Goal: Task Accomplishment & Management: Use online tool/utility

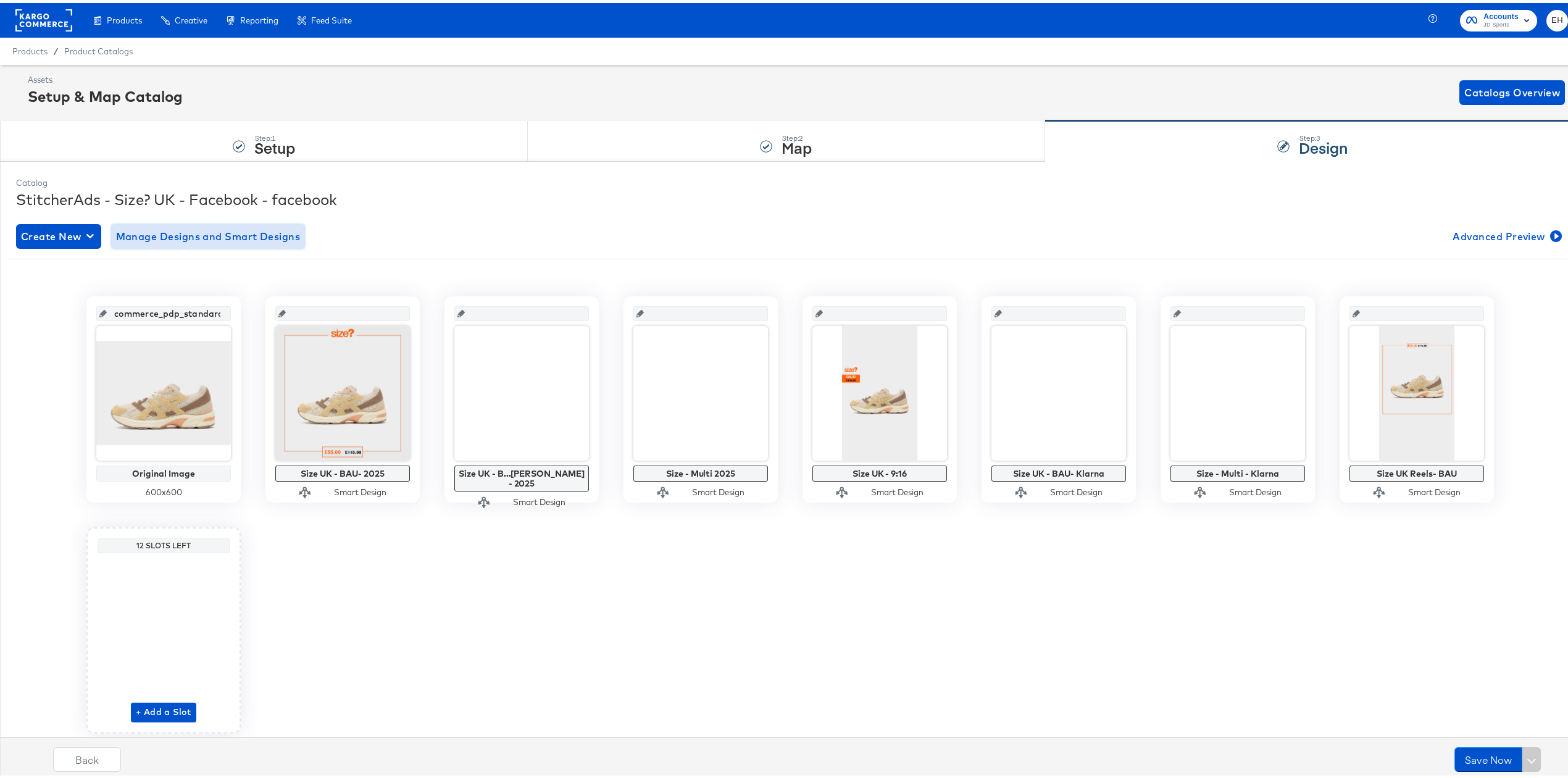
click at [227, 233] on span "Manage Designs and Smart Designs" at bounding box center [208, 233] width 184 height 17
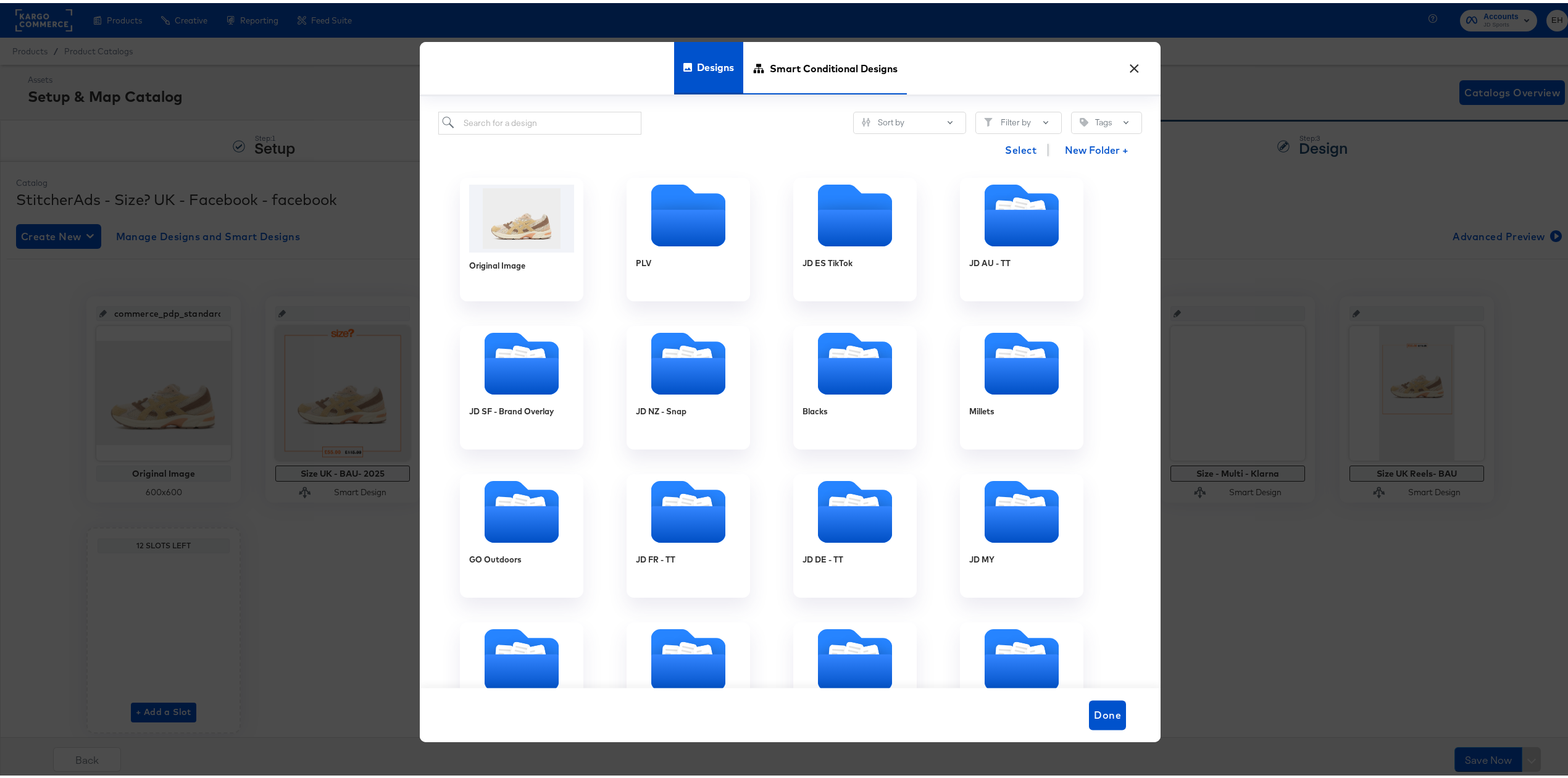
click at [791, 54] on span "Smart Conditional Designs" at bounding box center [833, 65] width 128 height 54
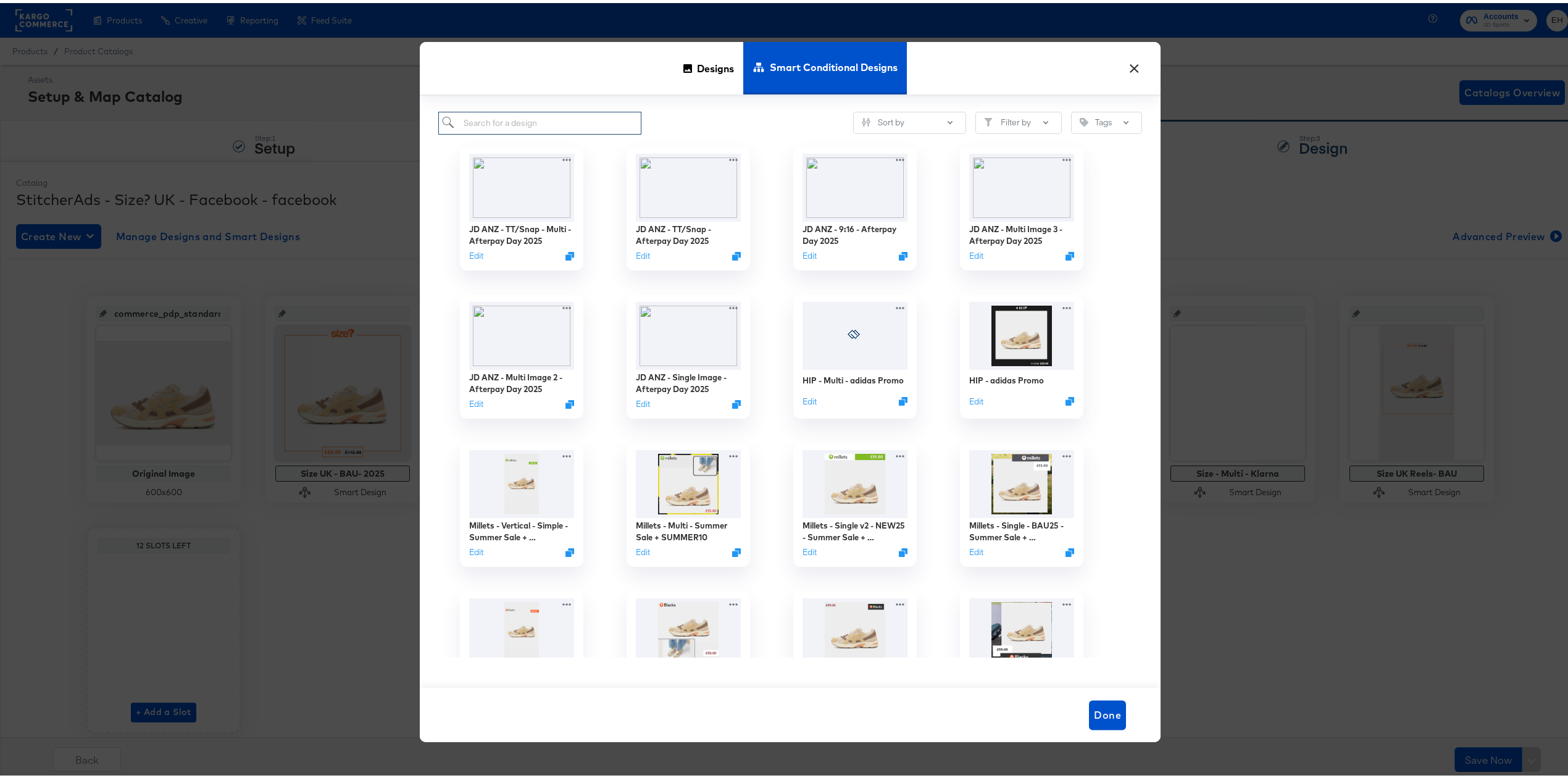
click at [573, 127] on input "search" at bounding box center [540, 120] width 203 height 23
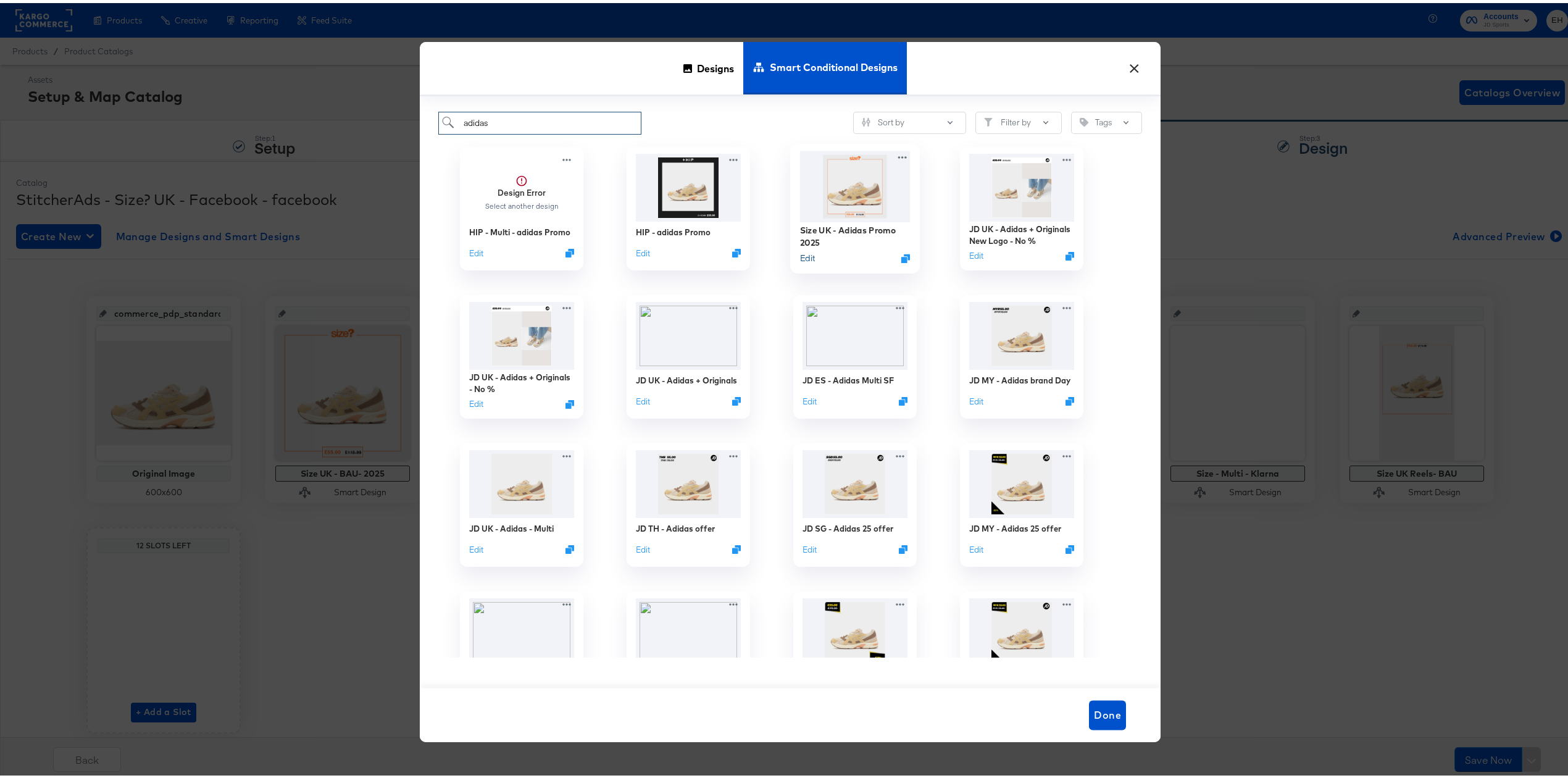
type input "adidas"
click at [800, 251] on button "Edit" at bounding box center [807, 255] width 15 height 12
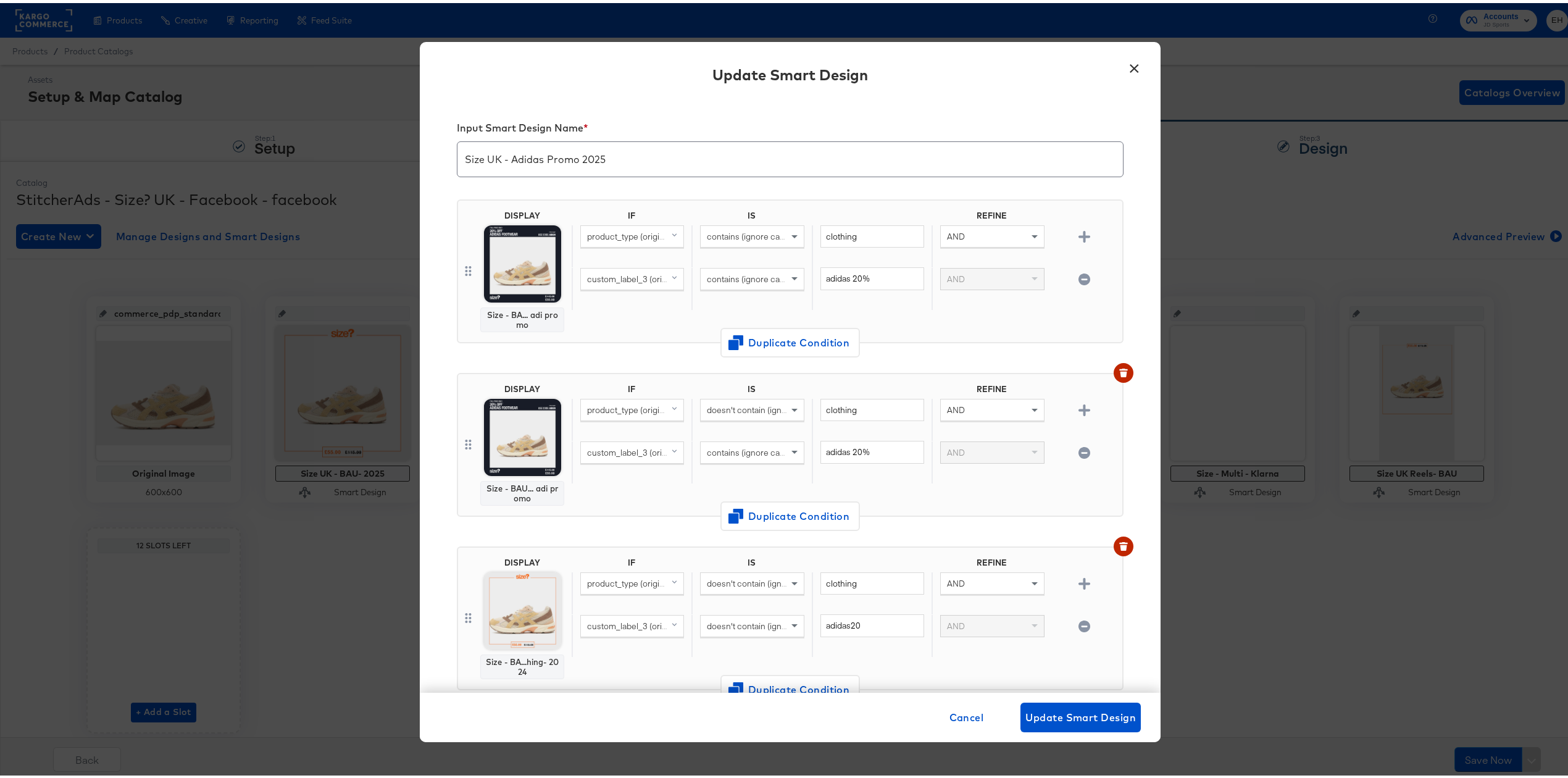
click at [1131, 65] on button "×" at bounding box center [1134, 62] width 22 height 22
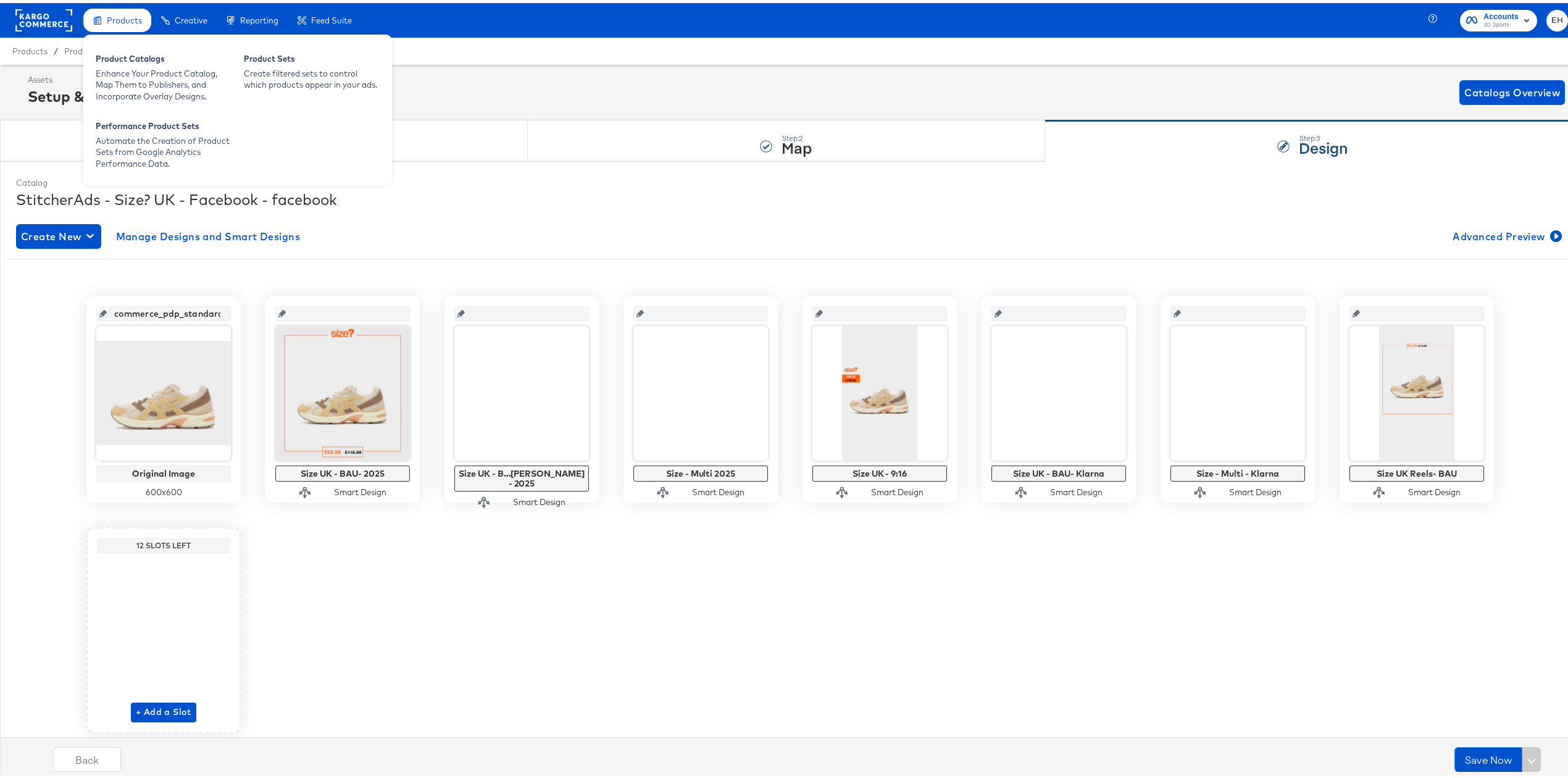
click at [118, 13] on span "Products" at bounding box center [124, 17] width 35 height 10
click at [134, 54] on div "Product Catalogs" at bounding box center [163, 57] width 136 height 15
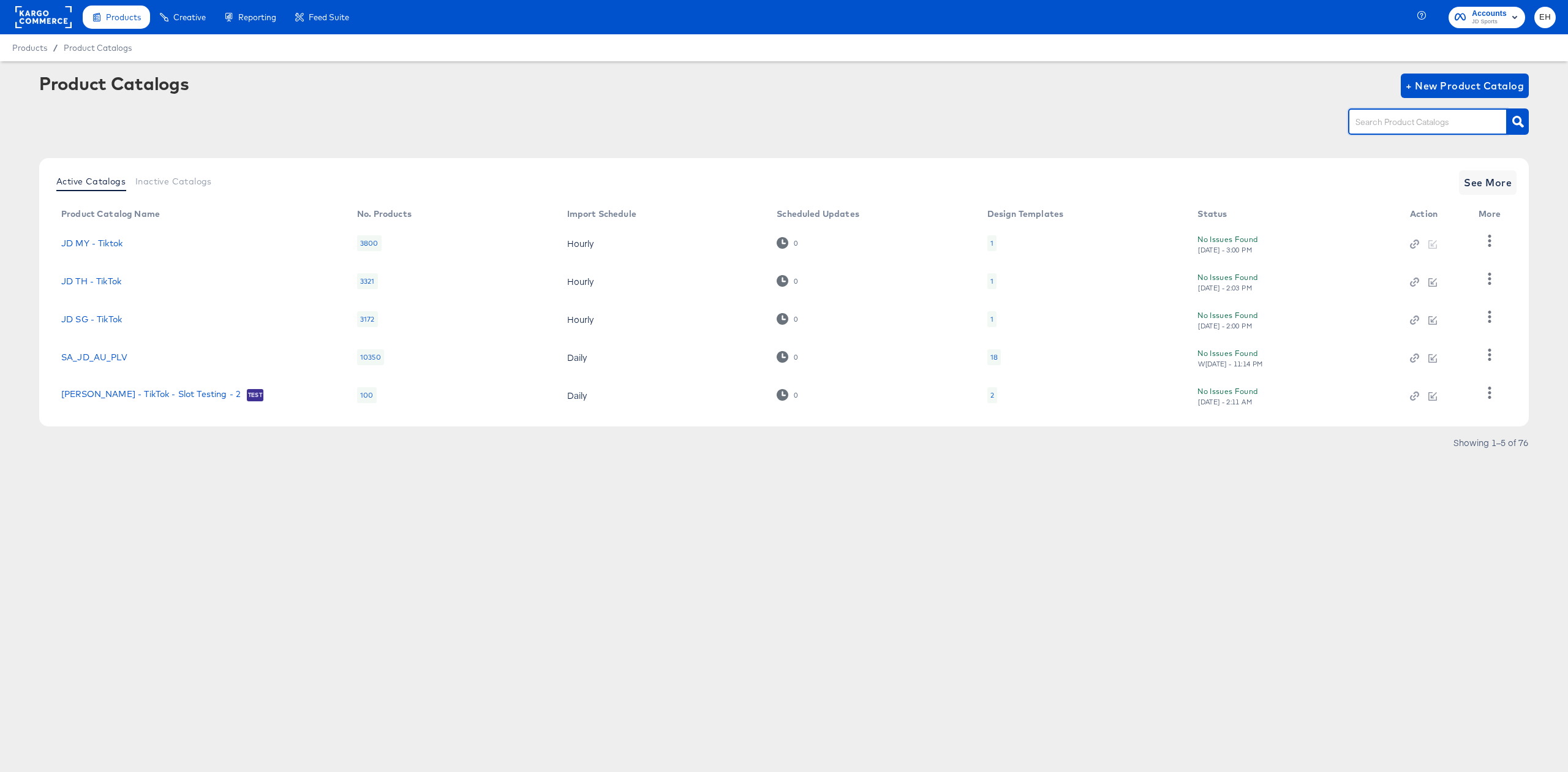
click at [1387, 125] on input "text" at bounding box center [1418, 122] width 131 height 14
click at [1397, 117] on input "siz" at bounding box center [1418, 122] width 131 height 14
type input "size"
click at [1522, 179] on div "Active Catalogs Inactive Catalogs See More Product Catalog Name No. Products Im…" at bounding box center [784, 292] width 1490 height 269
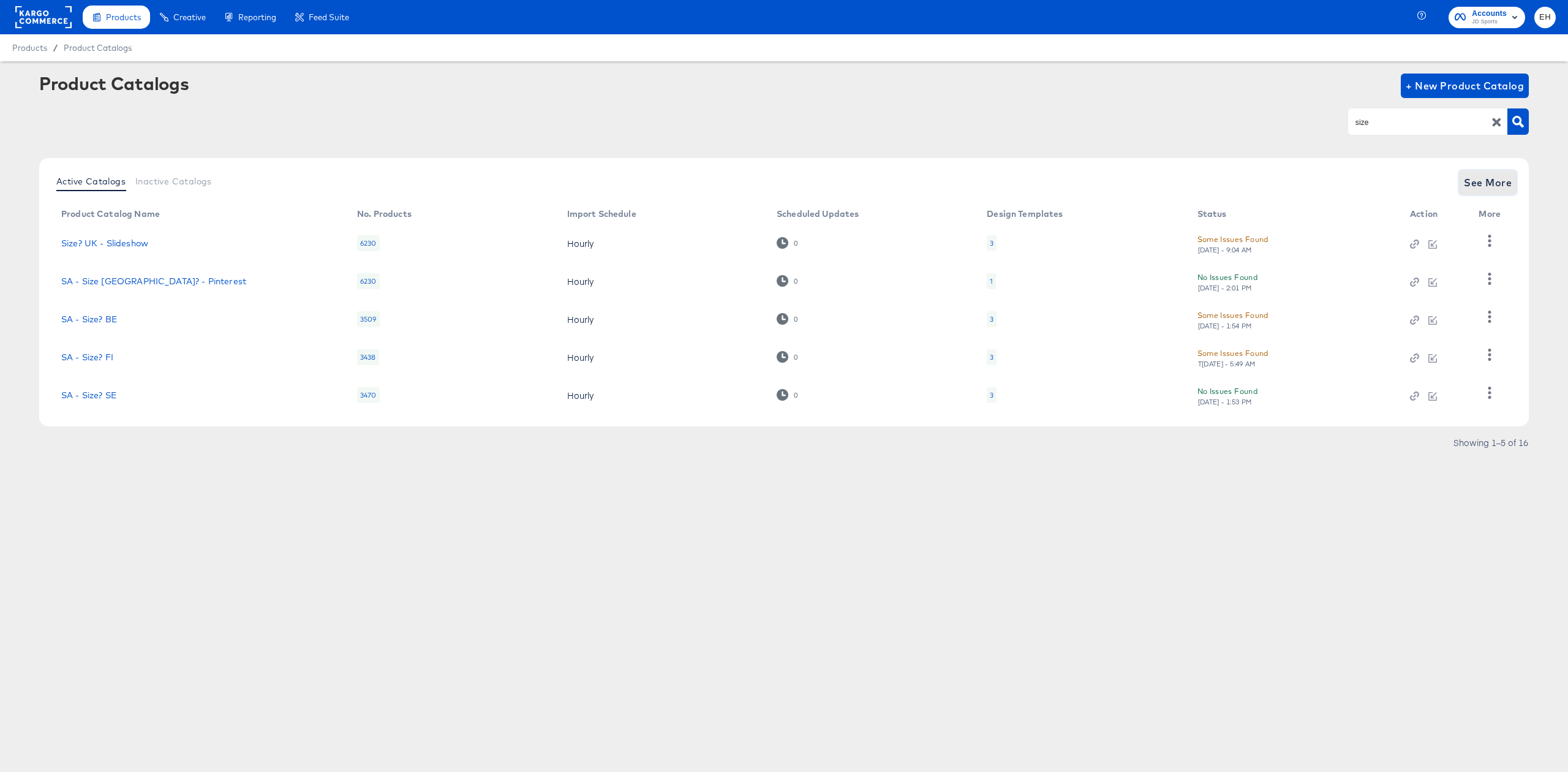
click at [1514, 182] on button "See More" at bounding box center [1488, 182] width 58 height 25
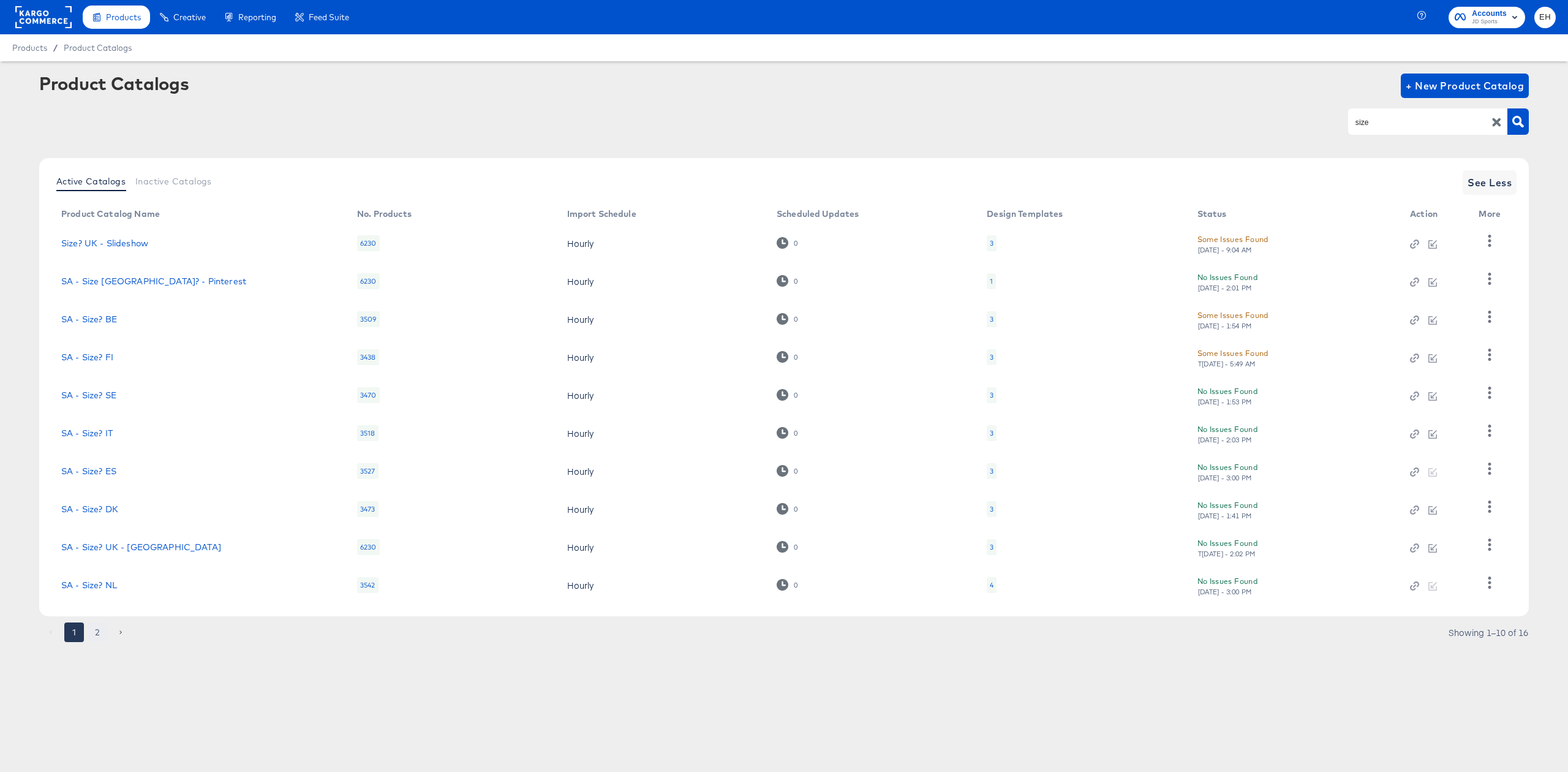
click at [95, 625] on button "2" at bounding box center [97, 633] width 20 height 20
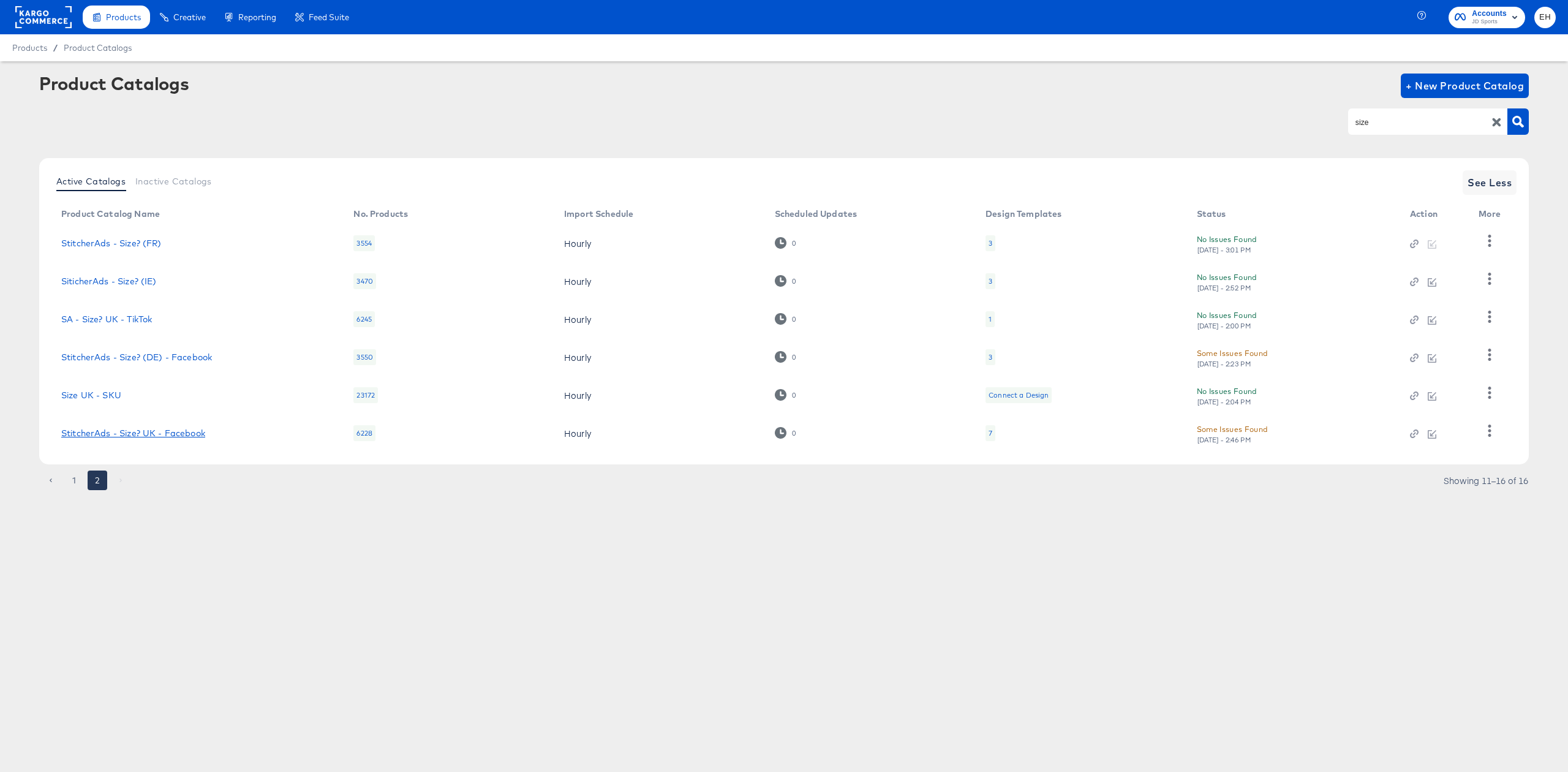
click at [160, 431] on link "StitcherAds - Size? UK - Facebook" at bounding box center [133, 433] width 144 height 10
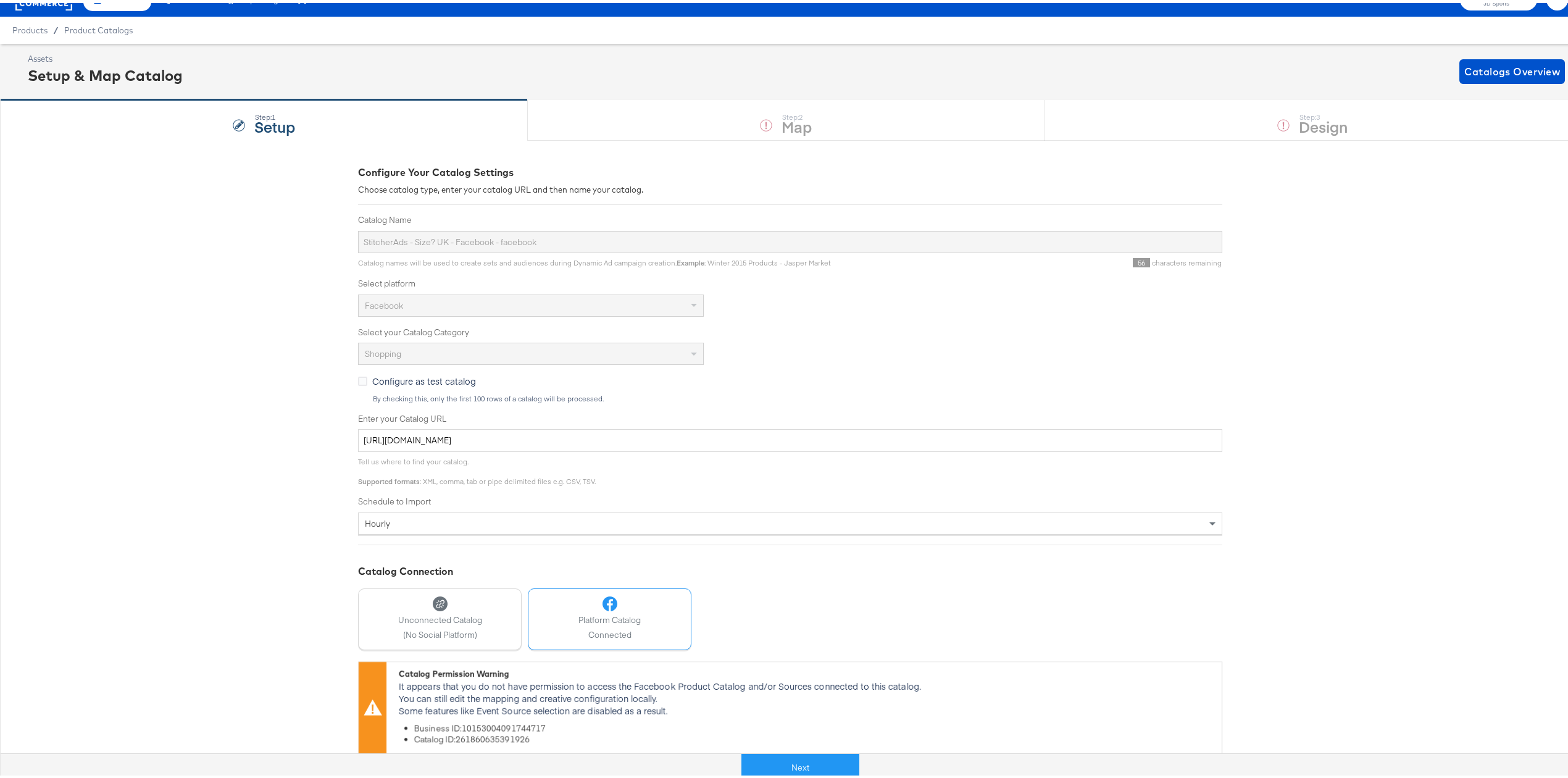
scroll to position [33, 0]
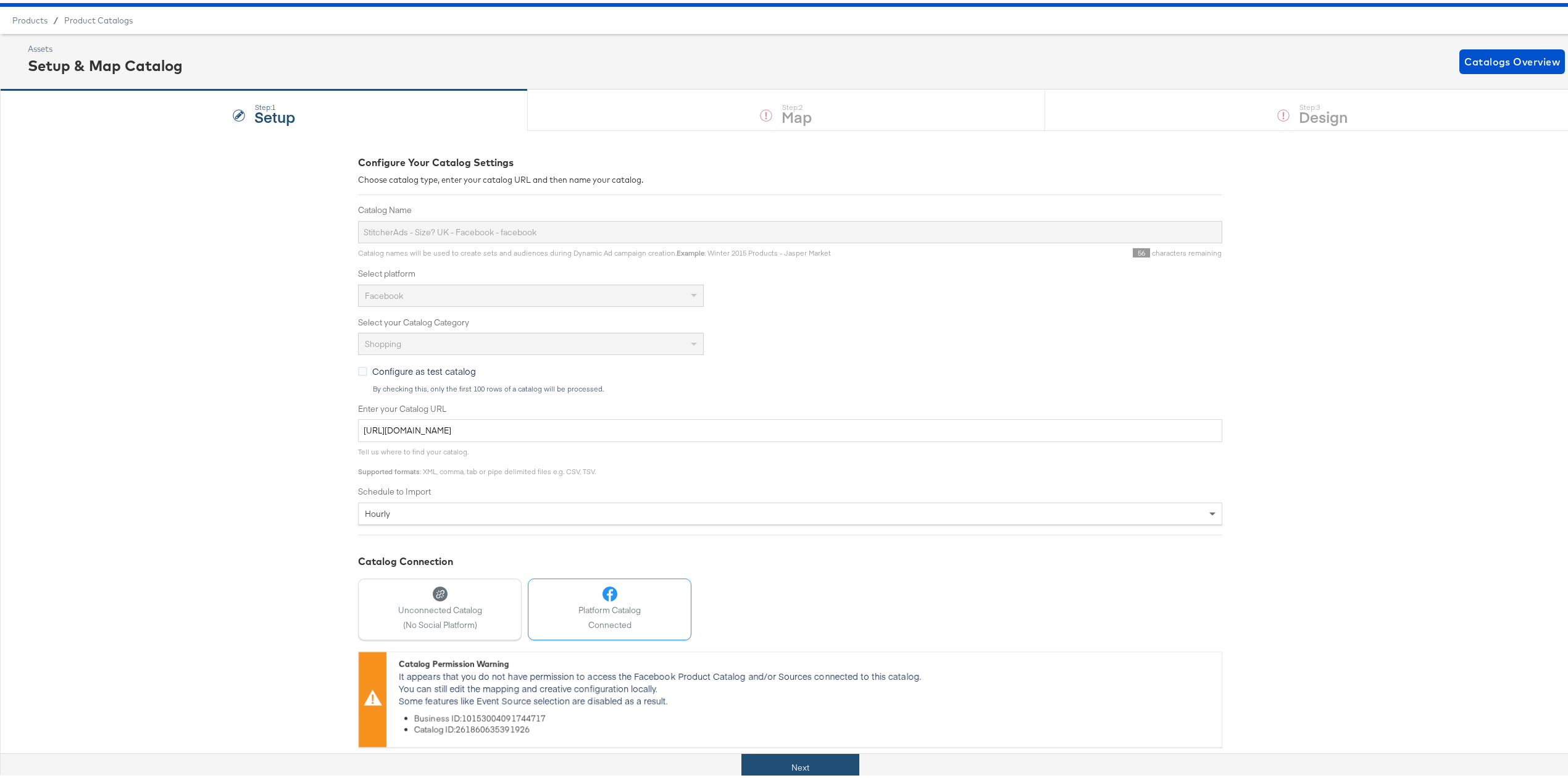
click at [782, 775] on button "Next" at bounding box center [800, 765] width 118 height 28
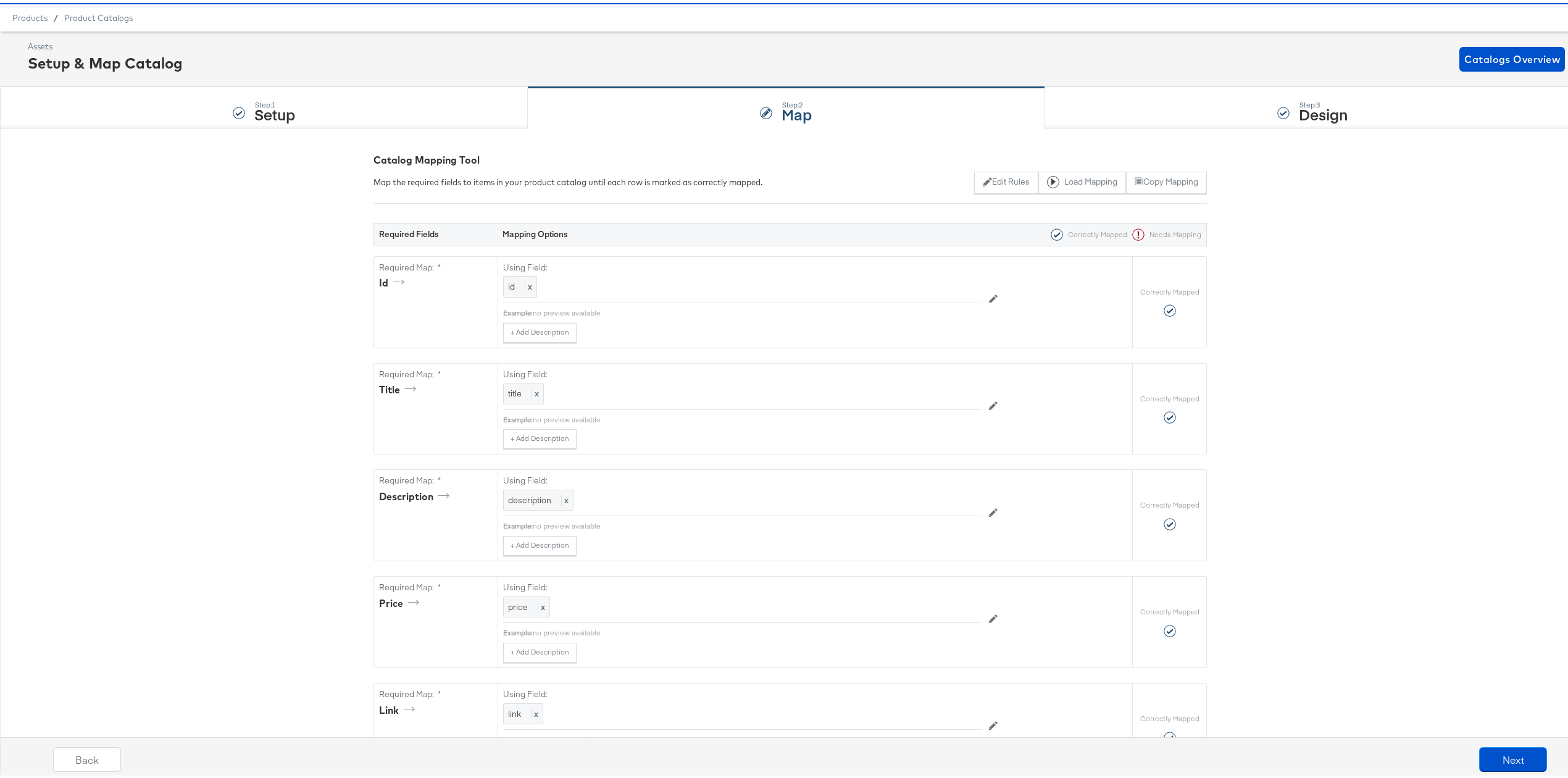
scroll to position [0, 0]
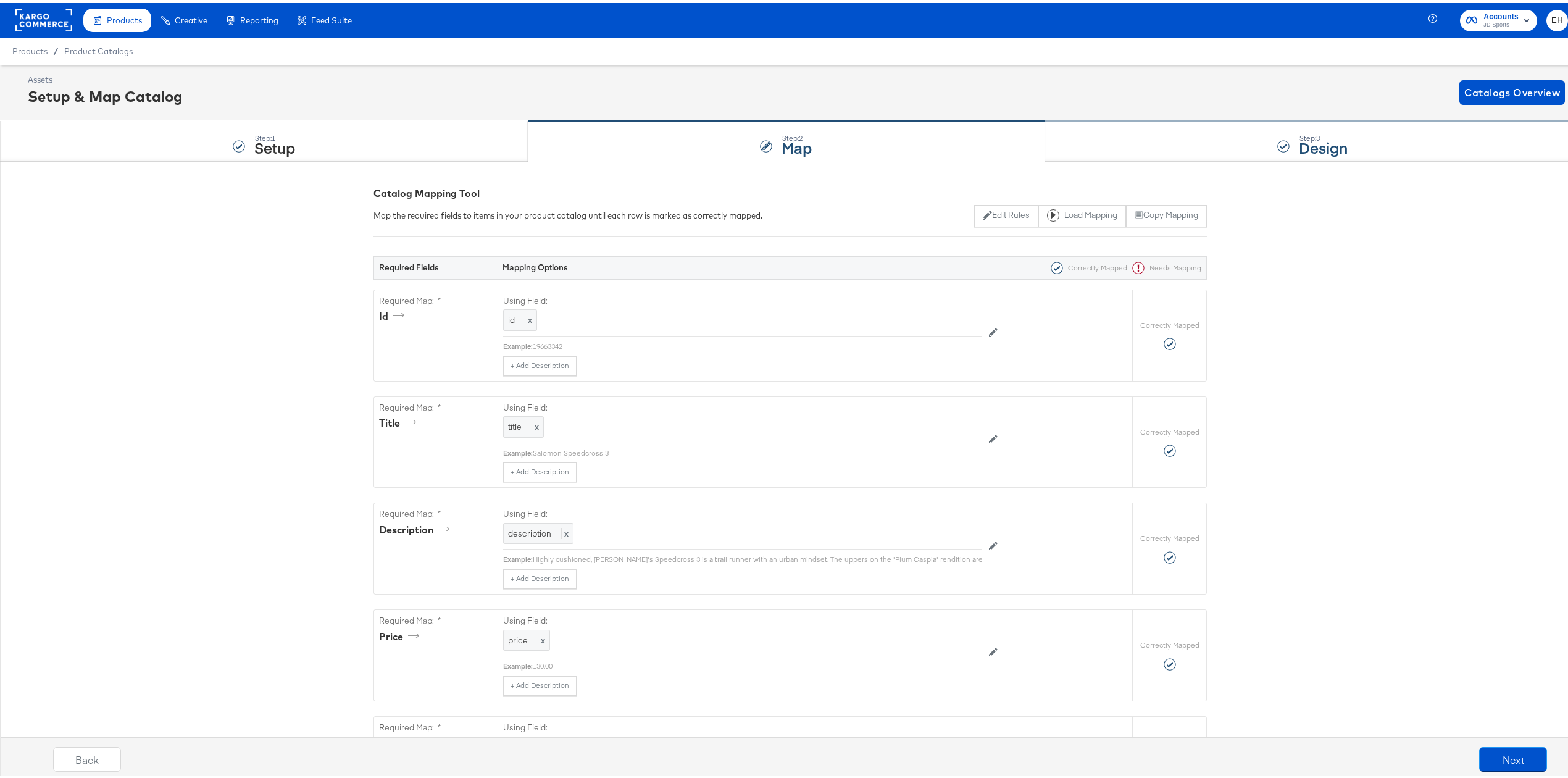
click at [1136, 149] on div "Step: 3 Design" at bounding box center [1312, 138] width 535 height 41
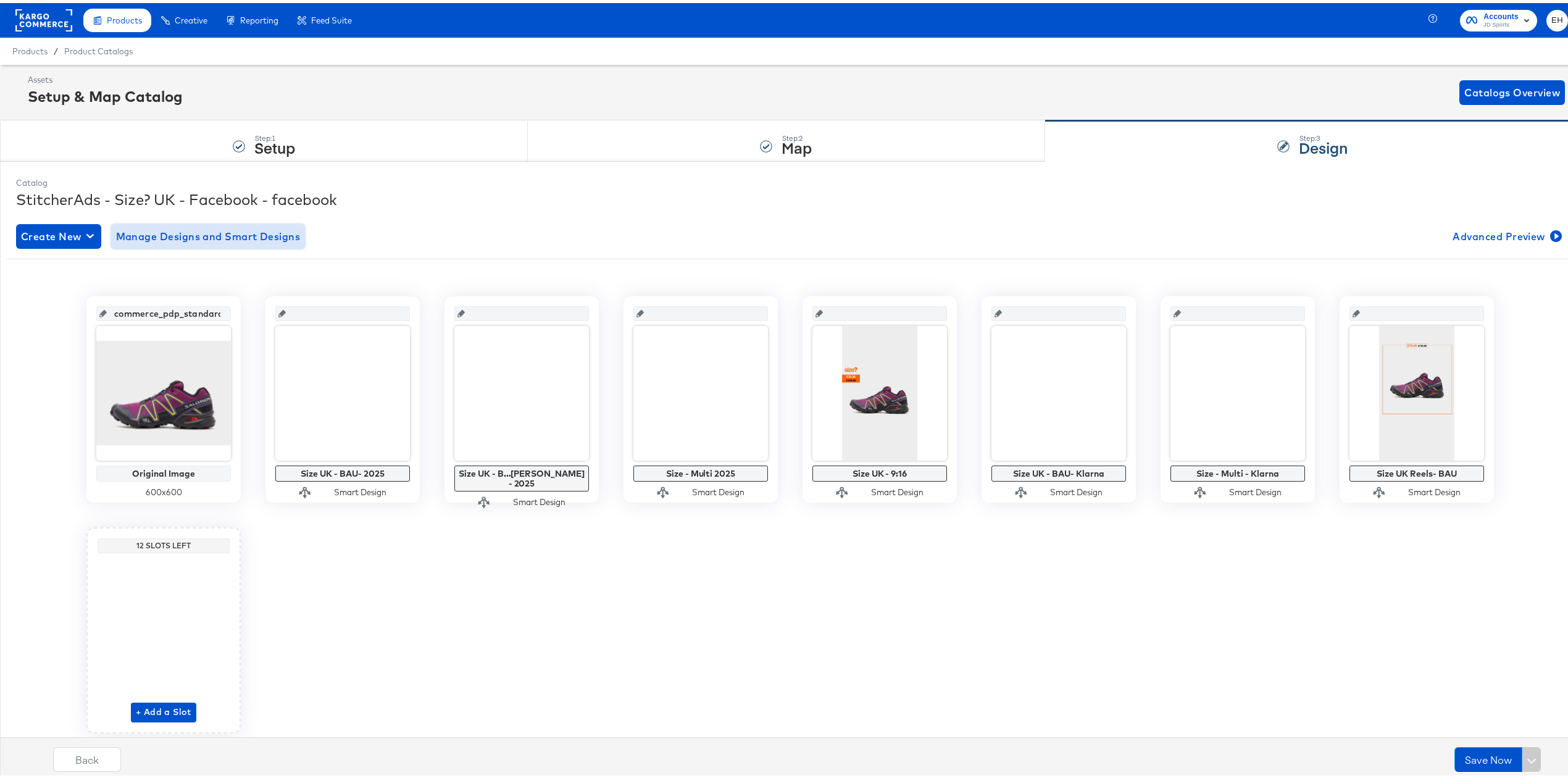
click at [226, 235] on span "Manage Designs and Smart Designs" at bounding box center [208, 233] width 184 height 17
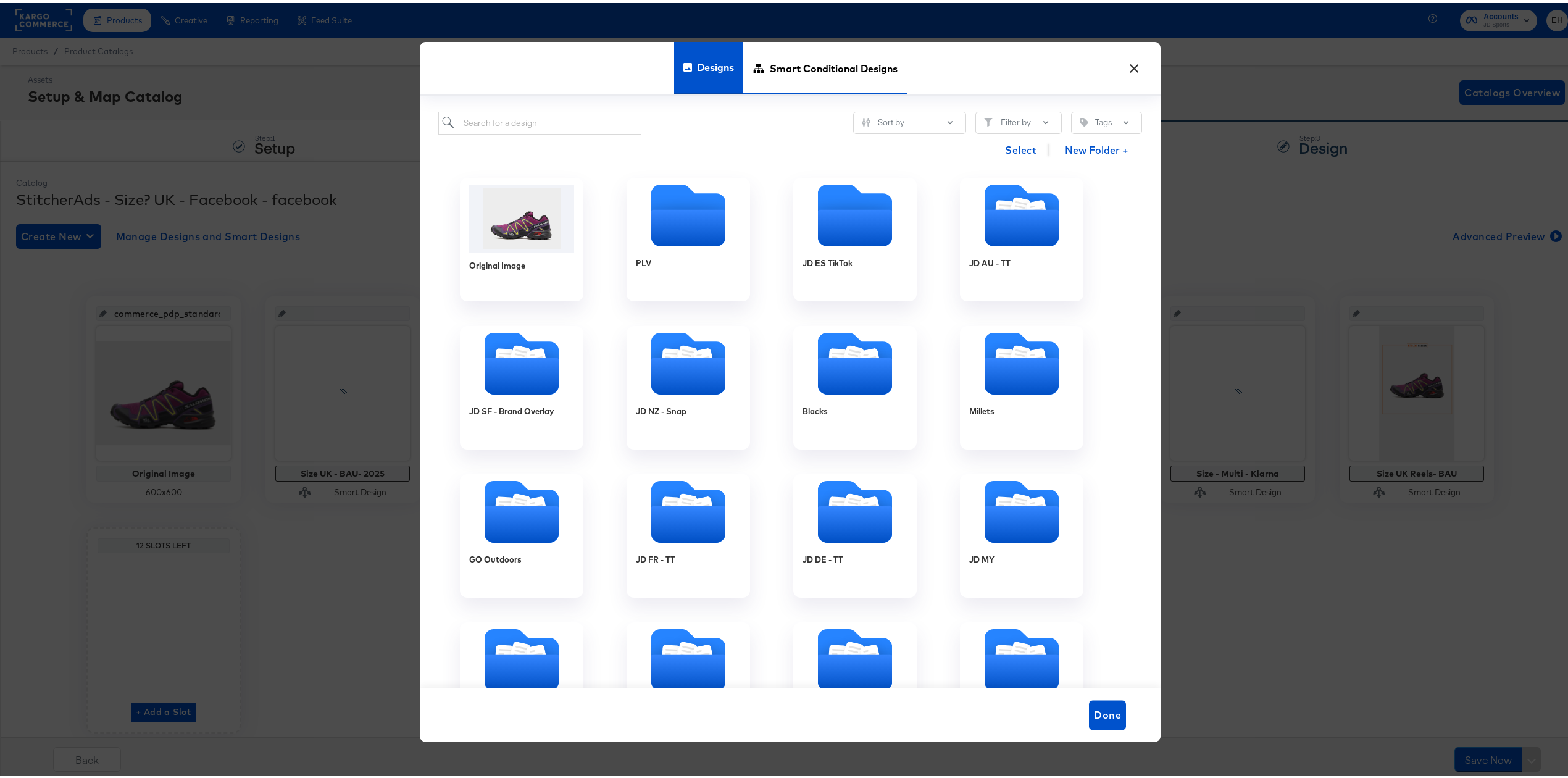
click at [830, 70] on span "Smart Conditional Designs" at bounding box center [833, 65] width 128 height 54
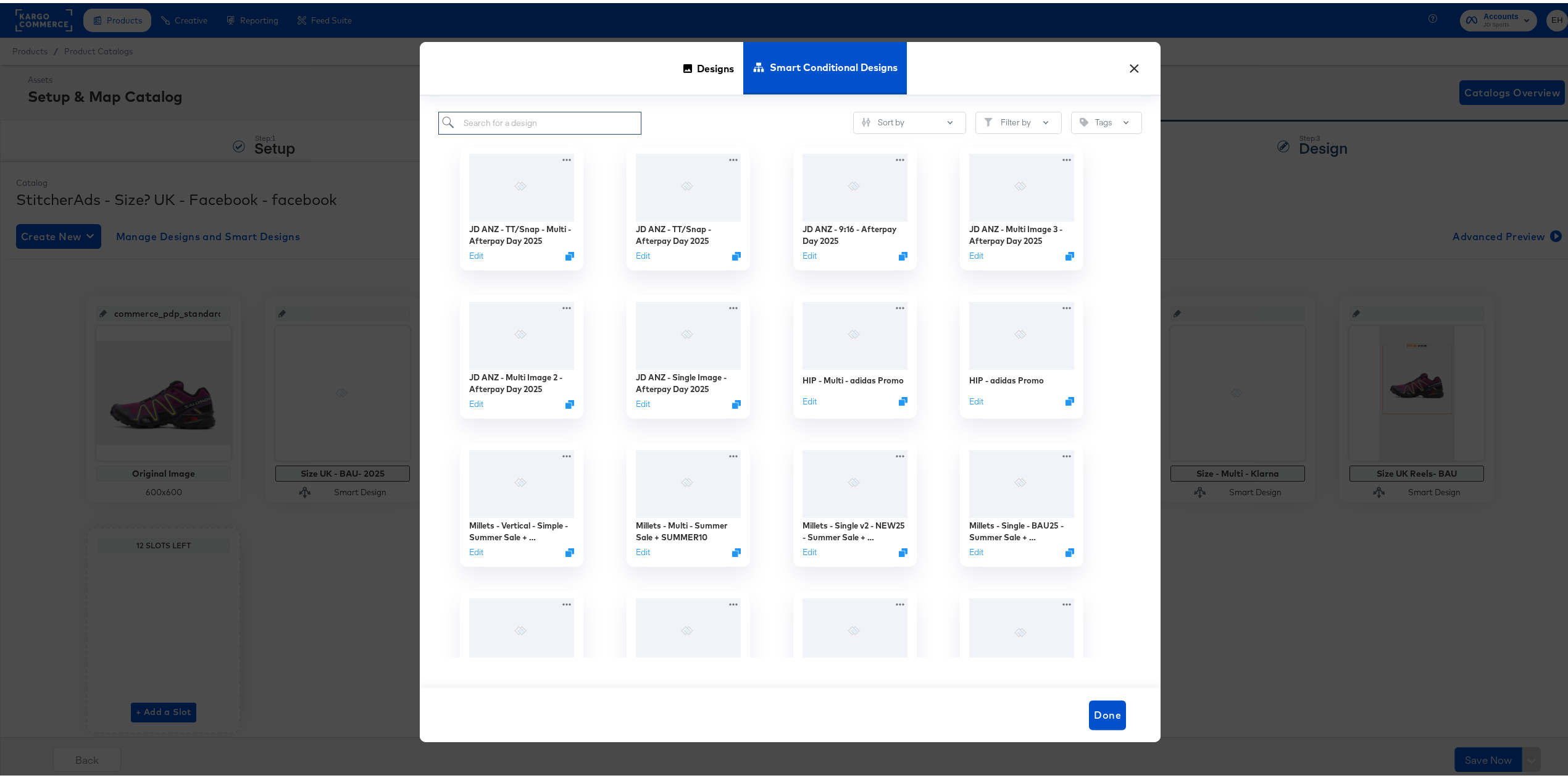
click at [540, 122] on input "search" at bounding box center [540, 120] width 203 height 23
type input "adidas"
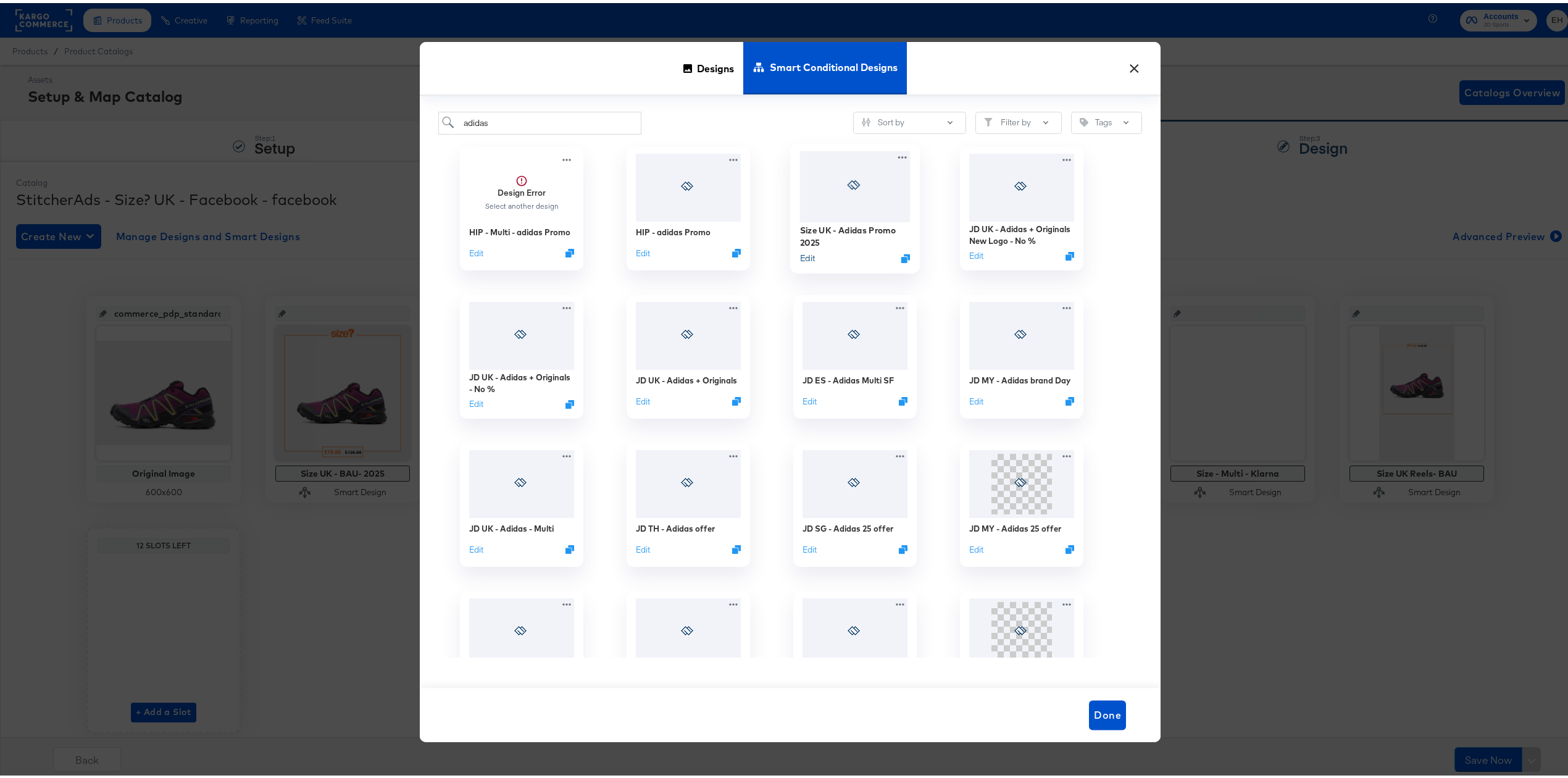
click at [800, 252] on button "Edit" at bounding box center [807, 255] width 15 height 12
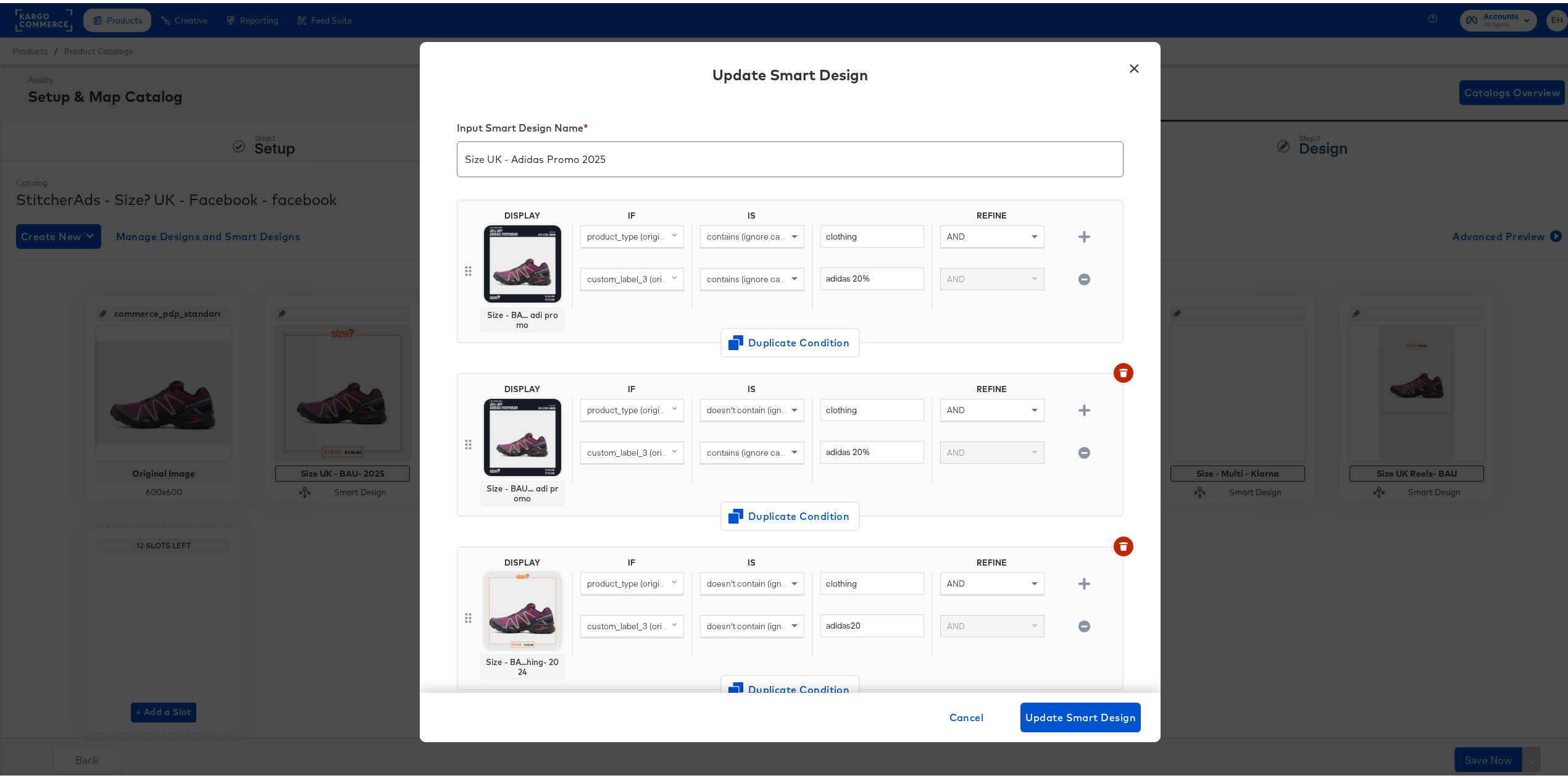
click at [679, 96] on div "Input Smart Design Name * Size UK - Adidas Promo 2025 DISPLAY Size - BA... adi …" at bounding box center [790, 393] width 741 height 594
drag, startPoint x: 871, startPoint y: 275, endPoint x: 726, endPoint y: 274, distance: 145.0
click at [726, 274] on div "custom_label_3 (original) contains (ignore case) adidas 20% AND" at bounding box center [844, 285] width 546 height 43
drag, startPoint x: 842, startPoint y: 277, endPoint x: 788, endPoint y: 277, distance: 54.0
click at [788, 277] on div "custom_label_3 (original) contains (ignore case) adi20 AND" at bounding box center [844, 285] width 546 height 43
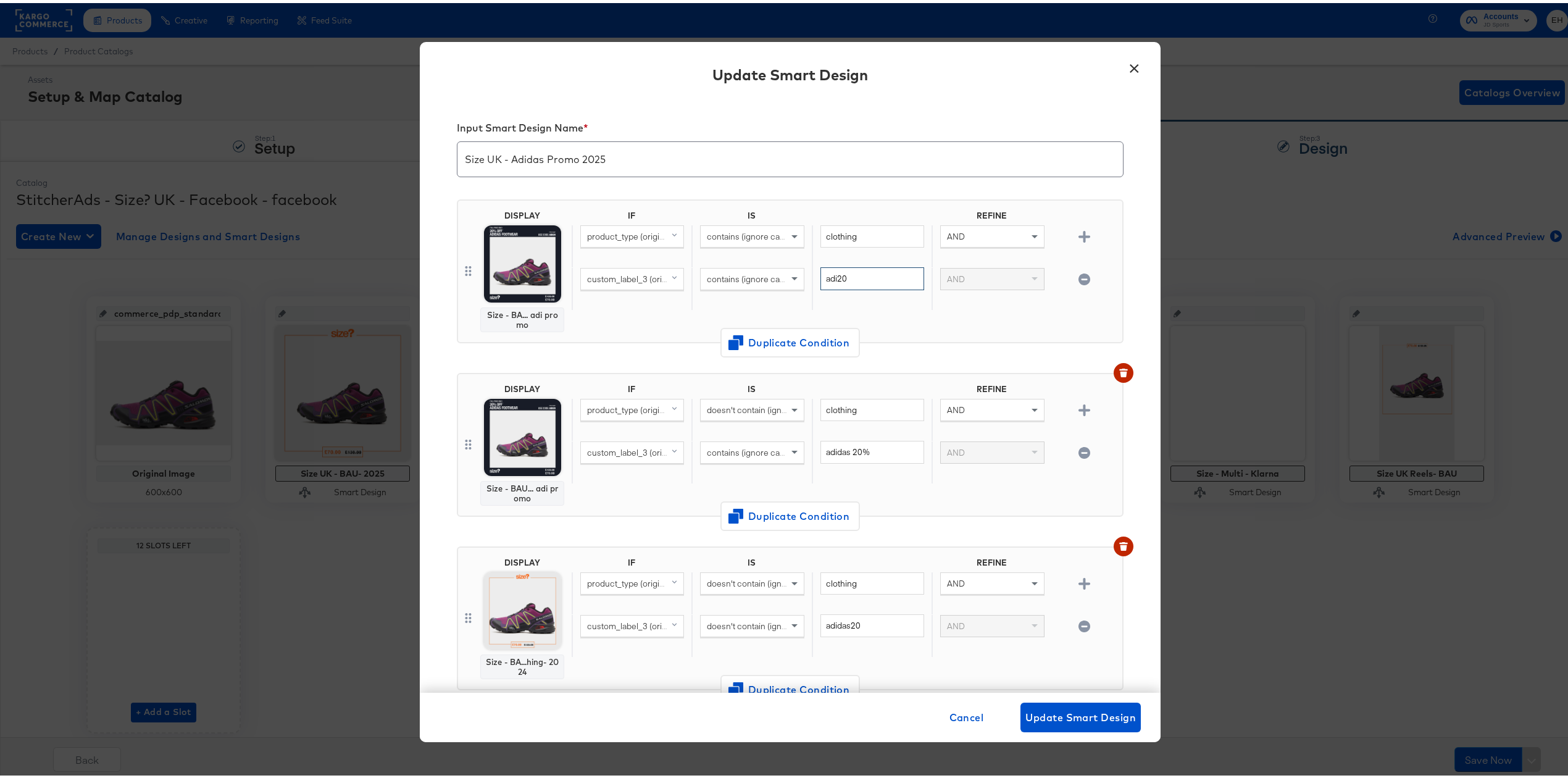
type input "adi20"
drag, startPoint x: 869, startPoint y: 447, endPoint x: 727, endPoint y: 450, distance: 142.0
click at [727, 450] on div "custom_label_3 (original) contains (ignore case) adidas 20% AND" at bounding box center [844, 459] width 546 height 43
paste input "20"
type input "adi20"
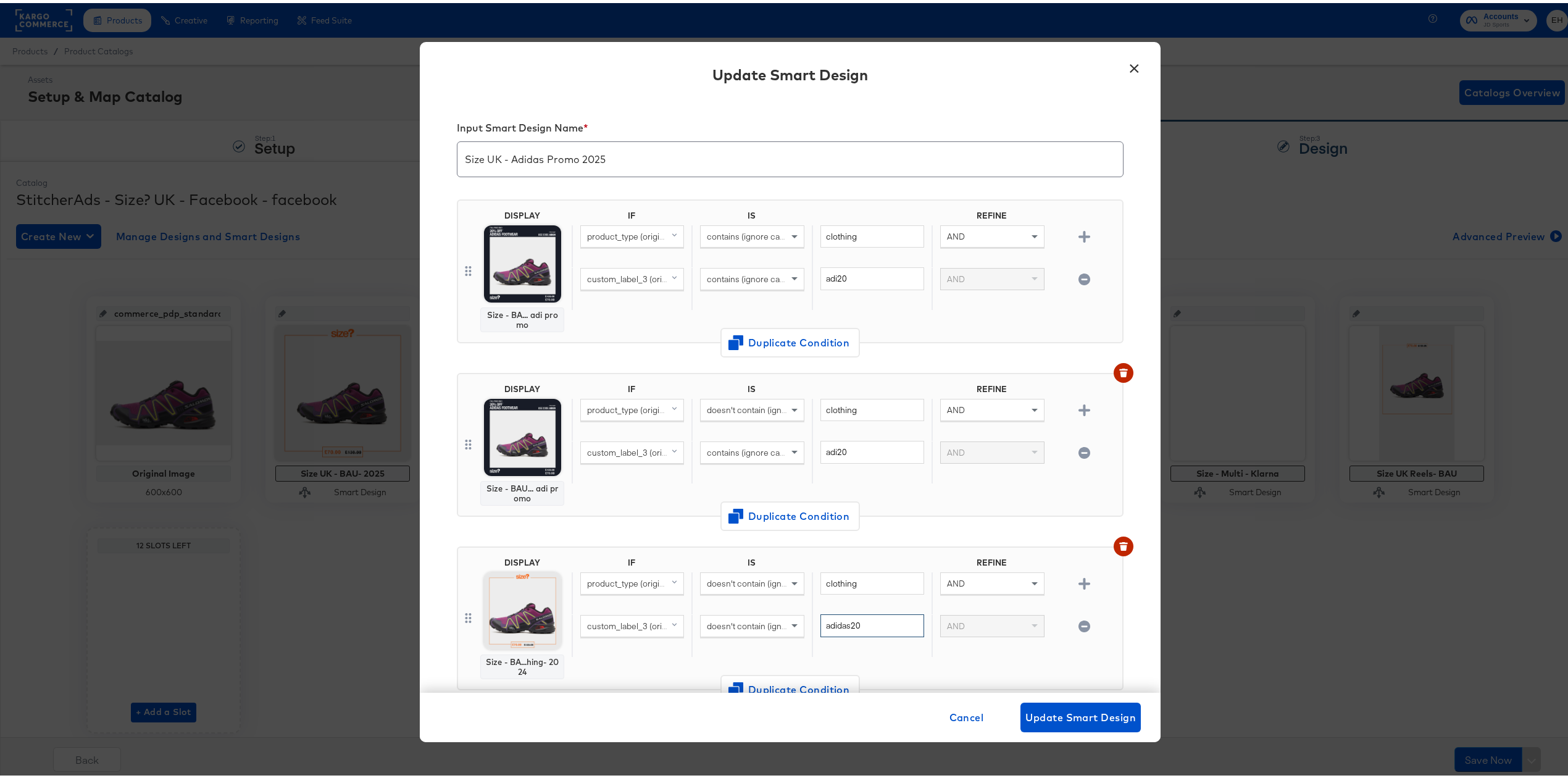
drag, startPoint x: 867, startPoint y: 623, endPoint x: 771, endPoint y: 619, distance: 96.1
click at [771, 619] on div "custom_label_3 (original) doesn't contain (ignore case) adidas20 AND" at bounding box center [844, 633] width 546 height 43
paste input "text"
type input "adi20"
click at [638, 524] on div "DISPLAY Size - BAU... adi promo IF IS REFINE product_type (original) doesn't co…" at bounding box center [790, 447] width 667 height 174
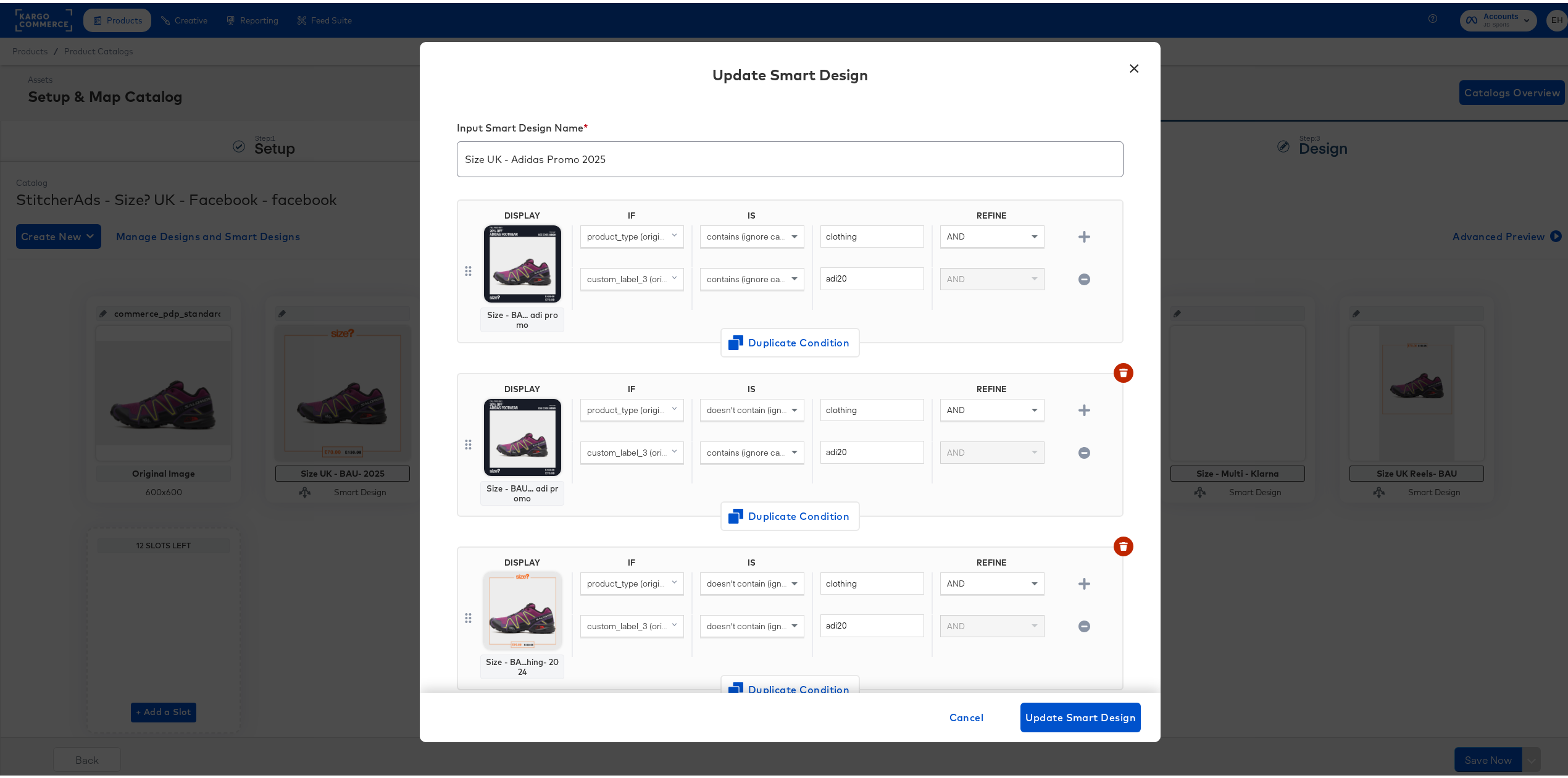
click at [1131, 61] on button "×" at bounding box center [1134, 62] width 22 height 22
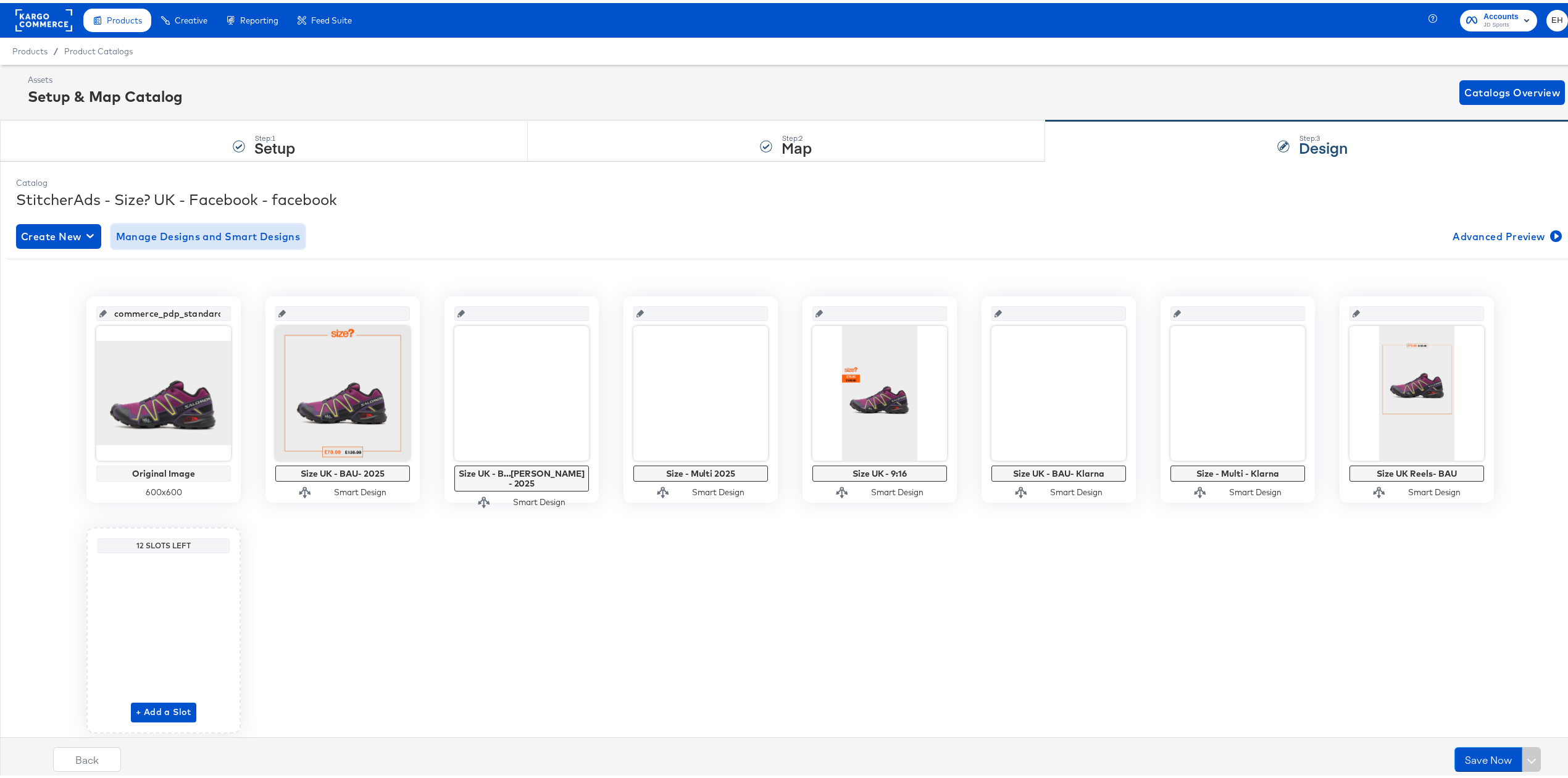
click at [223, 240] on span "Manage Designs and Smart Designs" at bounding box center [208, 233] width 184 height 17
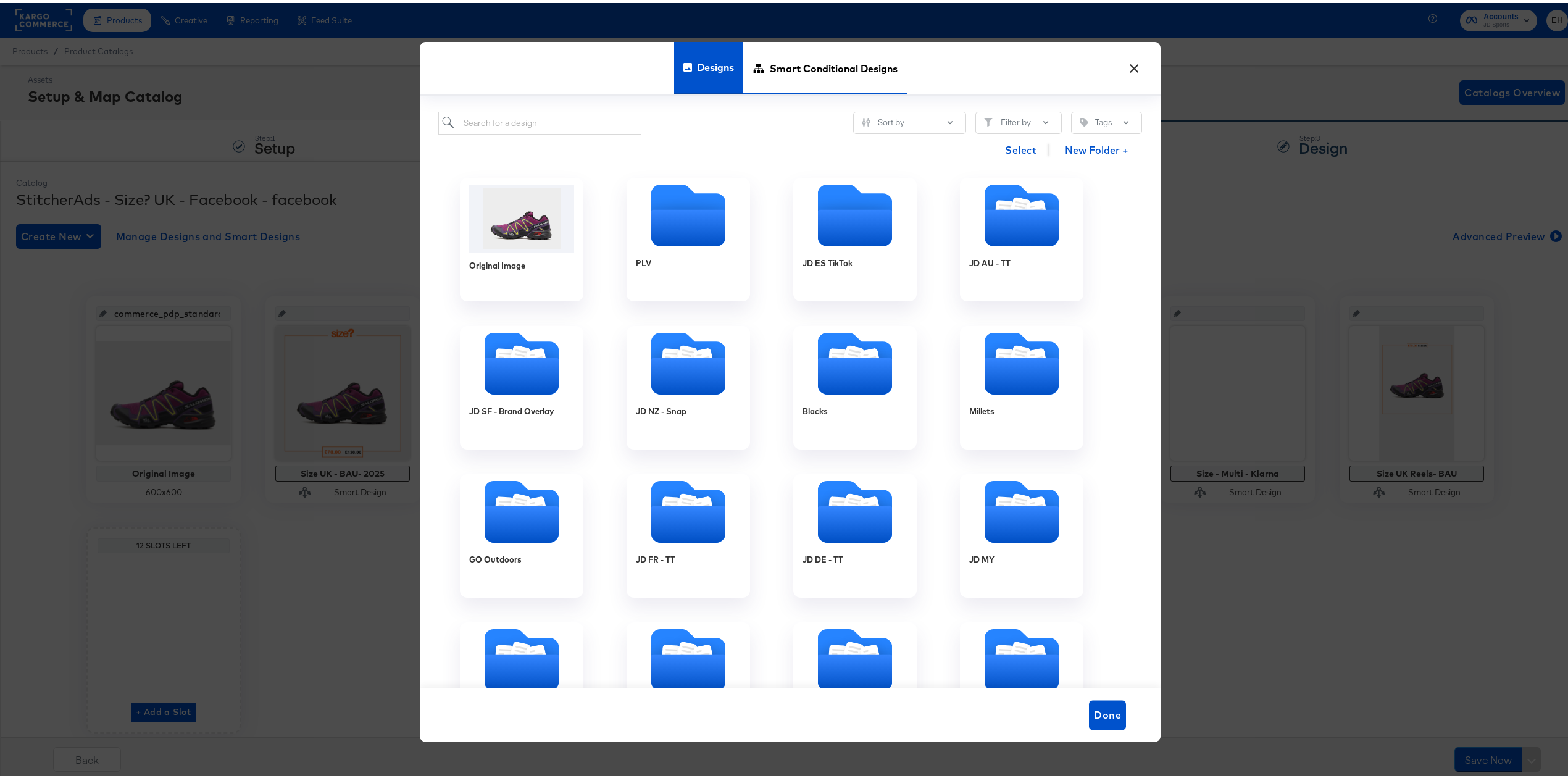
click at [803, 76] on span "Smart Conditional Designs" at bounding box center [833, 65] width 128 height 54
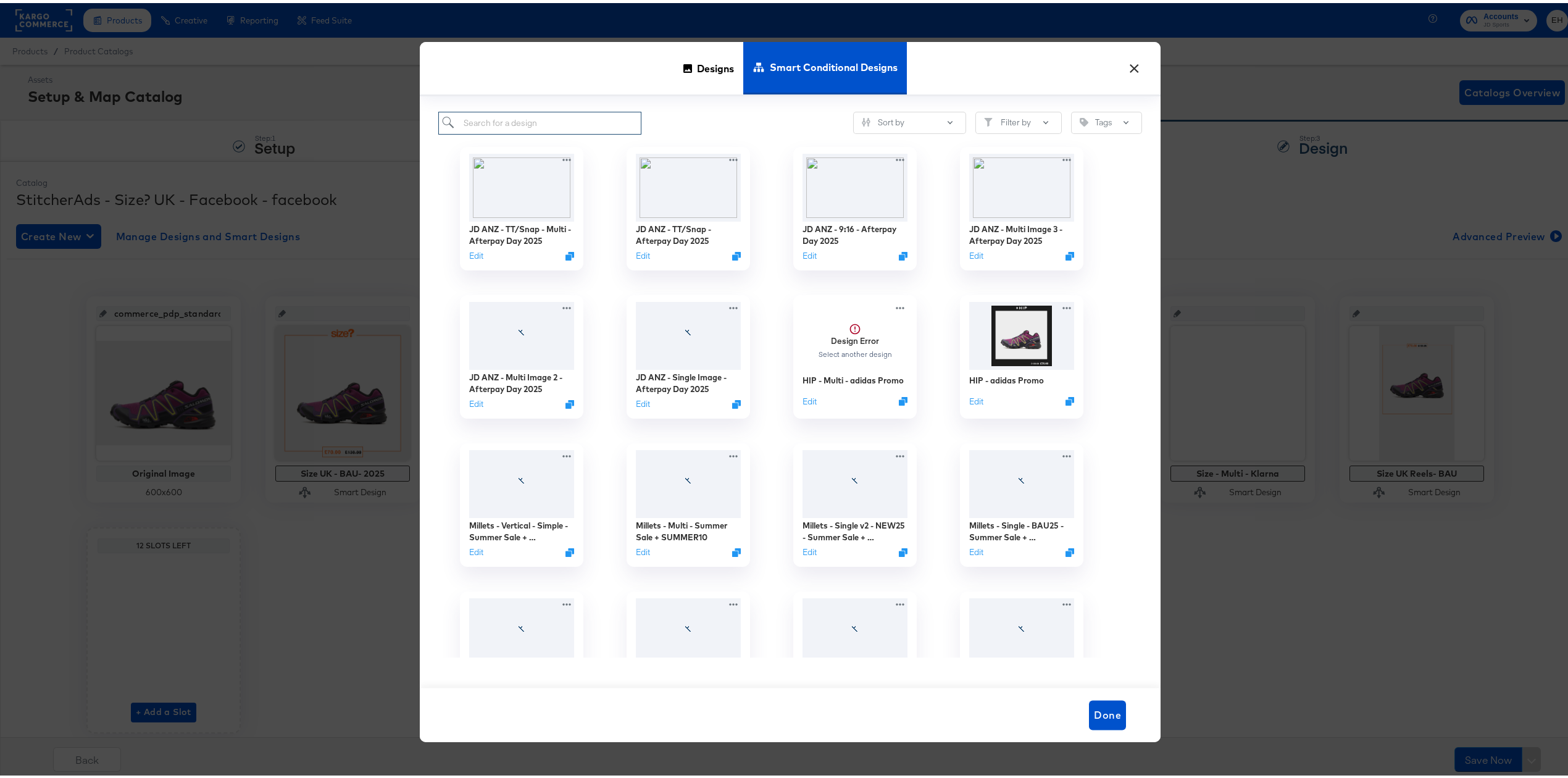
click at [561, 114] on input "search" at bounding box center [540, 120] width 203 height 23
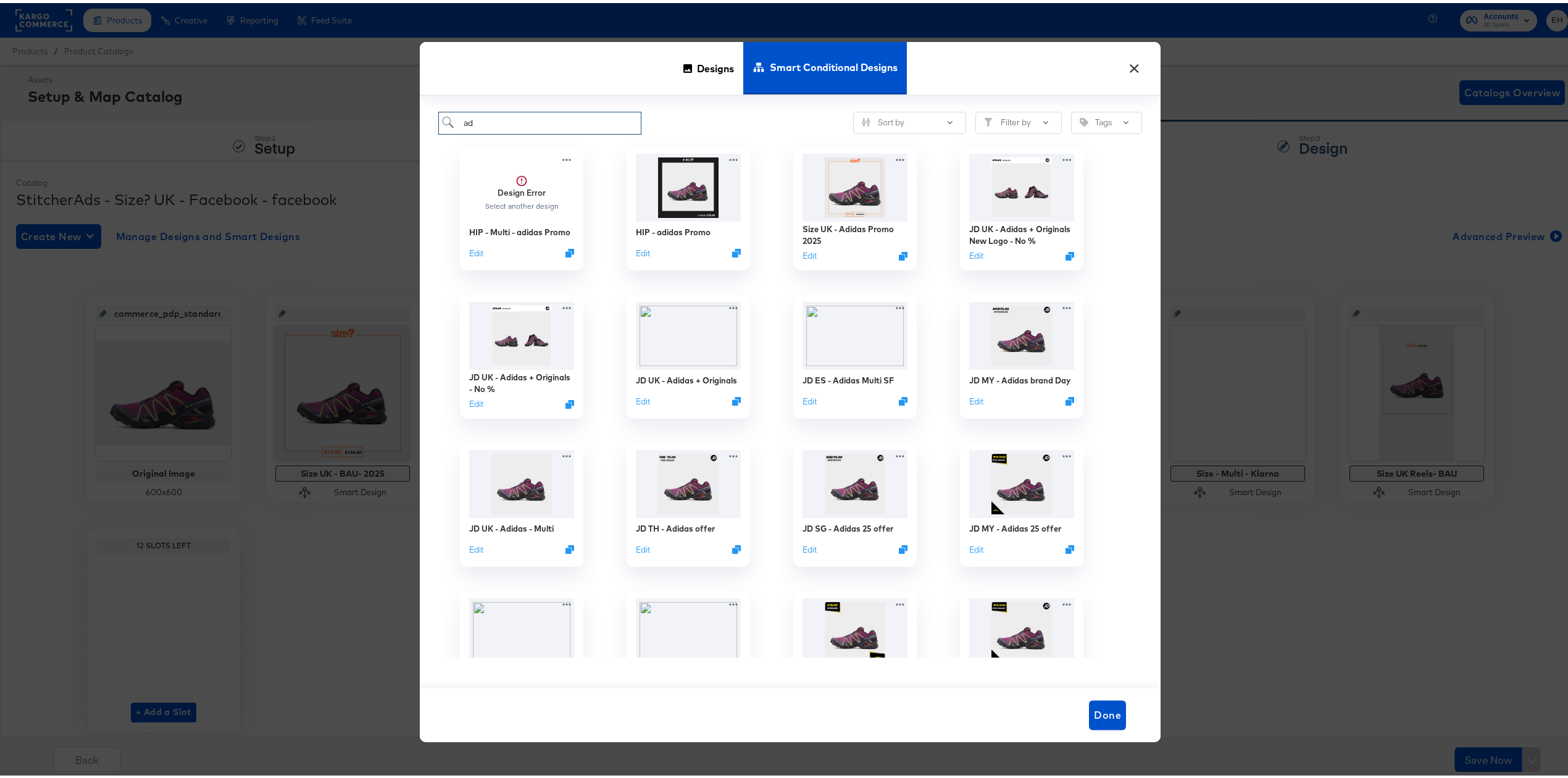
type input "a"
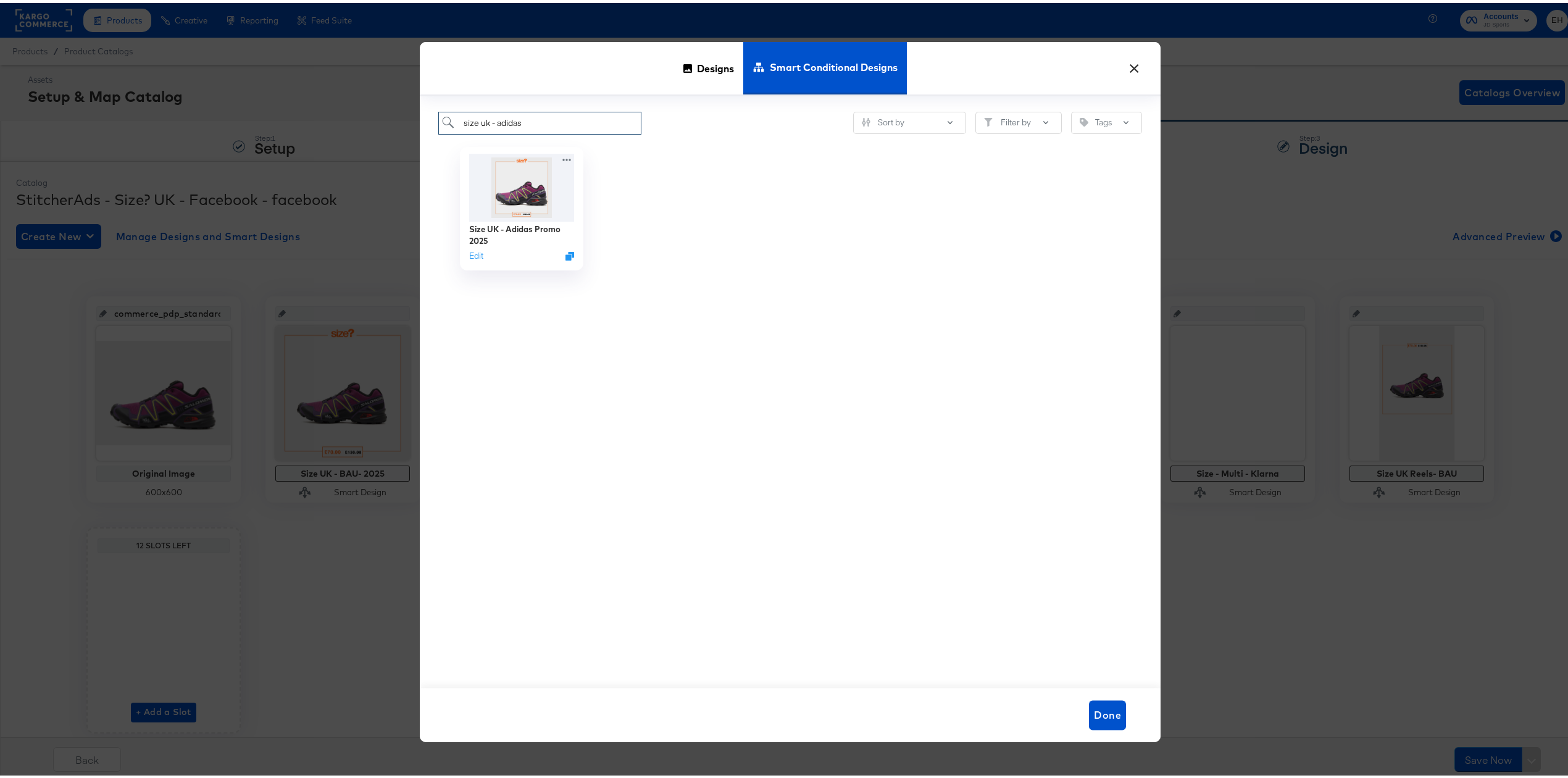
drag, startPoint x: 517, startPoint y: 124, endPoint x: 381, endPoint y: 124, distance: 136.0
click at [396, 124] on div "× Designs Smart Conditional Designs size uk - adidas Sort by Filter by Tags Siz…" at bounding box center [790, 389] width 1580 height 778
type input "adidas"
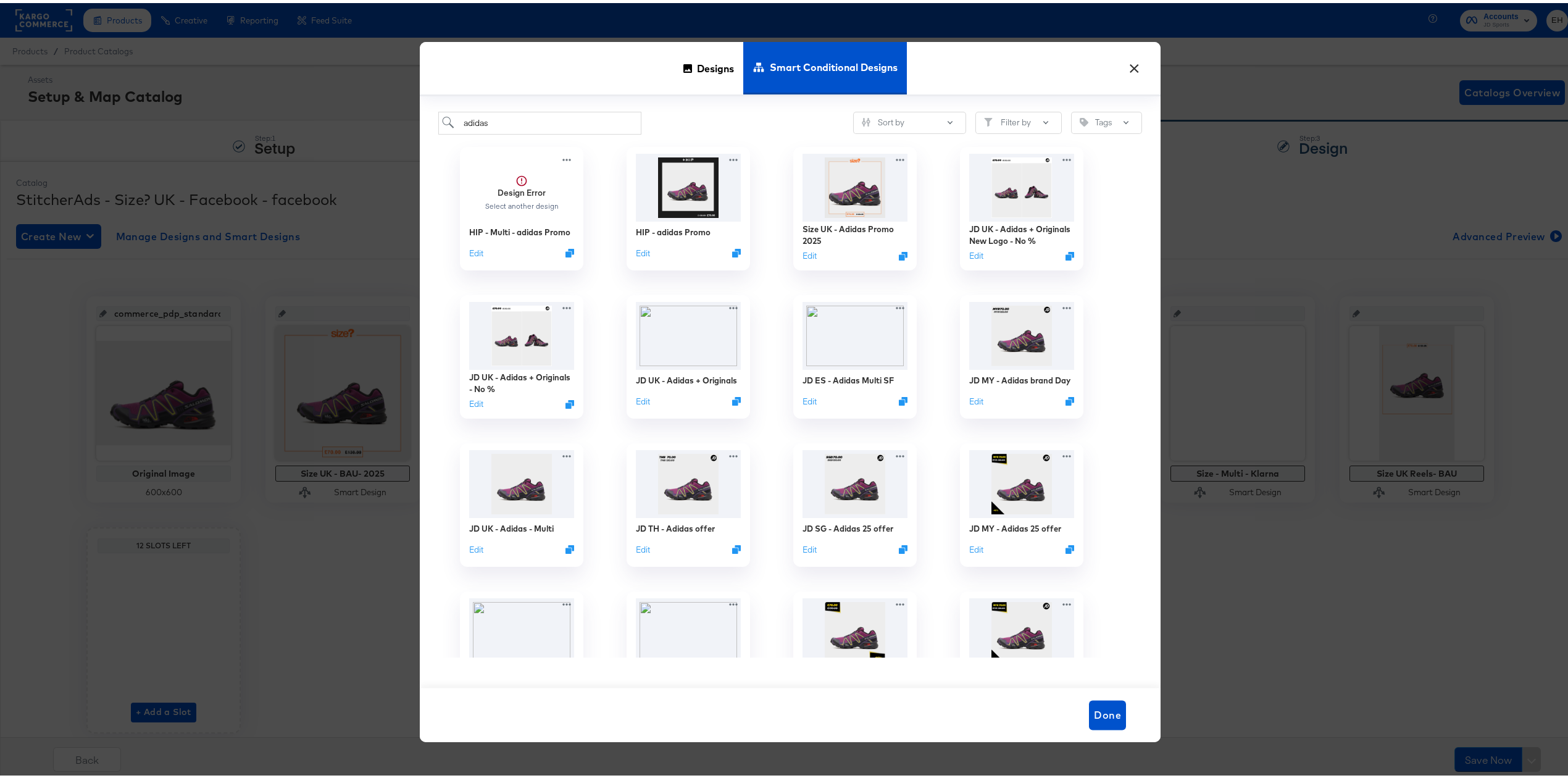
click at [1132, 61] on button "×" at bounding box center [1134, 62] width 22 height 22
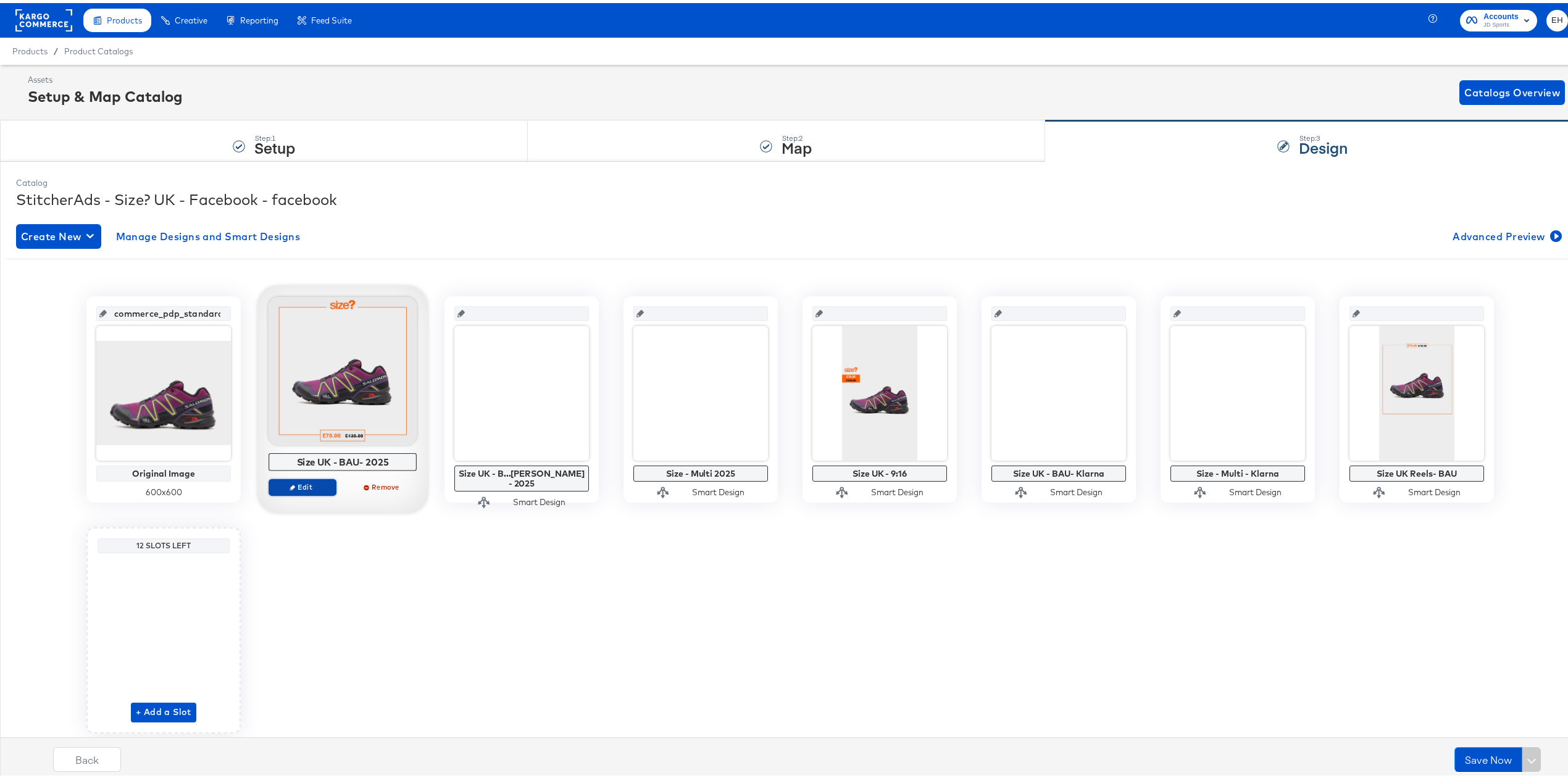
click at [300, 483] on span "Edit" at bounding box center [302, 484] width 57 height 9
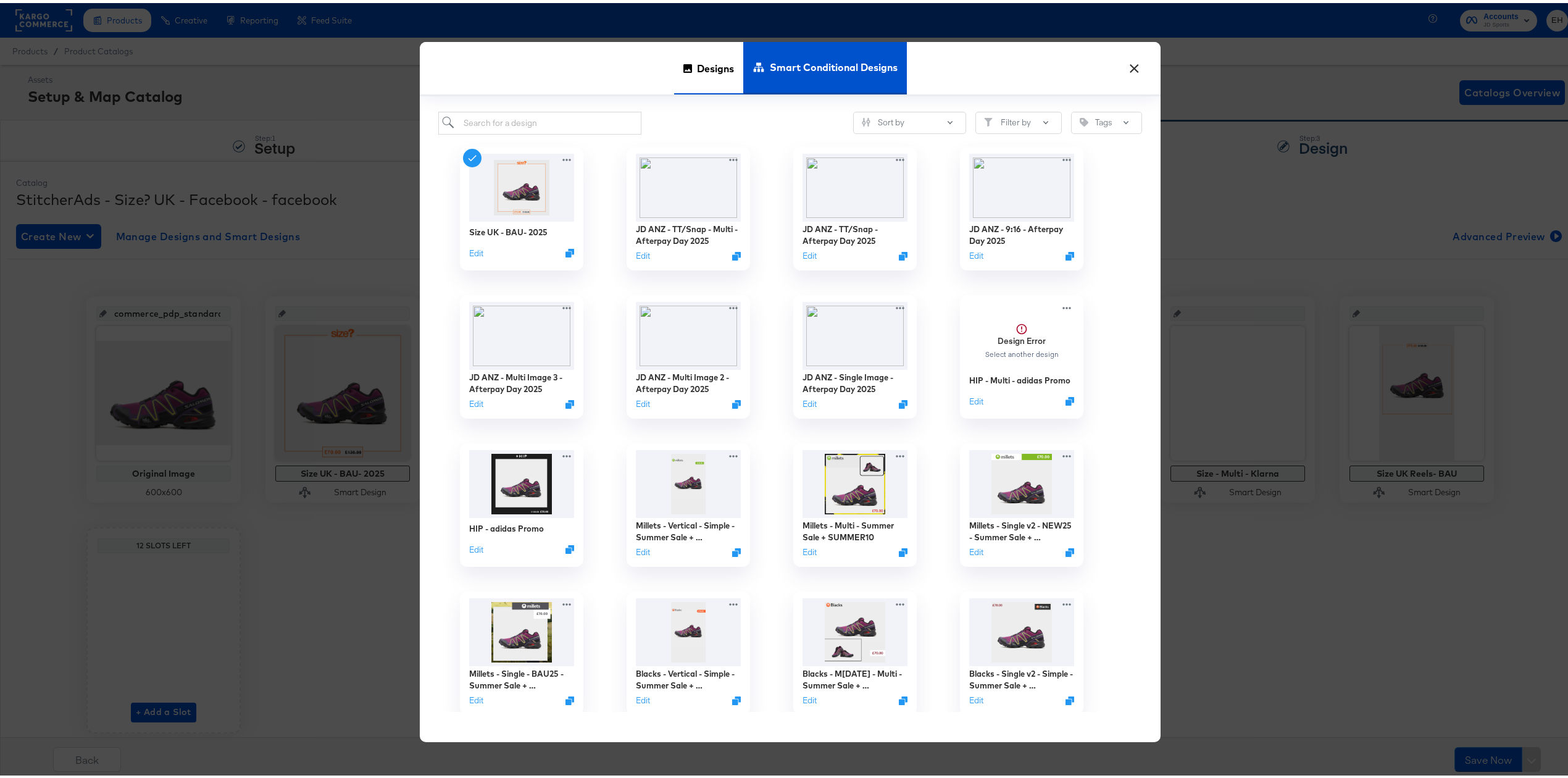
click at [703, 74] on span "Designs" at bounding box center [715, 65] width 37 height 54
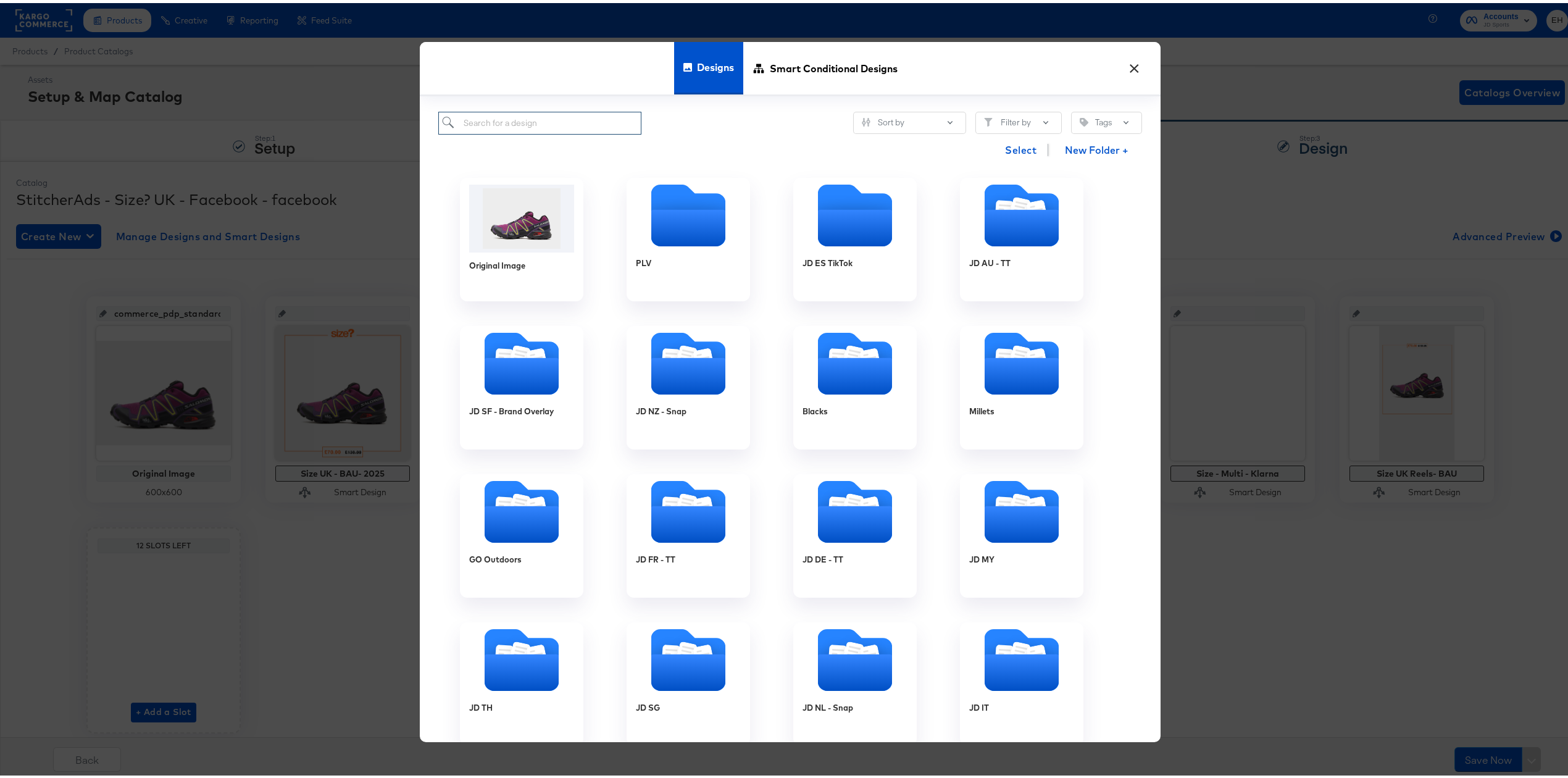
click at [566, 115] on input "search" at bounding box center [540, 120] width 203 height 23
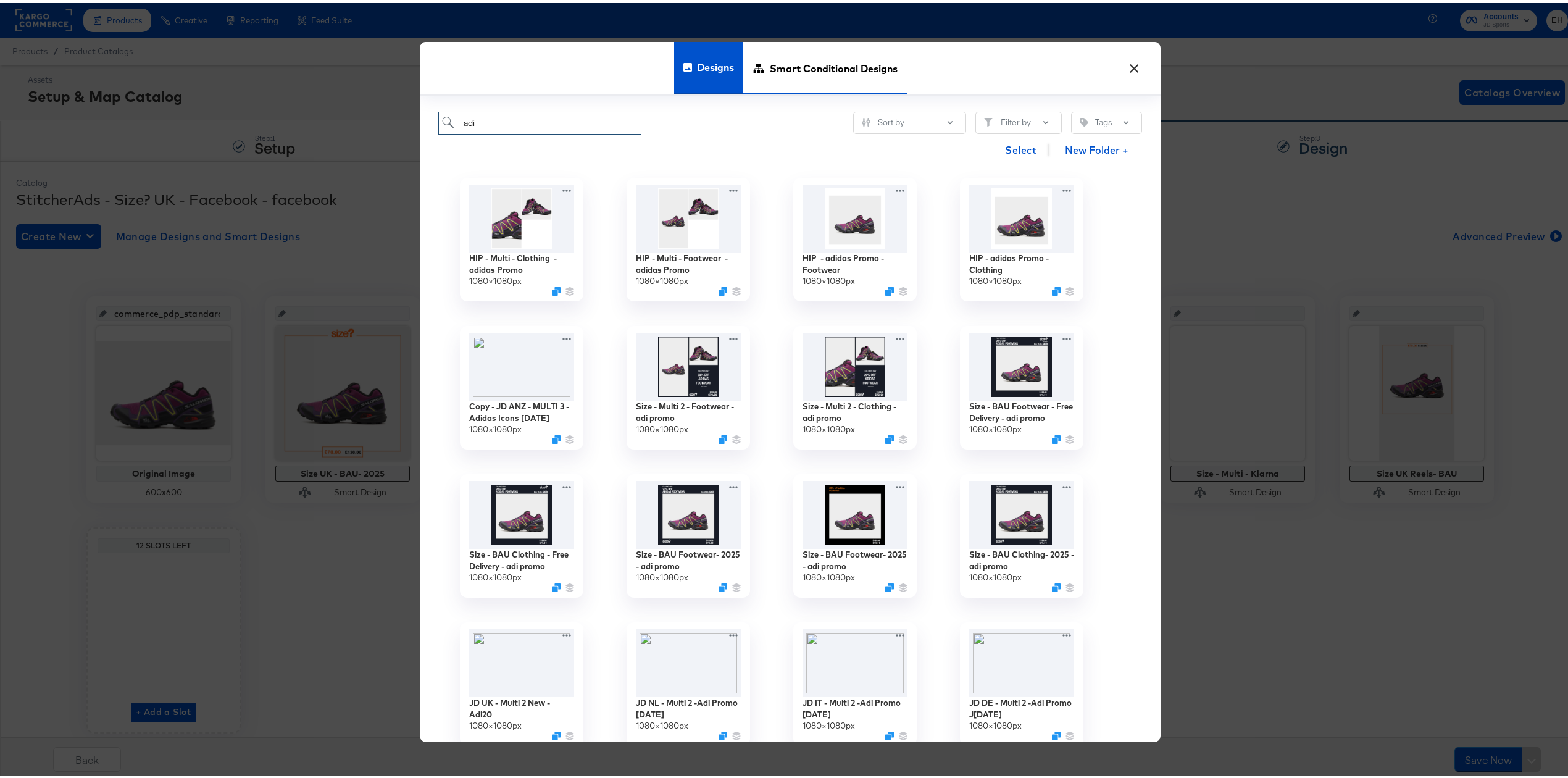
type input "adi"
click at [770, 67] on span "Smart Conditional Designs" at bounding box center [833, 65] width 128 height 54
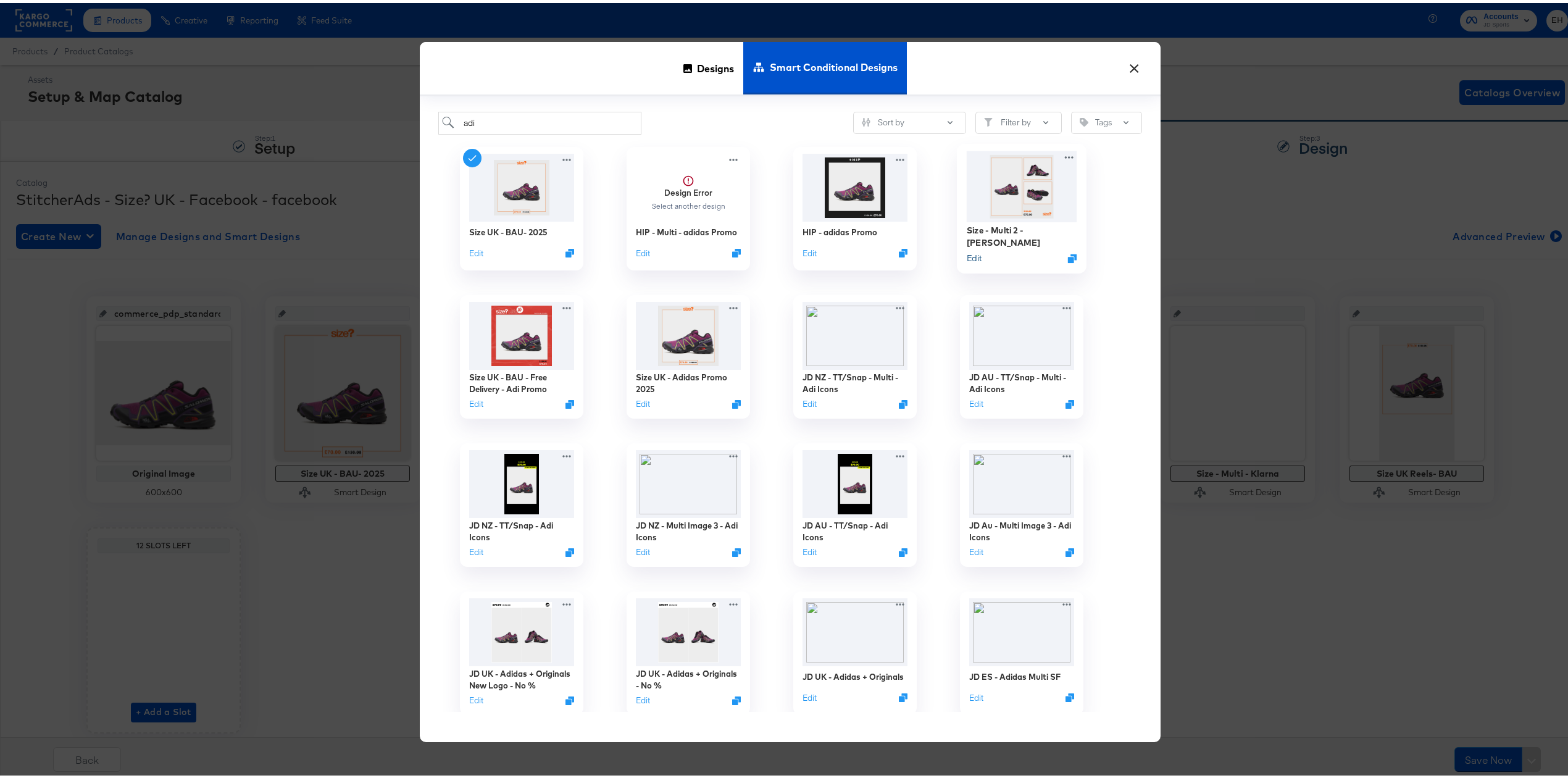
click at [968, 255] on button "Edit" at bounding box center [974, 255] width 15 height 12
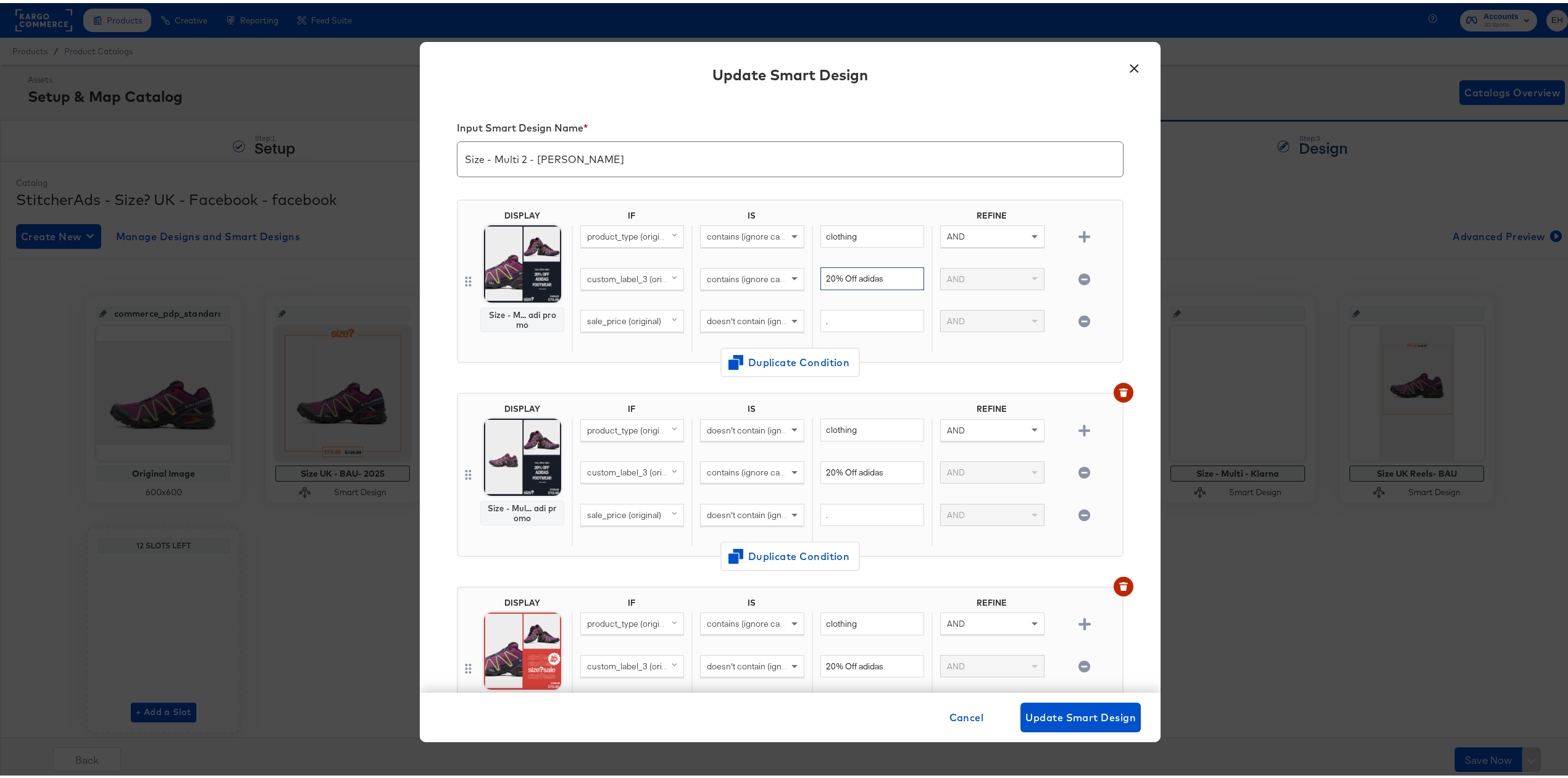
drag, startPoint x: 881, startPoint y: 278, endPoint x: 740, endPoint y: 267, distance: 141.4
click at [744, 268] on div "custom_label_3 (original) contains (ignore case) 20% Off adidas AND" at bounding box center [844, 285] width 546 height 43
type input "adi20"
drag, startPoint x: 828, startPoint y: 467, endPoint x: 699, endPoint y: 461, distance: 129.1
click at [706, 467] on div "custom_label_3 (original) contains (ignore case) 20% Off adidas AND" at bounding box center [844, 480] width 546 height 43
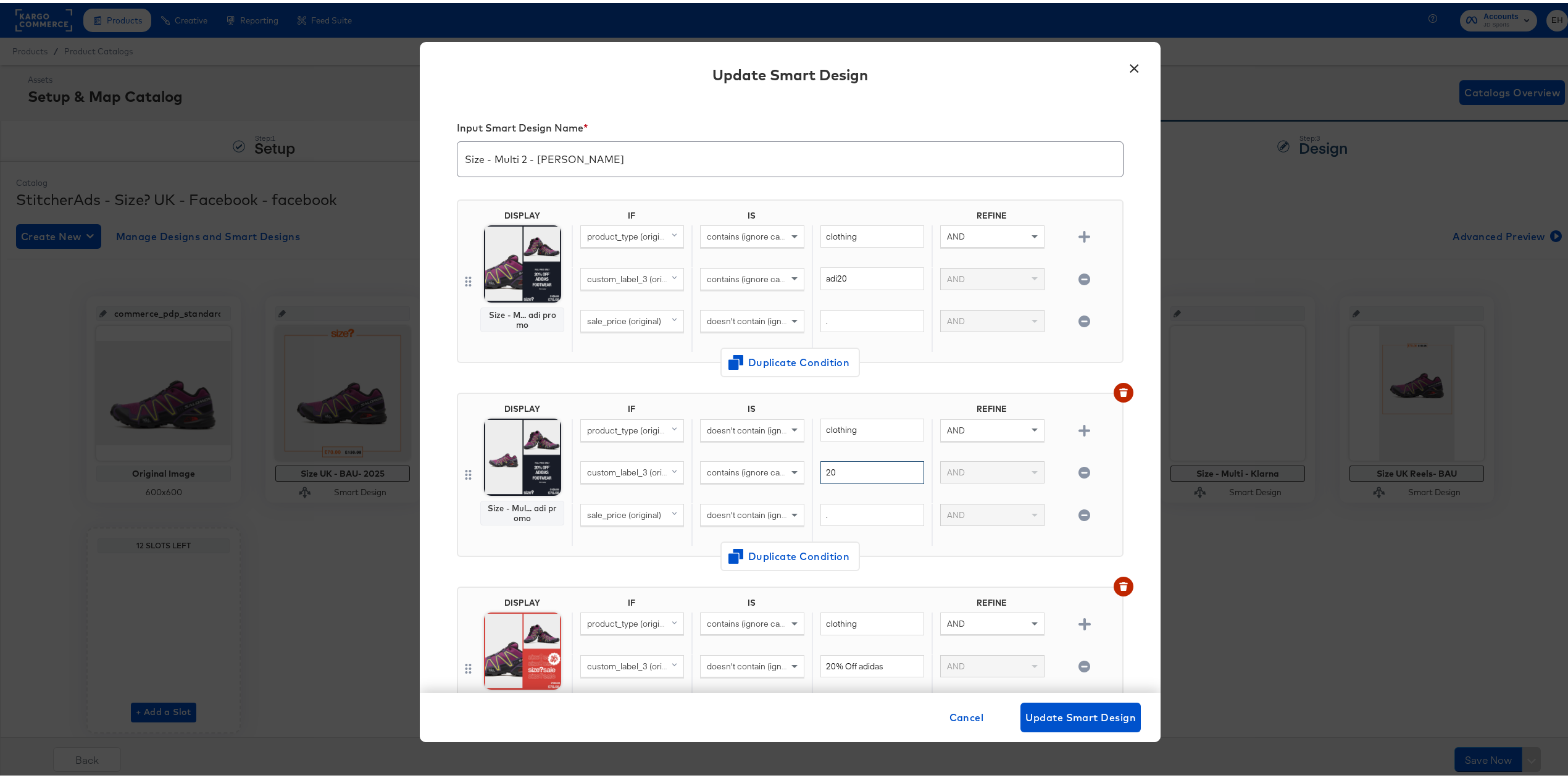
type input "2"
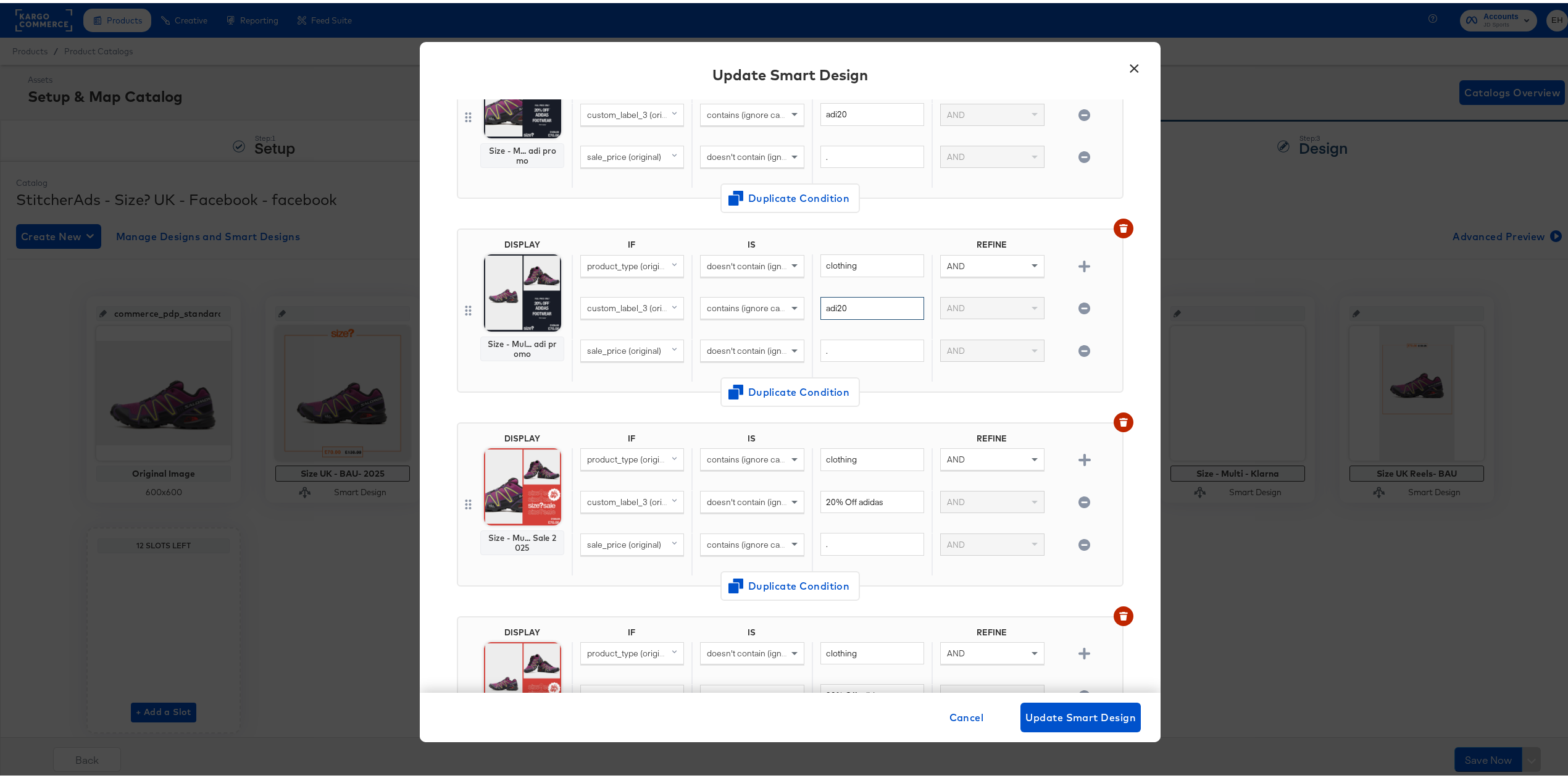
drag, startPoint x: 778, startPoint y: 299, endPoint x: 763, endPoint y: 301, distance: 15.1
click at [763, 301] on div "custom_label_3 (original) contains (ignore case) adi20 AND" at bounding box center [844, 315] width 546 height 43
type input "adi20"
drag, startPoint x: 878, startPoint y: 503, endPoint x: 736, endPoint y: 498, distance: 142.1
click at [736, 498] on div "custom_label_3 (original) doesn't contain (ignore case) 20% Off adidas AND" at bounding box center [844, 509] width 546 height 43
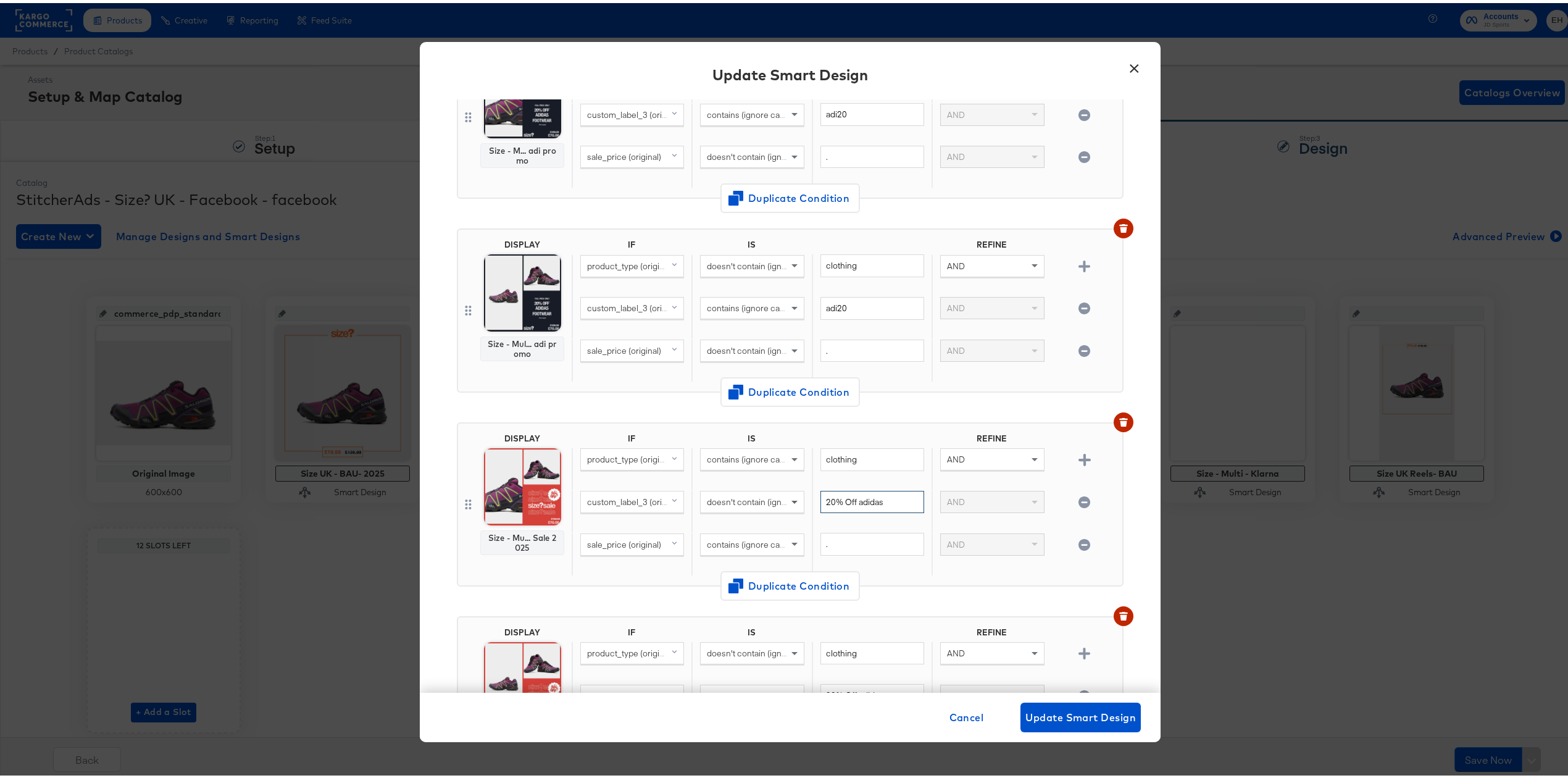
paste input "adi20"
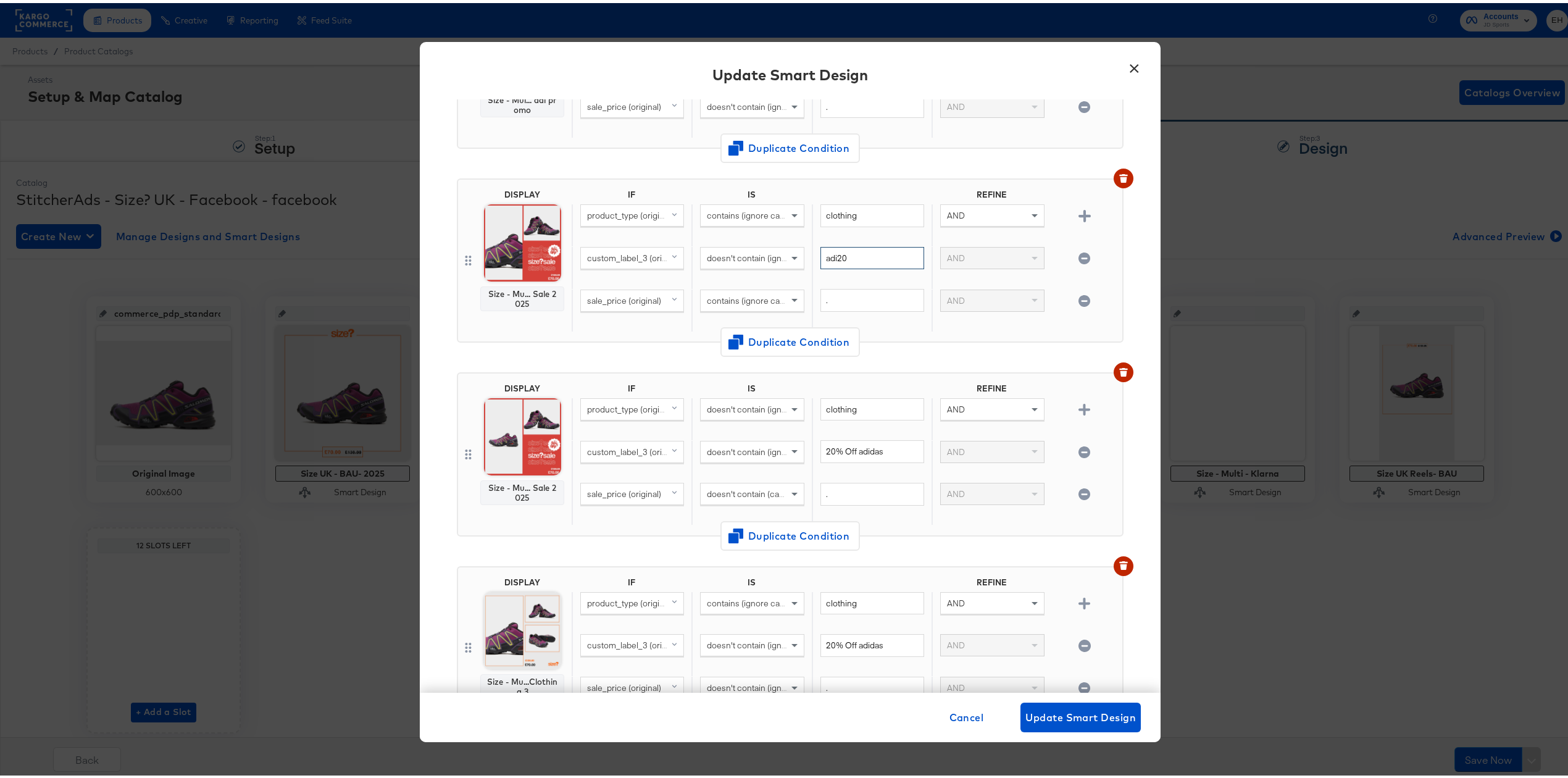
scroll to position [411, 0]
type input "adi20"
drag, startPoint x: 877, startPoint y: 444, endPoint x: 751, endPoint y: 440, distance: 126.1
click at [752, 440] on div "custom_label_3 (original) doesn't contain (ignore case) 20% Off adidas AND" at bounding box center [844, 456] width 546 height 43
paste input "adi20"
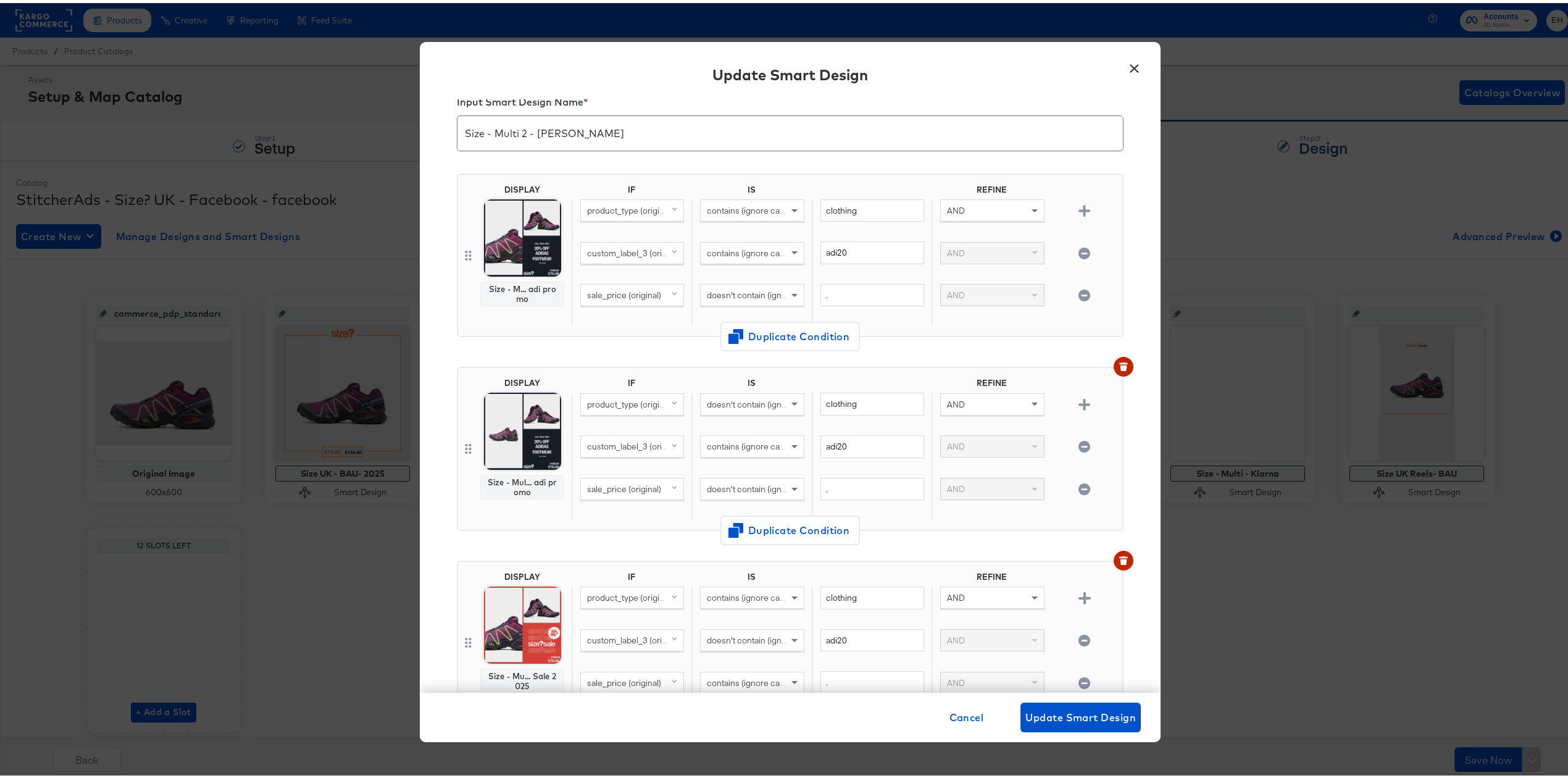
scroll to position [0, 0]
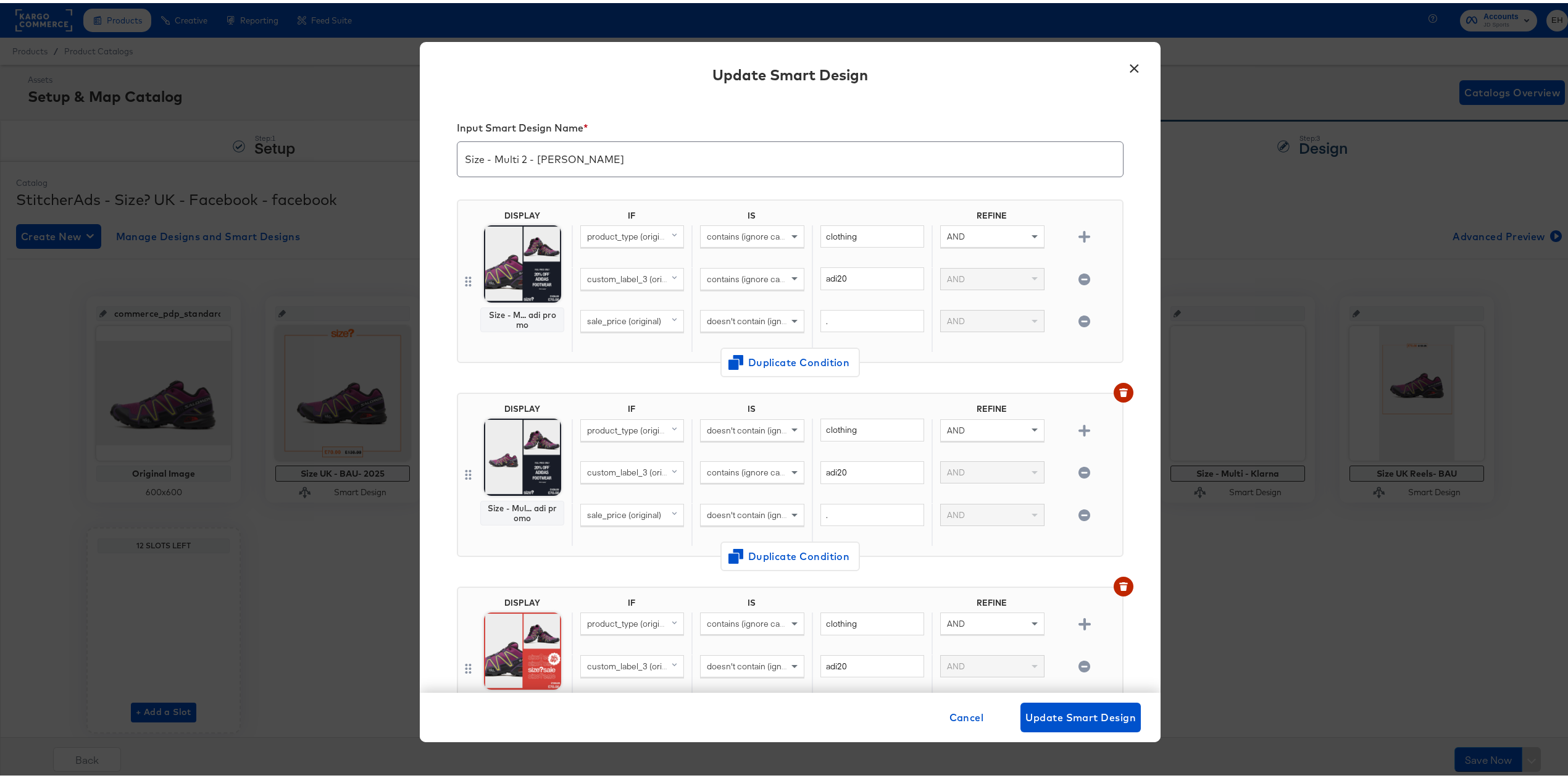
type input "adi20"
click at [1074, 319] on button "button" at bounding box center [1084, 319] width 21 height 12
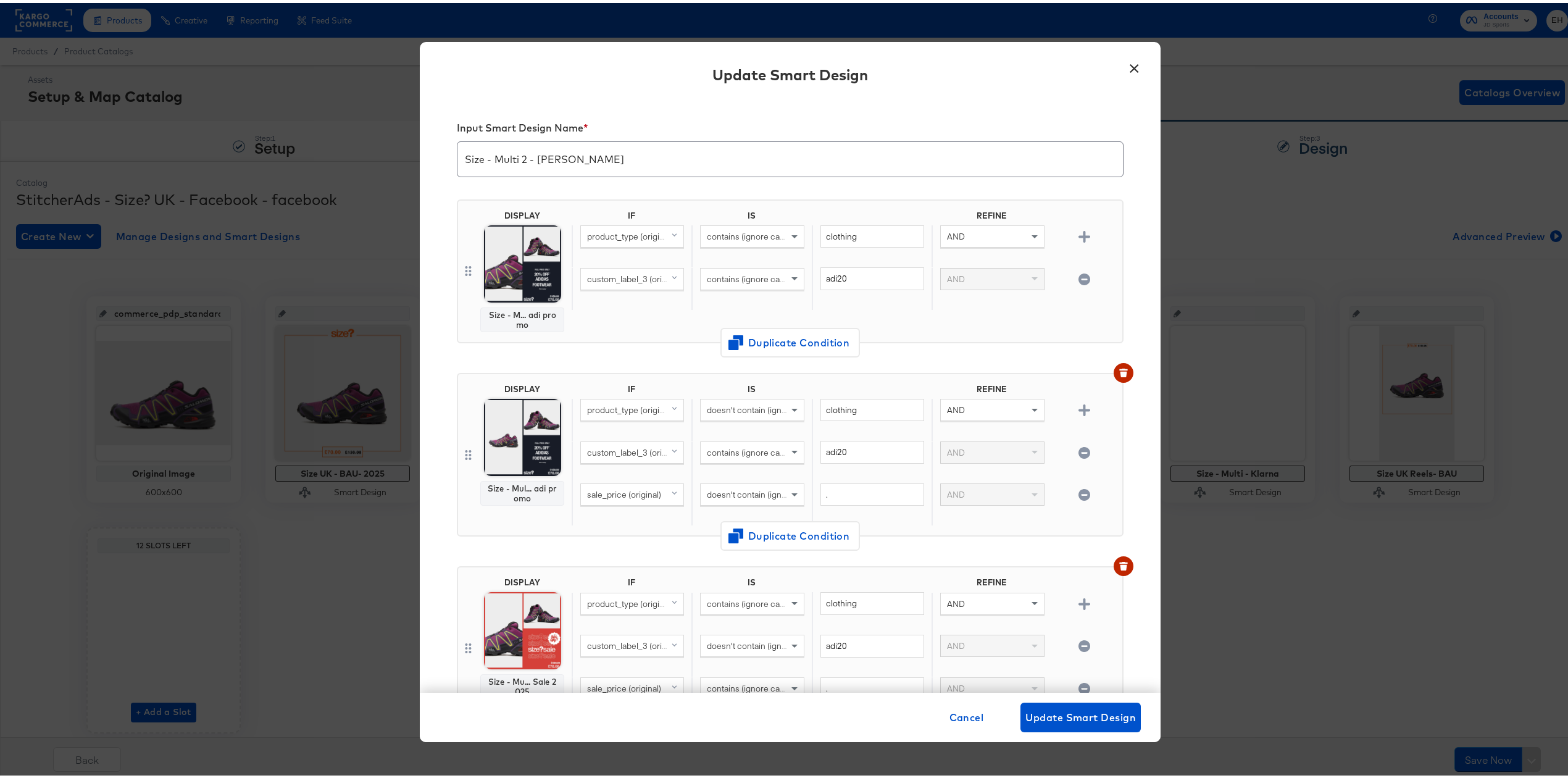
click at [1078, 492] on icon "button" at bounding box center [1084, 492] width 12 height 12
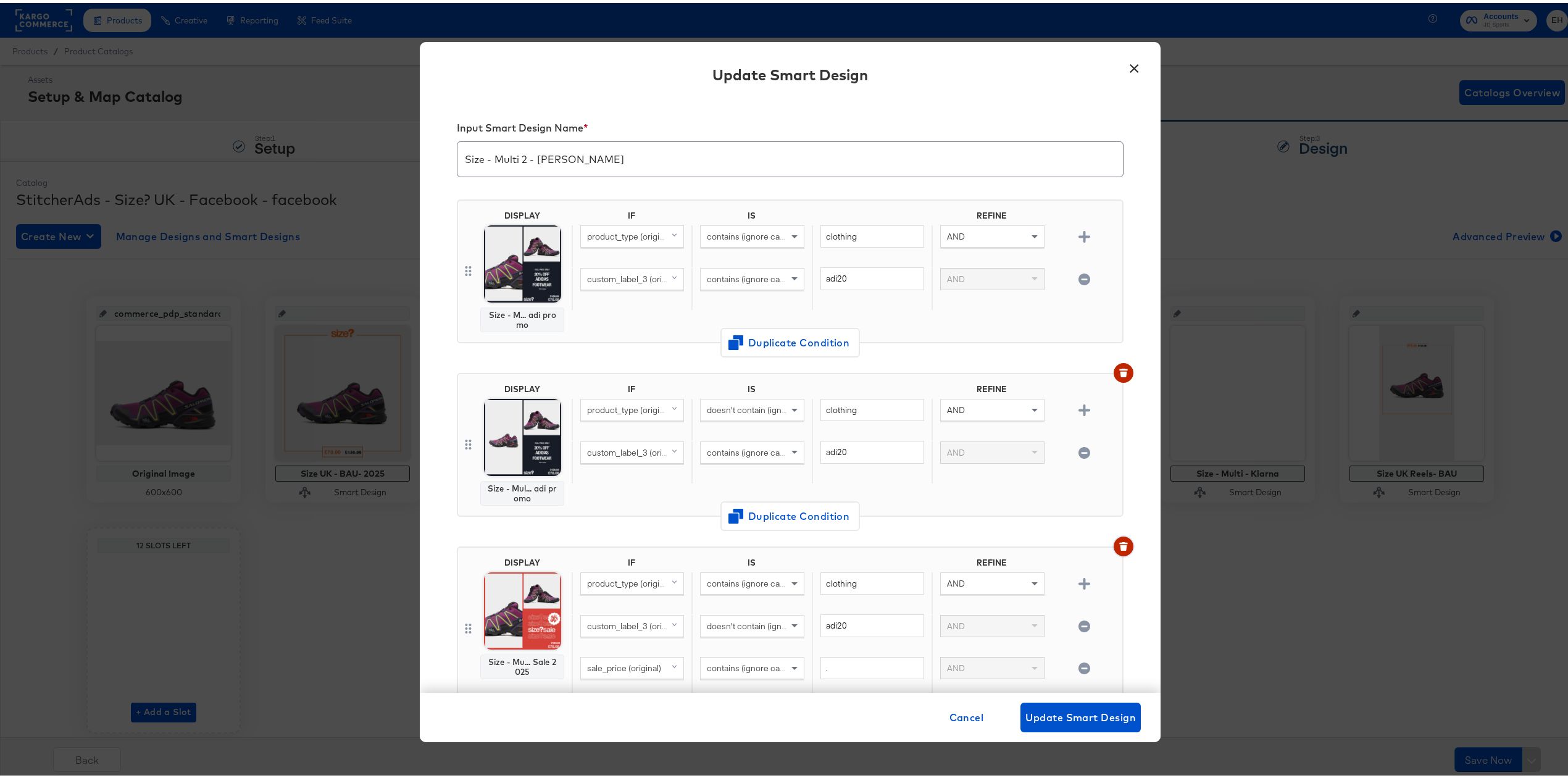
click at [1119, 542] on icon "button" at bounding box center [1123, 543] width 9 height 9
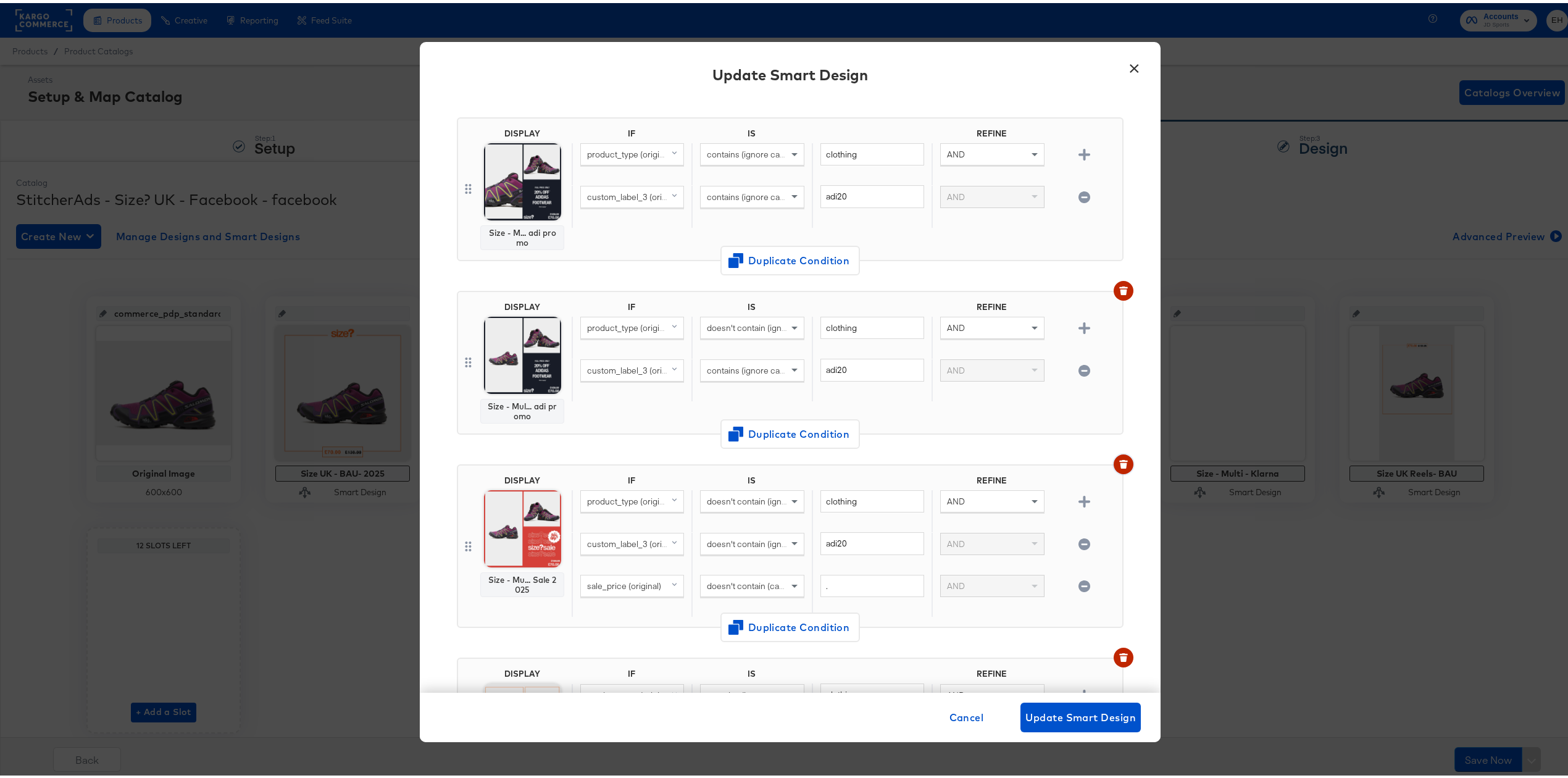
click at [1119, 462] on icon "button" at bounding box center [1123, 461] width 9 height 9
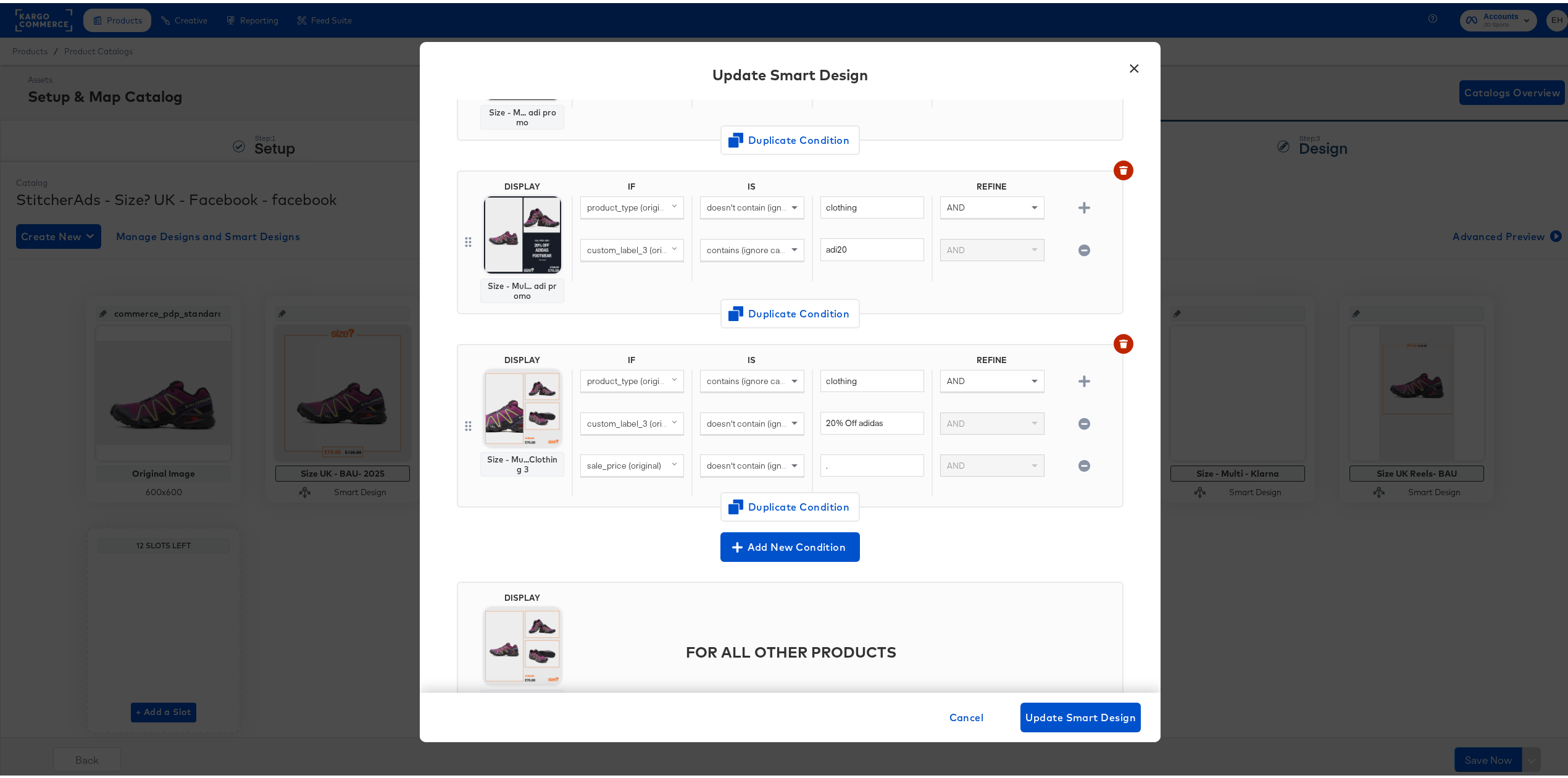
scroll to position [267, 0]
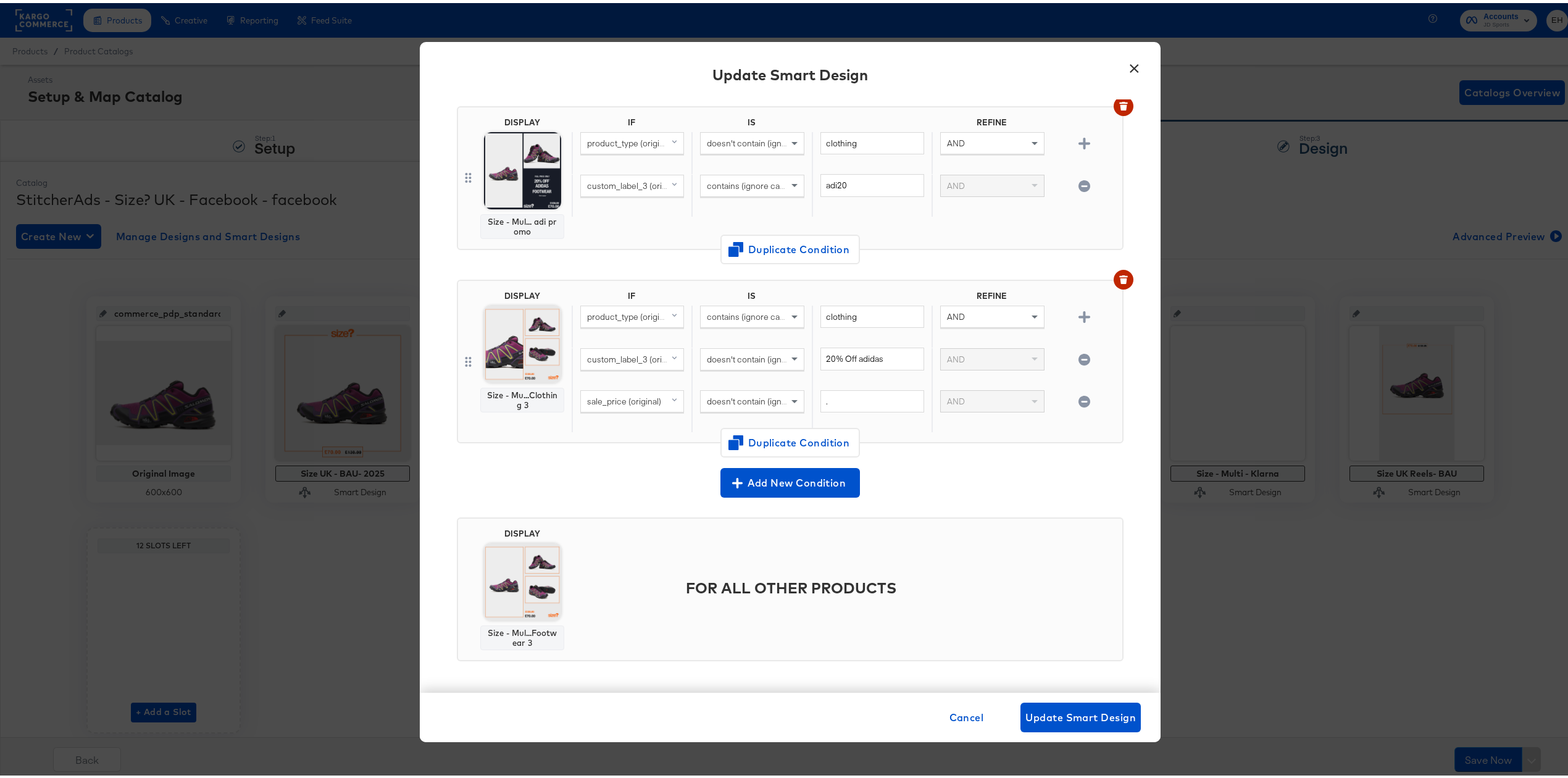
click at [1078, 403] on icon "button" at bounding box center [1084, 399] width 12 height 12
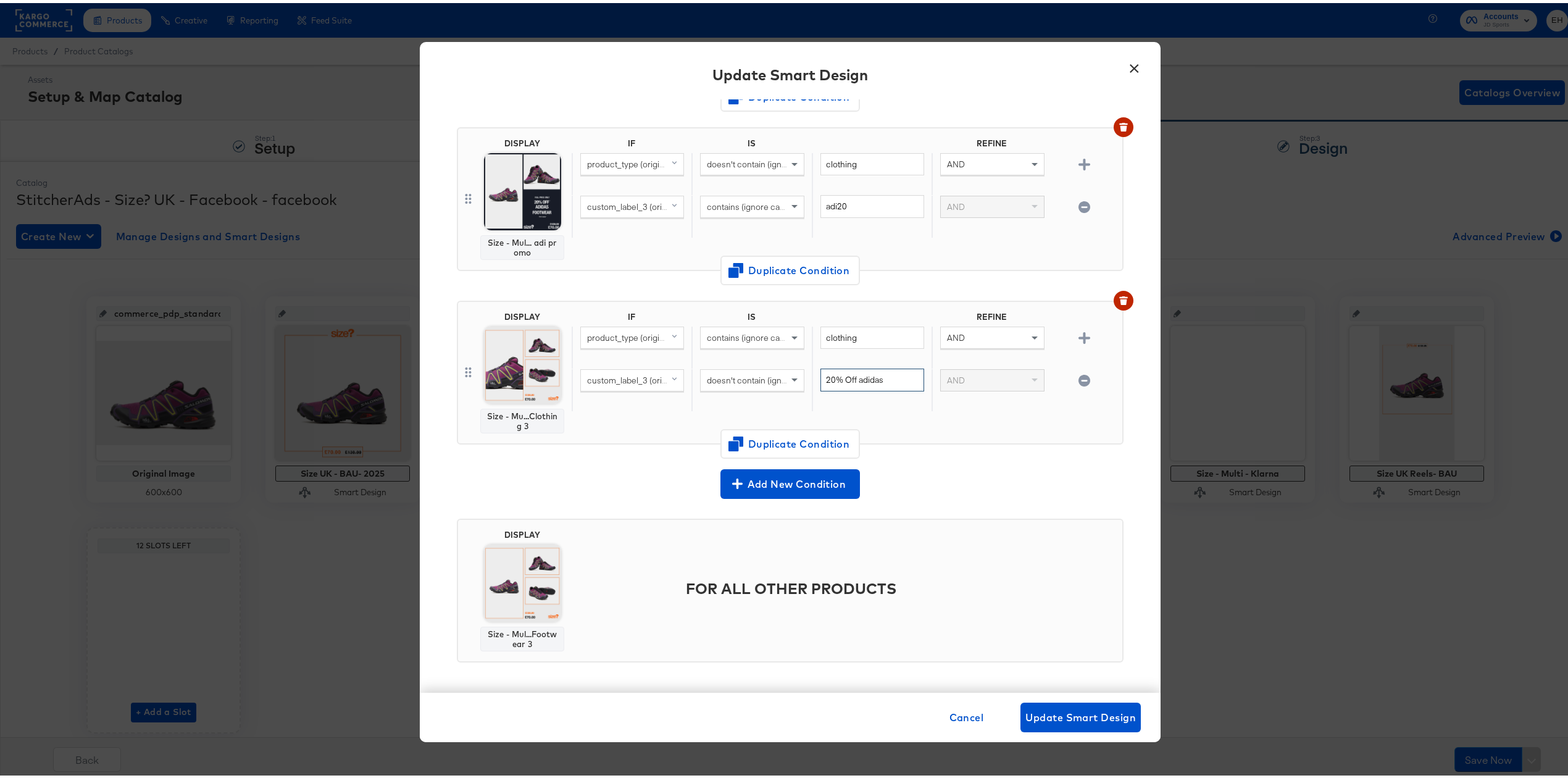
drag, startPoint x: 805, startPoint y: 373, endPoint x: 700, endPoint y: 371, distance: 105.0
click at [700, 371] on div "custom_label_3 (original) doesn't contain (ignore case) 20% Off adidas AND" at bounding box center [844, 387] width 546 height 43
paste input "adi20"
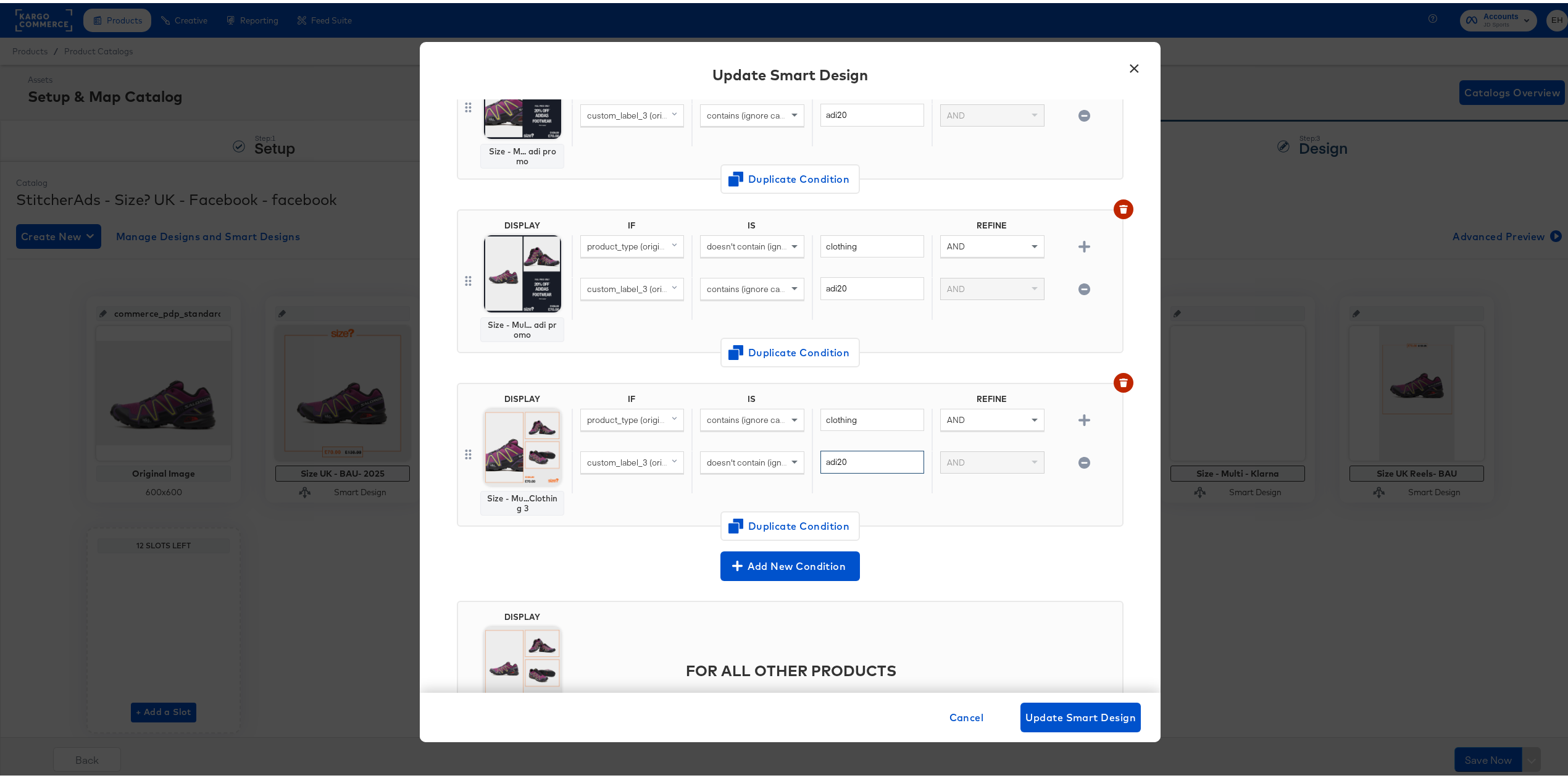
type input "adi20"
click at [1075, 719] on span "Update Smart Design" at bounding box center [1080, 715] width 110 height 17
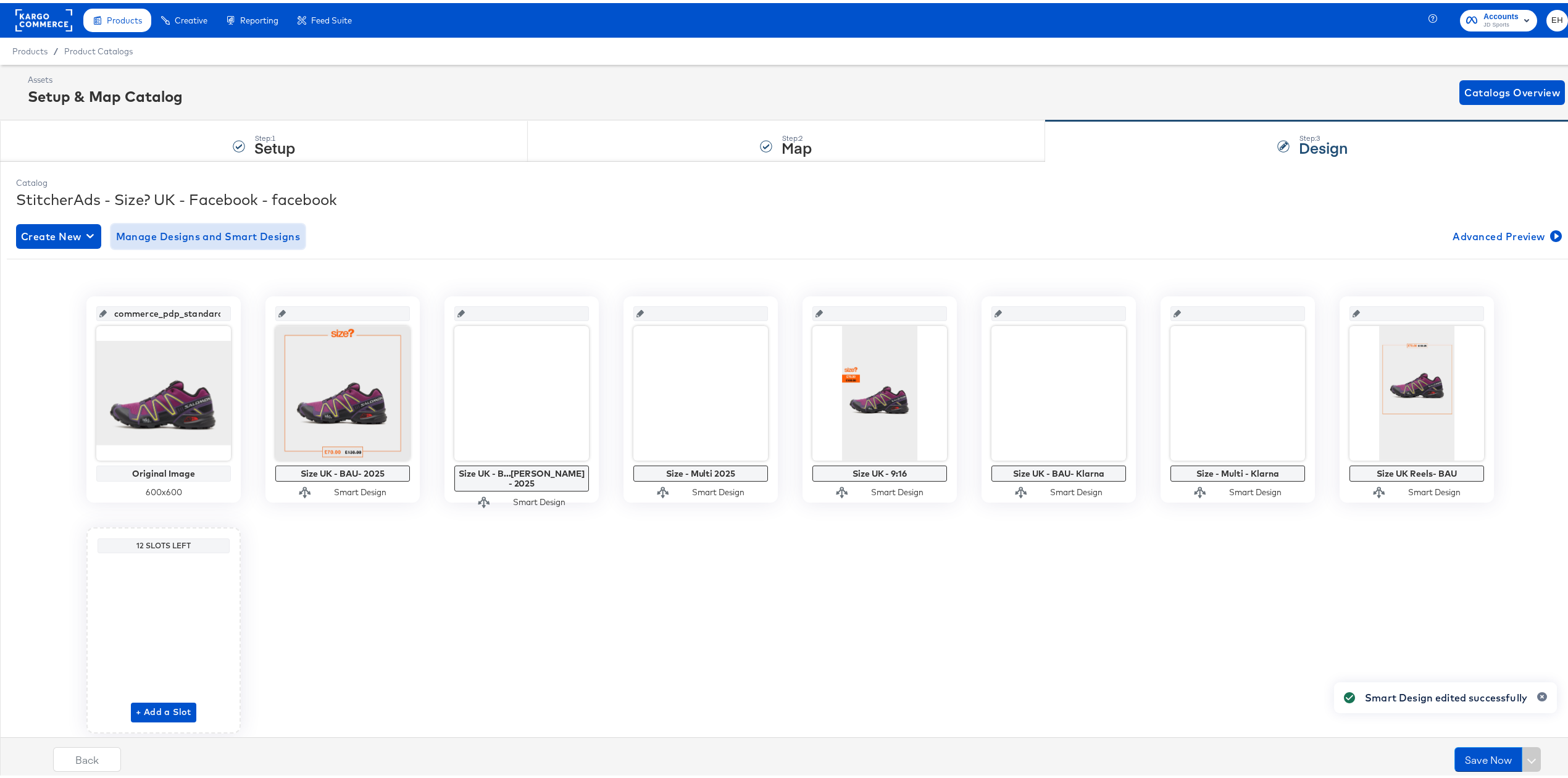
click at [228, 229] on span "Manage Designs and Smart Designs" at bounding box center [208, 233] width 184 height 17
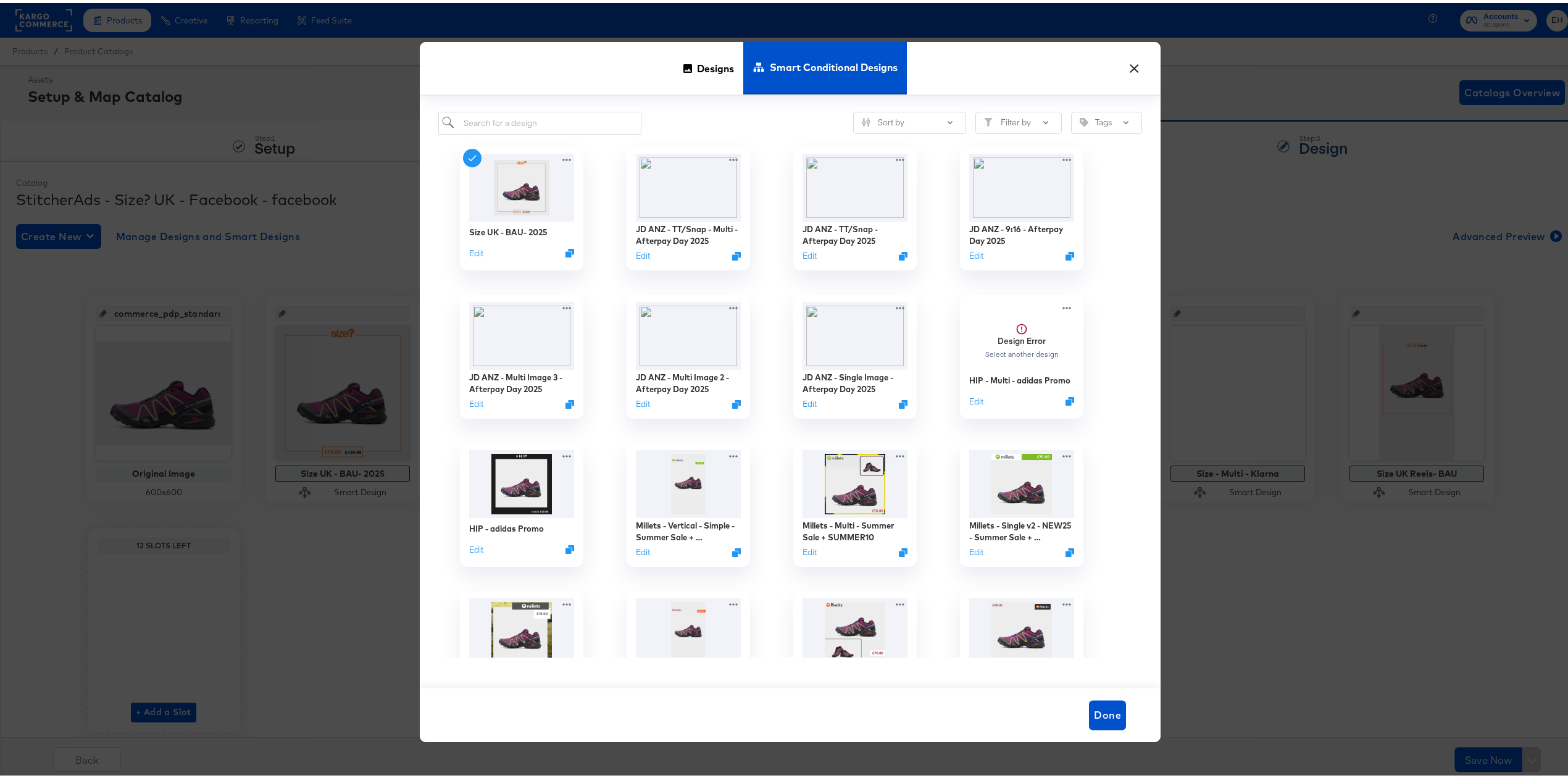
click at [1123, 64] on button "×" at bounding box center [1134, 62] width 22 height 22
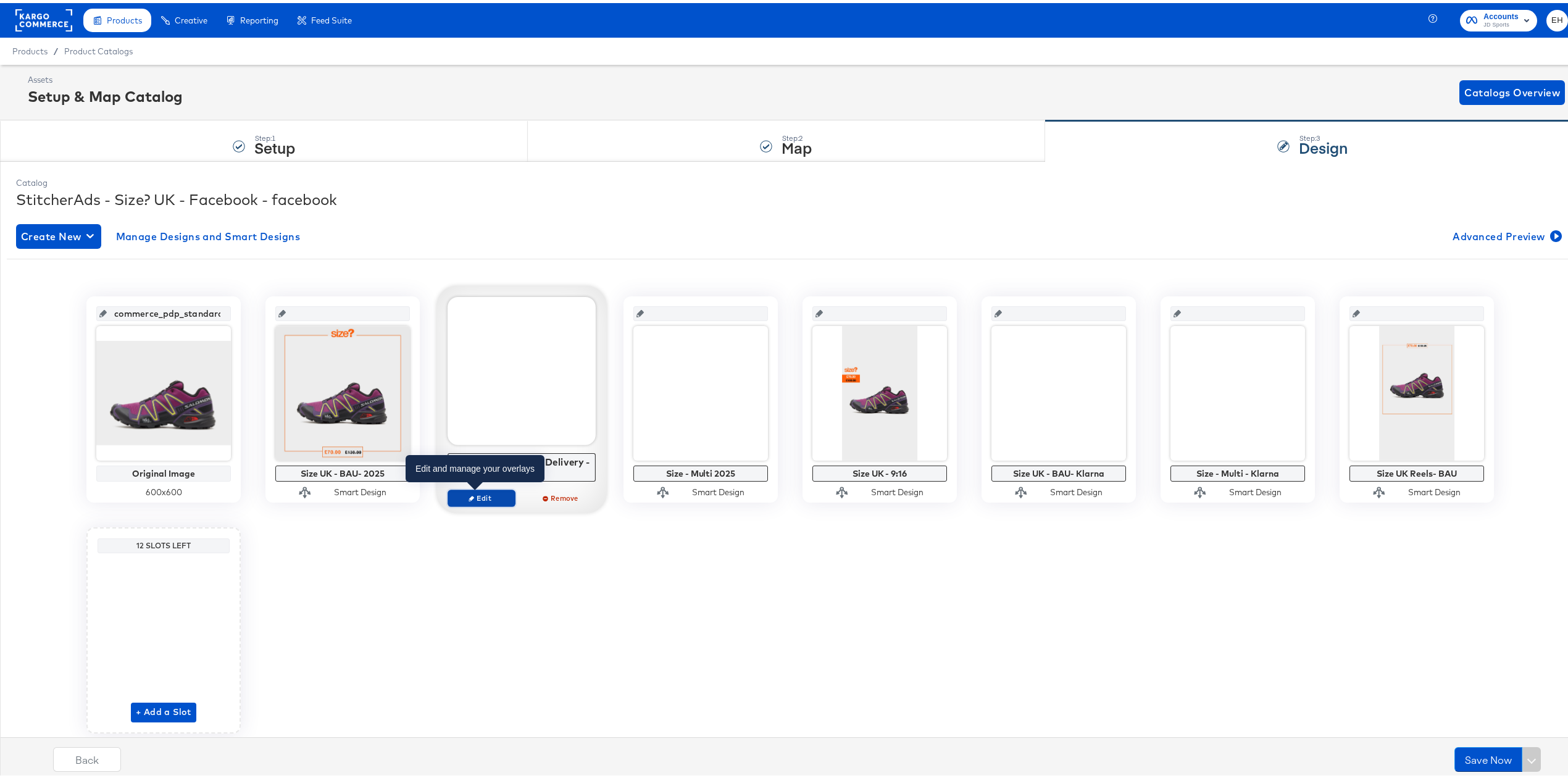
click at [473, 491] on span "Edit" at bounding box center [481, 495] width 57 height 9
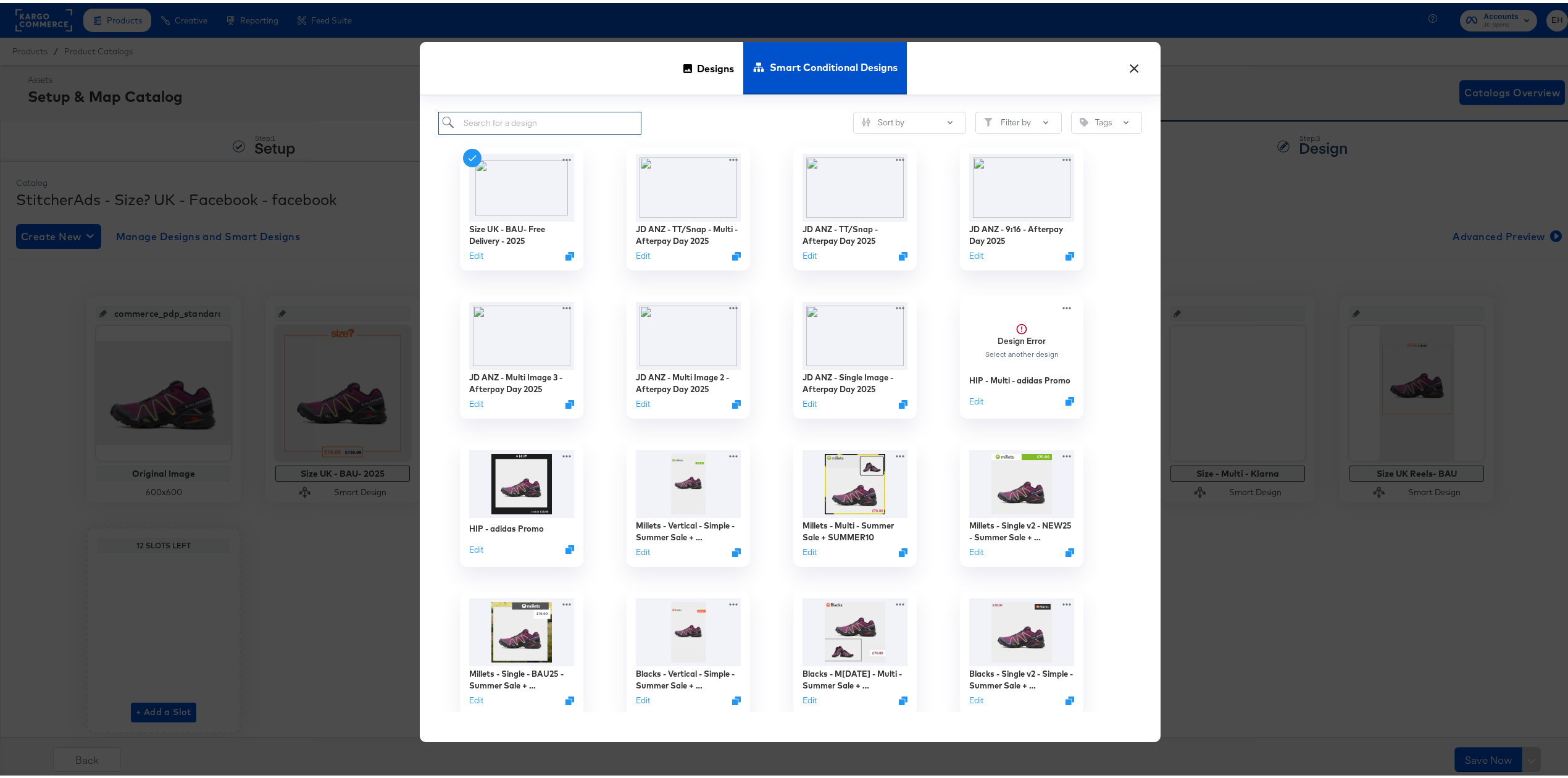
click at [574, 118] on input "search" at bounding box center [540, 120] width 203 height 23
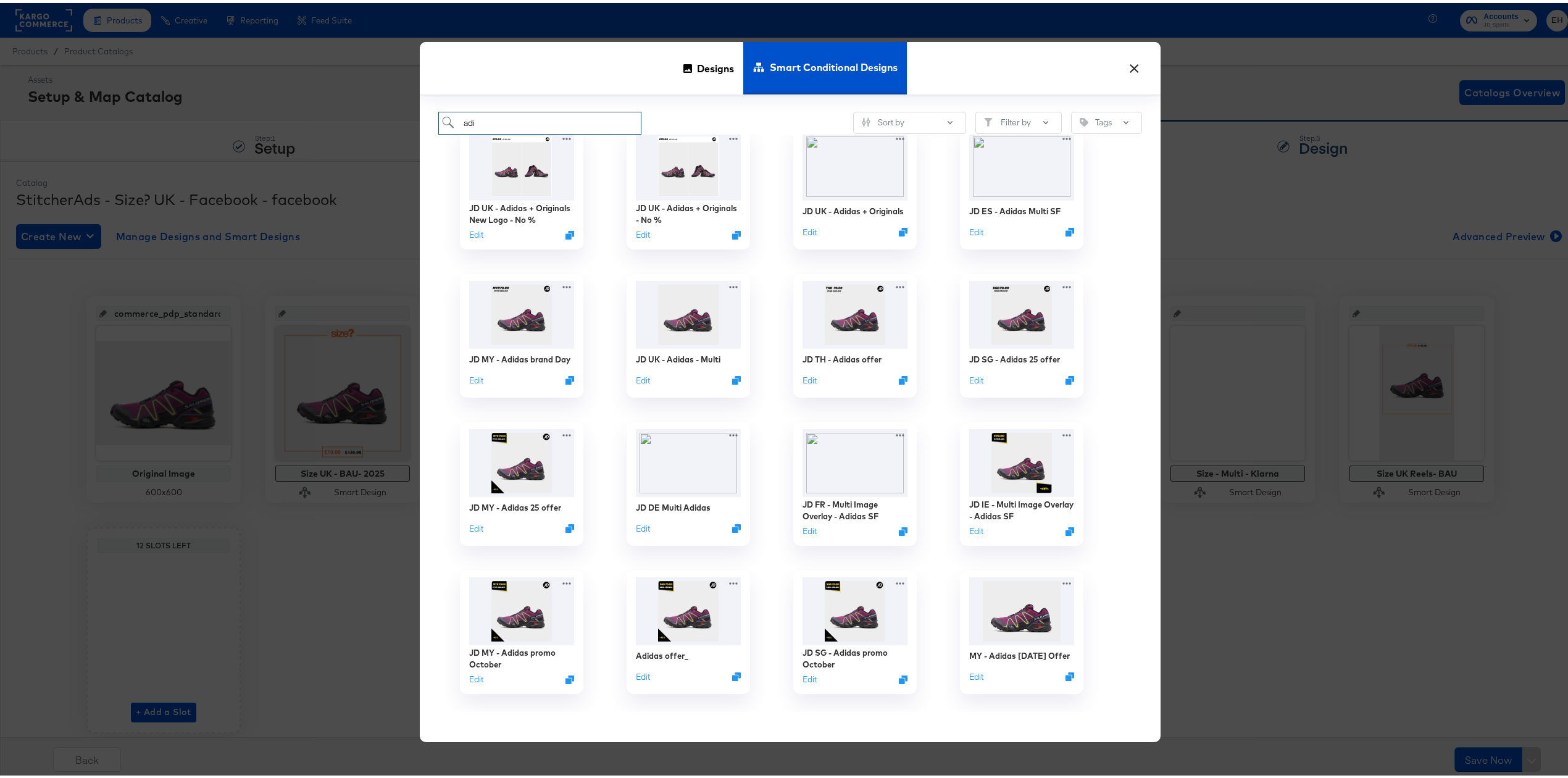
scroll to position [0, 0]
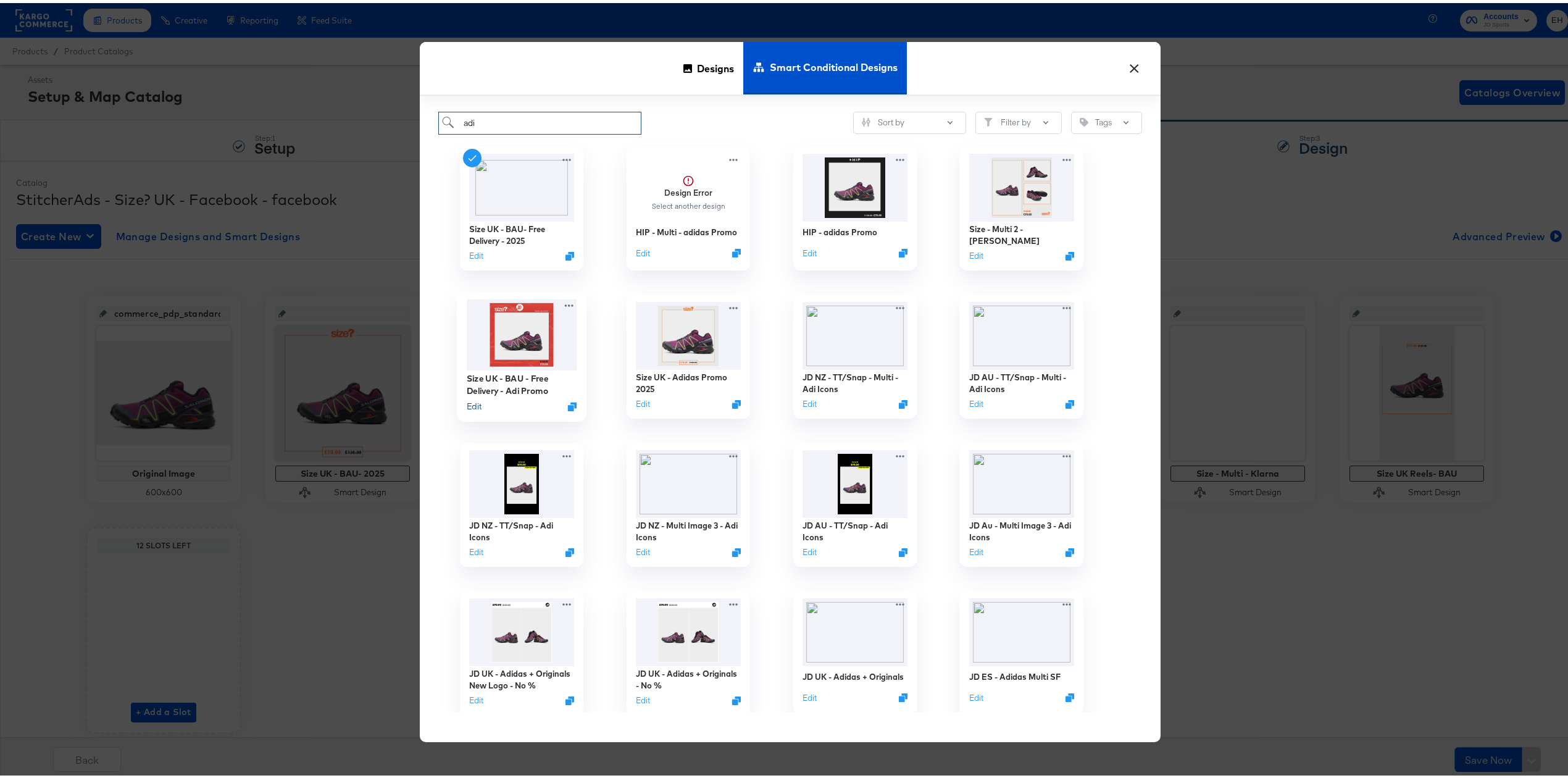
type input "adi"
click at [470, 402] on button "Edit" at bounding box center [474, 403] width 15 height 12
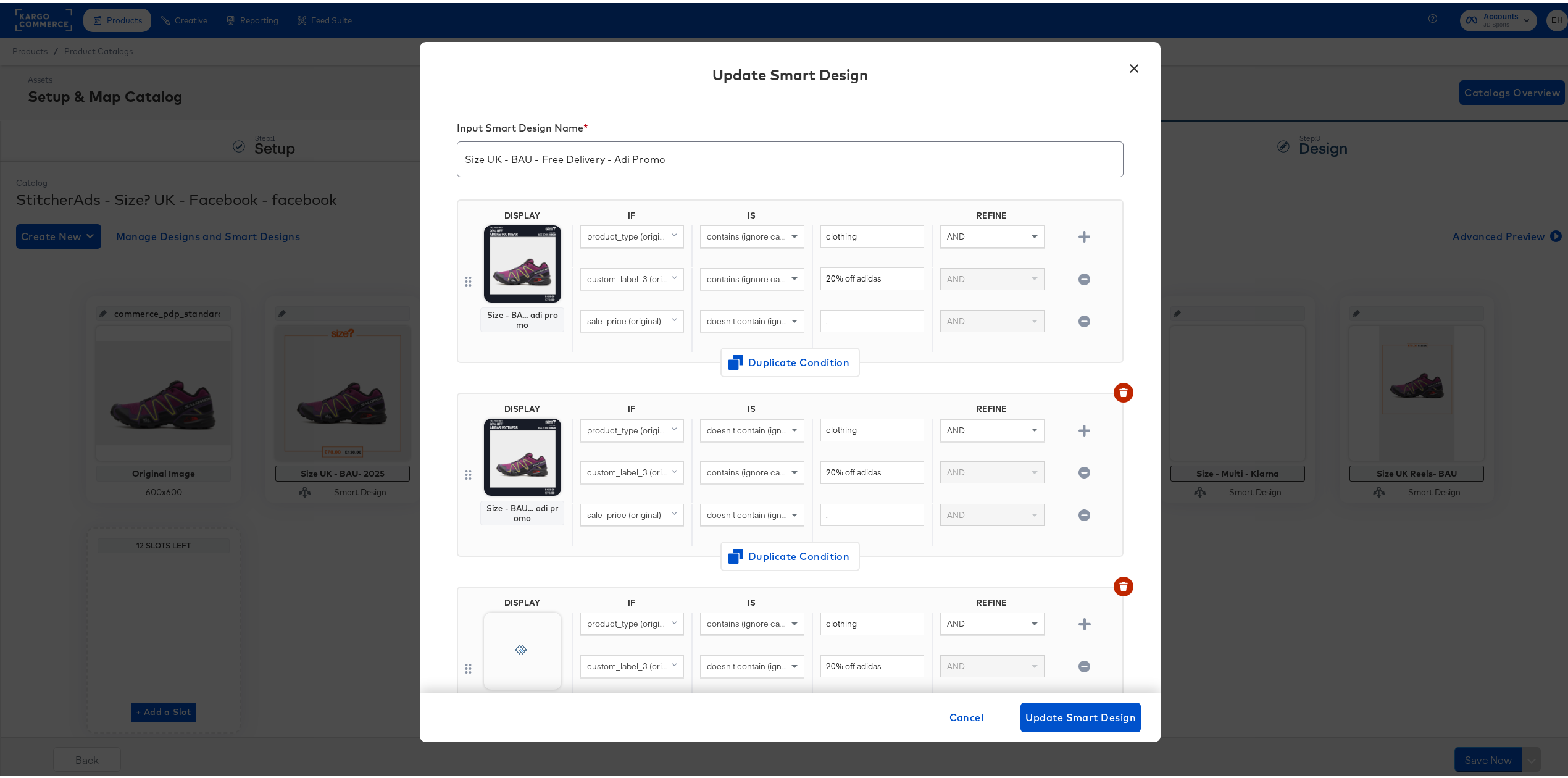
click at [1078, 316] on icon "button" at bounding box center [1084, 319] width 12 height 12
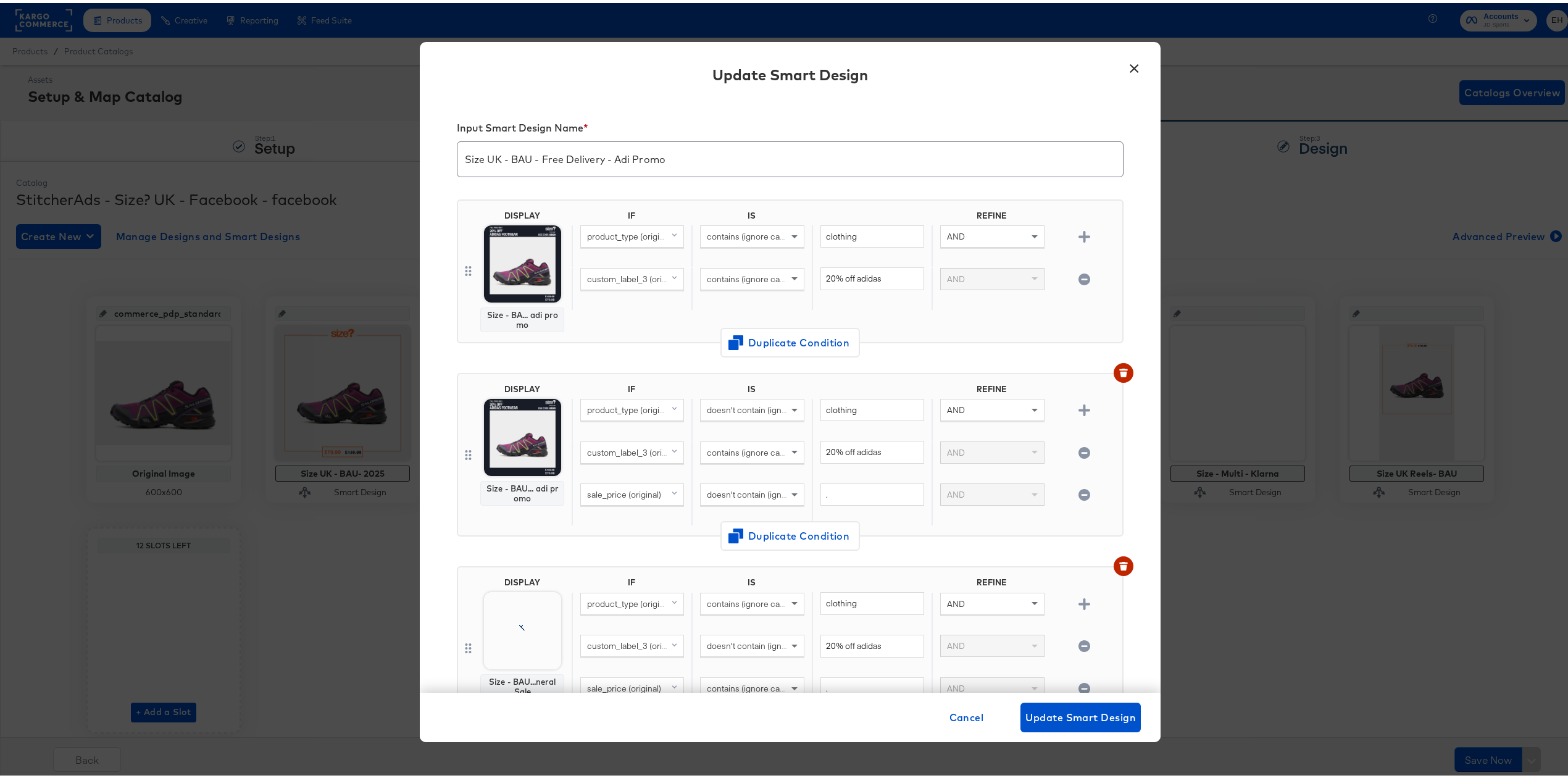
click at [1078, 489] on icon "button" at bounding box center [1084, 492] width 12 height 12
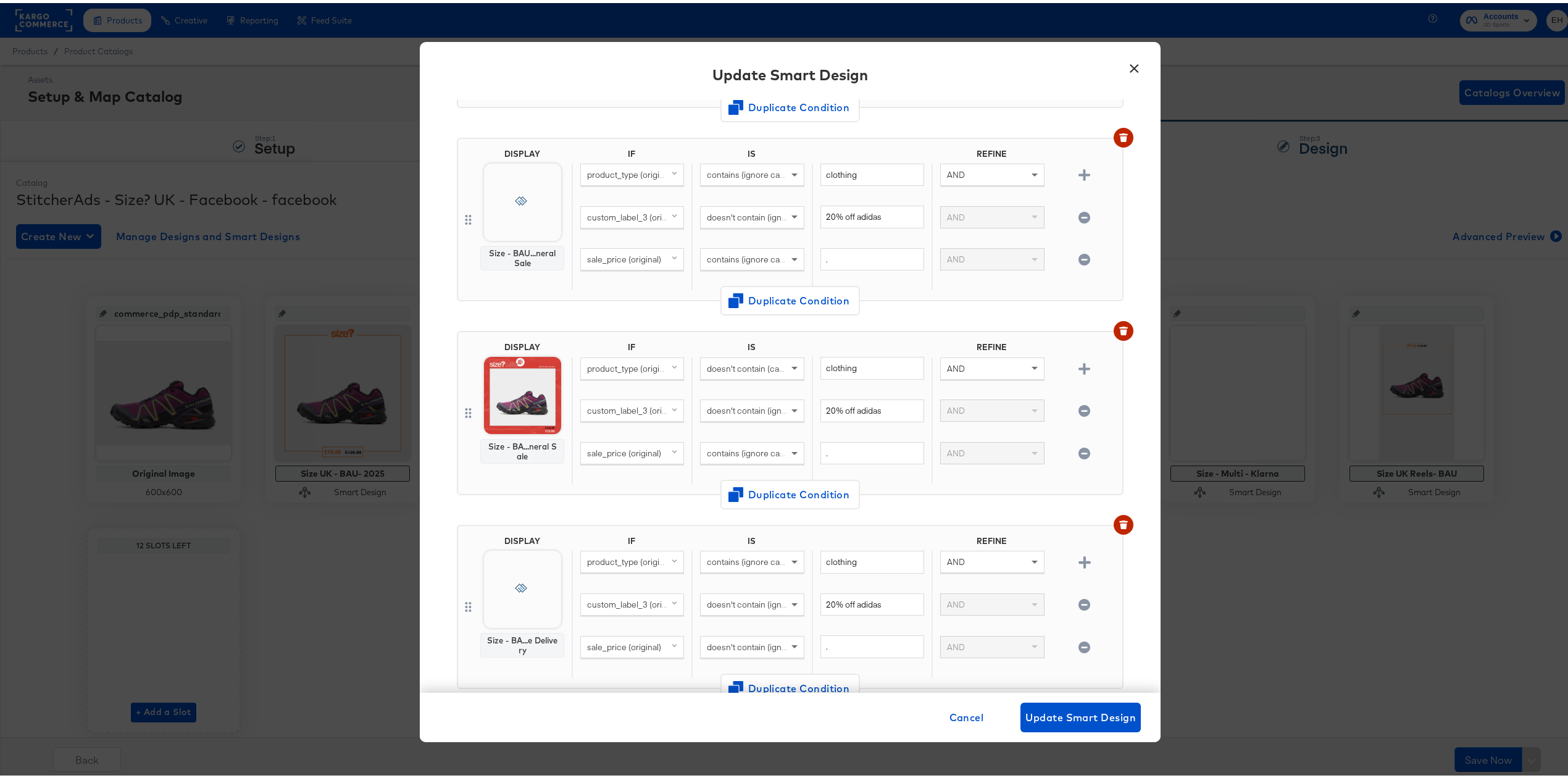
scroll to position [411, 0]
click at [1119, 129] on icon "button" at bounding box center [1123, 132] width 9 height 9
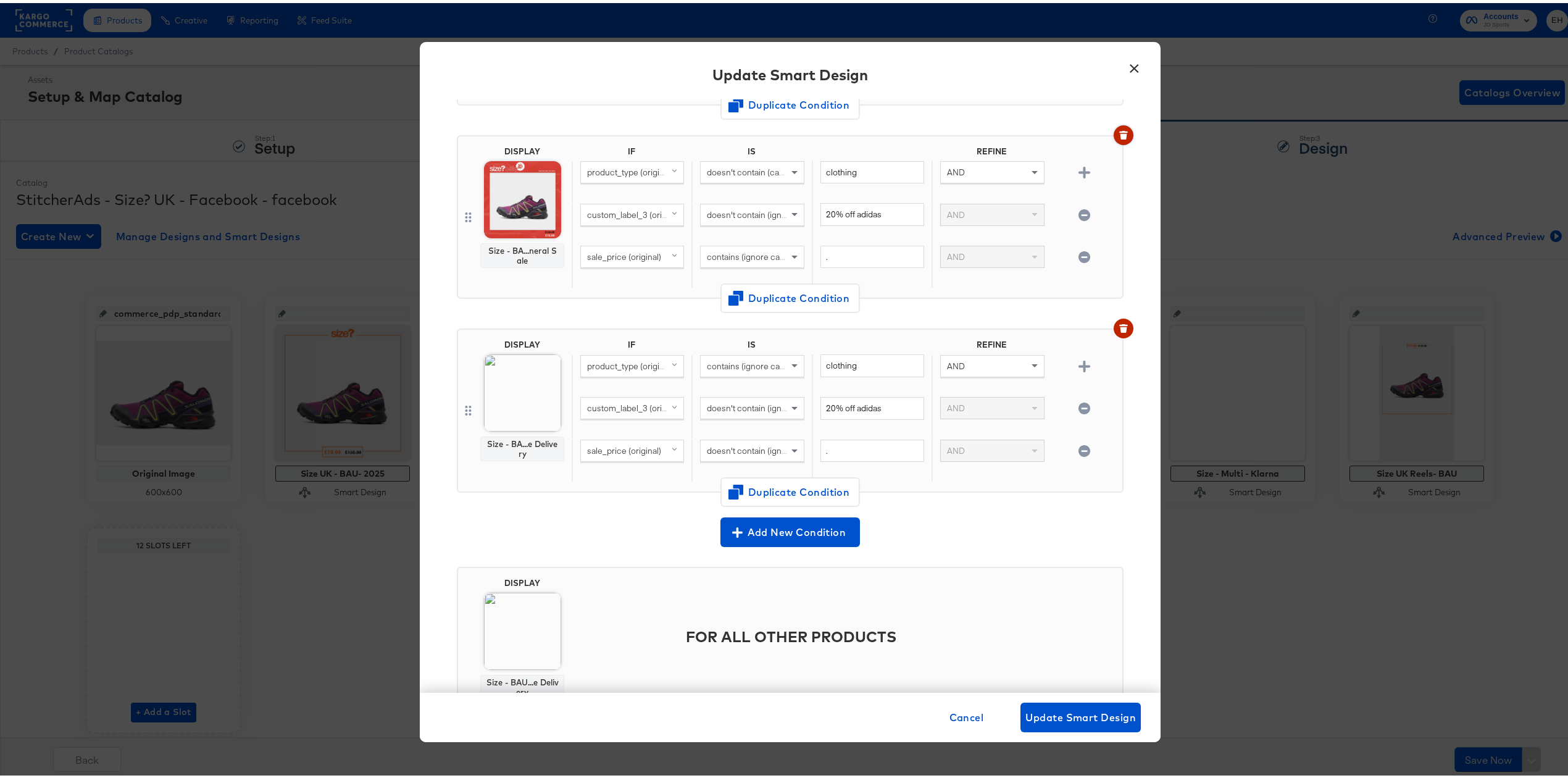
click at [1114, 124] on button "button" at bounding box center [1124, 132] width 20 height 20
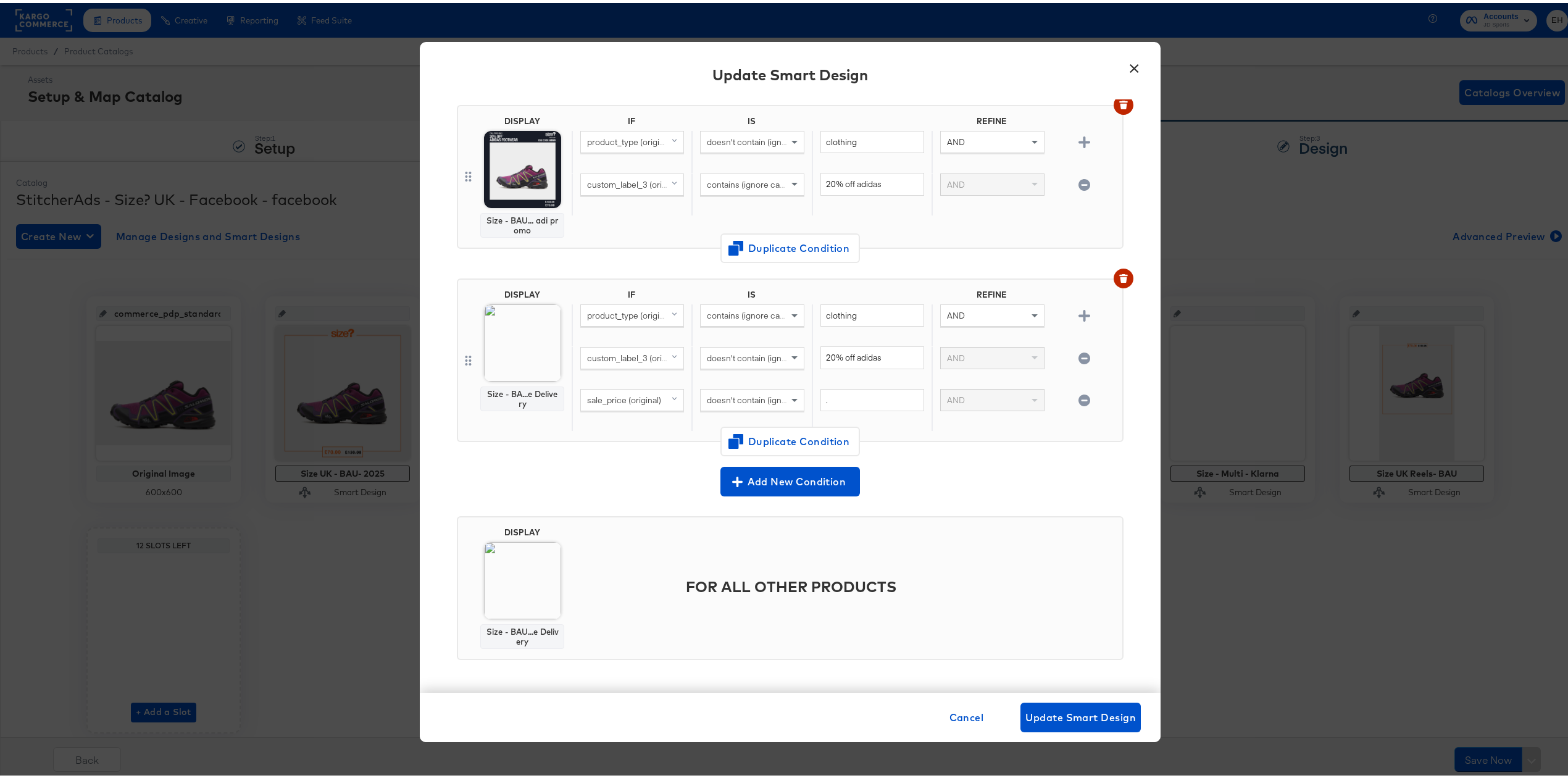
scroll to position [217, 0]
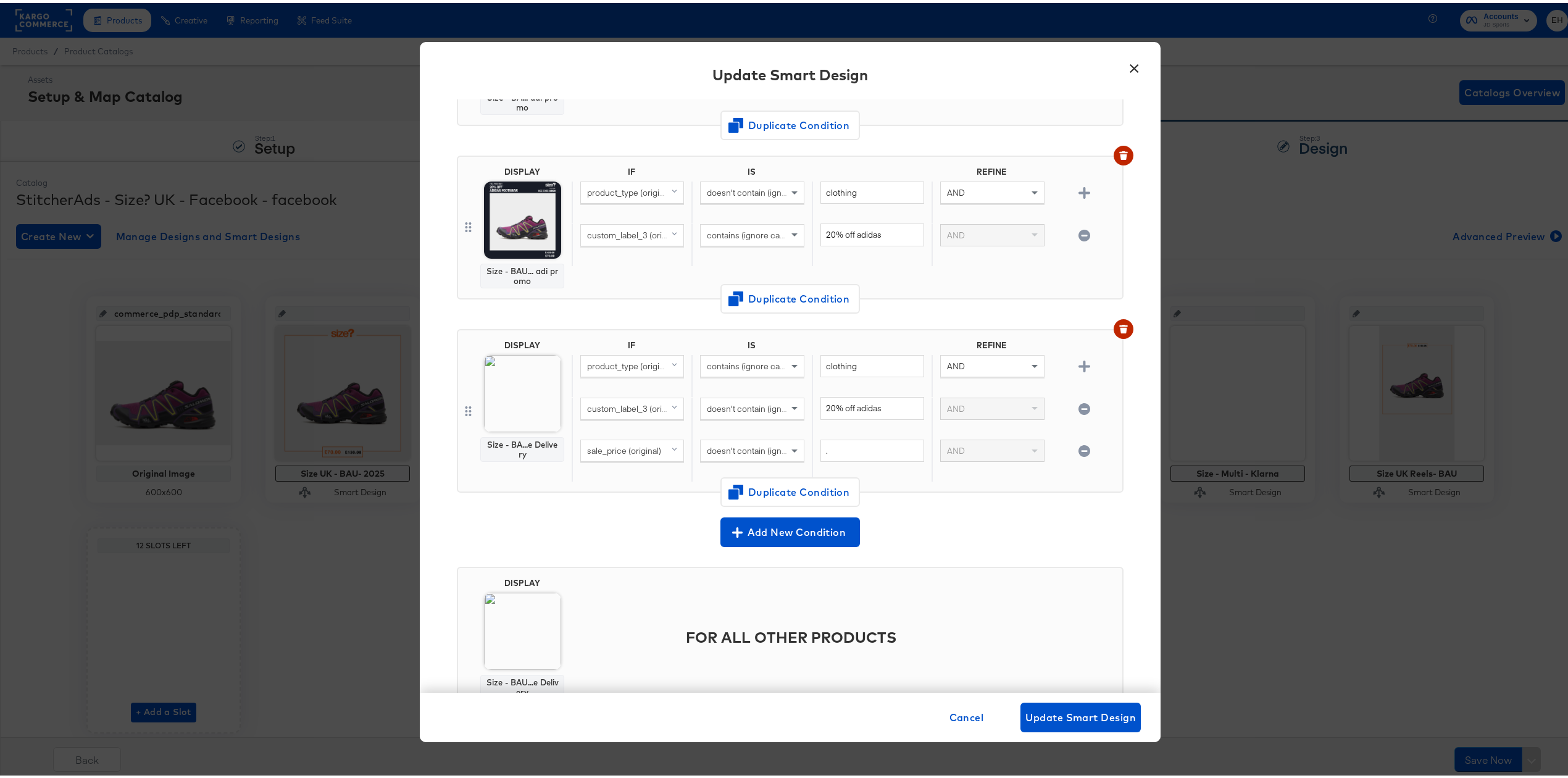
click at [1078, 447] on icon "button" at bounding box center [1084, 448] width 12 height 12
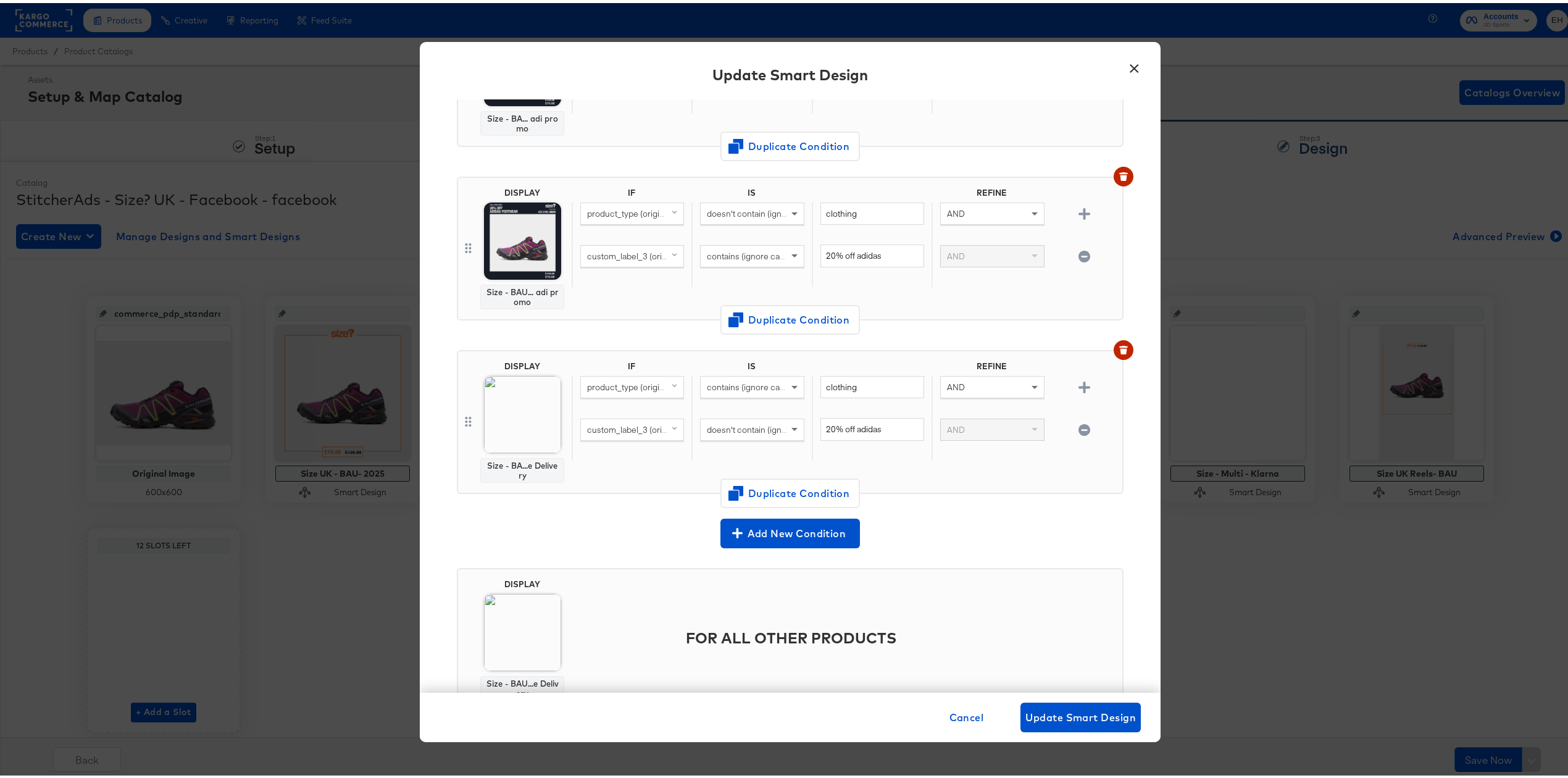
scroll to position [0, 0]
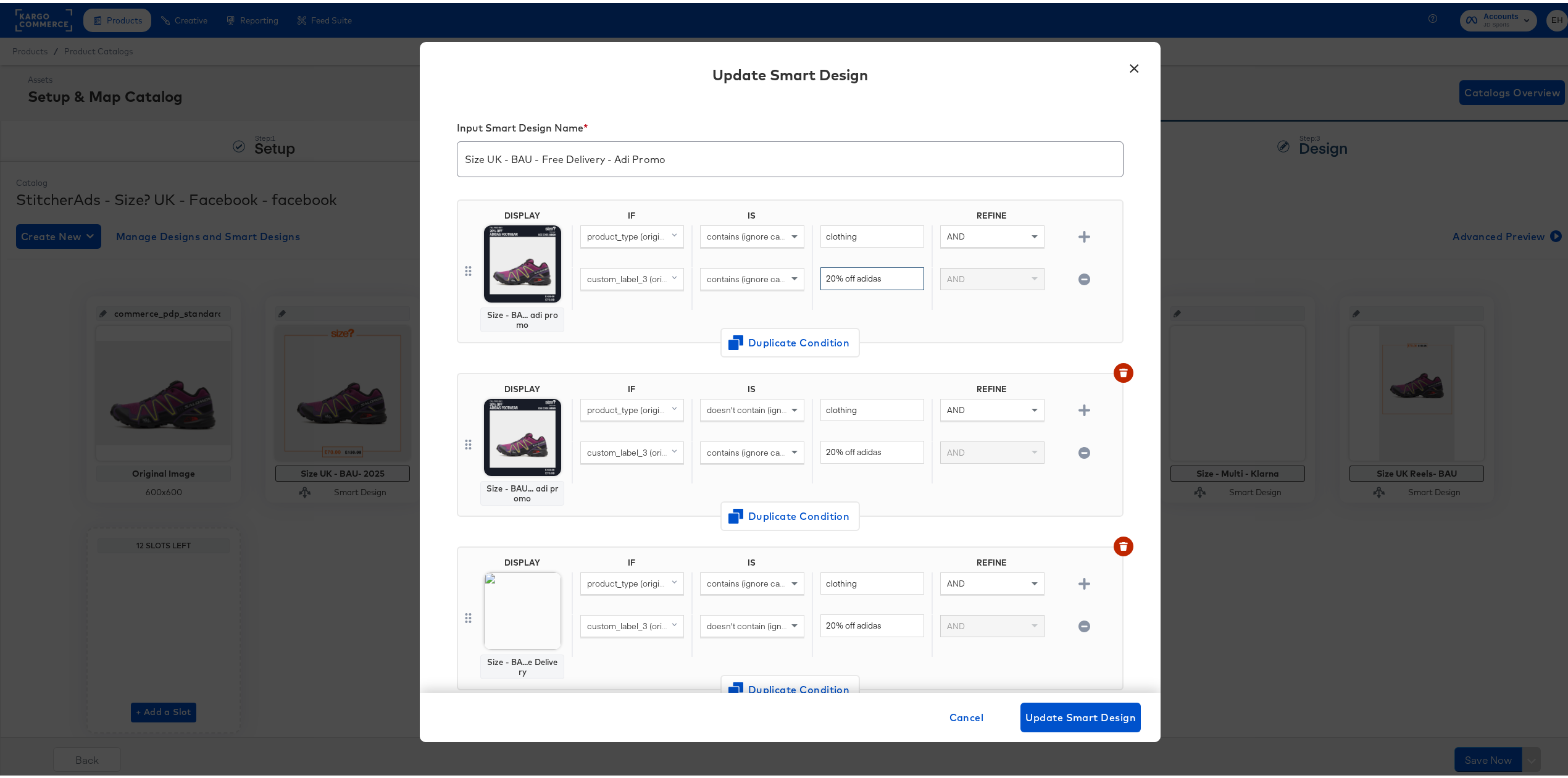
drag, startPoint x: 864, startPoint y: 277, endPoint x: 741, endPoint y: 273, distance: 123.1
click at [741, 273] on div "custom_label_3 (original) contains (ignore case) 20% off adidas AND" at bounding box center [844, 285] width 546 height 43
type input "s"
paste input "adi20"
type input "adi20"
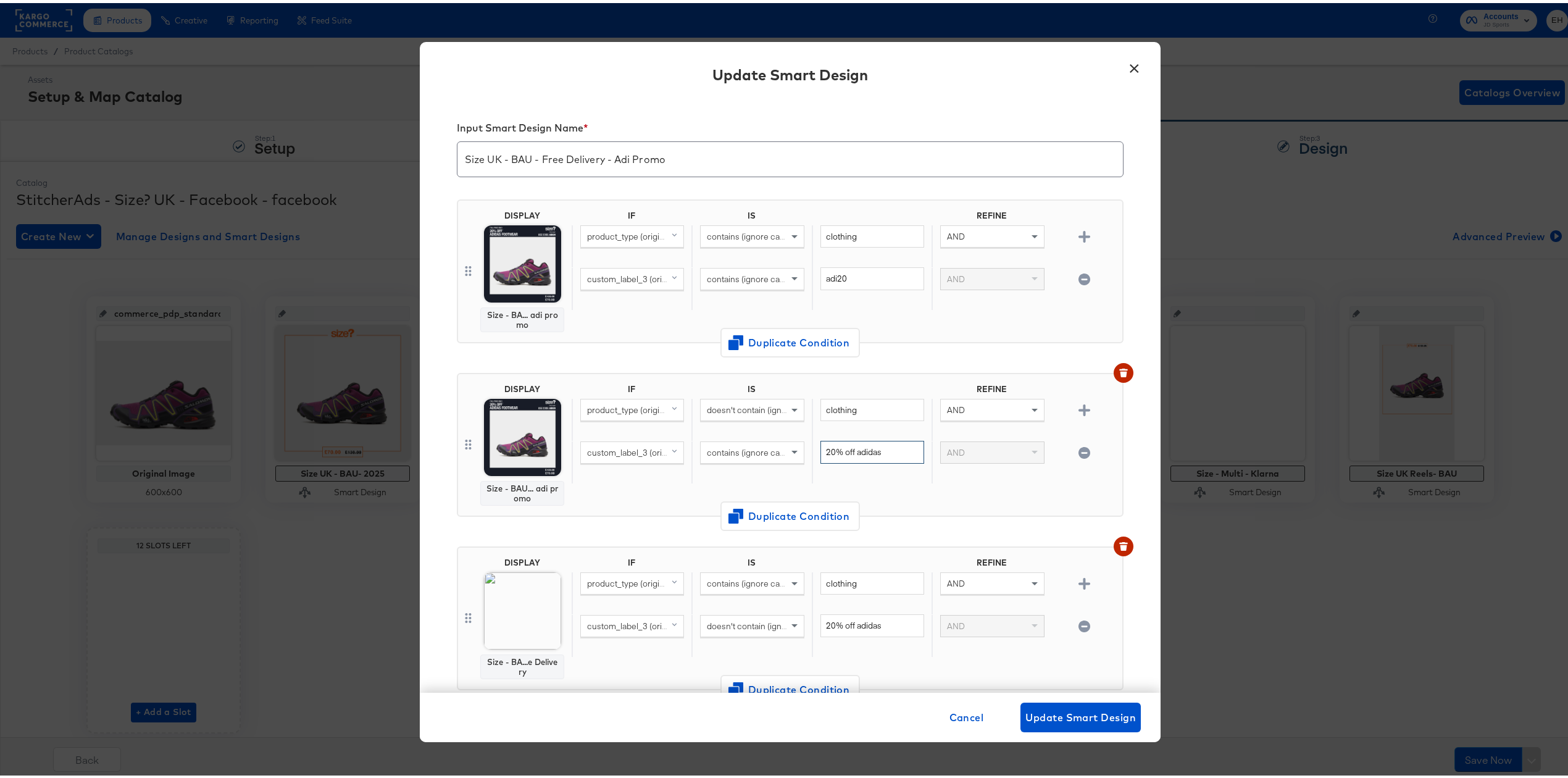
drag, startPoint x: 877, startPoint y: 450, endPoint x: 758, endPoint y: 444, distance: 119.2
click at [758, 444] on div "custom_label_3 (original) contains (ignore case) 20% off adidas AND" at bounding box center [844, 459] width 546 height 43
paste input "adi20"
type input "adi20"
drag, startPoint x: 880, startPoint y: 628, endPoint x: 764, endPoint y: 612, distance: 117.1
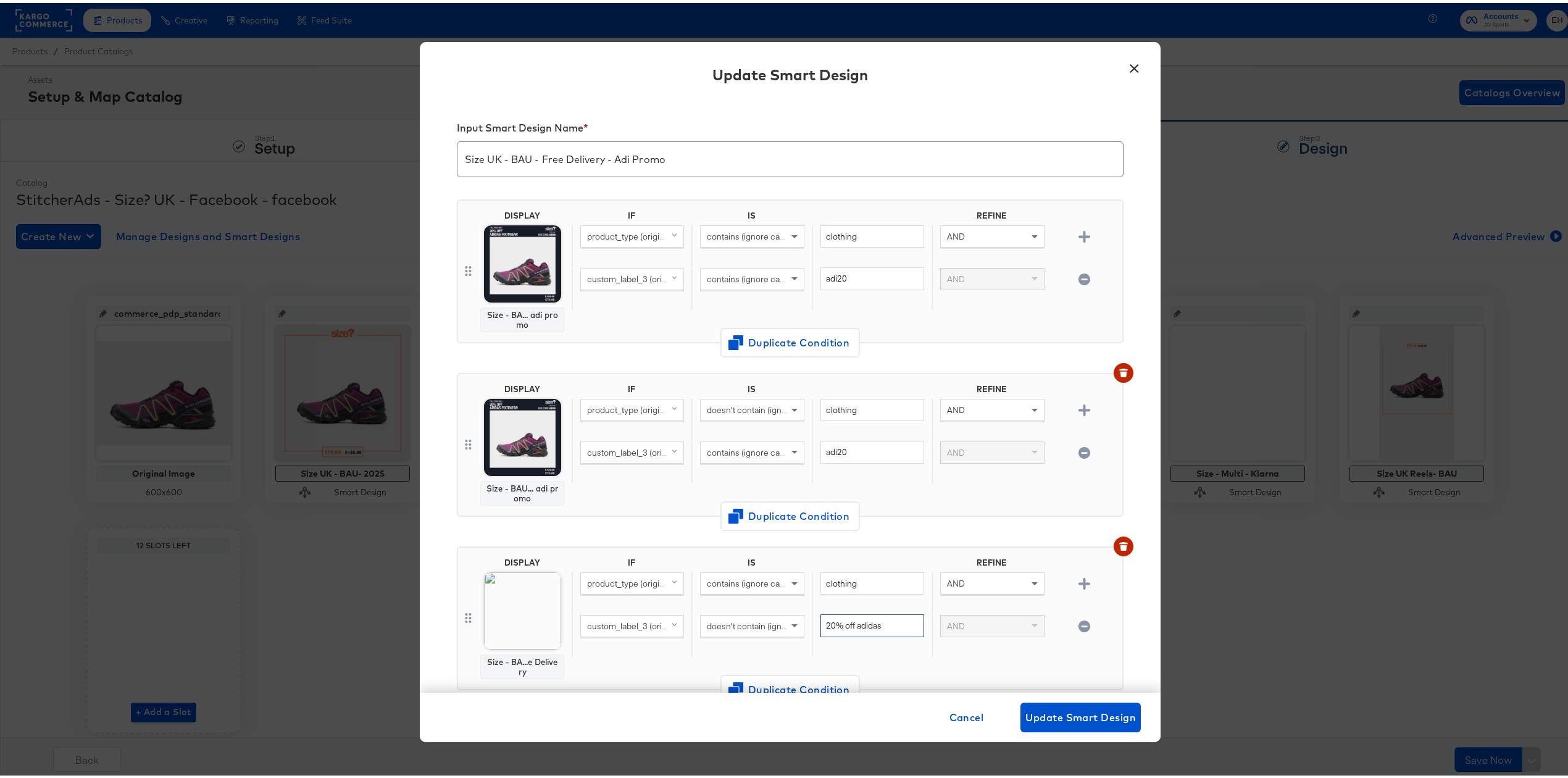
click at [764, 616] on div "custom_label_3 (original) doesn't contain (ignore case) 20% off adidas AND" at bounding box center [844, 633] width 546 height 43
paste input "adi20"
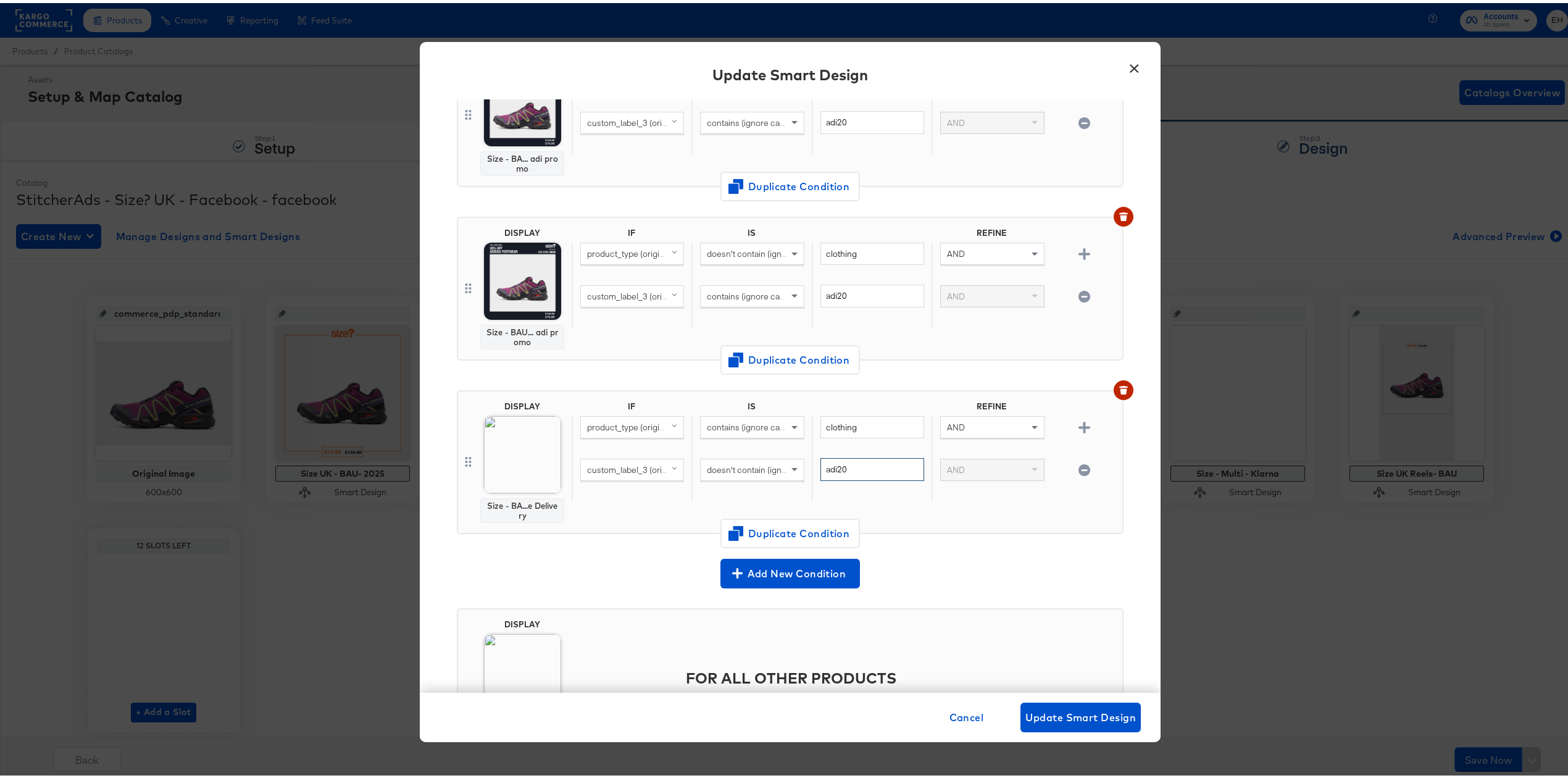
scroll to position [82, 0]
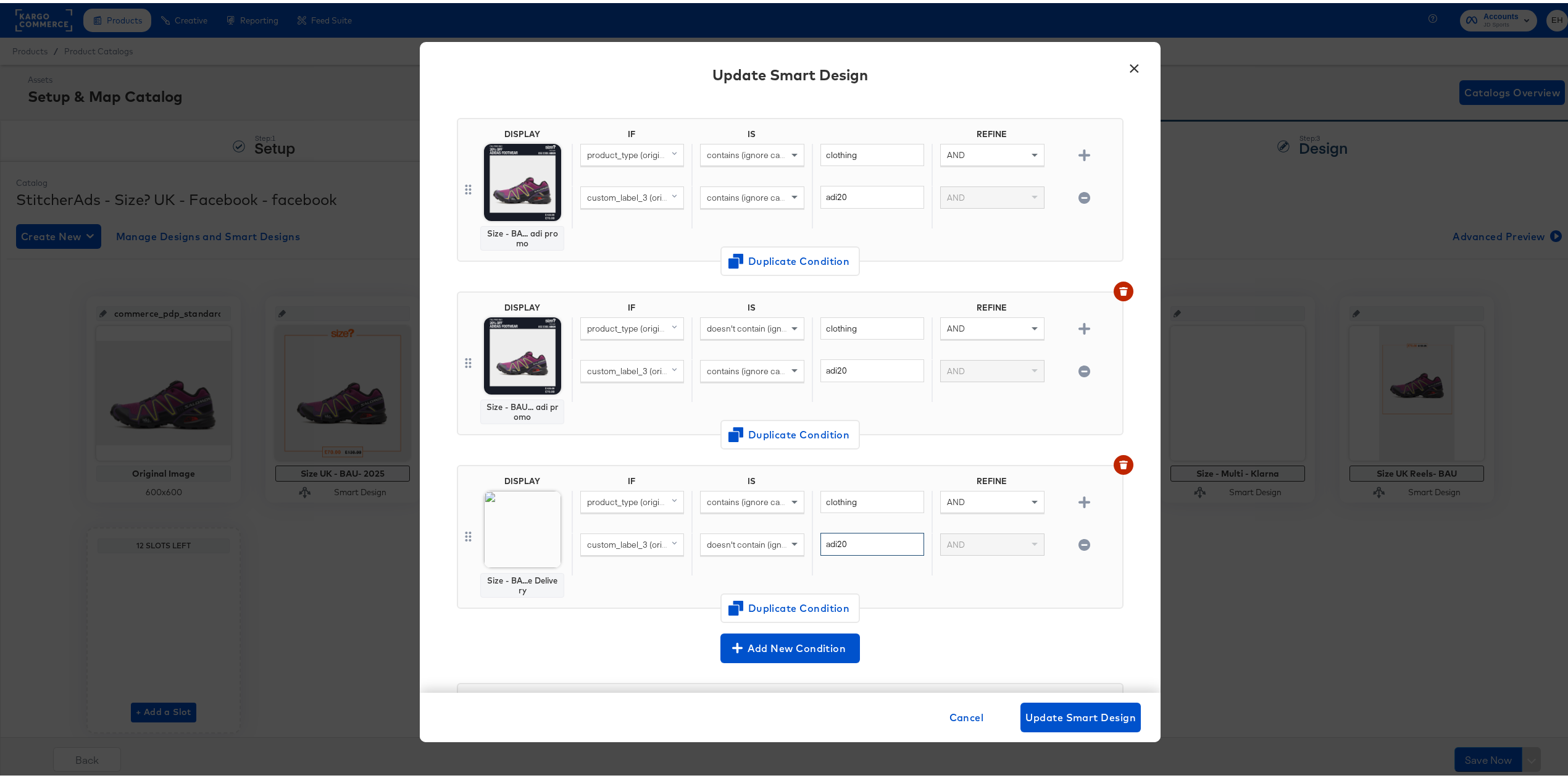
type input "adi20"
click at [924, 265] on div "DISPLAY Size - BA... adi promo IF IS REFINE product_type (original) contains (i…" at bounding box center [790, 192] width 667 height 174
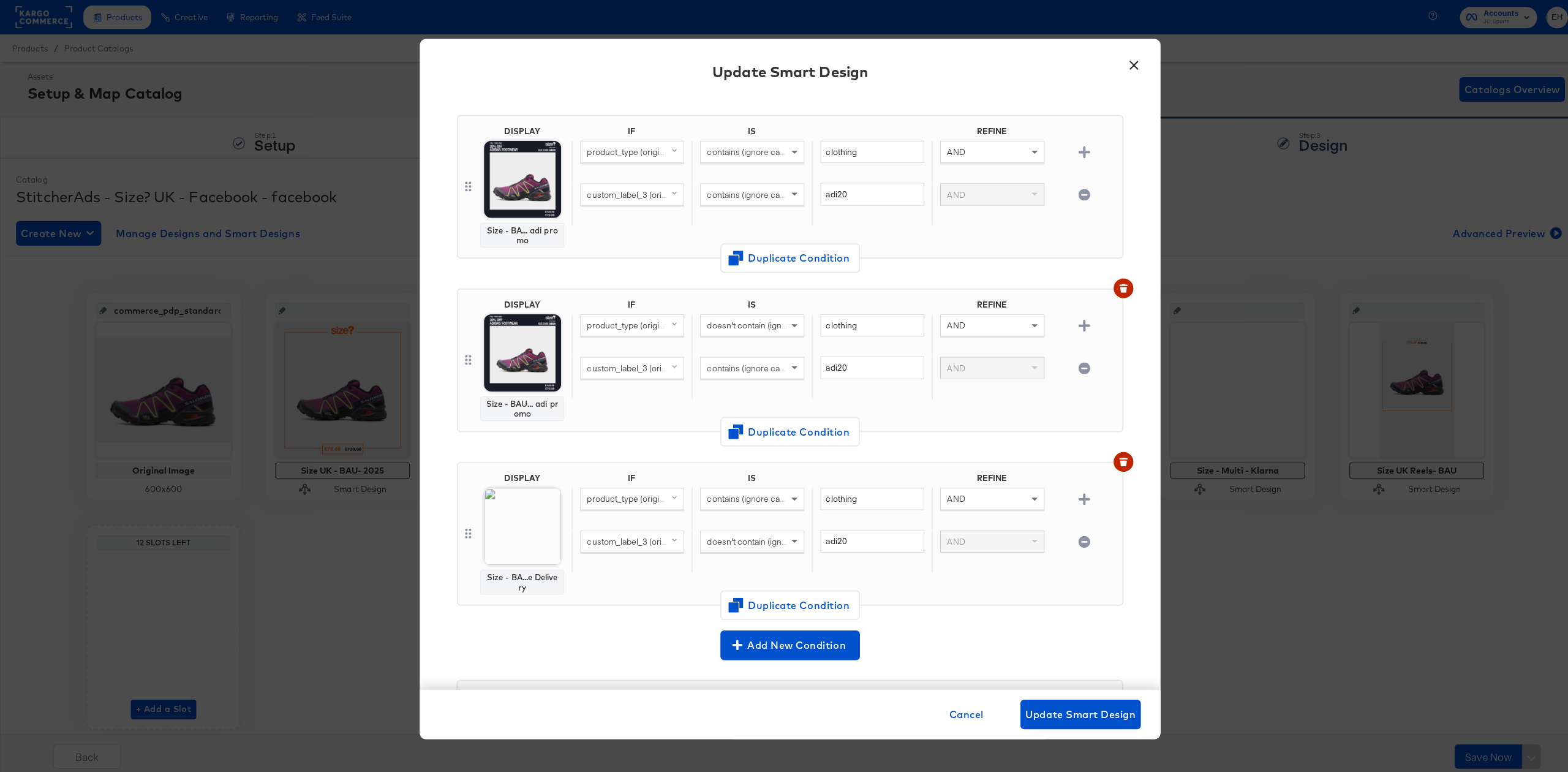
scroll to position [0, 0]
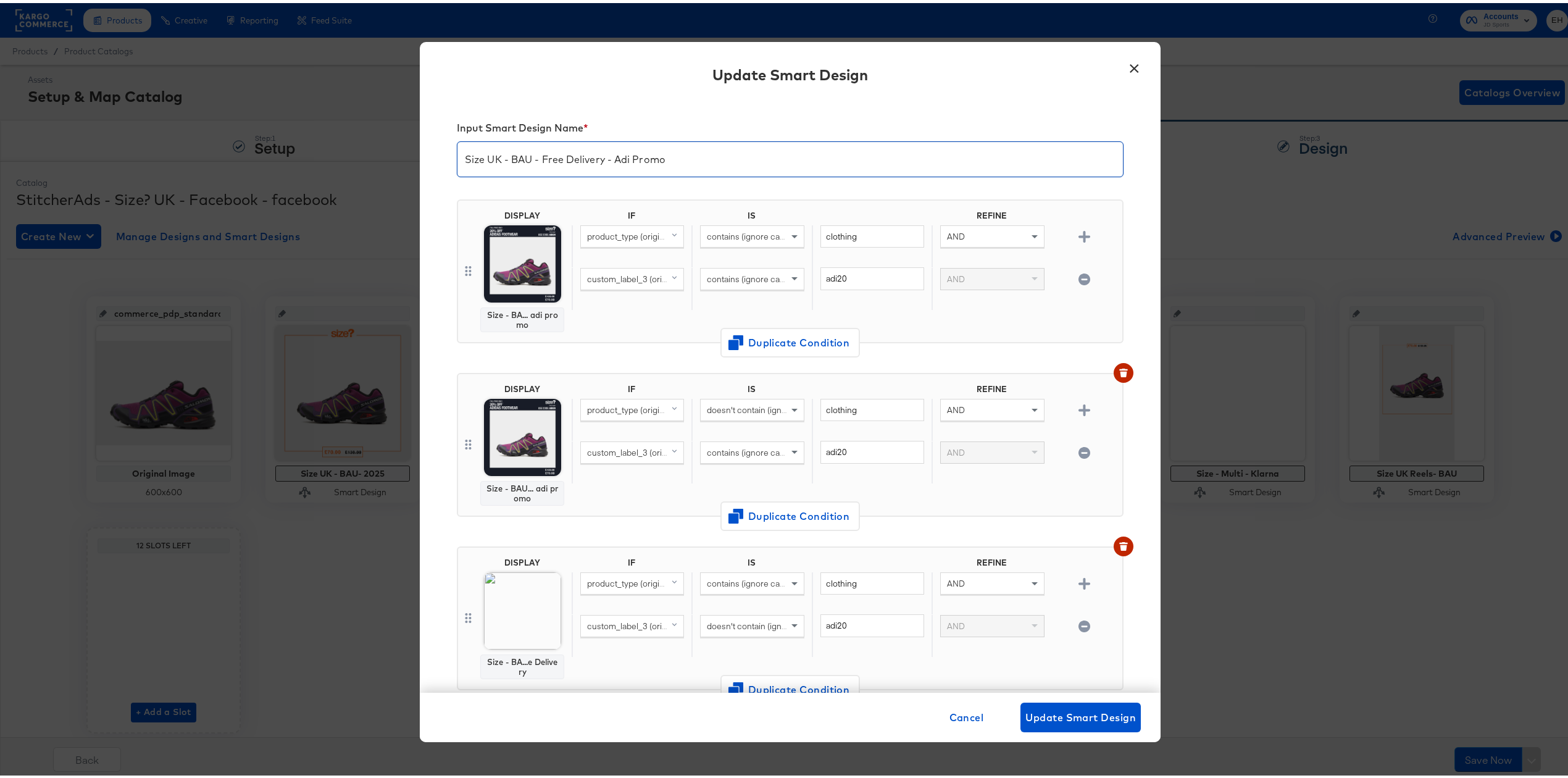
drag, startPoint x: 406, startPoint y: 151, endPoint x: 309, endPoint y: 146, distance: 97.1
click at [309, 146] on div "× Update Smart Design Input Smart Design Name * Size UK - BAU - Free Delivery -…" at bounding box center [790, 389] width 1580 height 778
click at [1126, 63] on button "×" at bounding box center [1134, 62] width 22 height 22
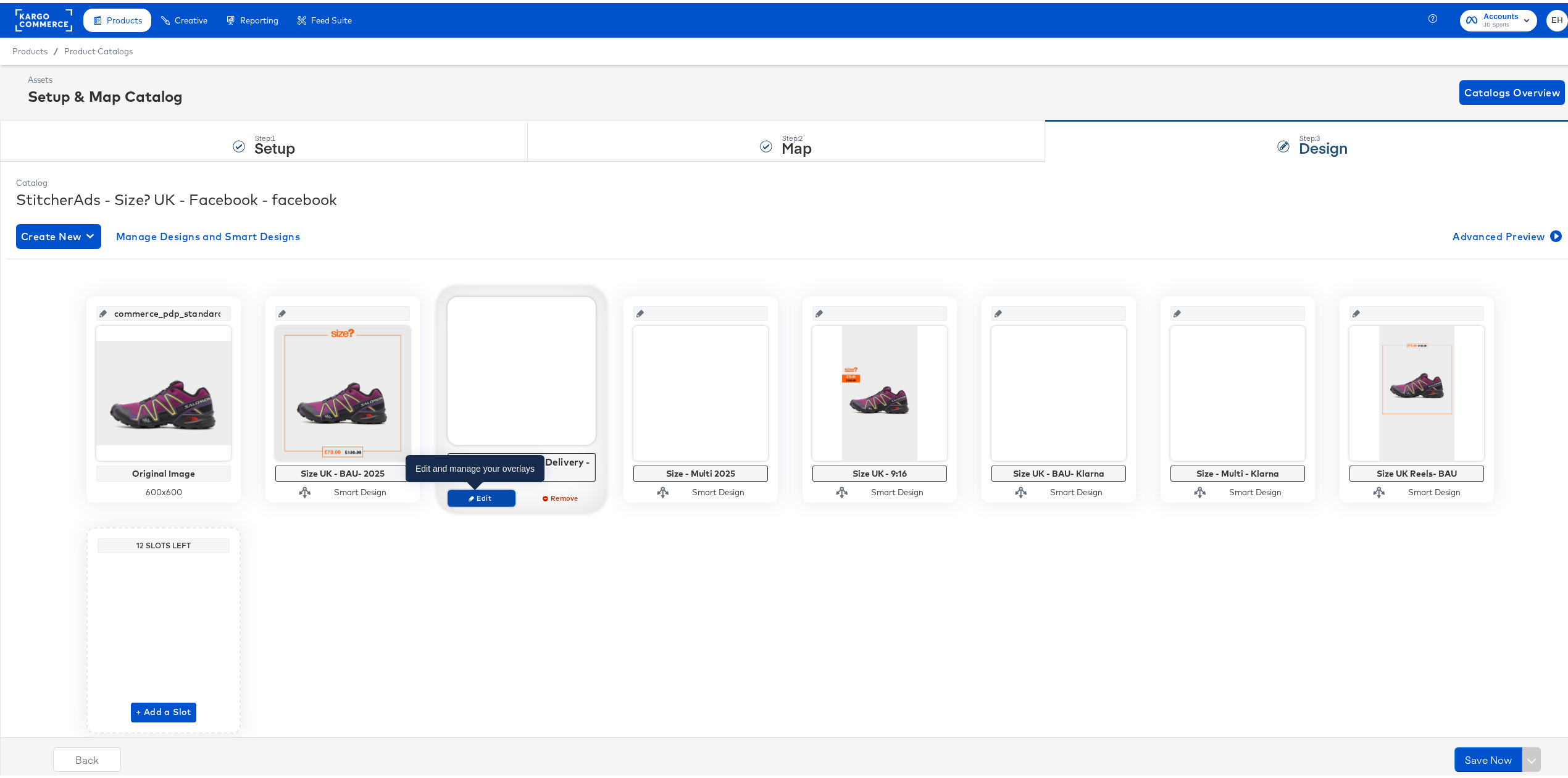
click at [482, 495] on span "Edit" at bounding box center [481, 495] width 57 height 9
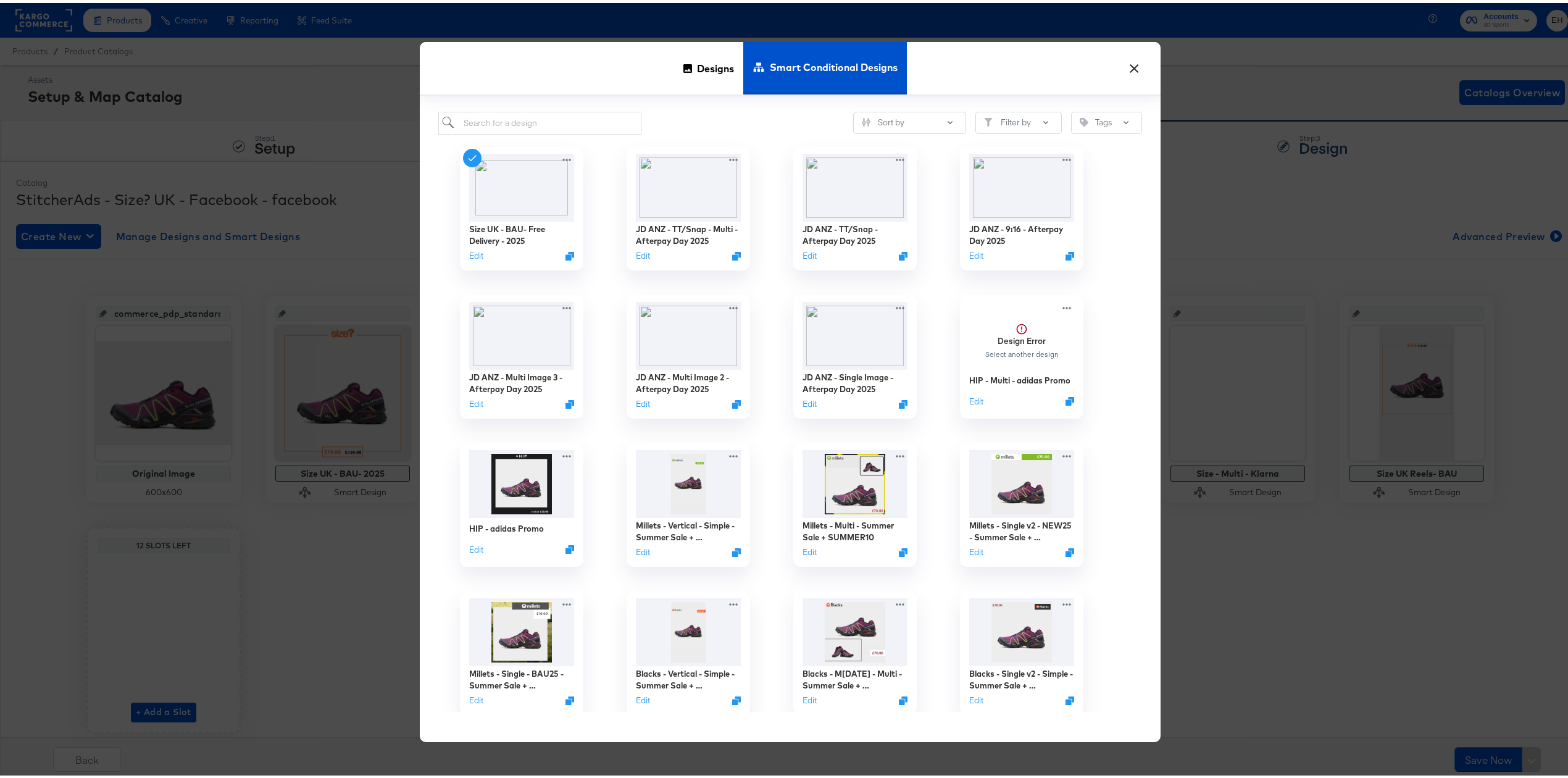
click at [1132, 62] on button "×" at bounding box center [1134, 62] width 22 height 22
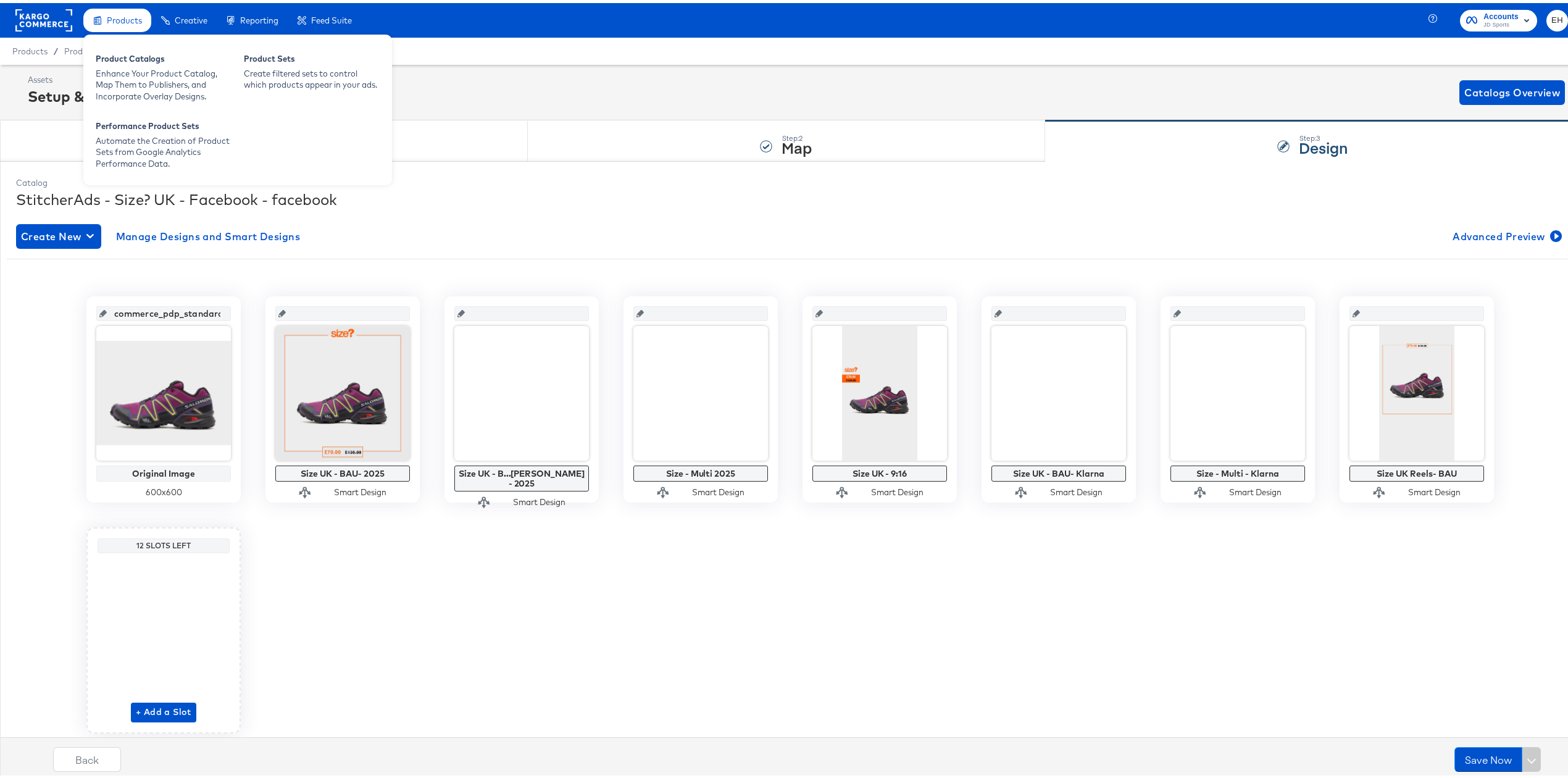
click at [117, 9] on div "Products" at bounding box center [118, 17] width 68 height 24
click at [132, 77] on div "Enhance Your Product Catalog, Map Them to Publishers, and Incorporate Overlay D…" at bounding box center [163, 82] width 136 height 35
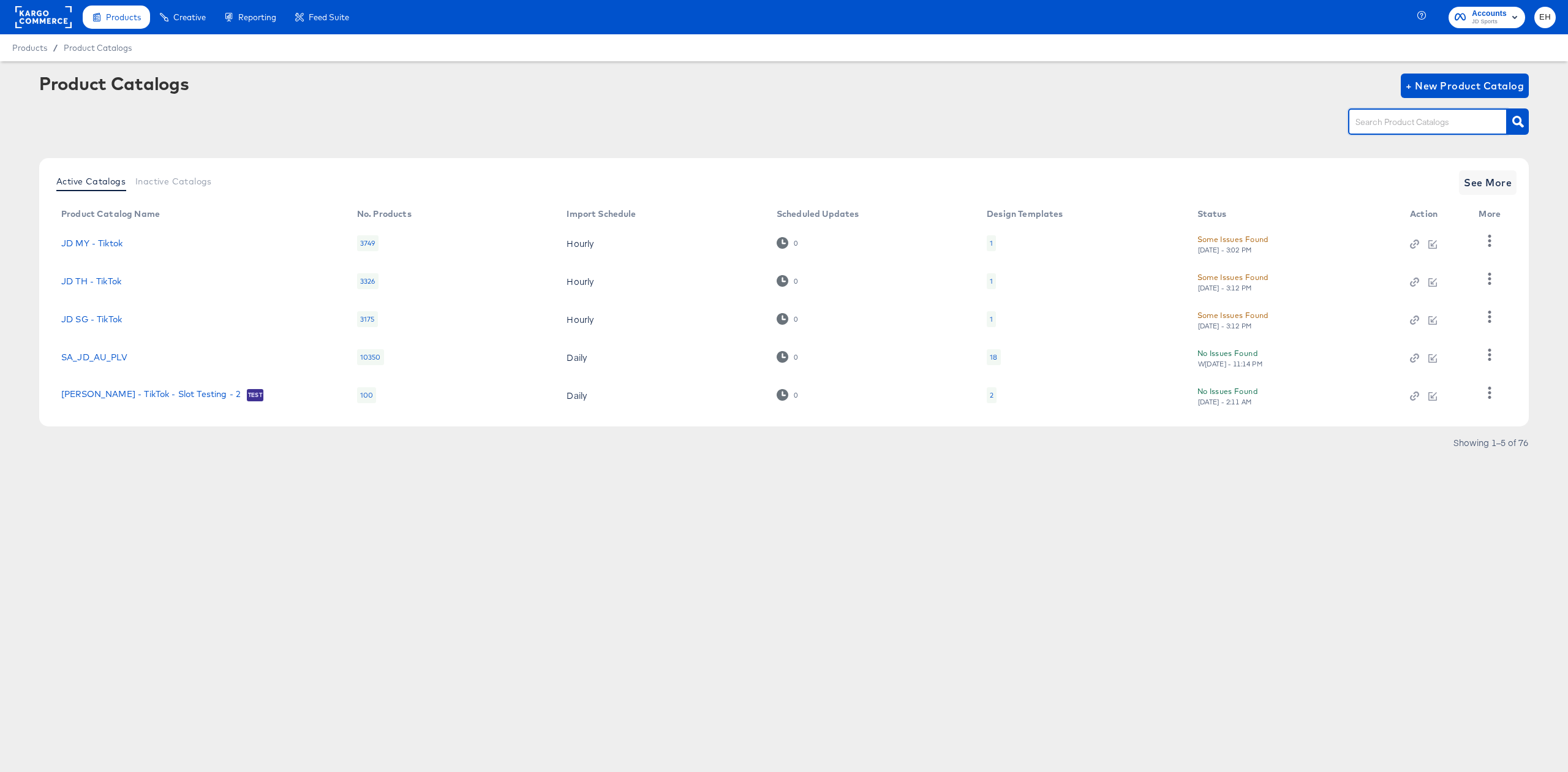
click at [1416, 123] on input "text" at bounding box center [1418, 122] width 131 height 14
type input "hip"
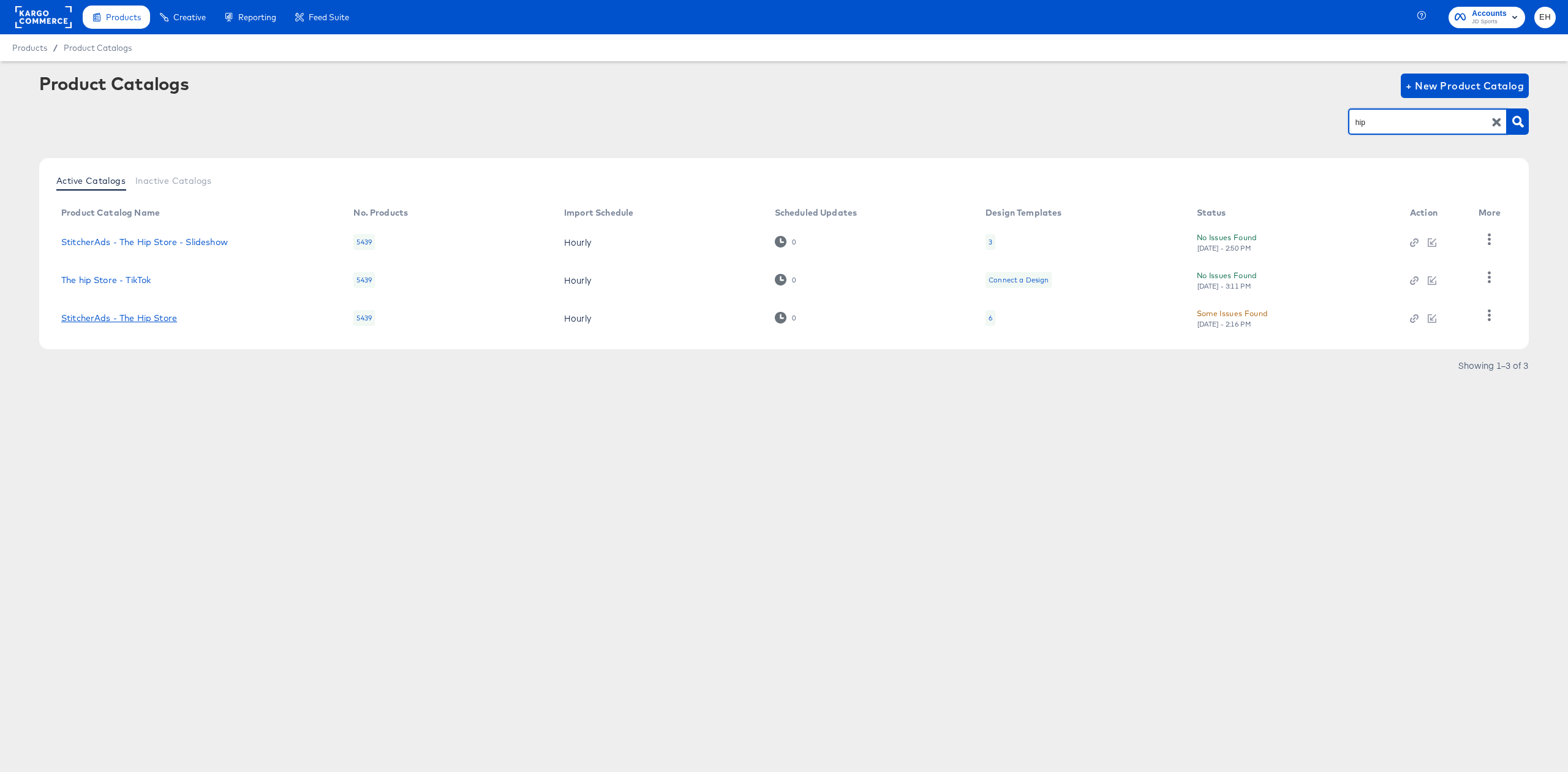
click at [130, 315] on link "StitcherAds - The Hip Store" at bounding box center [119, 318] width 116 height 10
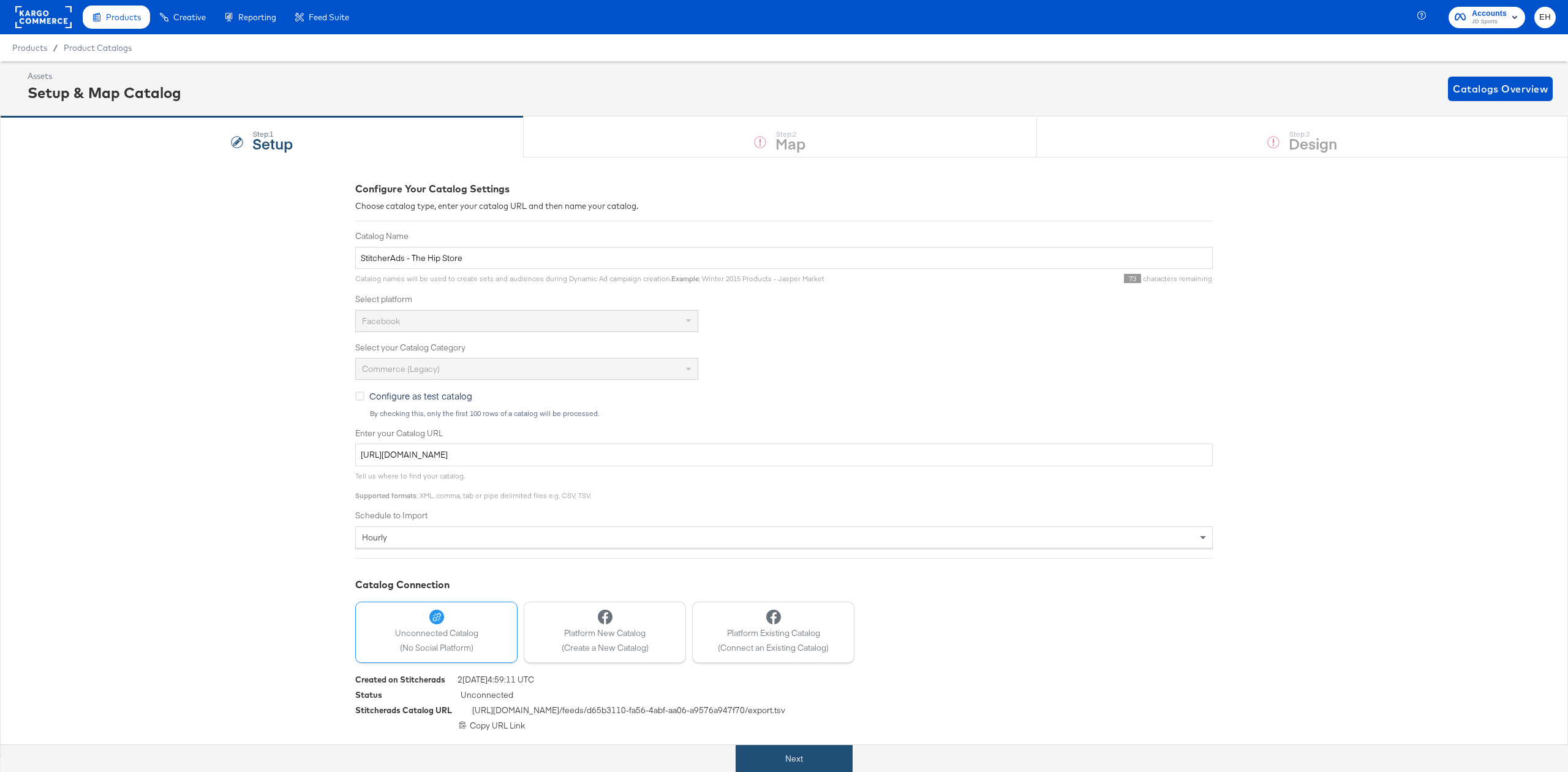
click at [823, 748] on button "Next" at bounding box center [794, 759] width 117 height 28
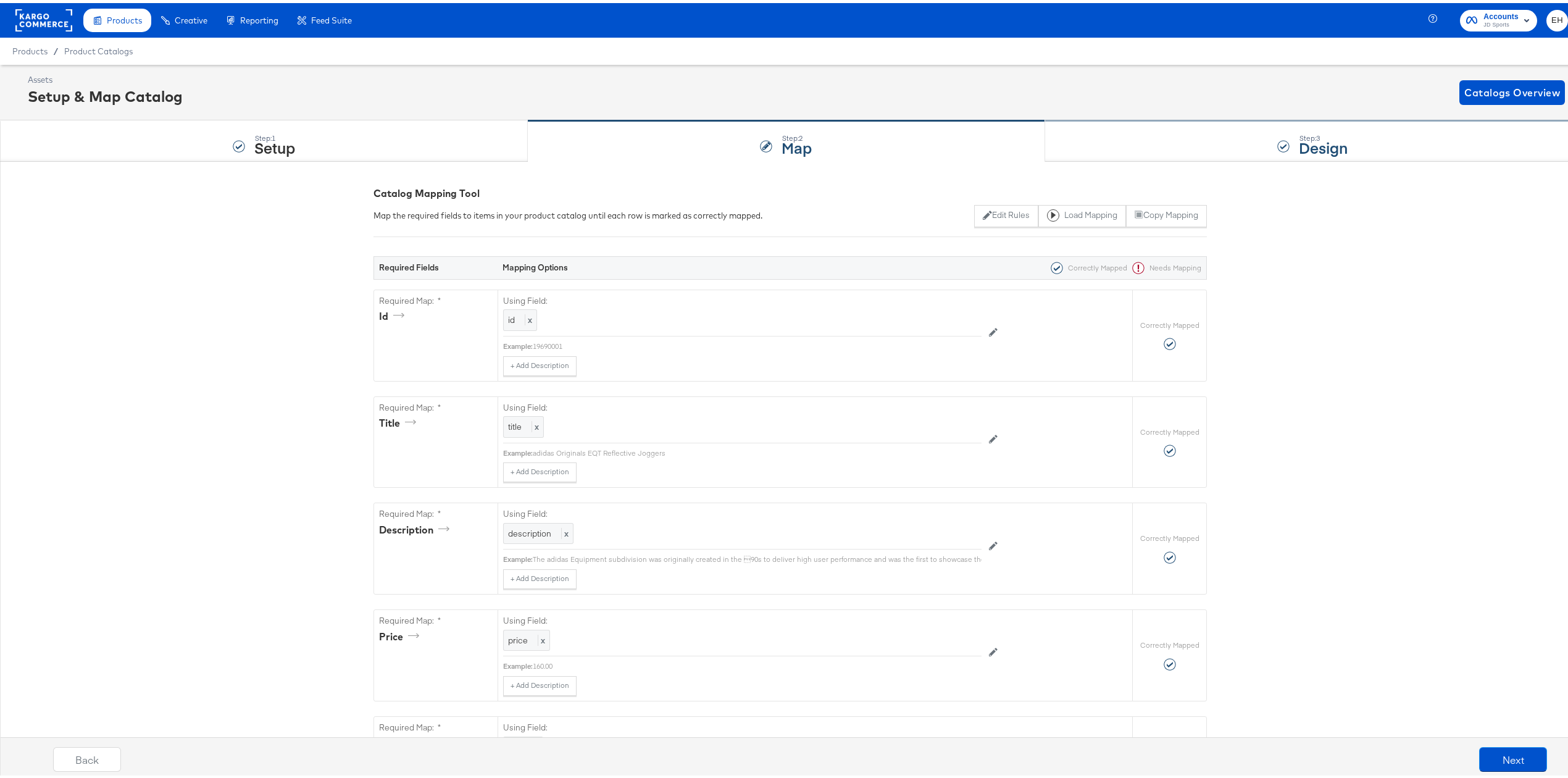
click at [1334, 153] on strong "Design" at bounding box center [1323, 144] width 49 height 20
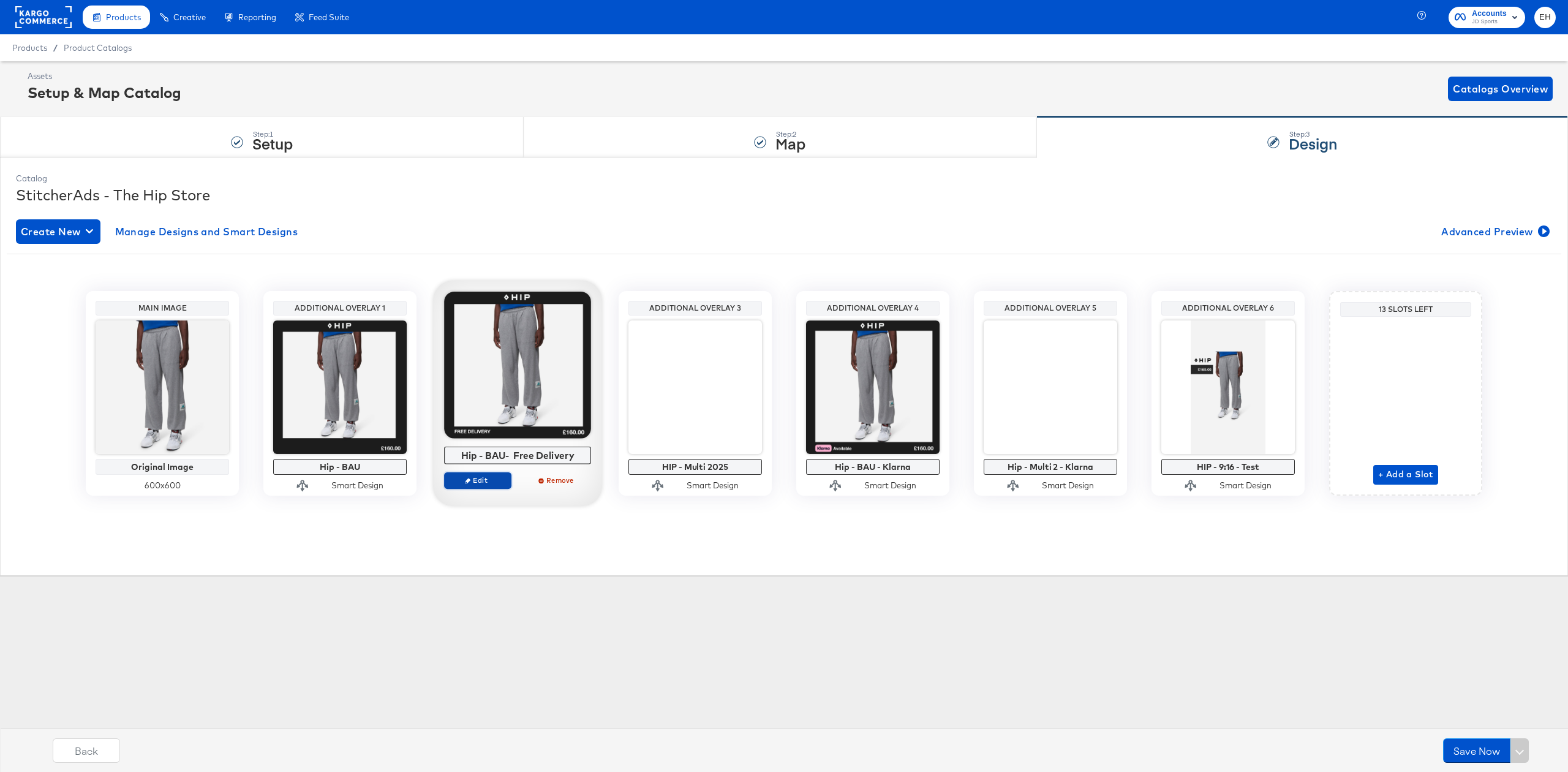
click at [467, 483] on icon "button" at bounding box center [467, 481] width 5 height 5
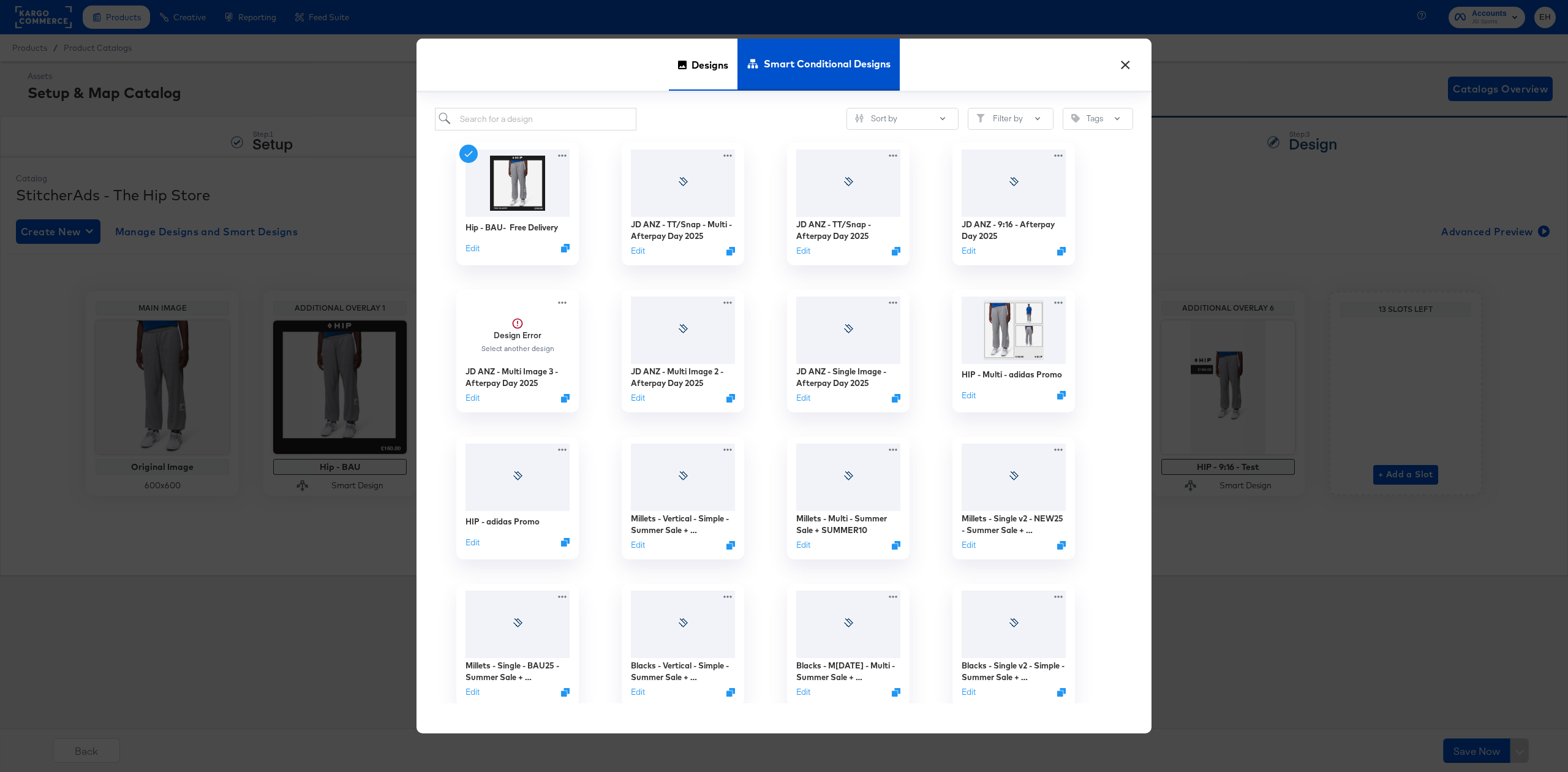
click at [694, 64] on span "Designs" at bounding box center [709, 64] width 36 height 54
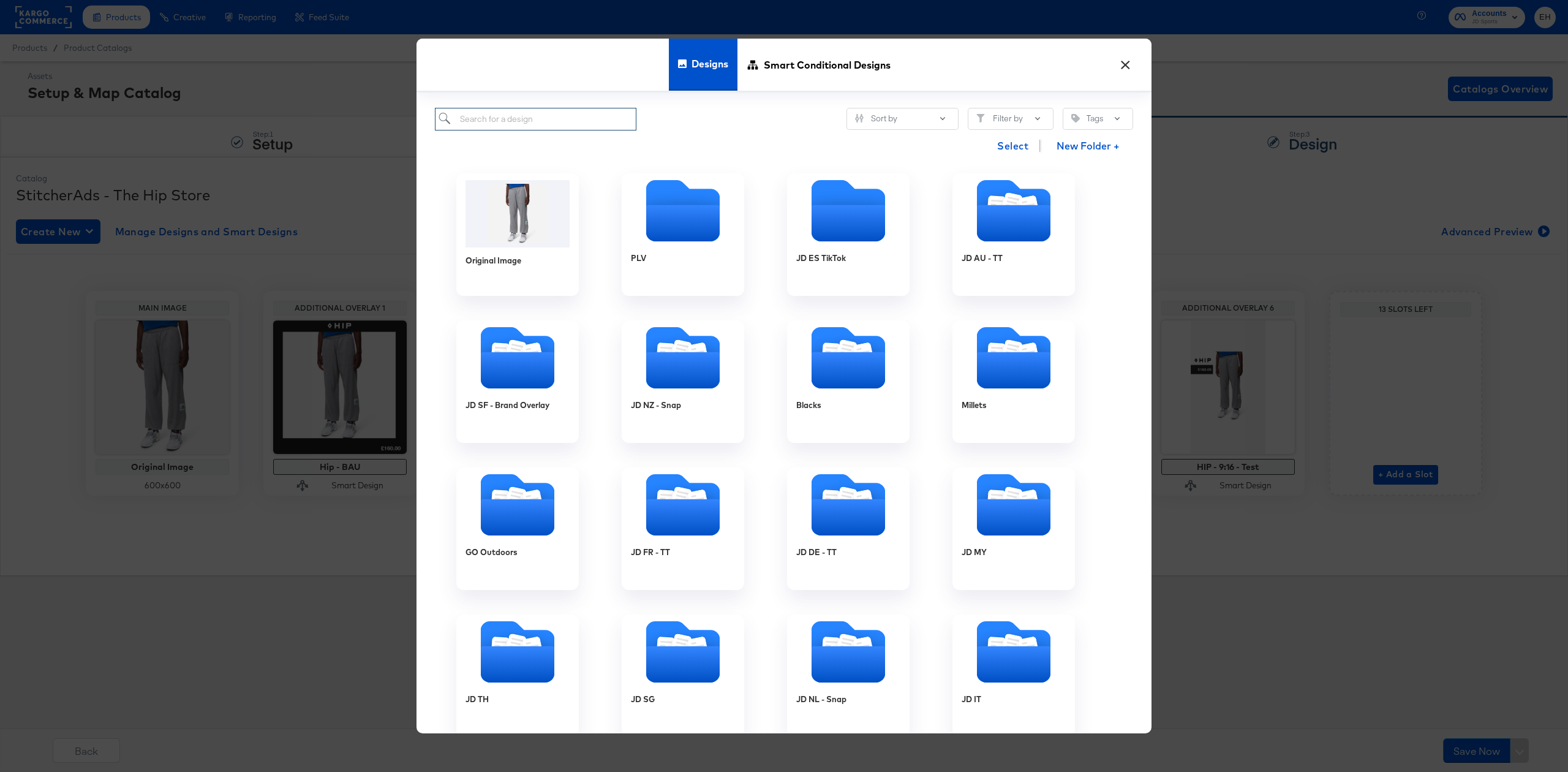
click at [540, 123] on input "search" at bounding box center [536, 119] width 202 height 23
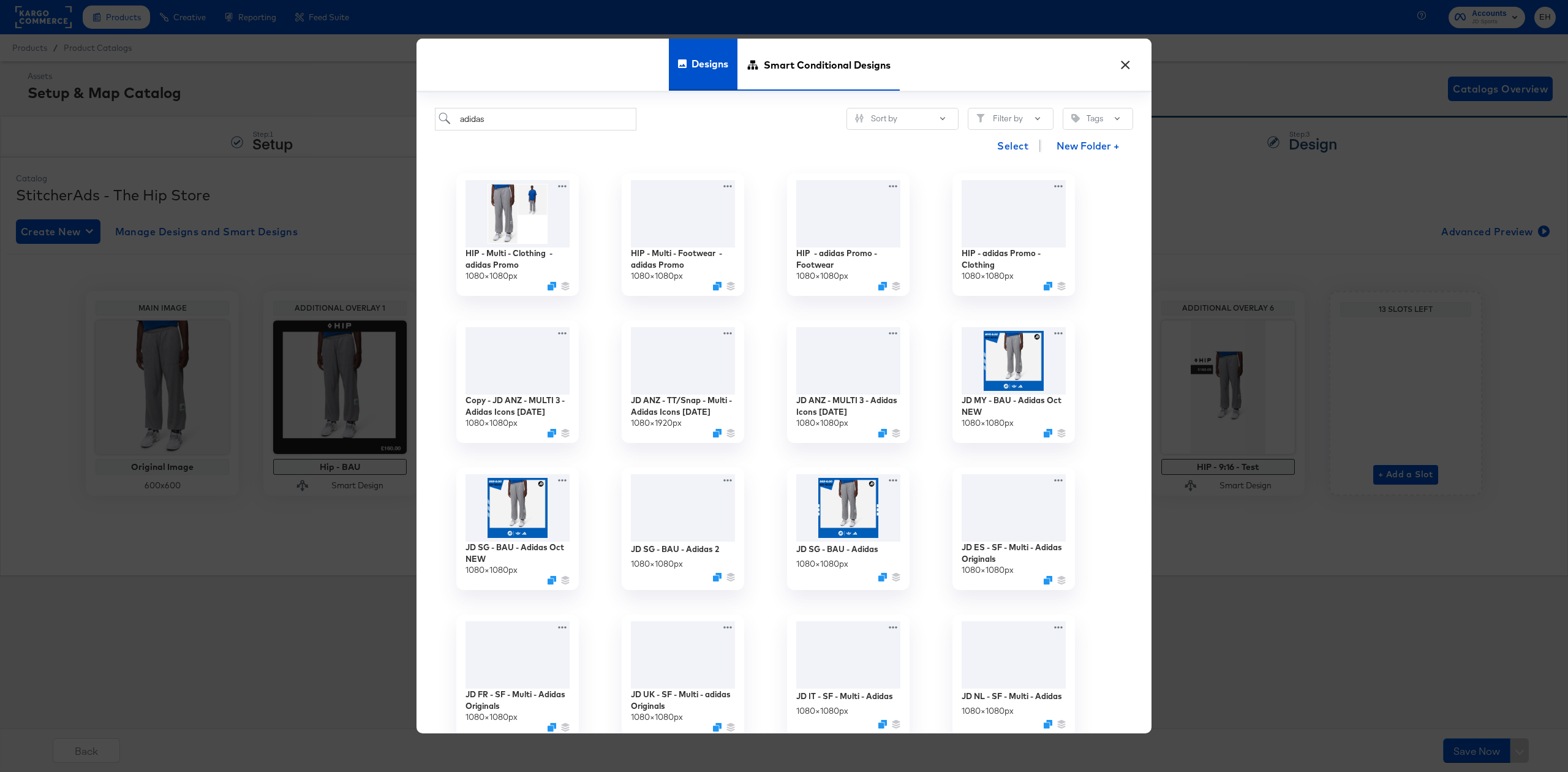
click at [789, 66] on span "Smart Conditional Designs" at bounding box center [827, 64] width 127 height 54
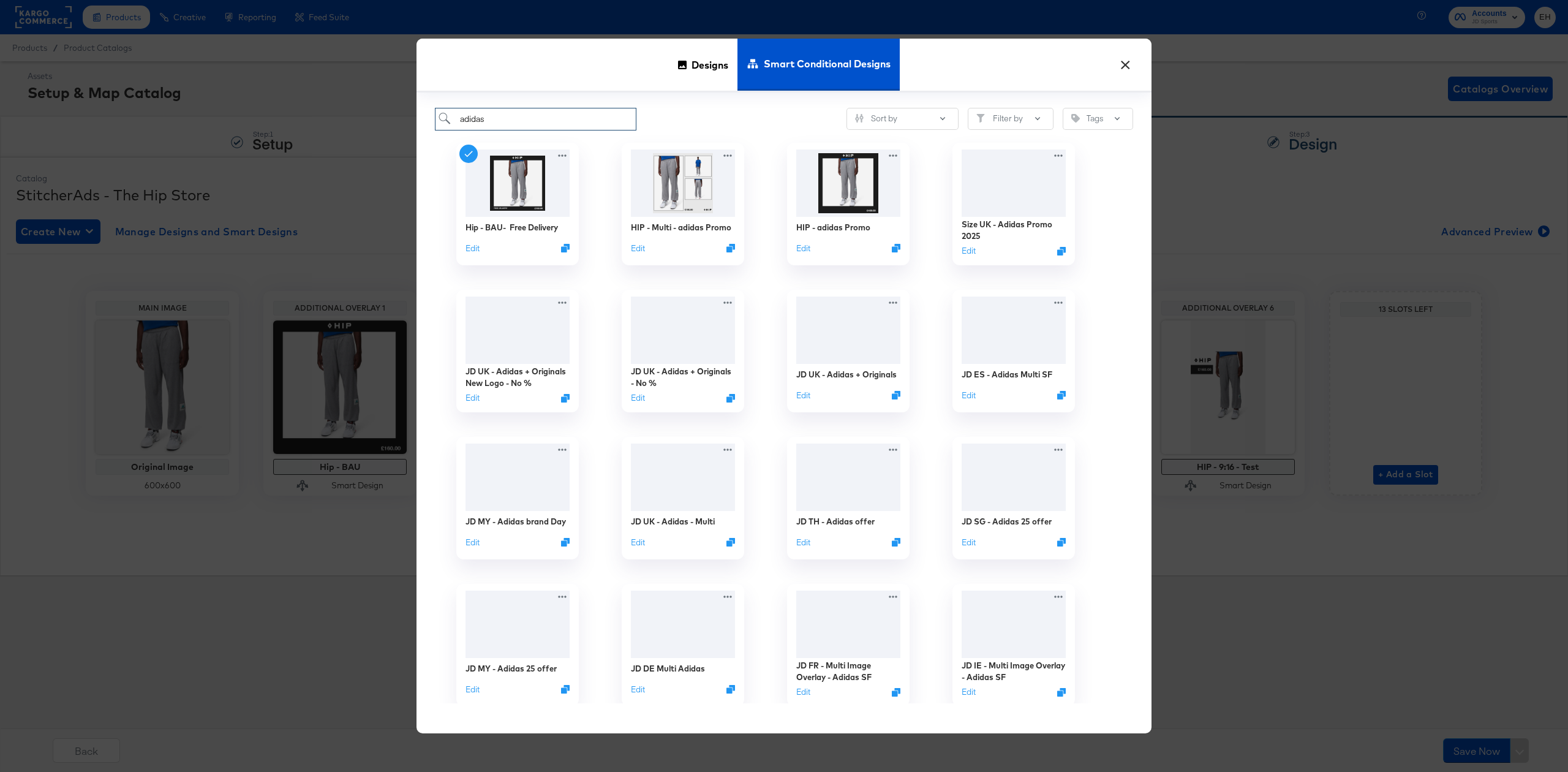
click at [550, 118] on input "adidas" at bounding box center [536, 119] width 202 height 23
type input "adi"
click at [707, 54] on span "Designs" at bounding box center [709, 64] width 36 height 54
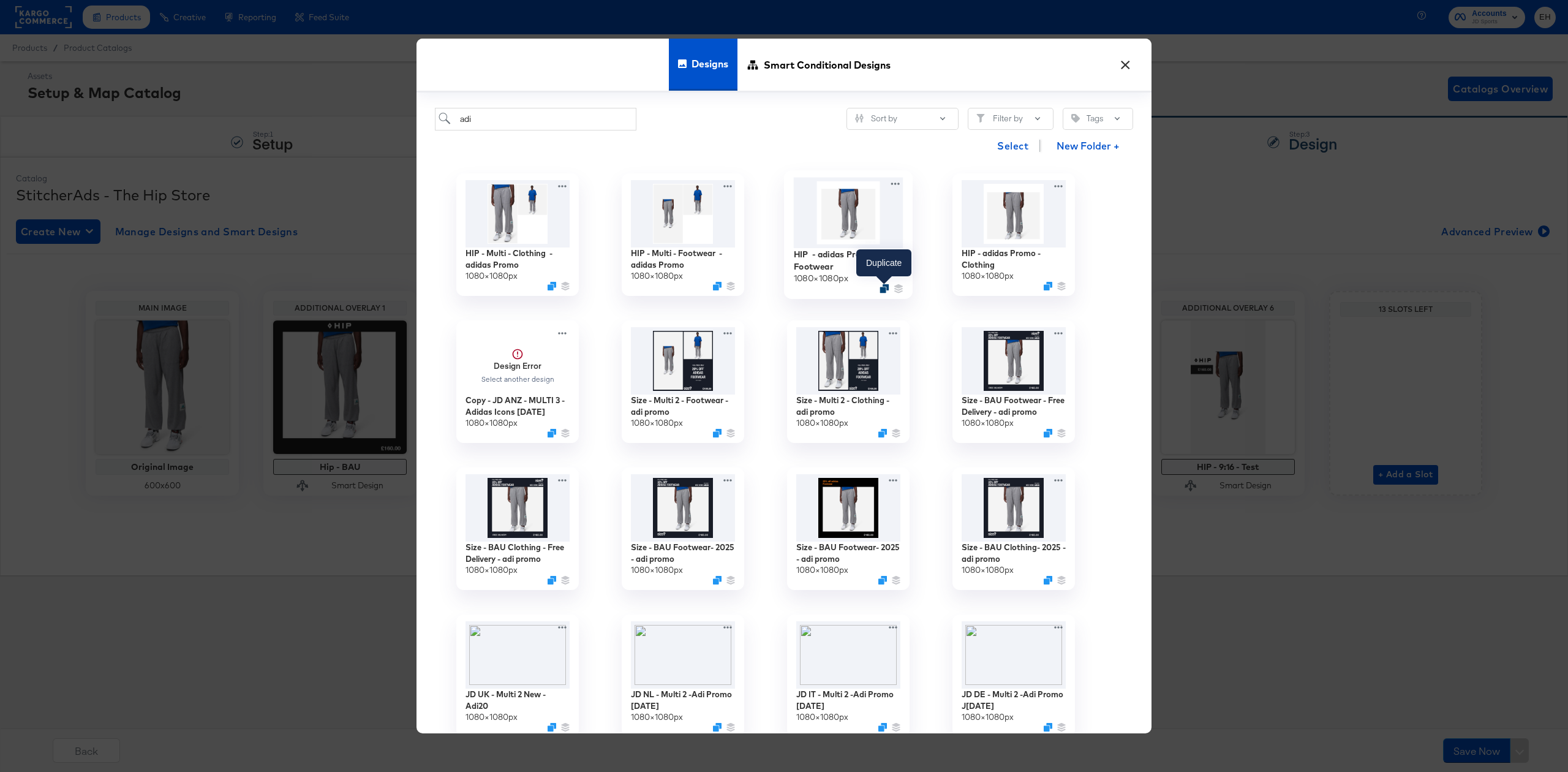
click at [882, 293] on icon "Duplicate" at bounding box center [884, 289] width 9 height 9
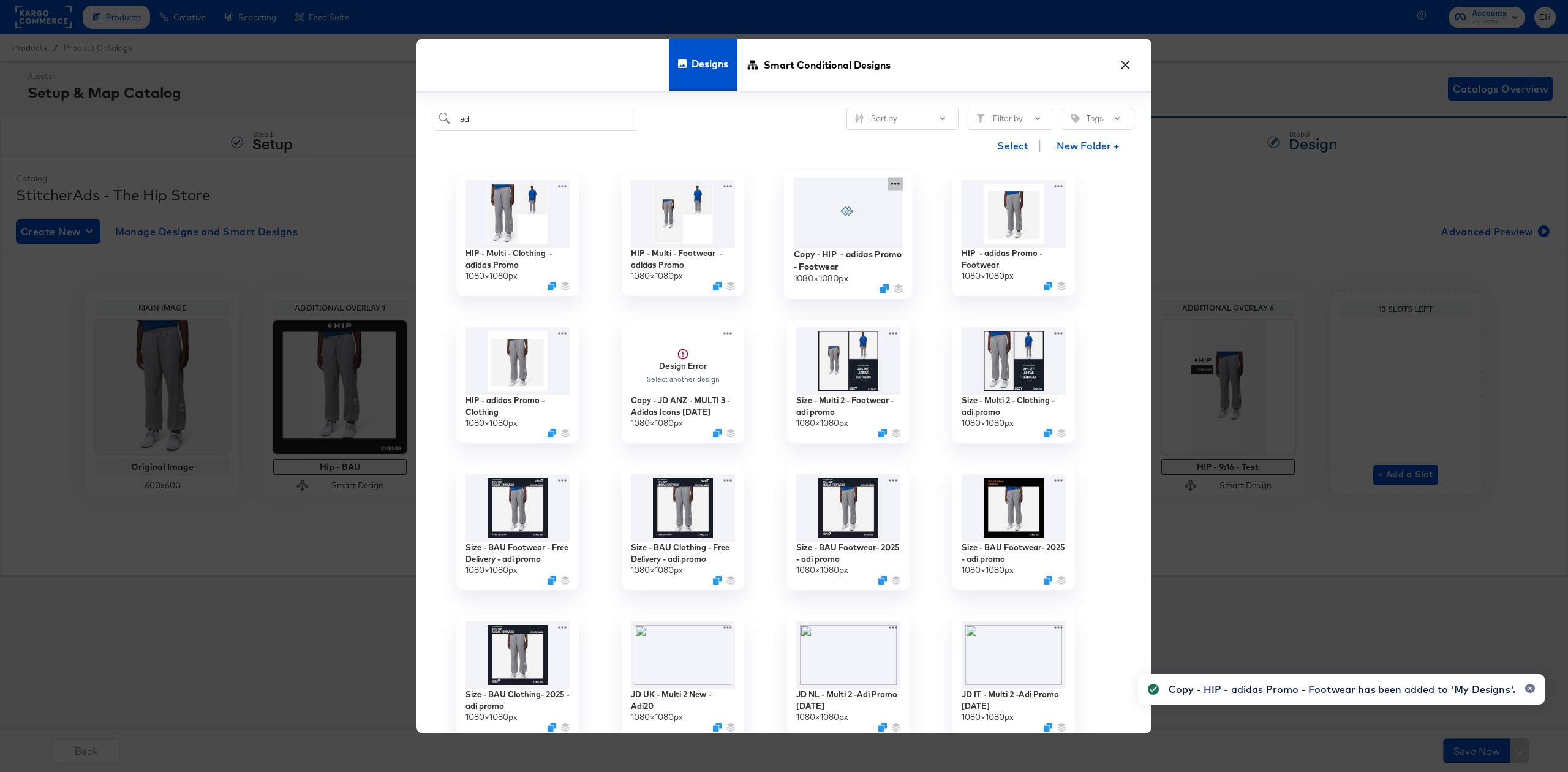
click at [893, 186] on icon at bounding box center [895, 184] width 15 height 13
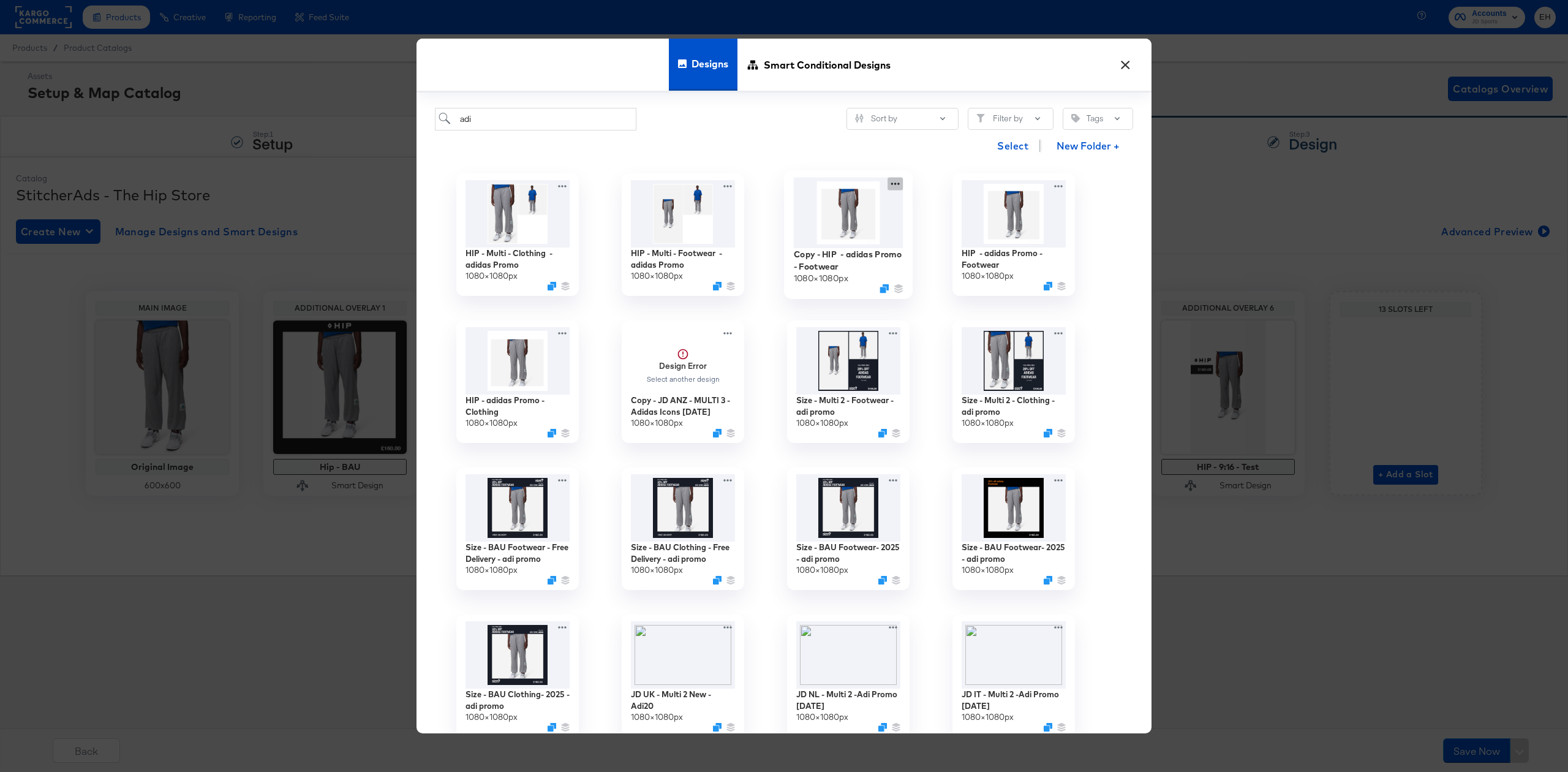
click at [895, 180] on icon at bounding box center [895, 184] width 15 height 13
click at [898, 187] on icon at bounding box center [895, 184] width 15 height 13
click at [953, 234] on div "Edit Design Edit Design" at bounding box center [953, 234] width 0 height 0
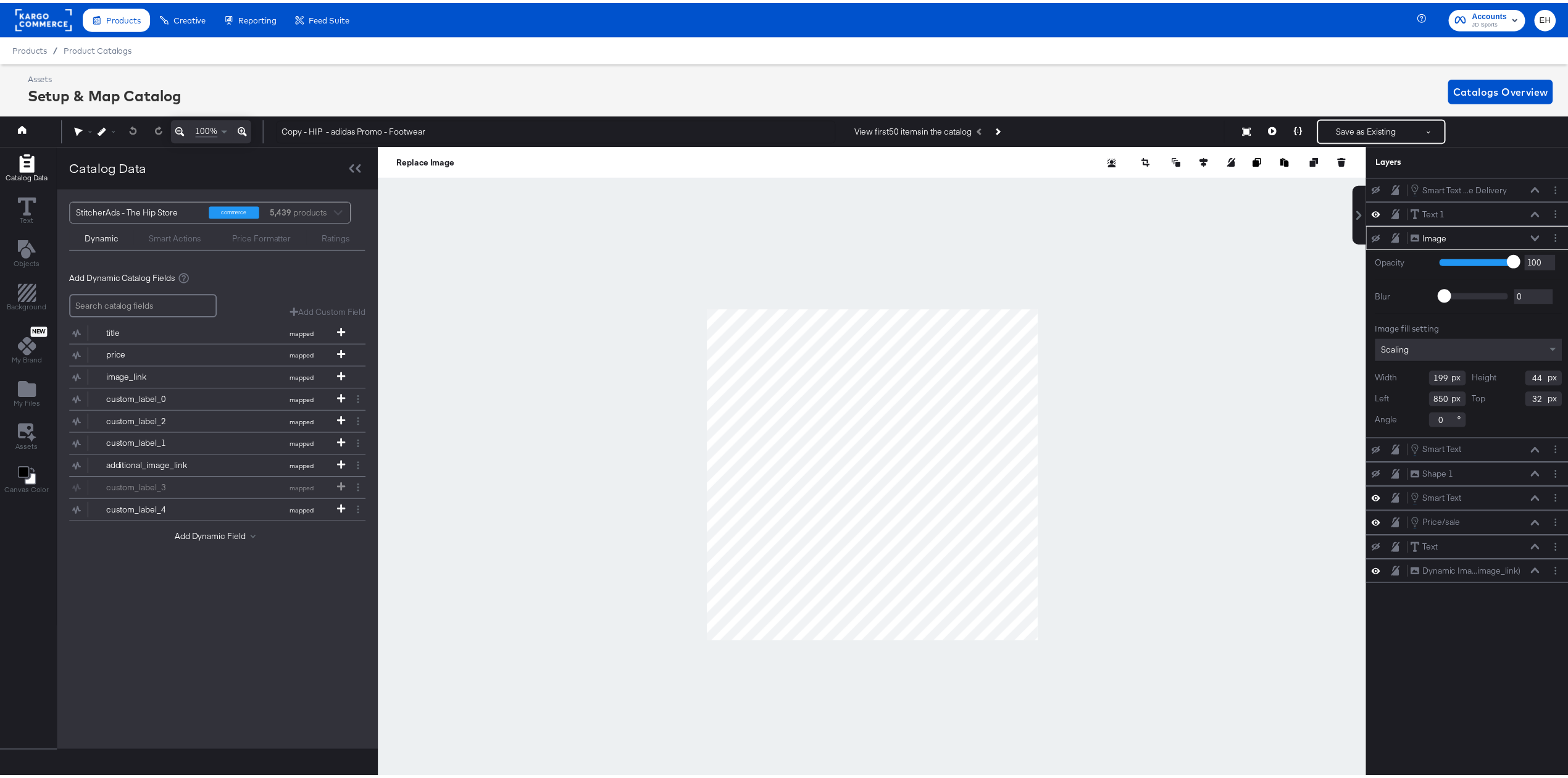
scroll to position [0, 3]
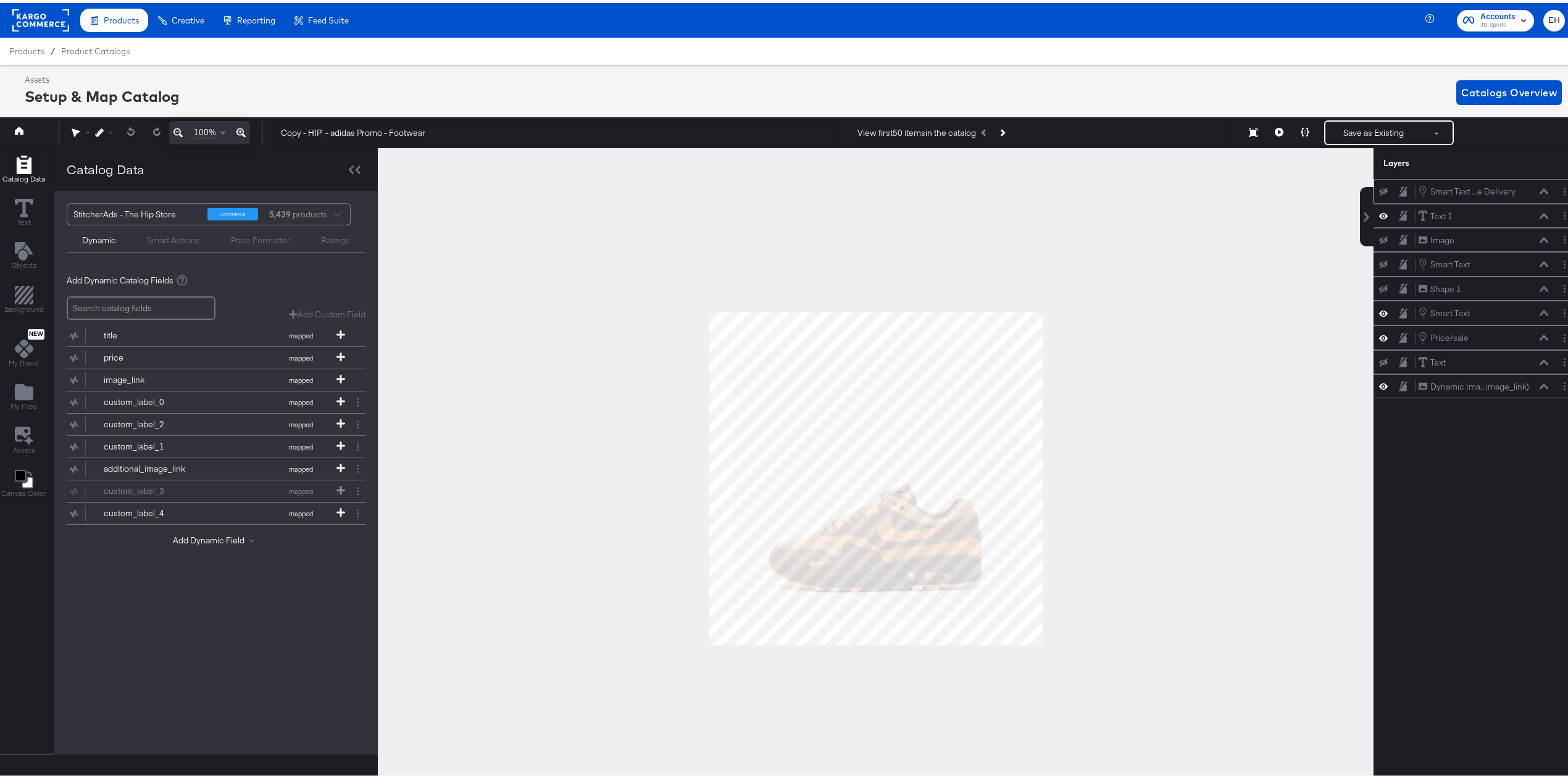
click at [1450, 199] on div "Smart Text ...e Delivery Smart Text - Free Delivery" at bounding box center [1477, 188] width 207 height 25
click at [1472, 190] on div "Smart Text ...e Delivery" at bounding box center [1473, 188] width 86 height 12
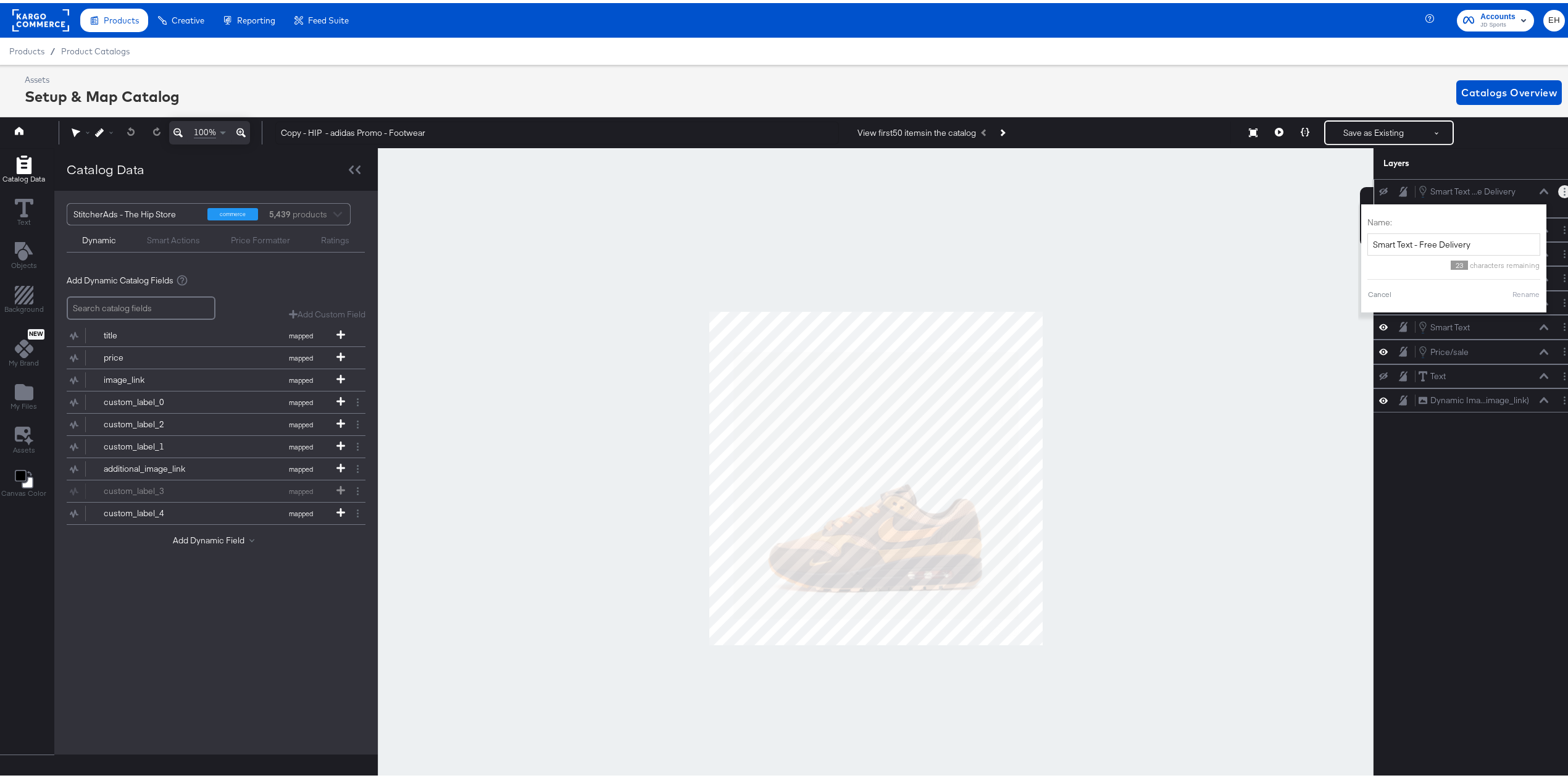
click at [1558, 192] on button "Layer Options" at bounding box center [1564, 188] width 13 height 13
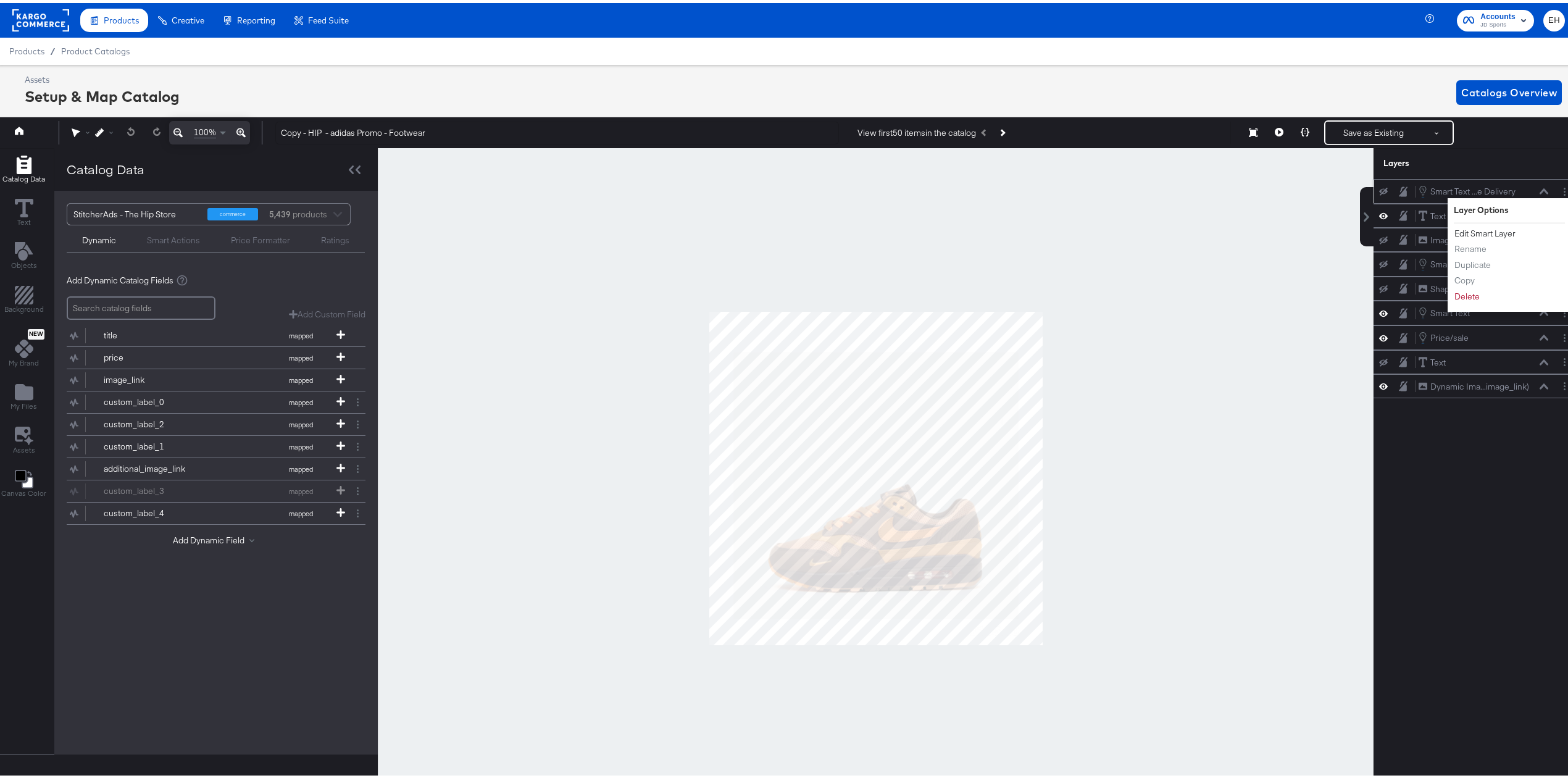
click at [1480, 235] on button "Edit Smart Layer" at bounding box center [1484, 230] width 62 height 13
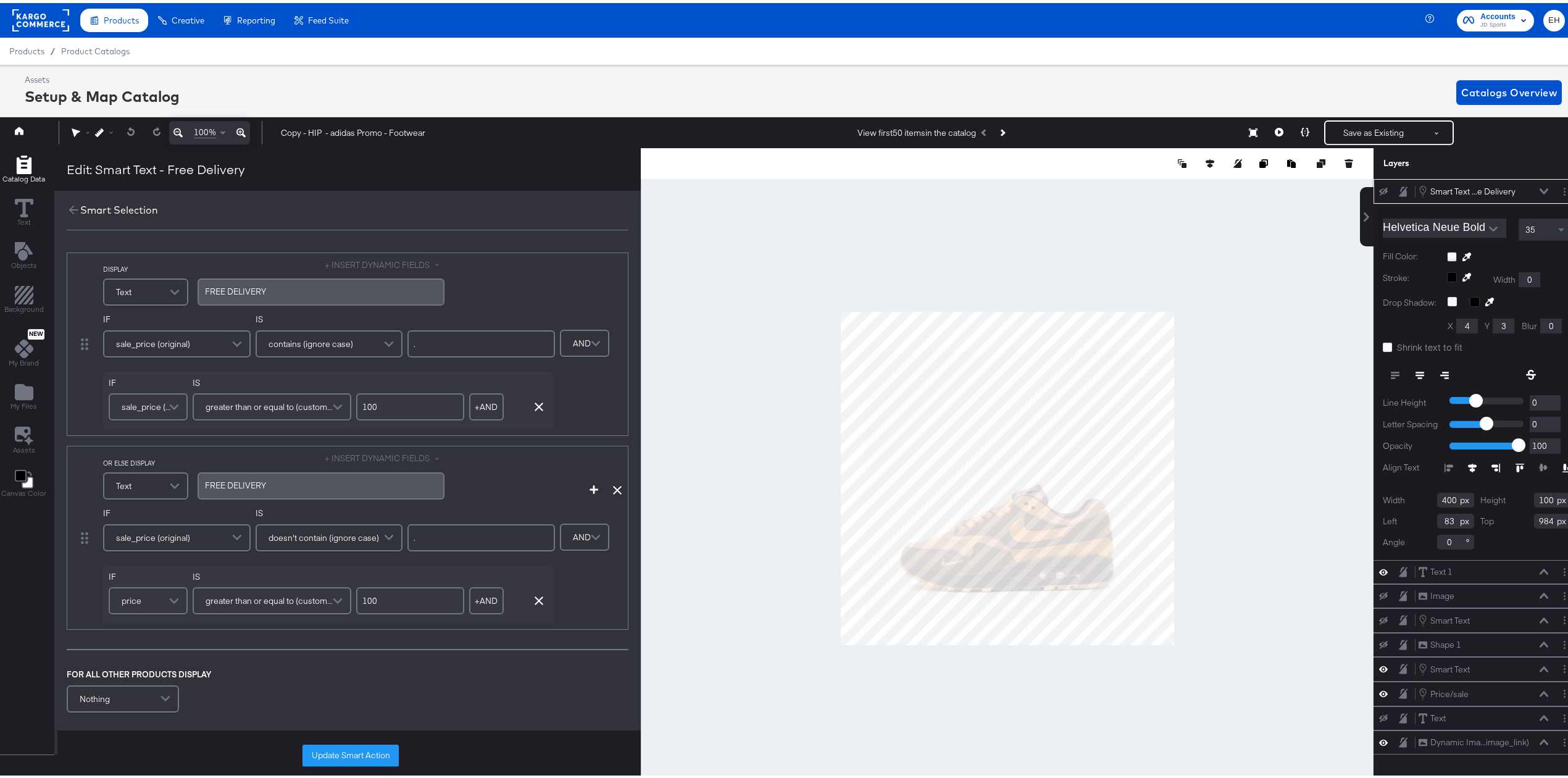
click at [1379, 189] on icon at bounding box center [1383, 188] width 9 height 8
click at [1379, 189] on icon at bounding box center [1383, 188] width 9 height 11
click at [1379, 189] on icon at bounding box center [1383, 188] width 9 height 8
drag, startPoint x: 309, startPoint y: 128, endPoint x: 182, endPoint y: 114, distance: 127.8
click at [195, 128] on div "Home 100% Copy - HIP - adidas Promo - Footwear View first 50 items in the catal…" at bounding box center [787, 130] width 1586 height 31
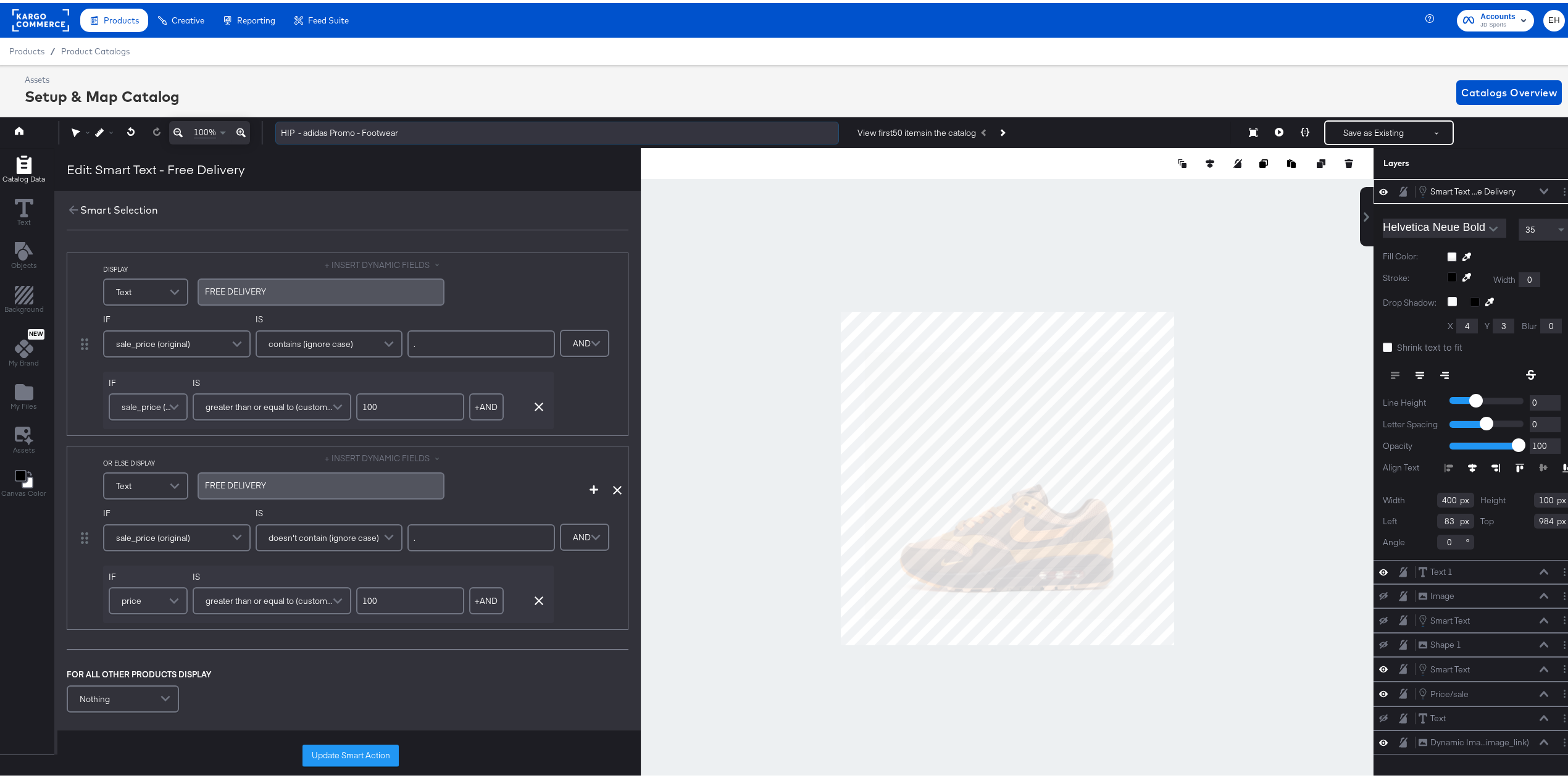
click at [409, 122] on input "HIP - adidas Promo - Footwear" at bounding box center [557, 130] width 564 height 23
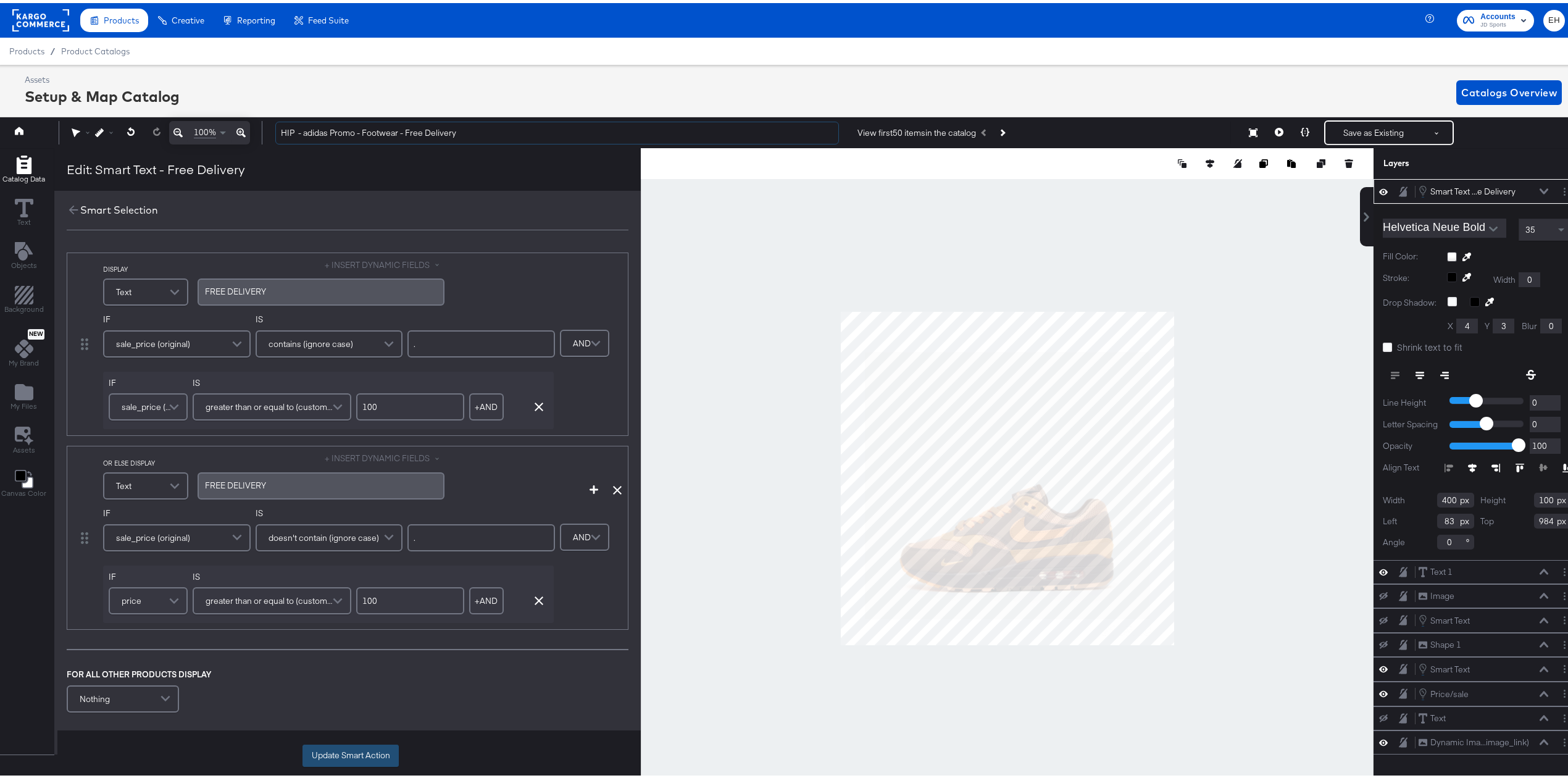
type input "HIP - adidas Promo - Footwear - Free Delivery"
click at [337, 756] on button "Update Smart Action" at bounding box center [351, 753] width 96 height 22
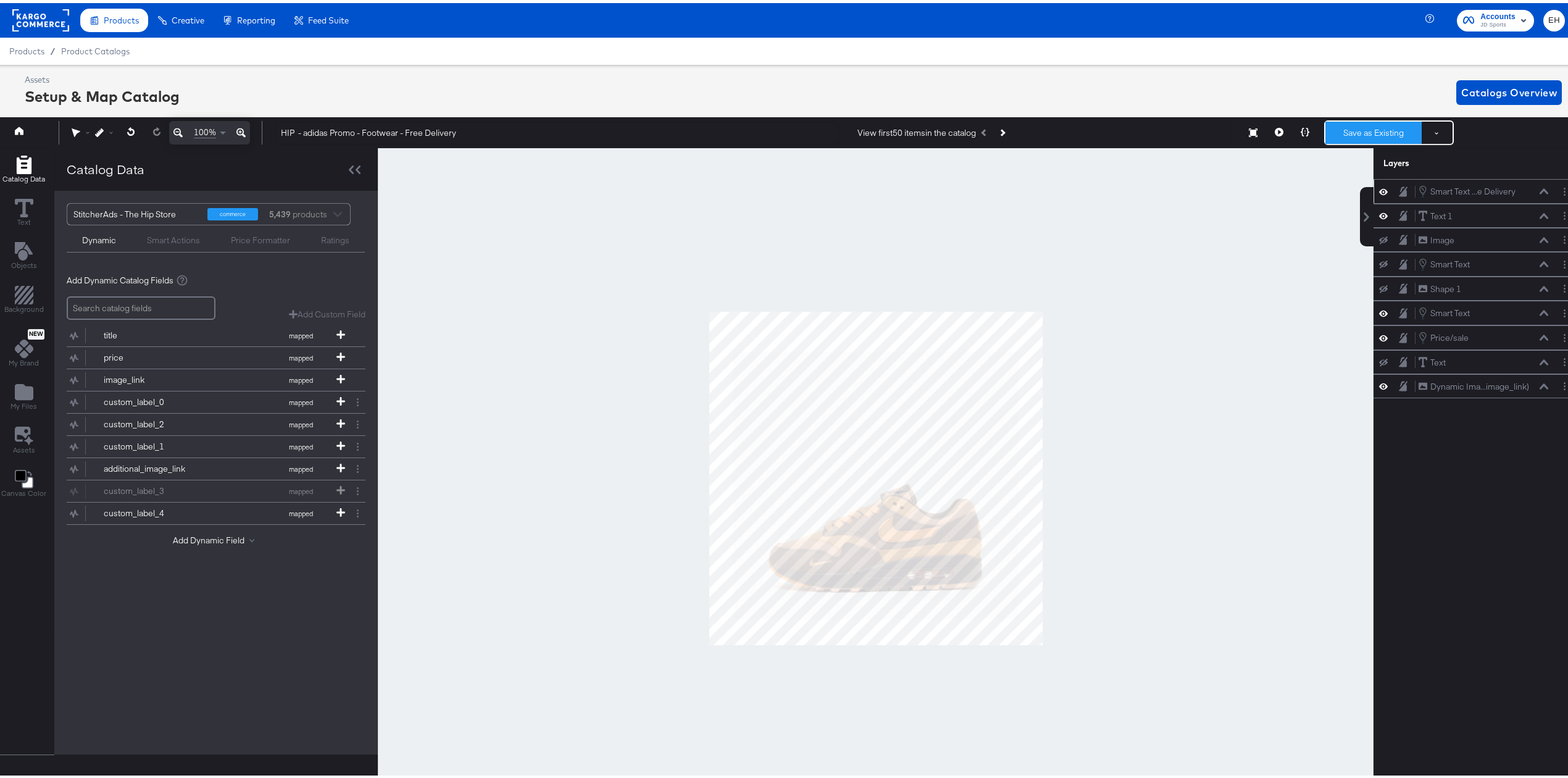
click at [1366, 121] on button "Save as Existing" at bounding box center [1374, 129] width 96 height 22
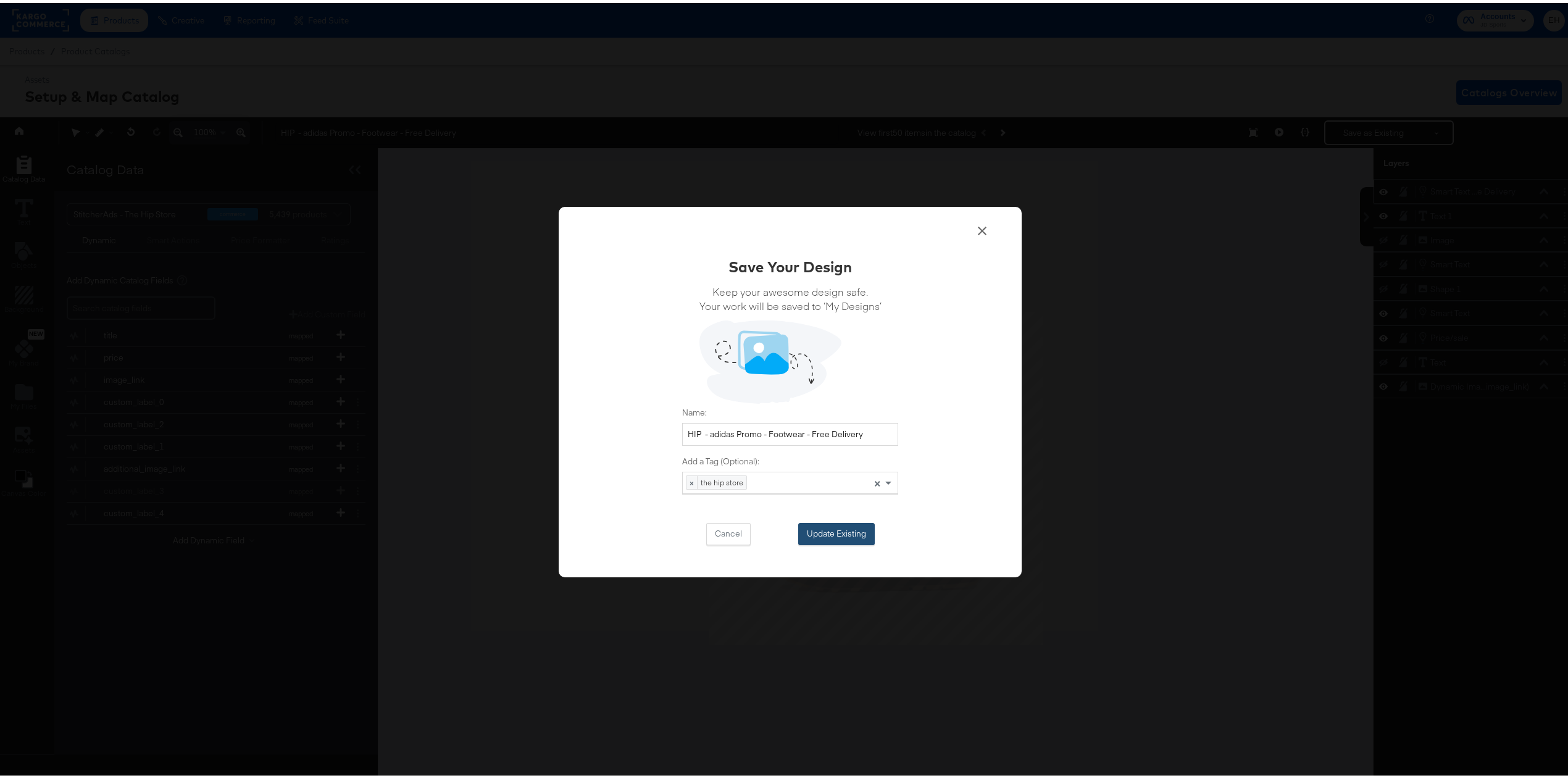
click at [824, 537] on button "Update Existing" at bounding box center [836, 531] width 77 height 22
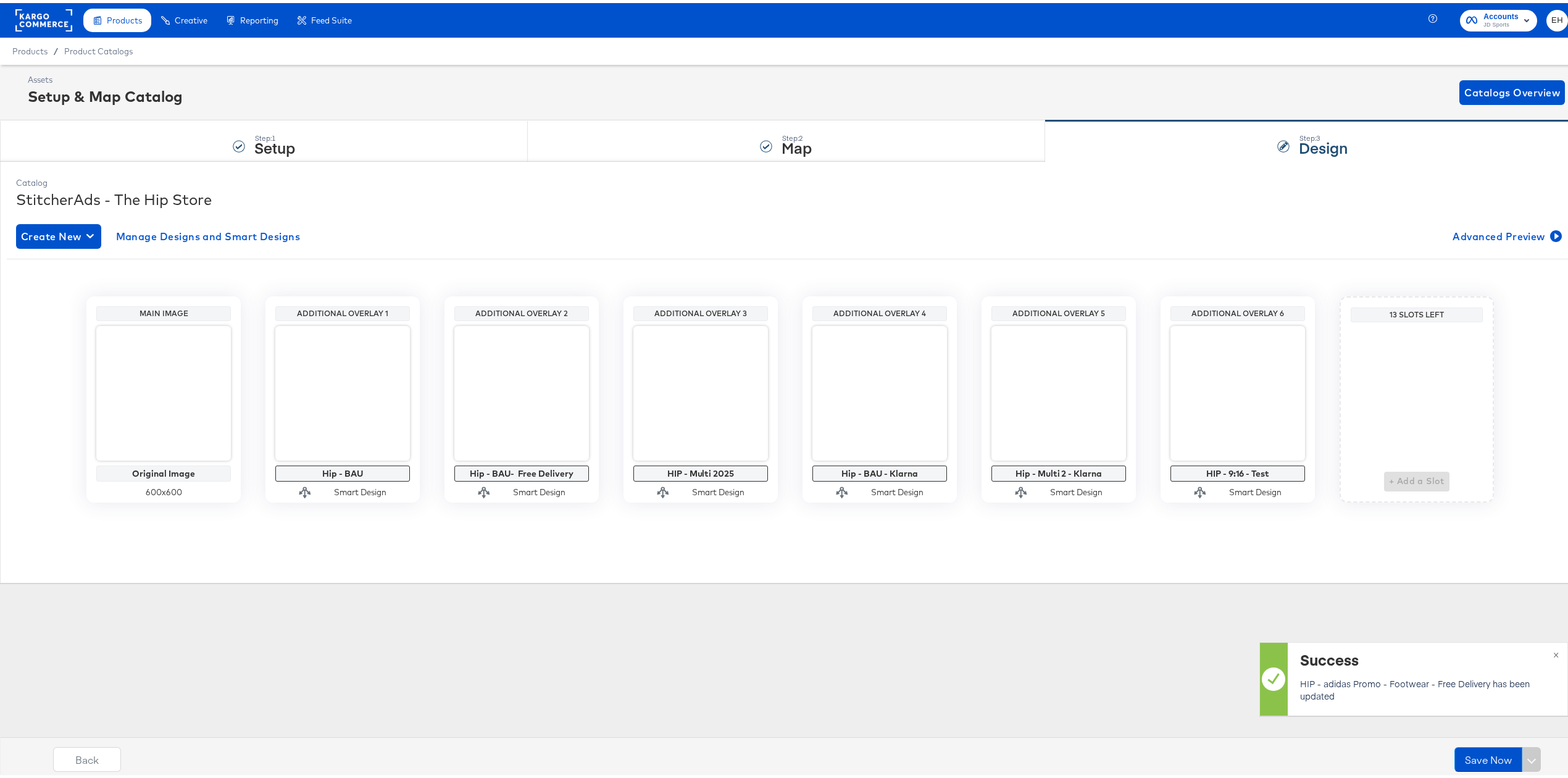
scroll to position [0, 0]
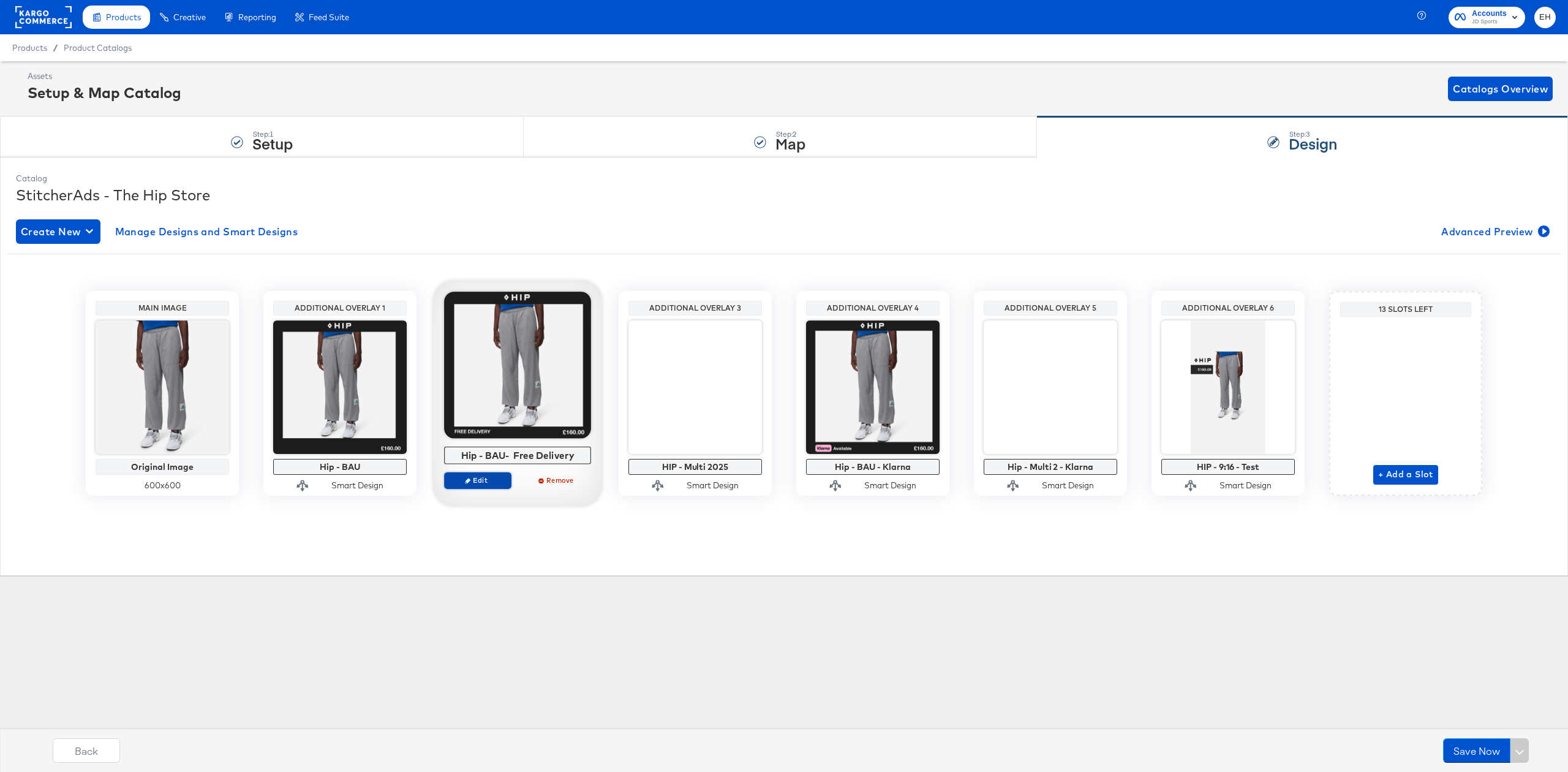
click at [459, 483] on span "Edit" at bounding box center [477, 480] width 56 height 9
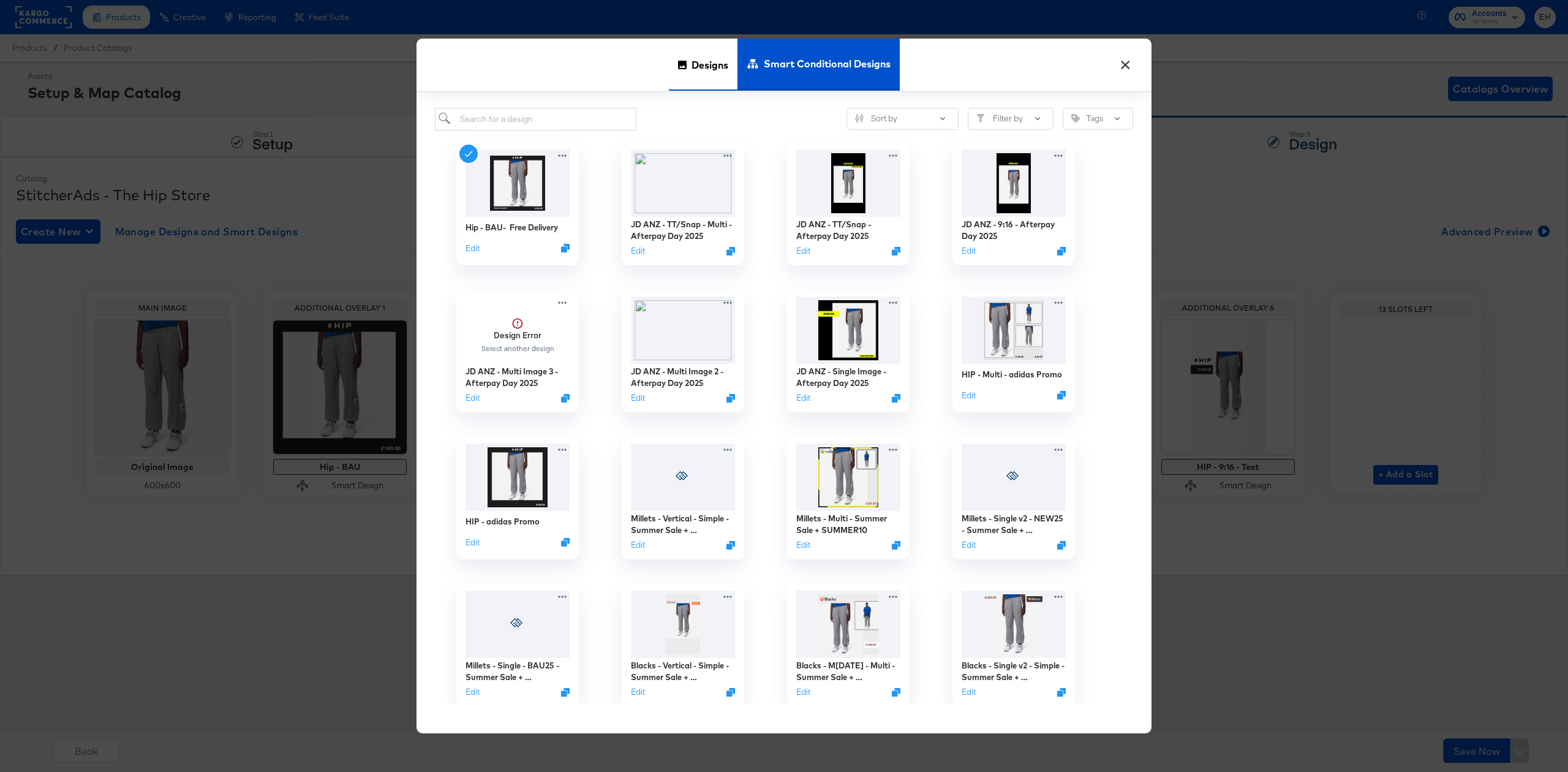
click at [682, 70] on div "Designs" at bounding box center [703, 64] width 68 height 52
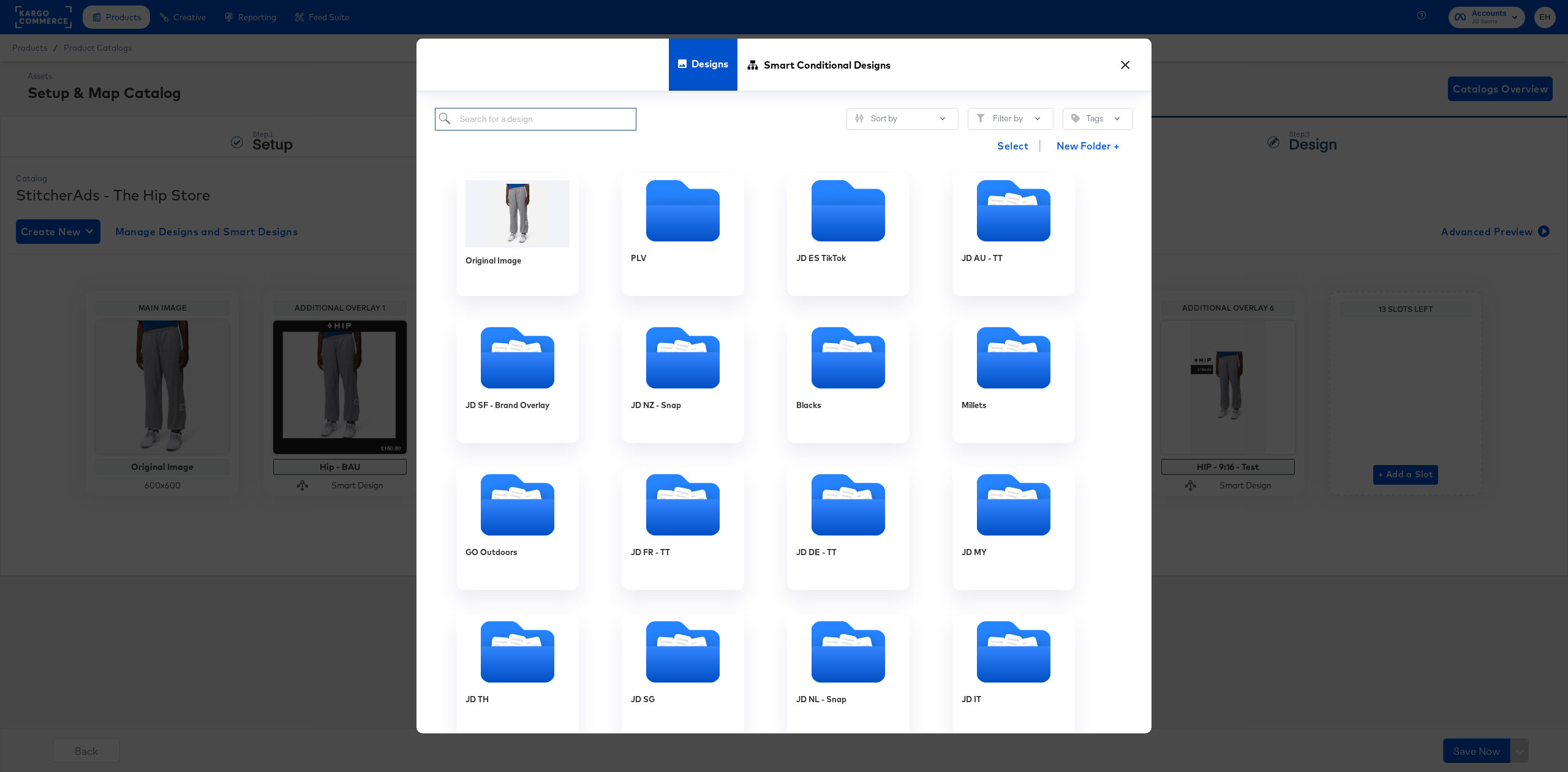
click at [555, 121] on input "search" at bounding box center [536, 119] width 202 height 23
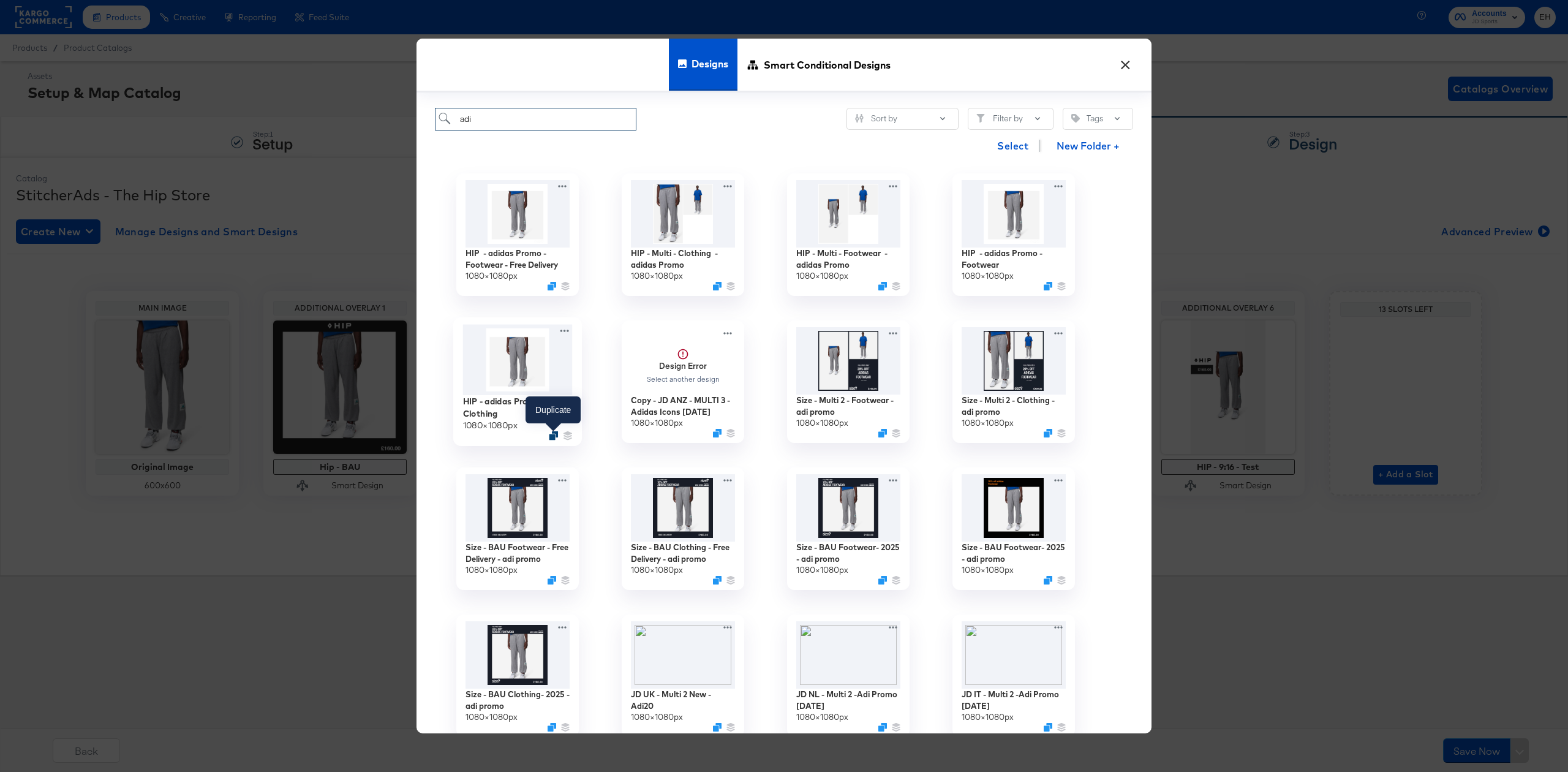
type input "adi"
click at [554, 434] on icon "Duplicate" at bounding box center [554, 436] width 9 height 9
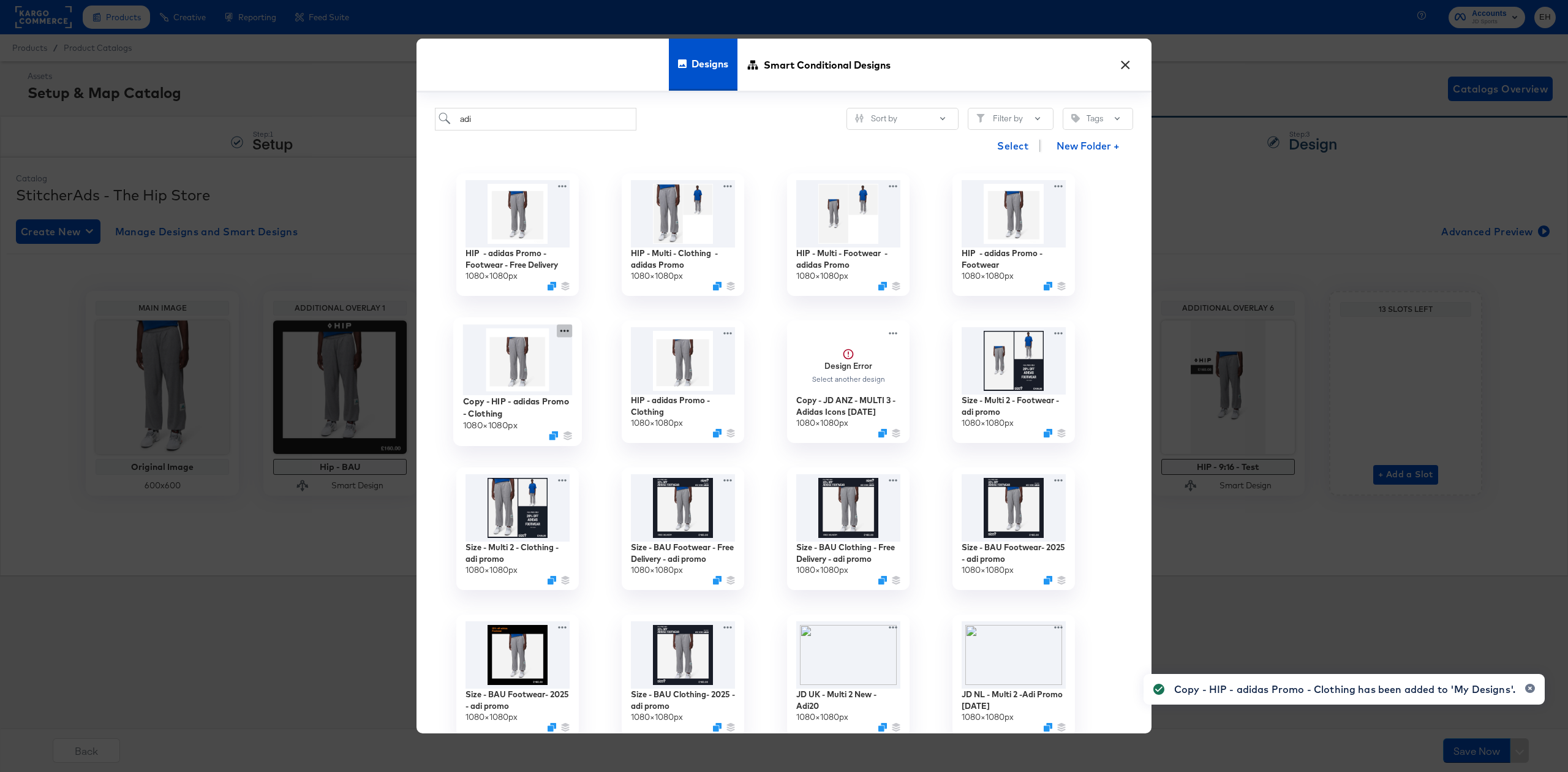
click at [558, 330] on icon at bounding box center [564, 331] width 15 height 13
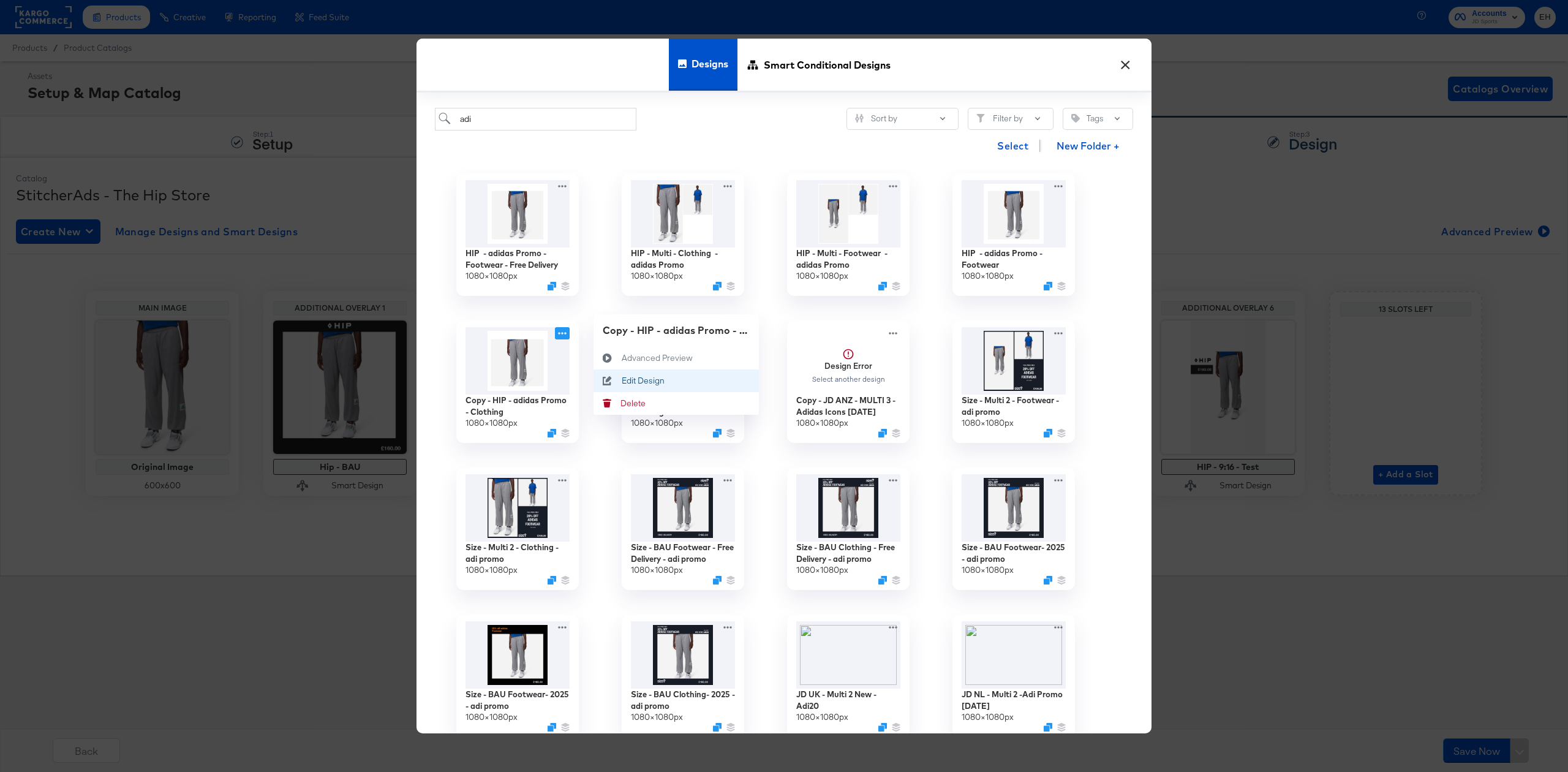
click at [622, 381] on div "Edit Design Edit Design" at bounding box center [622, 381] width 0 height 0
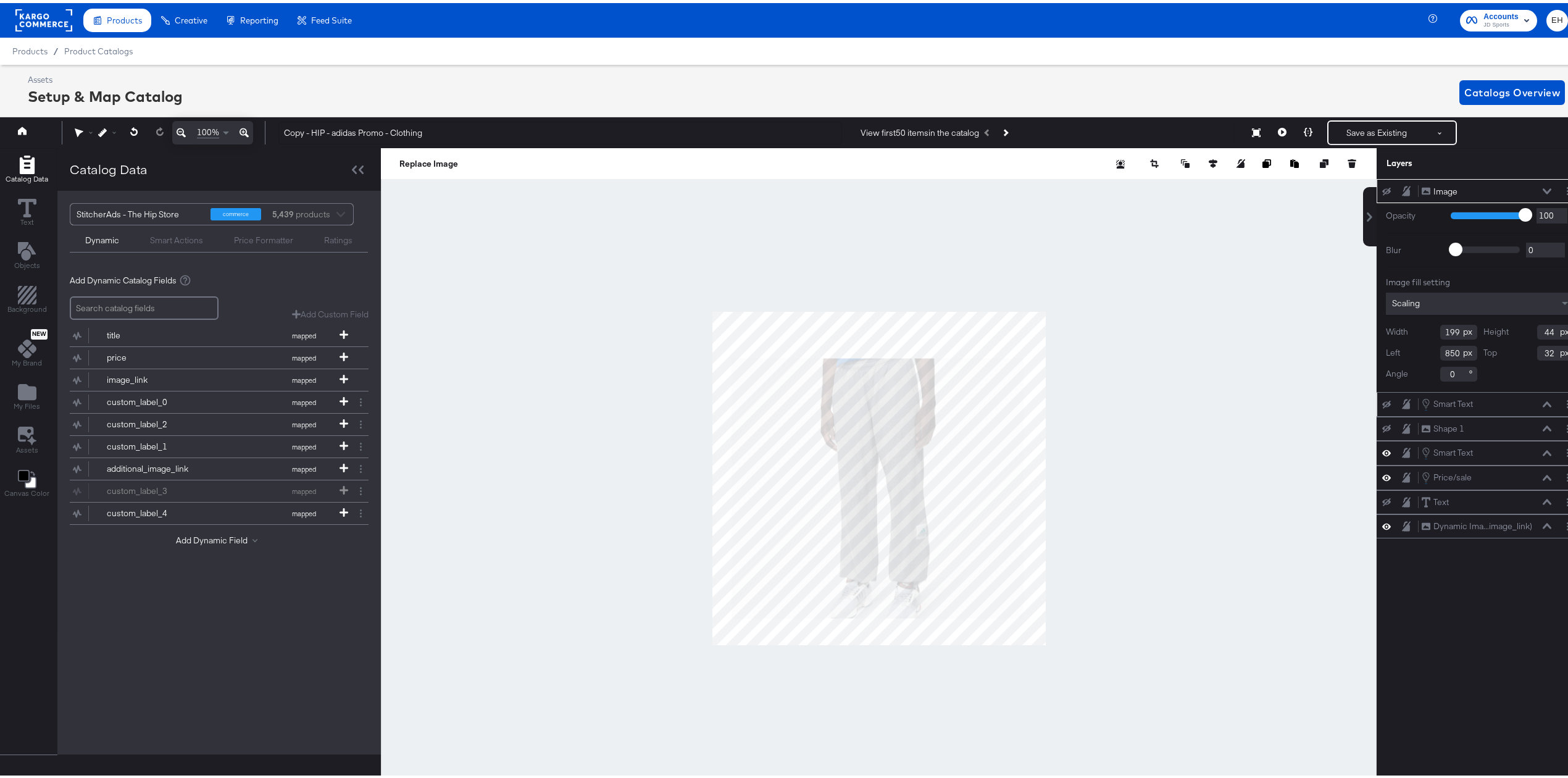
click at [1510, 395] on div "Smart Text Smart Text" at bounding box center [1486, 401] width 131 height 13
click at [1567, 402] on icon "Layer Options" at bounding box center [1567, 401] width 2 height 8
click at [1493, 442] on button "Edit Smart Layer" at bounding box center [1487, 442] width 62 height 13
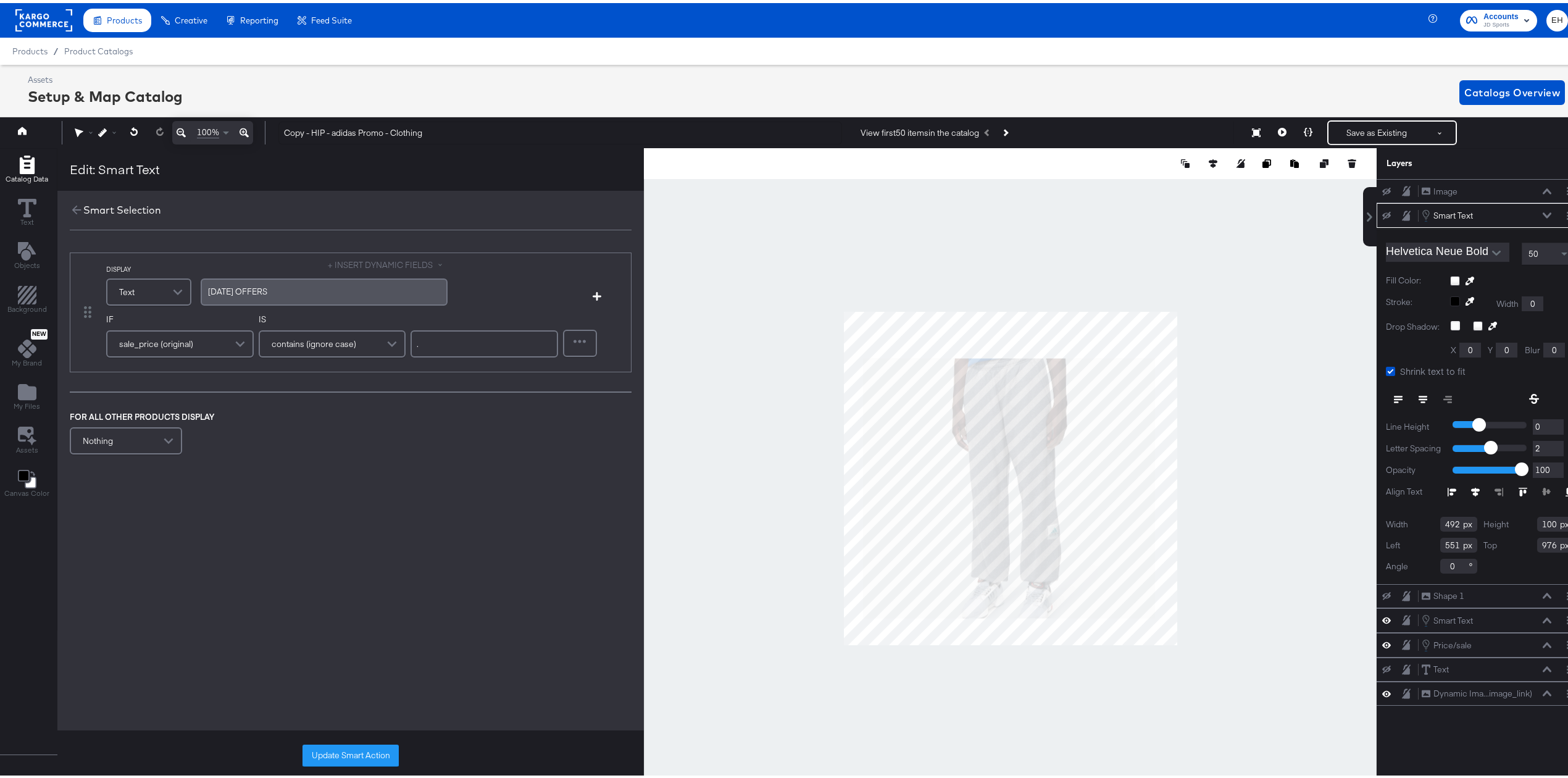
scroll to position [0, 3]
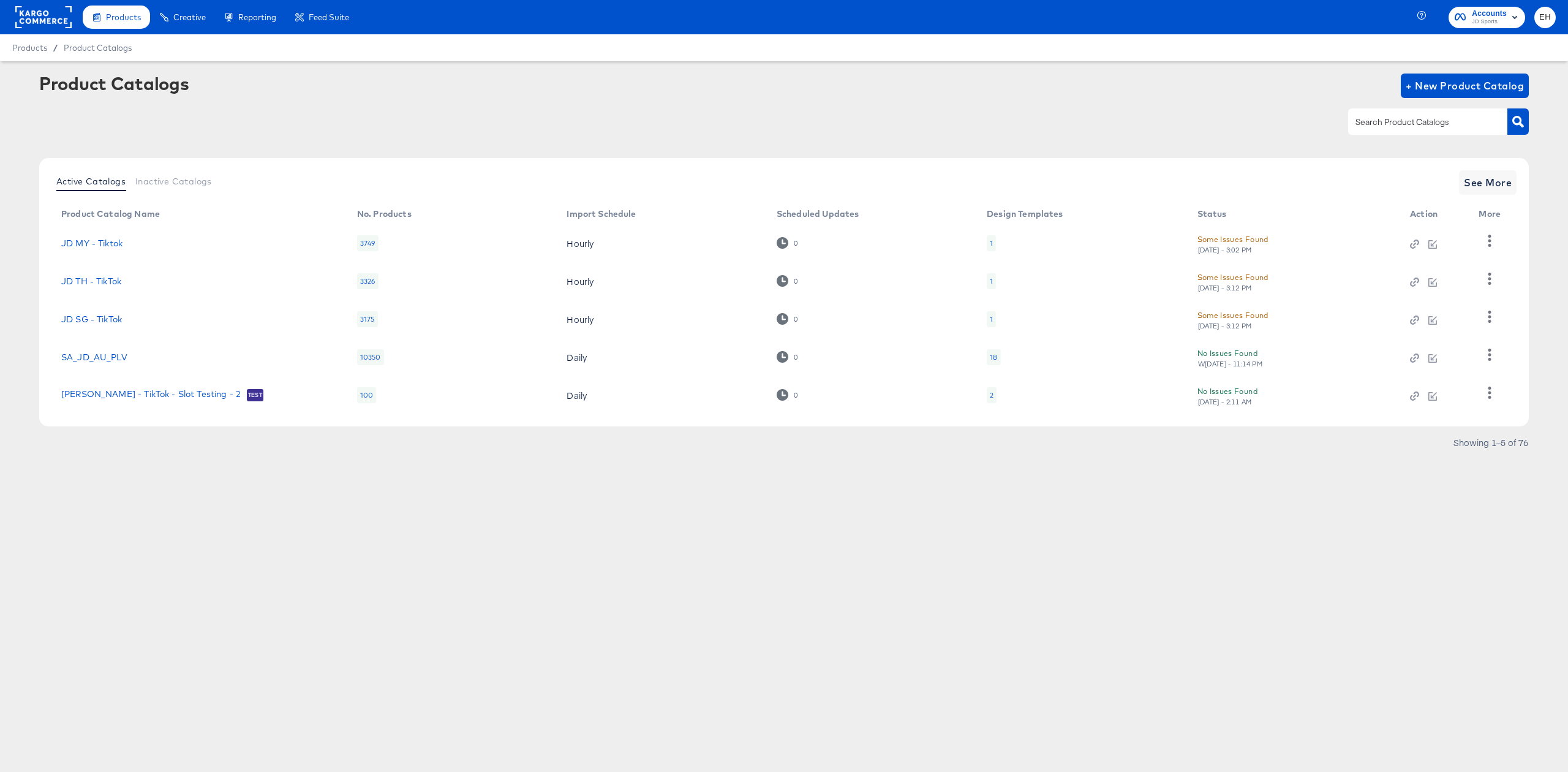
click at [1378, 130] on div at bounding box center [1428, 121] width 159 height 26
type input "hip"
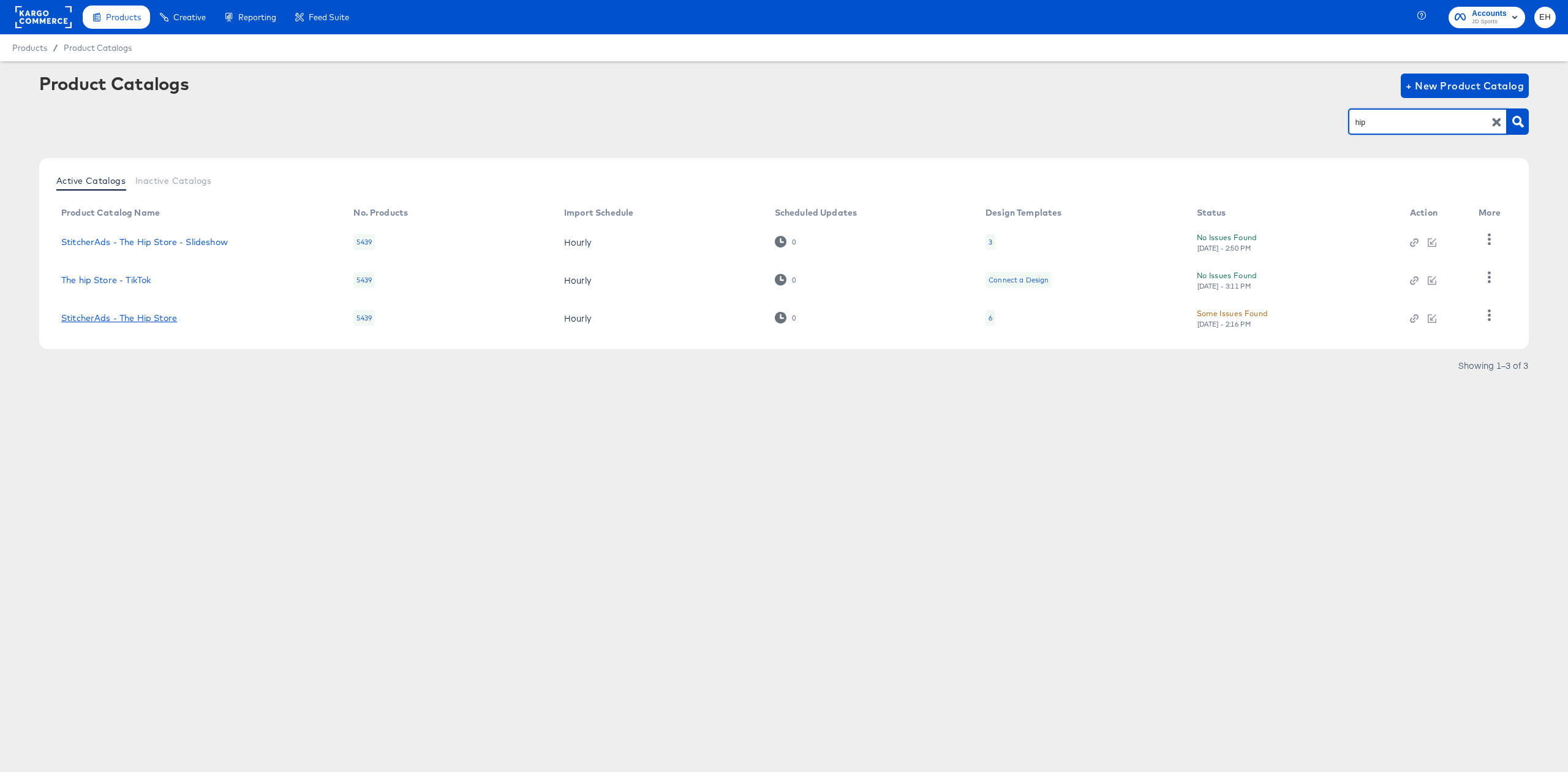
click at [170, 319] on link "StitcherAds - The Hip Store" at bounding box center [119, 318] width 116 height 10
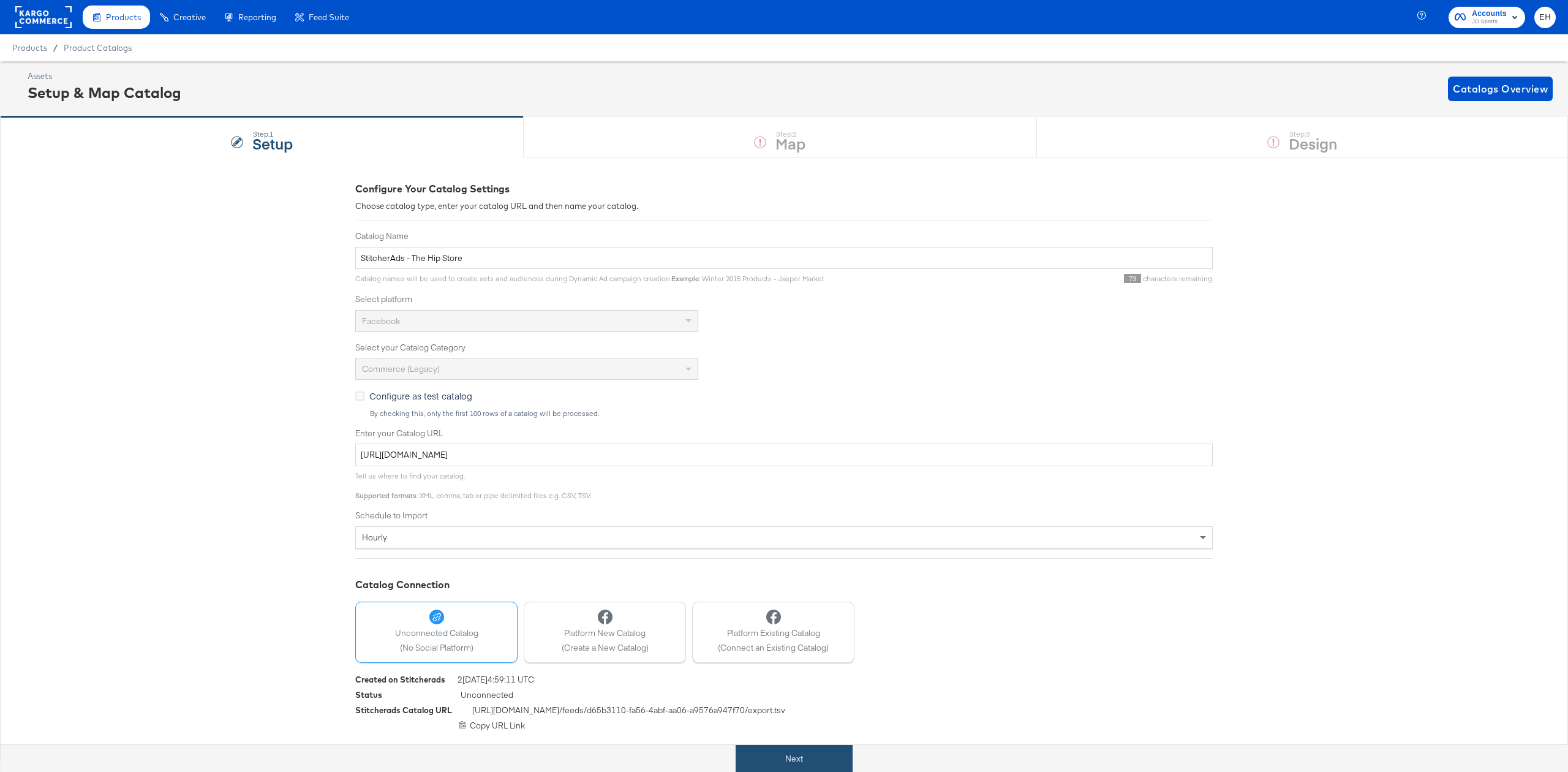
click at [772, 753] on button "Next" at bounding box center [794, 759] width 117 height 28
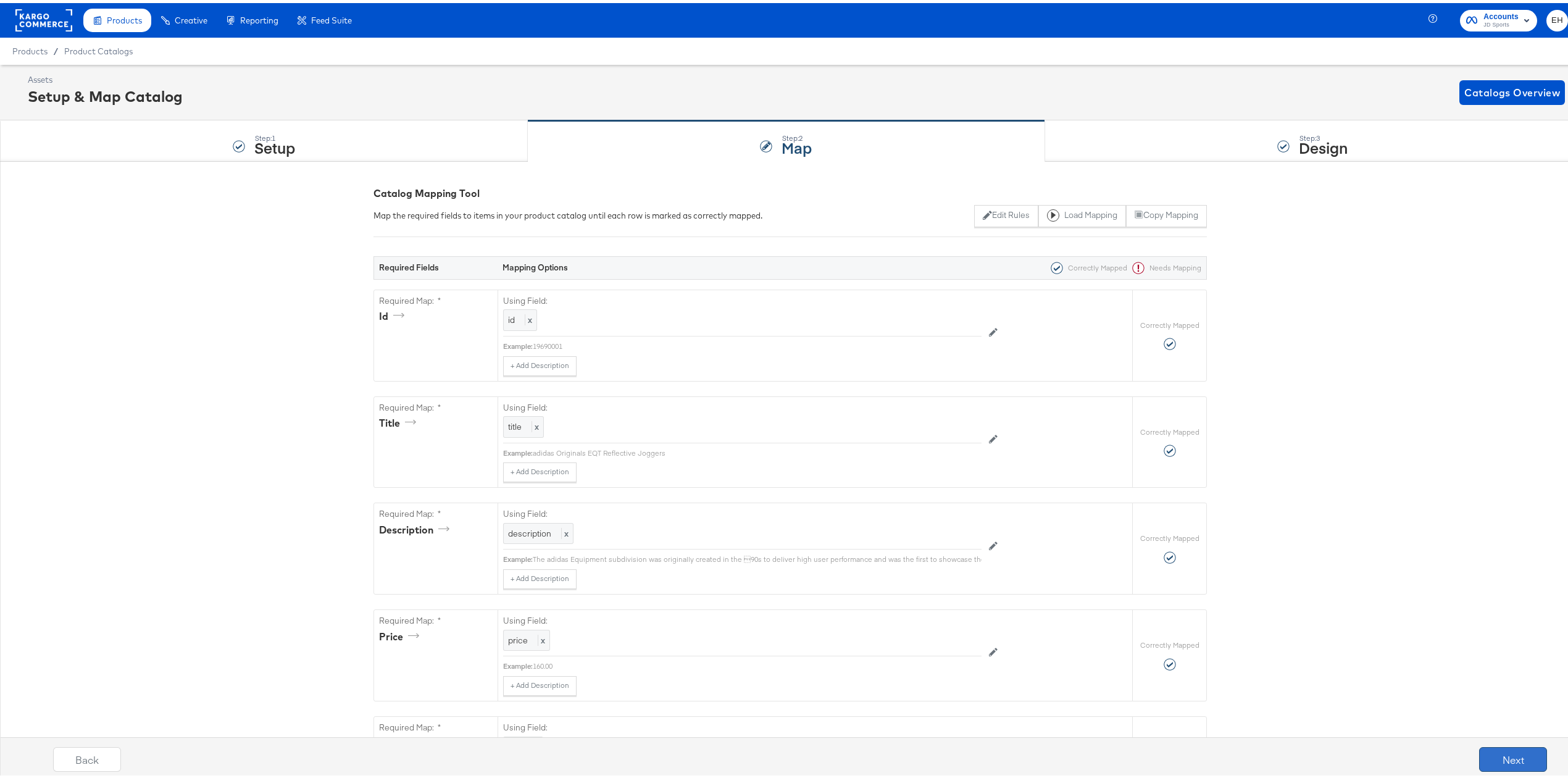
click at [1515, 759] on button "Next" at bounding box center [1513, 756] width 68 height 25
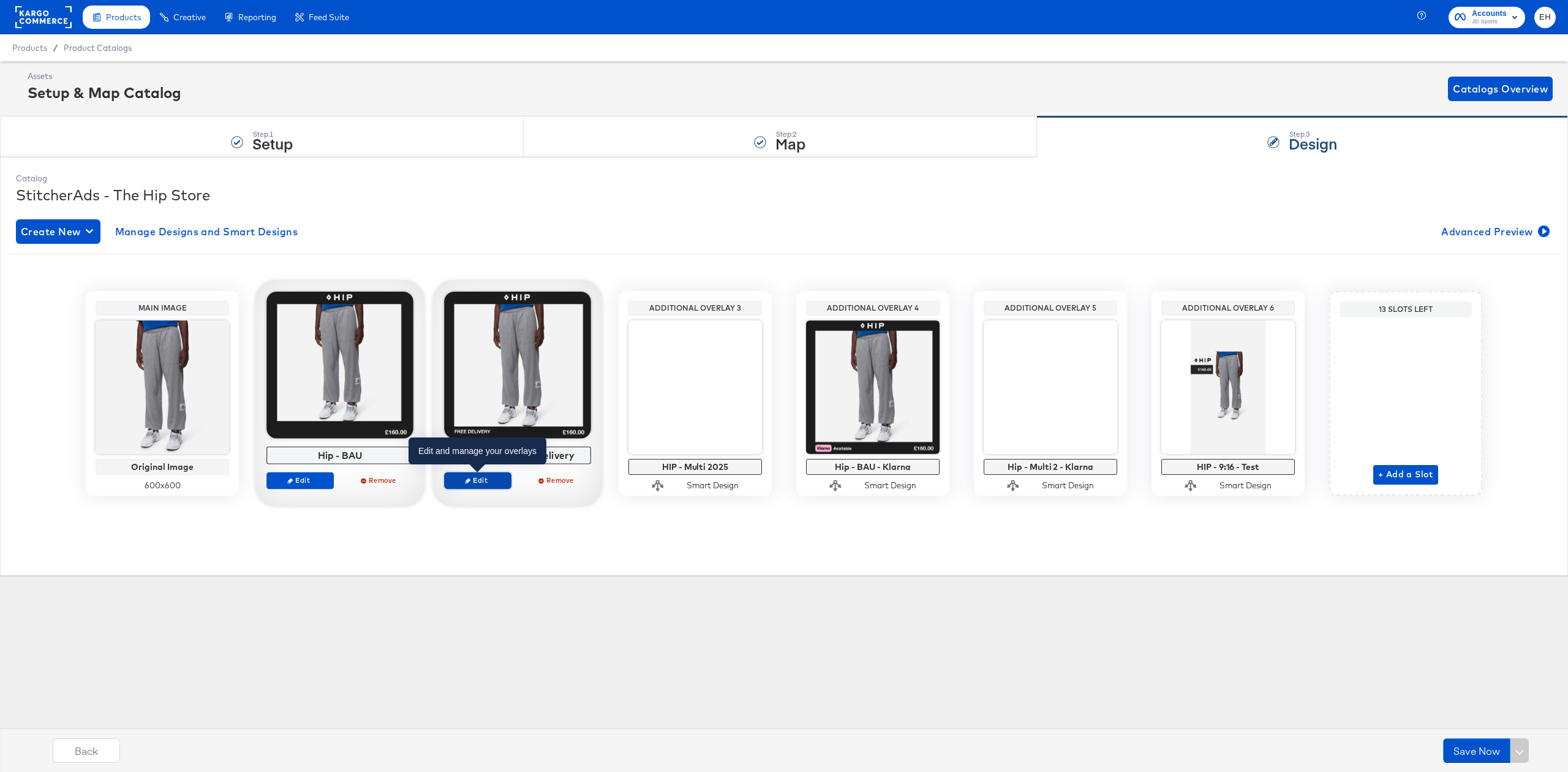
click at [480, 484] on span "Edit" at bounding box center [477, 480] width 56 height 9
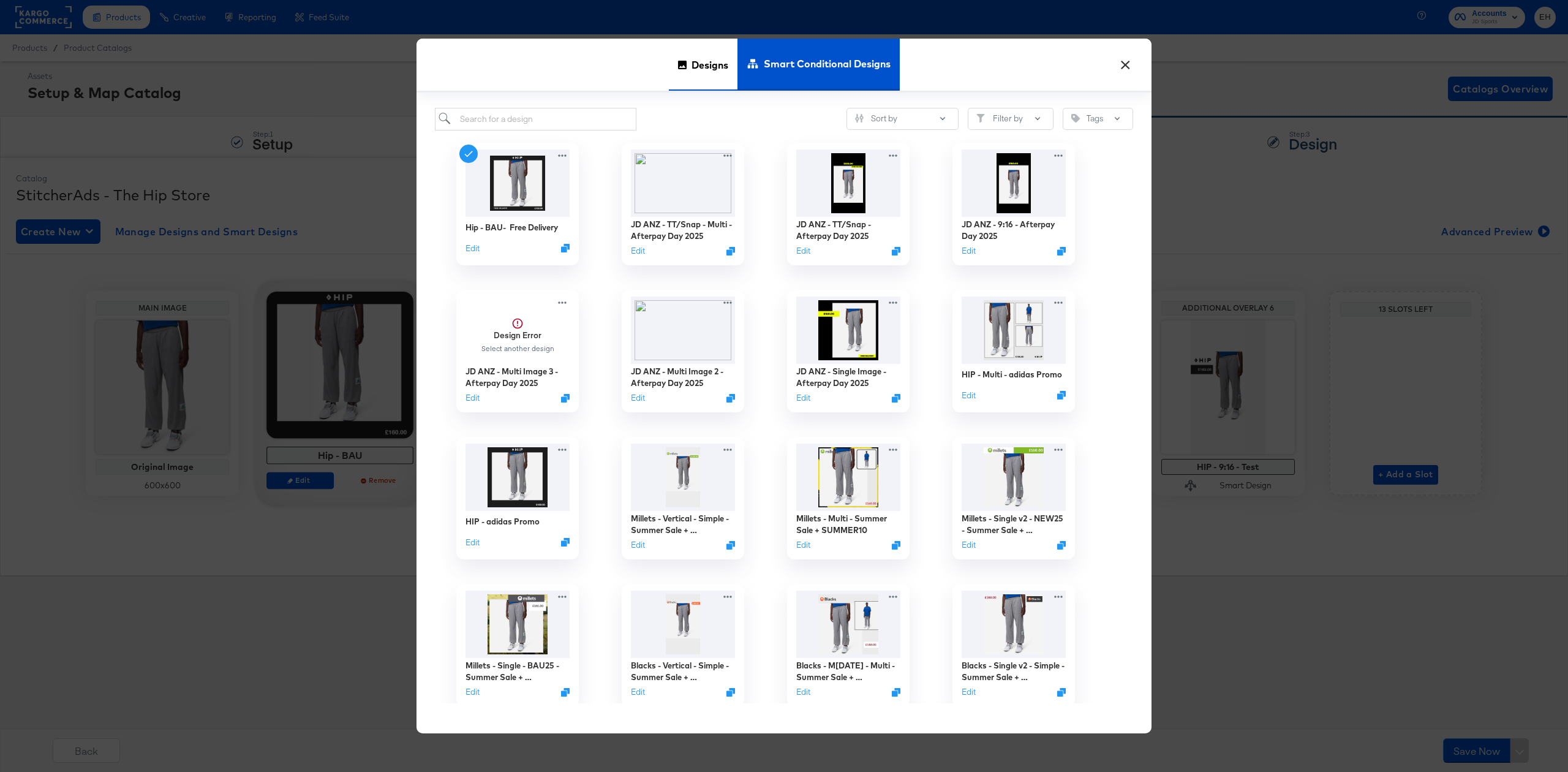
click at [697, 69] on span "Designs" at bounding box center [709, 64] width 36 height 54
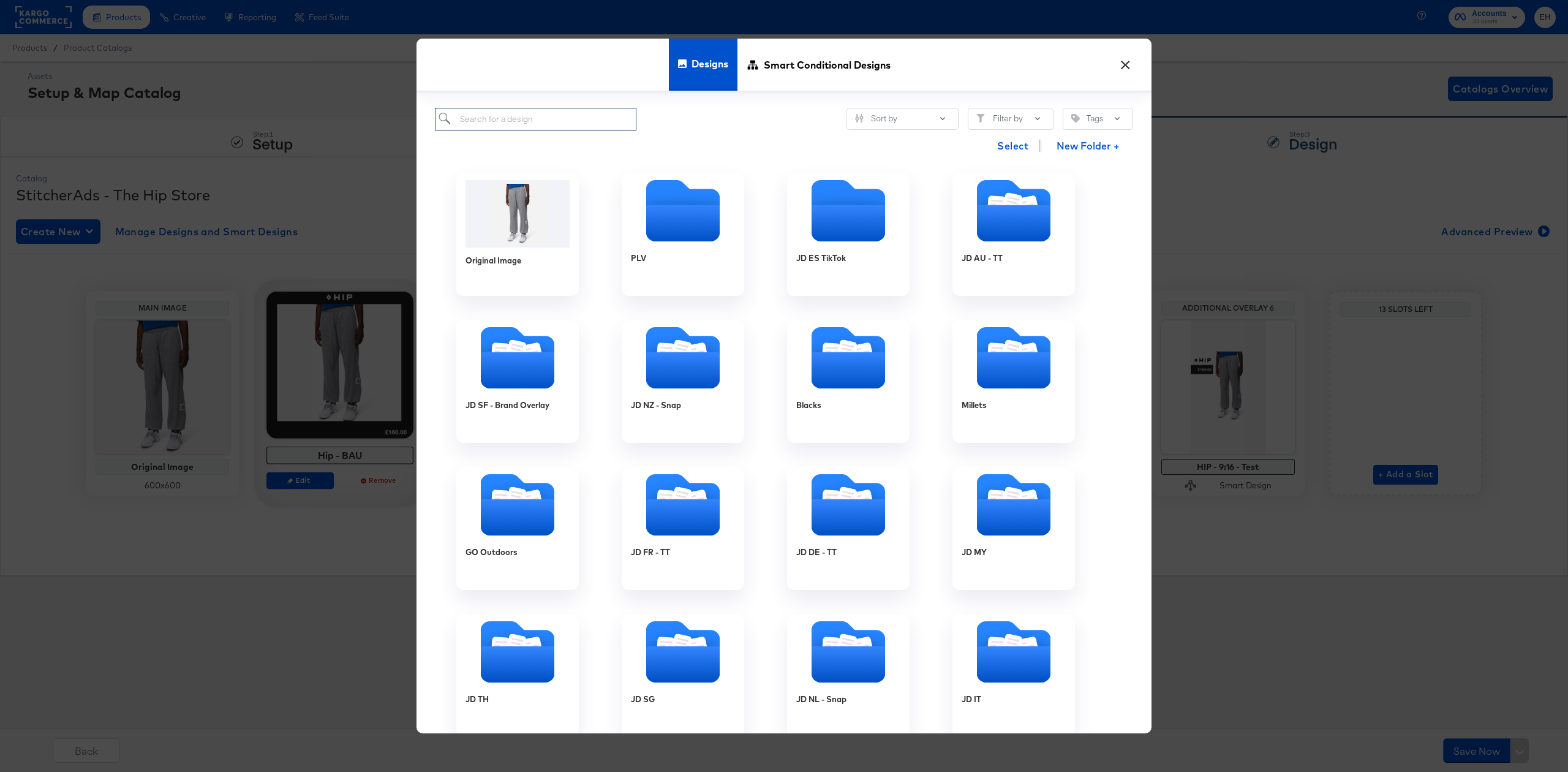
click at [562, 125] on input "search" at bounding box center [536, 119] width 202 height 23
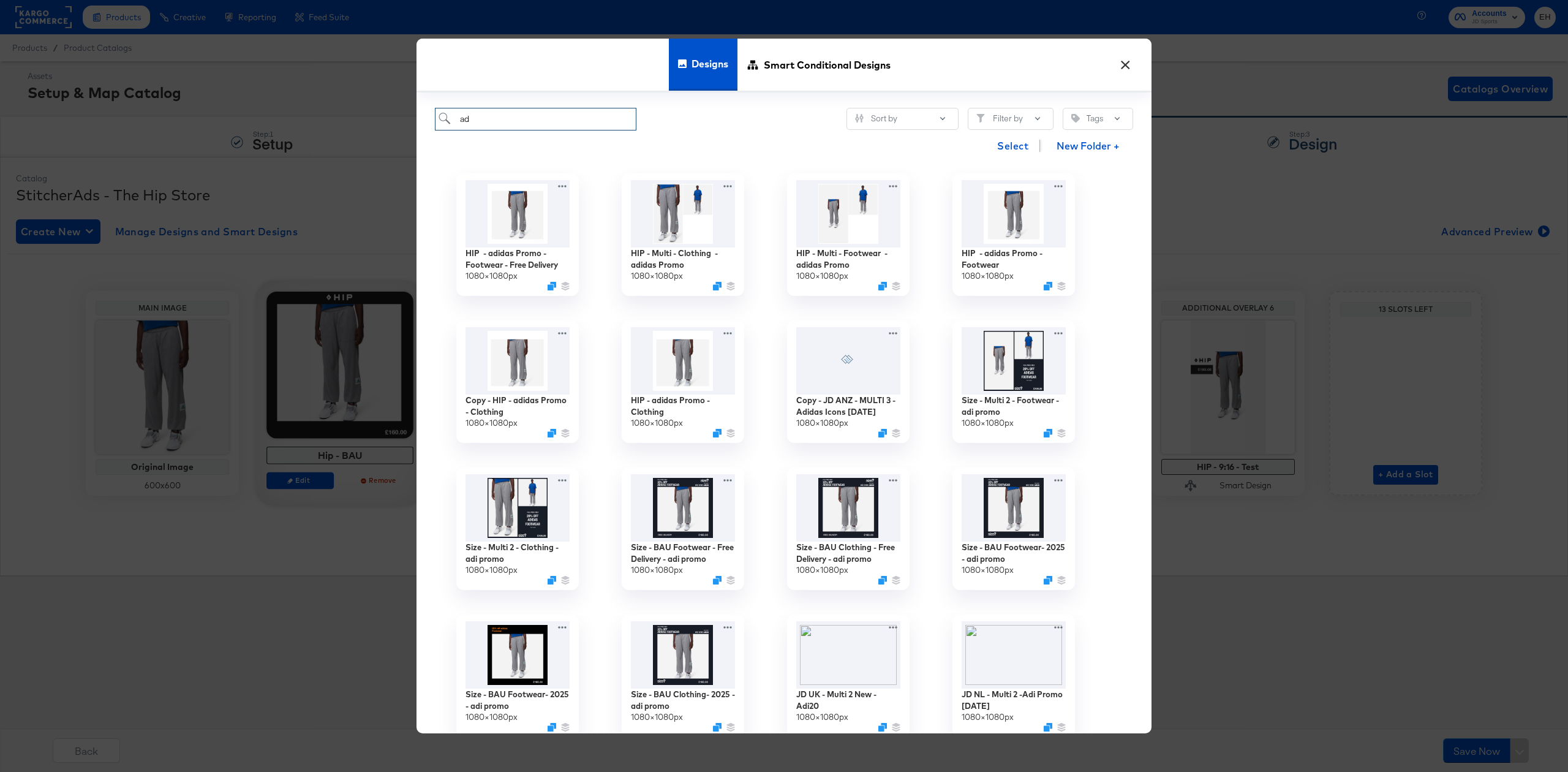
type input "a"
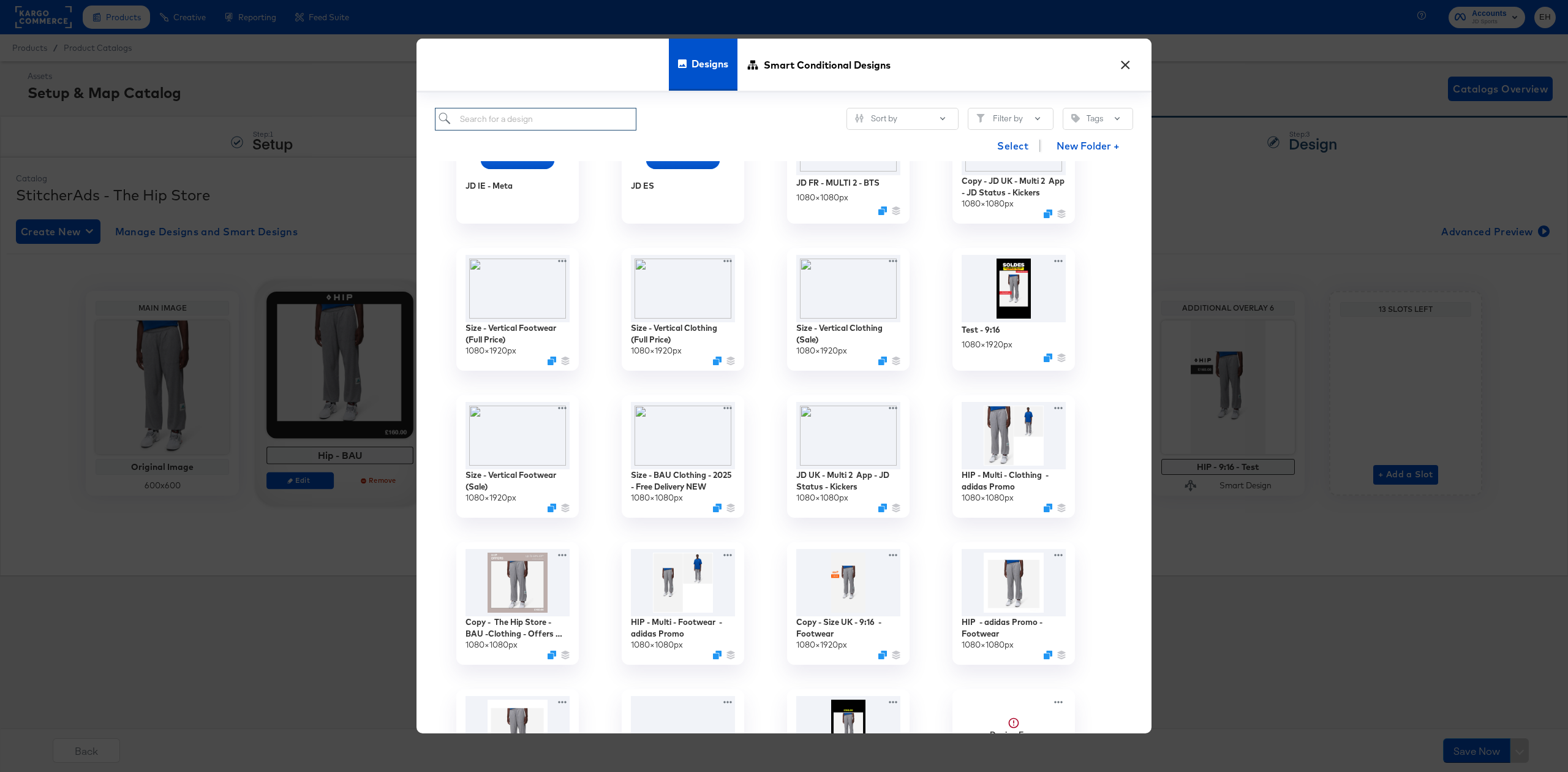
scroll to position [1143, 0]
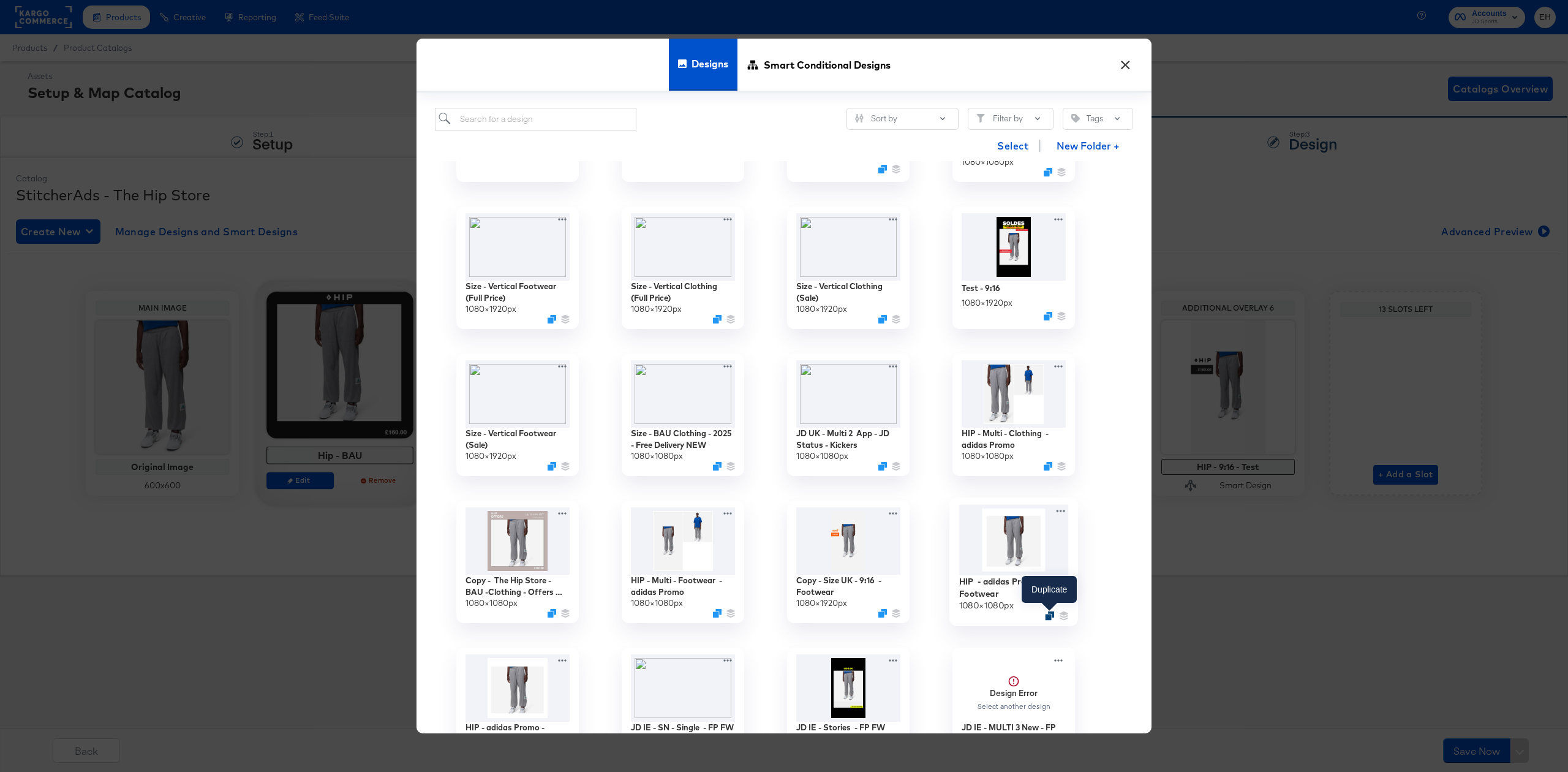
click at [1049, 616] on icon "Duplicate" at bounding box center [1050, 616] width 9 height 9
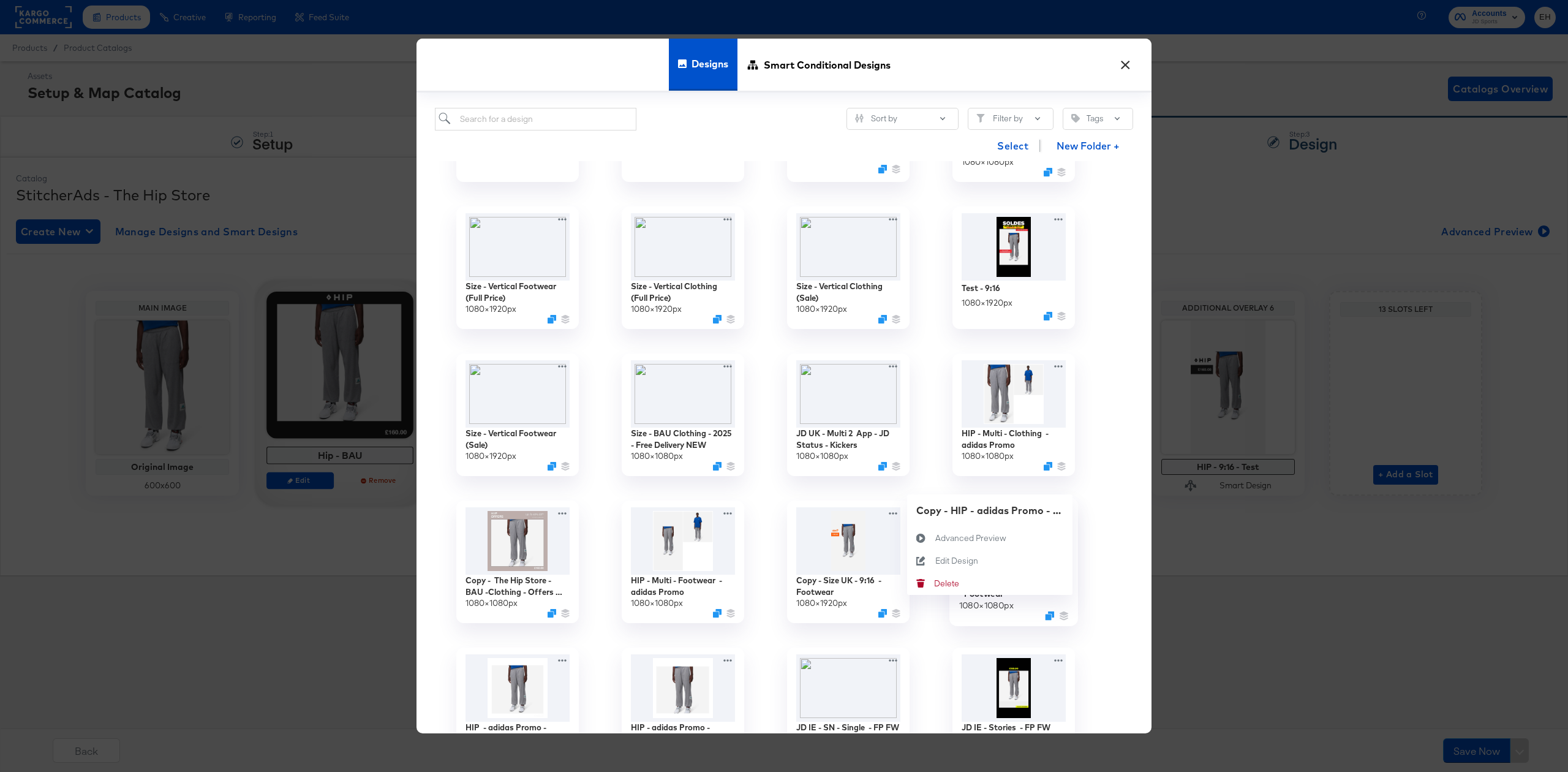
click at [1061, 512] on div "Copy - HIP - adidas Promo - Footwear 1080 × 1080 px Copy - HIP - adidas Promo -…" at bounding box center [1013, 562] width 165 height 147
click at [994, 550] on button "Edit Design Edit Design" at bounding box center [989, 561] width 165 height 23
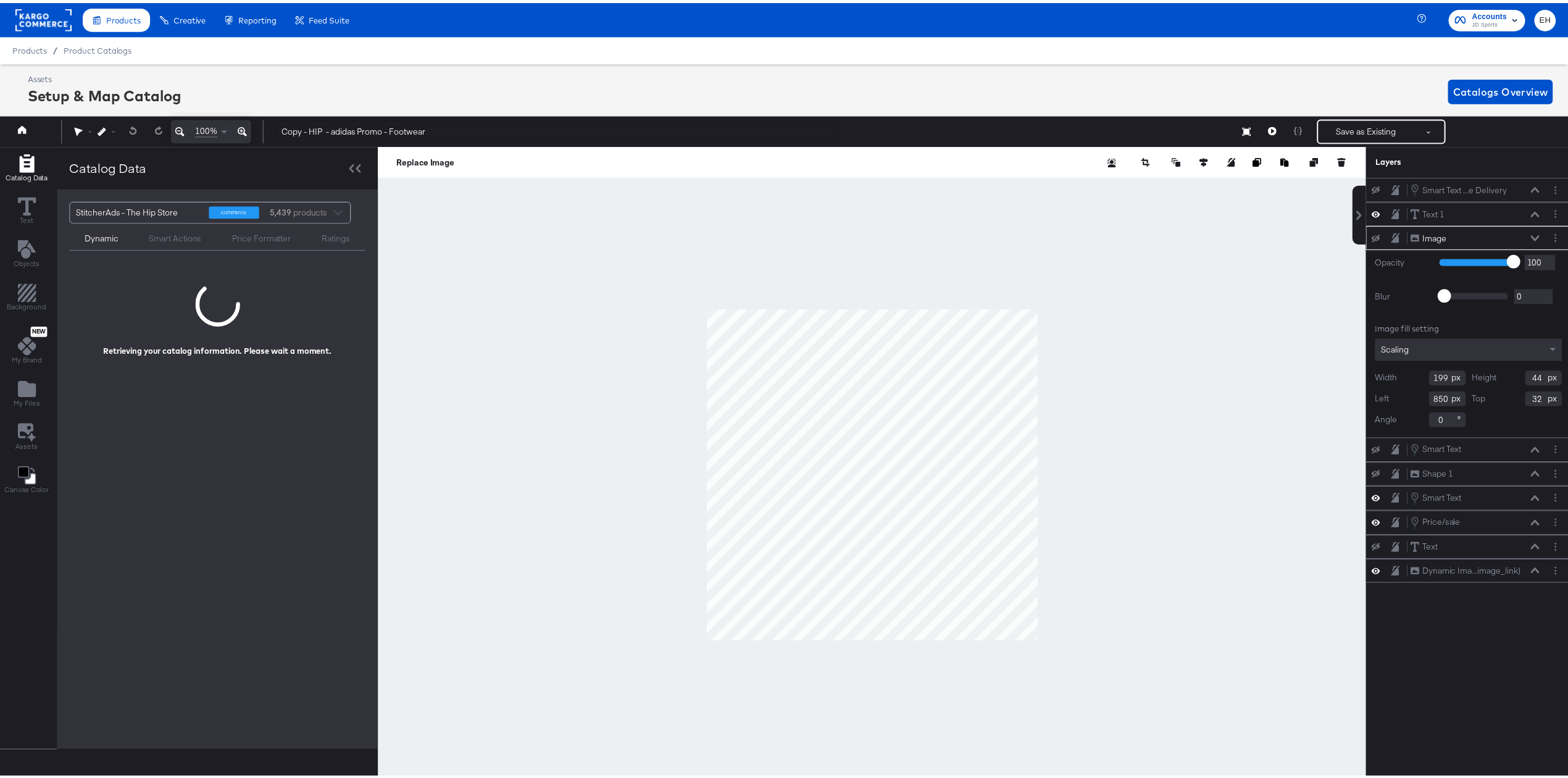
scroll to position [0, 3]
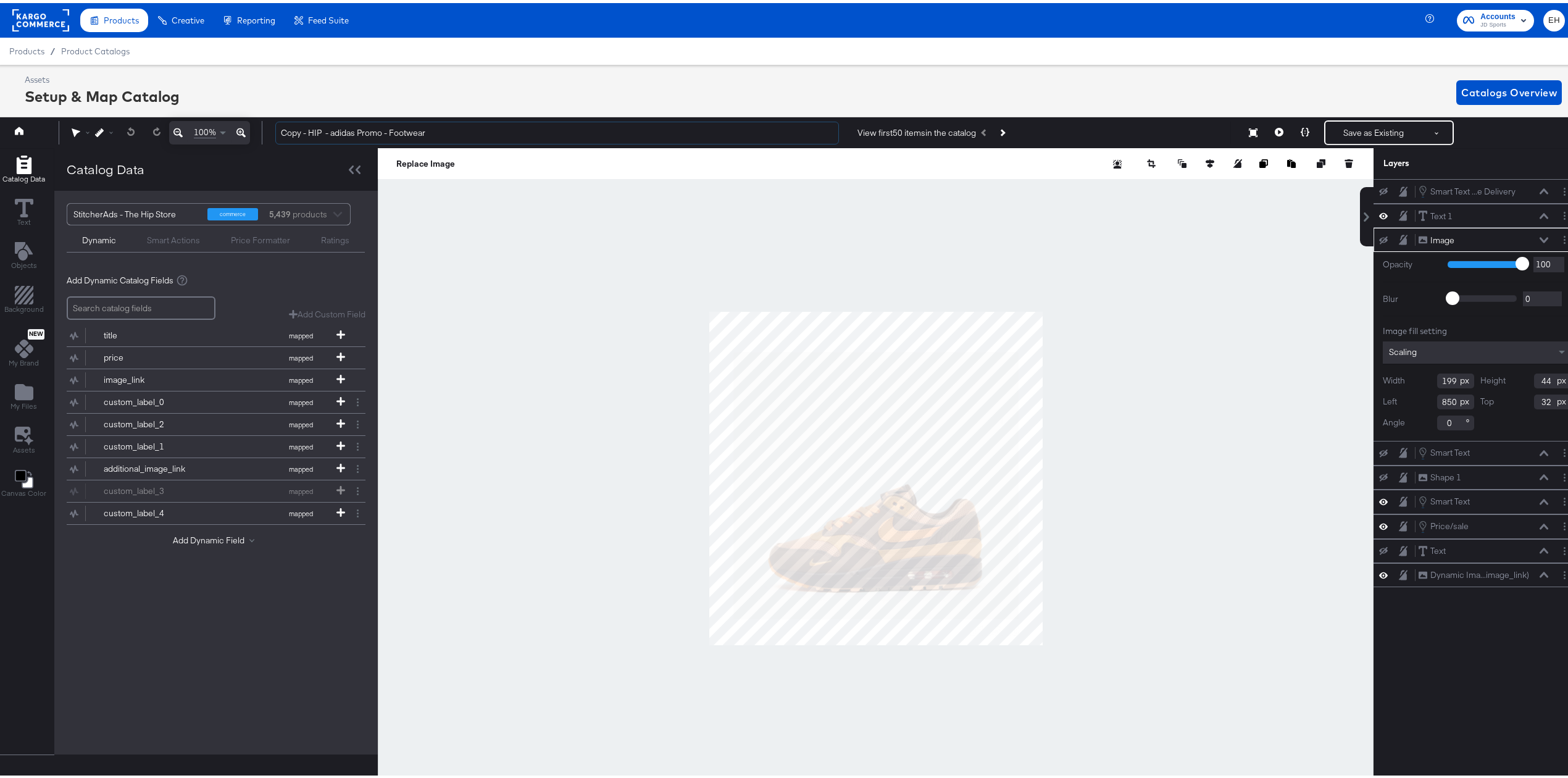
drag, startPoint x: 310, startPoint y: 130, endPoint x: 144, endPoint y: 114, distance: 166.8
click at [166, 124] on div "100% Copy - HIP - adidas Promo - Footwear View first 50 items in the catalog Sa…" at bounding box center [787, 130] width 1586 height 31
click at [431, 132] on input "HIP - adidas Promo - Footwear" at bounding box center [557, 130] width 564 height 23
type input "HIP - adidas Promo - Clothing"
click at [1379, 186] on icon at bounding box center [1383, 188] width 9 height 8
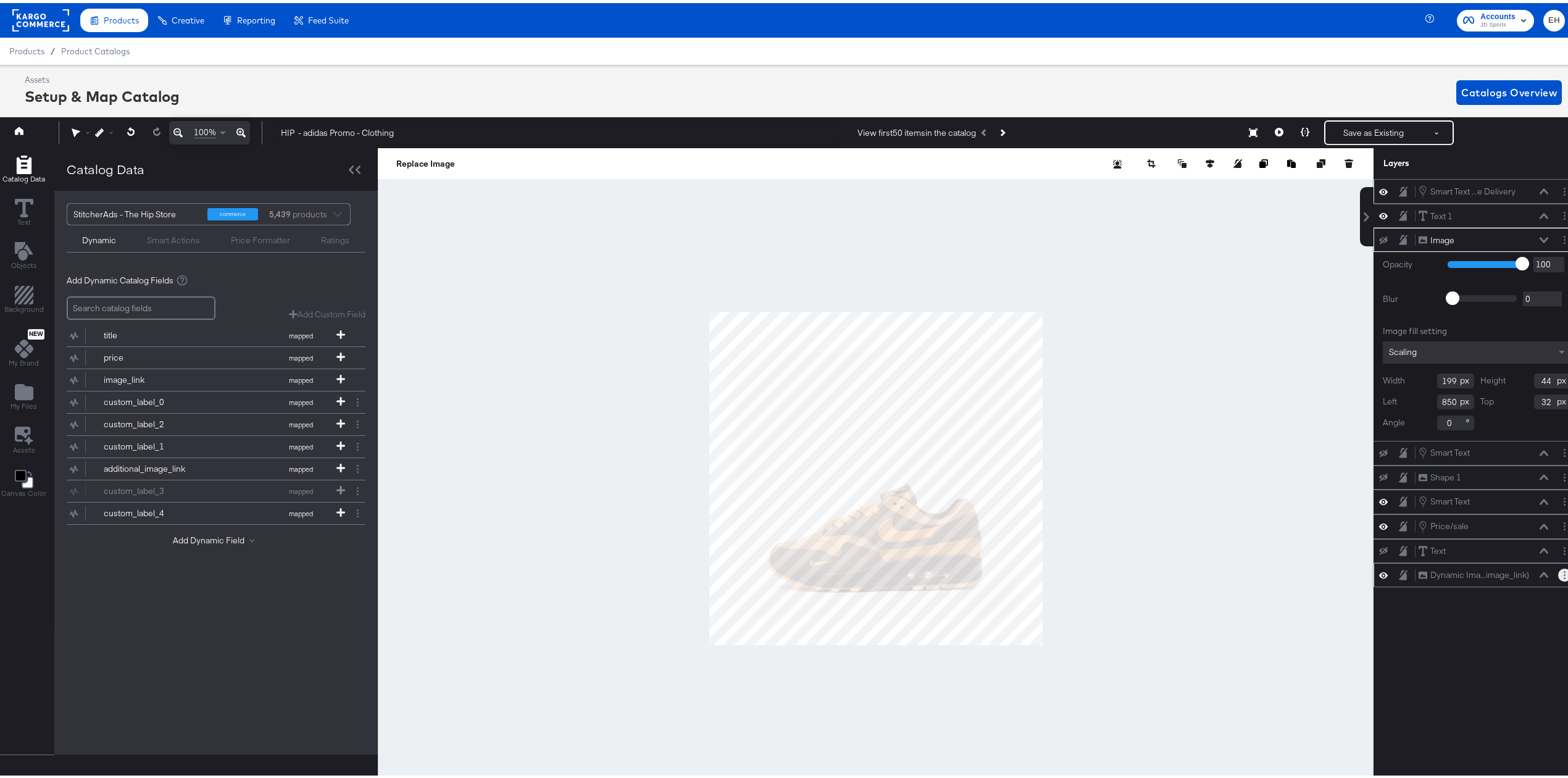
click at [1558, 573] on button "Layer Options" at bounding box center [1564, 571] width 13 height 13
click at [1404, 626] on div "Smart Text ...e Delivery Smart Text - Free Delivery Text 1 Text 1 Image Image O…" at bounding box center [1477, 483] width 207 height 614
click at [1430, 573] on div "Dynamic Ima...image_link)" at bounding box center [1480, 572] width 99 height 12
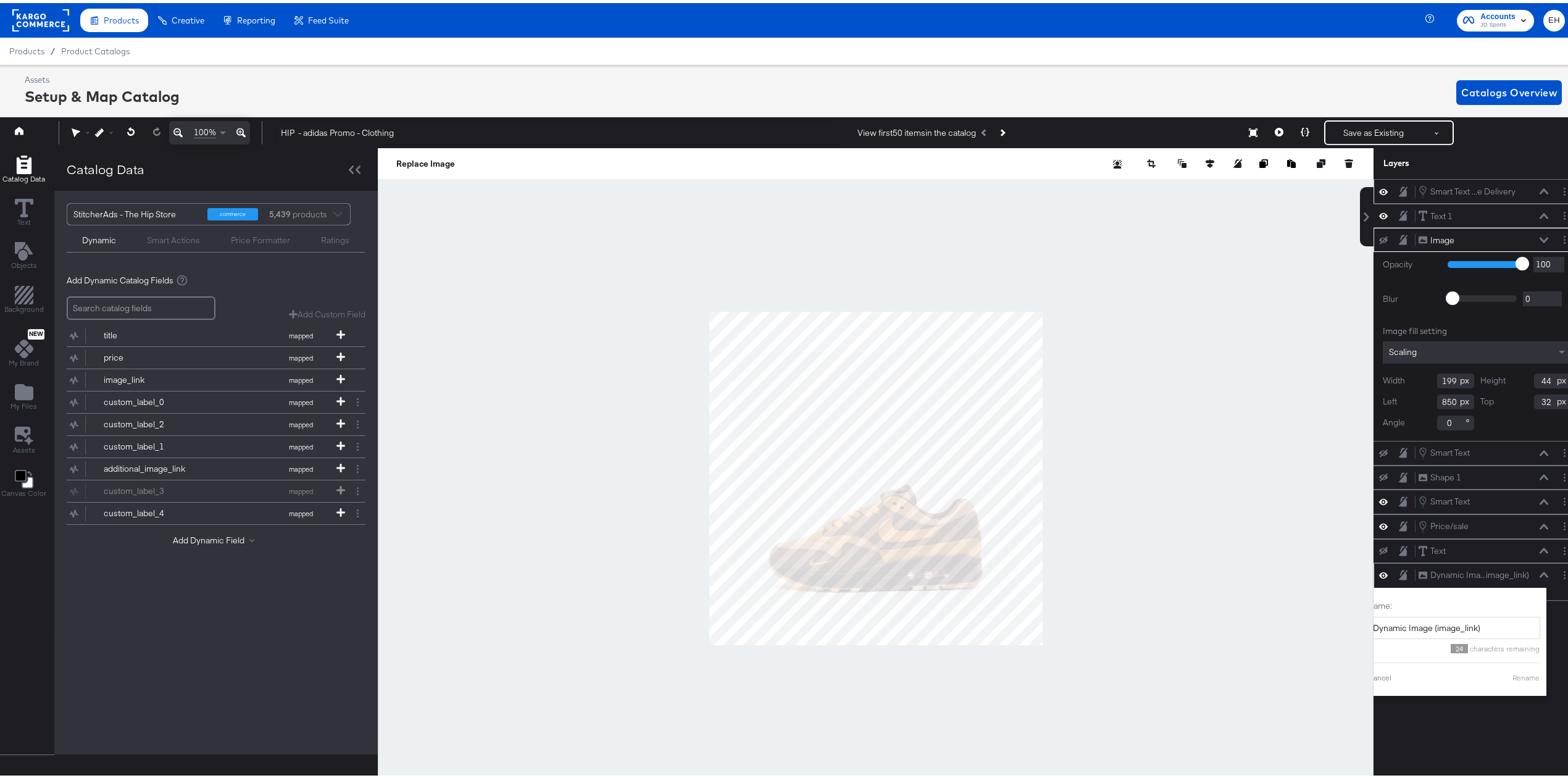
click at [1537, 576] on div "Dynamic Ima...image_link) Dynamic Image (image_link)" at bounding box center [1486, 571] width 138 height 13
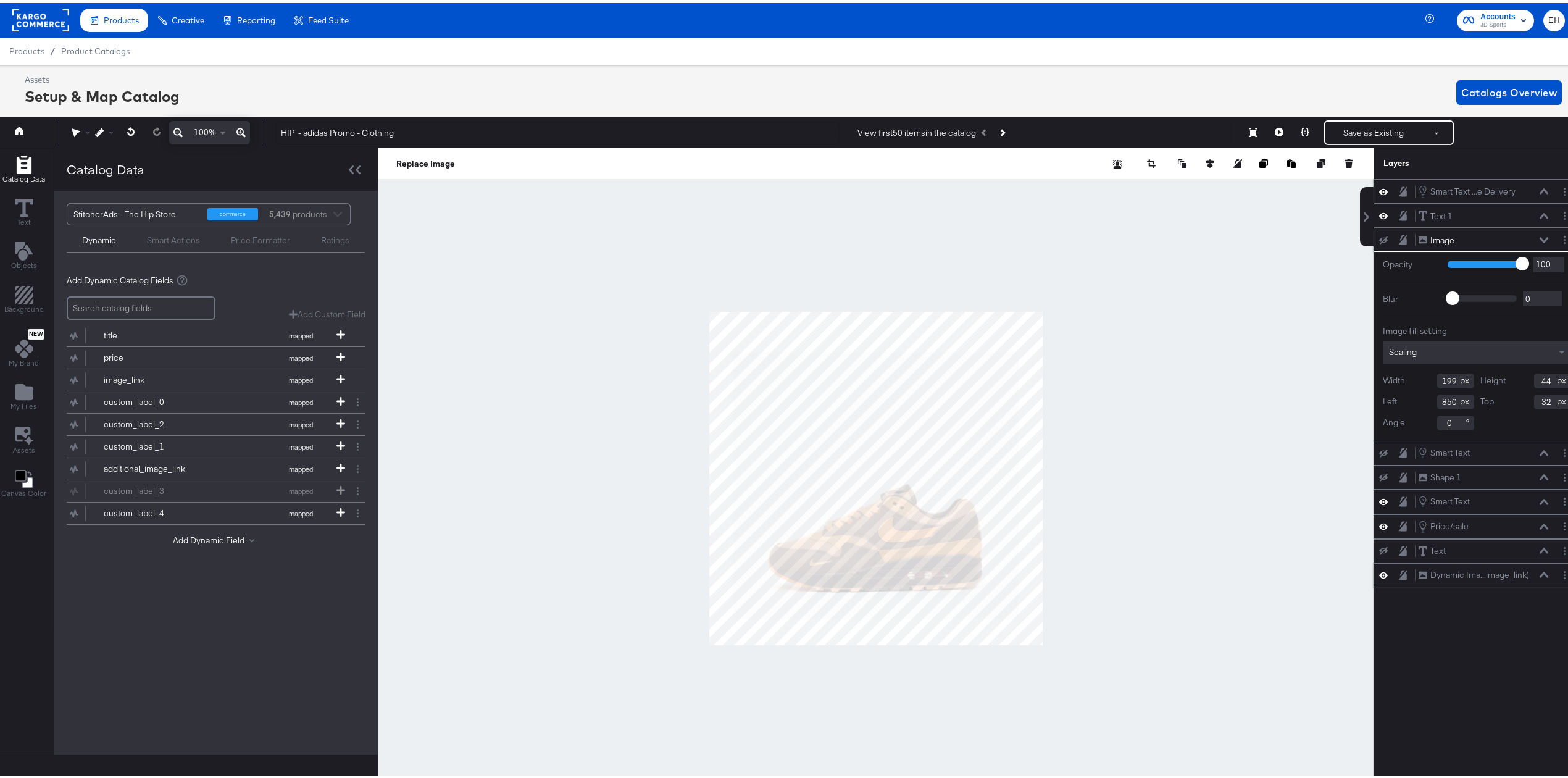
click at [1539, 574] on icon at bounding box center [1543, 571] width 9 height 5
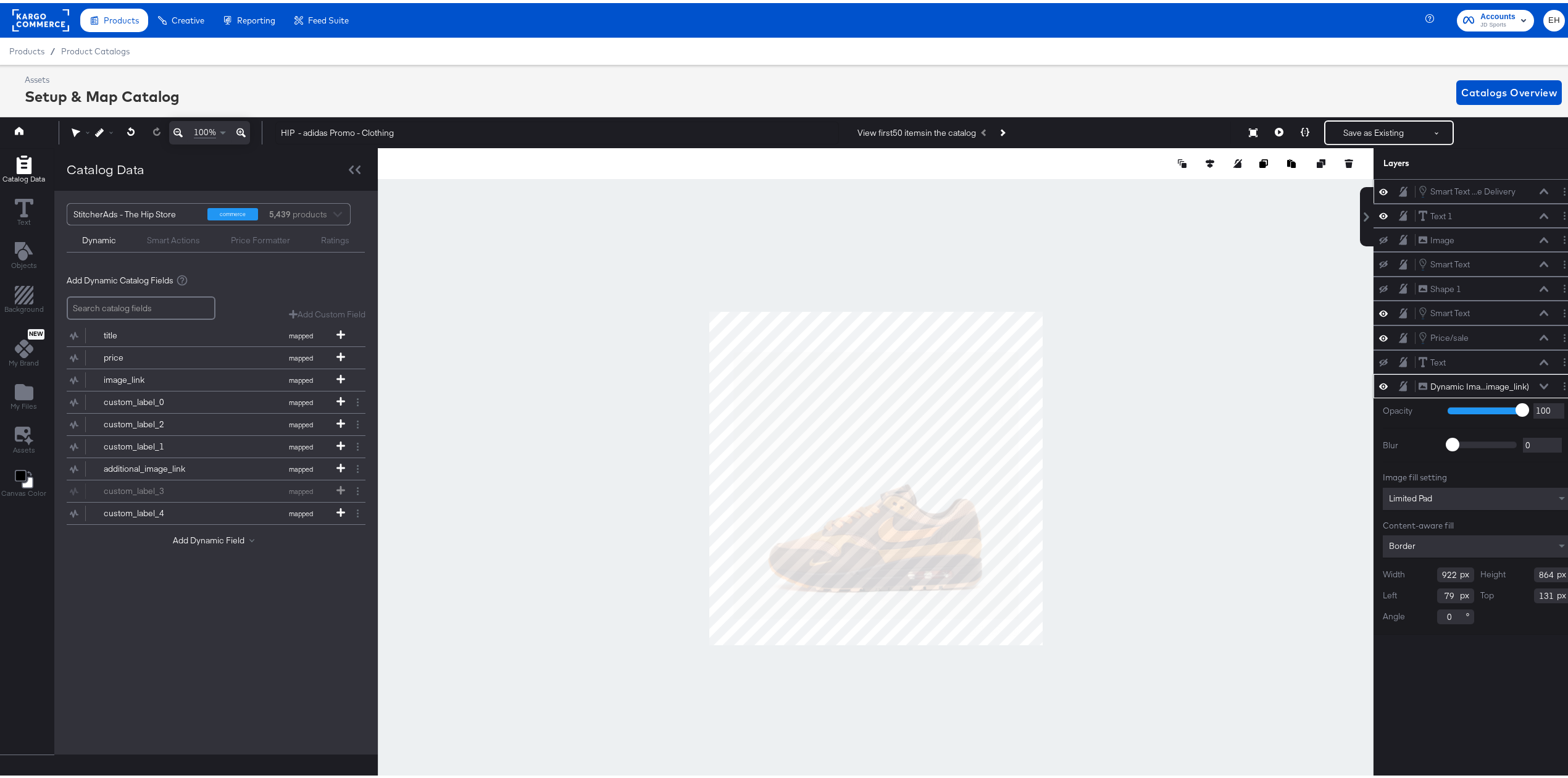
click at [1424, 507] on div "Limited Pad" at bounding box center [1477, 495] width 188 height 22
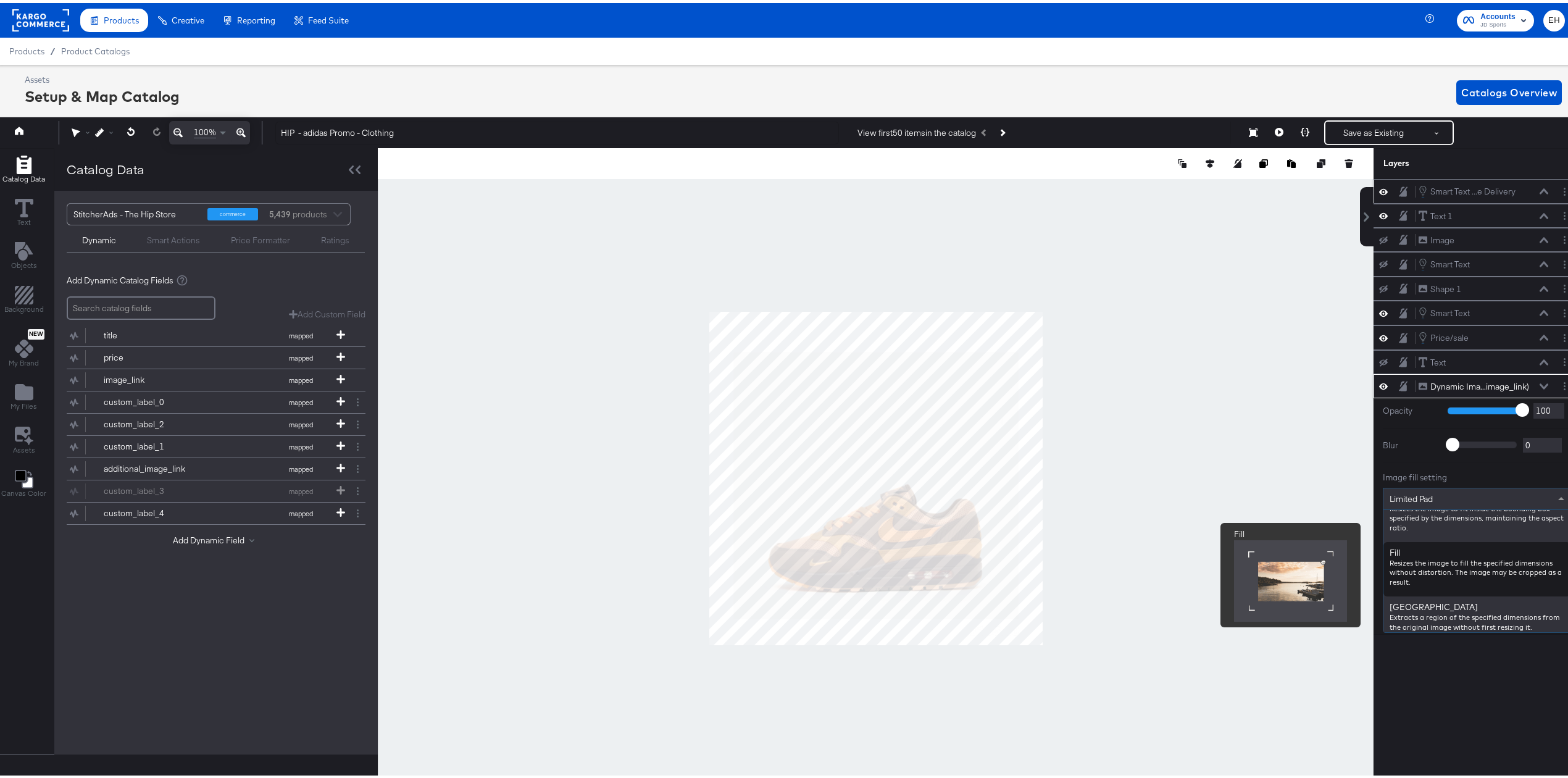
scroll to position [146, 0]
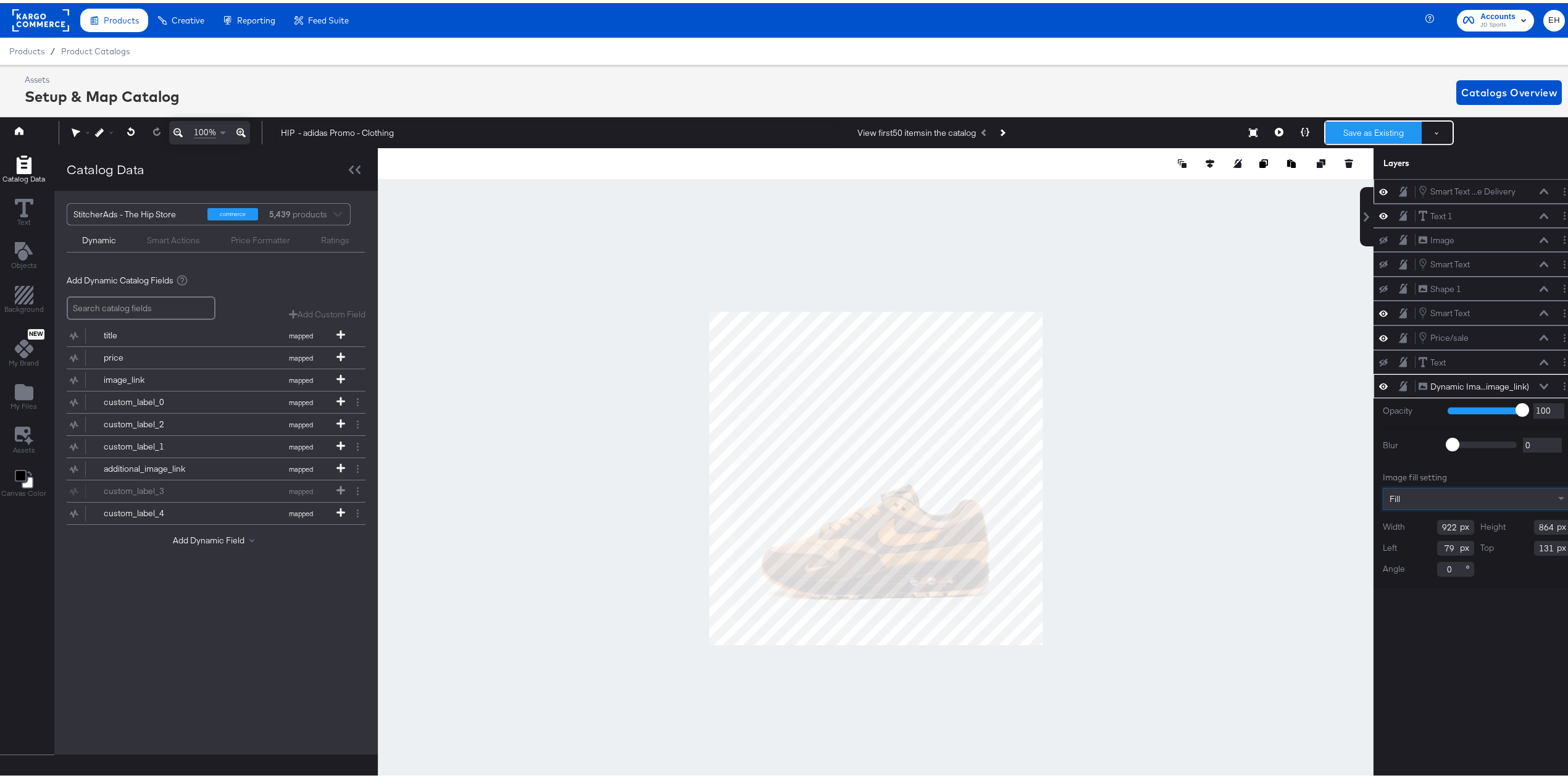
click at [1370, 125] on button "Save as Existing" at bounding box center [1374, 129] width 96 height 22
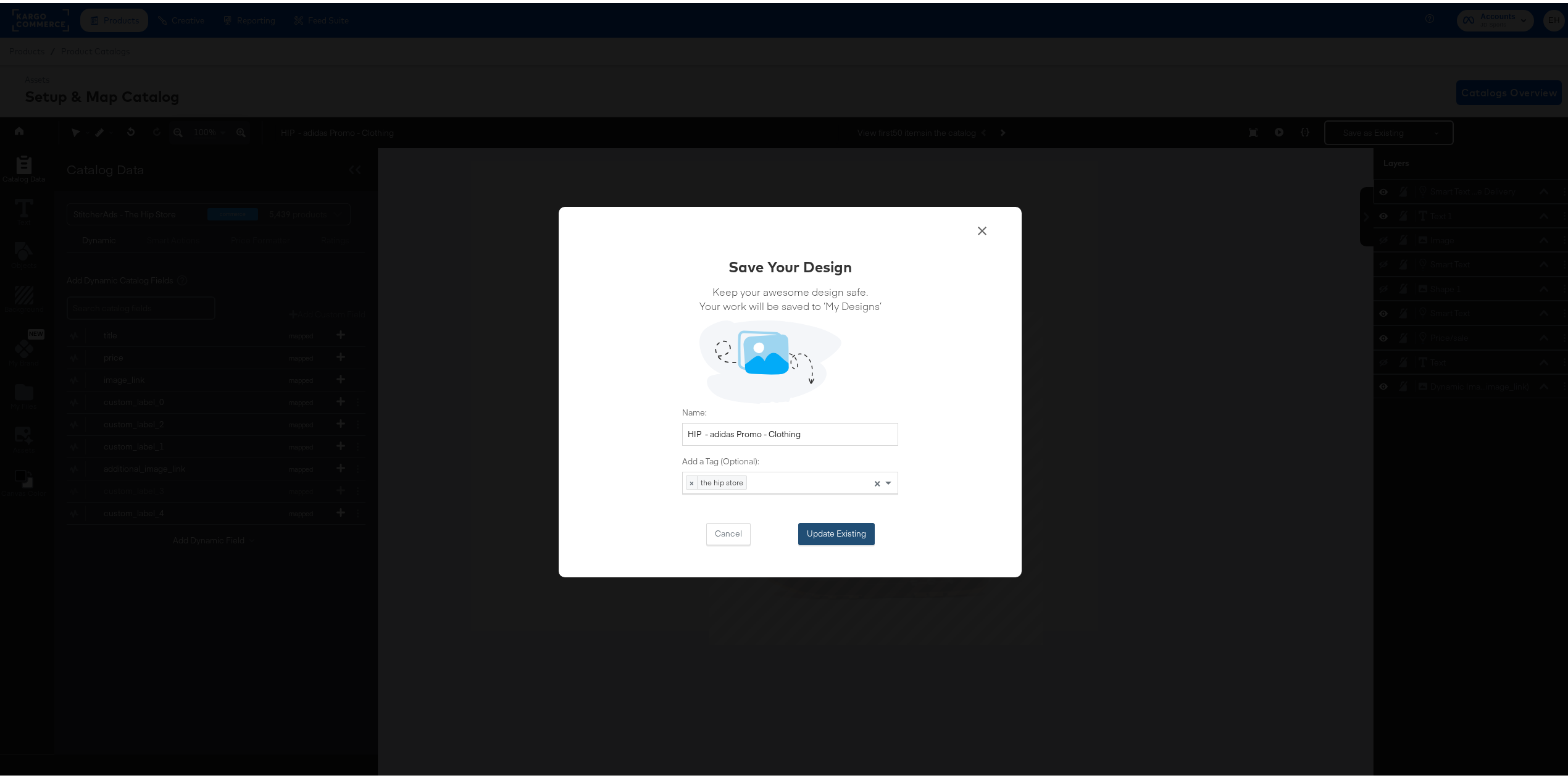
click at [815, 525] on button "Update Existing" at bounding box center [836, 531] width 77 height 22
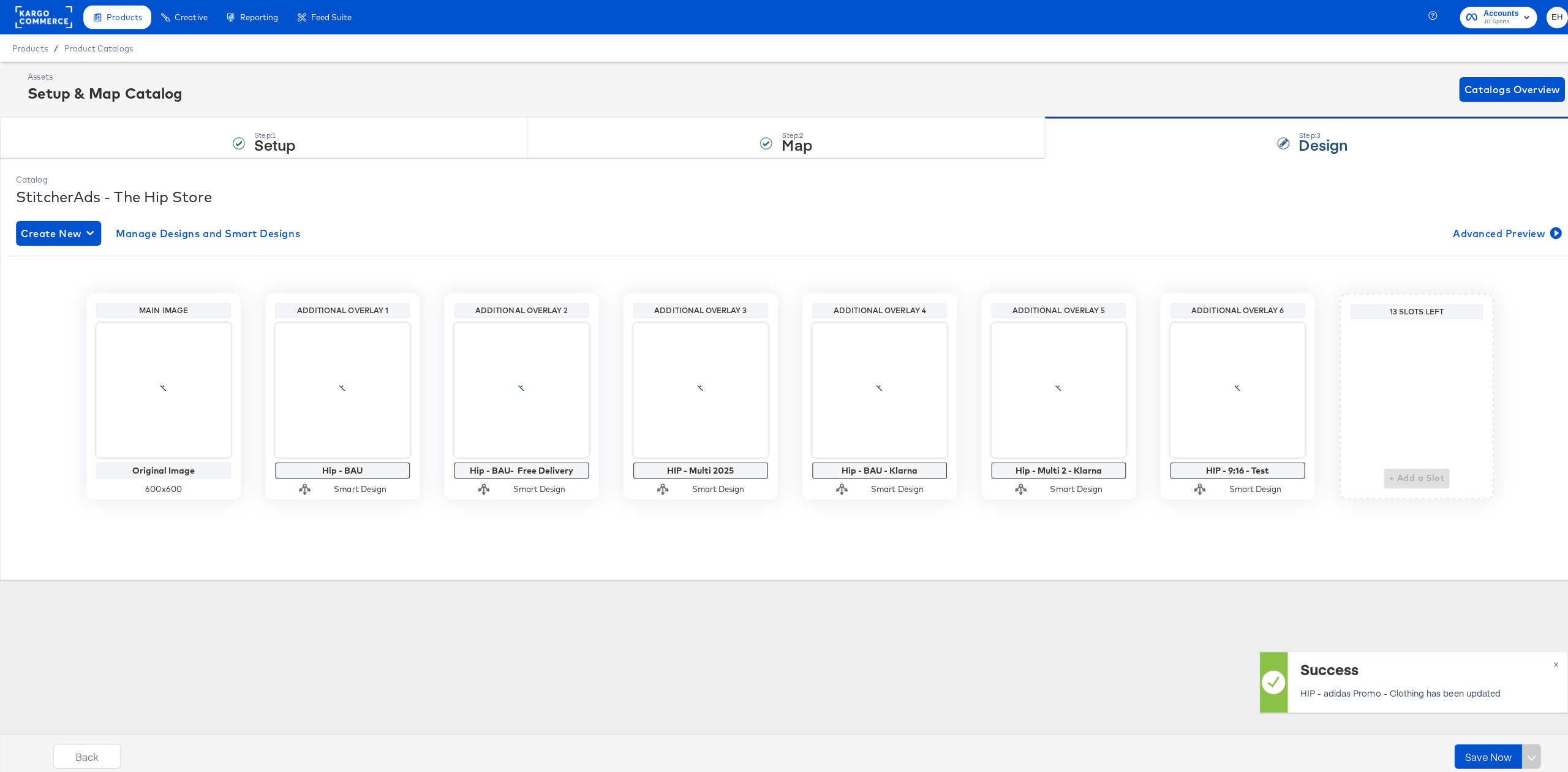
scroll to position [0, 0]
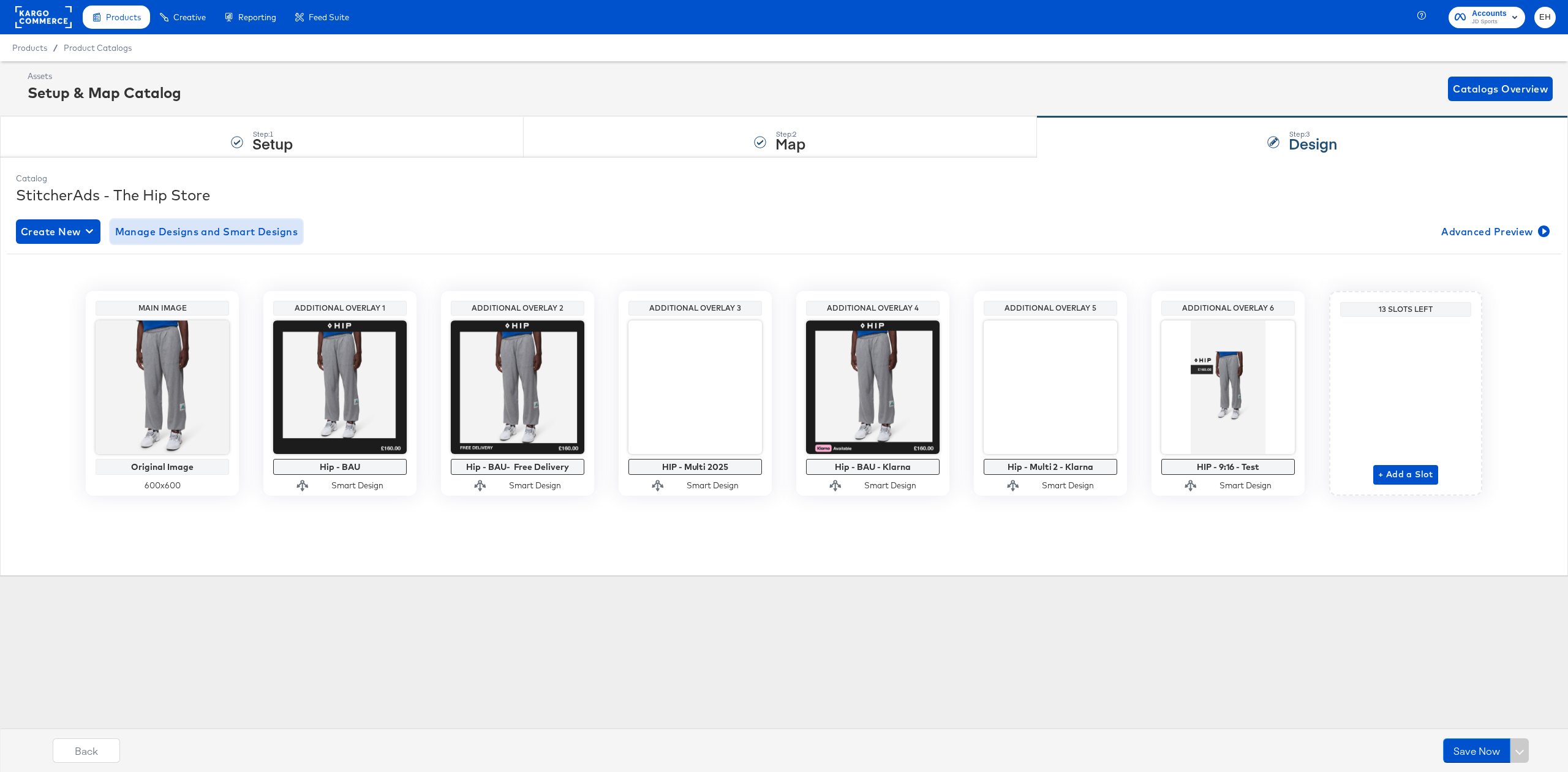
click at [259, 235] on span "Manage Designs and Smart Designs" at bounding box center [207, 231] width 183 height 17
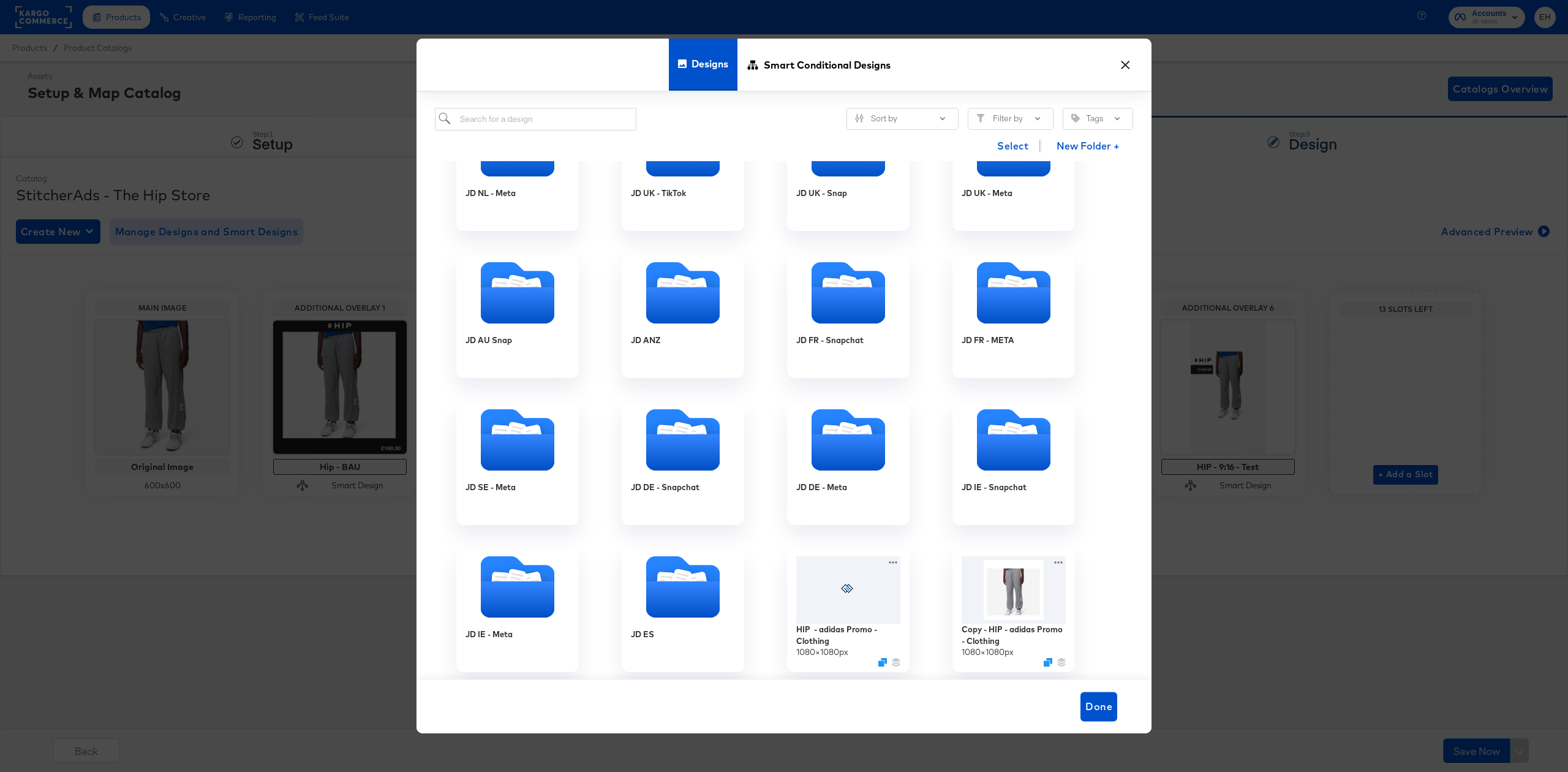
scroll to position [817, 0]
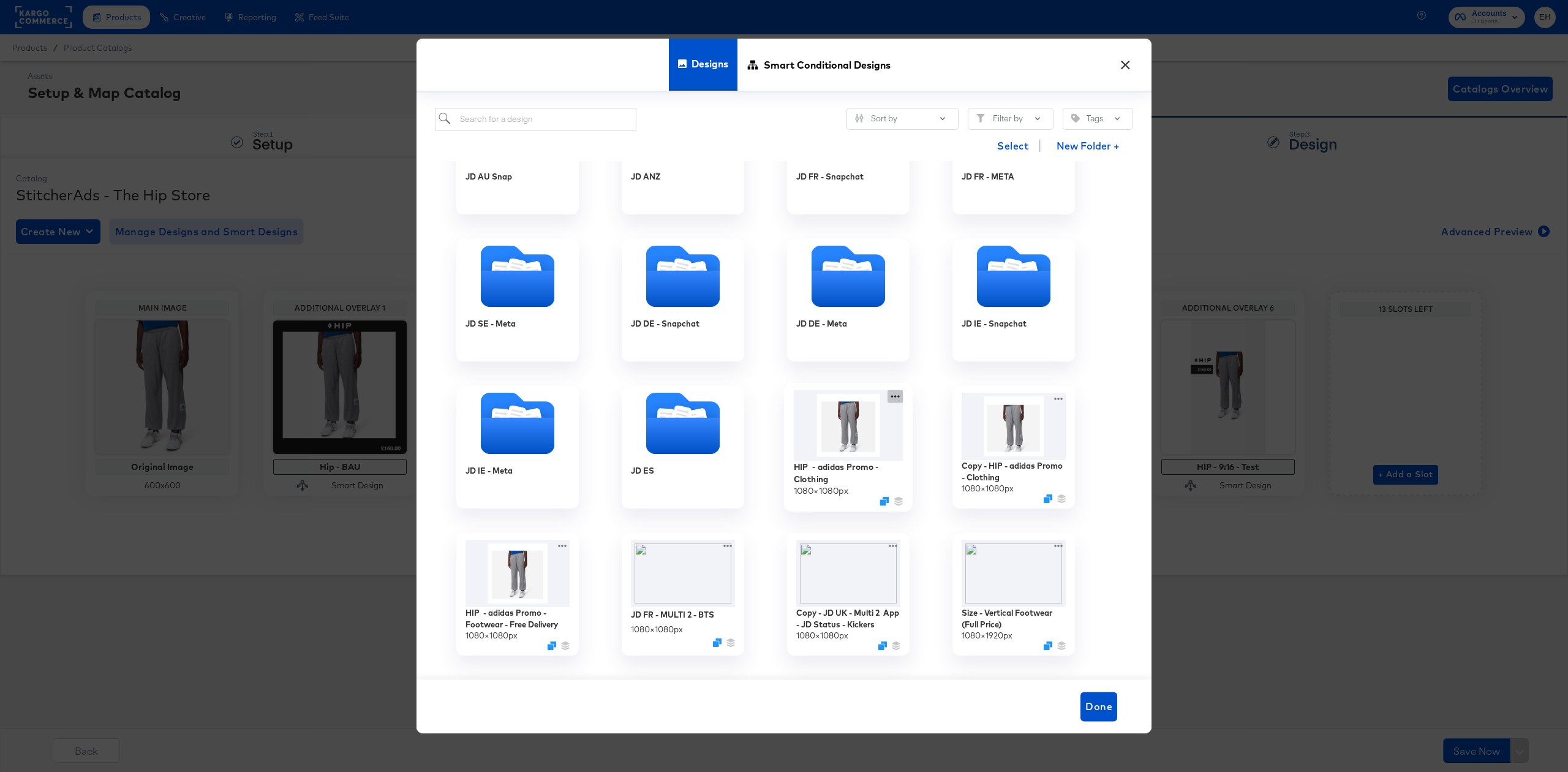
click at [893, 395] on icon at bounding box center [895, 397] width 15 height 13
click at [983, 439] on button "Edit Design Edit Design" at bounding box center [1006, 446] width 165 height 23
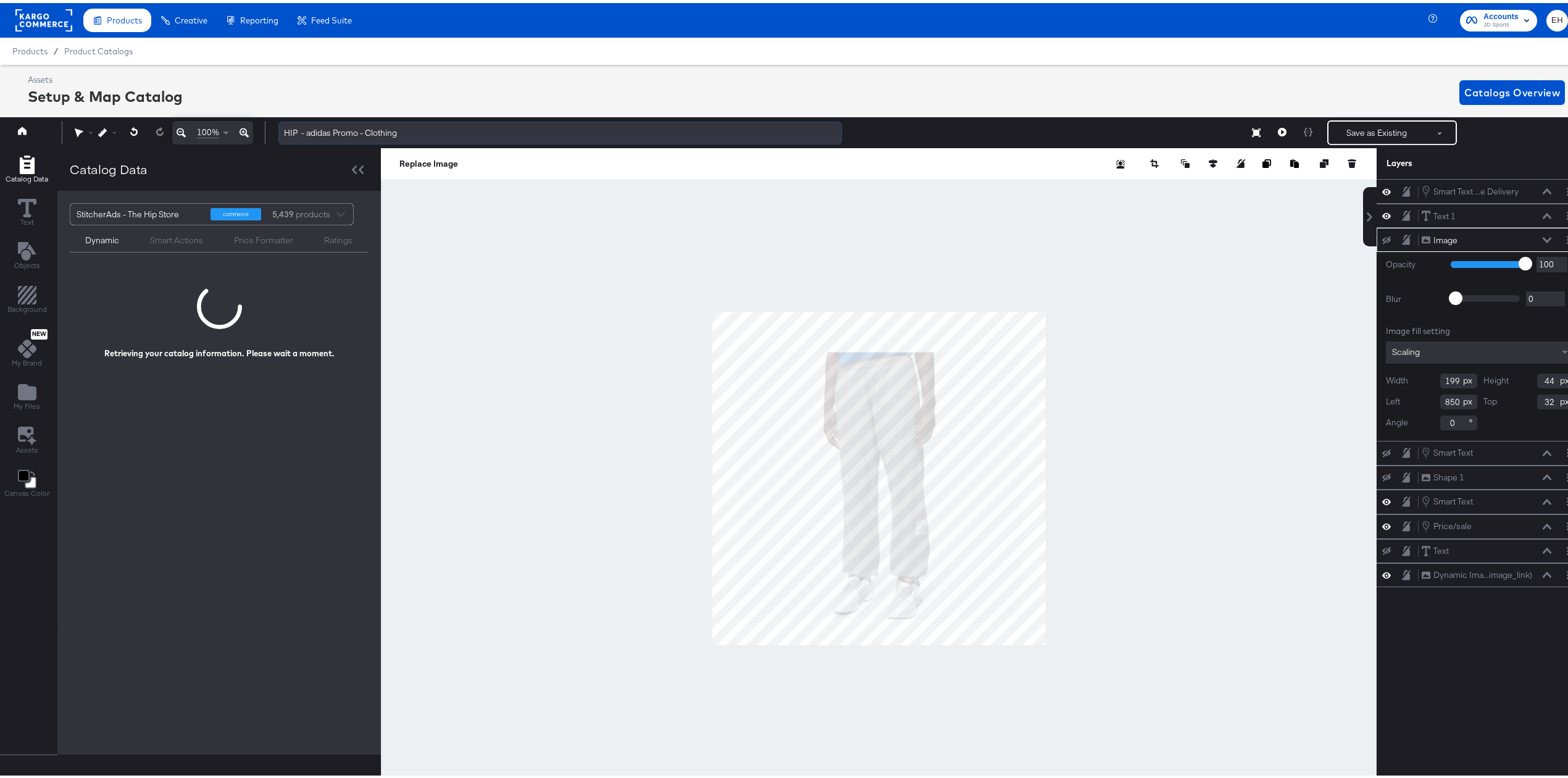
click at [412, 131] on input "HIP - adidas Promo - Clothing" at bounding box center [561, 130] width 564 height 23
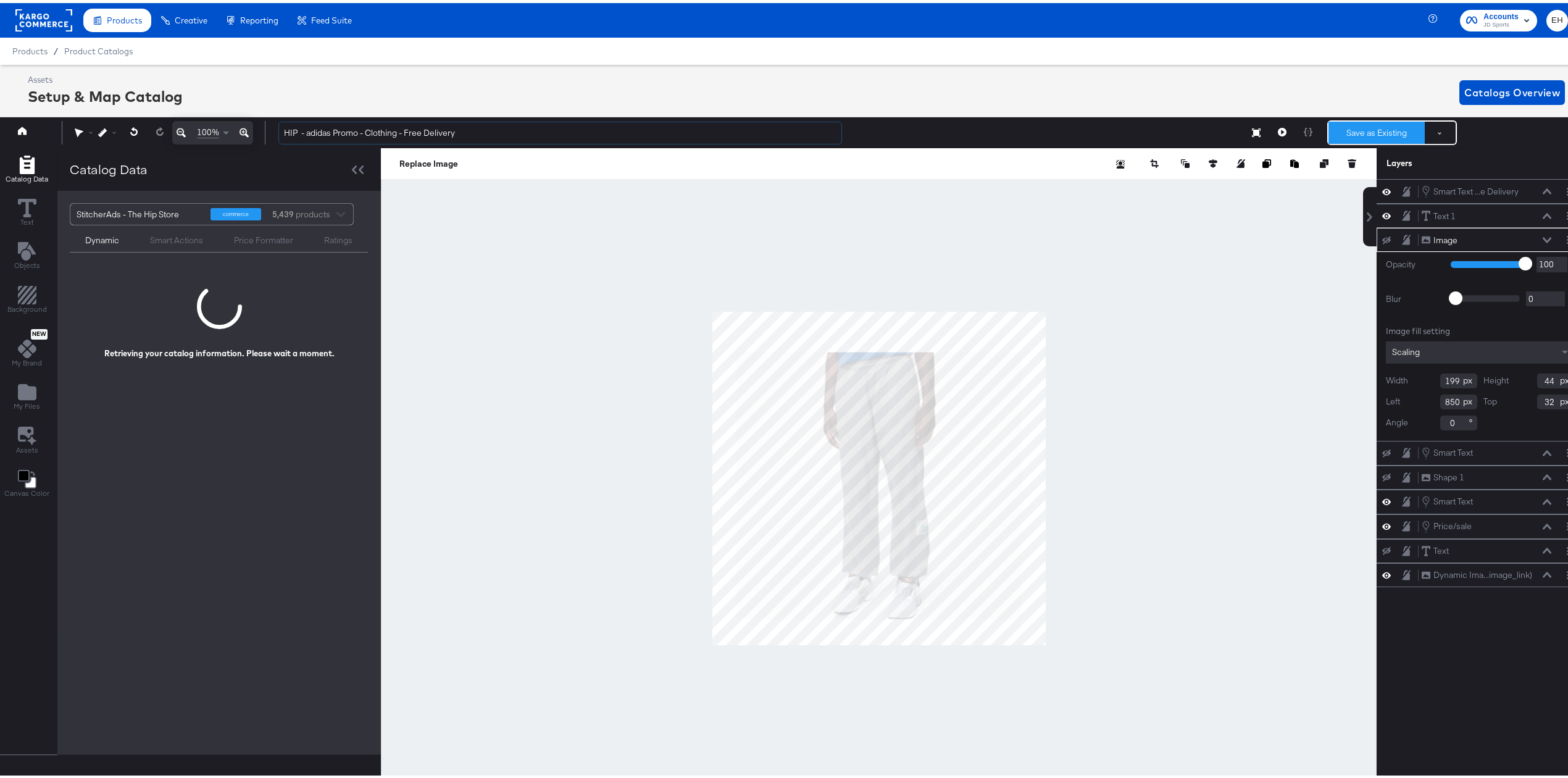
type input "HIP - adidas Promo - Clothing - Free Delivery"
click at [1346, 127] on button "Save as Existing" at bounding box center [1376, 129] width 96 height 22
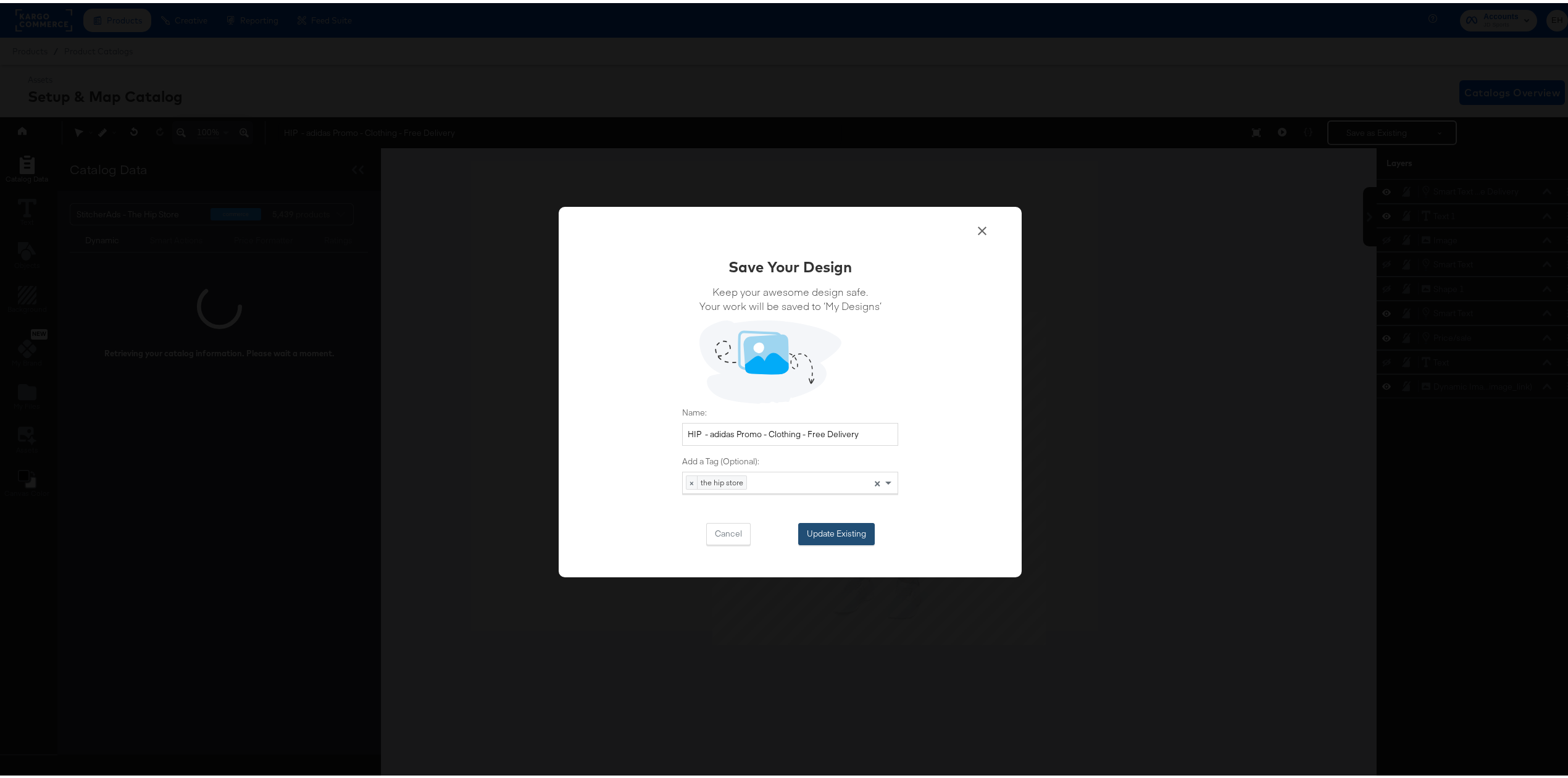
click at [826, 541] on button "Update Existing" at bounding box center [836, 531] width 77 height 22
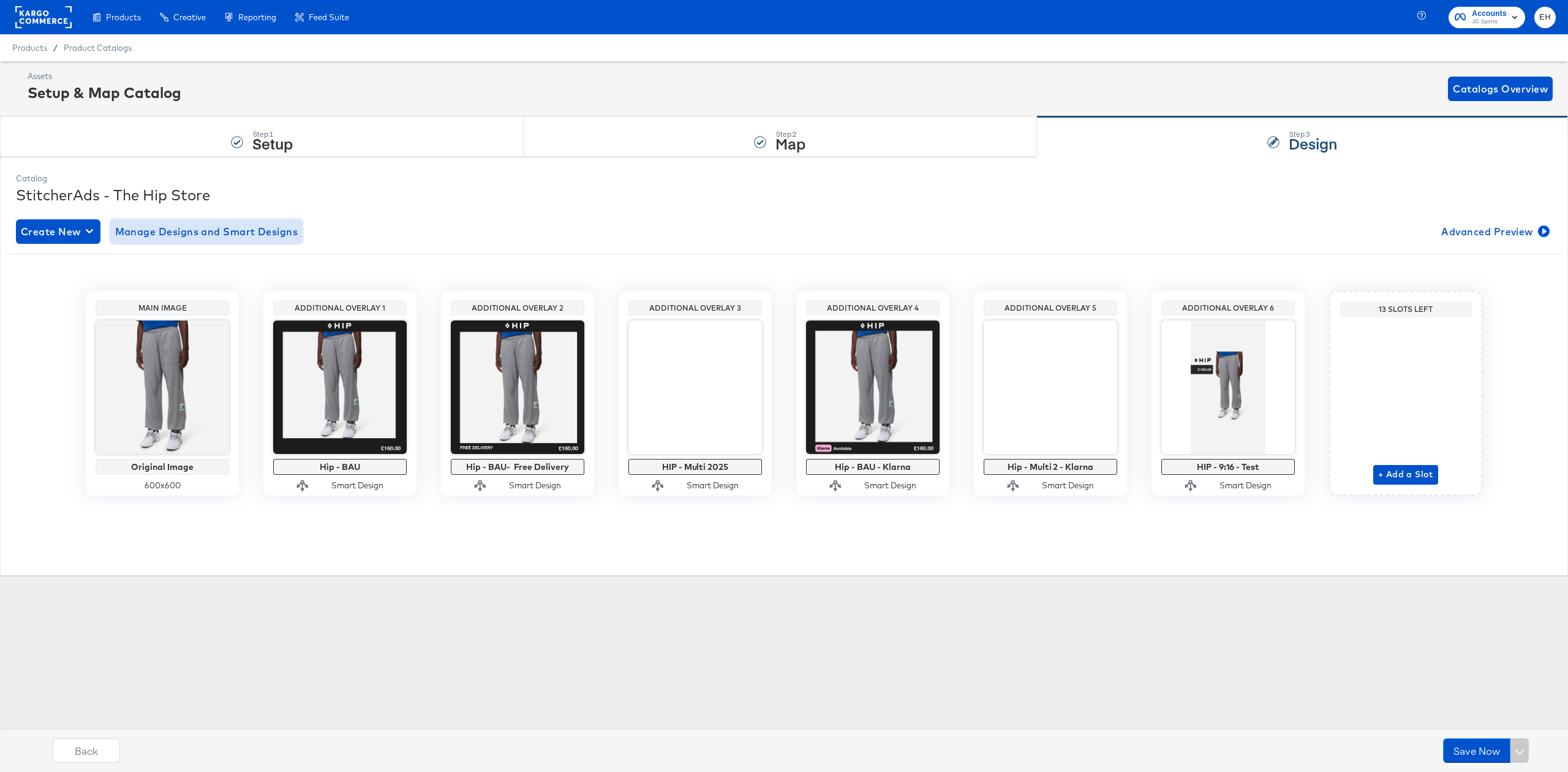
click at [280, 230] on span "Manage Designs and Smart Designs" at bounding box center [207, 231] width 183 height 17
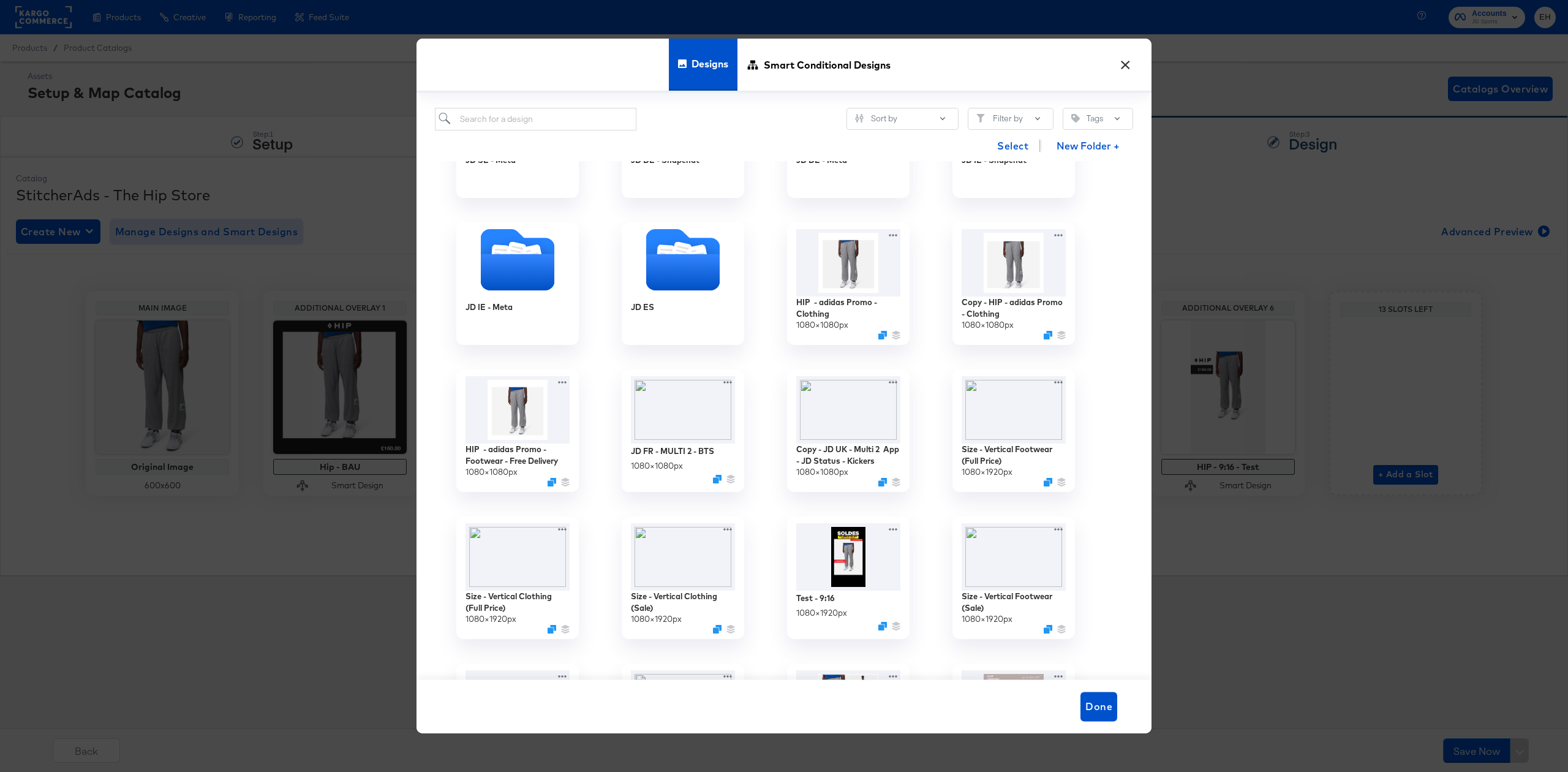
scroll to position [898, 0]
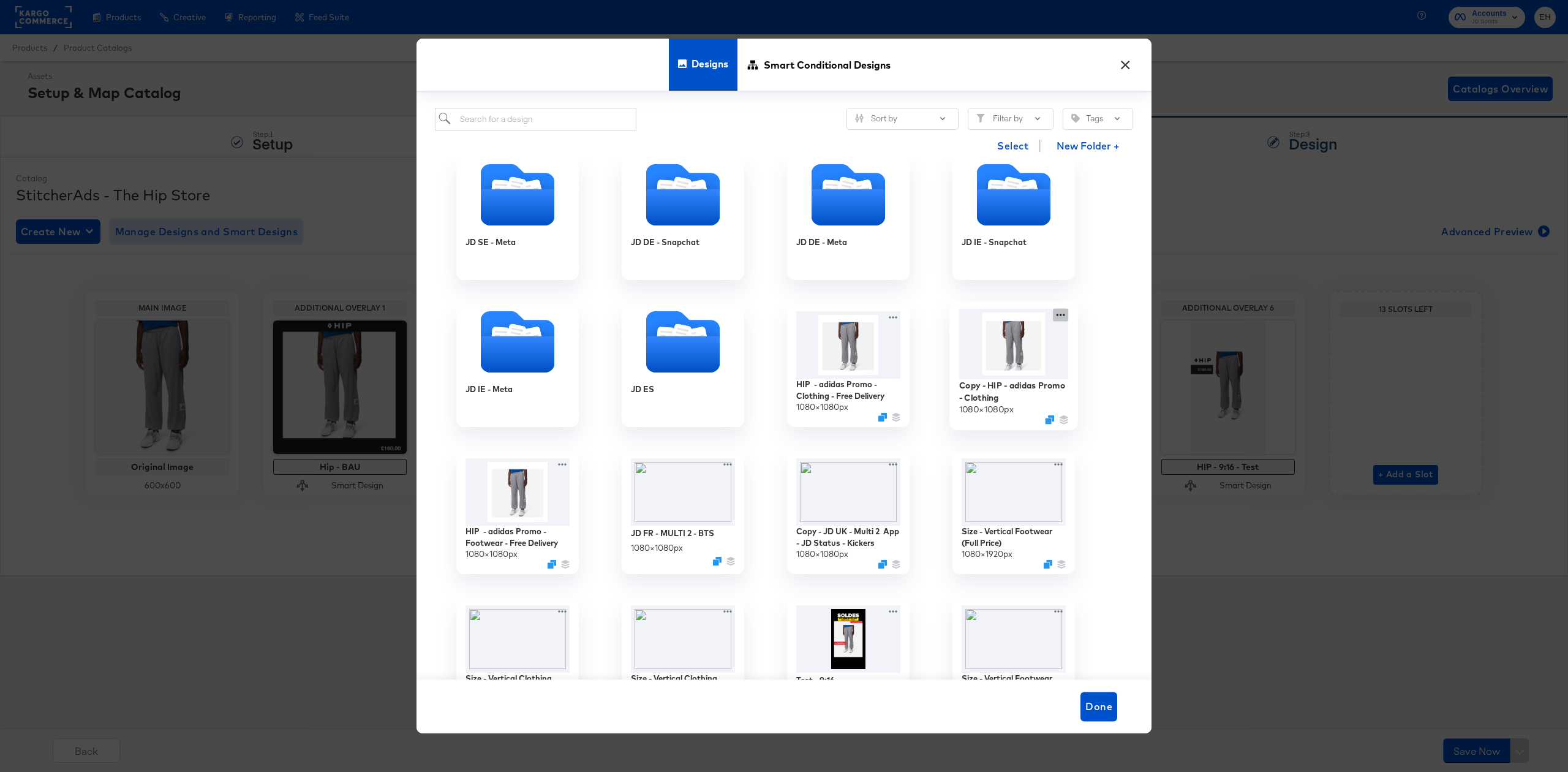
click at [1059, 311] on div "Copy - HIP - adidas Promo - Clothing 1080 × 1080 px" at bounding box center [1013, 366] width 165 height 147
click at [948, 381] on button "Delete Delete" at bounding box center [989, 387] width 165 height 23
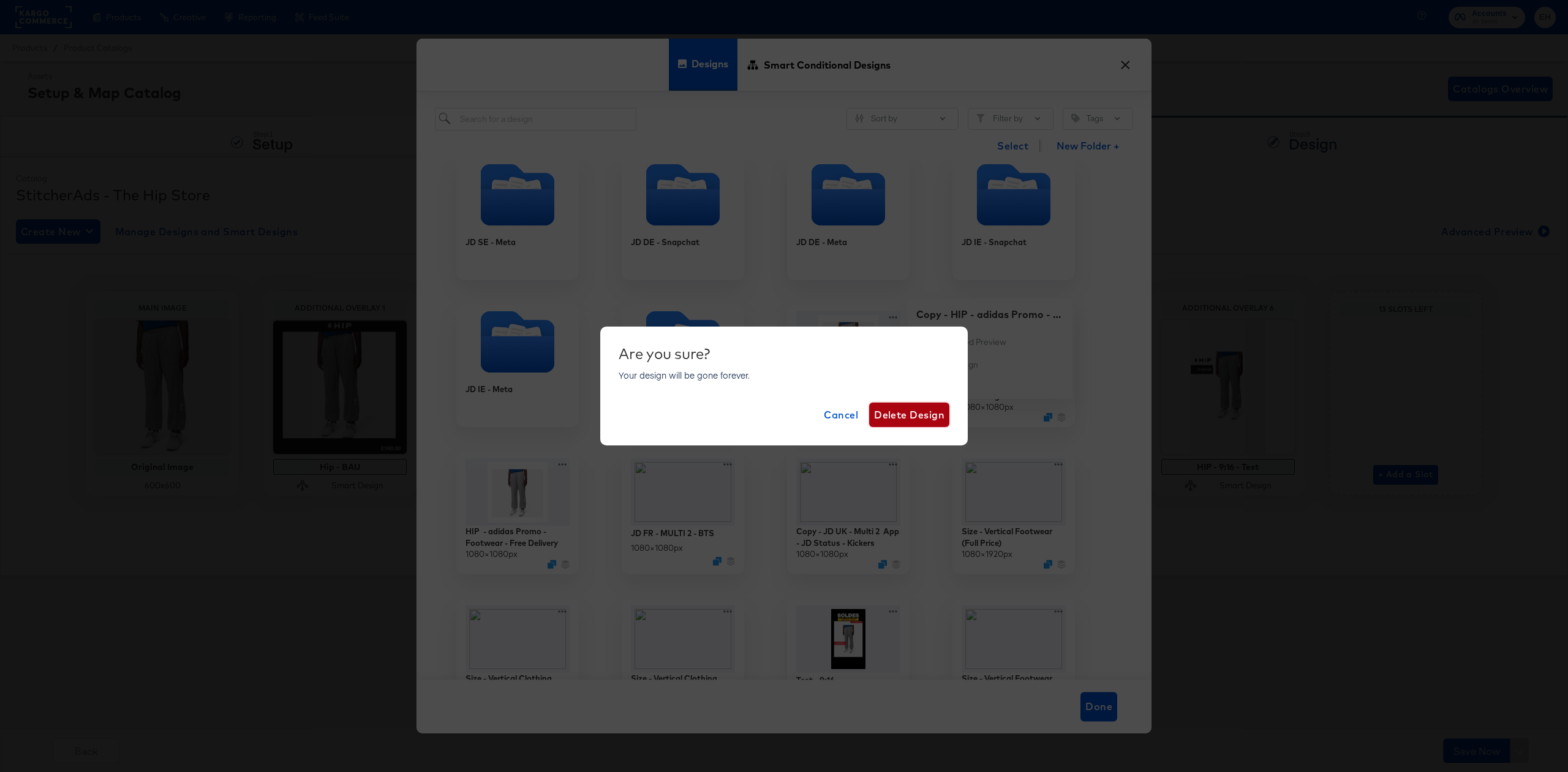
click at [916, 413] on span "Delete Design" at bounding box center [909, 415] width 70 height 17
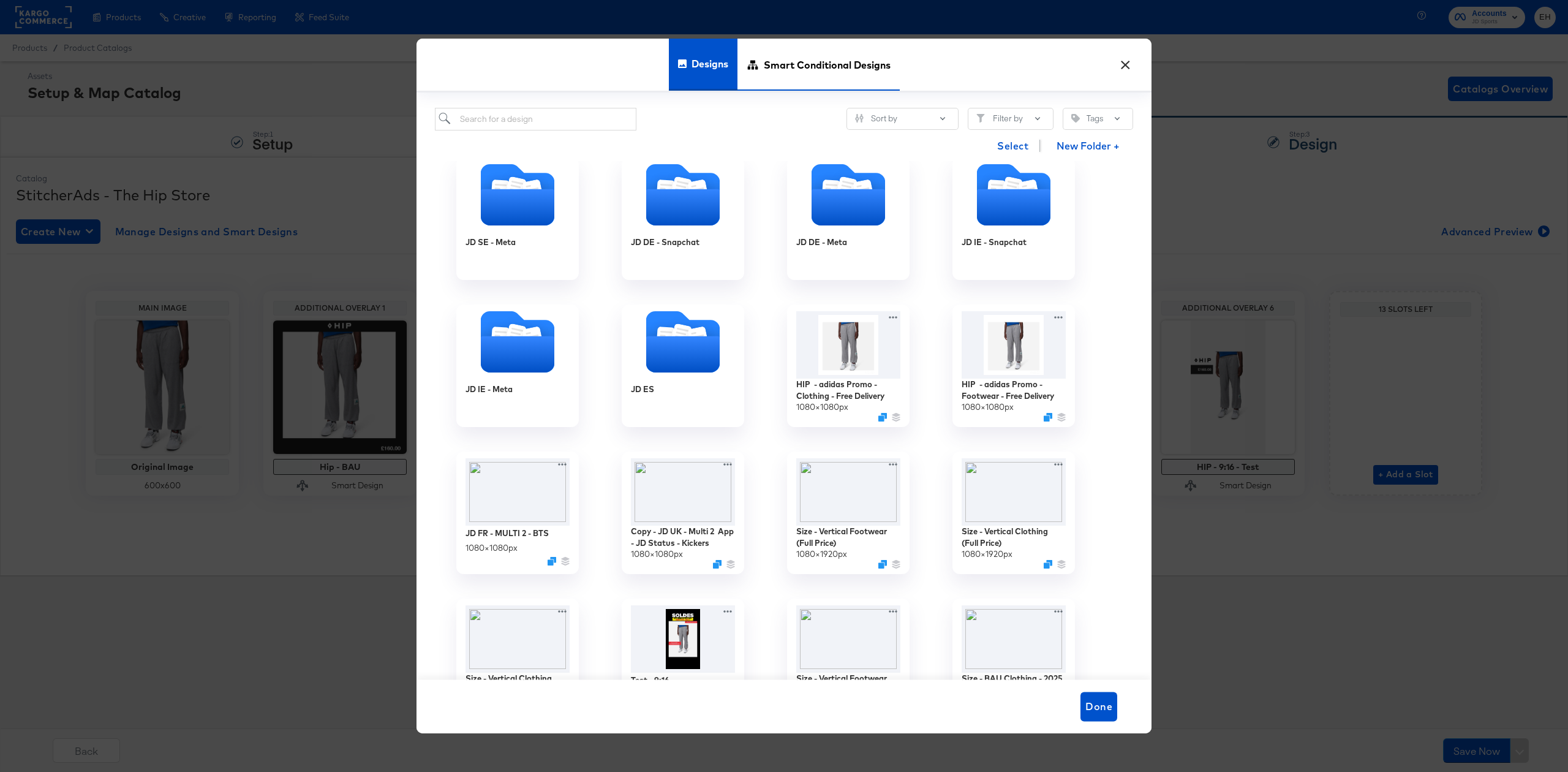
click at [798, 56] on span "Smart Conditional Designs" at bounding box center [827, 64] width 127 height 54
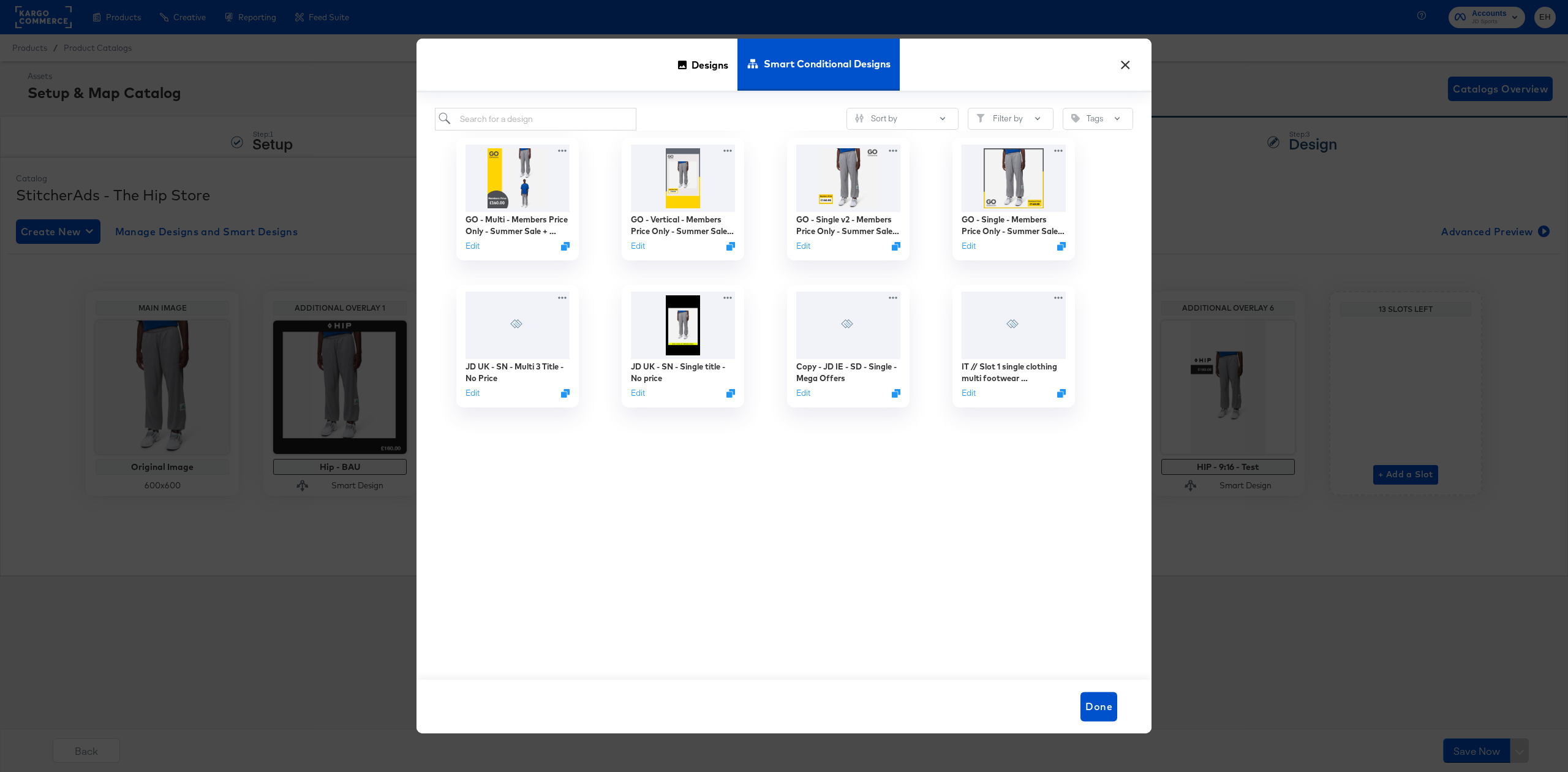
scroll to position [0, 0]
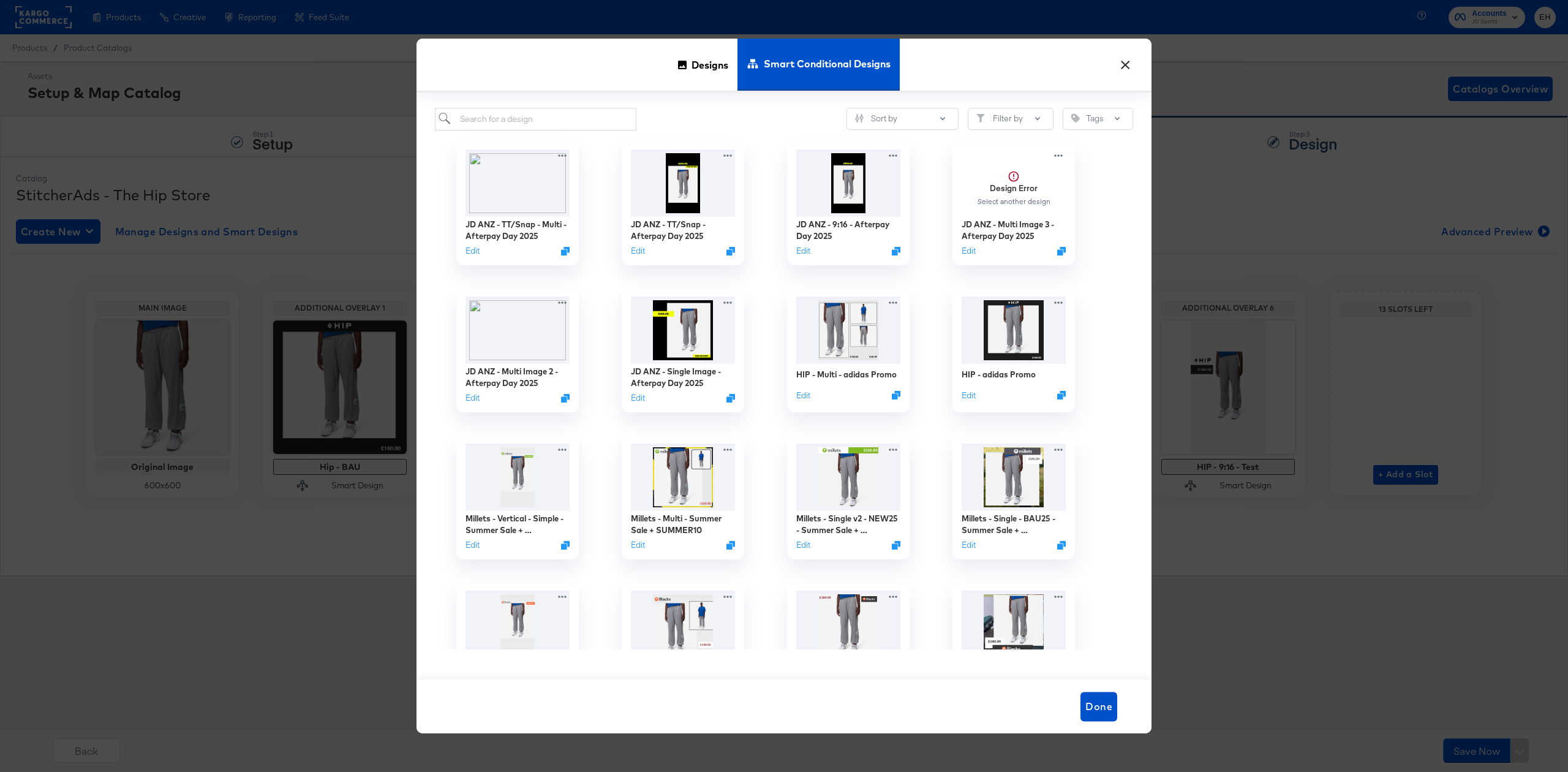
click at [1127, 66] on button "×" at bounding box center [1125, 62] width 22 height 22
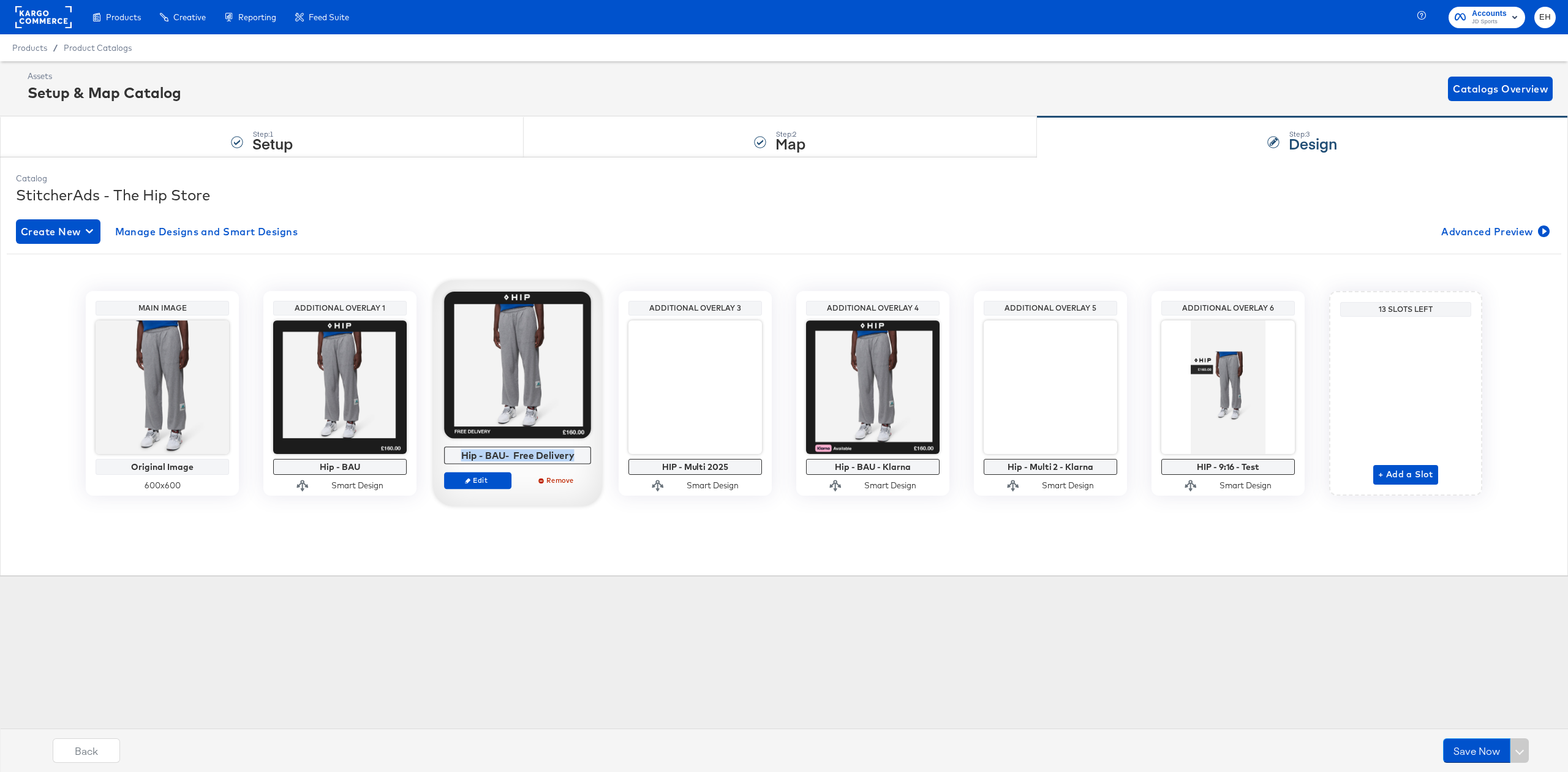
drag, startPoint x: 573, startPoint y: 456, endPoint x: 461, endPoint y: 457, distance: 112.0
click at [461, 457] on div "Hip - BAU- Free Delivery" at bounding box center [518, 455] width 141 height 11
copy div "Hip - BAU- Free Delivery"
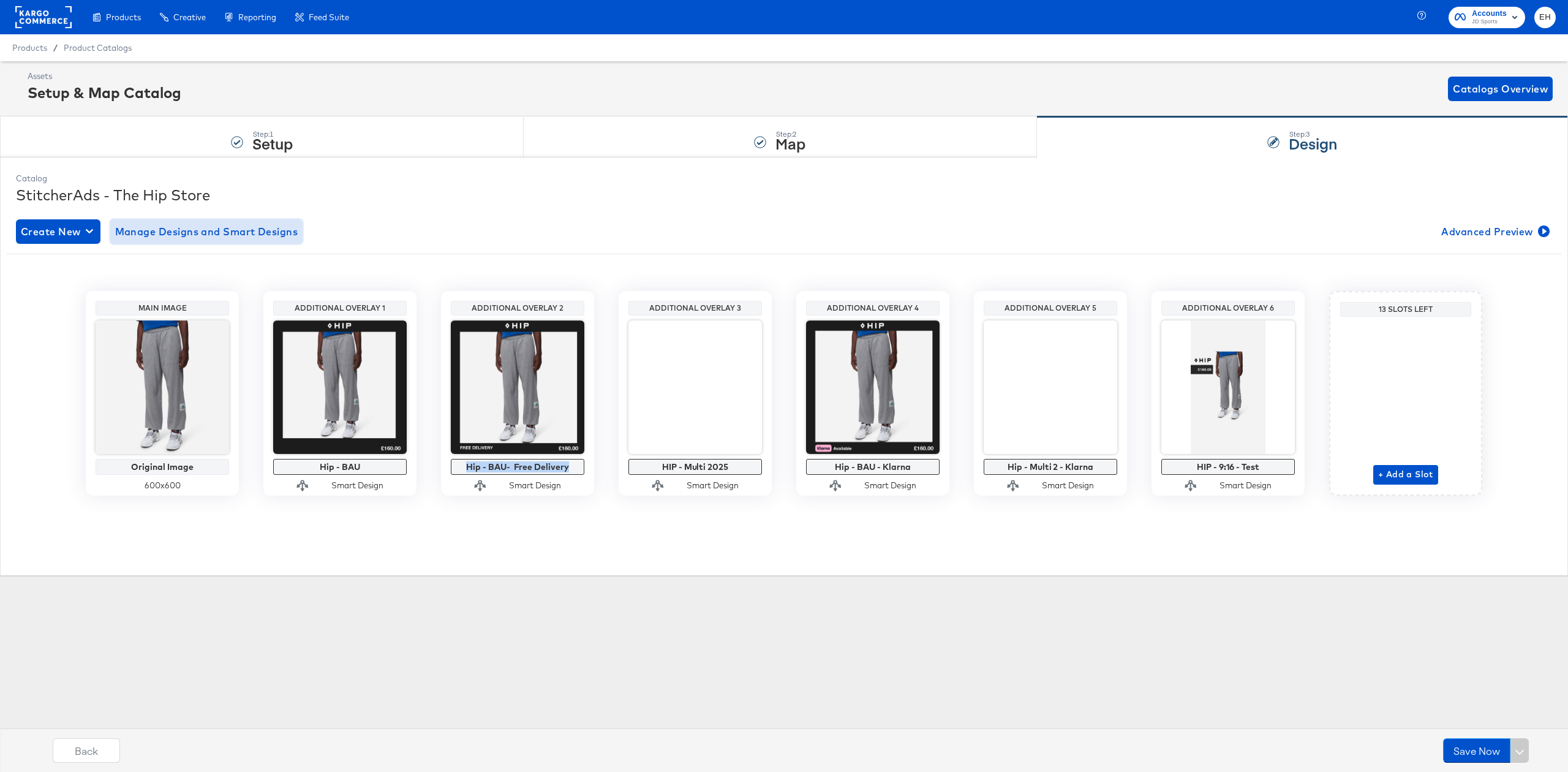
click at [293, 240] on span "Manage Designs and Smart Designs" at bounding box center [207, 231] width 183 height 17
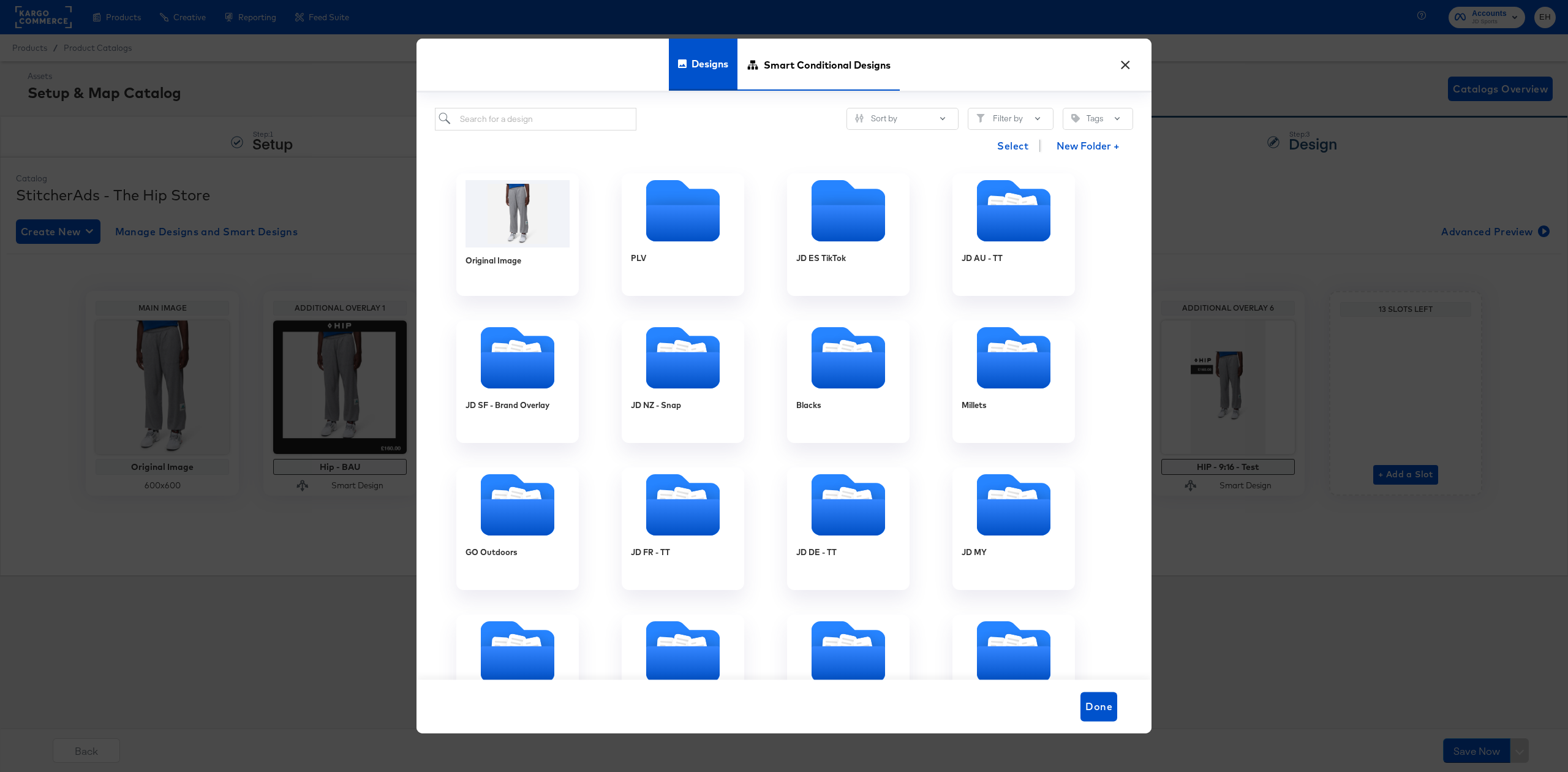
click at [847, 74] on span "Smart Conditional Designs" at bounding box center [827, 64] width 127 height 54
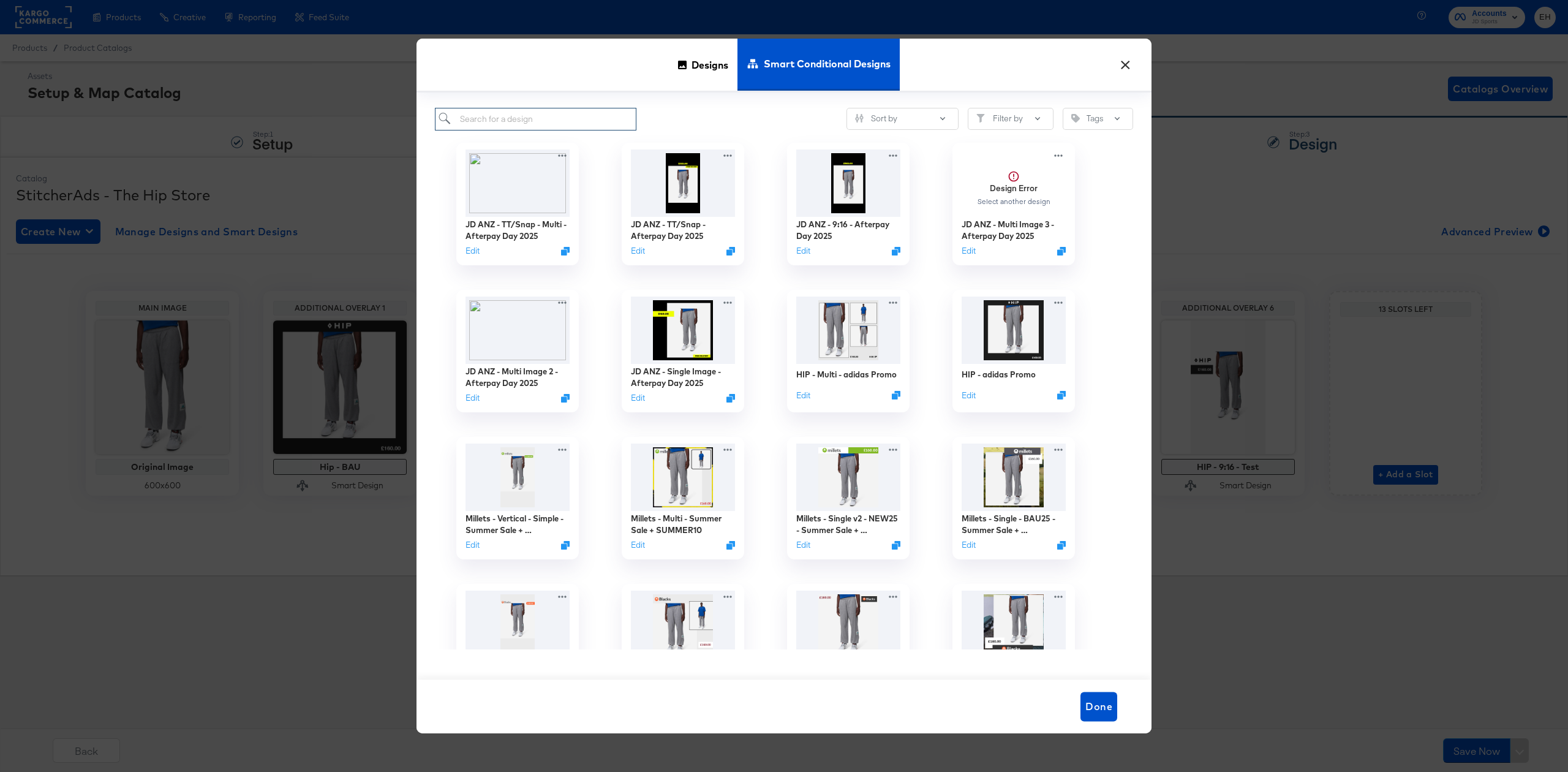
click at [555, 120] on input "search" at bounding box center [536, 119] width 202 height 23
paste input "Hip - BAU- Free Delivery"
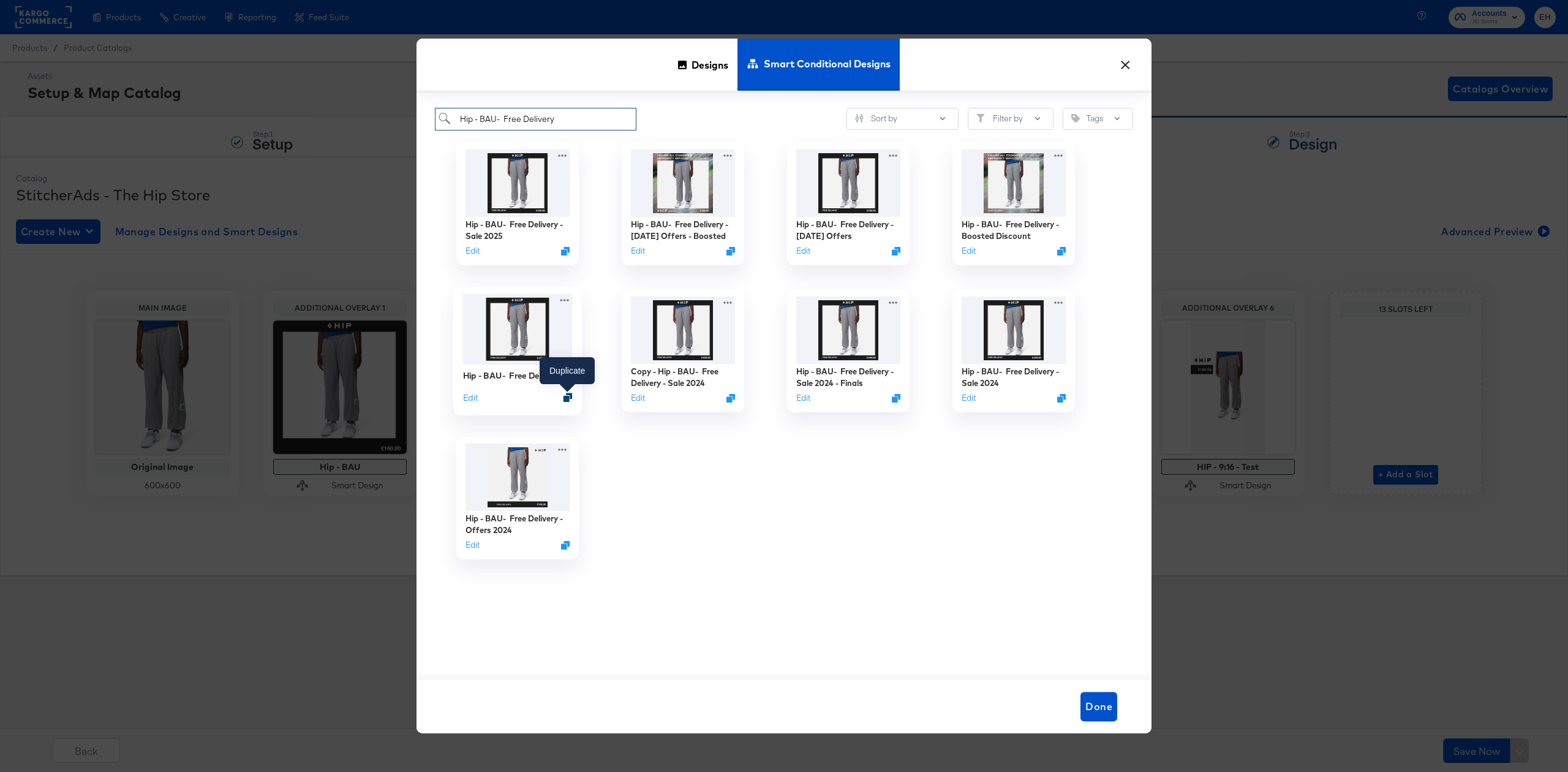
type input "Hip - BAU- Free Delivery"
click at [564, 395] on icon "Duplicate" at bounding box center [568, 397] width 9 height 9
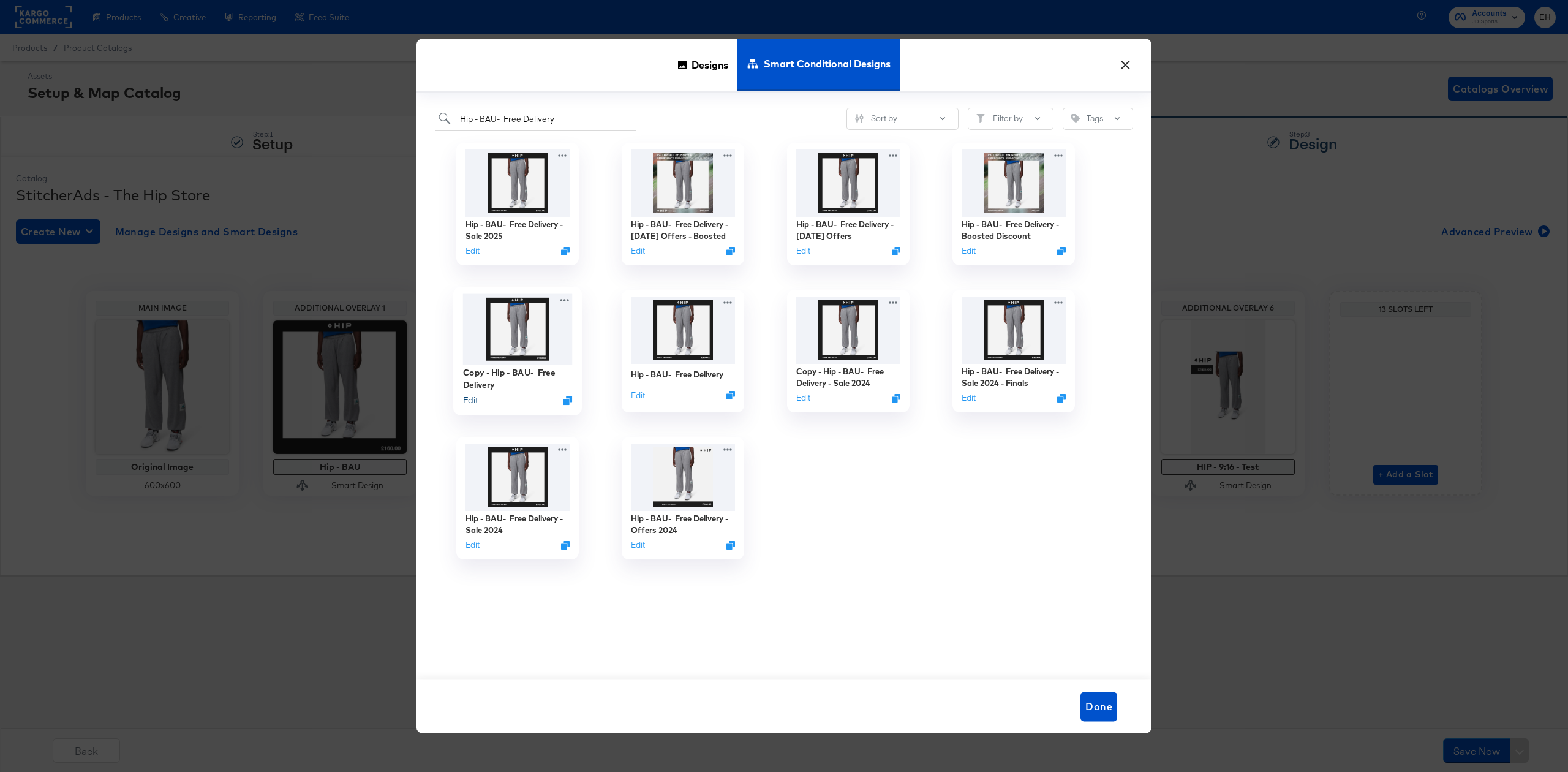
click at [473, 399] on button "Edit" at bounding box center [470, 400] width 15 height 12
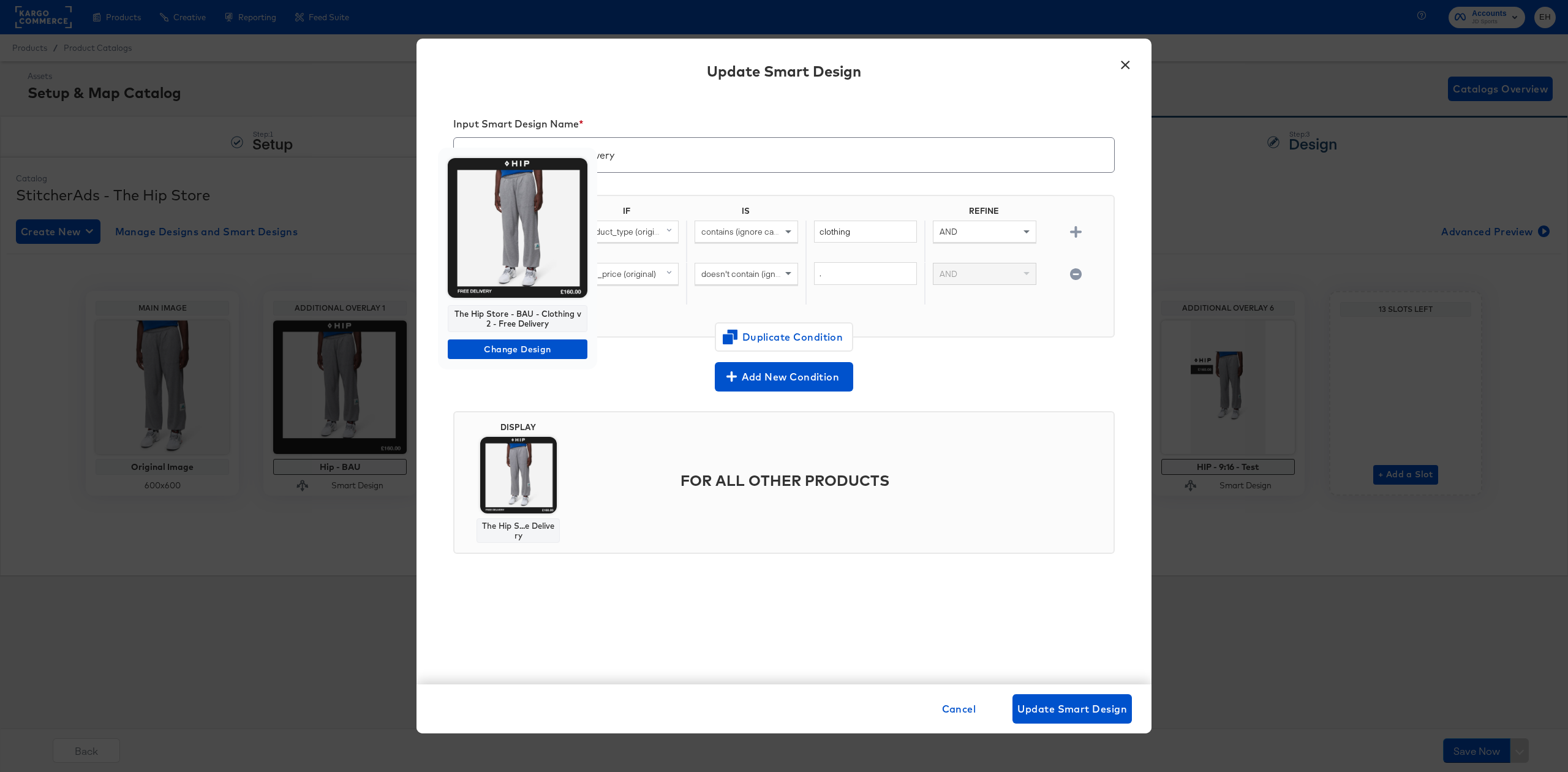
click at [511, 257] on img at bounding box center [517, 227] width 140 height 140
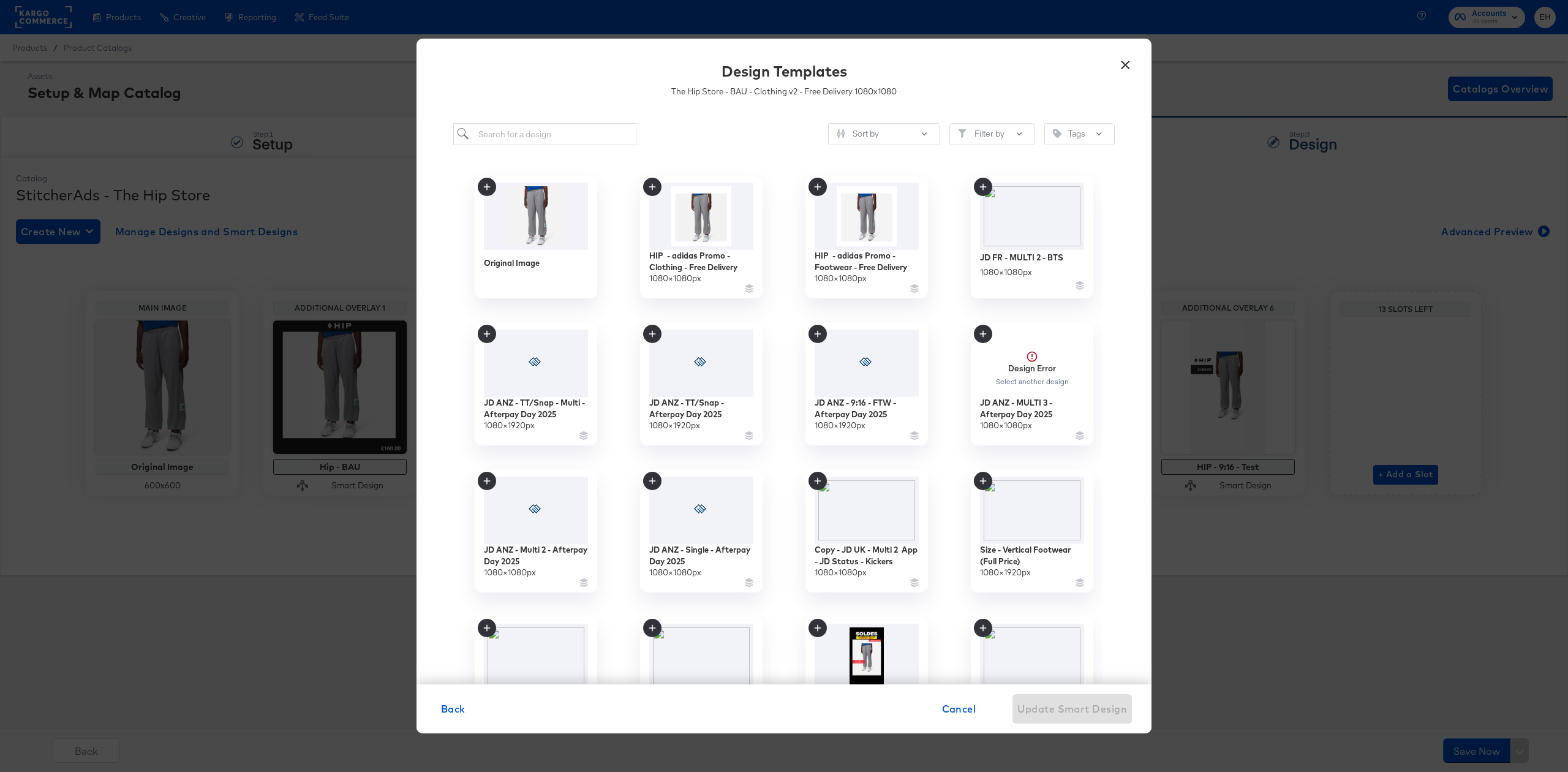
click at [446, 692] on div "Back Cancel Update Smart Design" at bounding box center [784, 709] width 735 height 49
click at [461, 714] on span "Back" at bounding box center [453, 709] width 25 height 17
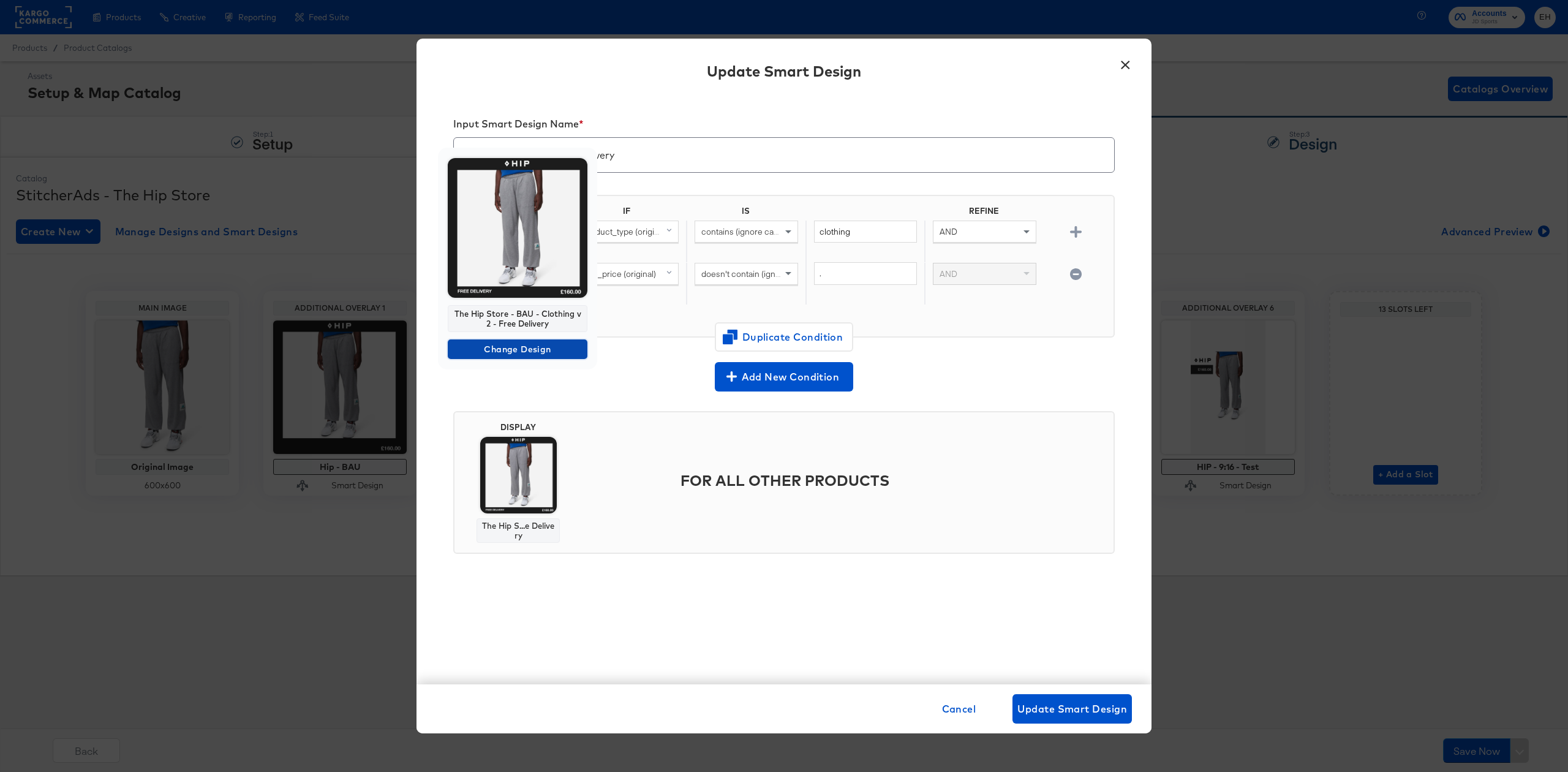
click at [518, 354] on span "Change Design" at bounding box center [518, 350] width 130 height 15
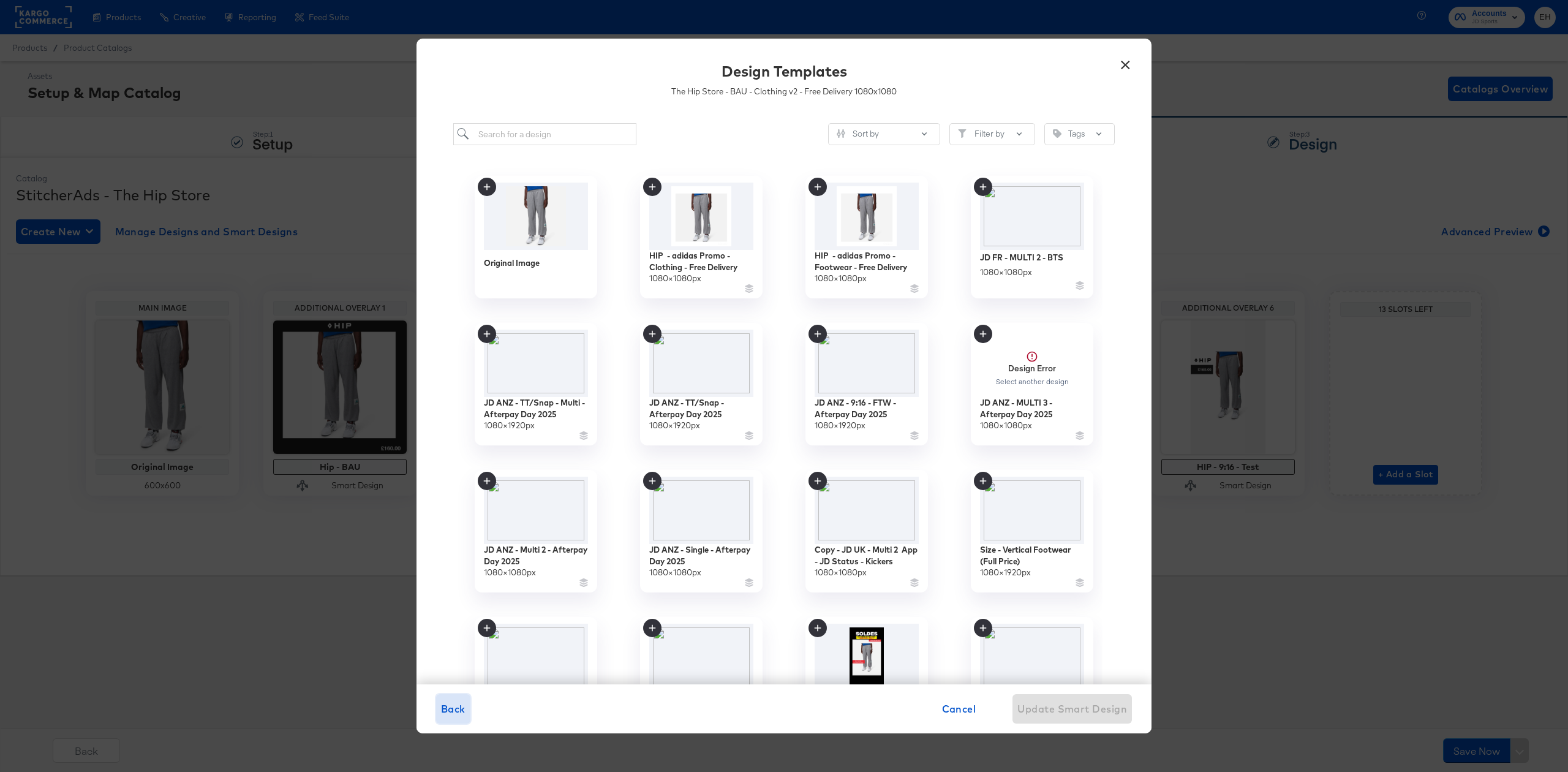
click at [455, 712] on span "Back" at bounding box center [453, 709] width 25 height 17
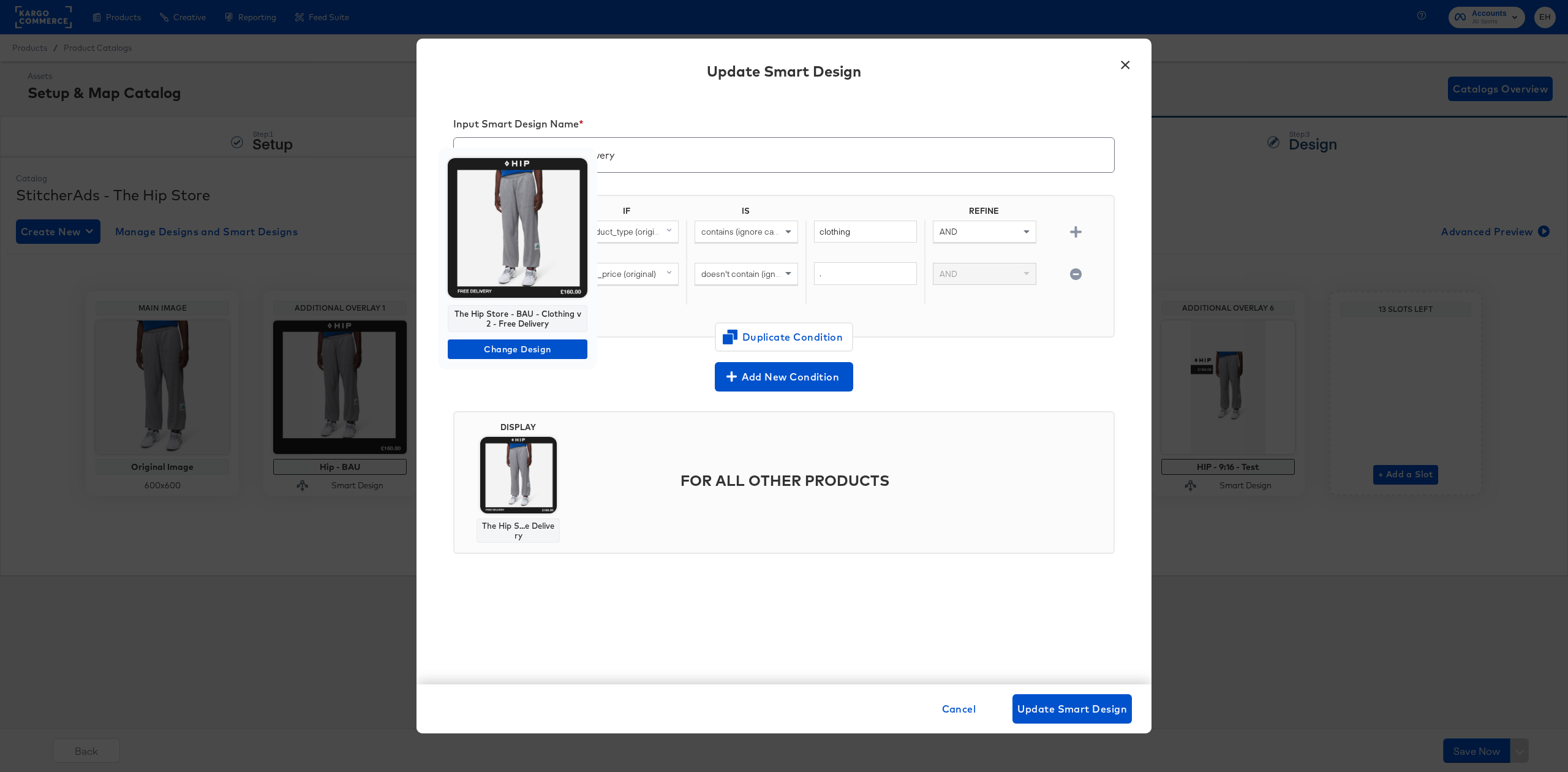
drag, startPoint x: 554, startPoint y: 326, endPoint x: 455, endPoint y: 315, distance: 99.6
click at [455, 315] on div "The Hip Store - BAU - Clothing v2 - Free Delivery" at bounding box center [517, 318] width 140 height 27
click at [555, 321] on div "The Hip Store - BAU - Clothing v2 - Free Delivery" at bounding box center [517, 318] width 140 height 27
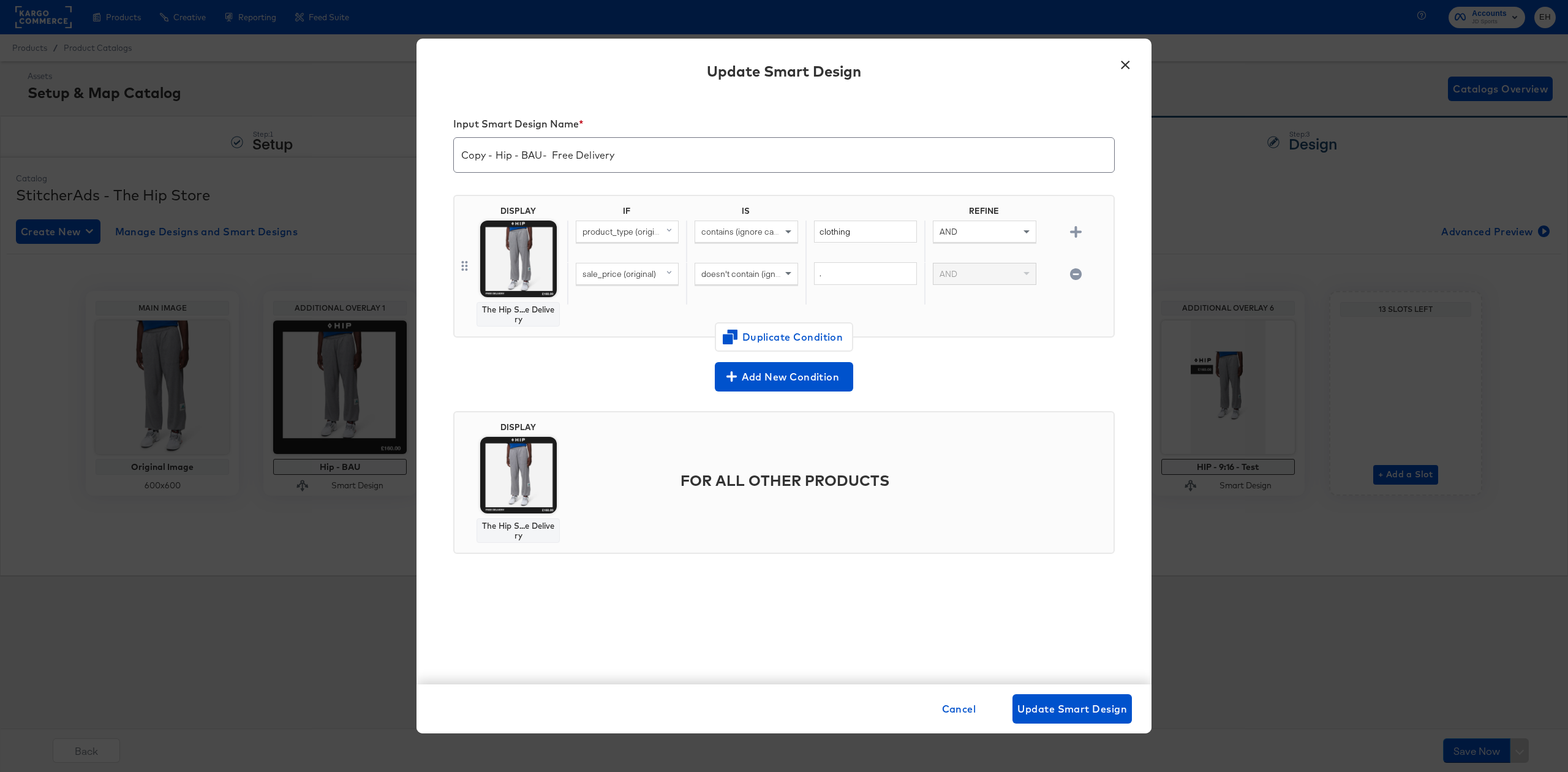
click at [620, 321] on div "The Hip Store - BAU - Clothing v2 - Free Delivery Change Design" at bounding box center [784, 386] width 1568 height 772
drag, startPoint x: 499, startPoint y: 155, endPoint x: 456, endPoint y: 153, distance: 43.0
click at [459, 155] on input "Copy - Hip - BAU- Free Delivery" at bounding box center [784, 150] width 660 height 34
click at [603, 157] on input "Hip - BAU- Free Delivery" at bounding box center [784, 150] width 660 height 34
click at [509, 157] on input "Hip - BAU- Free Delivery - adidas promo" at bounding box center [784, 150] width 660 height 34
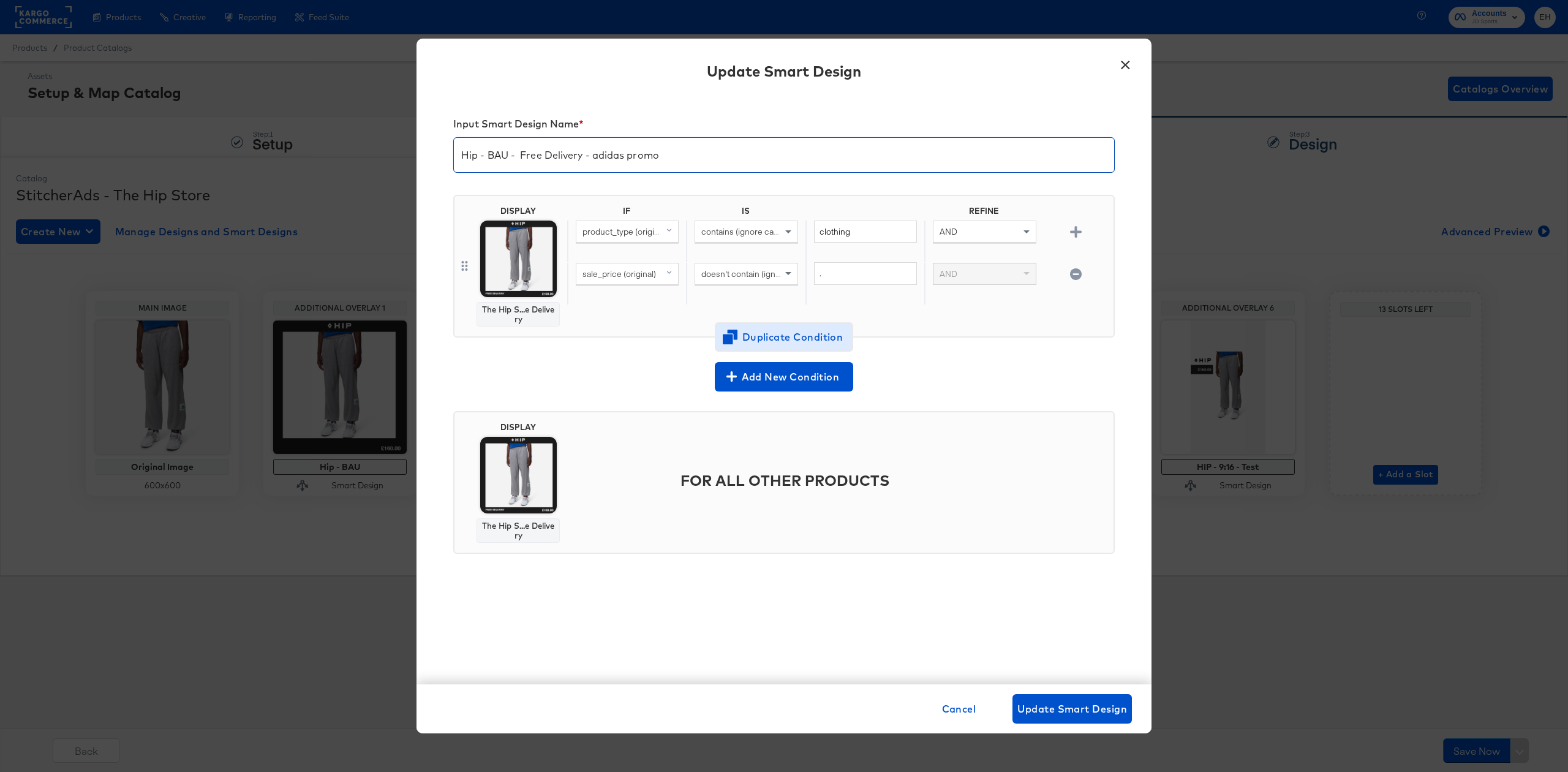
type input "Hip - BAU - Free Delivery - adidas promo"
click at [773, 334] on span "Duplicate Condition" at bounding box center [784, 337] width 119 height 17
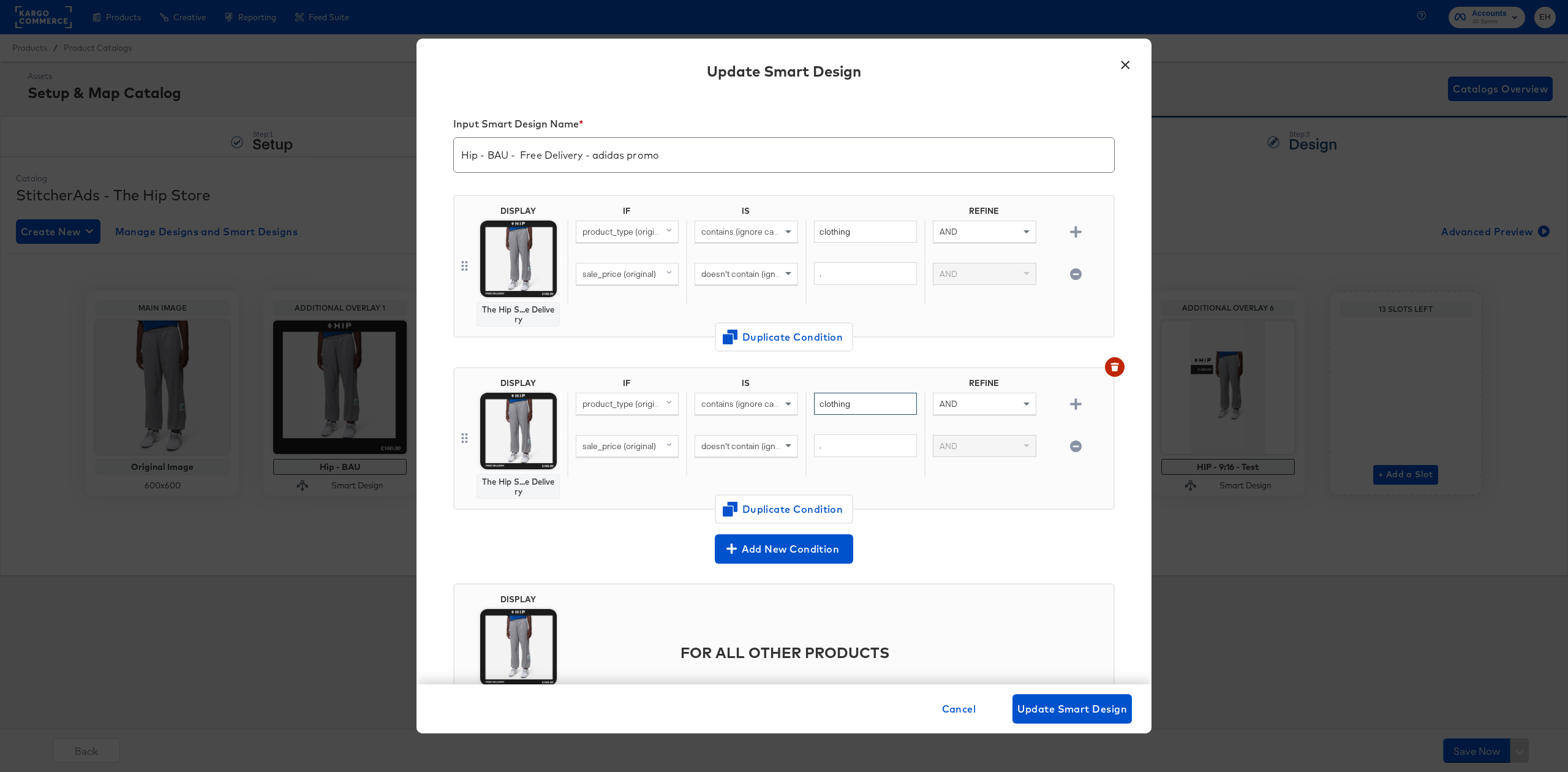
drag, startPoint x: 860, startPoint y: 405, endPoint x: 801, endPoint y: 403, distance: 59.0
click at [806, 403] on div "clothing" at bounding box center [865, 414] width 119 height 42
drag, startPoint x: 851, startPoint y: 227, endPoint x: 786, endPoint y: 228, distance: 65.0
click at [786, 228] on div "product_type (original) contains (ignore case) clothing AND" at bounding box center [838, 242] width 542 height 42
click at [1070, 273] on icon "button" at bounding box center [1076, 275] width 12 height 12
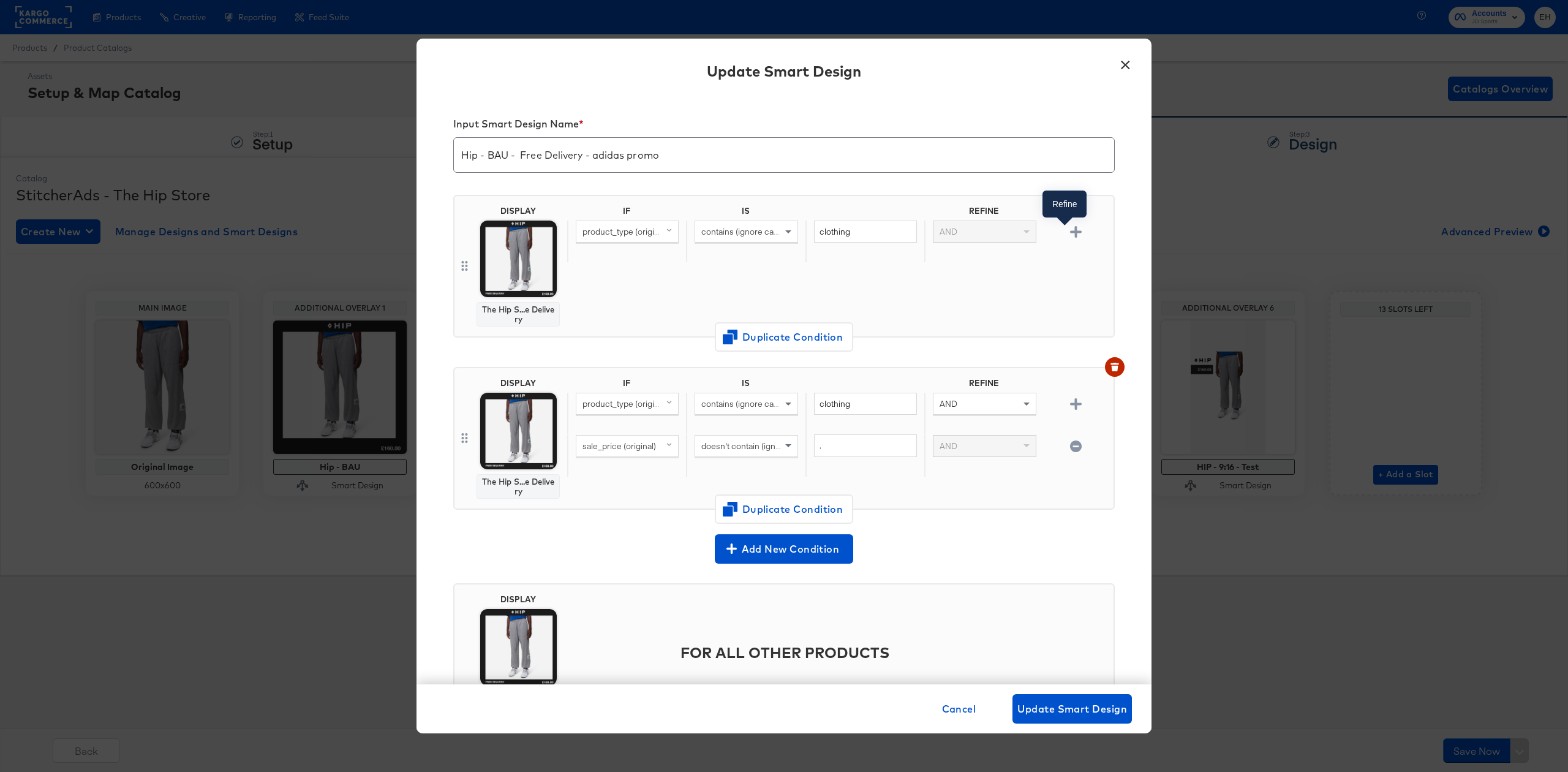
click at [1070, 226] on icon "button" at bounding box center [1076, 232] width 12 height 12
click at [642, 279] on span "product_type (original)" at bounding box center [625, 274] width 85 height 11
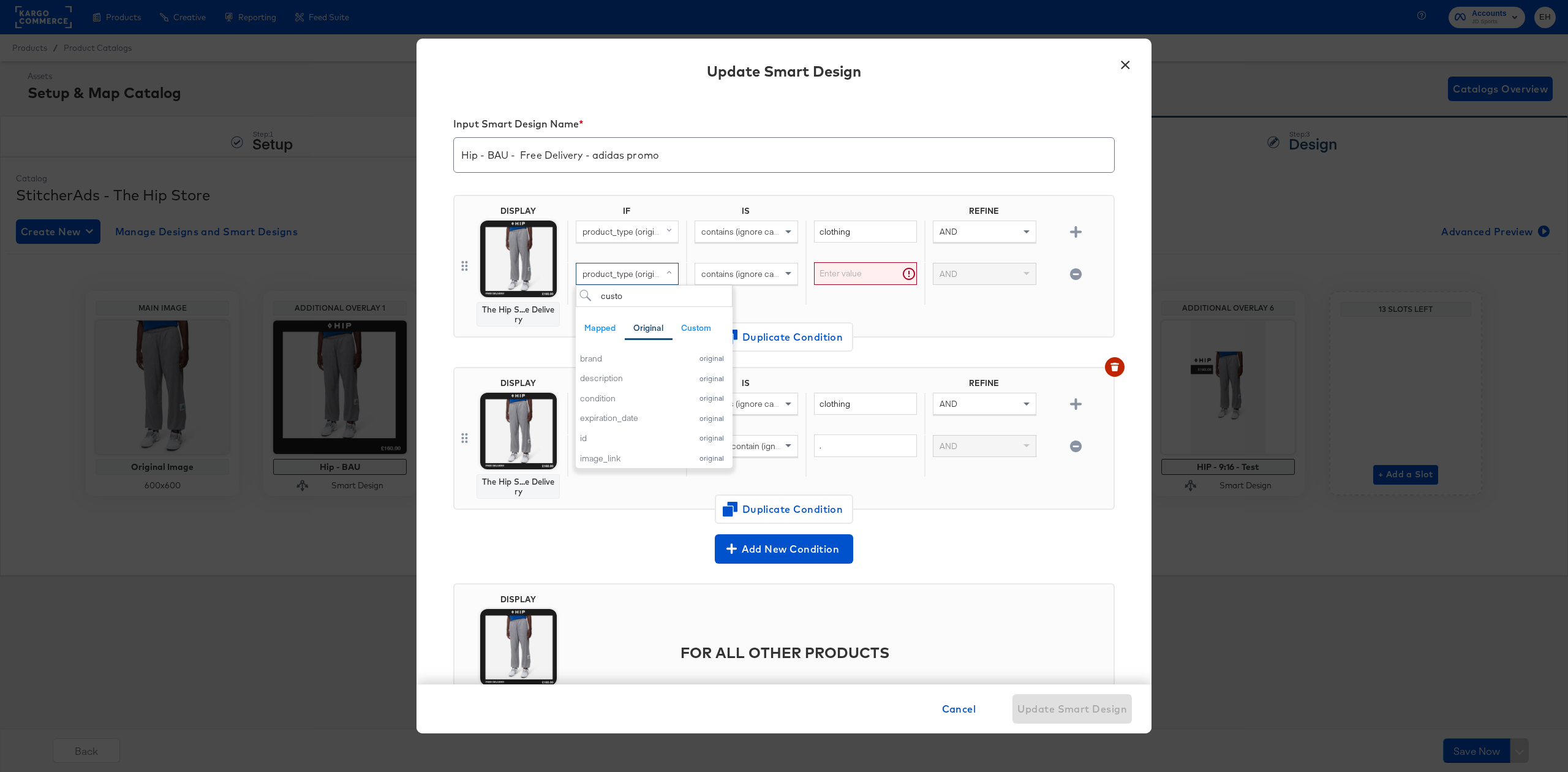
type input "custom"
click at [645, 409] on button "custom_label_3 original" at bounding box center [647, 418] width 144 height 20
click at [841, 273] on input "text" at bounding box center [865, 273] width 103 height 23
type input "adidas20"
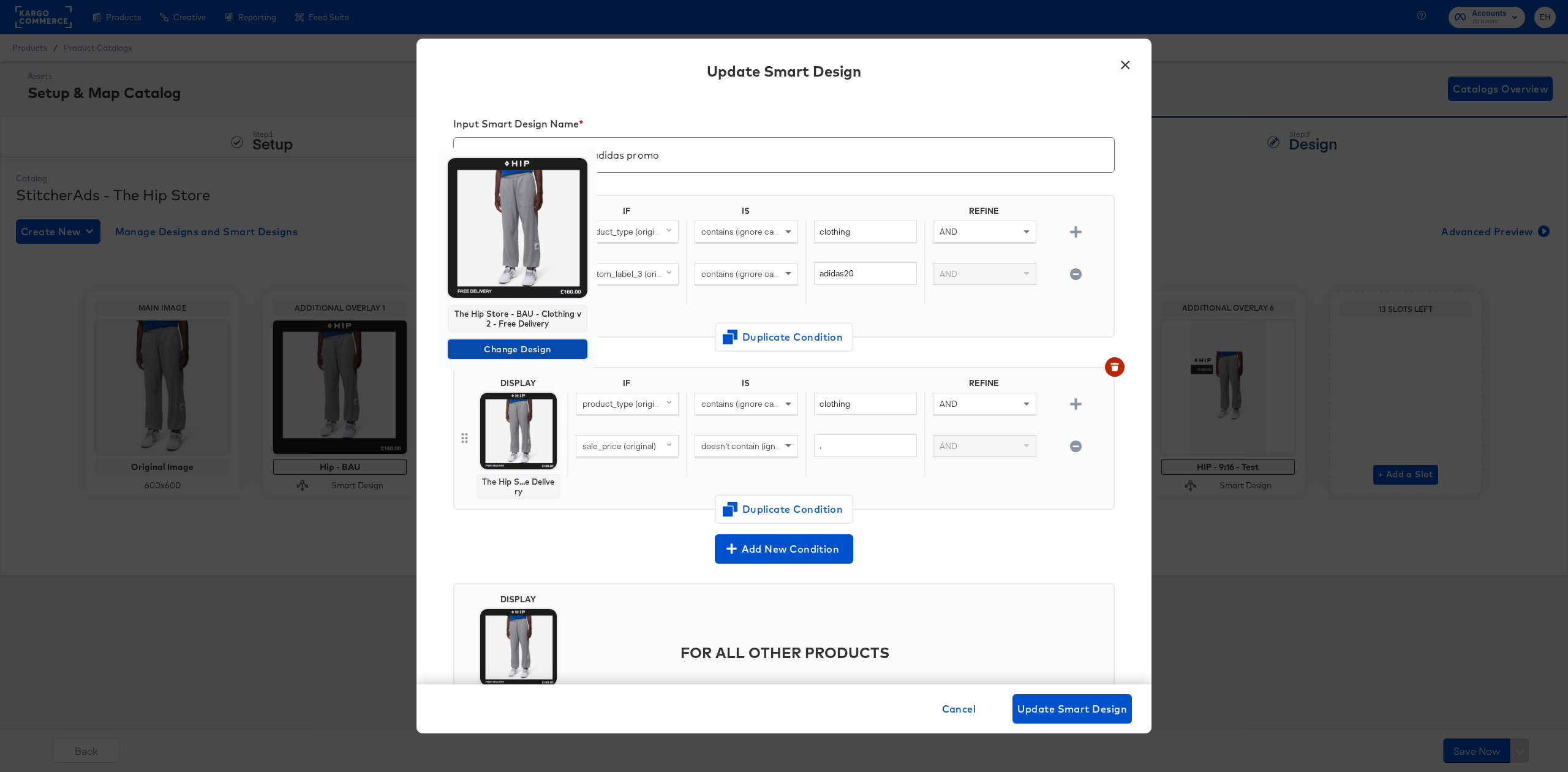
click at [533, 346] on span "Change Design" at bounding box center [518, 350] width 130 height 15
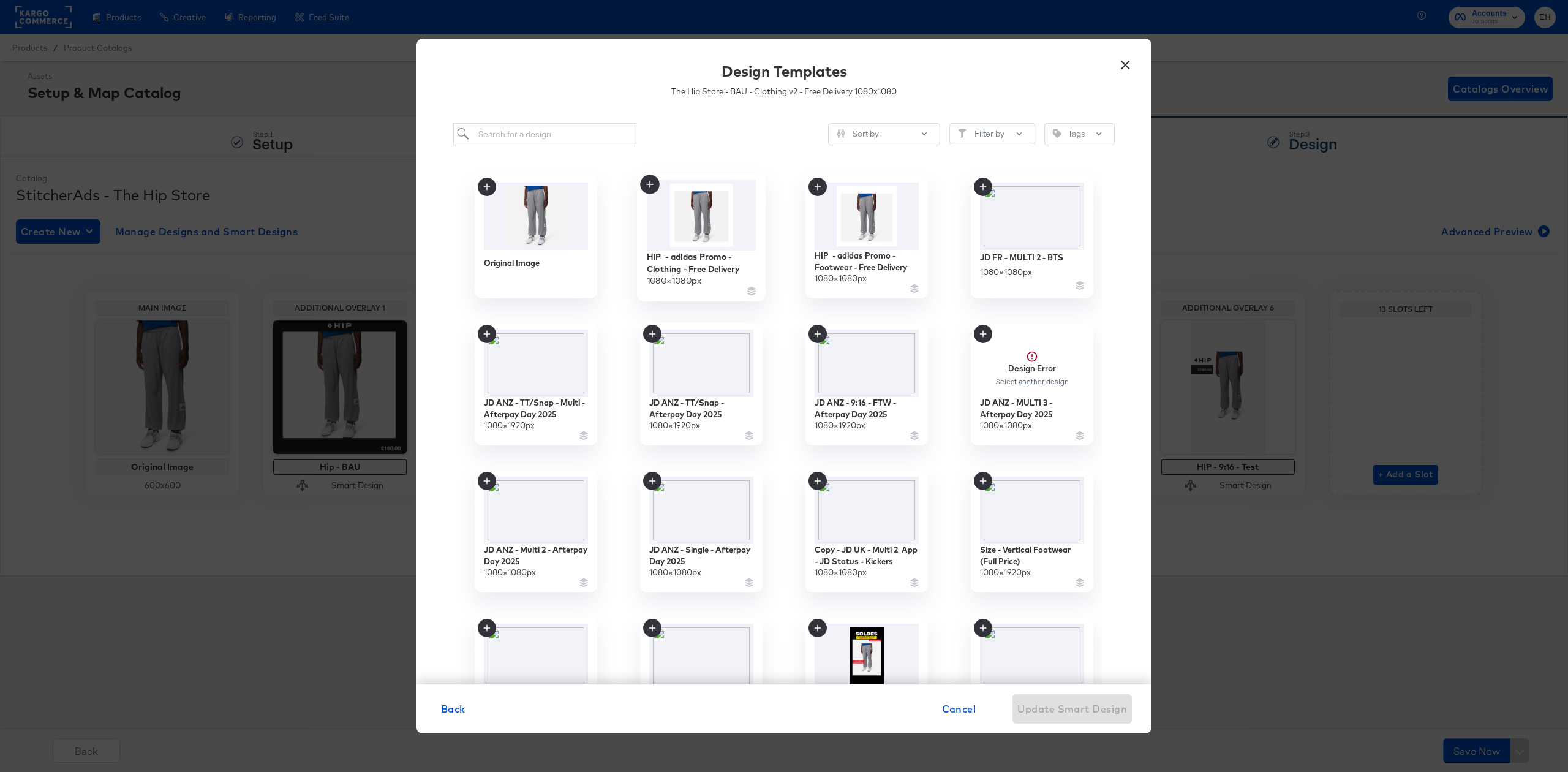
click at [696, 233] on img at bounding box center [701, 216] width 109 height 70
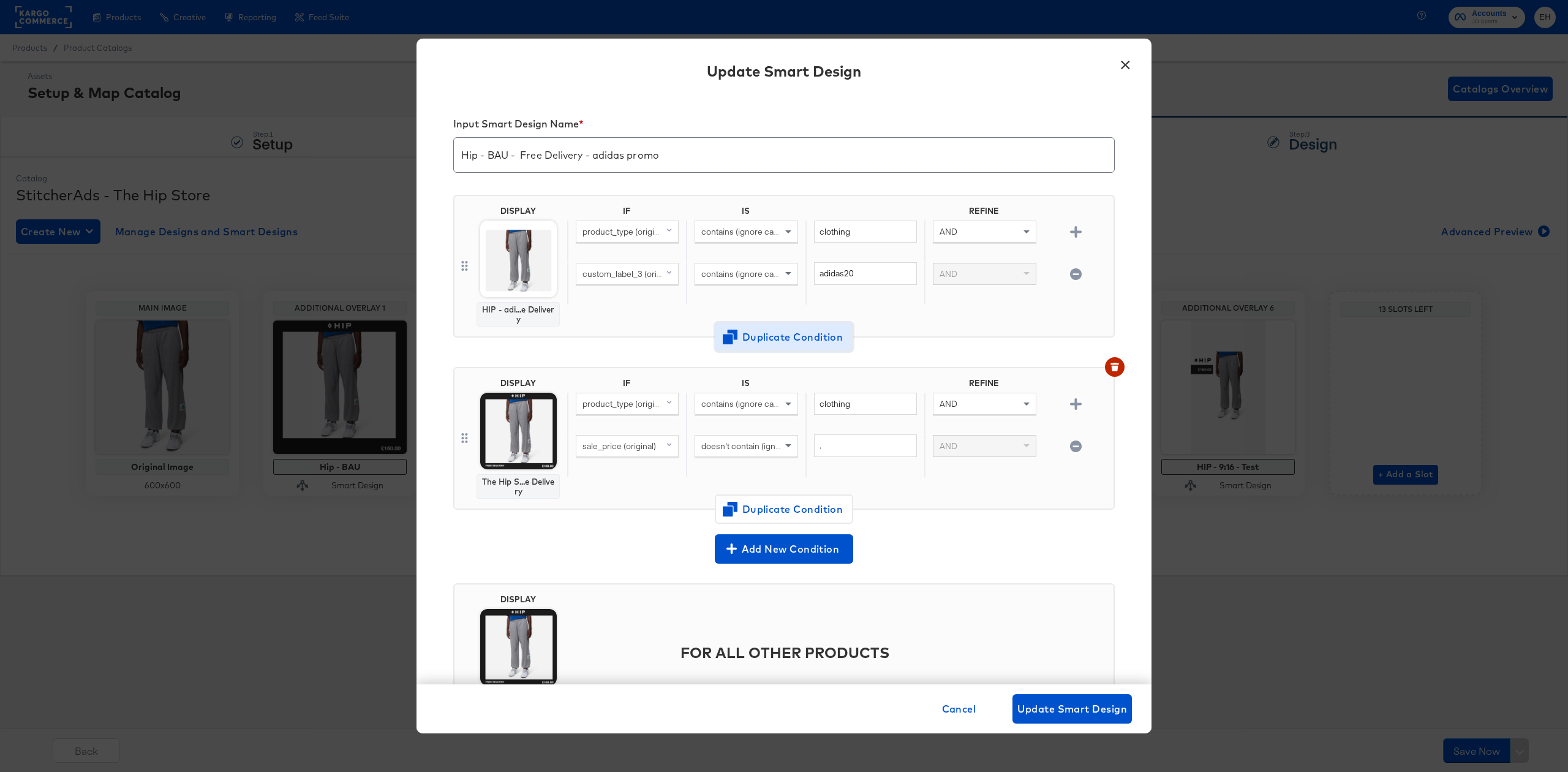
click at [751, 337] on span "Duplicate Condition" at bounding box center [784, 337] width 119 height 17
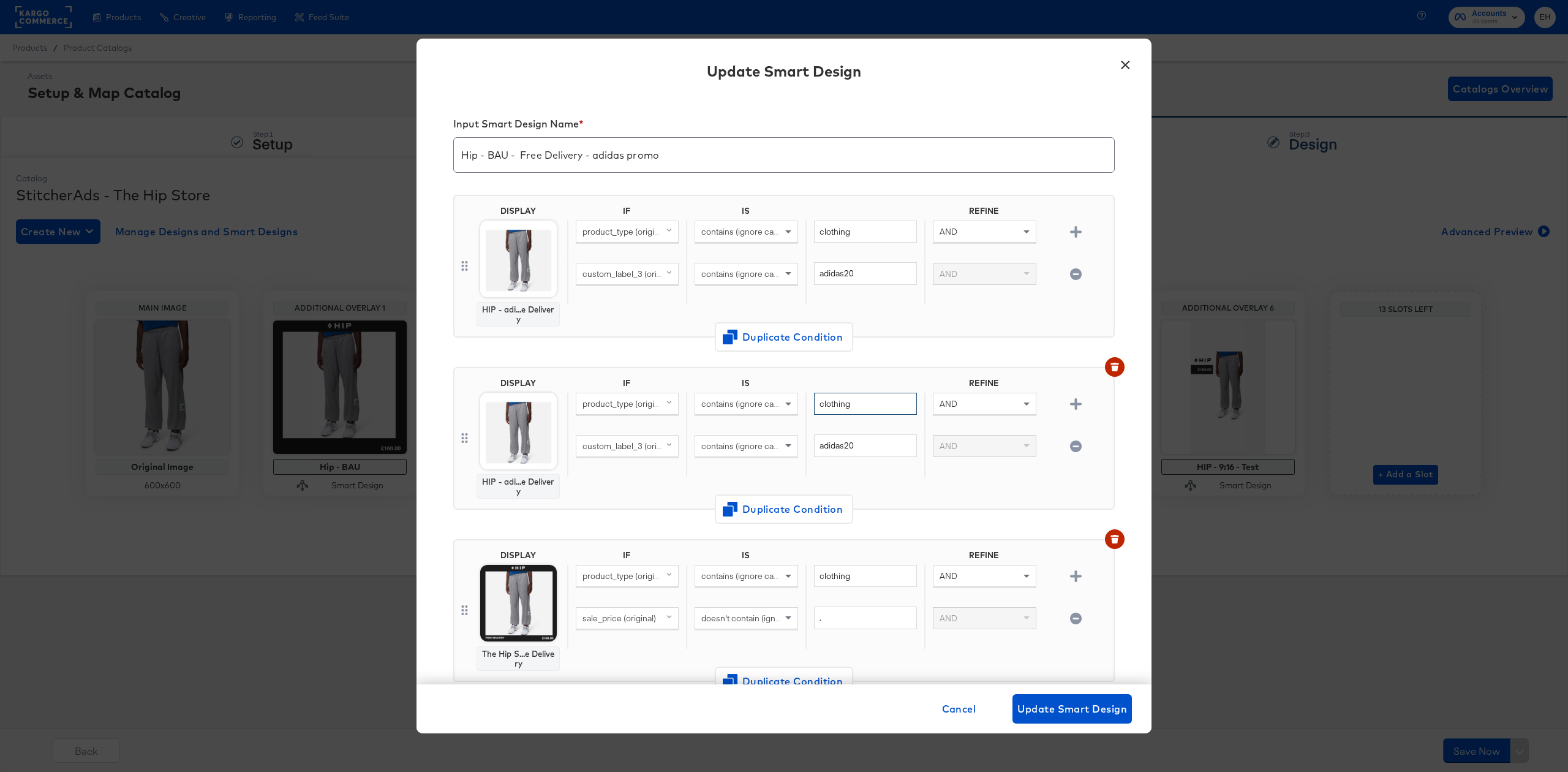
drag, startPoint x: 860, startPoint y: 399, endPoint x: 802, endPoint y: 395, distance: 58.1
click at [806, 395] on div "clothing" at bounding box center [865, 414] width 119 height 42
click at [770, 403] on span "contains (ignore case)" at bounding box center [743, 404] width 84 height 11
drag, startPoint x: 853, startPoint y: 403, endPoint x: 770, endPoint y: 402, distance: 83.0
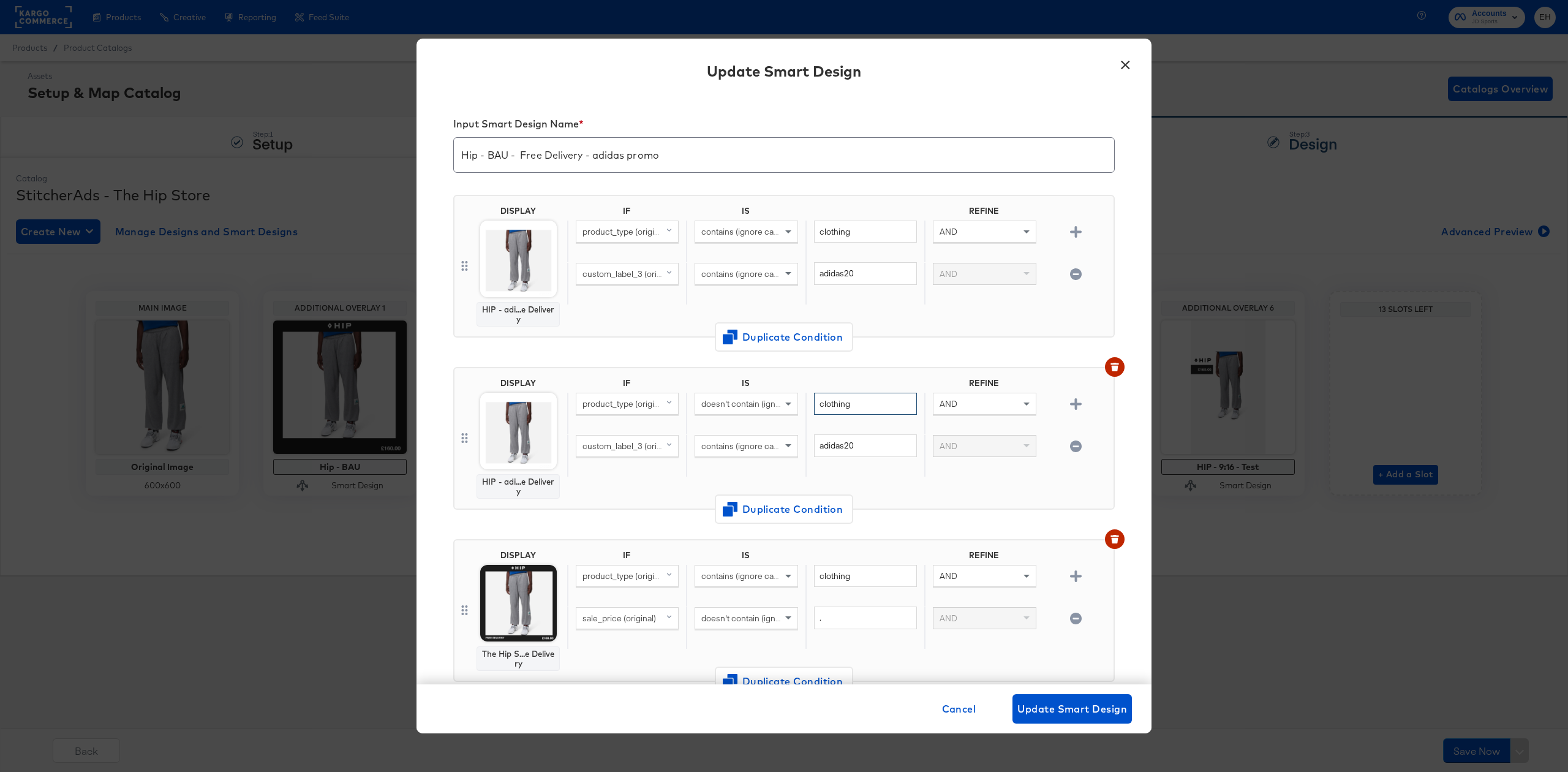
click at [772, 403] on div "product_type (original) doesn't contain (ignore case) clothing AND" at bounding box center [838, 414] width 542 height 42
type input "f"
type input "clothing"
click at [912, 360] on div "DISPLAY HIP - adi...e Delivery IF IS REFINE product_type (original) doesn't con…" at bounding box center [784, 444] width 662 height 172
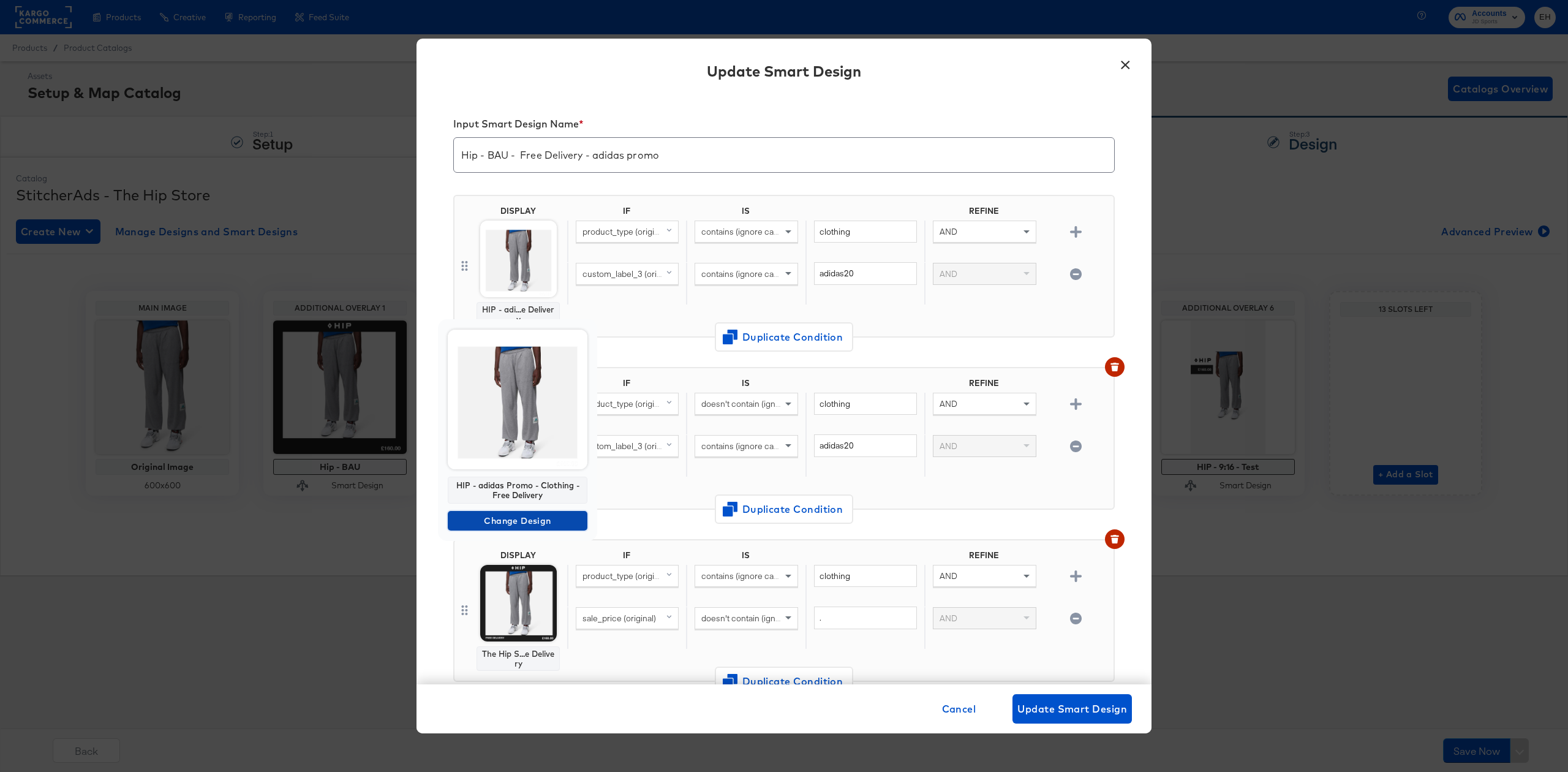
click at [517, 518] on span "Change Design" at bounding box center [518, 521] width 130 height 15
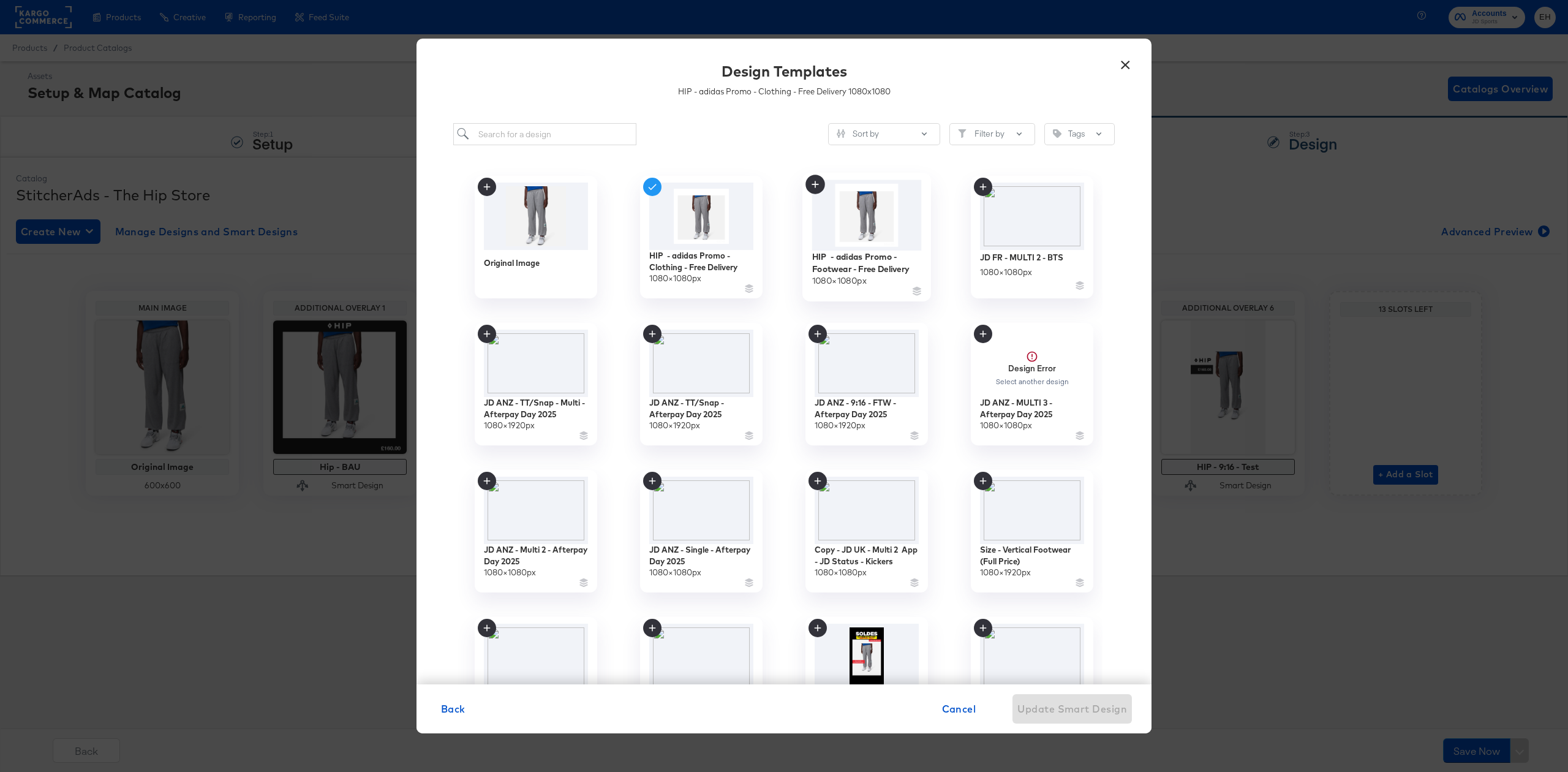
click at [874, 225] on img at bounding box center [867, 216] width 109 height 70
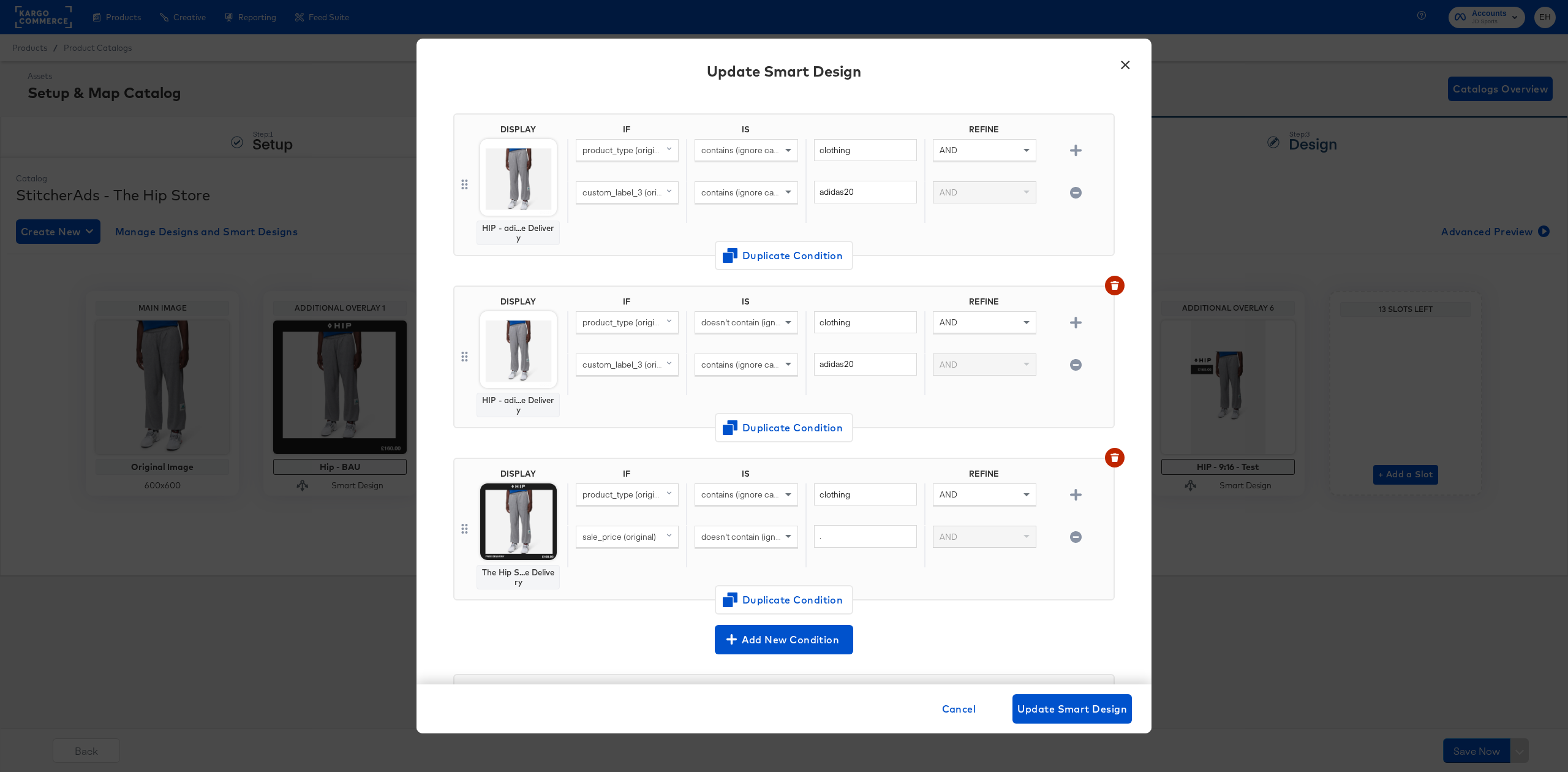
scroll to position [163, 0]
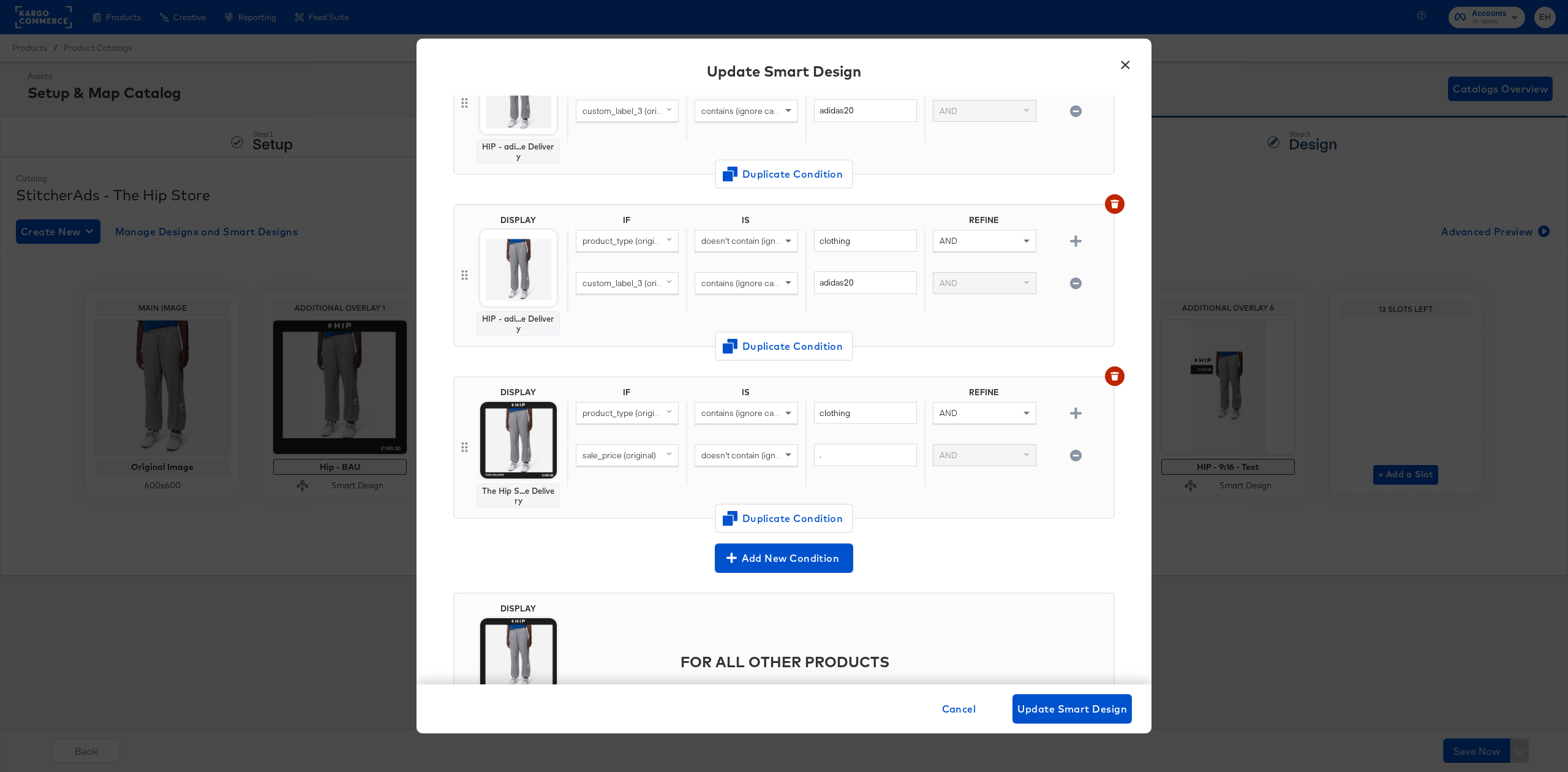
click at [620, 462] on div "sale_price (original)" at bounding box center [627, 455] width 101 height 21
type input "custom"
click at [646, 598] on div "custom_label_3" at bounding box center [627, 600] width 93 height 12
drag, startPoint x: 857, startPoint y: 456, endPoint x: 784, endPoint y: 456, distance: 73.0
click at [784, 456] on div "custom_label_3 (original) doesn't contain (ignore case) . AND" at bounding box center [838, 465] width 542 height 42
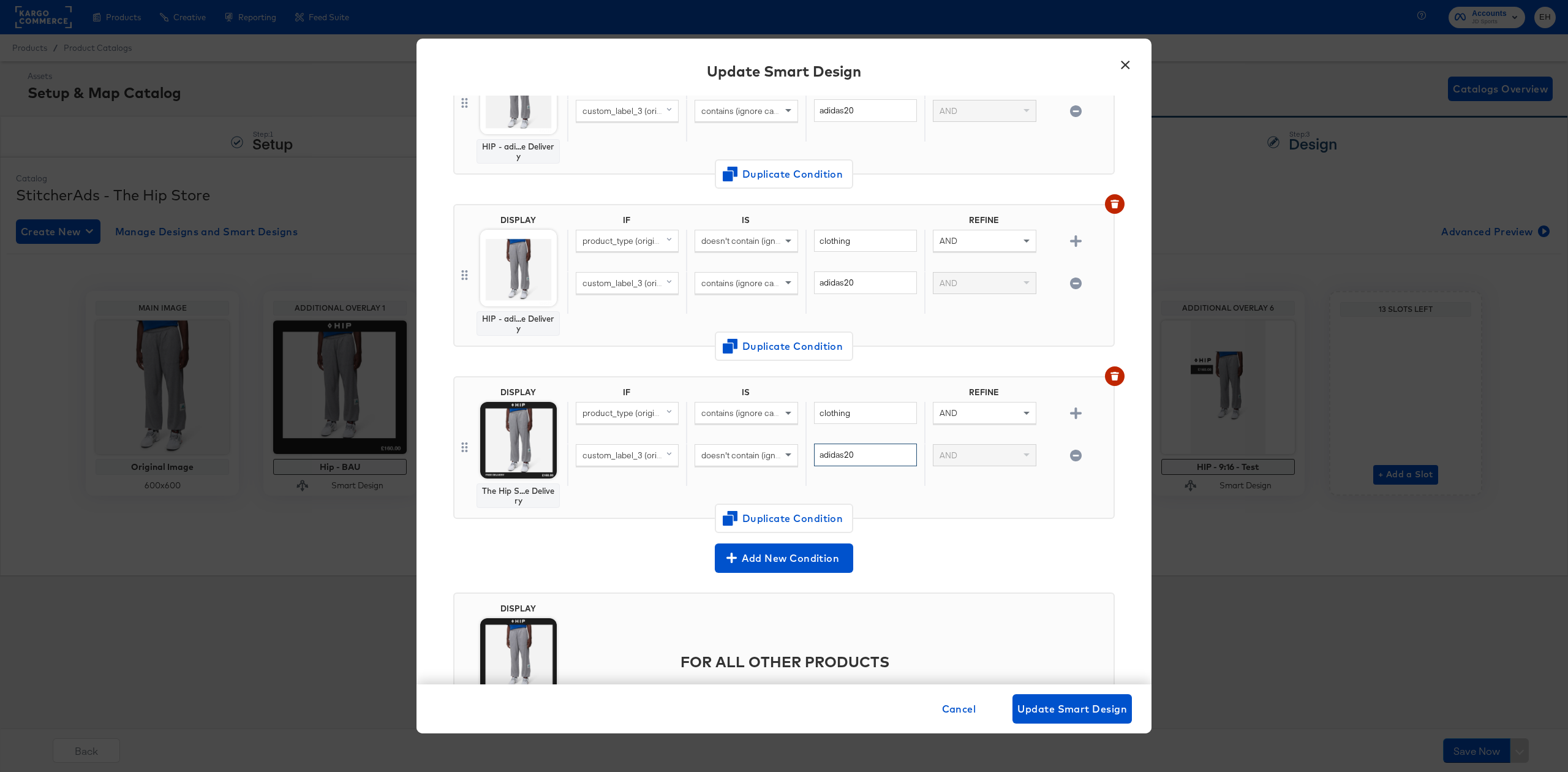
type input "adidas20"
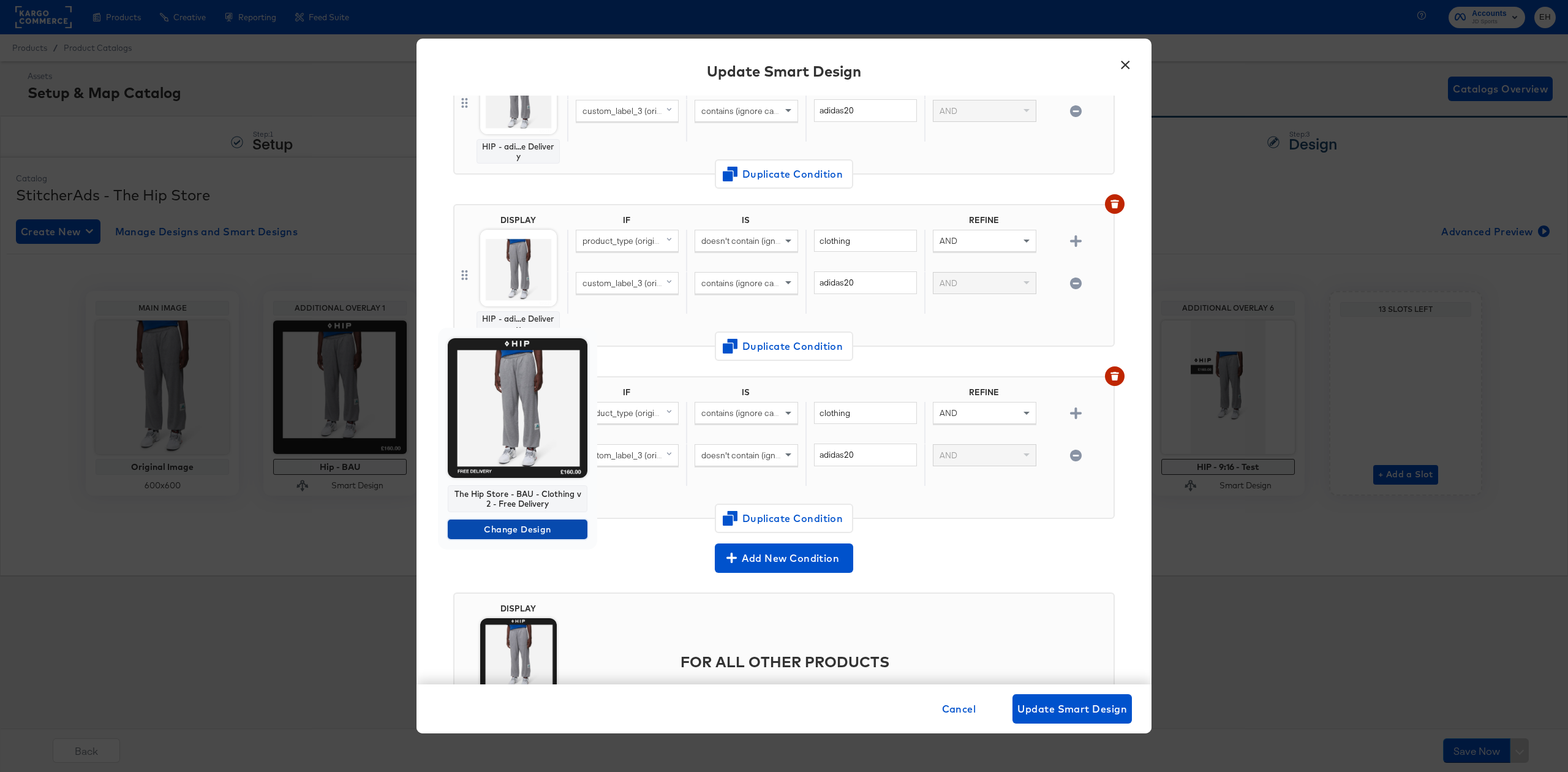
click at [512, 528] on span "Change Design" at bounding box center [518, 529] width 130 height 15
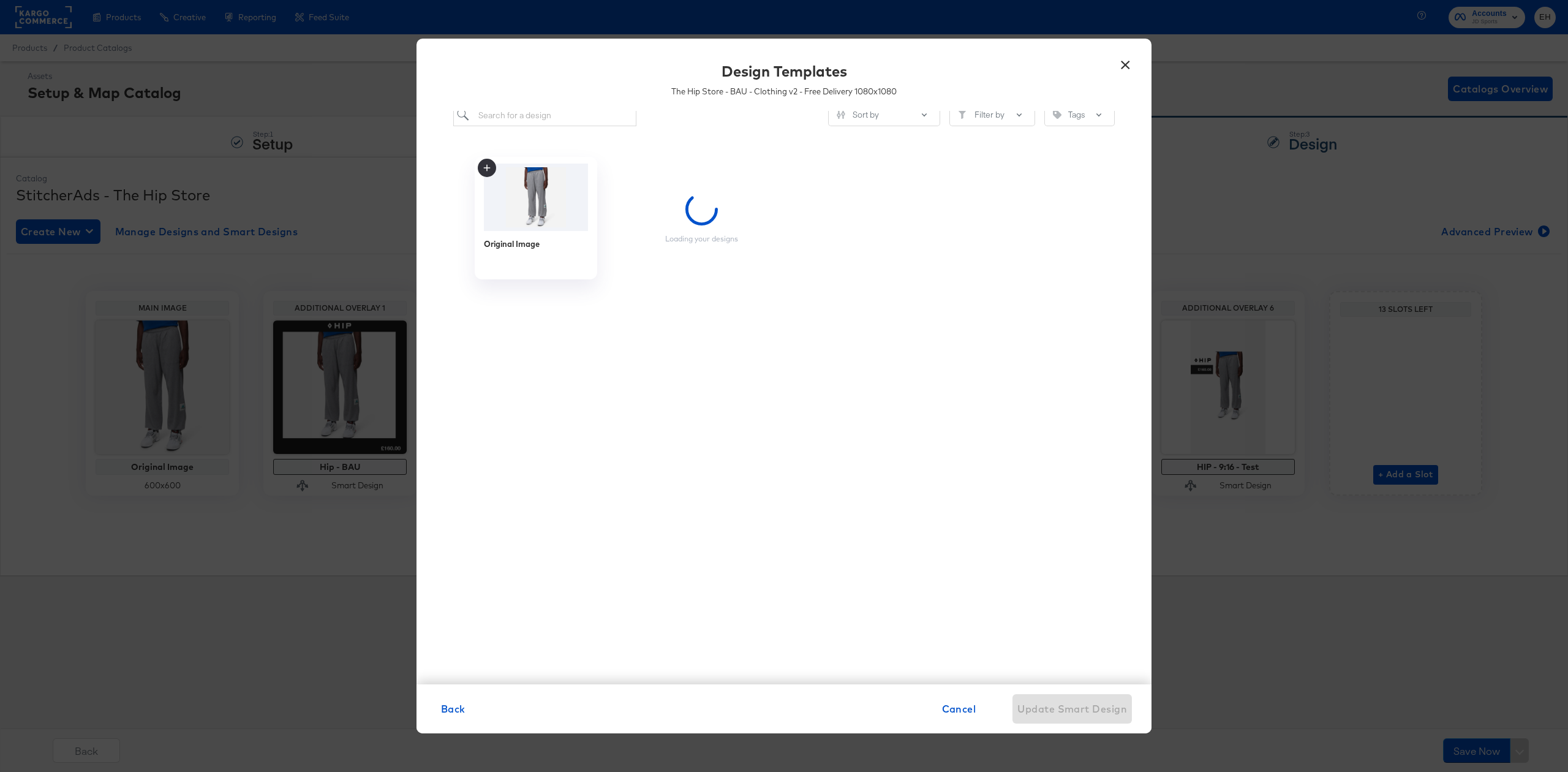
scroll to position [19, 0]
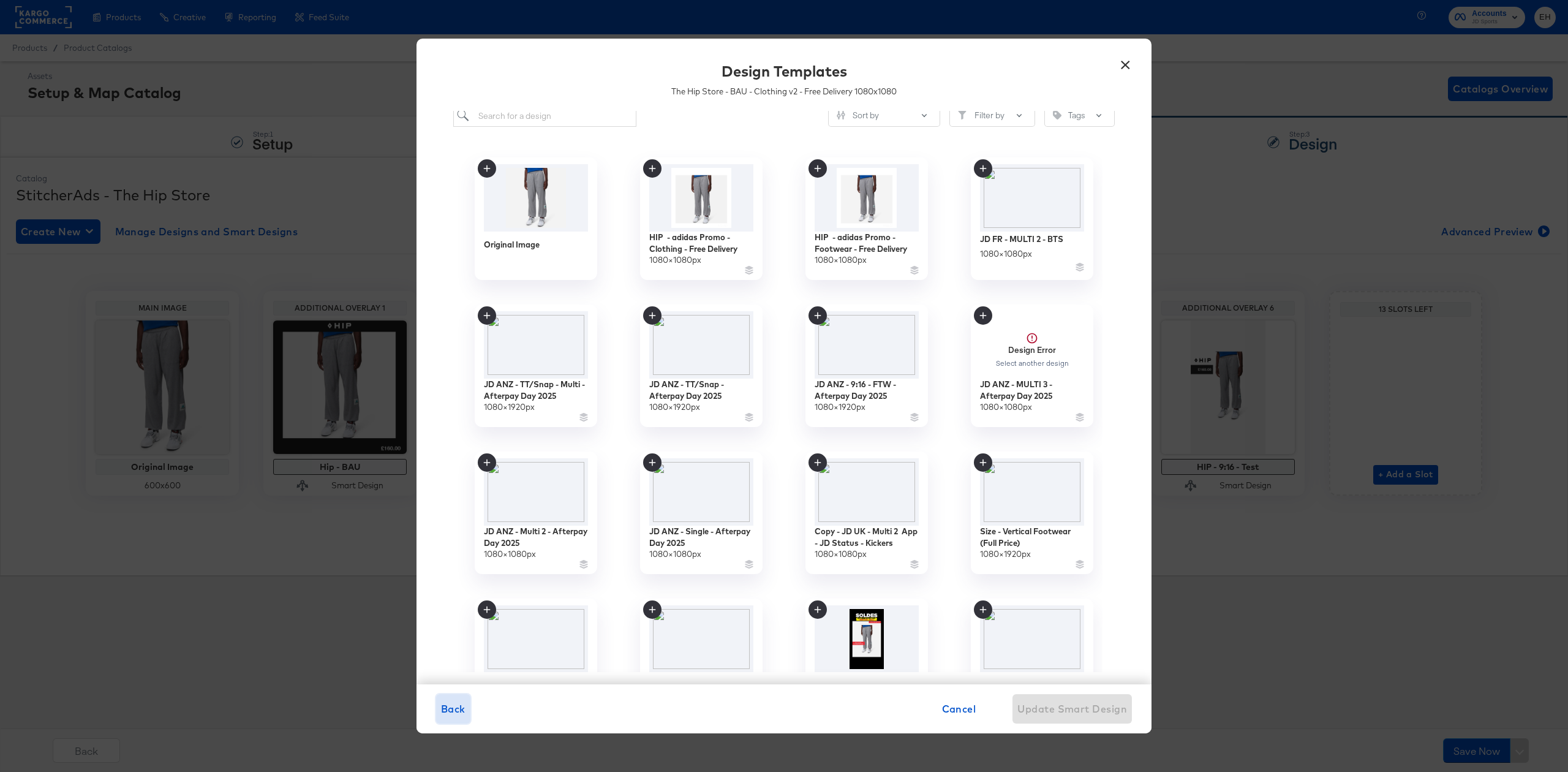
click at [457, 710] on span "Back" at bounding box center [453, 709] width 25 height 17
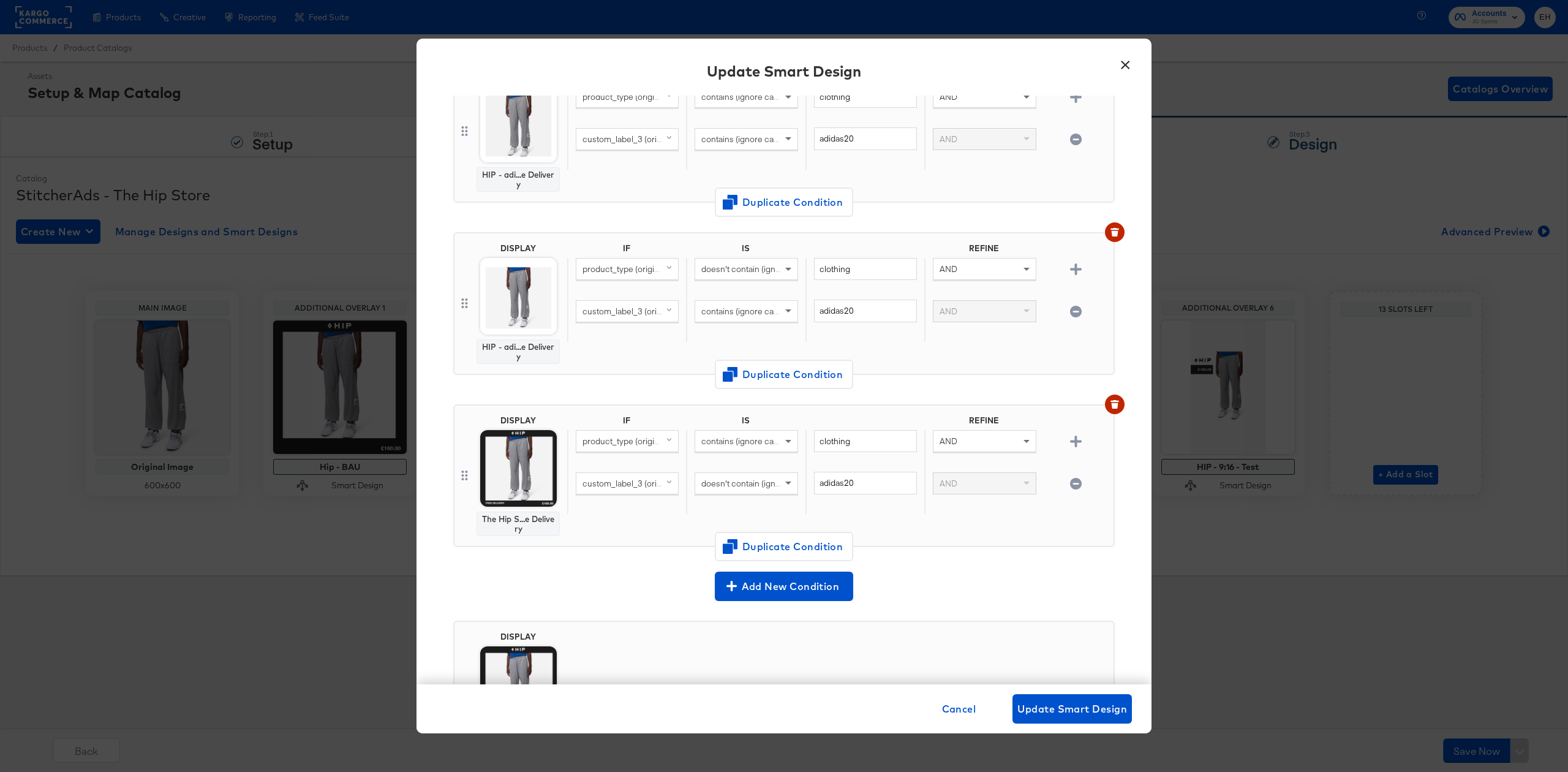
scroll to position [244, 0]
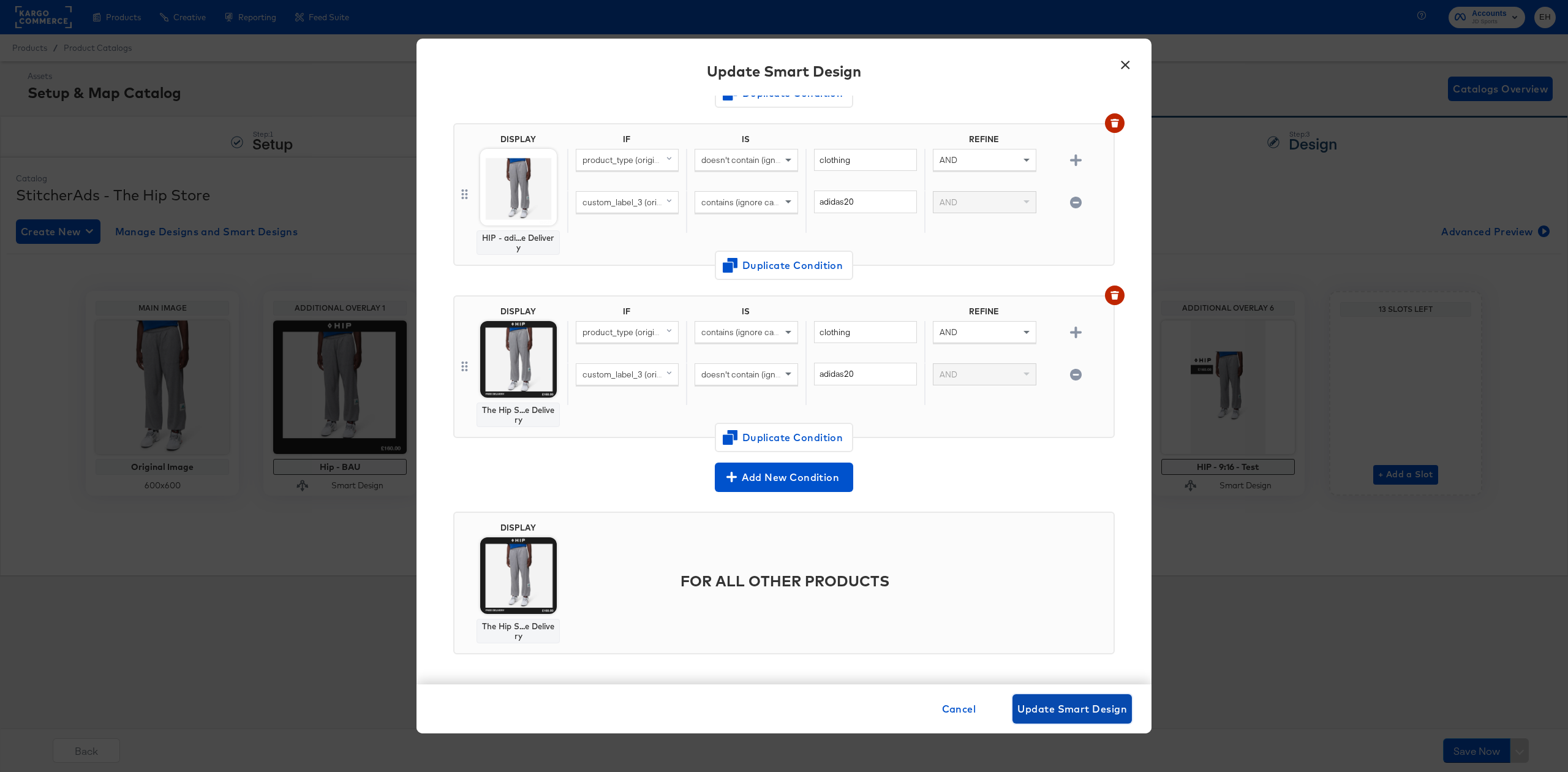
click at [1061, 708] on span "Update Smart Design" at bounding box center [1072, 709] width 109 height 17
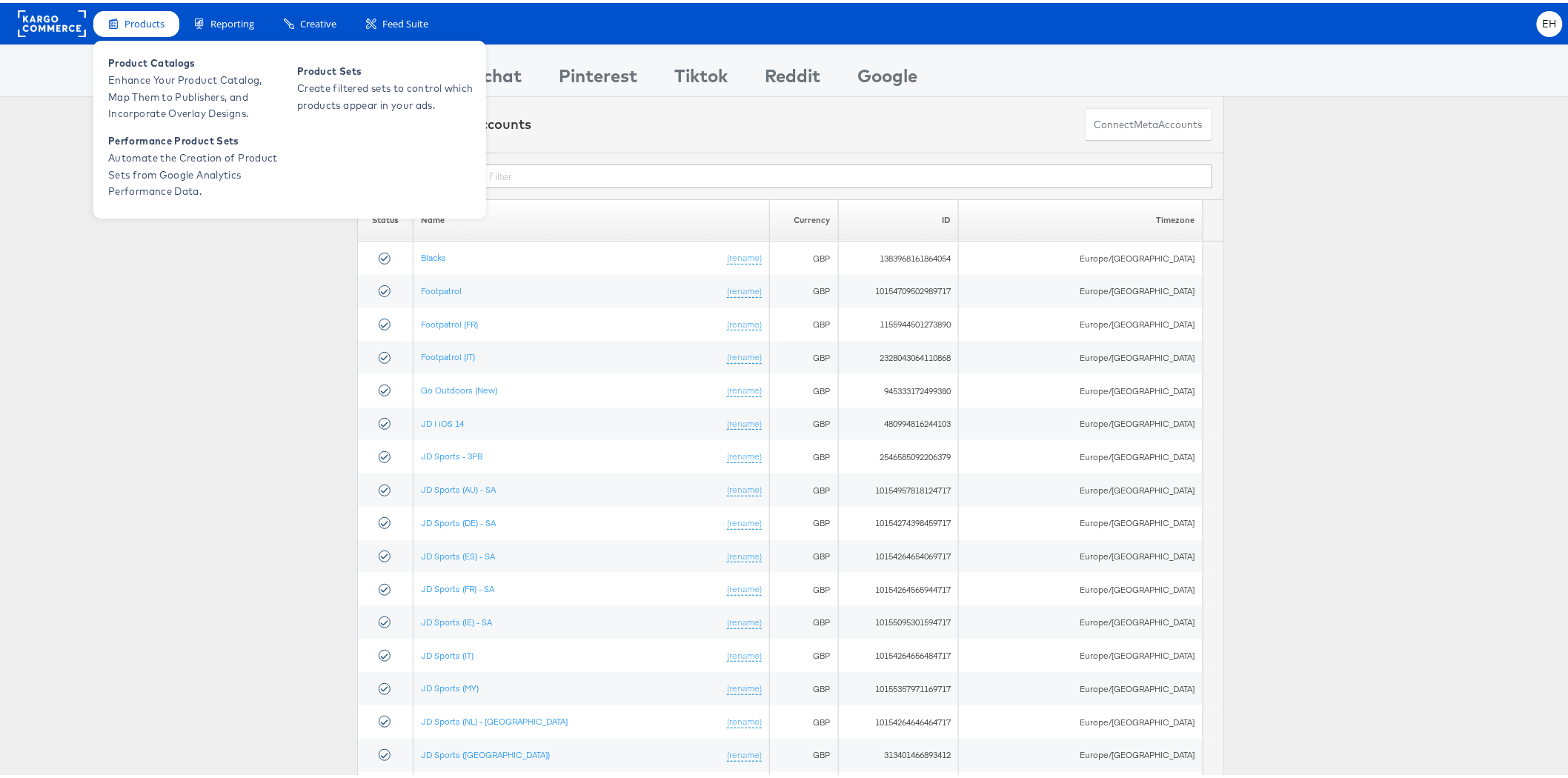
click at [134, 14] on span "Products" at bounding box center [144, 22] width 40 height 14
click at [142, 83] on span "Enhance Your Product Catalog, Map Them to Publishers, and Incorporate Overlay D…" at bounding box center [197, 94] width 178 height 51
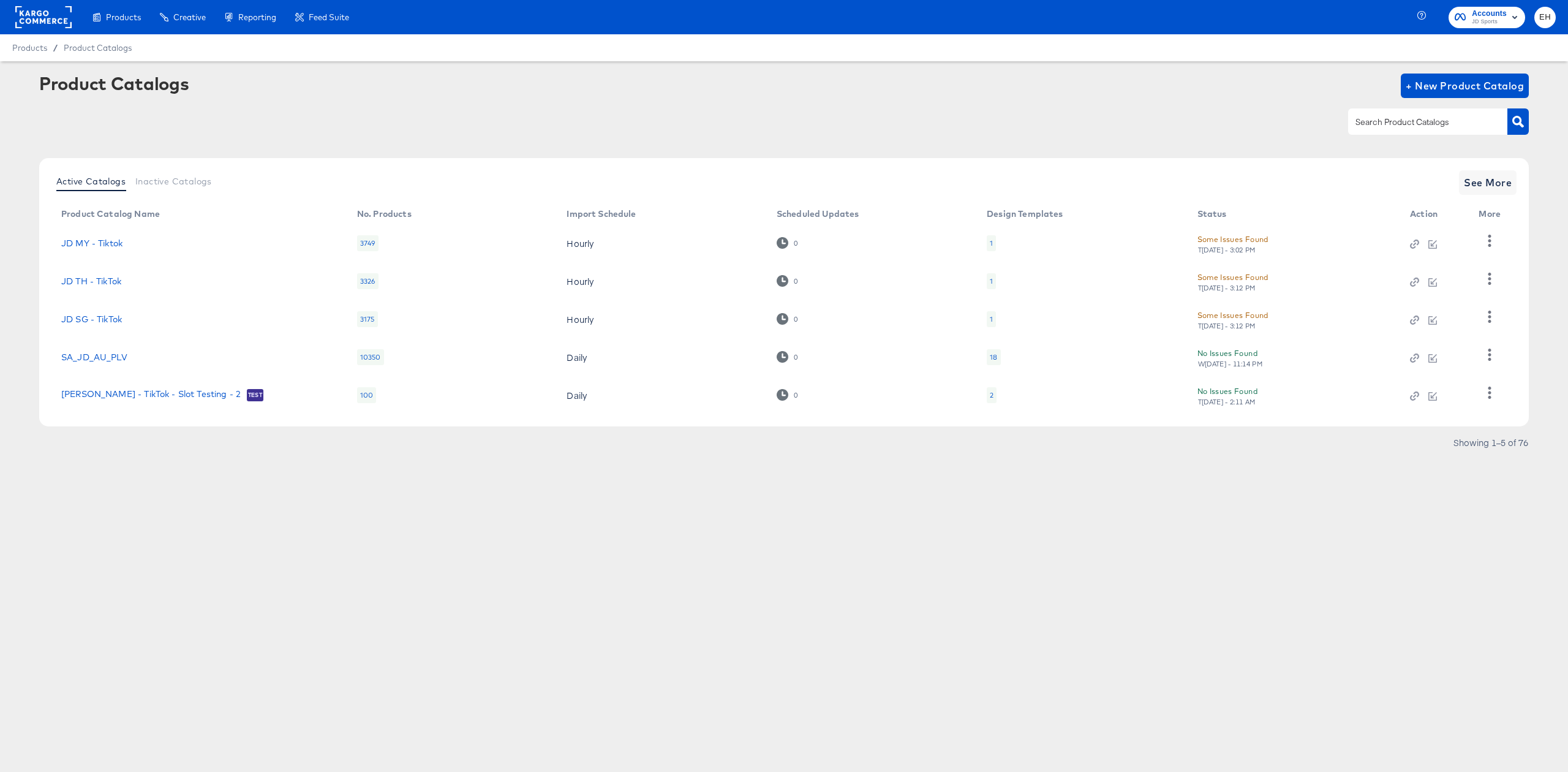
click at [1416, 125] on input "text" at bounding box center [1418, 122] width 131 height 14
type input "s"
type input "hip"
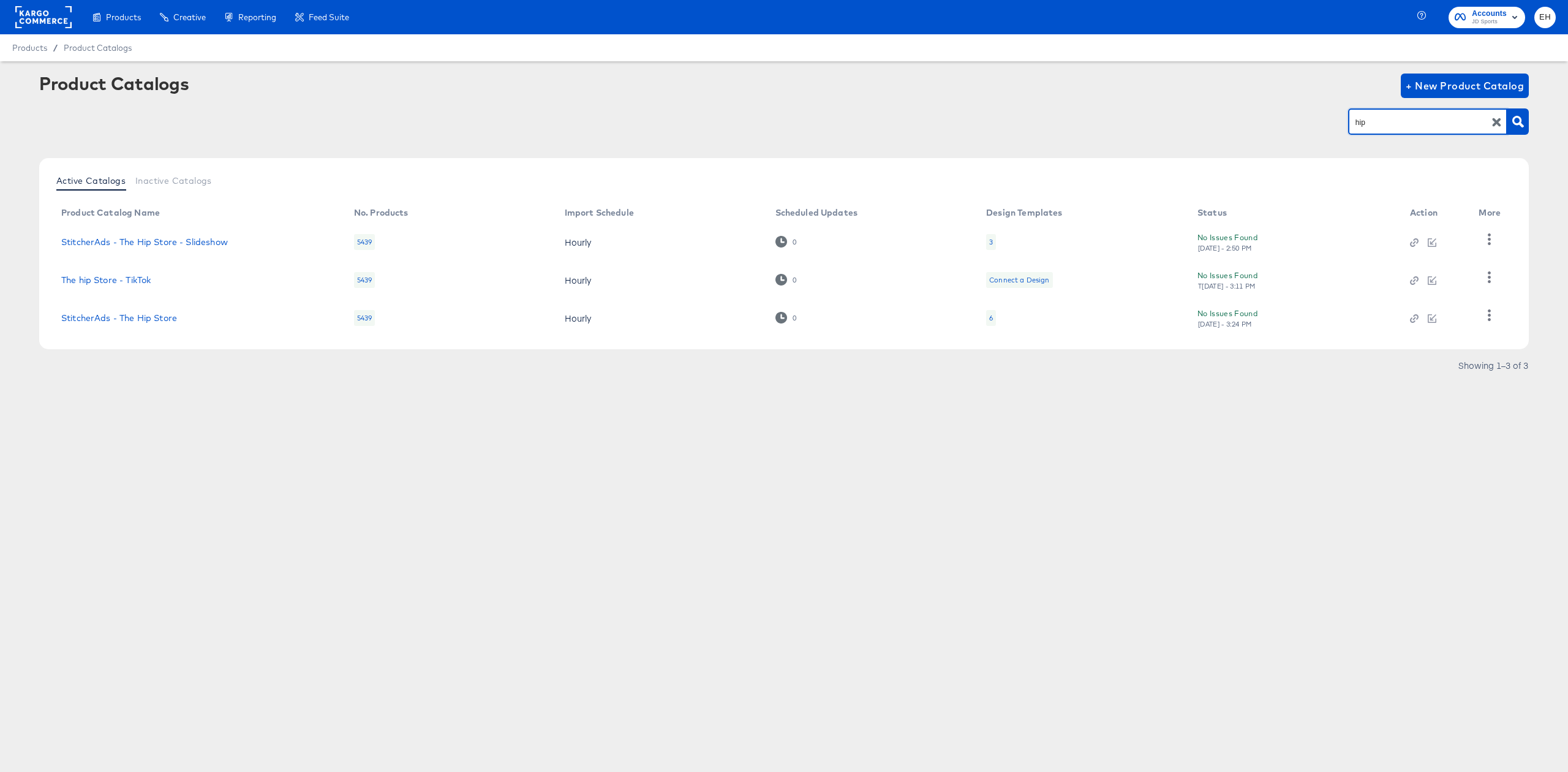
click at [121, 311] on td "StitcherAds - The Hip Store" at bounding box center [198, 318] width 293 height 38
click at [121, 319] on link "StitcherAds - The Hip Store" at bounding box center [119, 318] width 116 height 10
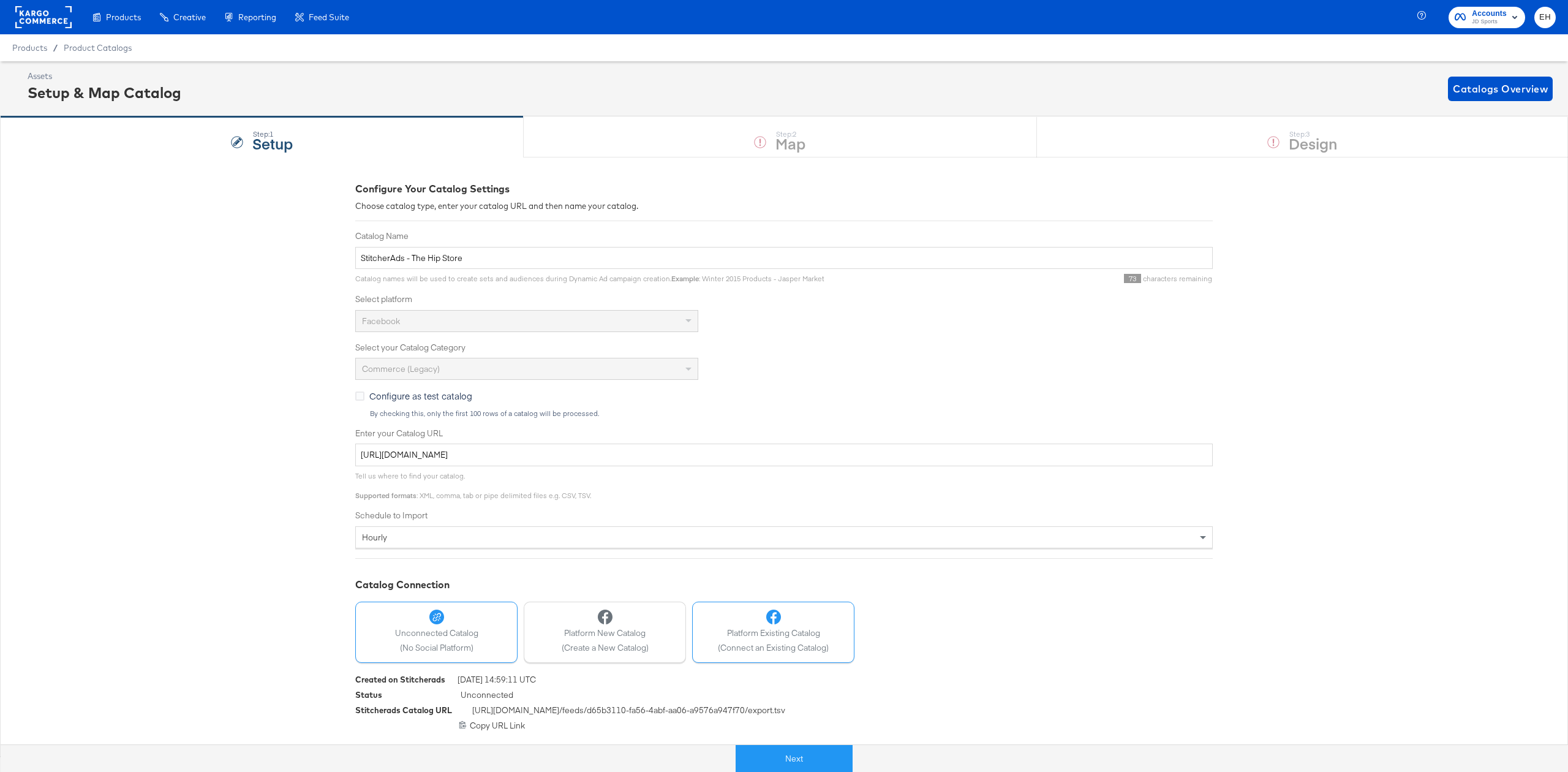
drag, startPoint x: 782, startPoint y: 759, endPoint x: 795, endPoint y: 620, distance: 139.6
click at [782, 759] on button "Next" at bounding box center [794, 759] width 117 height 28
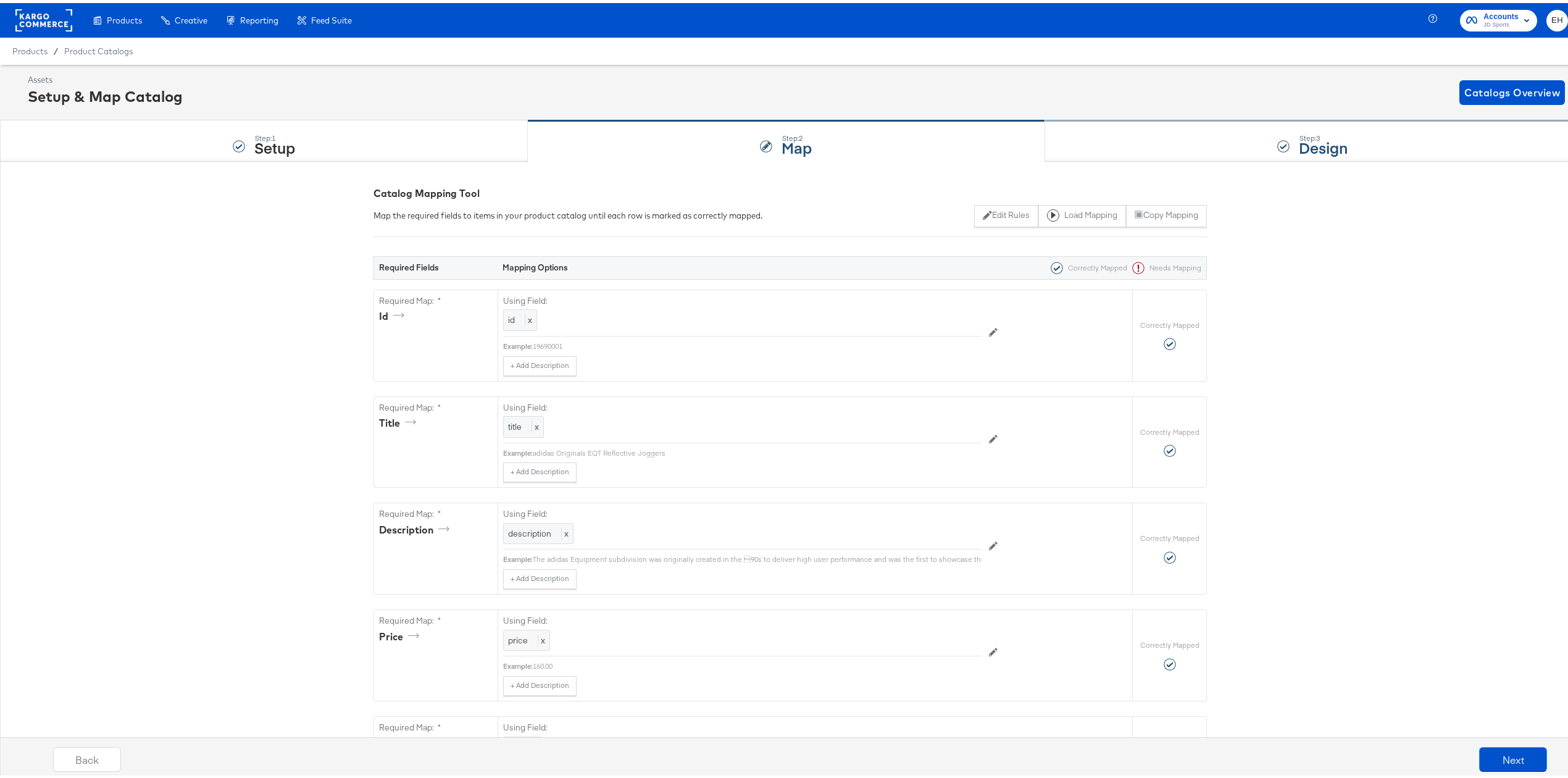
click at [1161, 150] on div "Step: 3 Design" at bounding box center [1312, 138] width 535 height 41
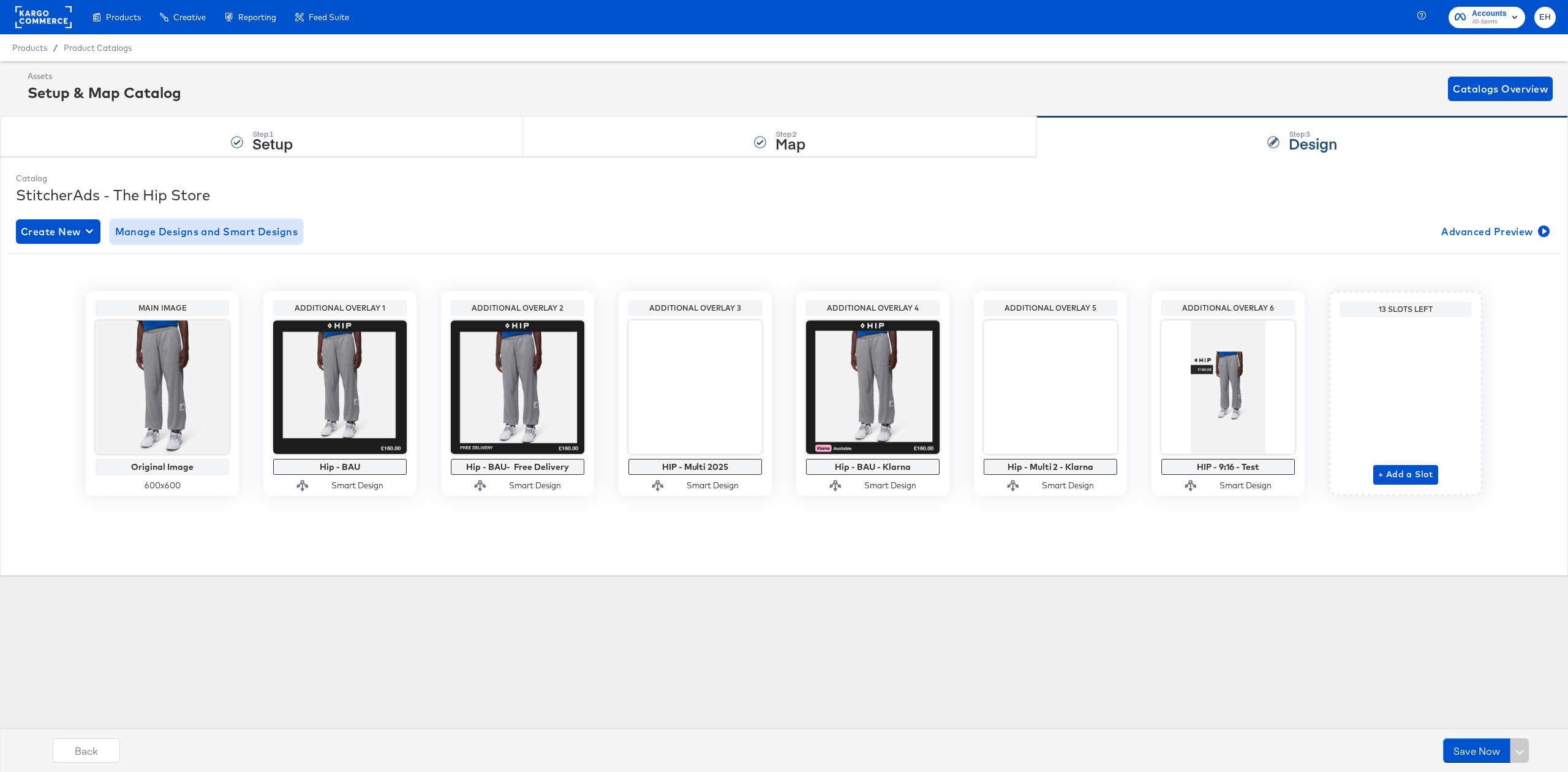
click at [216, 231] on span "Manage Designs and Smart Designs" at bounding box center [207, 231] width 183 height 17
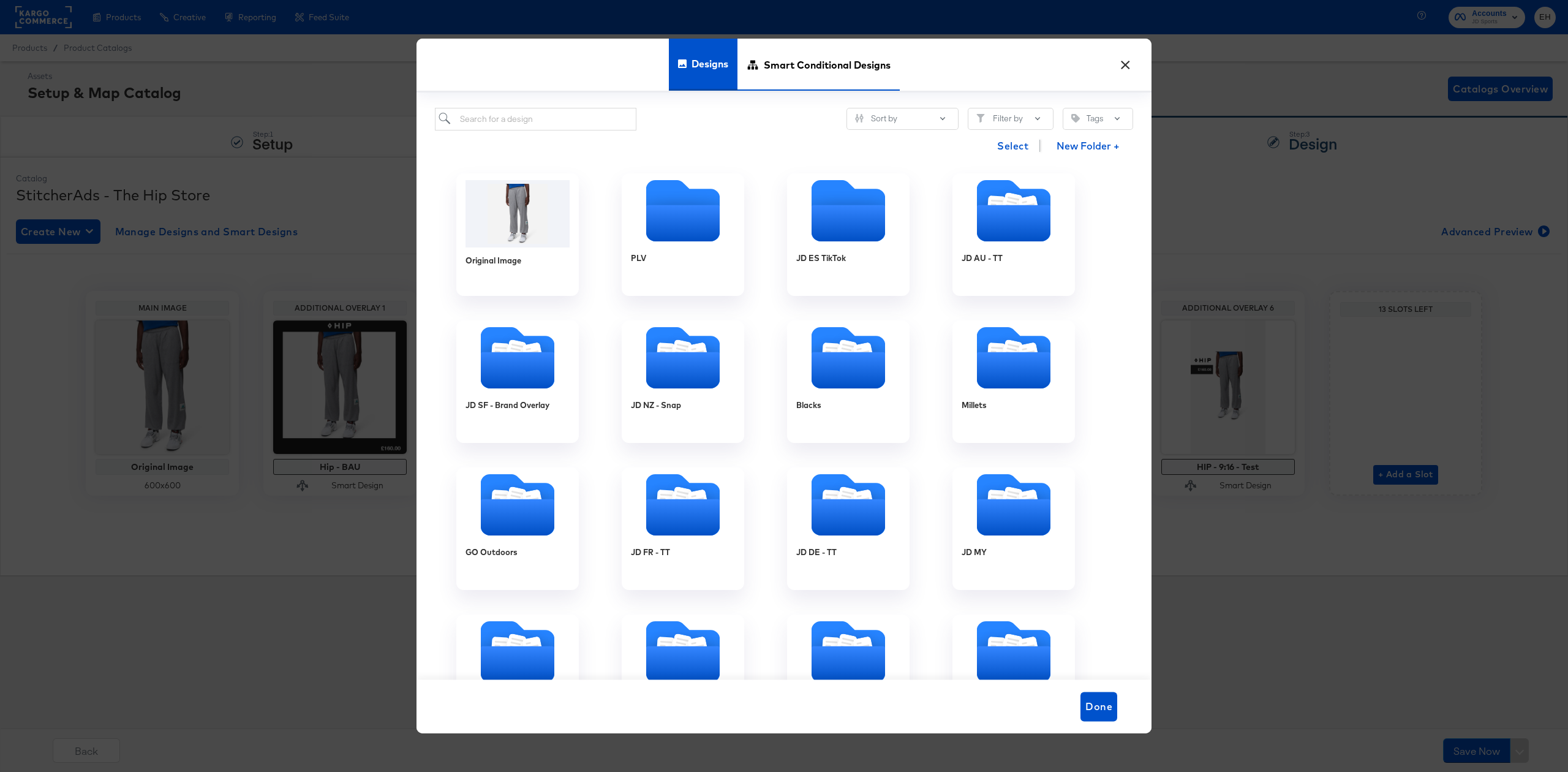
click at [792, 69] on span "Smart Conditional Designs" at bounding box center [827, 64] width 127 height 54
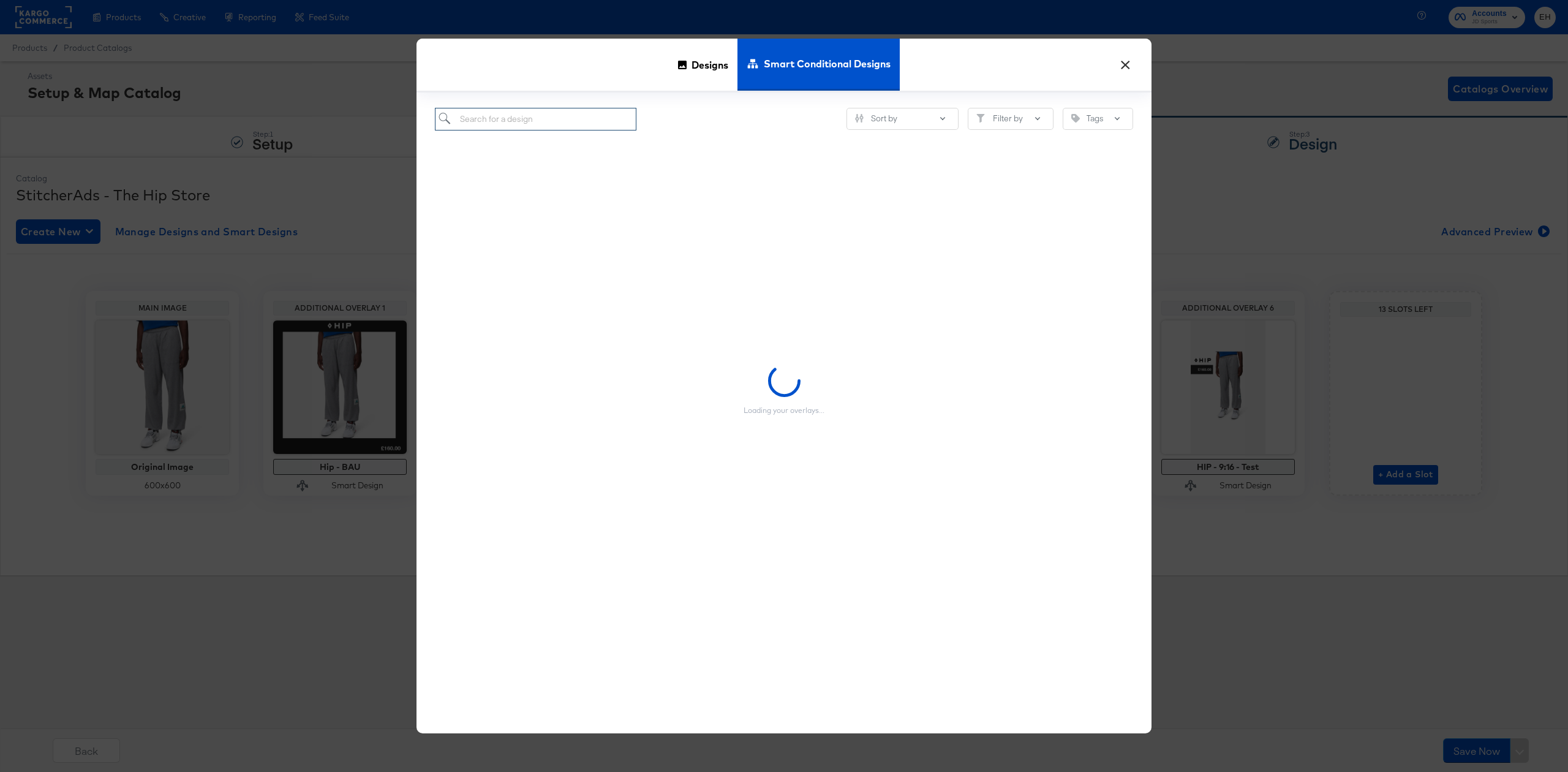
click at [507, 117] on input "search" at bounding box center [536, 119] width 202 height 23
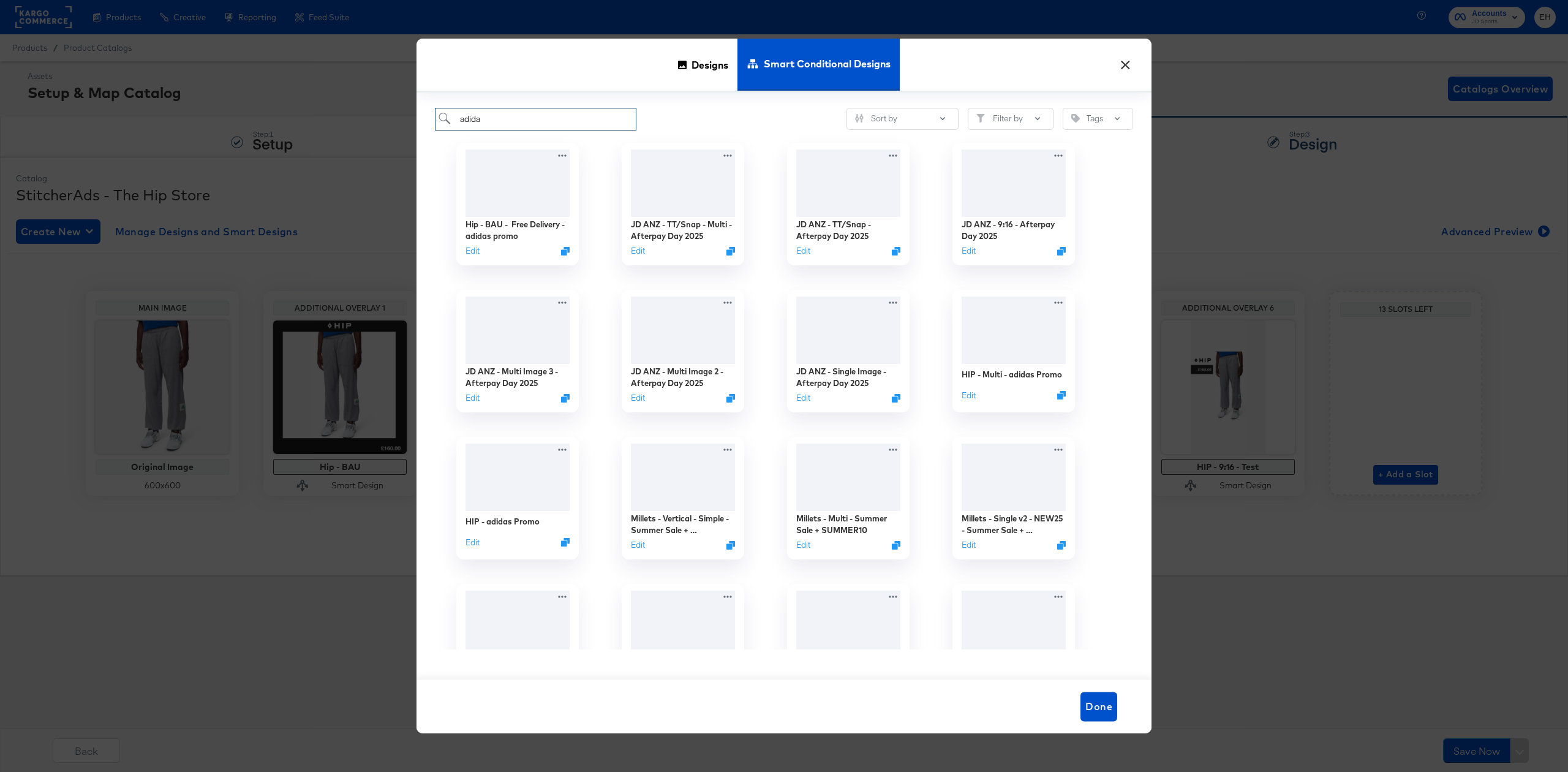
type input "adidas"
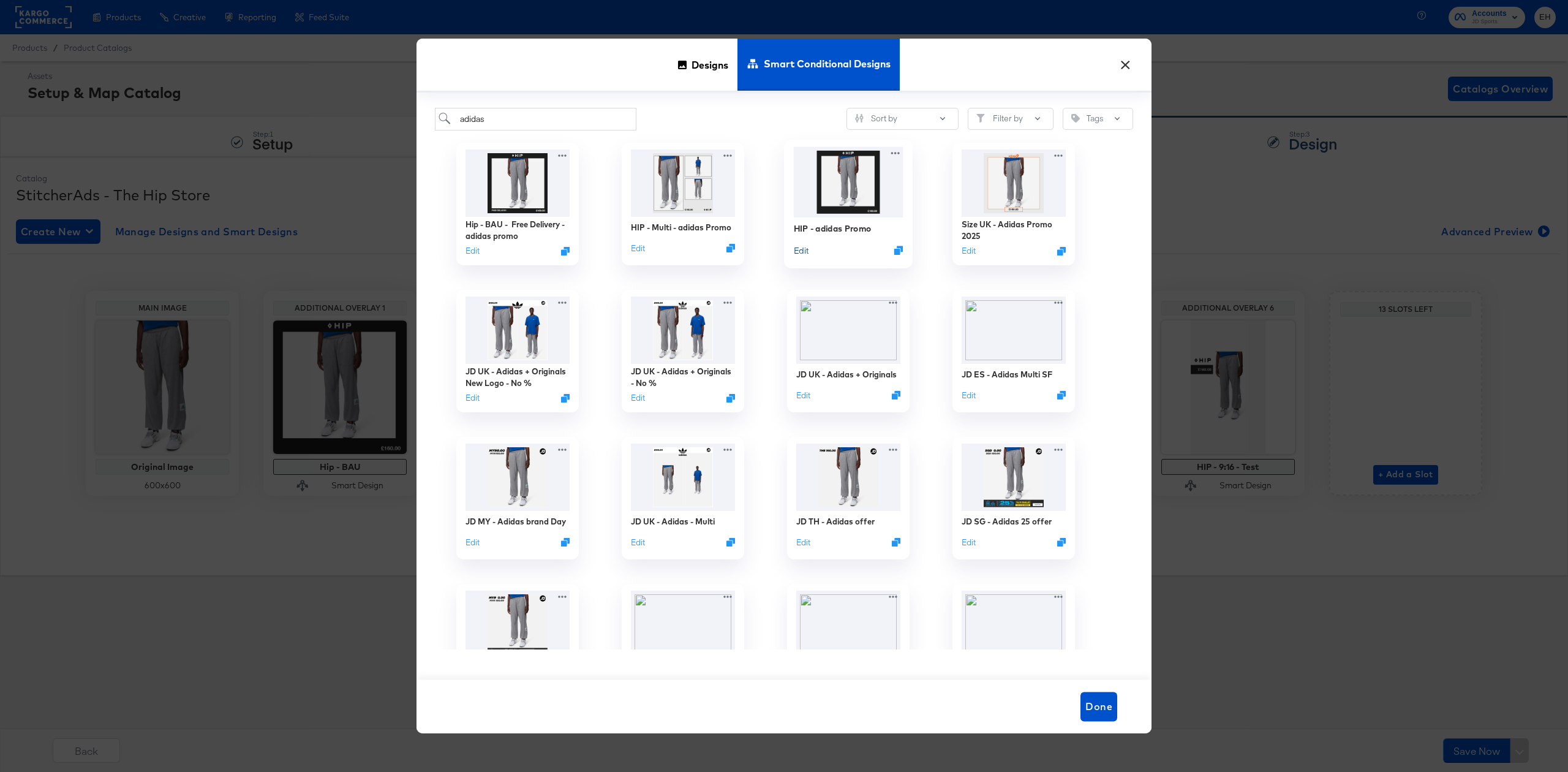
click at [805, 250] on button "Edit" at bounding box center [801, 250] width 15 height 12
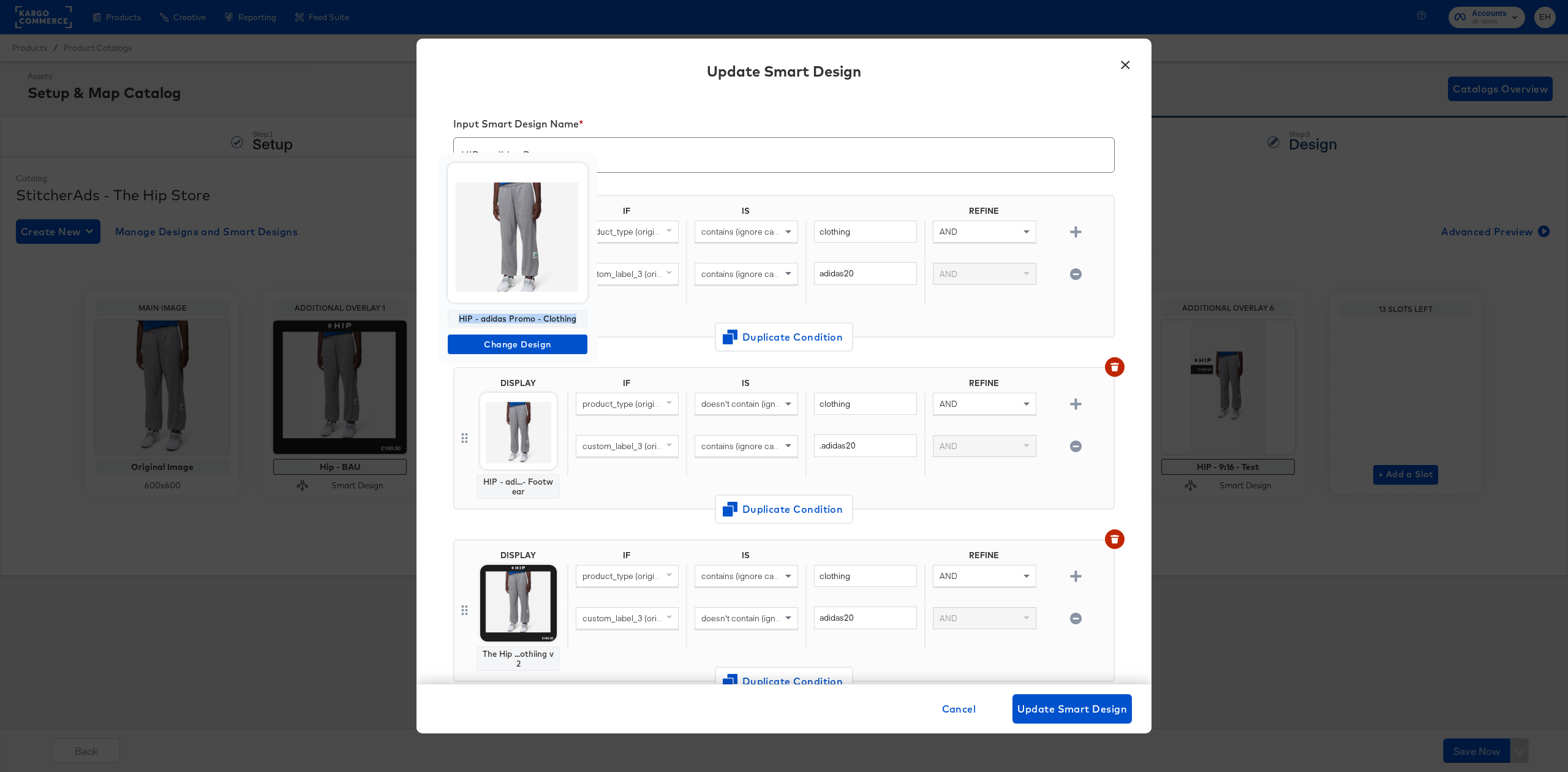
copy div "HIP - adidas Promo - Clothing"
drag, startPoint x: 567, startPoint y: 315, endPoint x: 454, endPoint y: 318, distance: 113.0
click at [454, 318] on div "HIP - adidas Promo - Clothing" at bounding box center [517, 319] width 140 height 17
click at [1121, 68] on button "×" at bounding box center [1125, 62] width 22 height 22
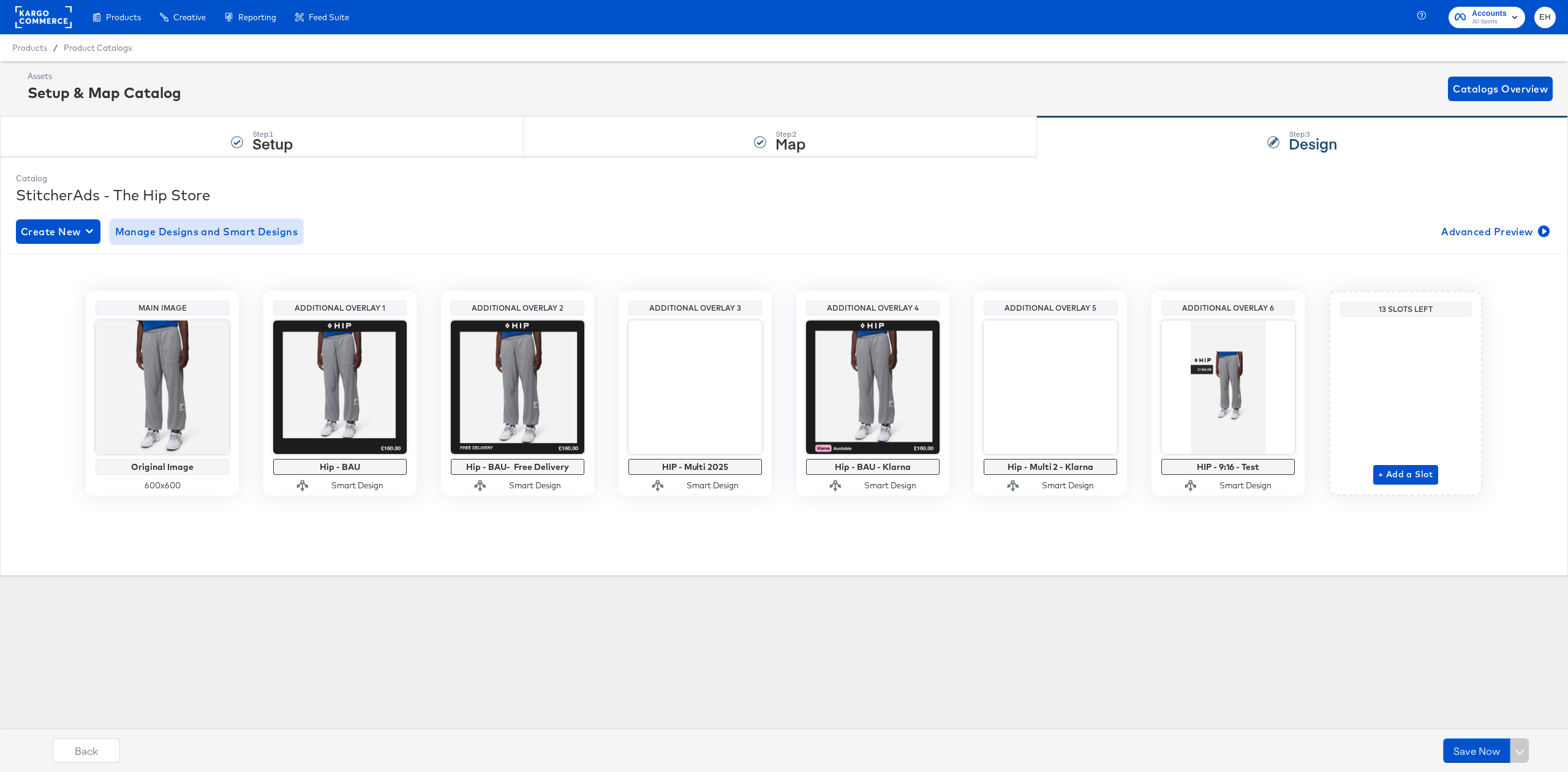
click at [131, 231] on span "Manage Designs and Smart Designs" at bounding box center [207, 231] width 183 height 17
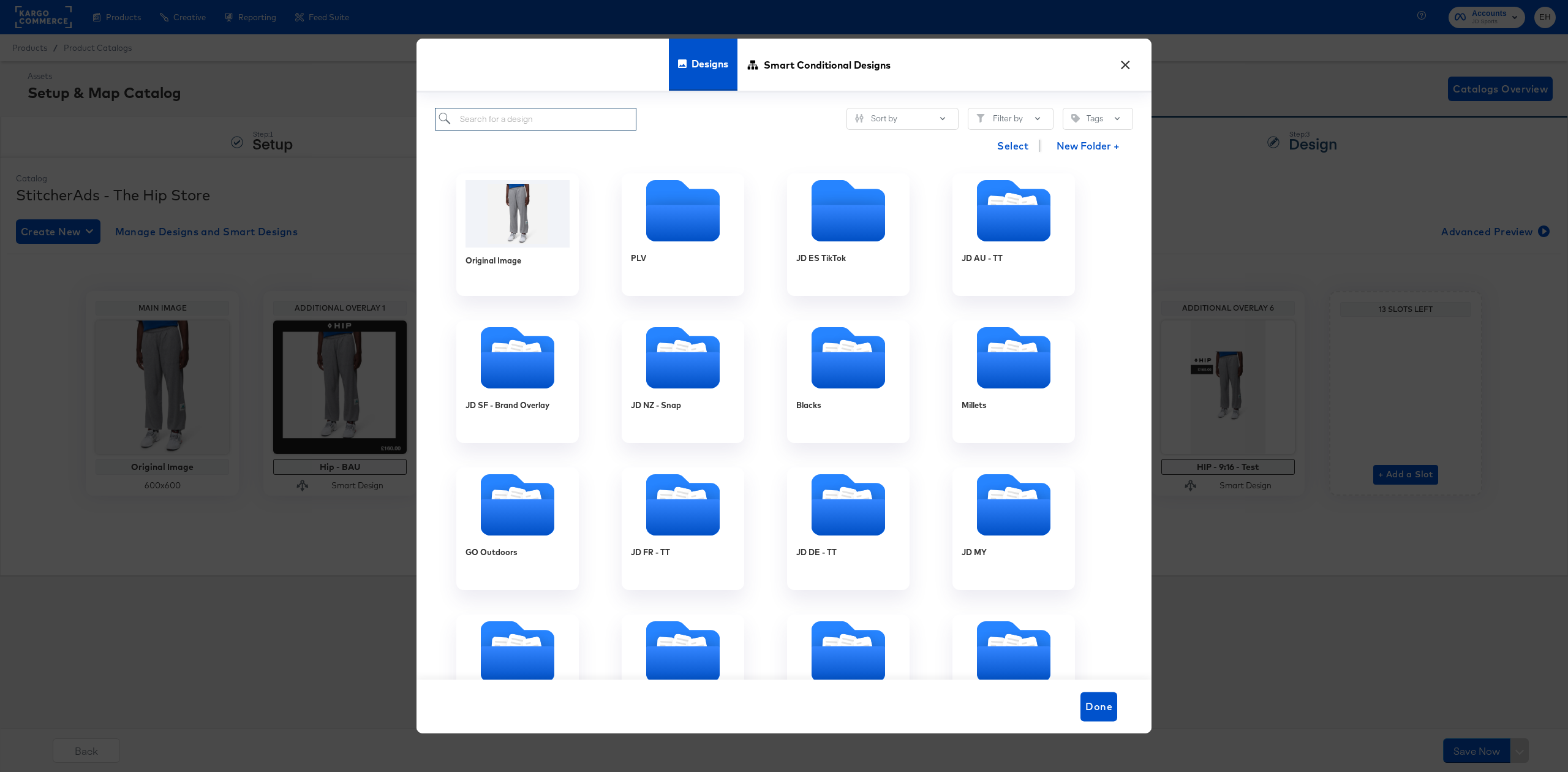
click at [549, 120] on input "search" at bounding box center [536, 119] width 202 height 23
type input "v"
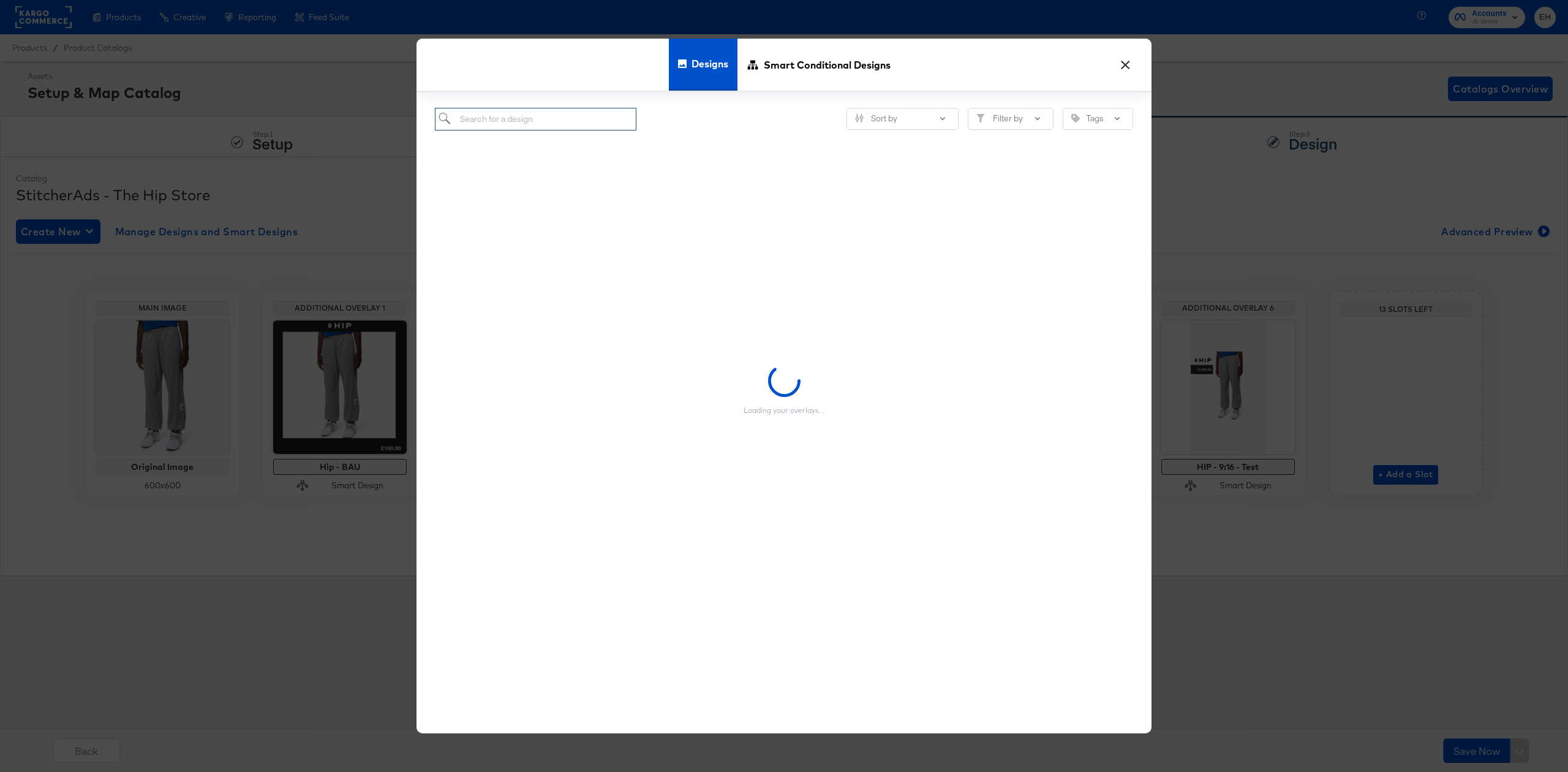
paste input "HIP - adidas Promo - Clothing"
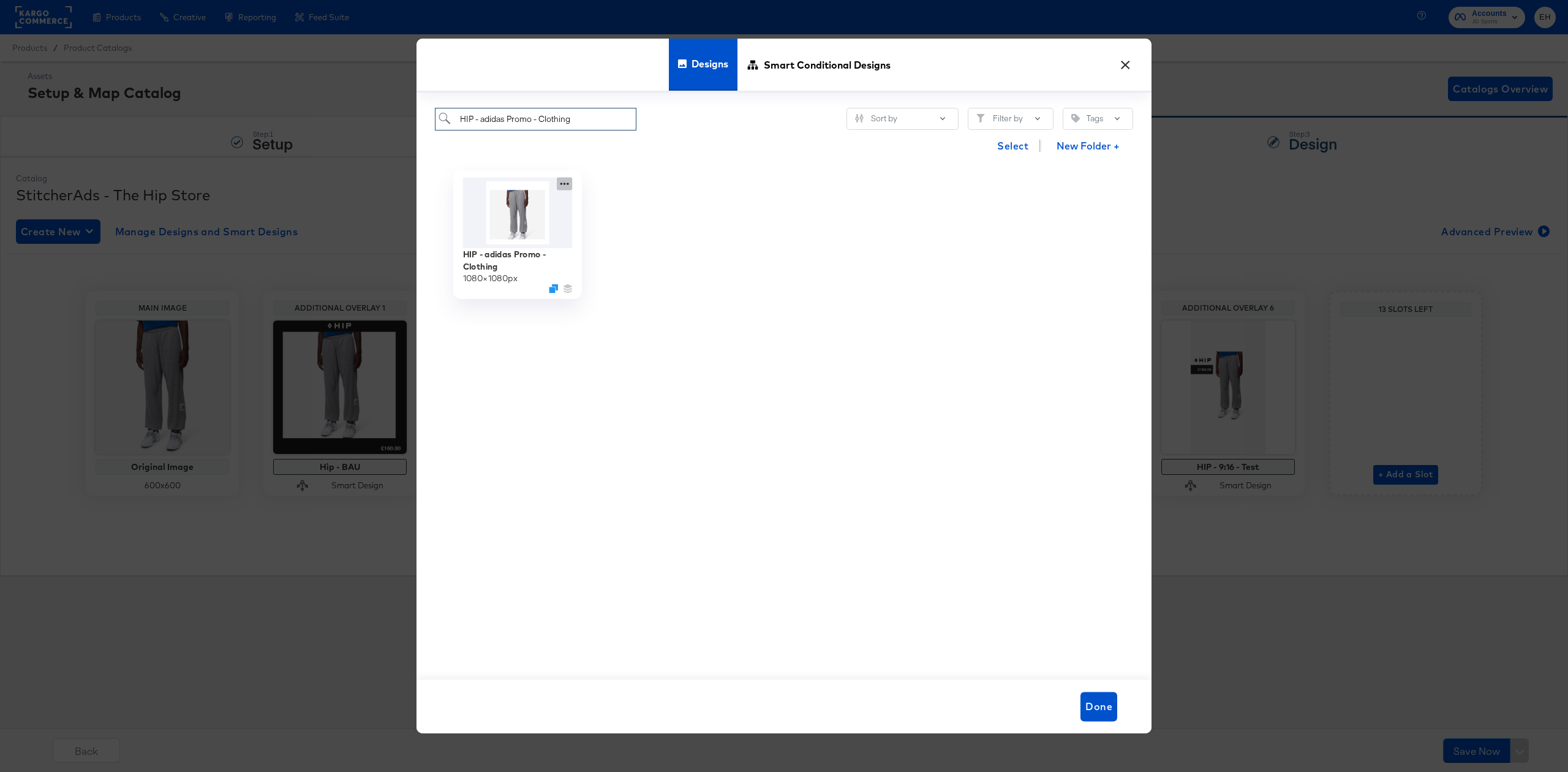
click at [568, 185] on icon at bounding box center [564, 184] width 9 height 3
type input "HIP - adidas Promo - Clothing"
click at [622, 234] on div "Edit Design Edit Design" at bounding box center [622, 234] width 0 height 0
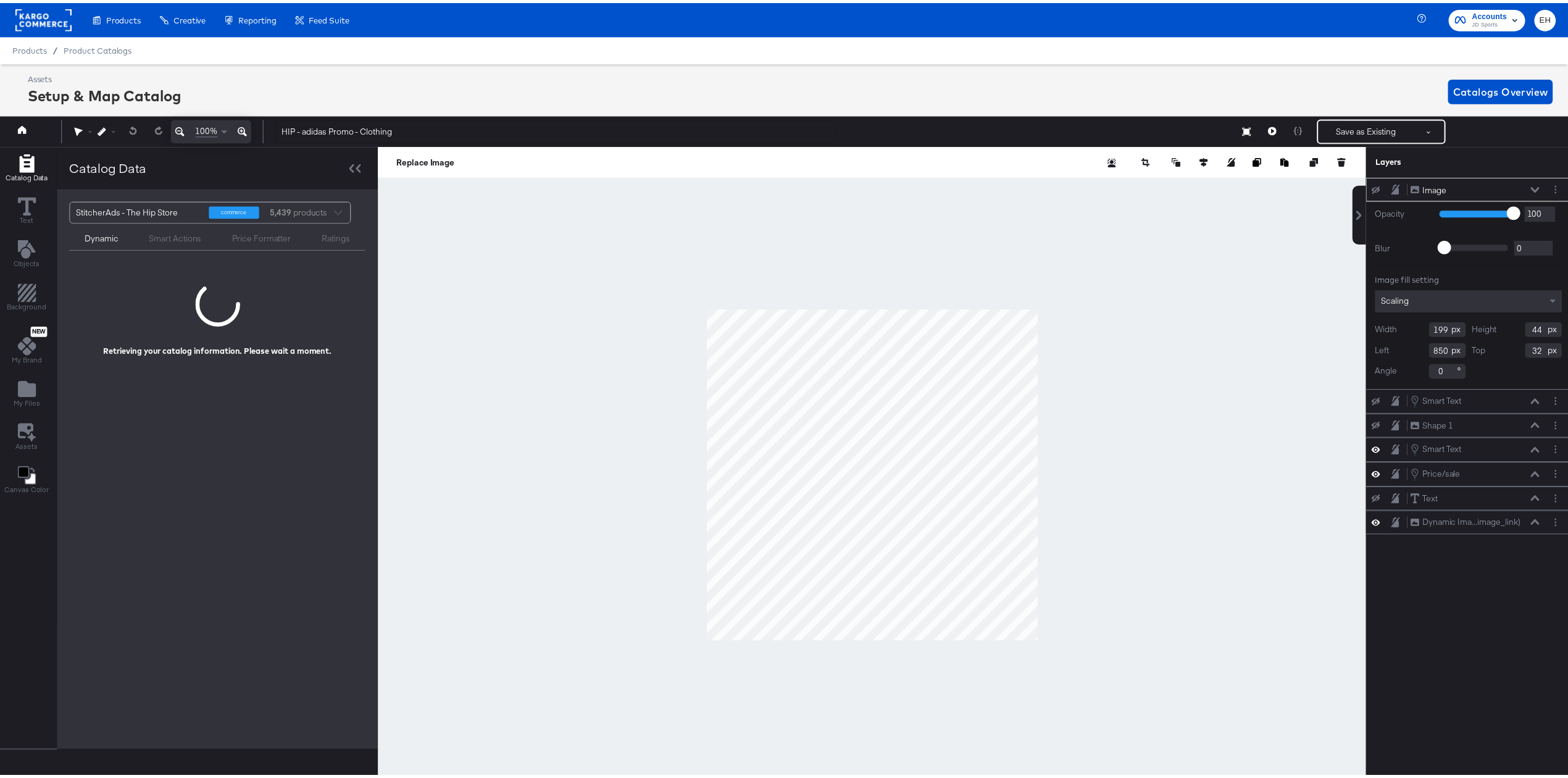
scroll to position [0, 3]
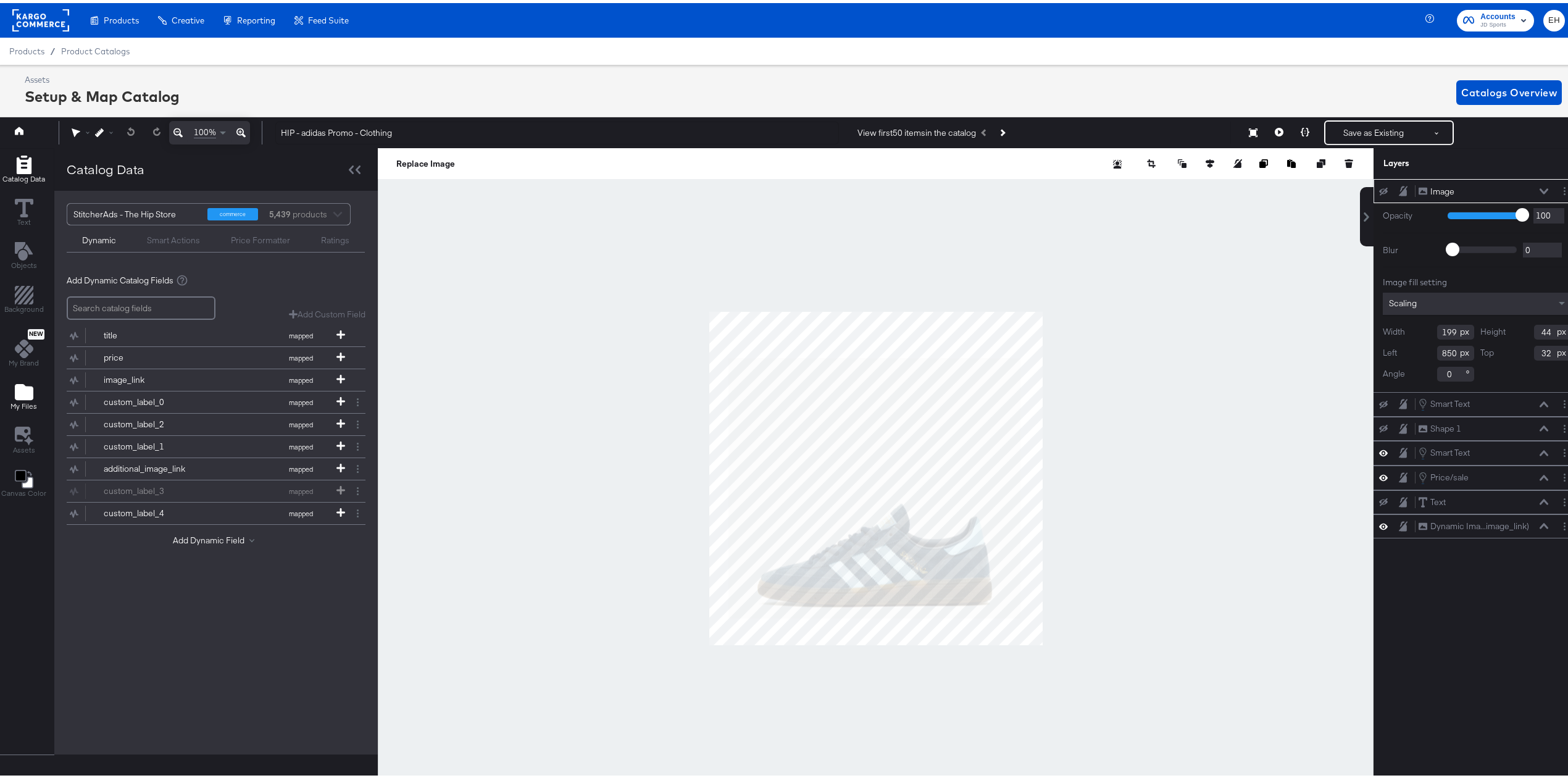
click at [23, 396] on icon "Add Files" at bounding box center [24, 389] width 19 height 16
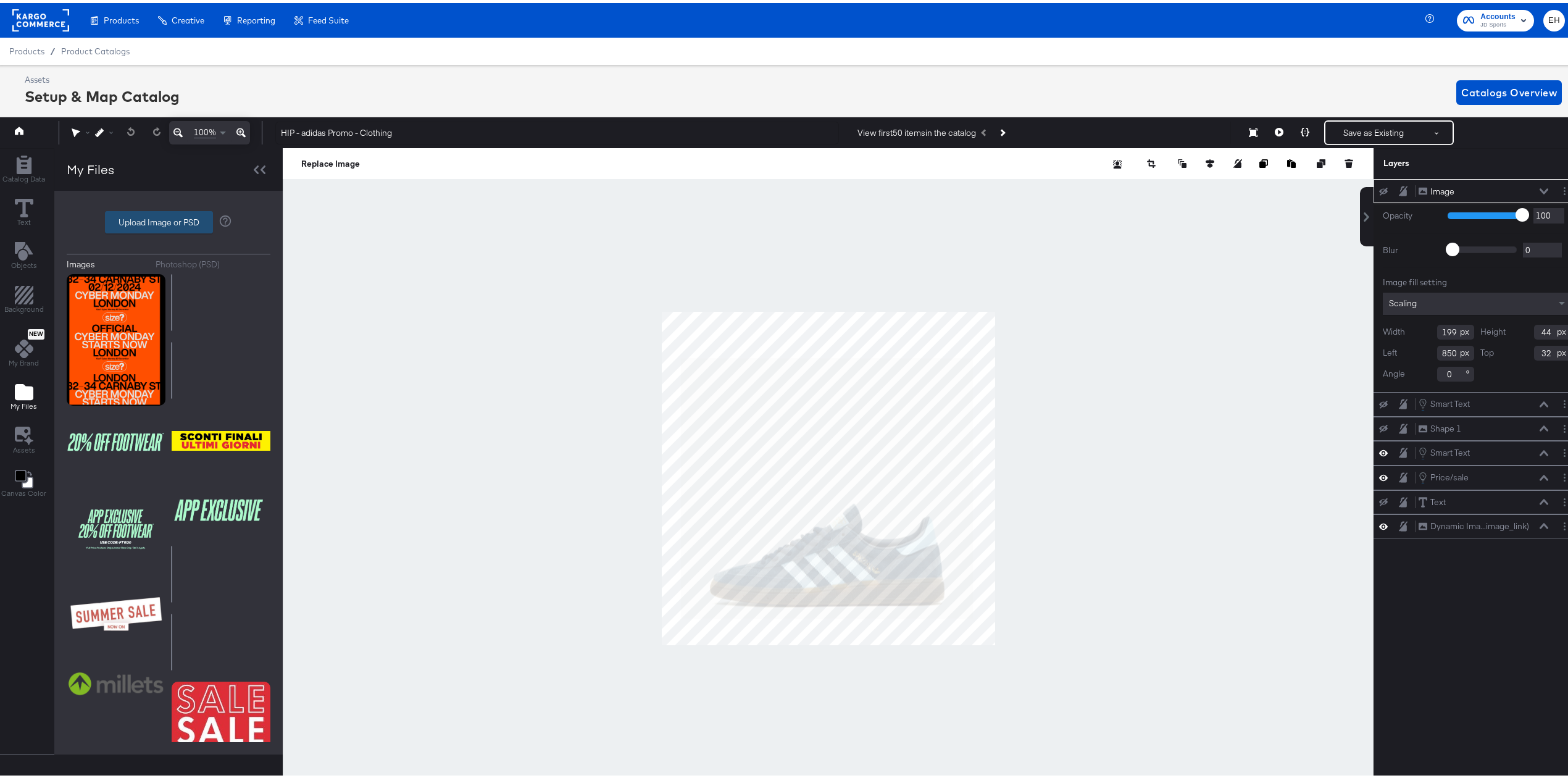
click at [137, 216] on label "Upload Image or PSD" at bounding box center [159, 219] width 107 height 21
click at [168, 219] on input "Upload Image or PSD" at bounding box center [168, 219] width 0 height 0
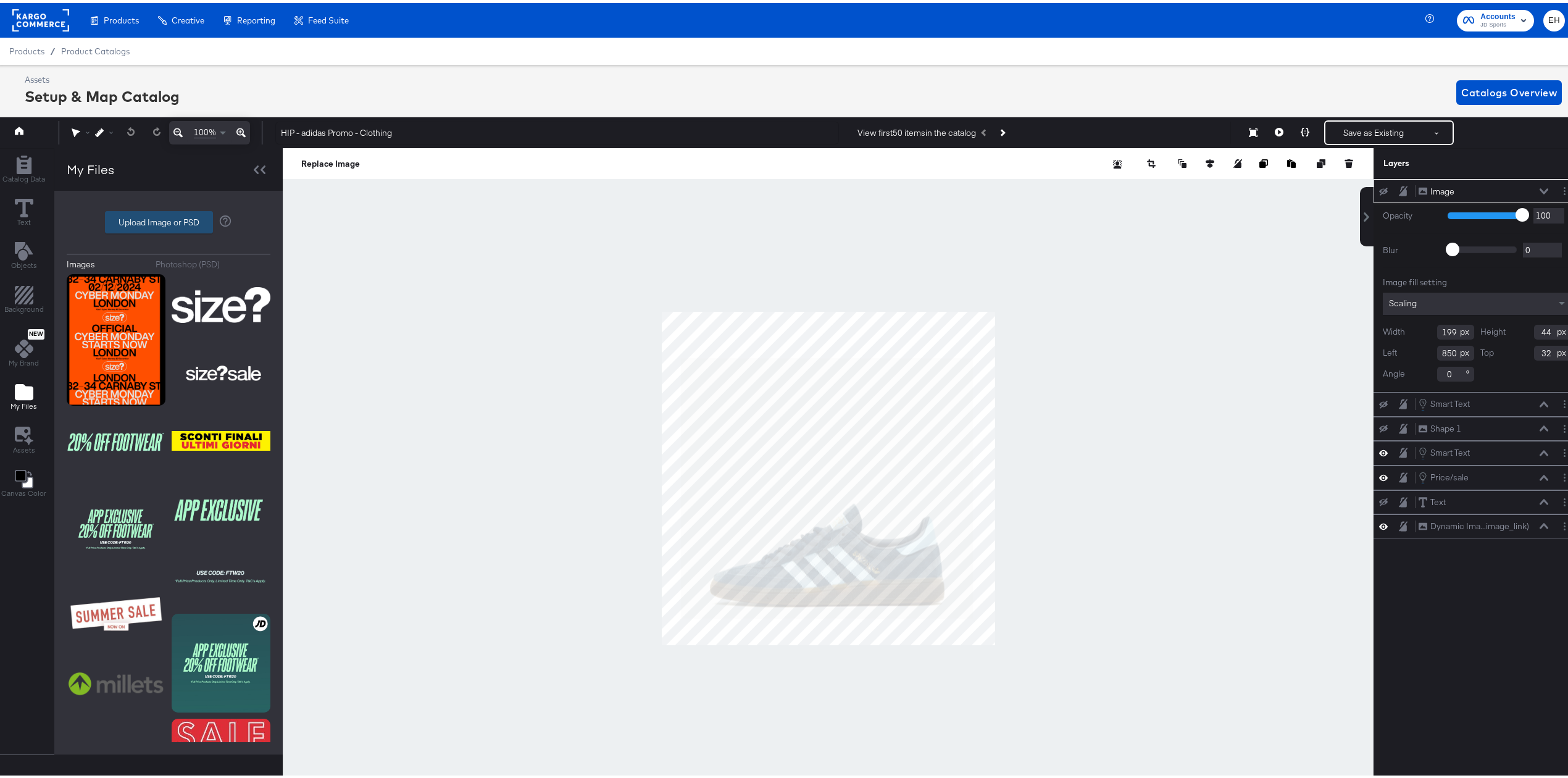
type input "C:\fakepath\1 Image border.png"
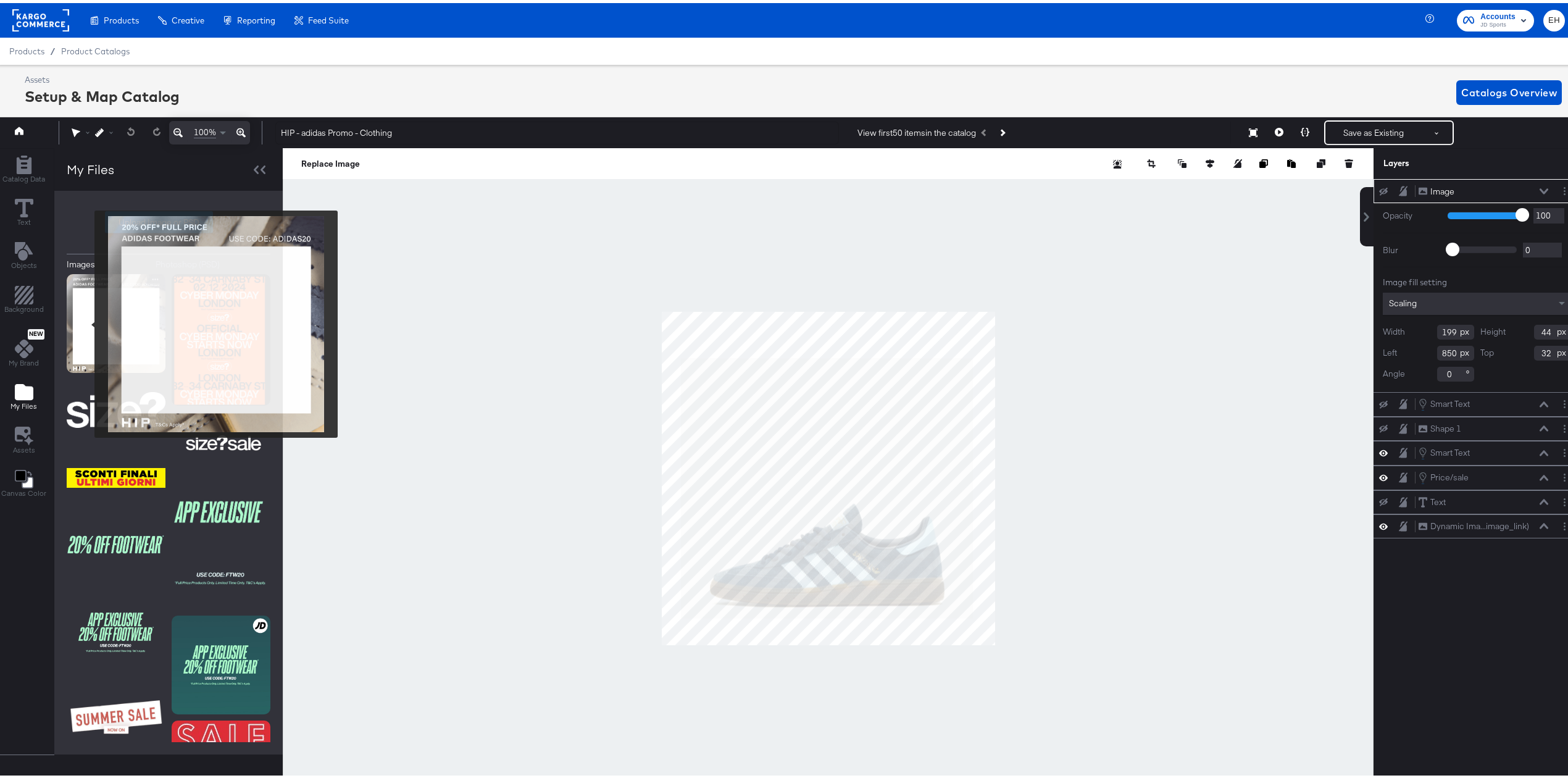
click at [86, 321] on img at bounding box center [116, 321] width 99 height 99
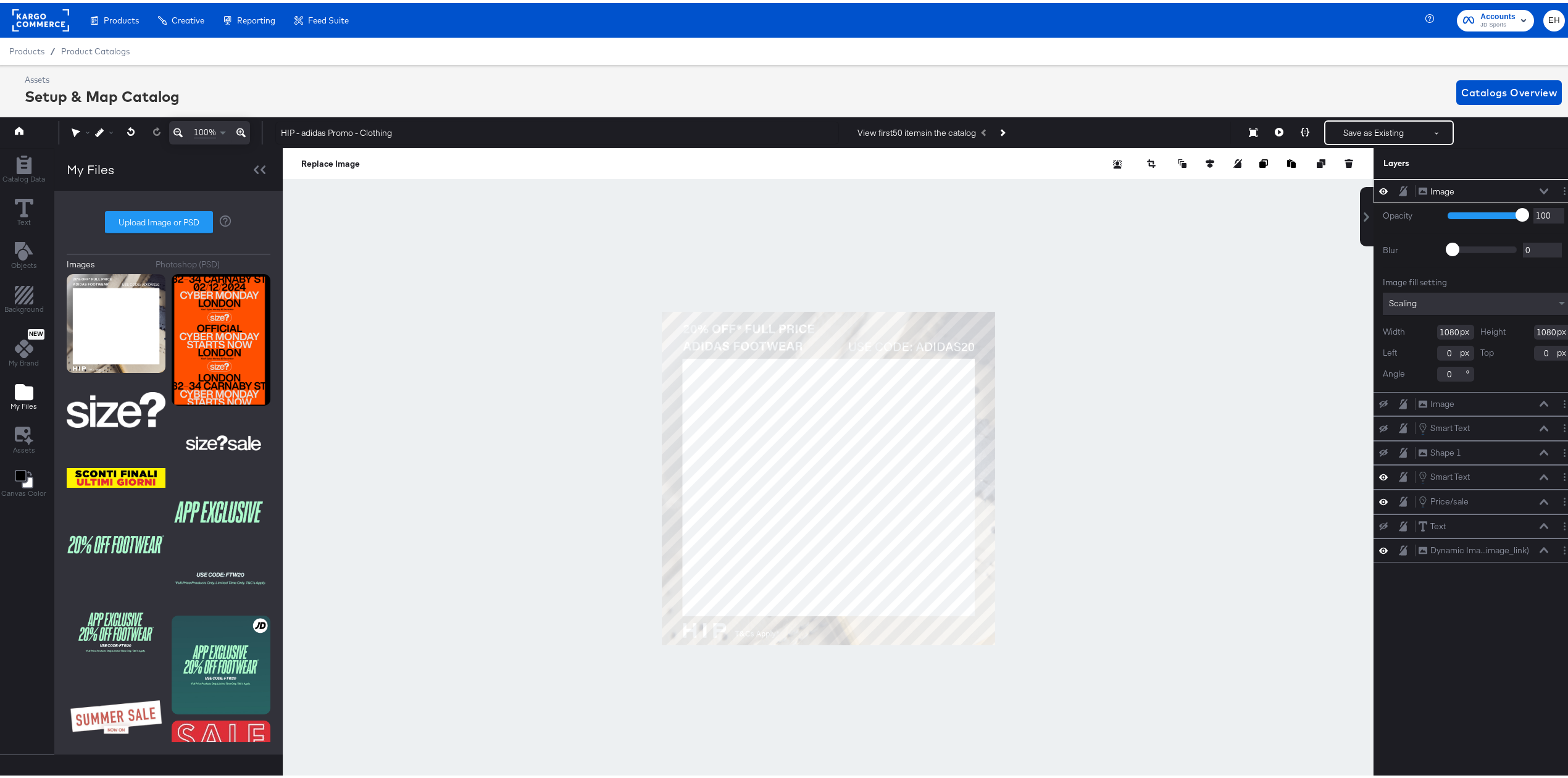
click at [1379, 188] on icon at bounding box center [1383, 188] width 9 height 11
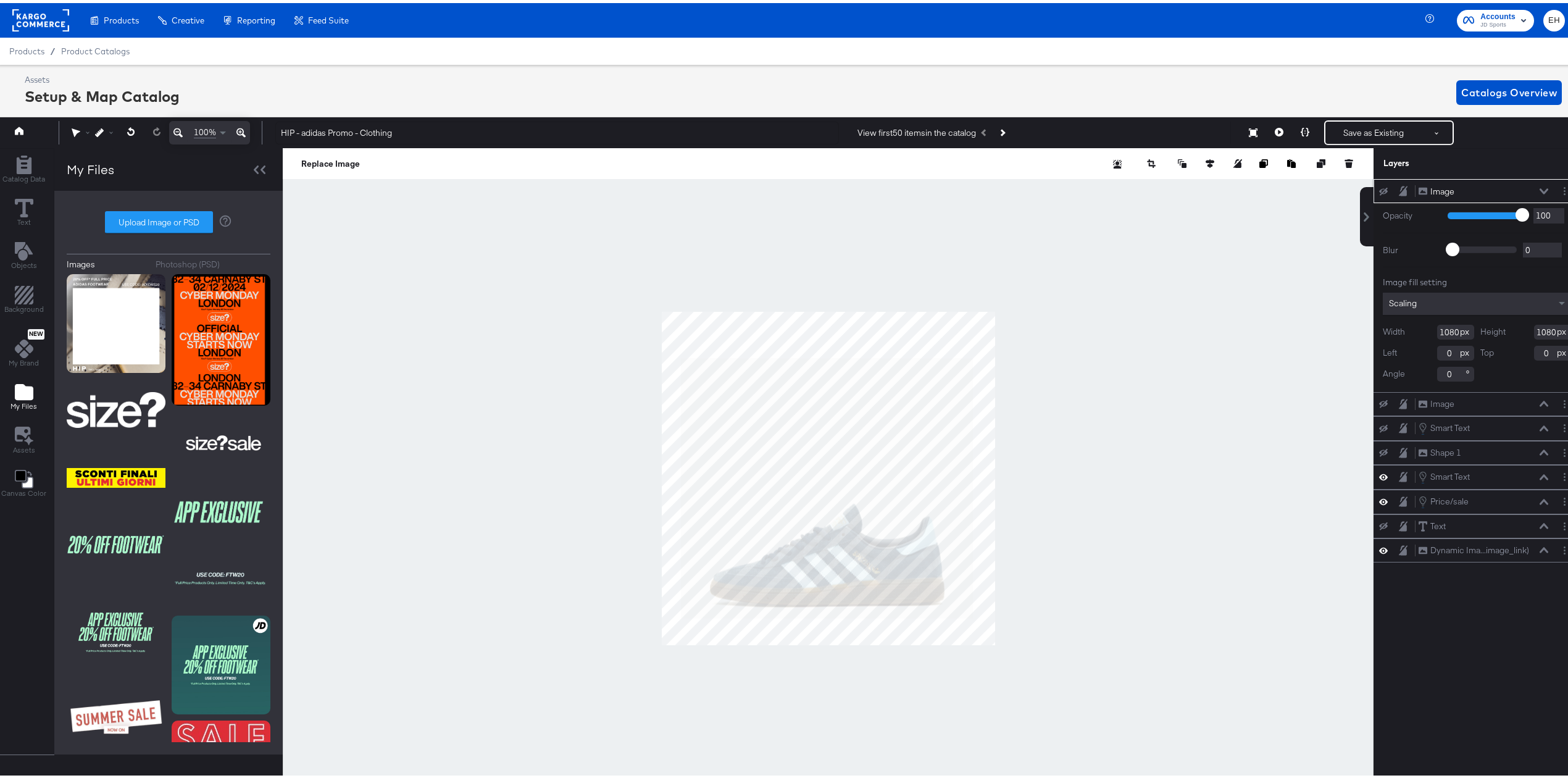
click at [1379, 186] on icon at bounding box center [1383, 188] width 9 height 8
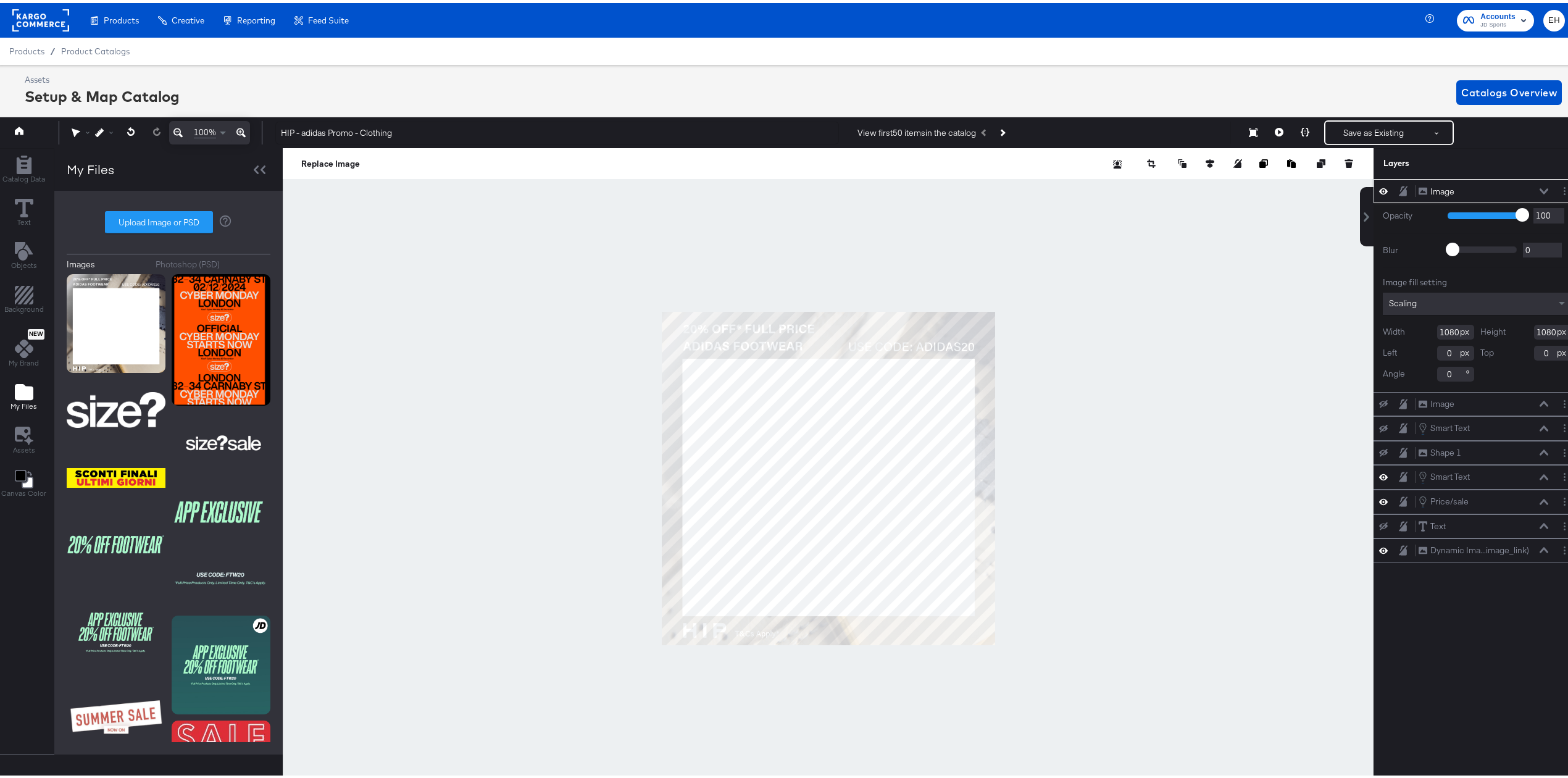
click at [1539, 186] on icon at bounding box center [1543, 188] width 9 height 6
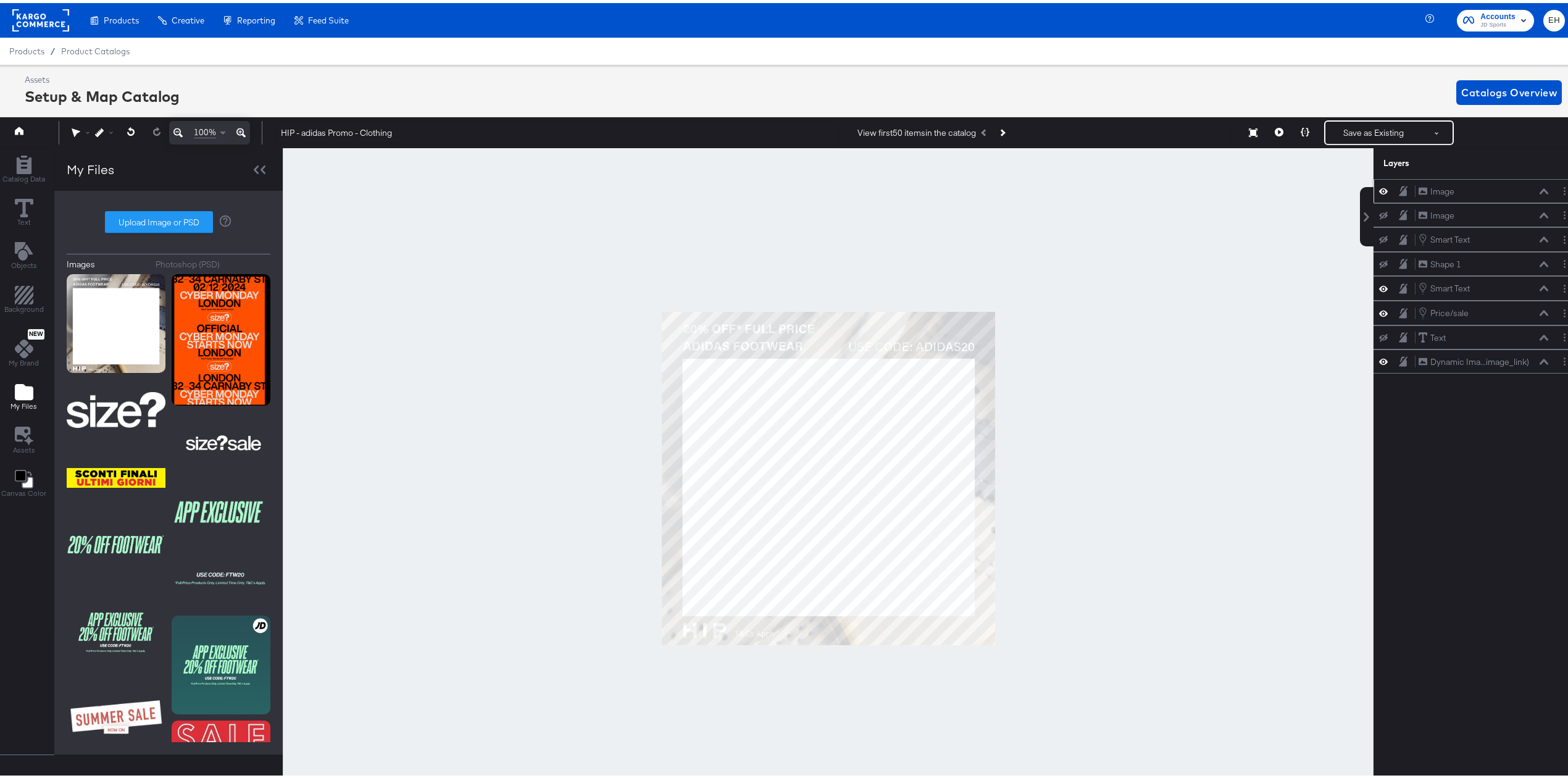
click at [1539, 186] on button at bounding box center [1543, 188] width 10 height 7
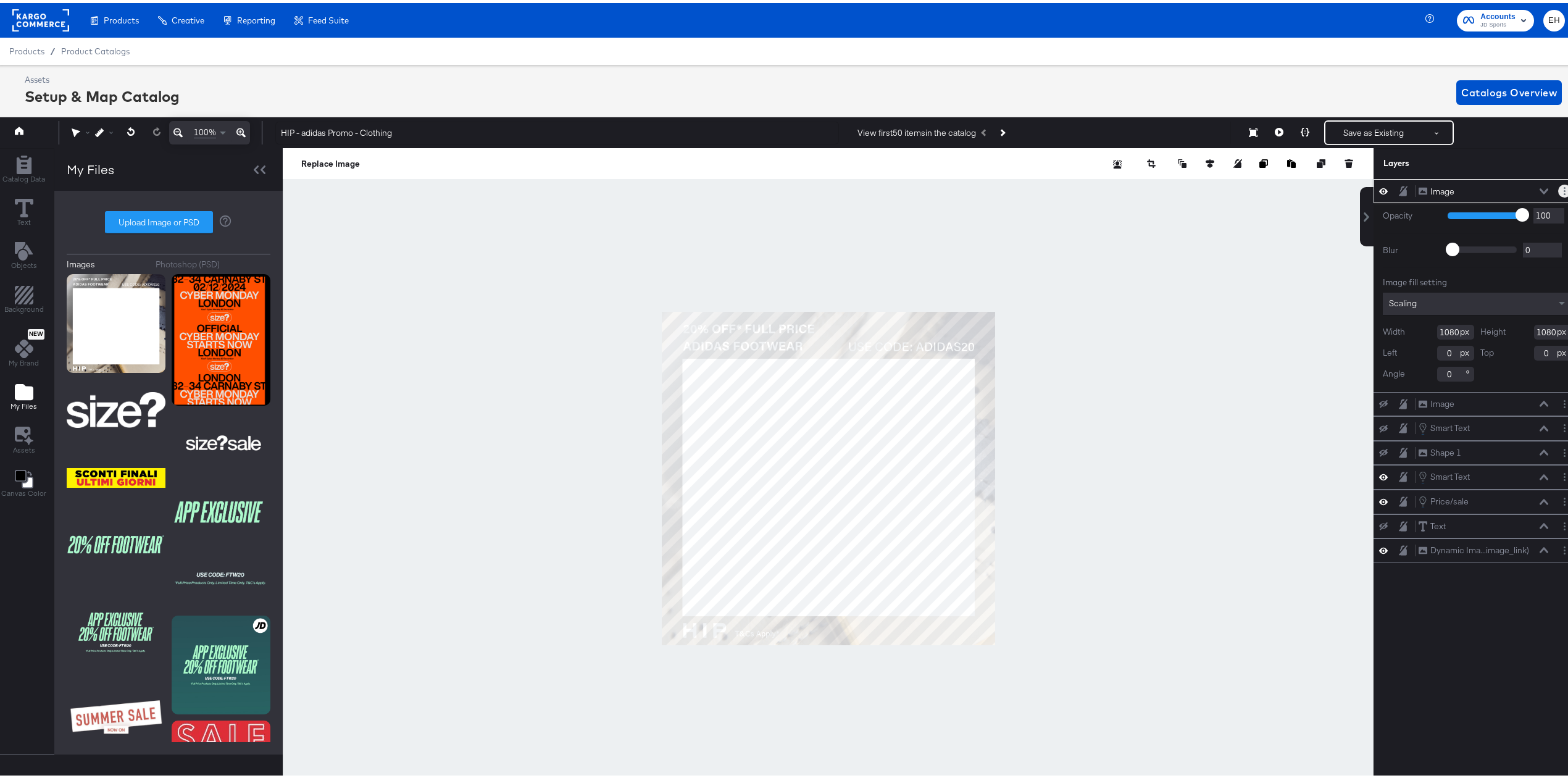
click at [1563, 186] on icon "Layer Options" at bounding box center [1564, 188] width 2 height 8
click at [1468, 153] on div "Layers" at bounding box center [1477, 160] width 207 height 31
click at [1539, 188] on icon at bounding box center [1543, 188] width 9 height 6
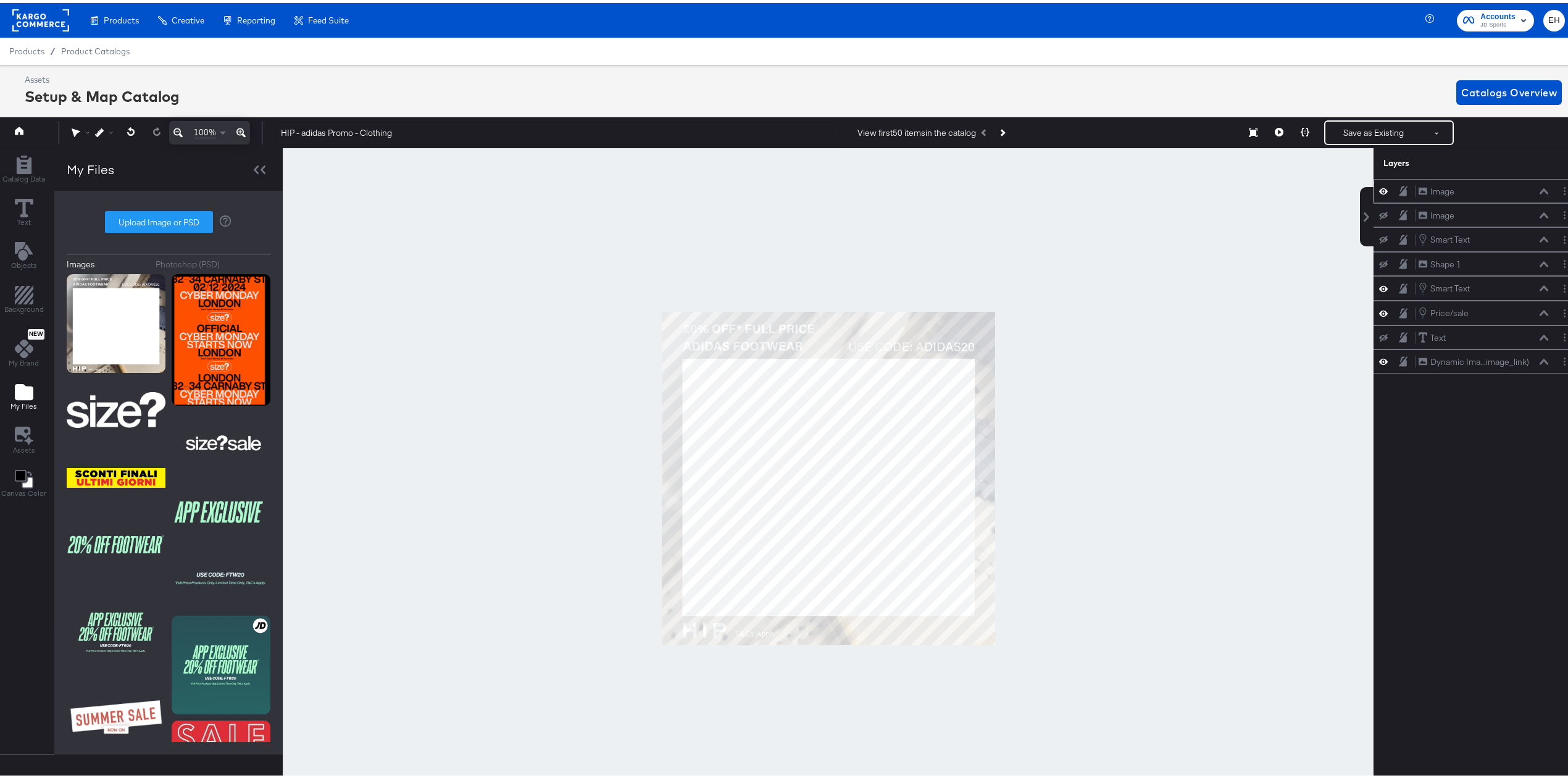
click at [1539, 188] on icon at bounding box center [1543, 188] width 9 height 5
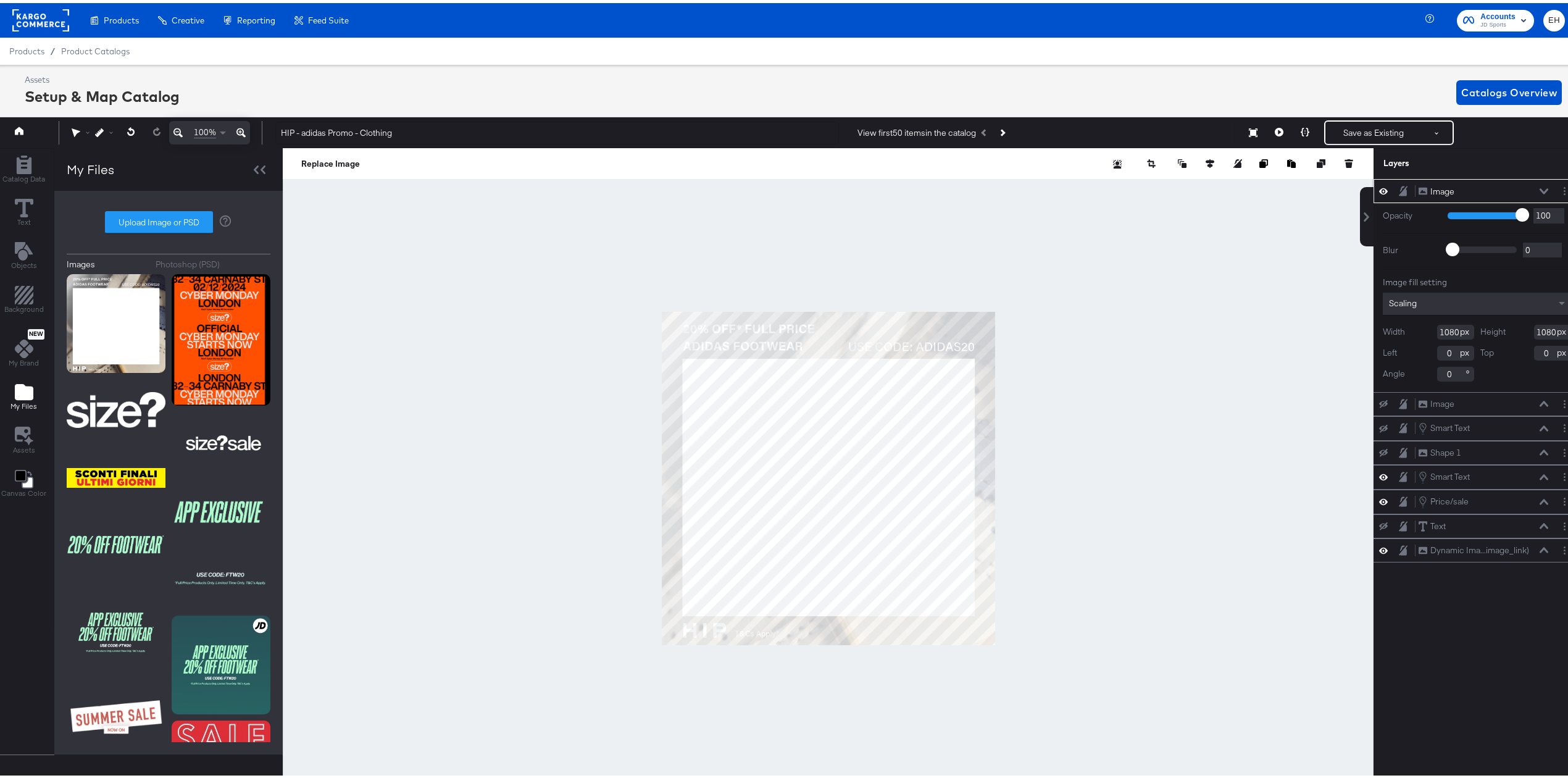
click at [1411, 293] on div "Scaling" at bounding box center [1477, 300] width 188 height 22
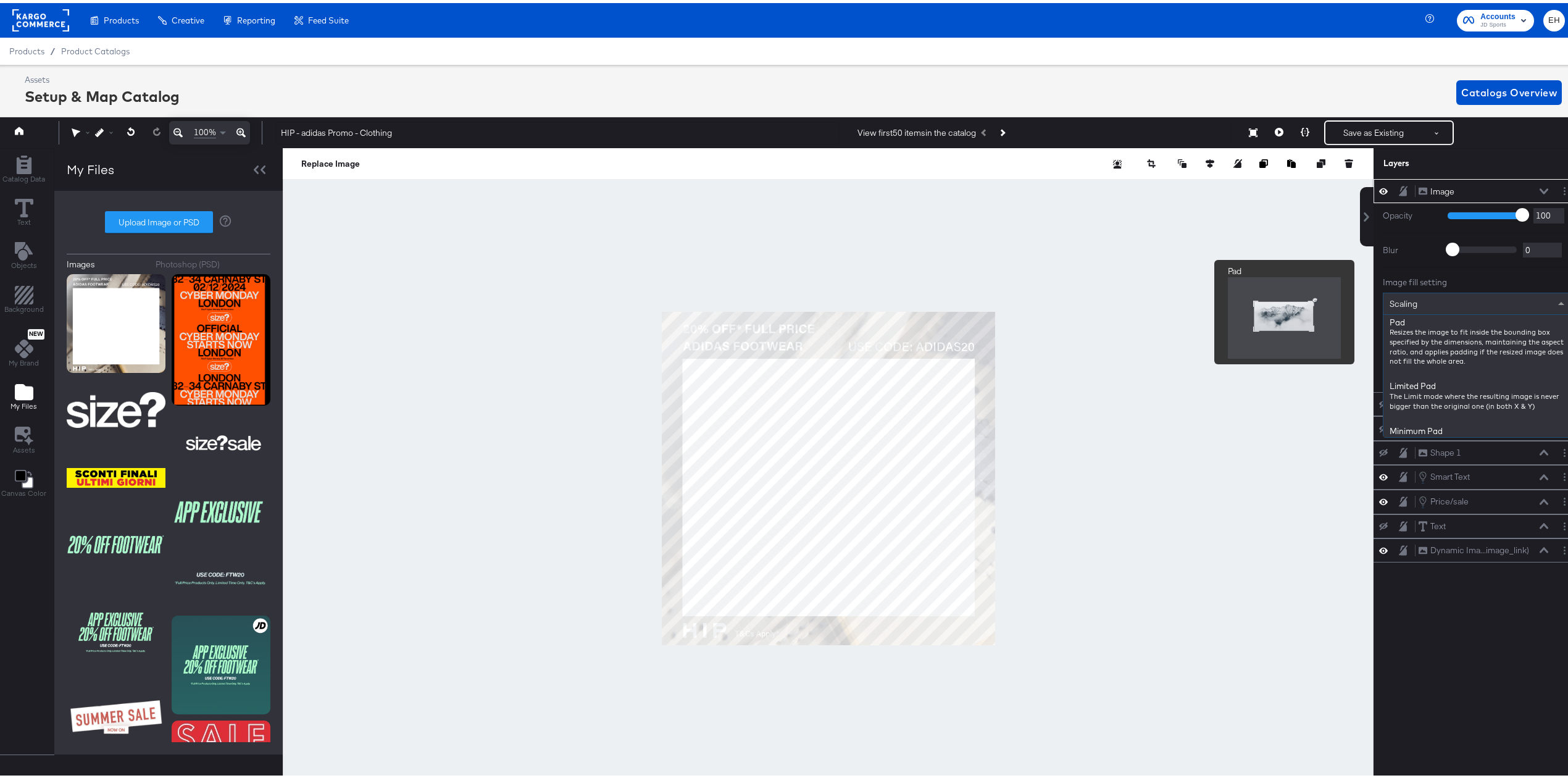
scroll to position [0, 0]
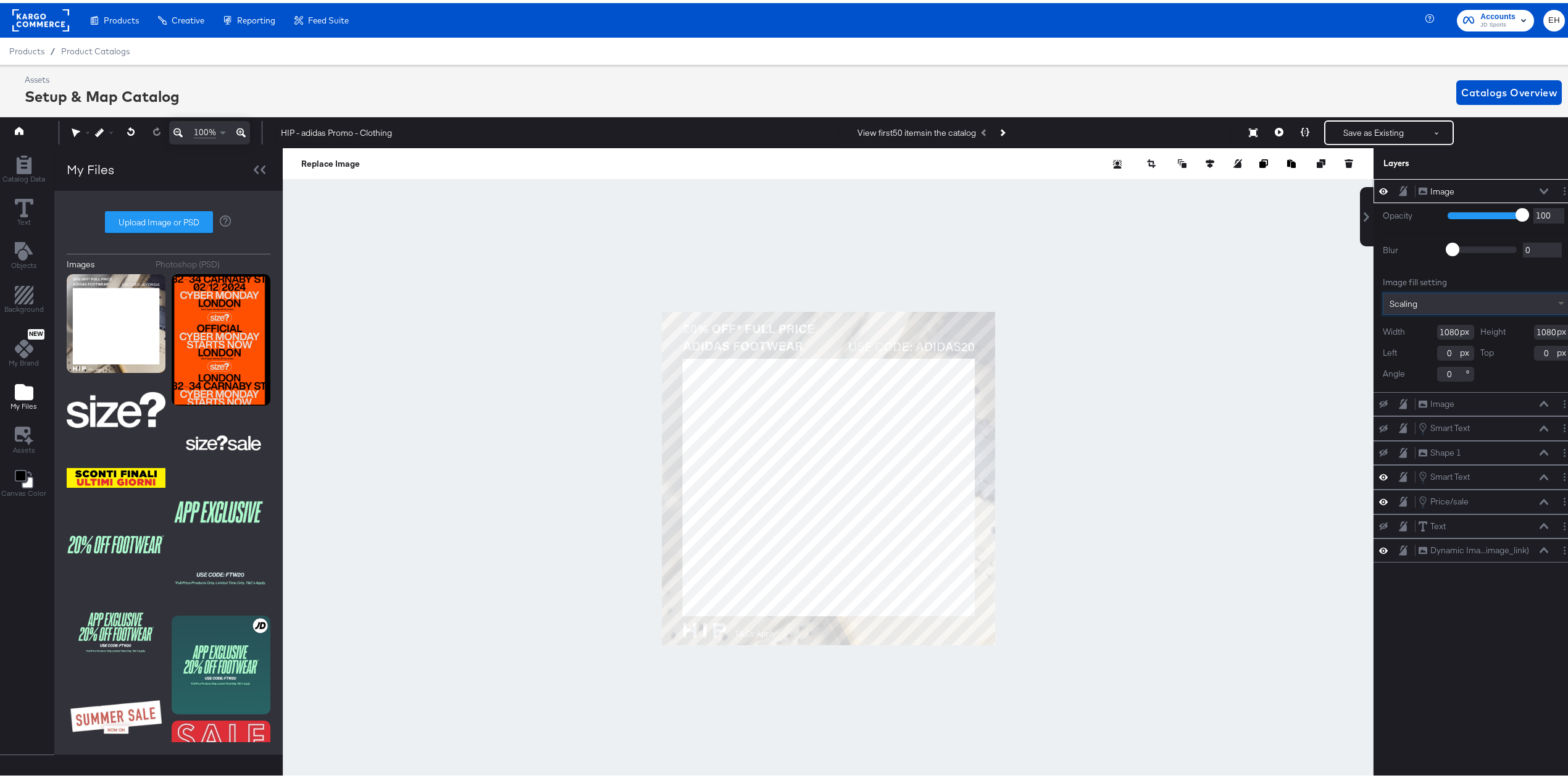
click at [1555, 295] on span at bounding box center [1562, 300] width 15 height 21
click at [1178, 163] on icon at bounding box center [1182, 160] width 9 height 9
click at [1156, 235] on button "Move Backward" at bounding box center [1150, 235] width 95 height 24
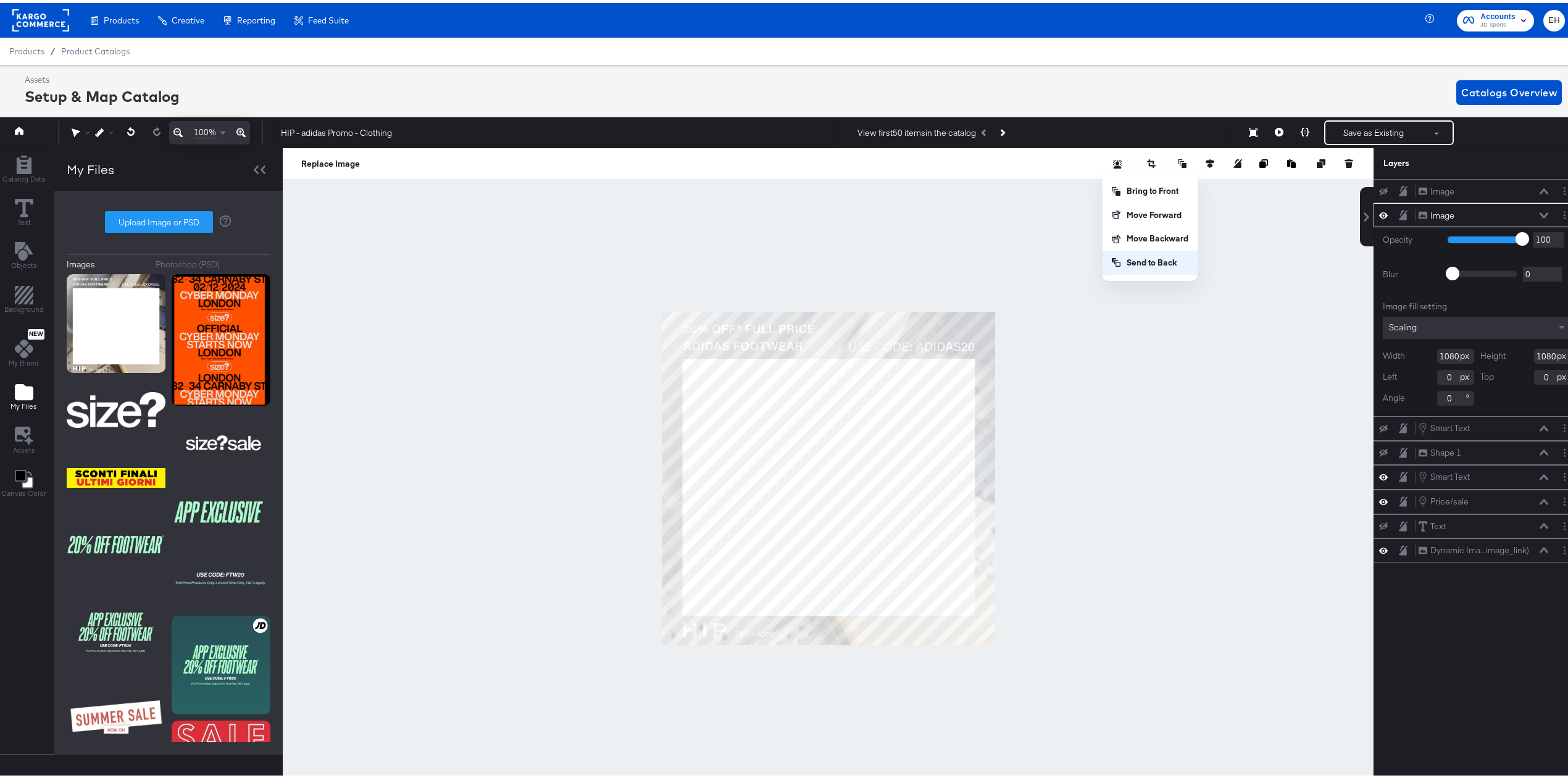
click at [1149, 253] on button "Send to Back" at bounding box center [1150, 259] width 95 height 24
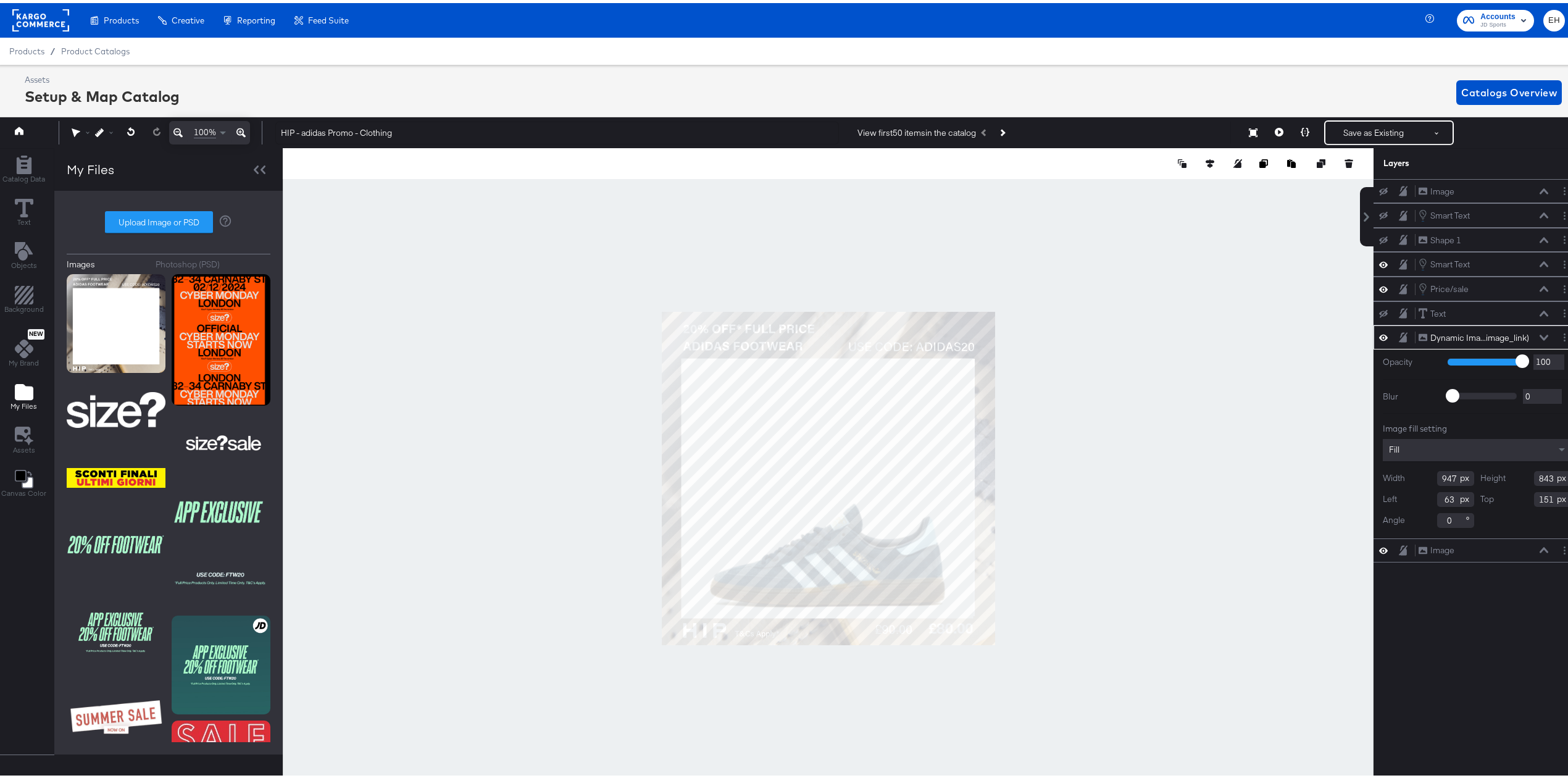
type input "64"
click at [1124, 554] on div at bounding box center [828, 475] width 1091 height 661
type input "65"
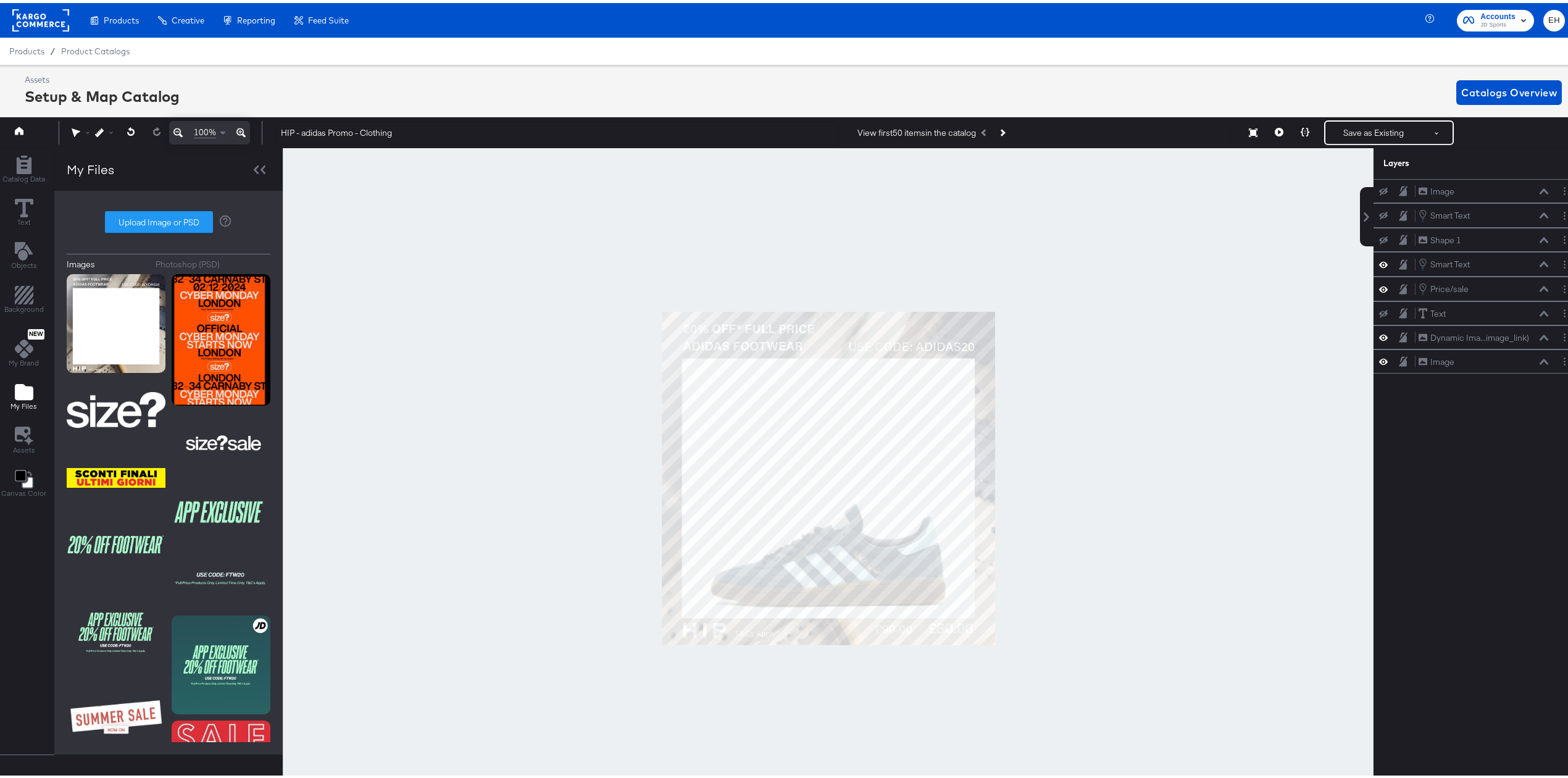
click at [1128, 580] on div at bounding box center [828, 475] width 1091 height 661
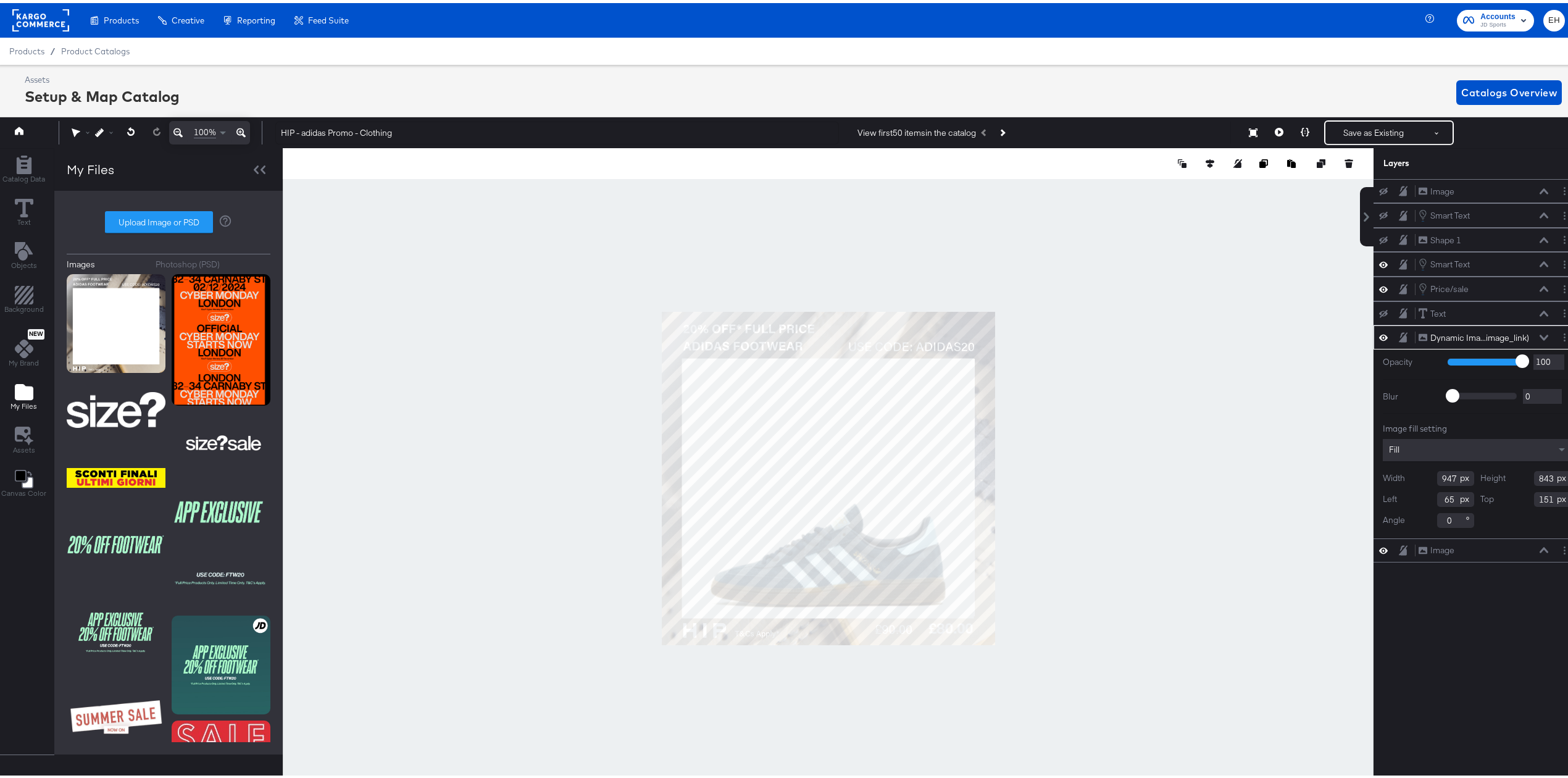
type input "66"
click at [1183, 637] on div at bounding box center [828, 475] width 1091 height 661
type input "67"
click at [1193, 531] on div at bounding box center [828, 475] width 1091 height 661
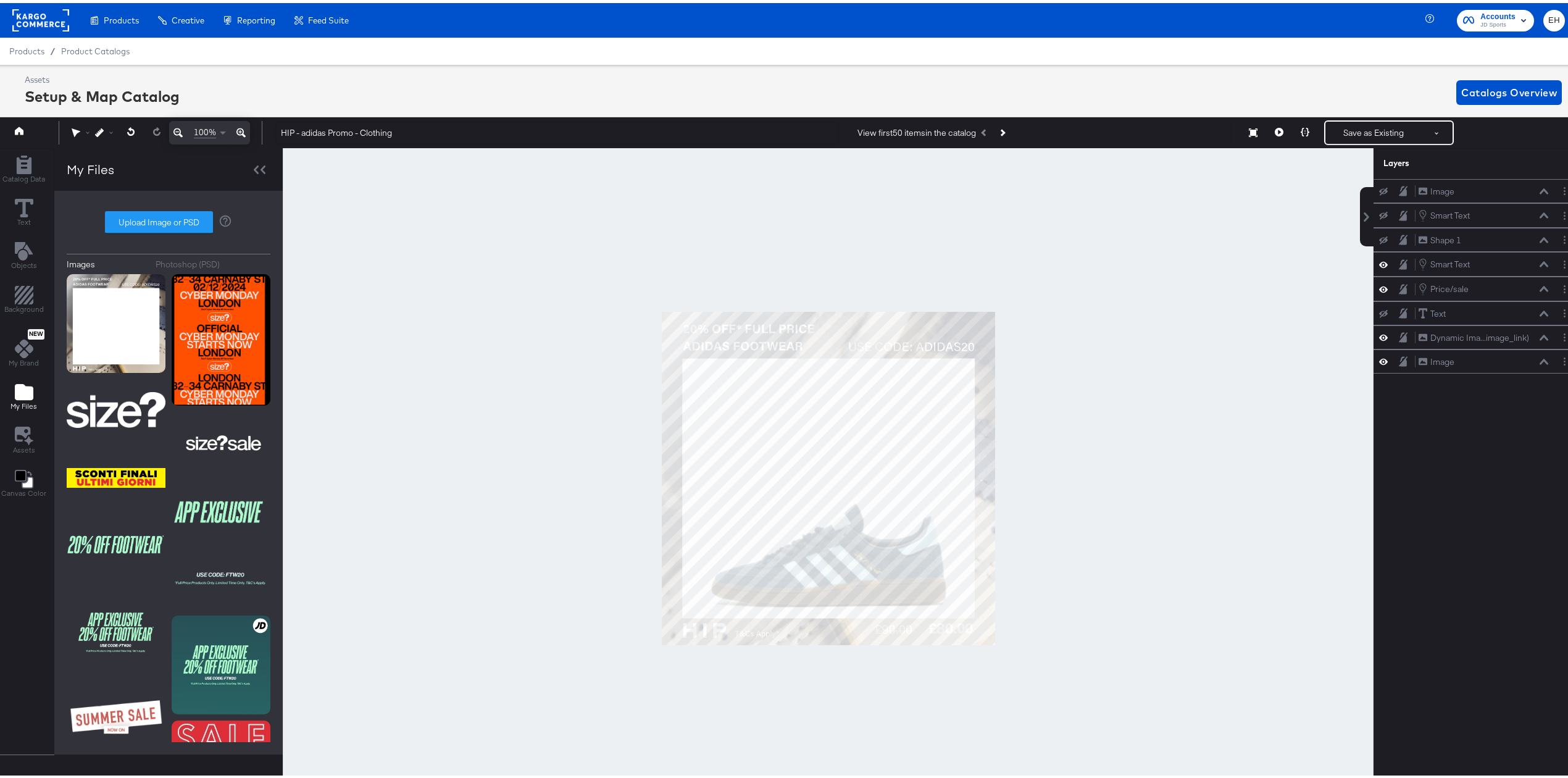
click at [242, 124] on icon at bounding box center [241, 130] width 9 height 15
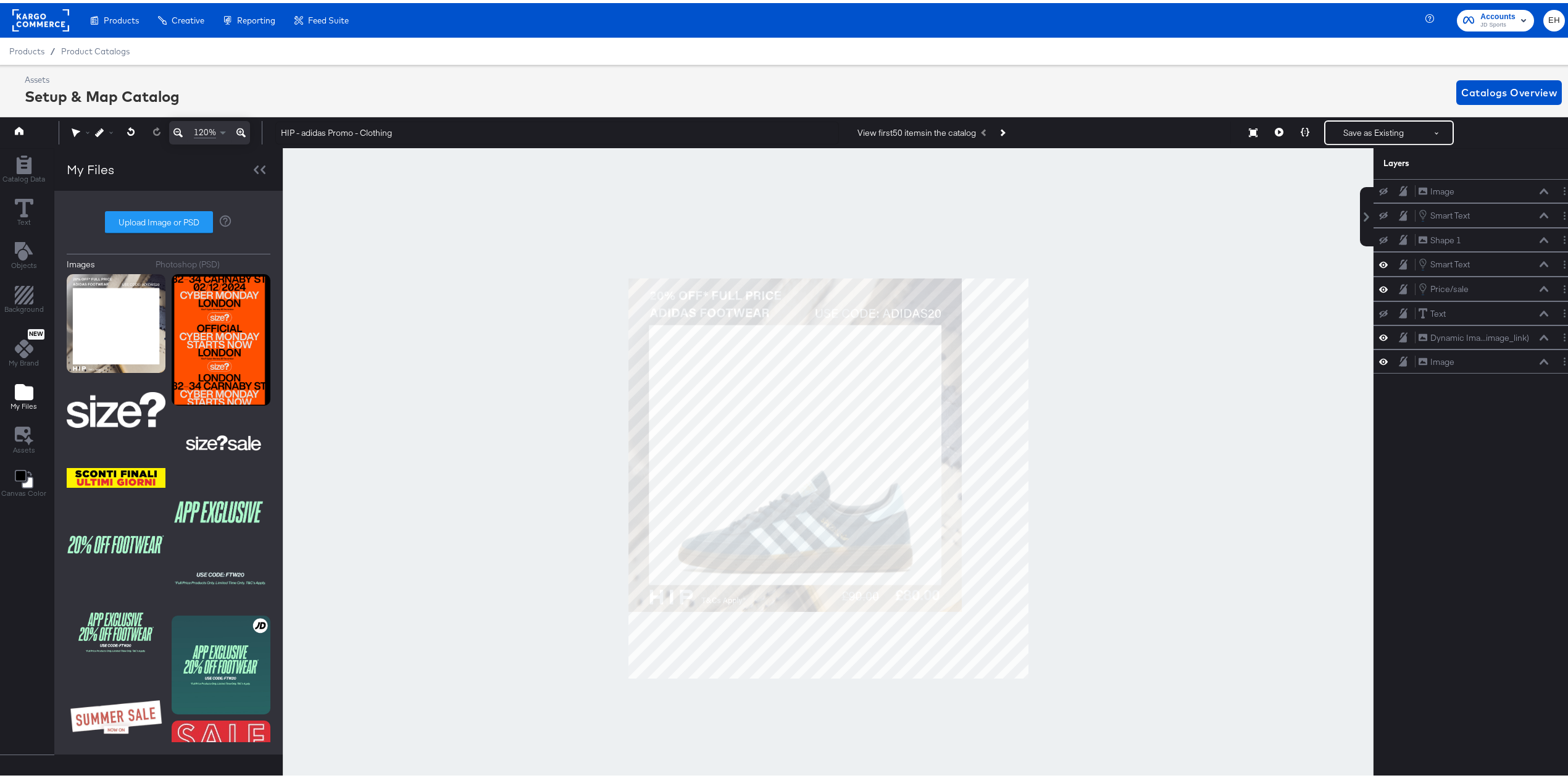
click at [242, 124] on icon at bounding box center [241, 130] width 9 height 15
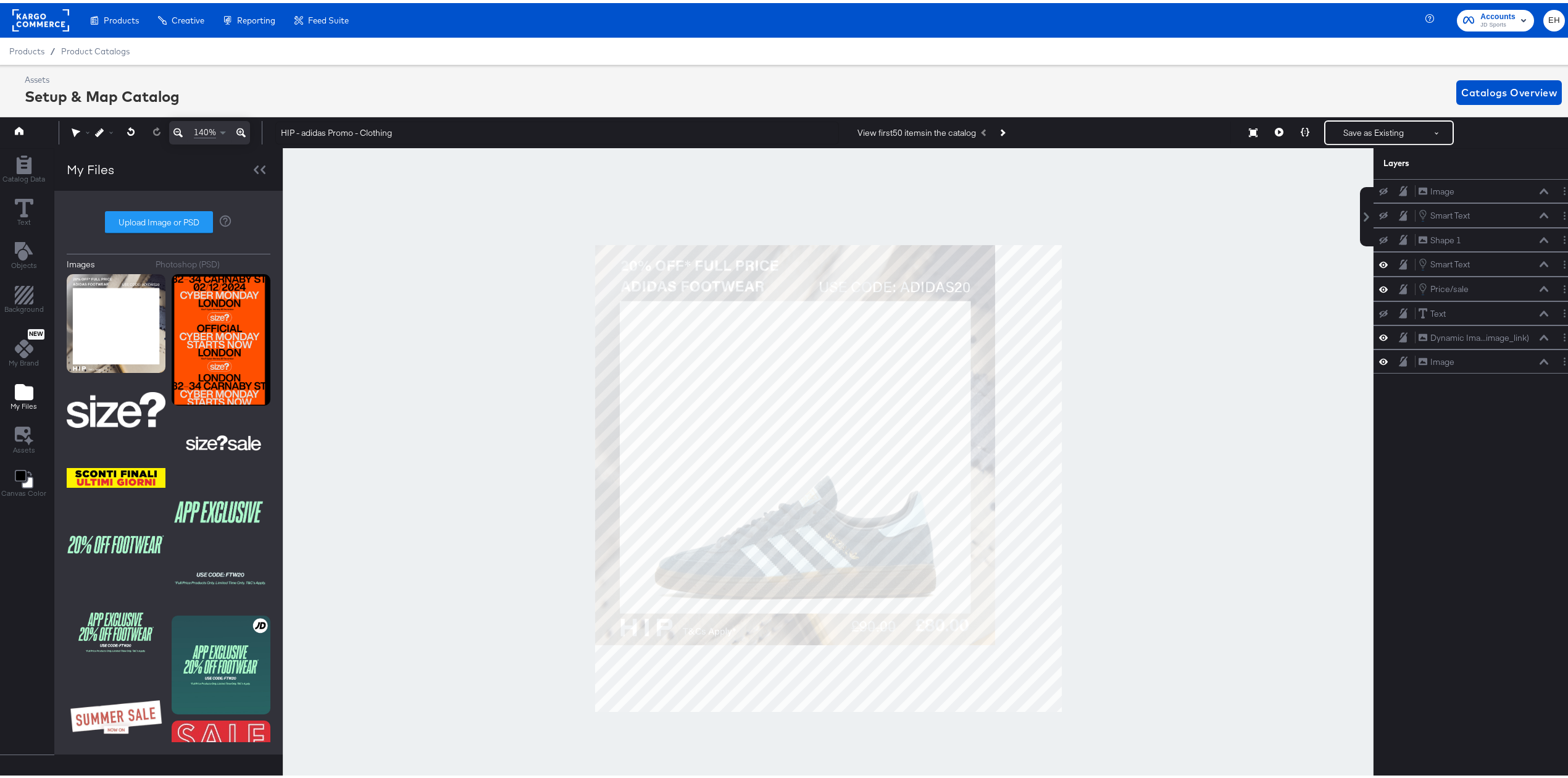
click at [242, 124] on icon at bounding box center [241, 130] width 9 height 15
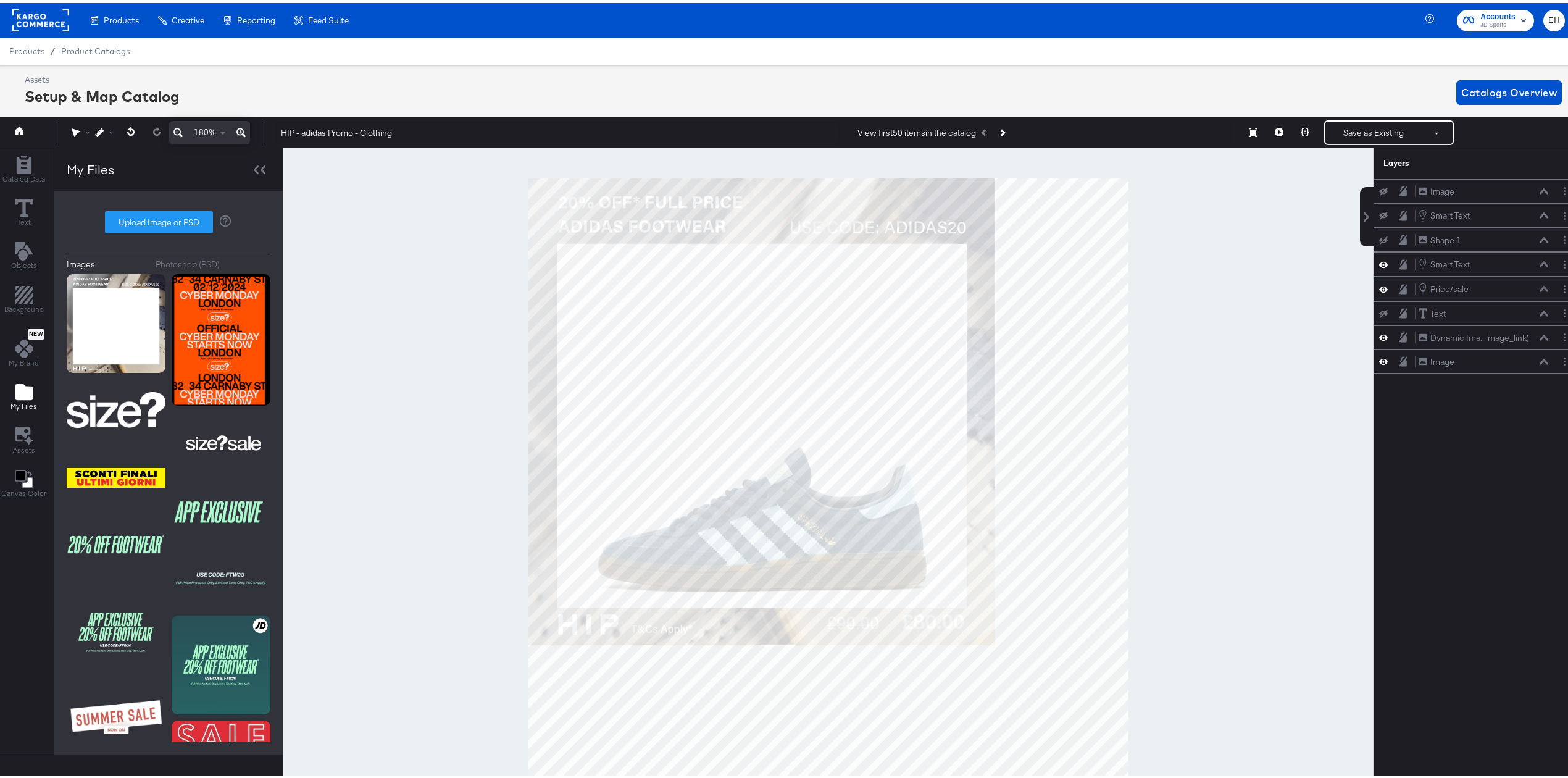
click at [242, 124] on icon at bounding box center [241, 130] width 9 height 15
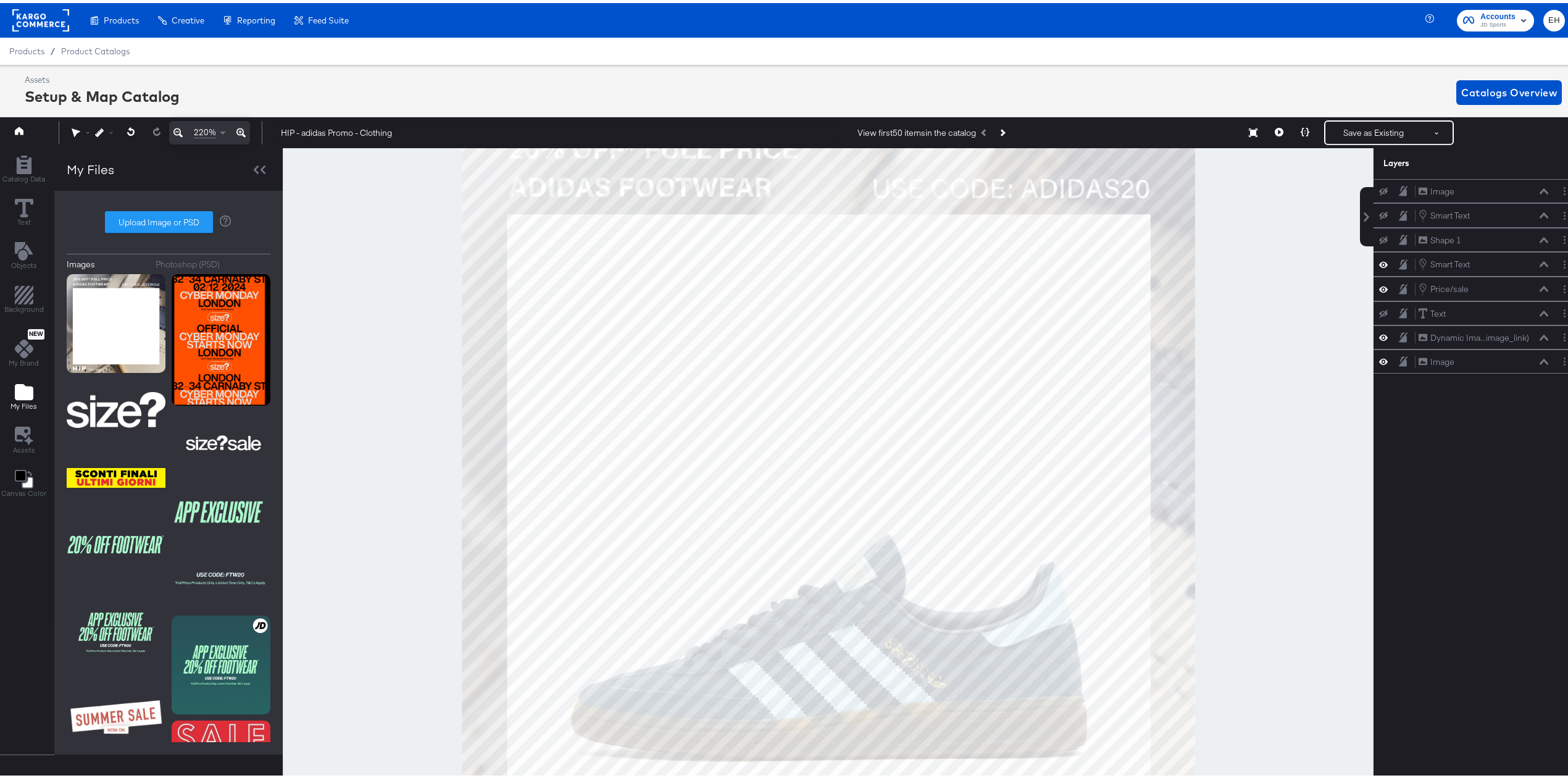
click at [239, 132] on icon at bounding box center [241, 130] width 9 height 9
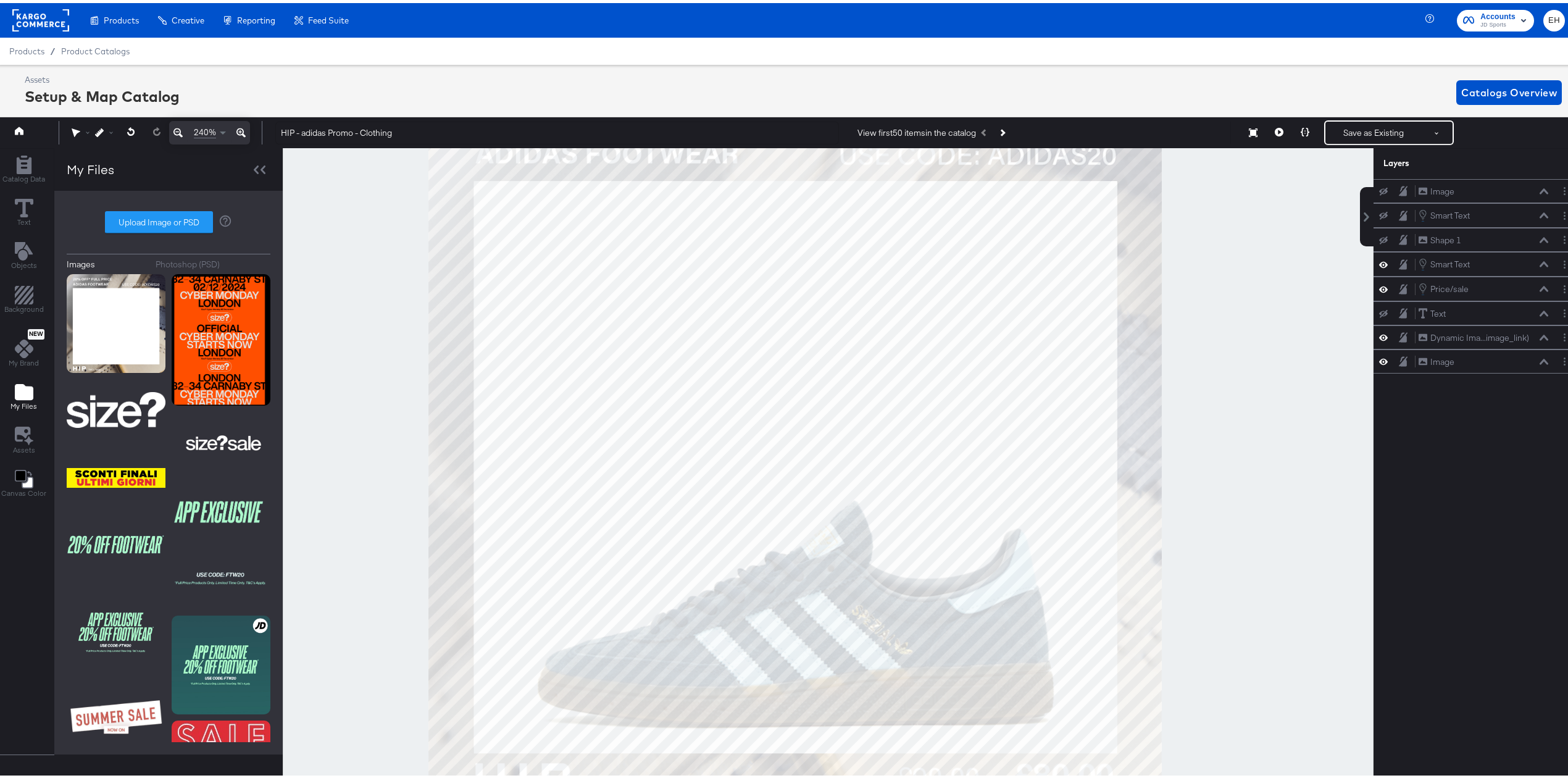
click at [239, 132] on icon at bounding box center [241, 130] width 9 height 9
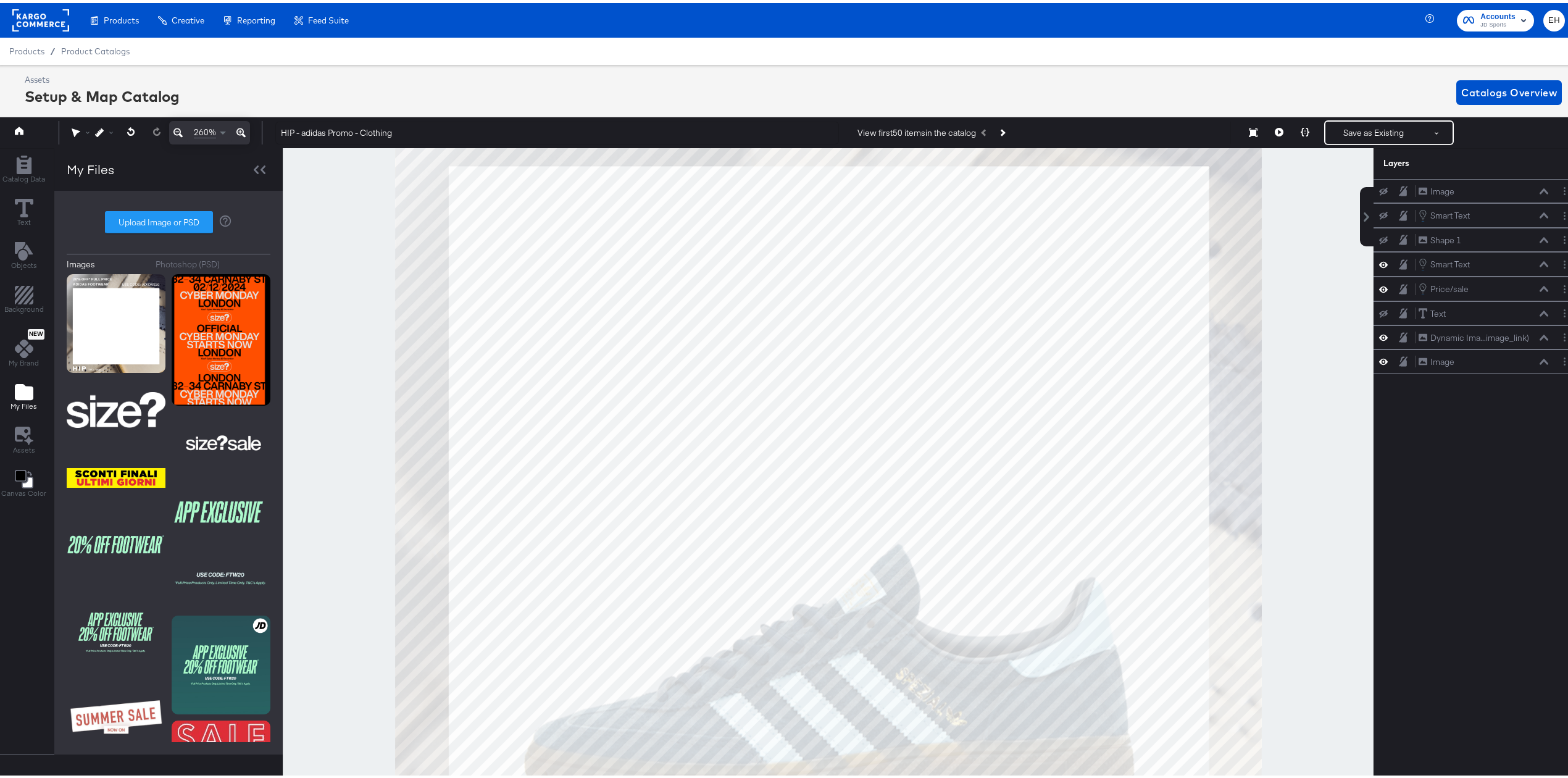
click at [239, 132] on icon at bounding box center [241, 130] width 9 height 9
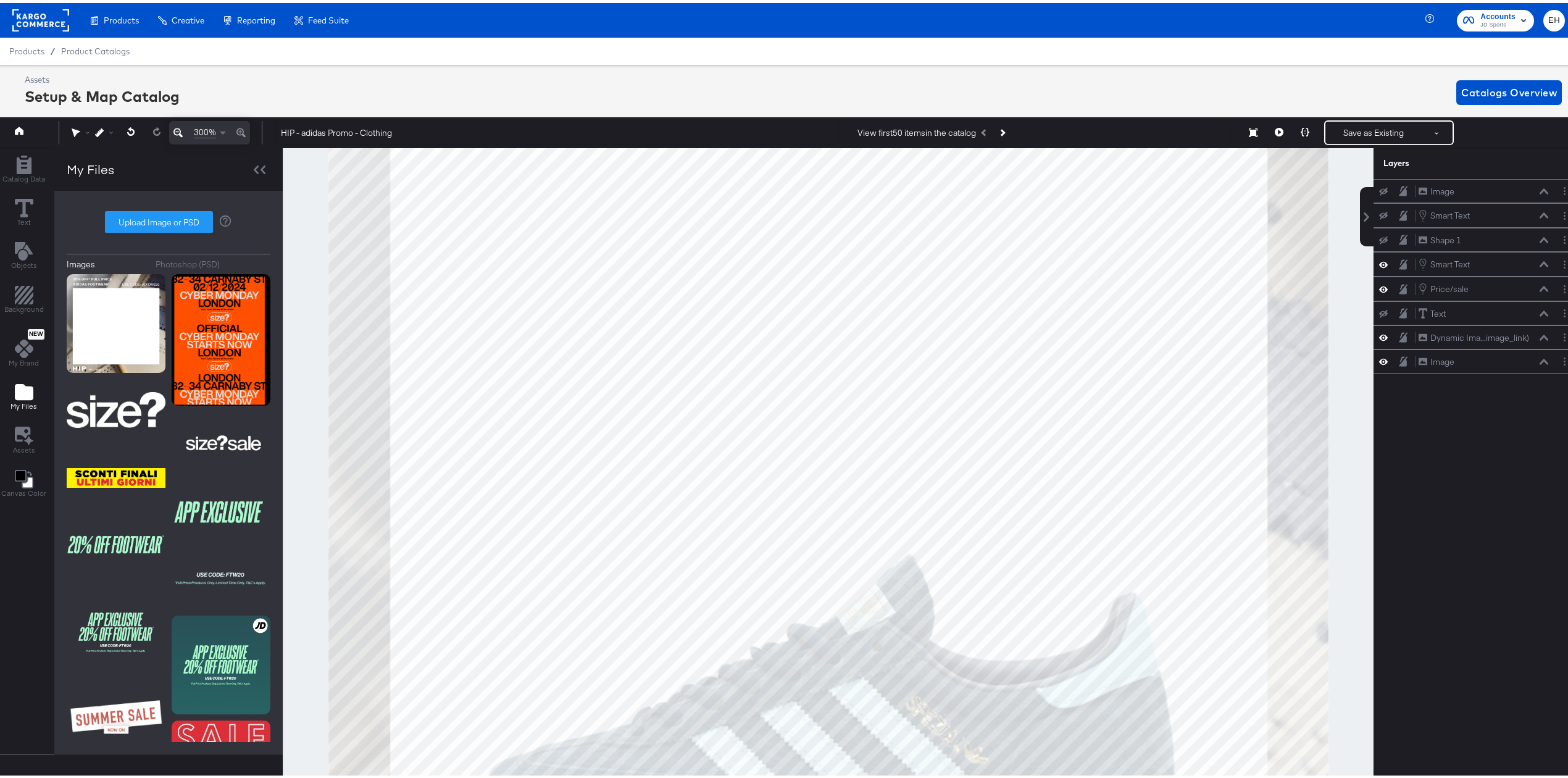
scroll to position [29, 3]
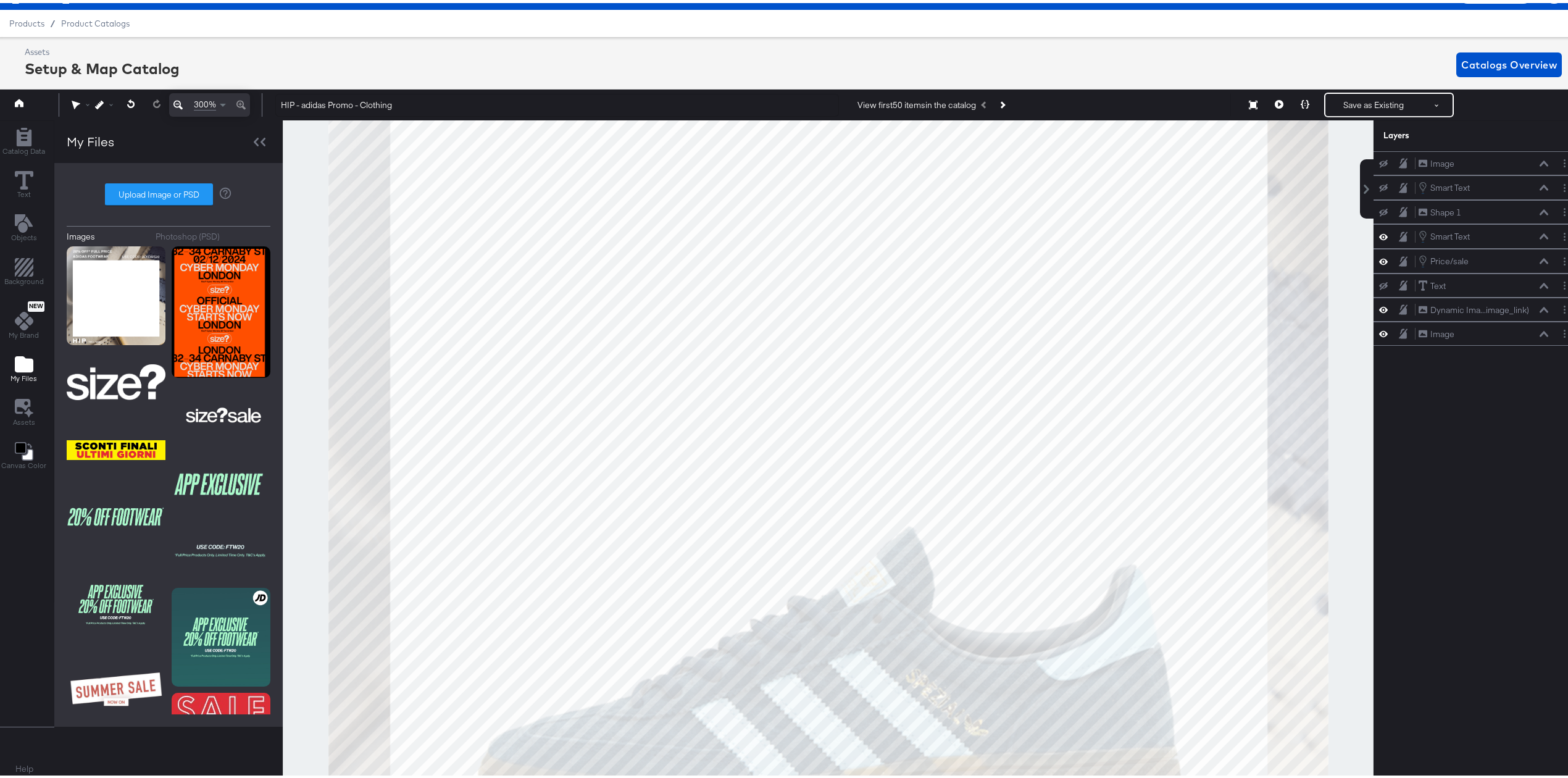
click at [71, 95] on div at bounding box center [83, 102] width 23 height 23
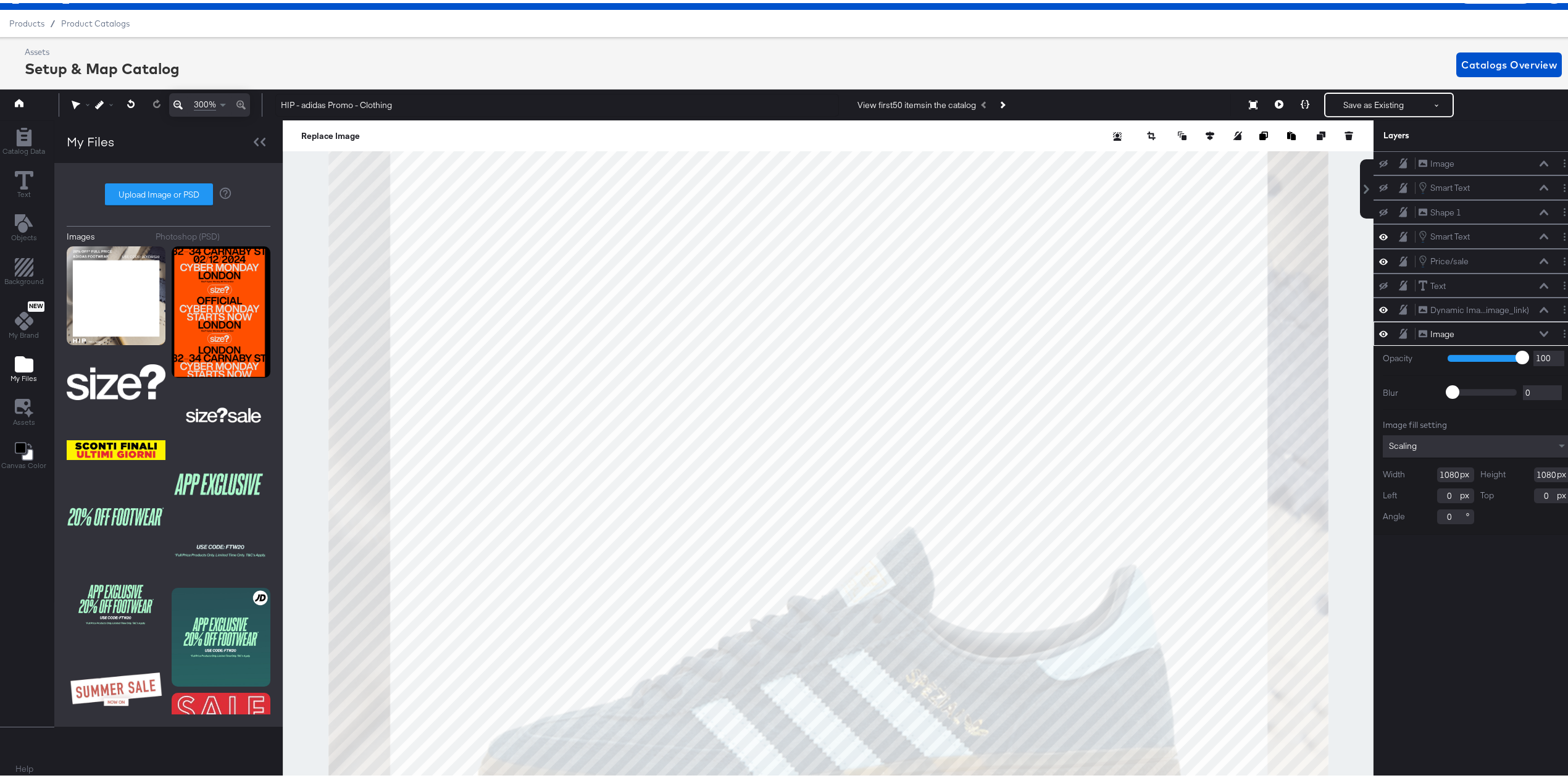
type input "1"
type input "-188"
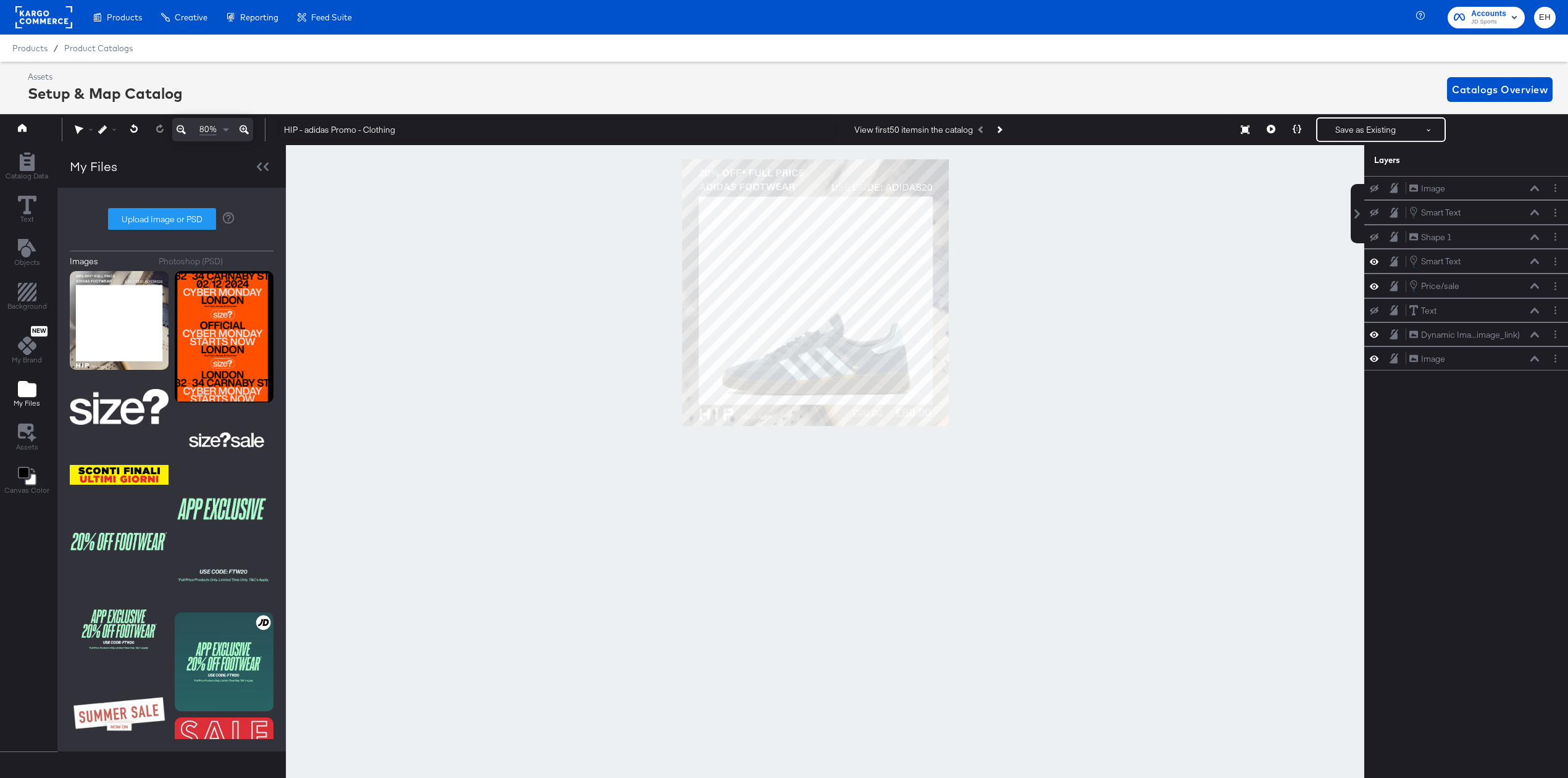
scroll to position [0, 3]
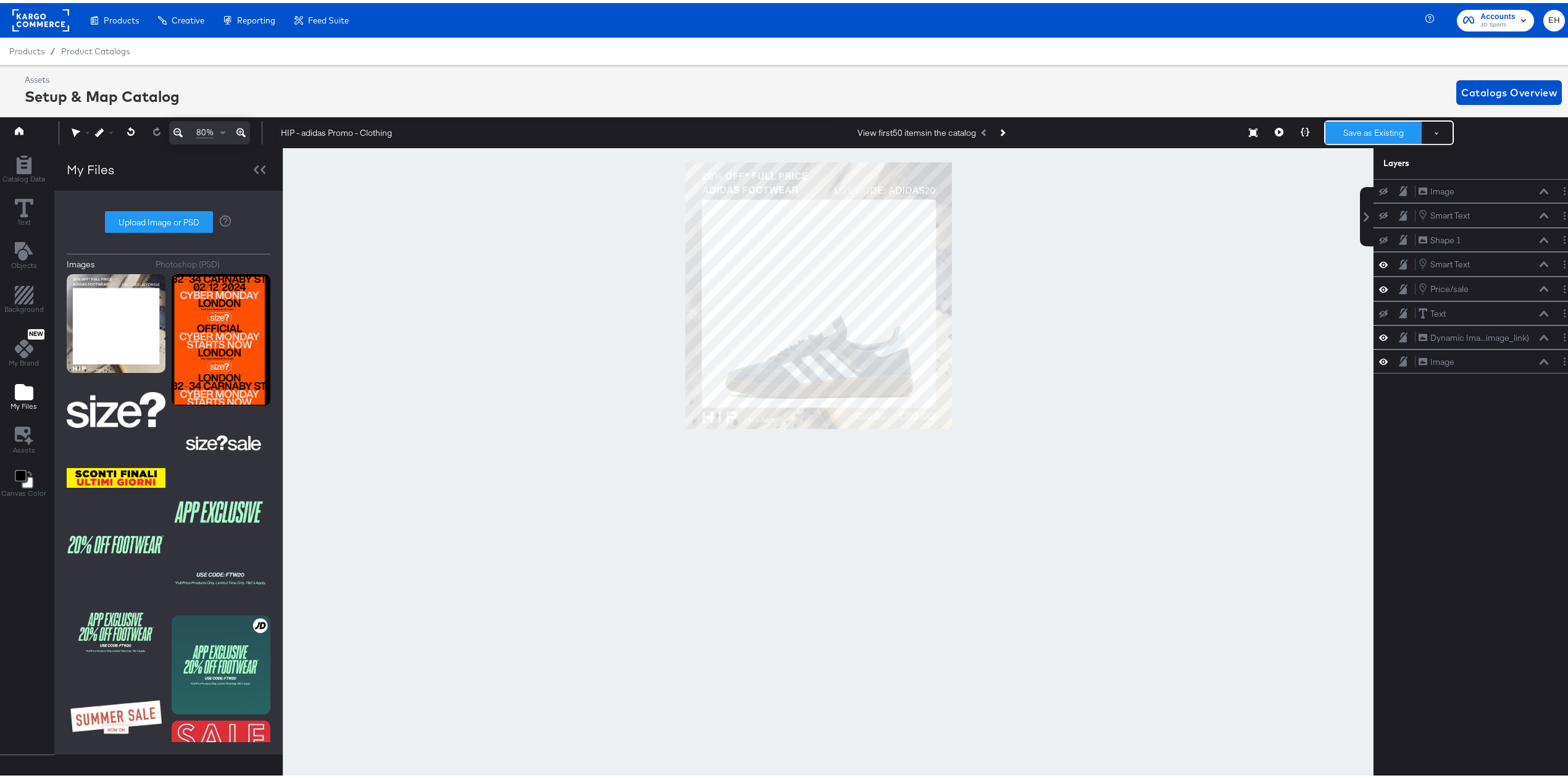
click at [1366, 125] on button "Save as Existing" at bounding box center [1374, 129] width 96 height 22
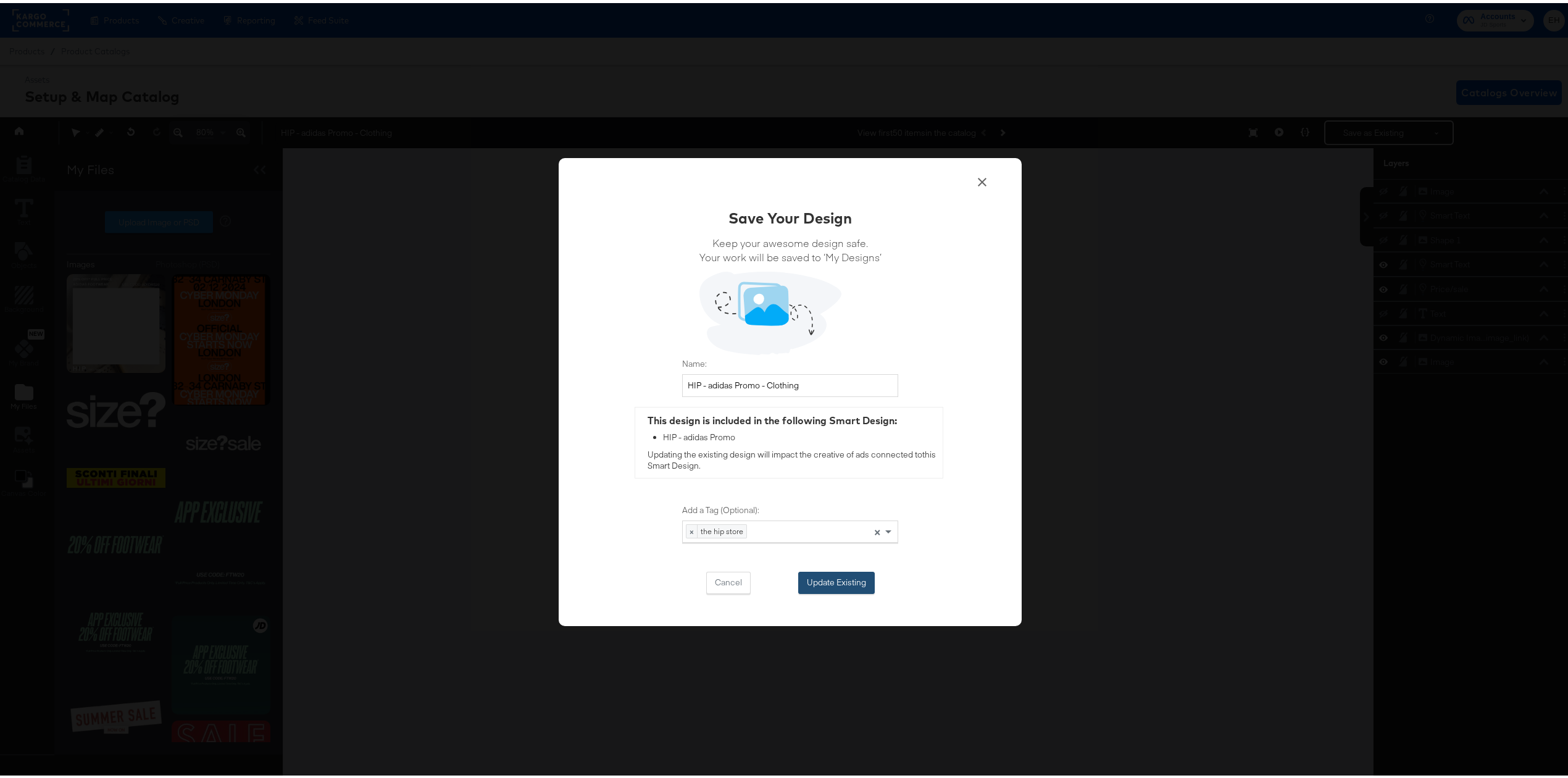
click at [815, 584] on button "Update Existing" at bounding box center [836, 579] width 77 height 22
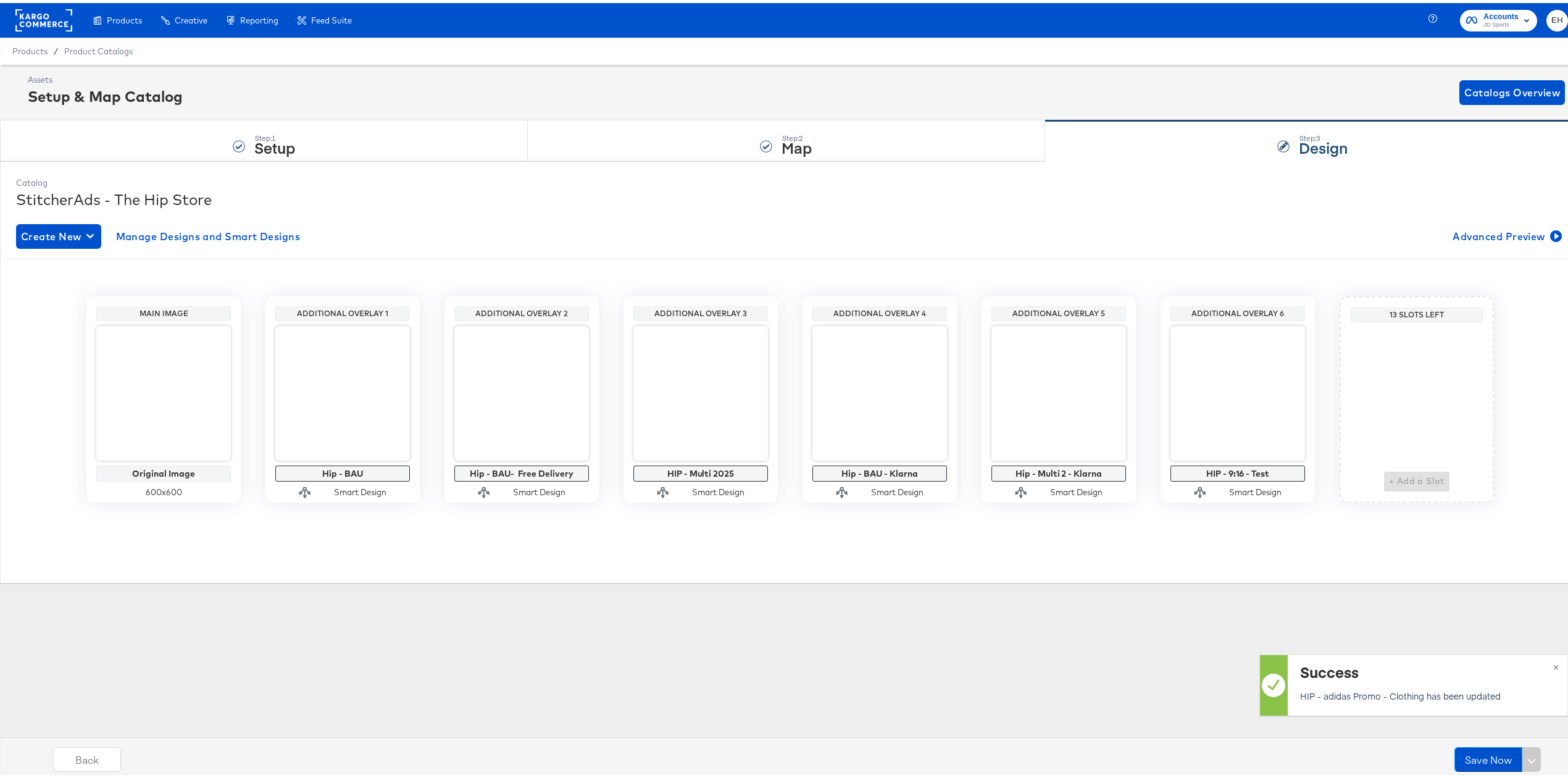
scroll to position [0, 0]
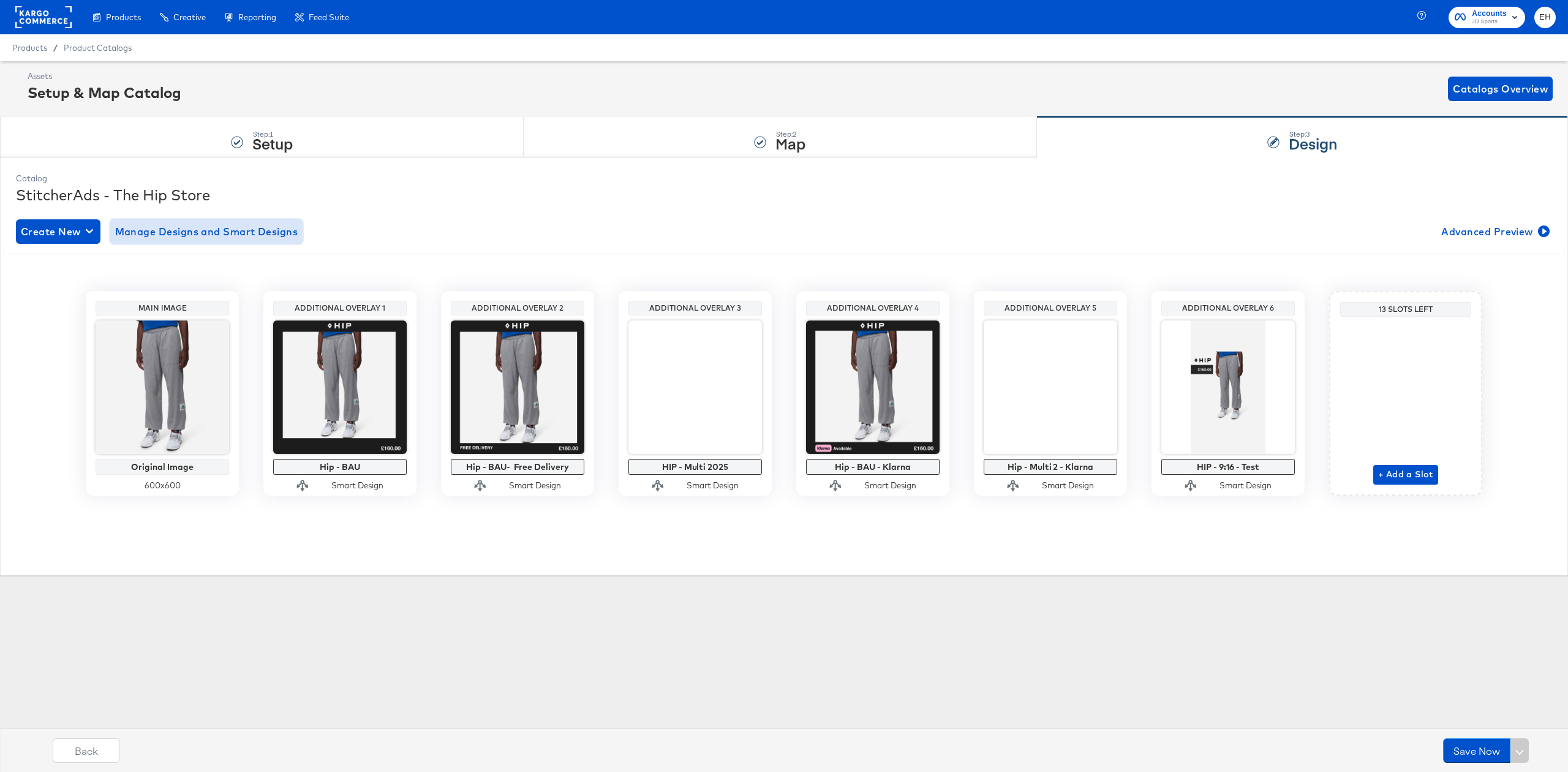
click at [169, 231] on span "Manage Designs and Smart Designs" at bounding box center [207, 231] width 183 height 17
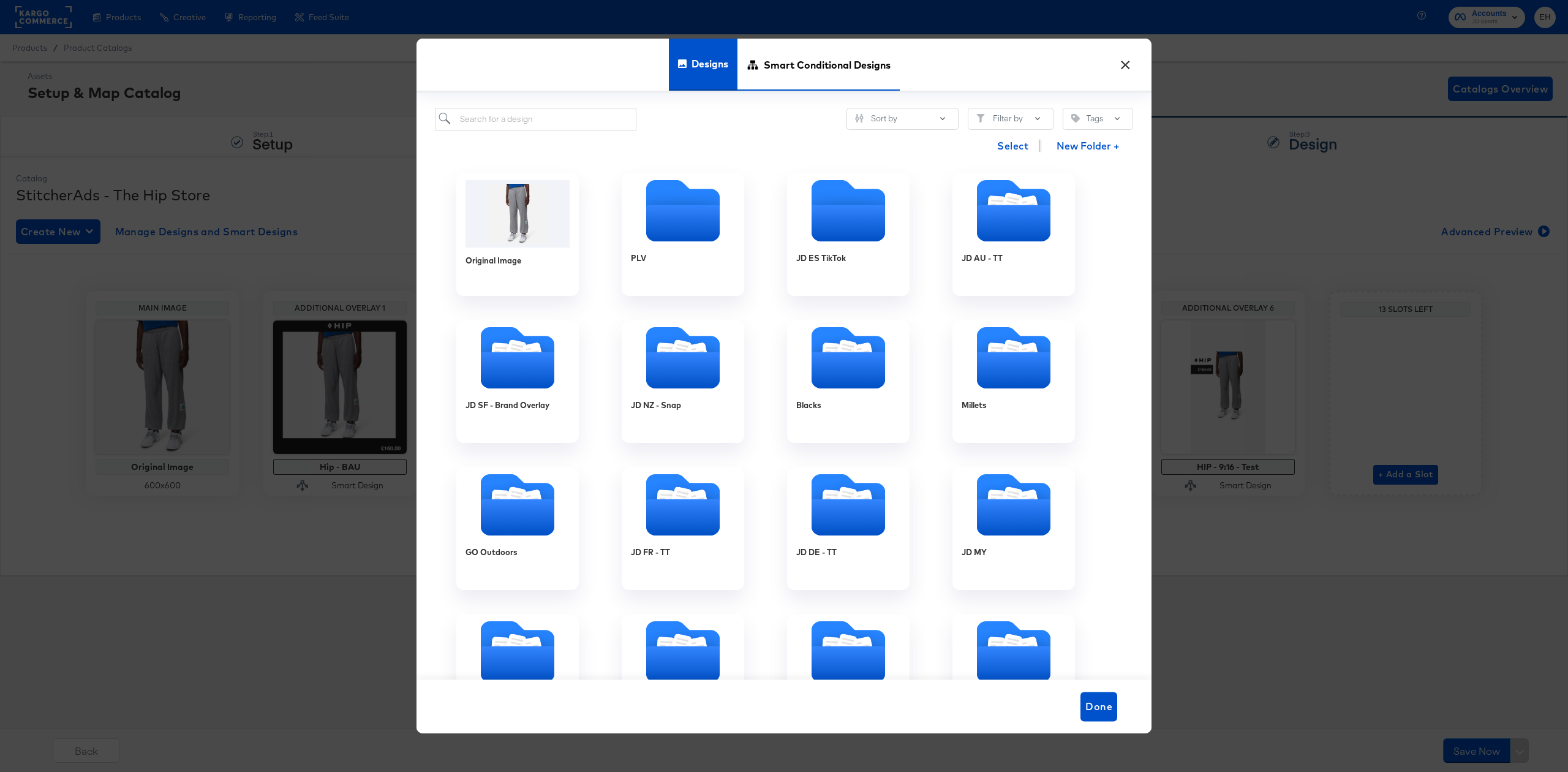
click at [832, 62] on span "Smart Conditional Designs" at bounding box center [827, 64] width 127 height 54
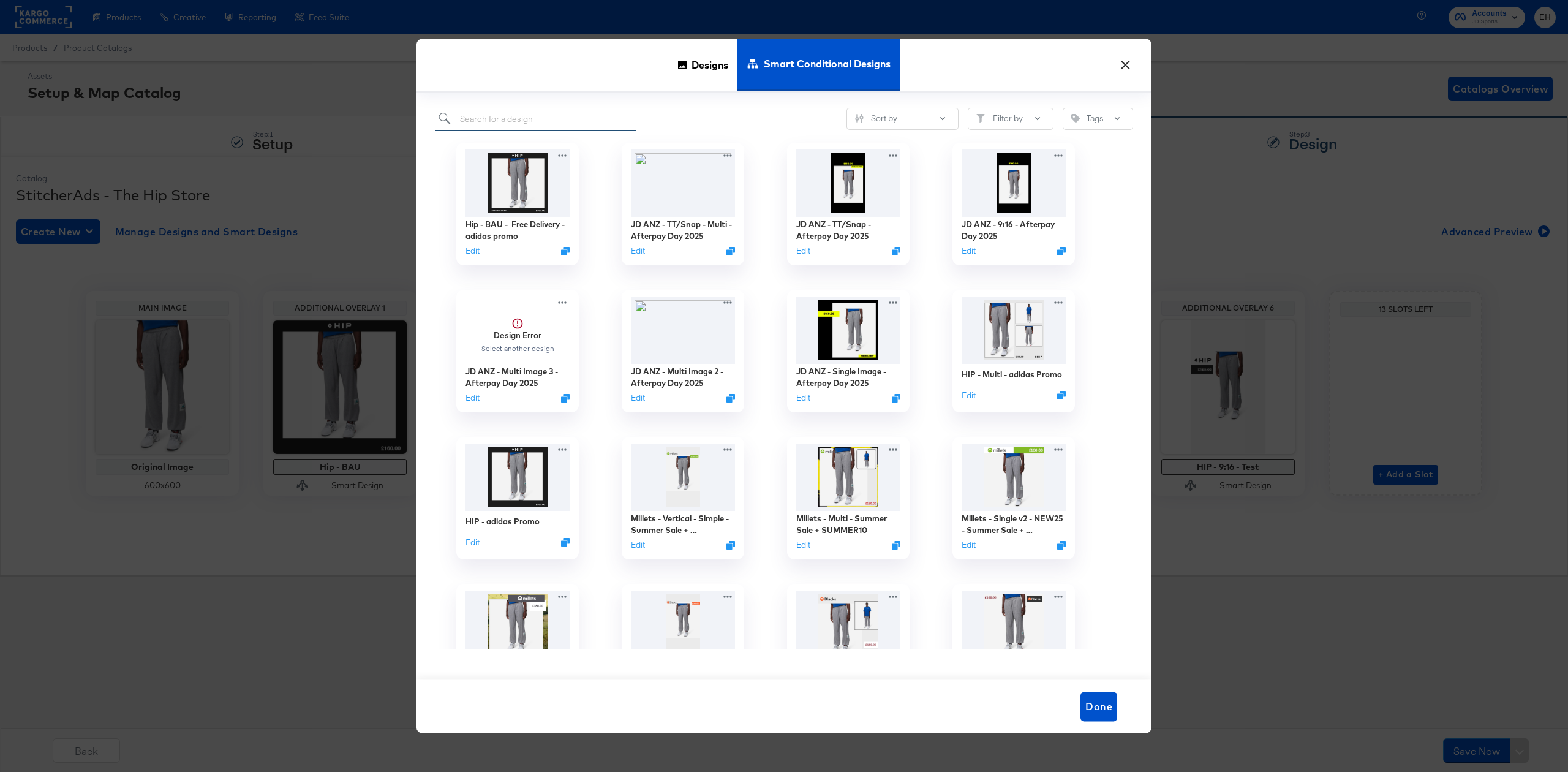
click at [568, 116] on input "search" at bounding box center [536, 119] width 202 height 23
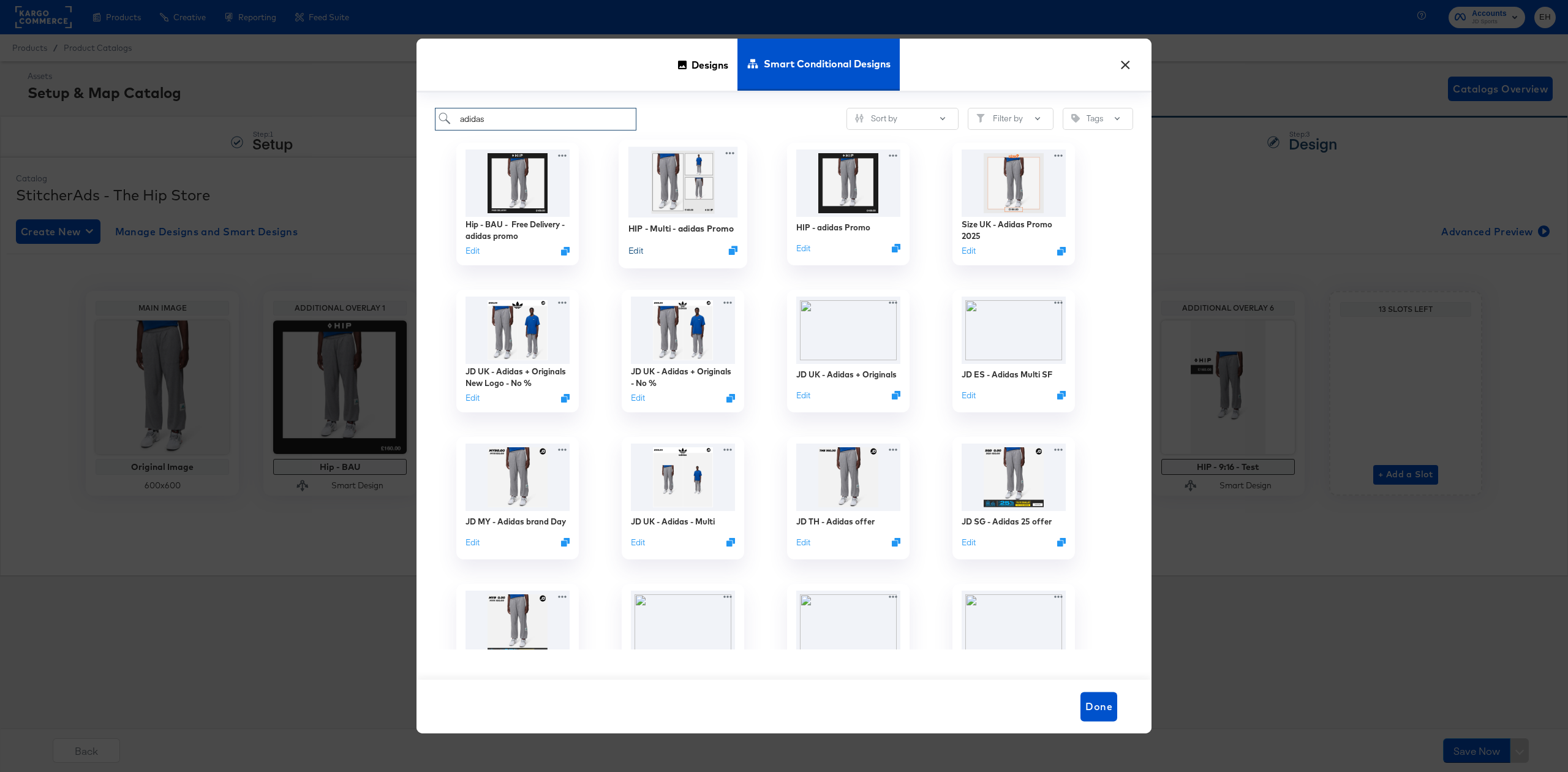
type input "adidas"
click at [635, 248] on button "Edit" at bounding box center [636, 250] width 15 height 12
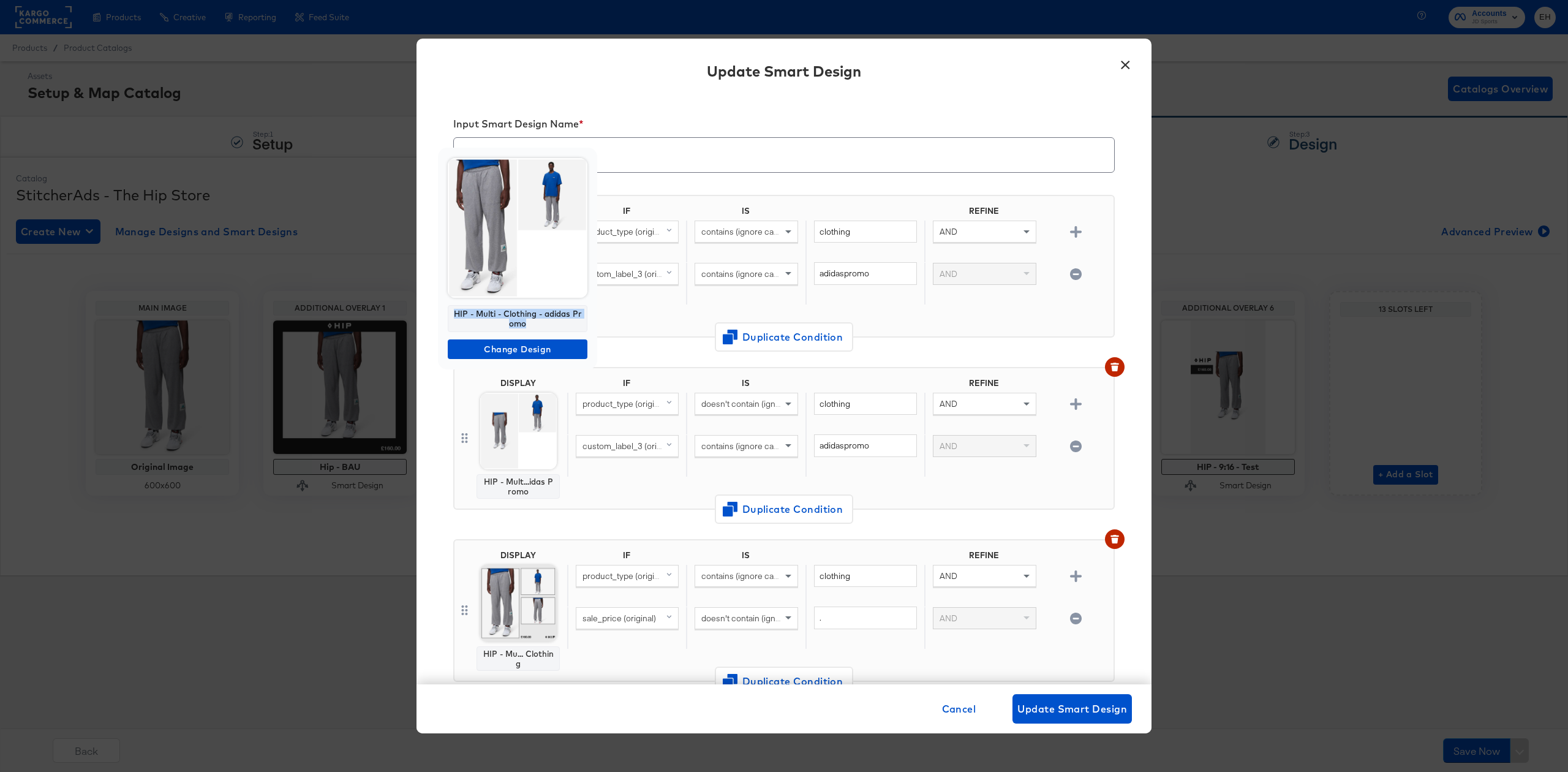
drag, startPoint x: 532, startPoint y: 322, endPoint x: 455, endPoint y: 312, distance: 77.6
click at [455, 312] on div "HIP - Multi - Clothing - adidas Promo" at bounding box center [517, 318] width 140 height 27
copy div "HIP - Multi - Clothing - adidas Promo"
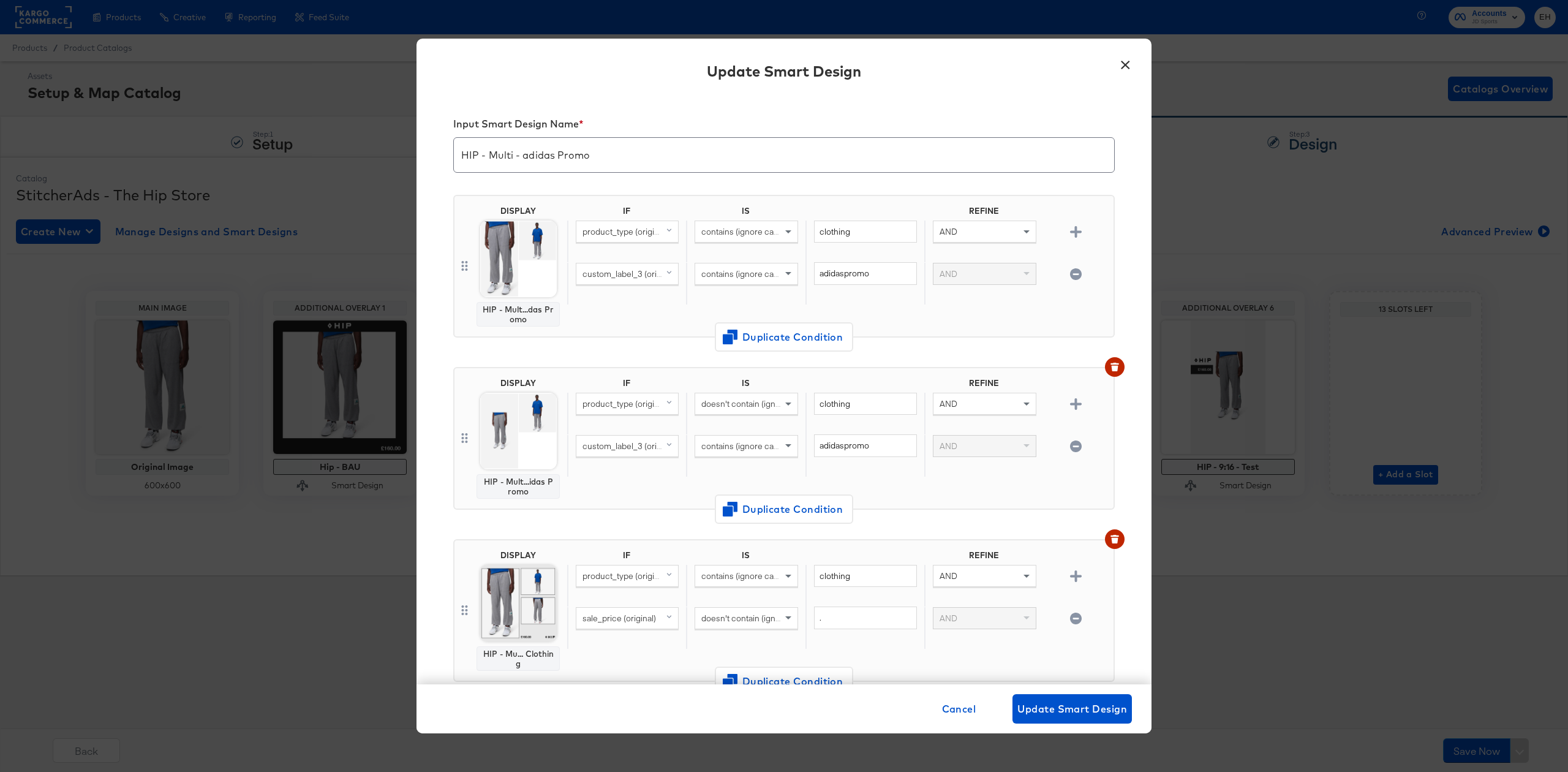
click at [1121, 61] on button "×" at bounding box center [1125, 62] width 22 height 22
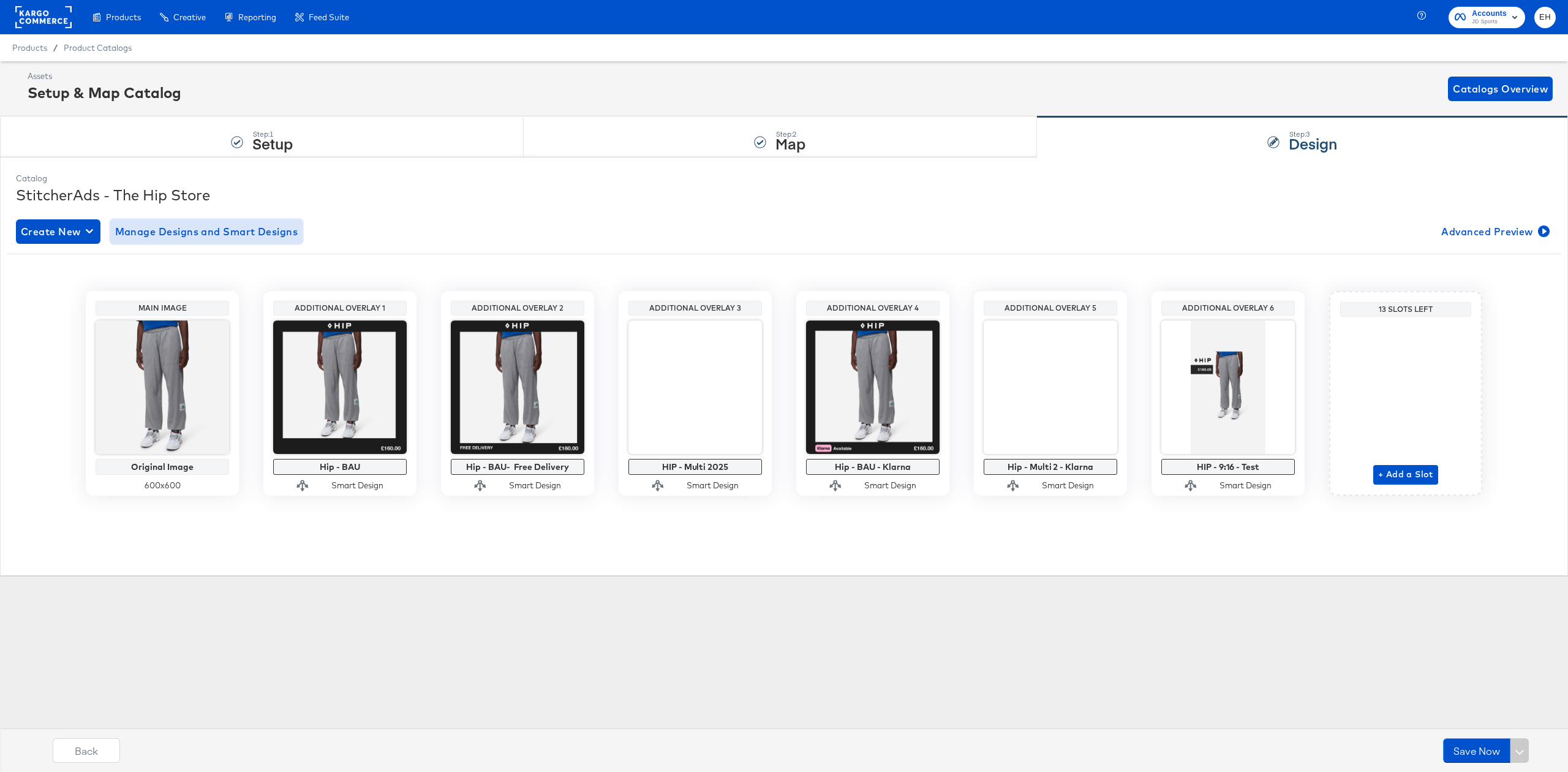
click at [223, 233] on span "Manage Designs and Smart Designs" at bounding box center [207, 231] width 183 height 17
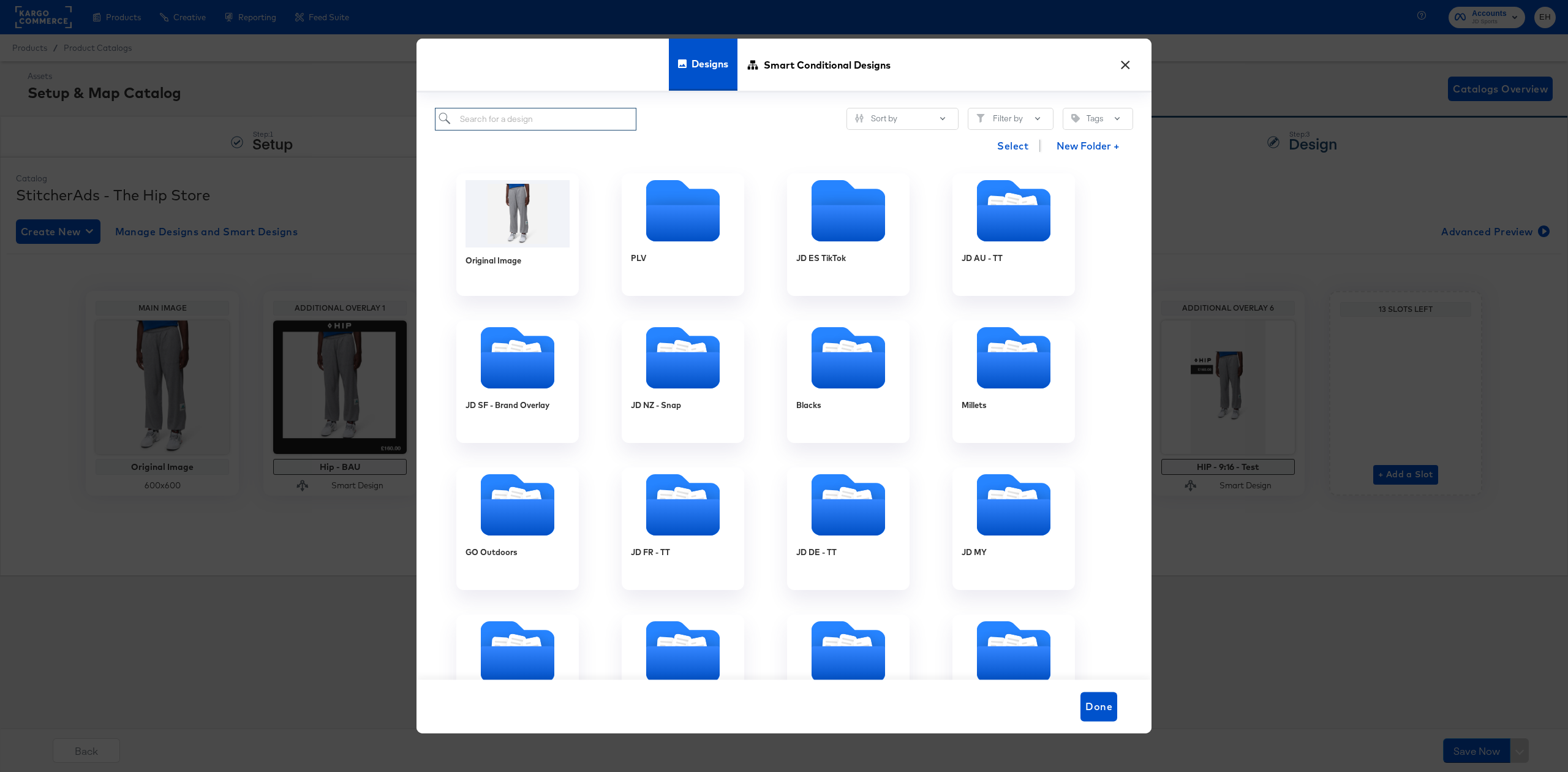
click at [572, 121] on input "search" at bounding box center [536, 119] width 202 height 23
paste input "HIP - Multi - Clothing - adidas Promo"
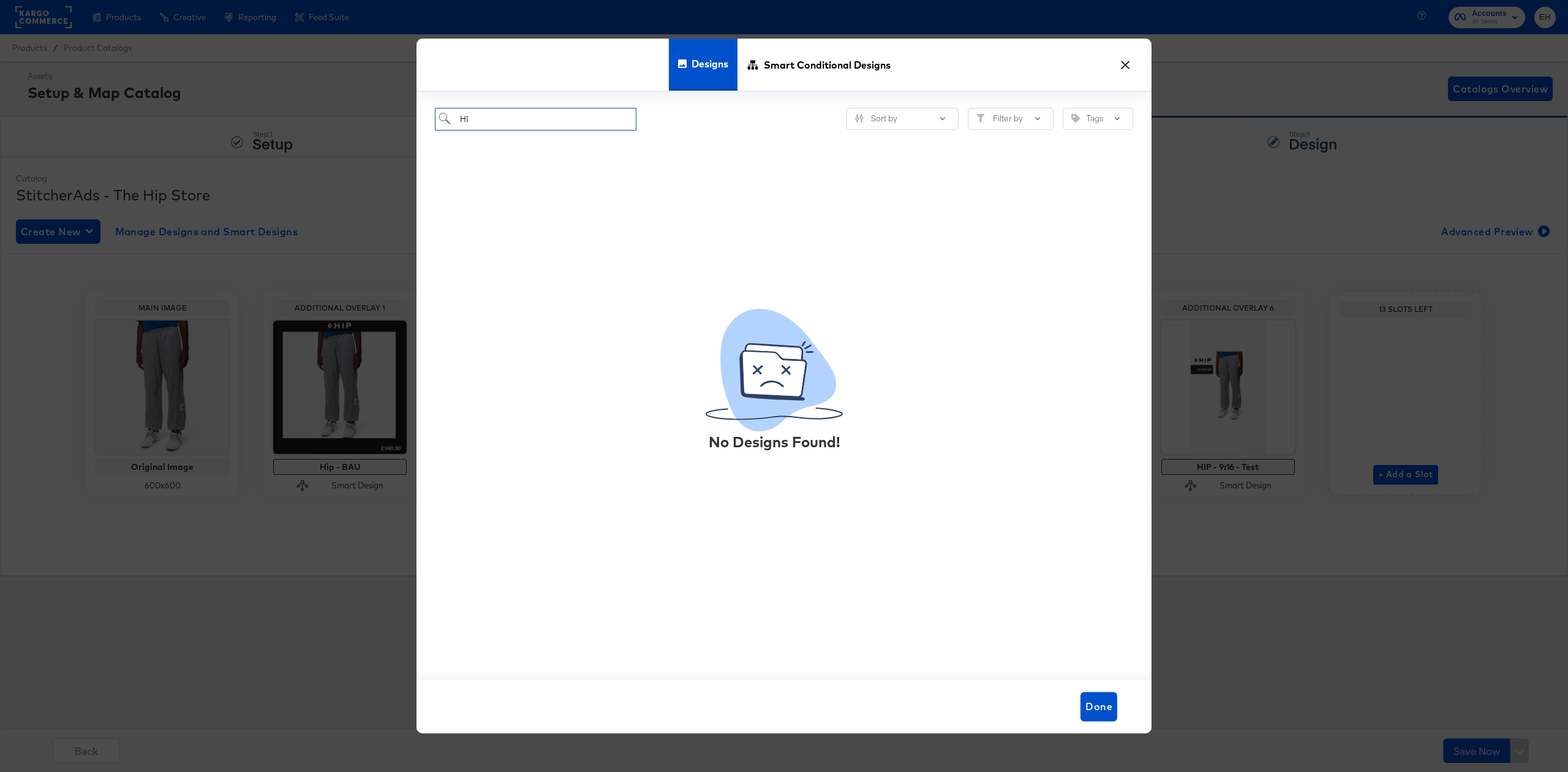
type input "H"
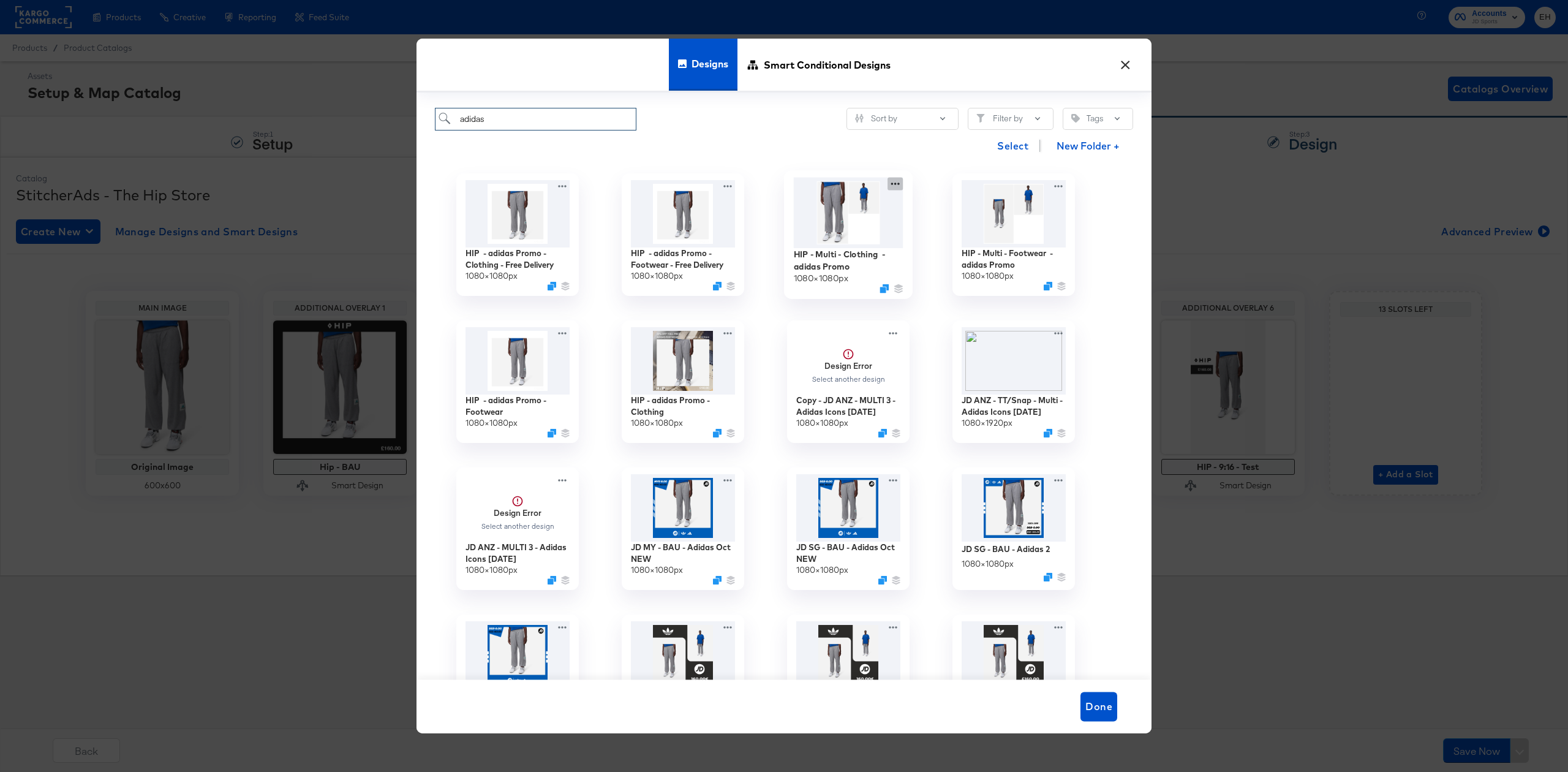
click at [896, 182] on icon at bounding box center [895, 184] width 15 height 13
type input "adidas"
click at [971, 227] on button "Edit Design Edit Design" at bounding box center [1006, 233] width 165 height 23
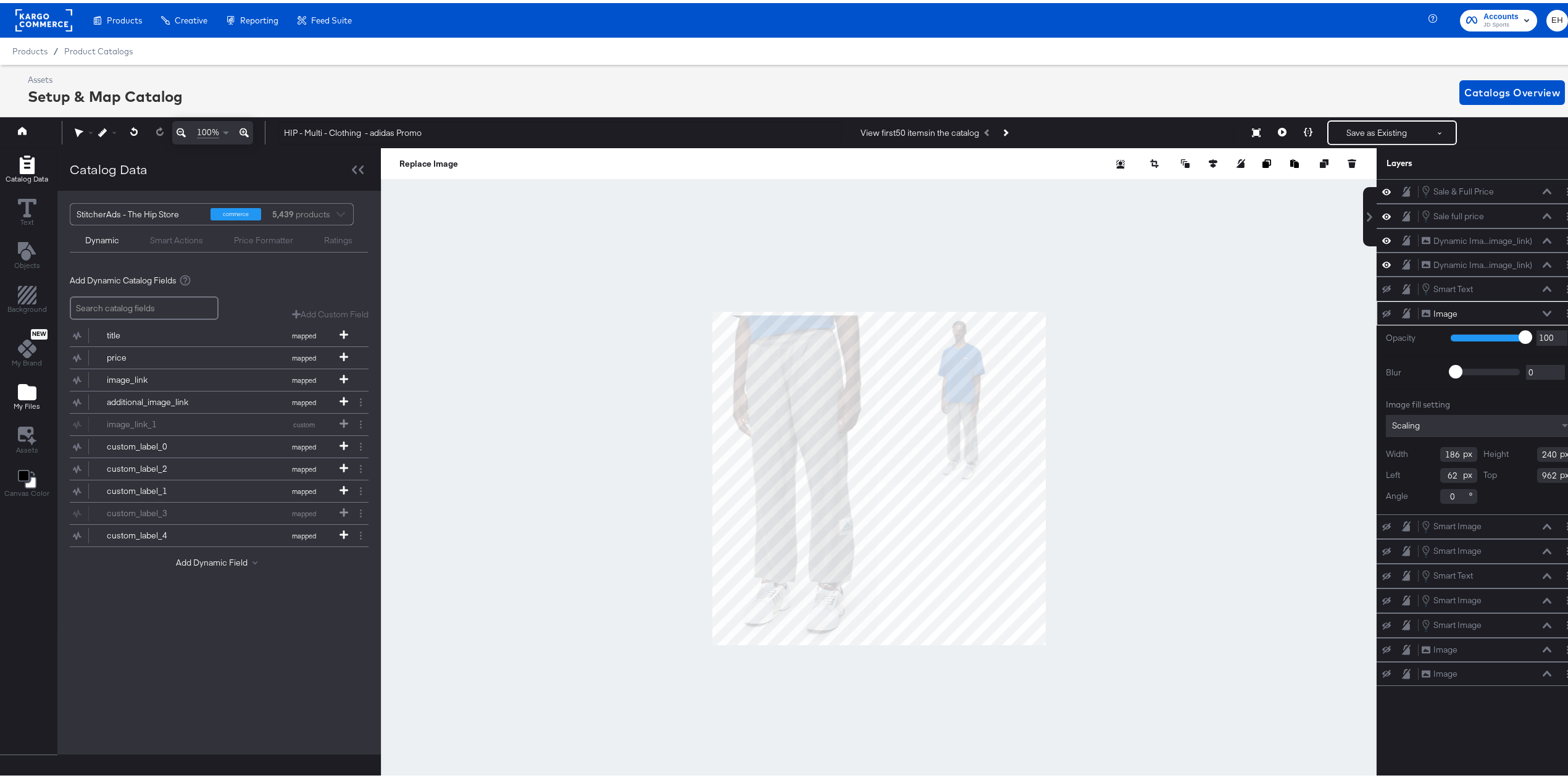
click at [25, 386] on icon "Add Files" at bounding box center [27, 389] width 19 height 16
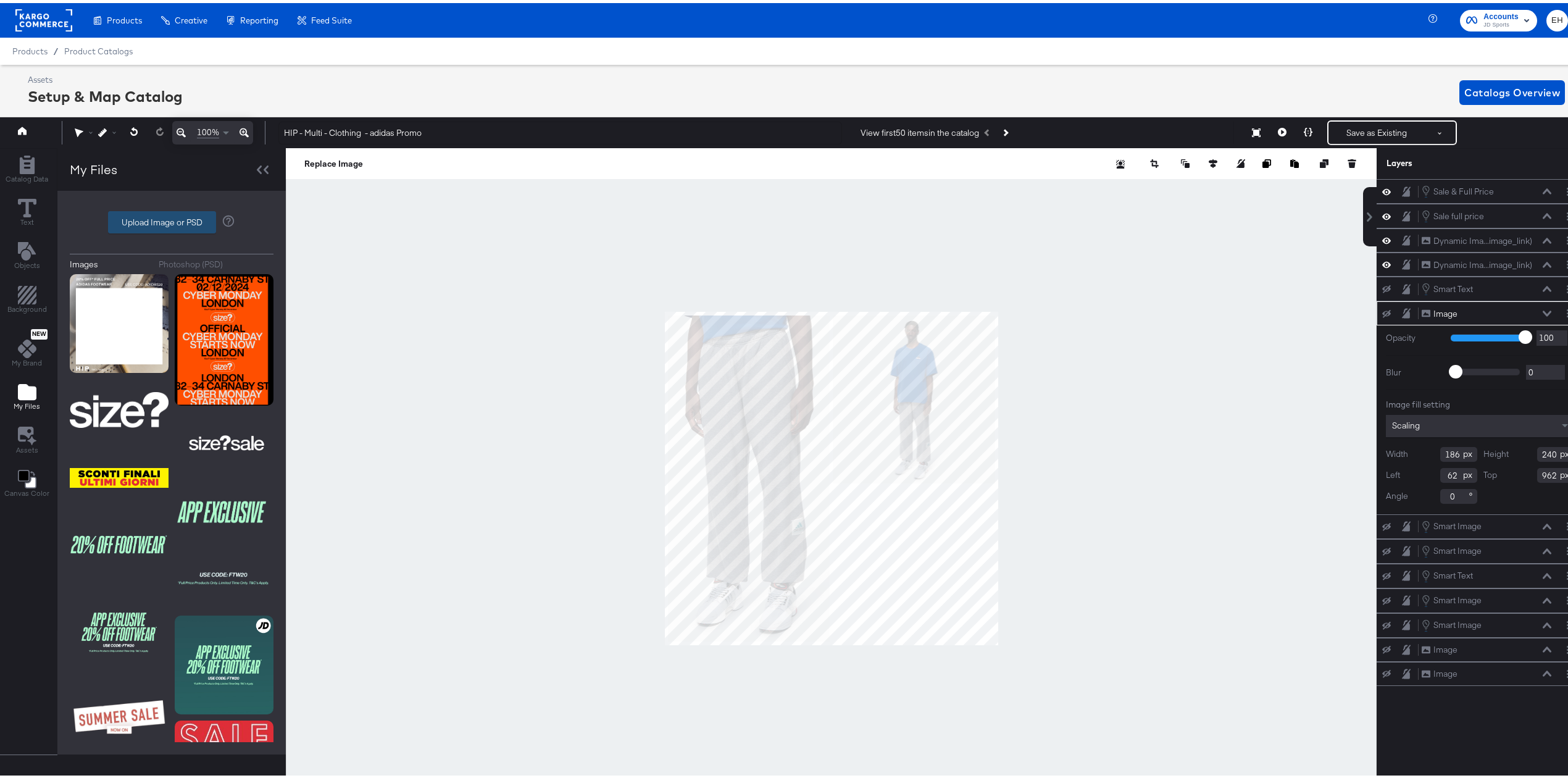
click at [188, 214] on label "Upload Image or PSD" at bounding box center [162, 219] width 107 height 21
click at [172, 219] on input "Upload Image or PSD" at bounding box center [172, 219] width 0 height 0
type input "C:\fakepath\Multi Image Square .png"
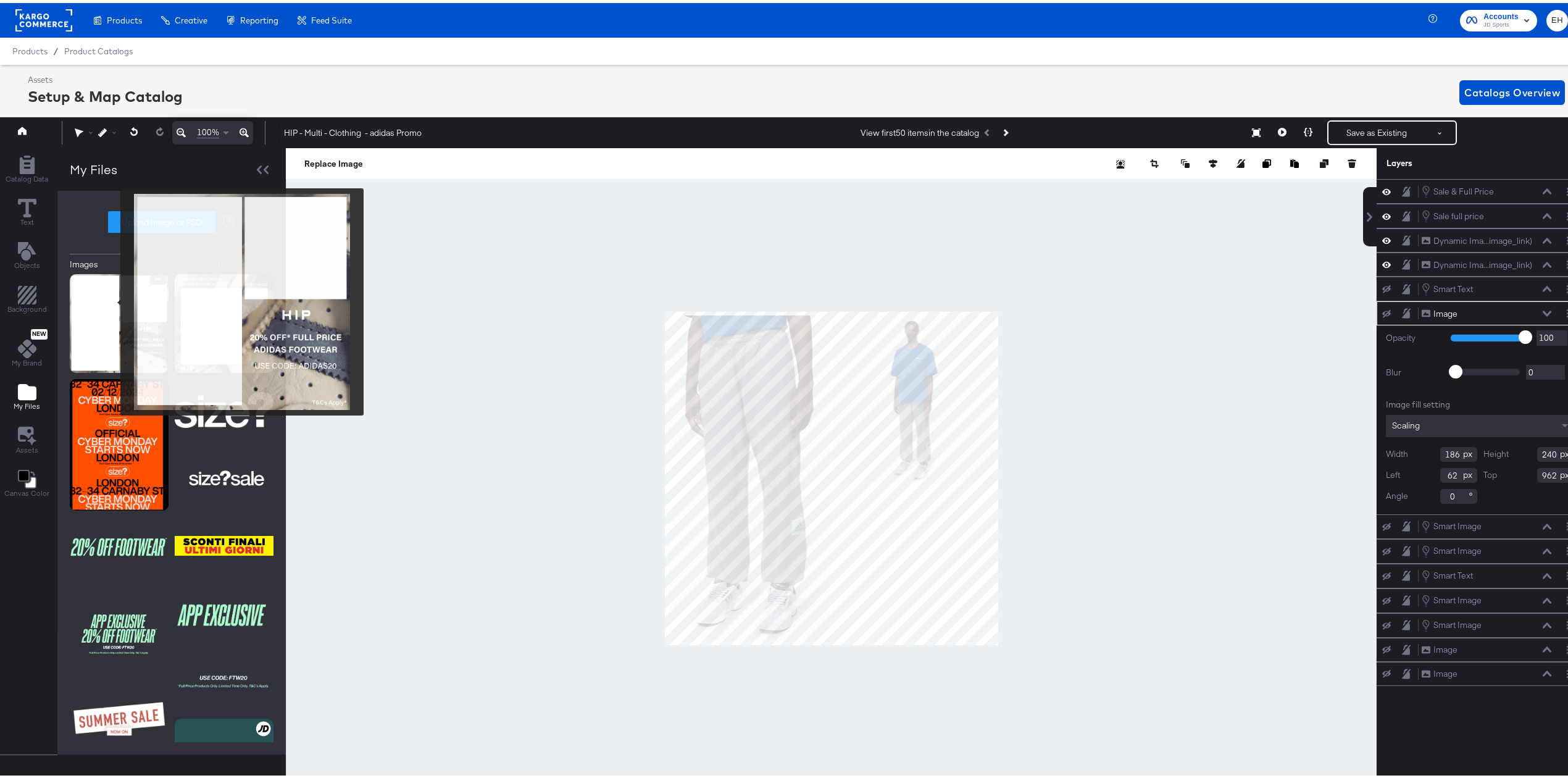
click at [112, 299] on img at bounding box center [119, 321] width 99 height 99
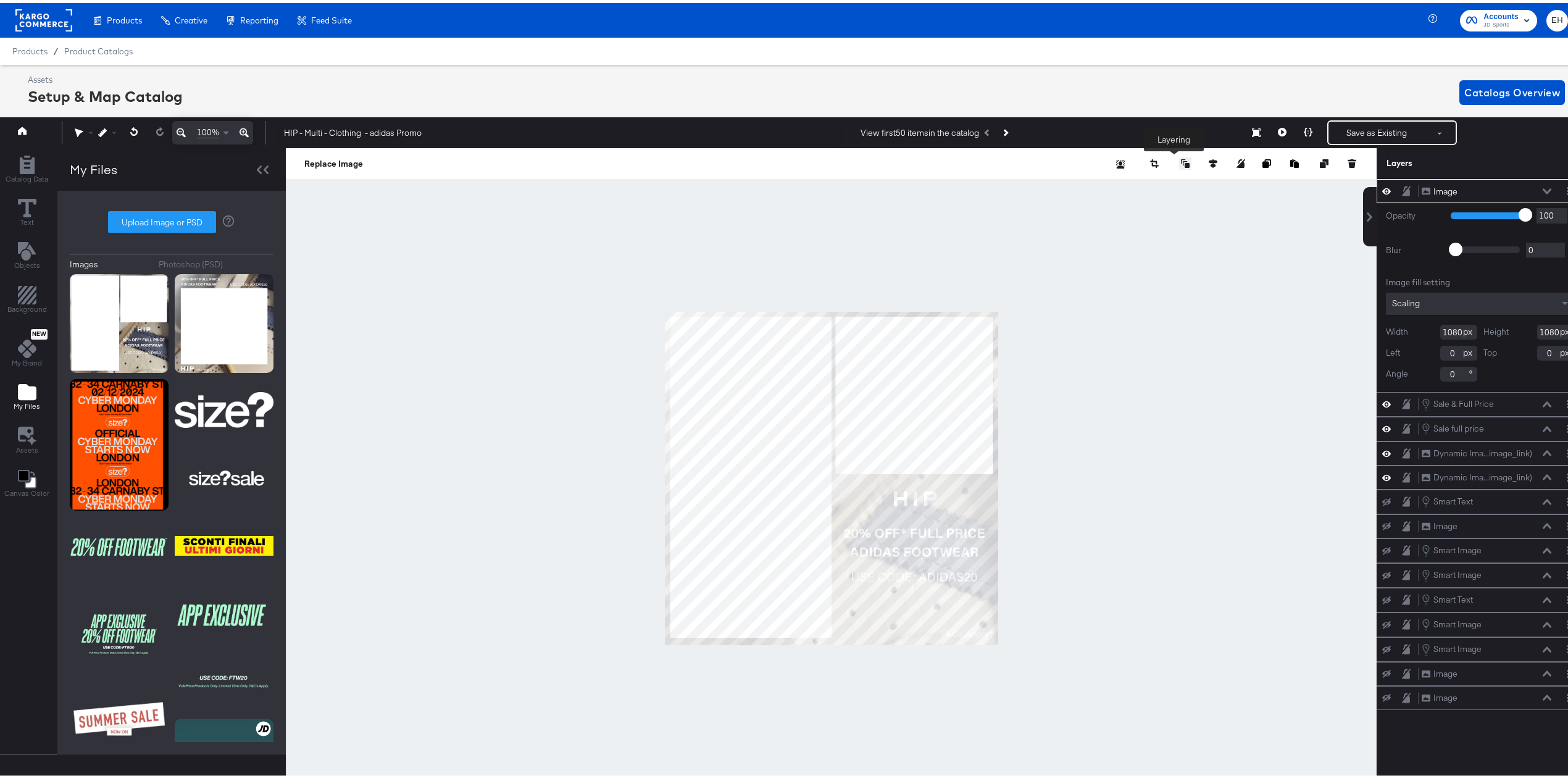
click at [1181, 158] on icon at bounding box center [1185, 160] width 9 height 9
click at [1144, 265] on button "Send to Back" at bounding box center [1153, 259] width 95 height 24
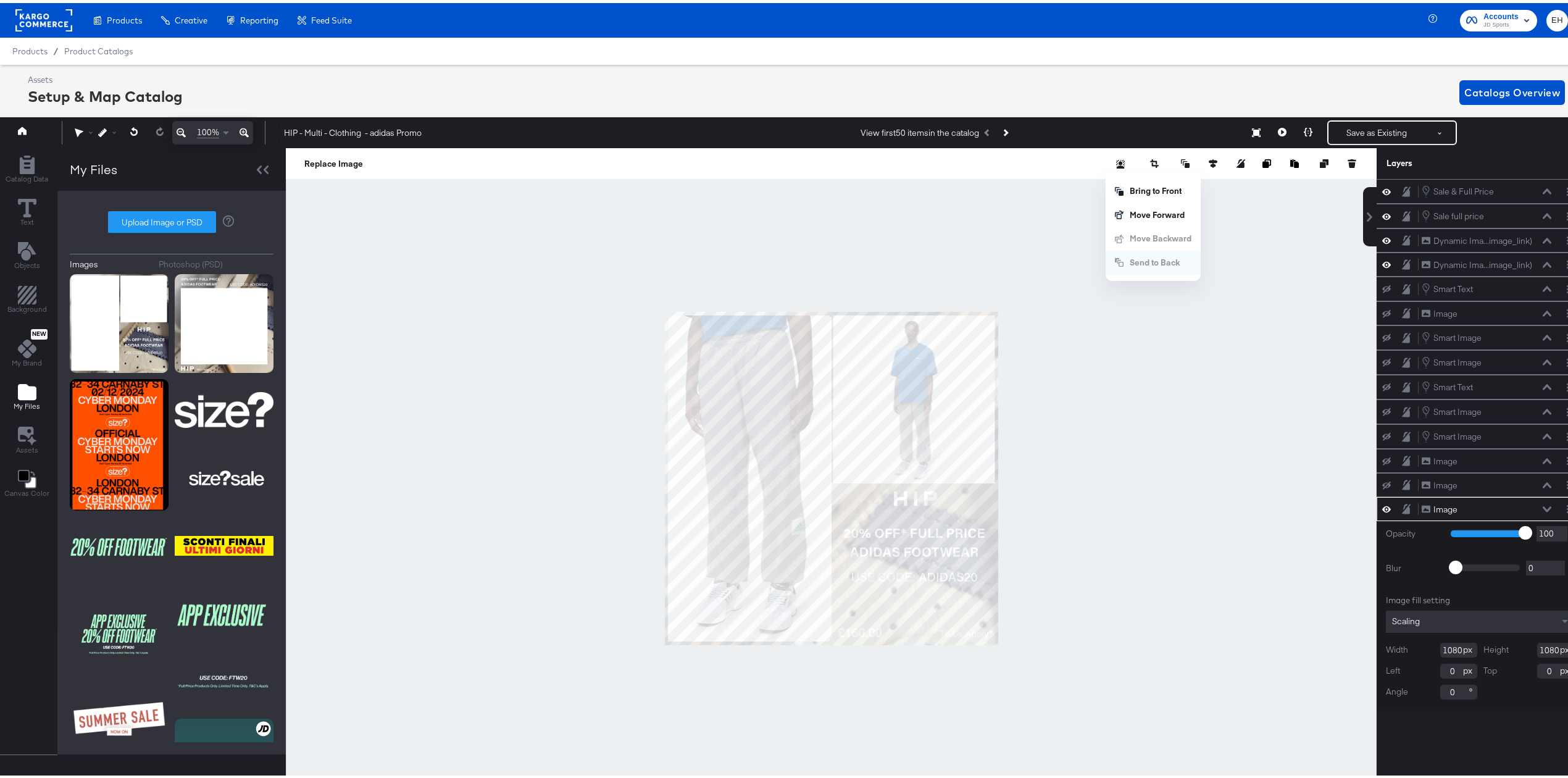
scroll to position [0, 3]
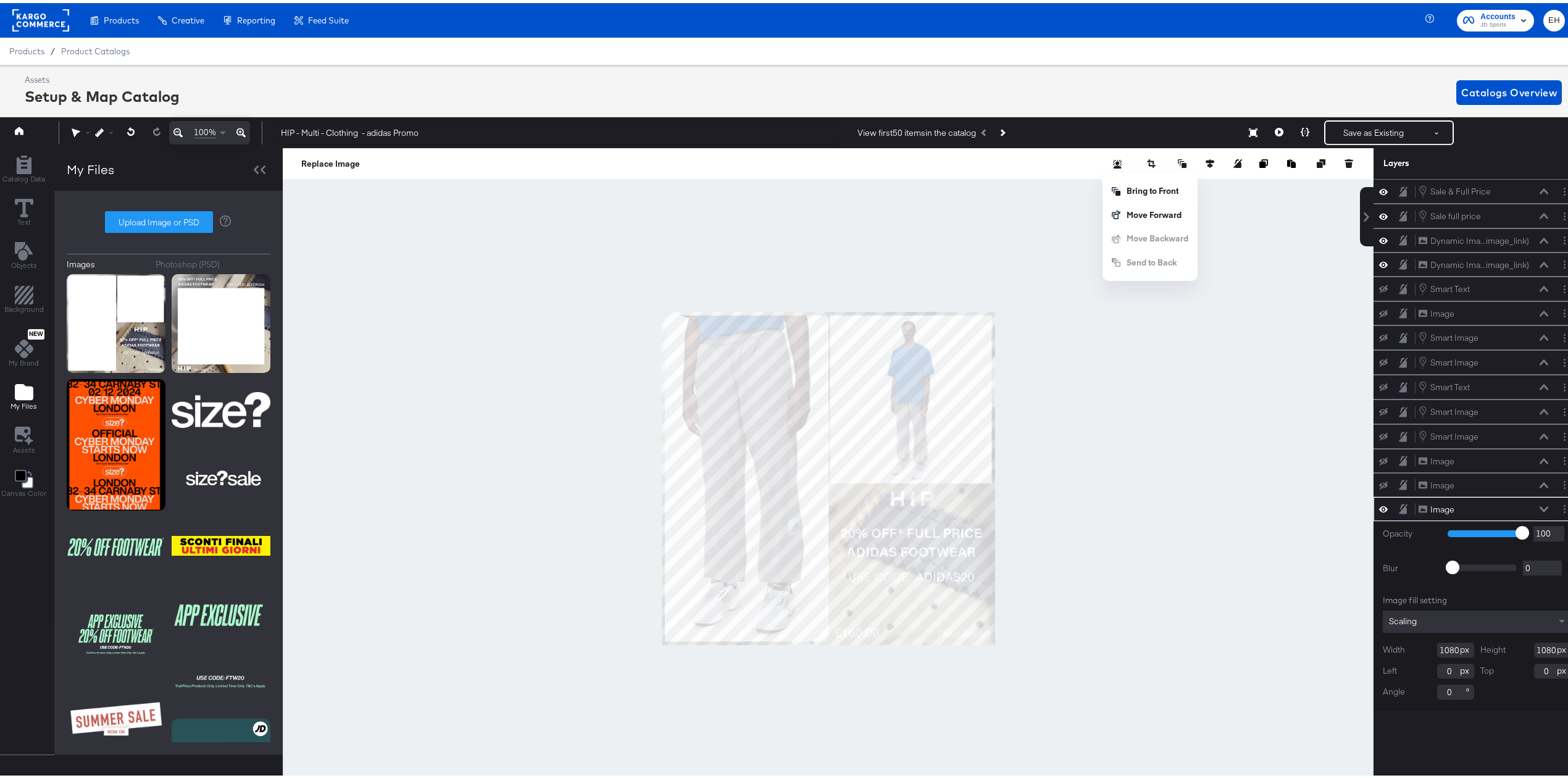
click at [1096, 441] on div at bounding box center [828, 475] width 1091 height 661
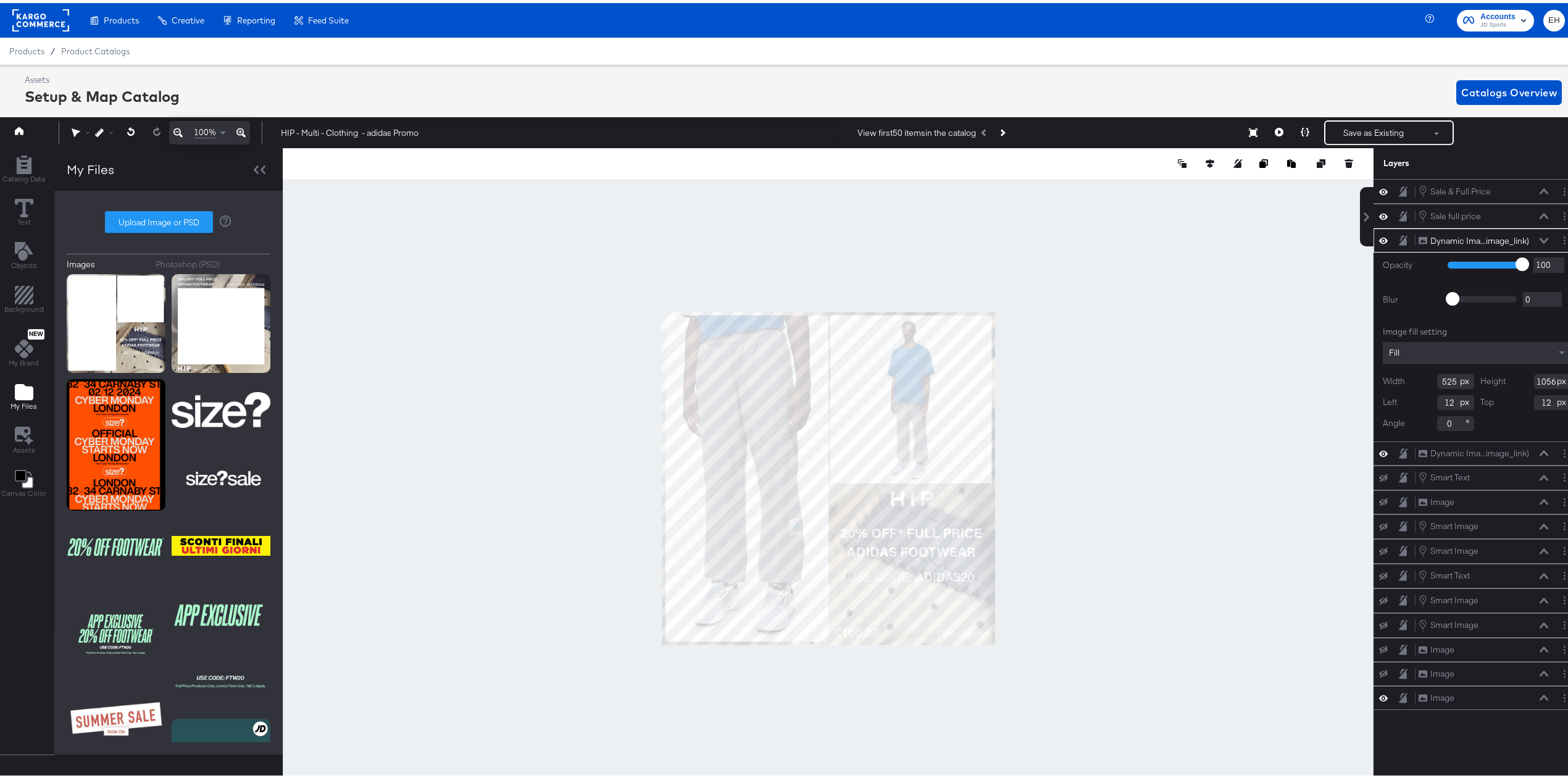
type input "13"
click at [1187, 588] on div at bounding box center [828, 475] width 1091 height 661
type input "11"
click at [1269, 406] on div at bounding box center [828, 475] width 1091 height 661
type input "14"
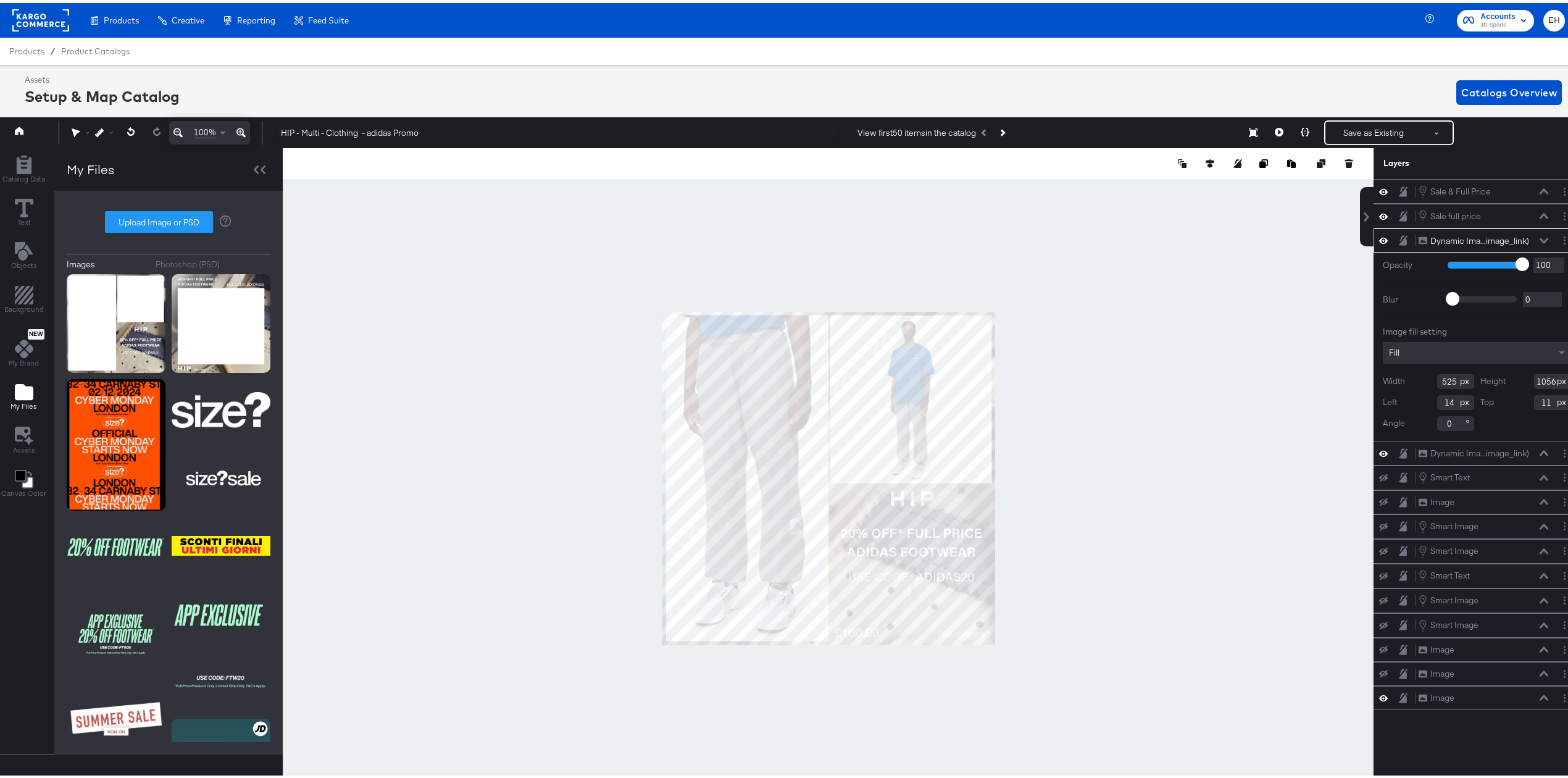
click at [1173, 500] on div at bounding box center [828, 475] width 1091 height 661
type input "15"
click at [1164, 398] on div at bounding box center [828, 475] width 1091 height 661
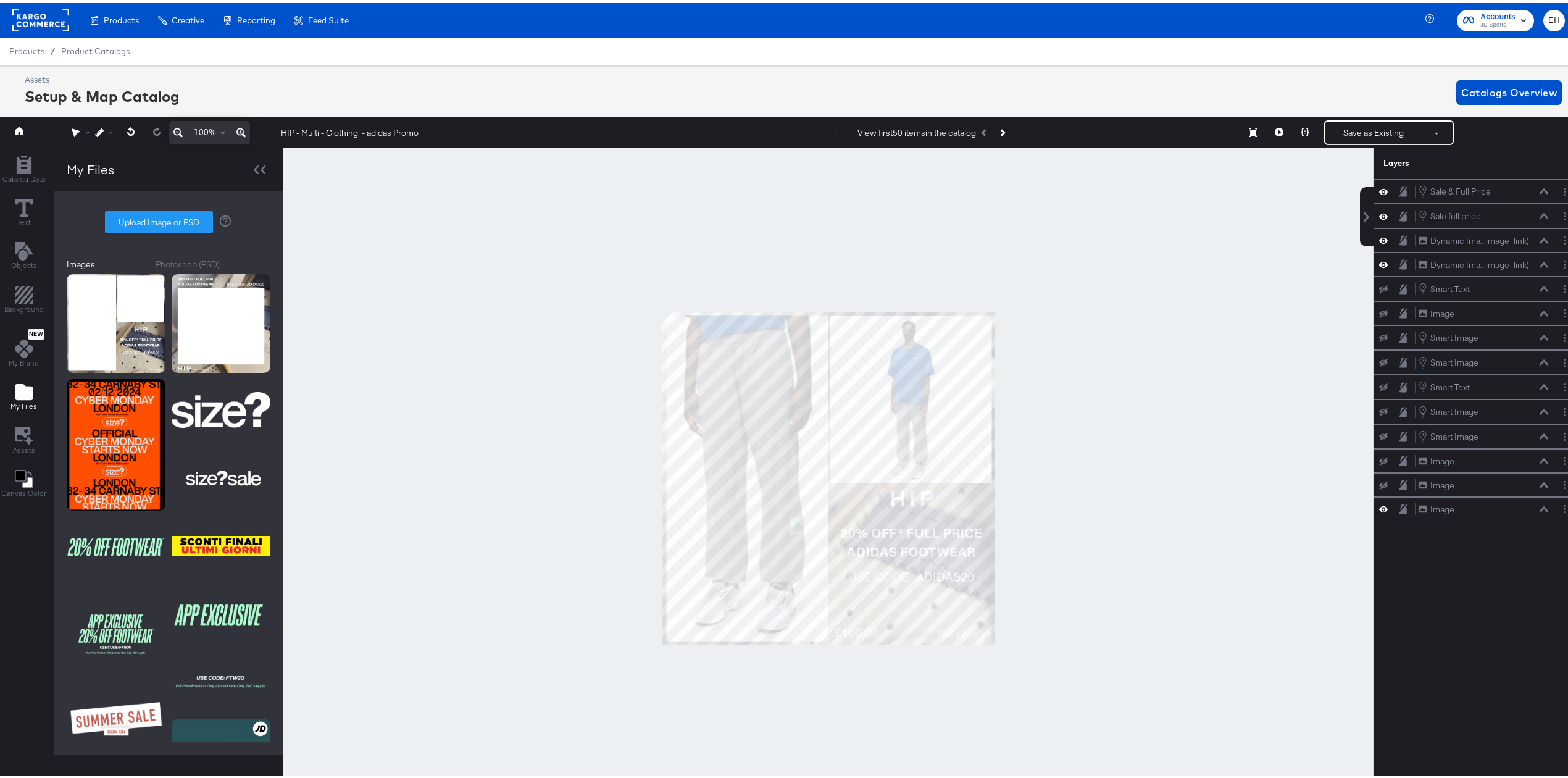
click at [239, 125] on icon at bounding box center [241, 130] width 9 height 15
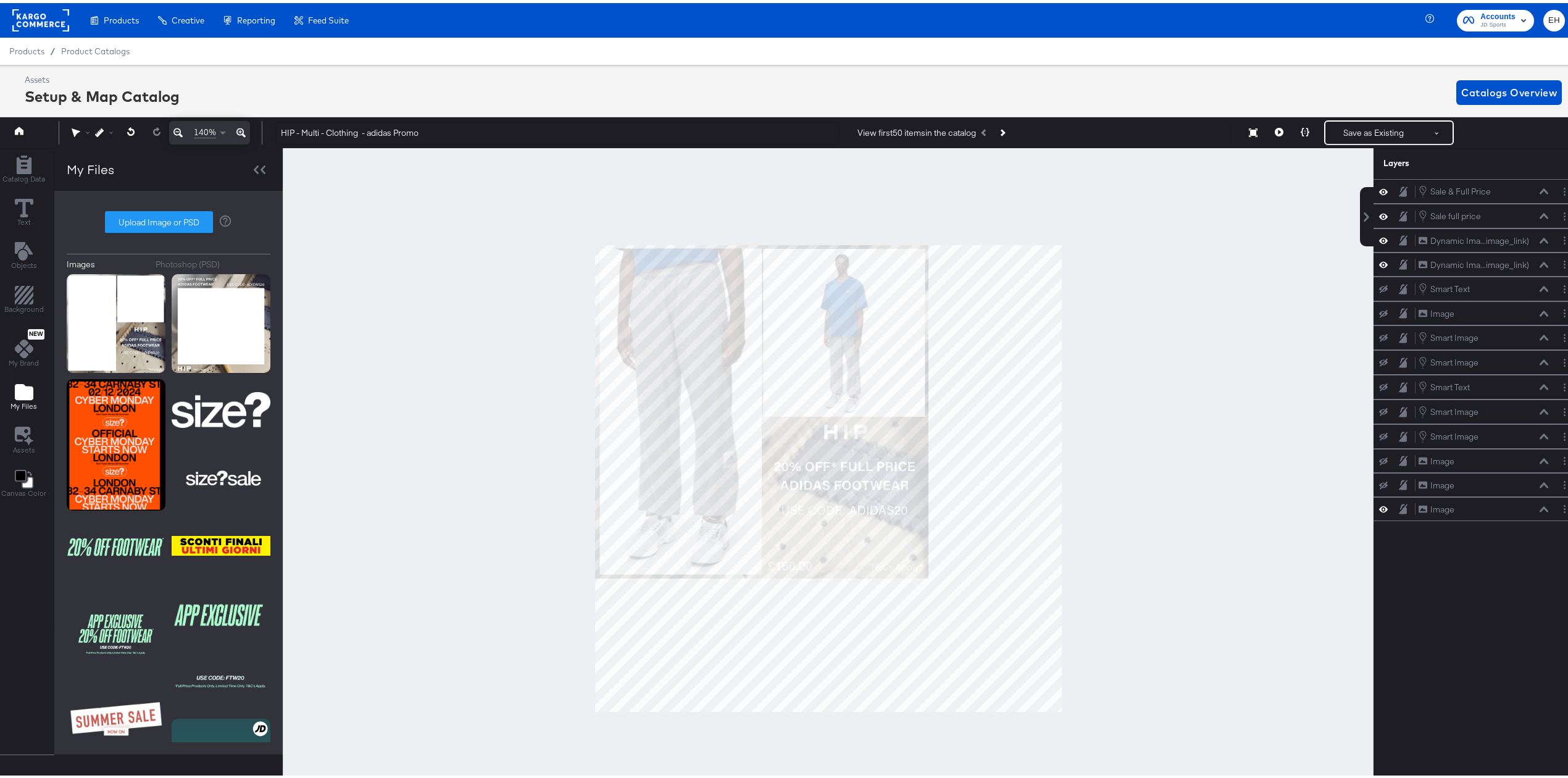
click at [239, 125] on icon at bounding box center [241, 130] width 9 height 15
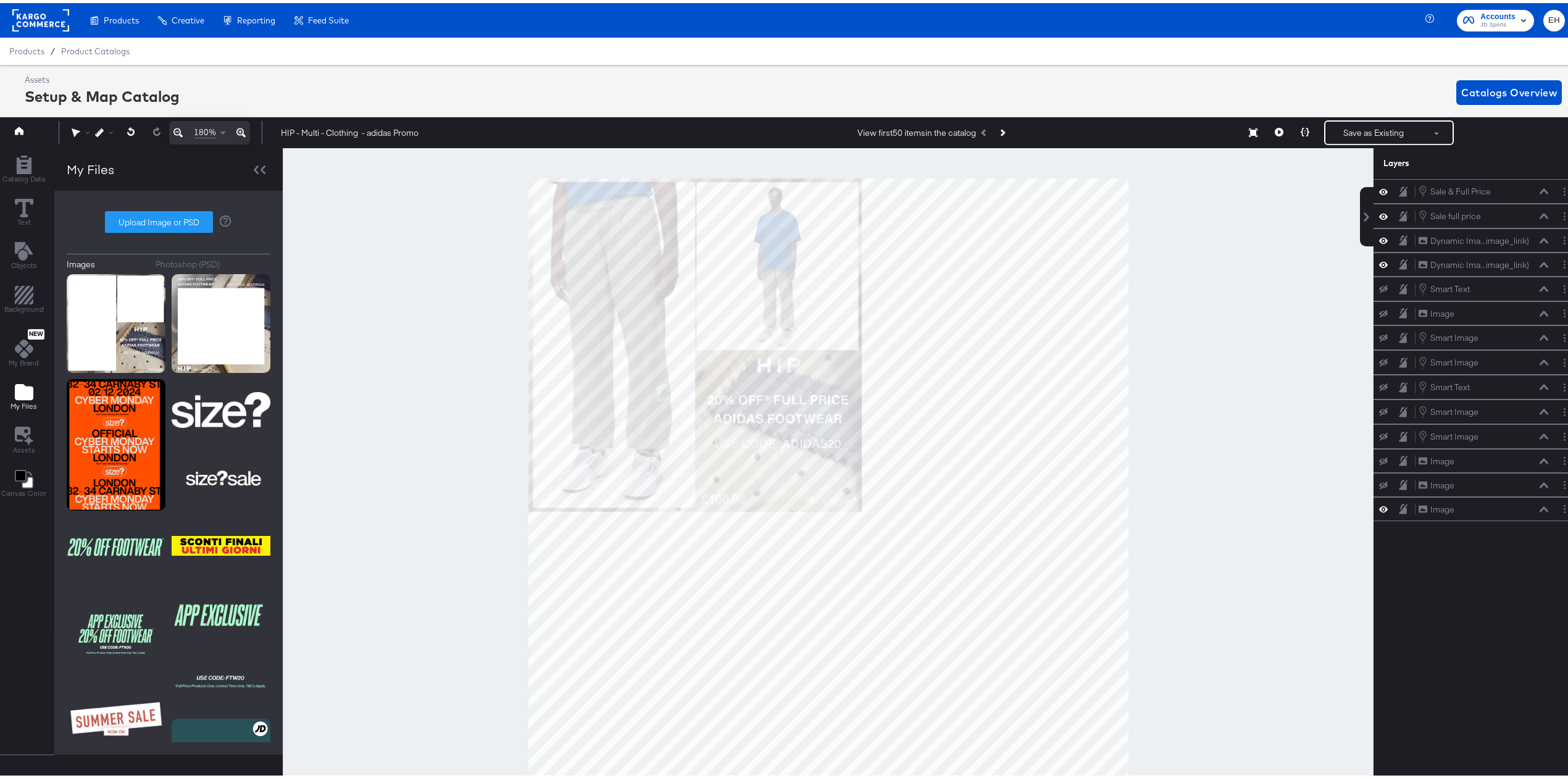
click at [239, 125] on icon at bounding box center [241, 130] width 9 height 15
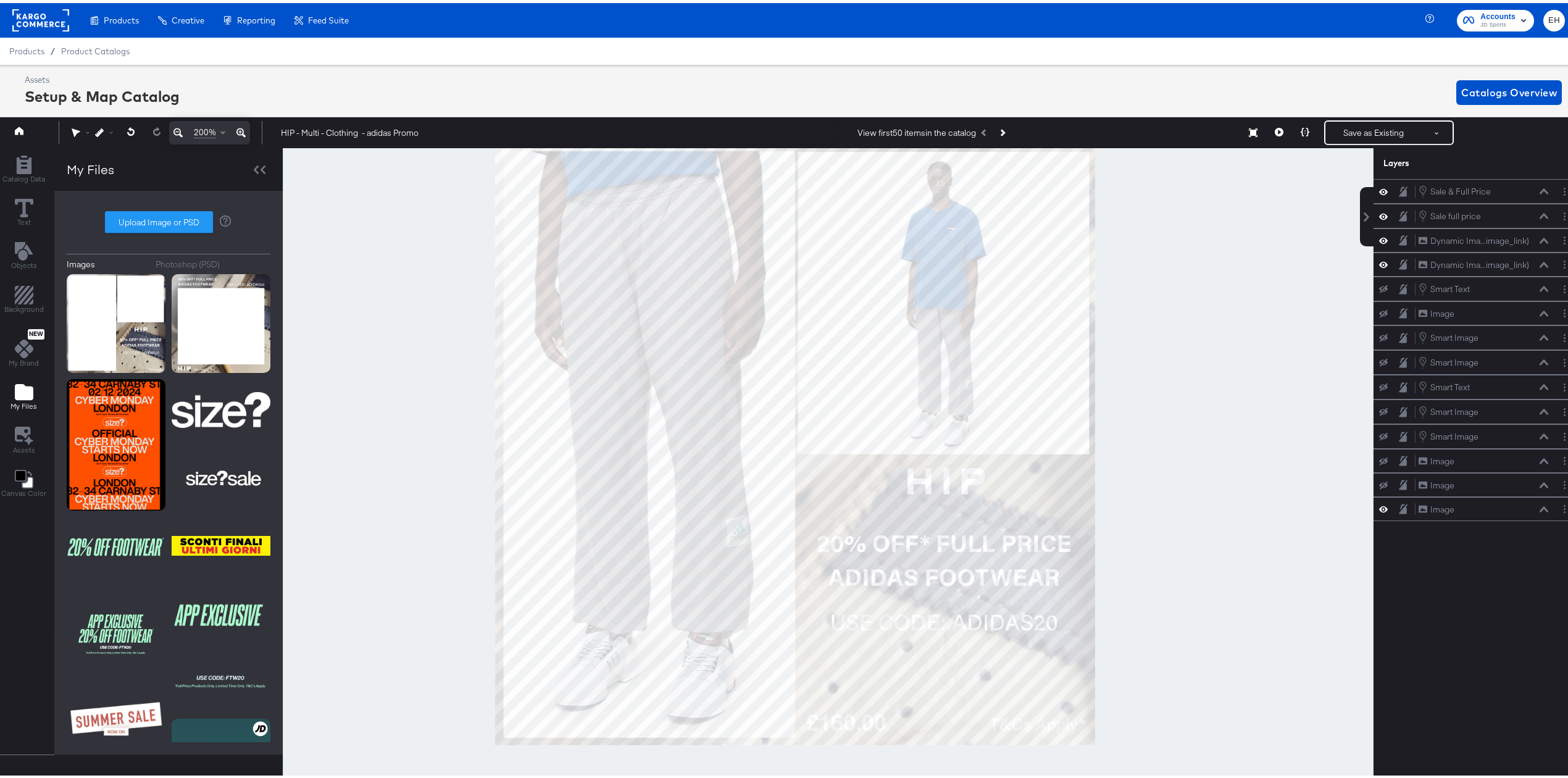
click at [239, 125] on icon at bounding box center [241, 130] width 9 height 15
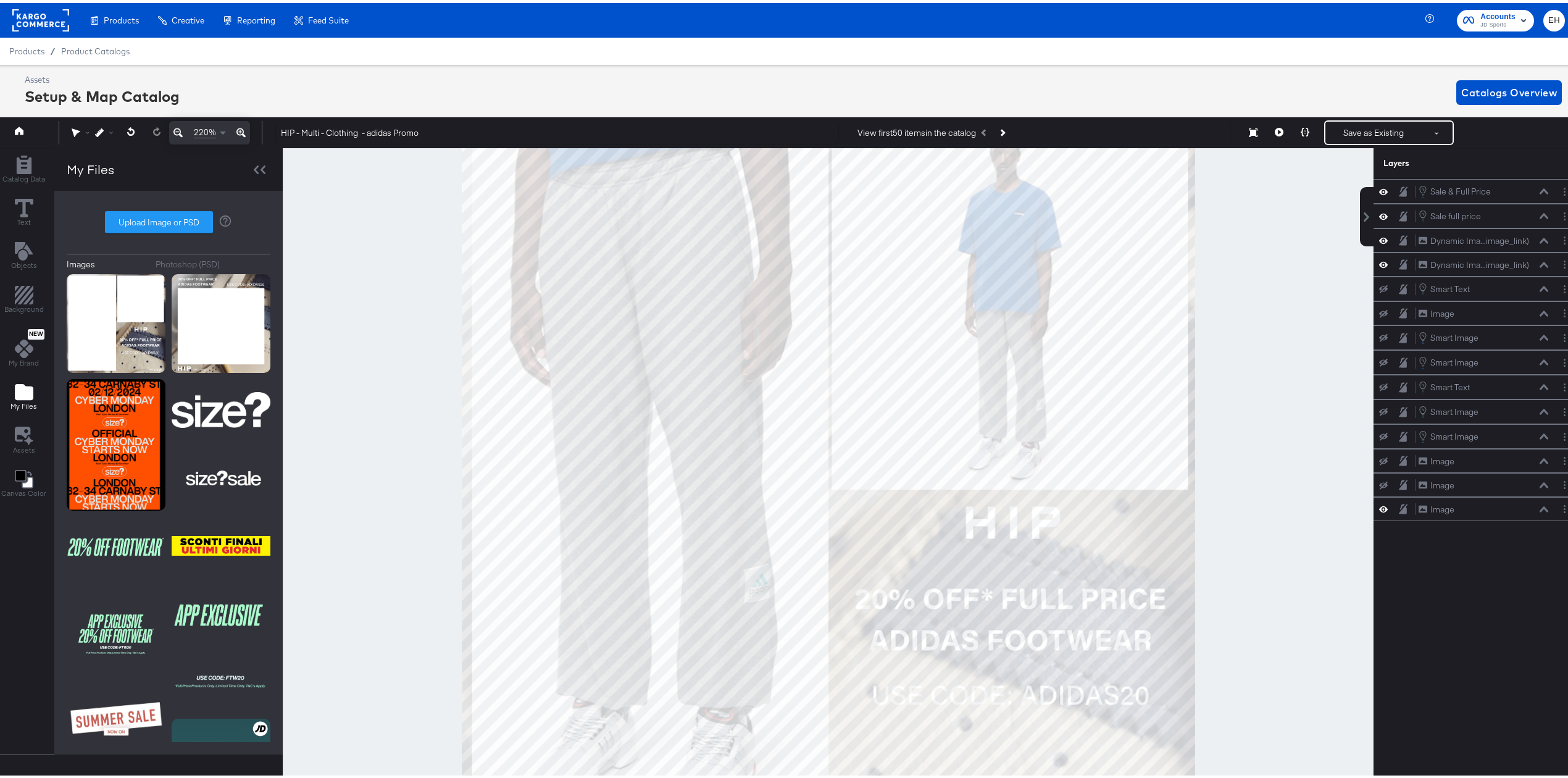
click at [239, 125] on icon at bounding box center [241, 130] width 9 height 15
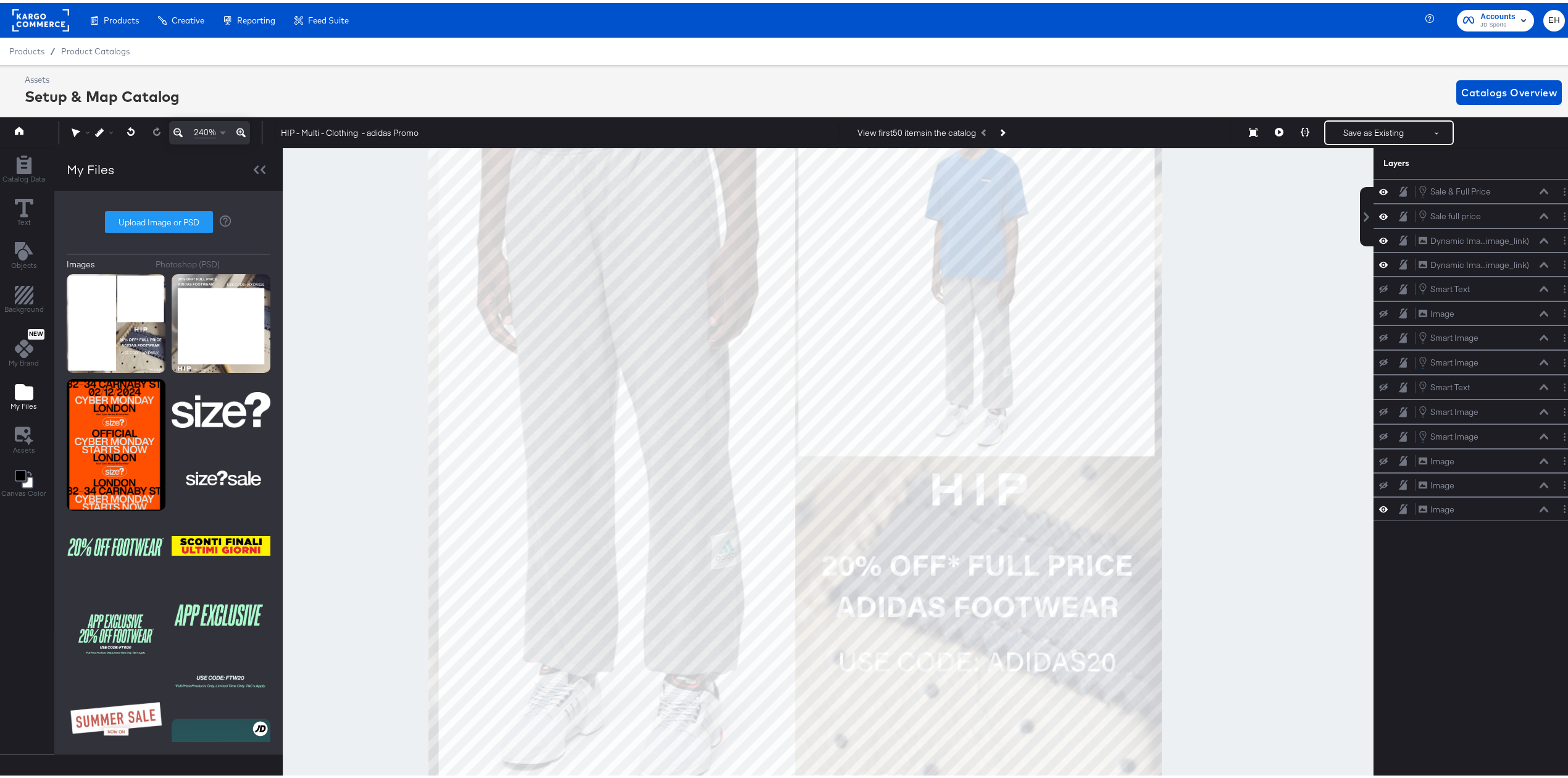
click at [239, 125] on icon at bounding box center [241, 130] width 9 height 15
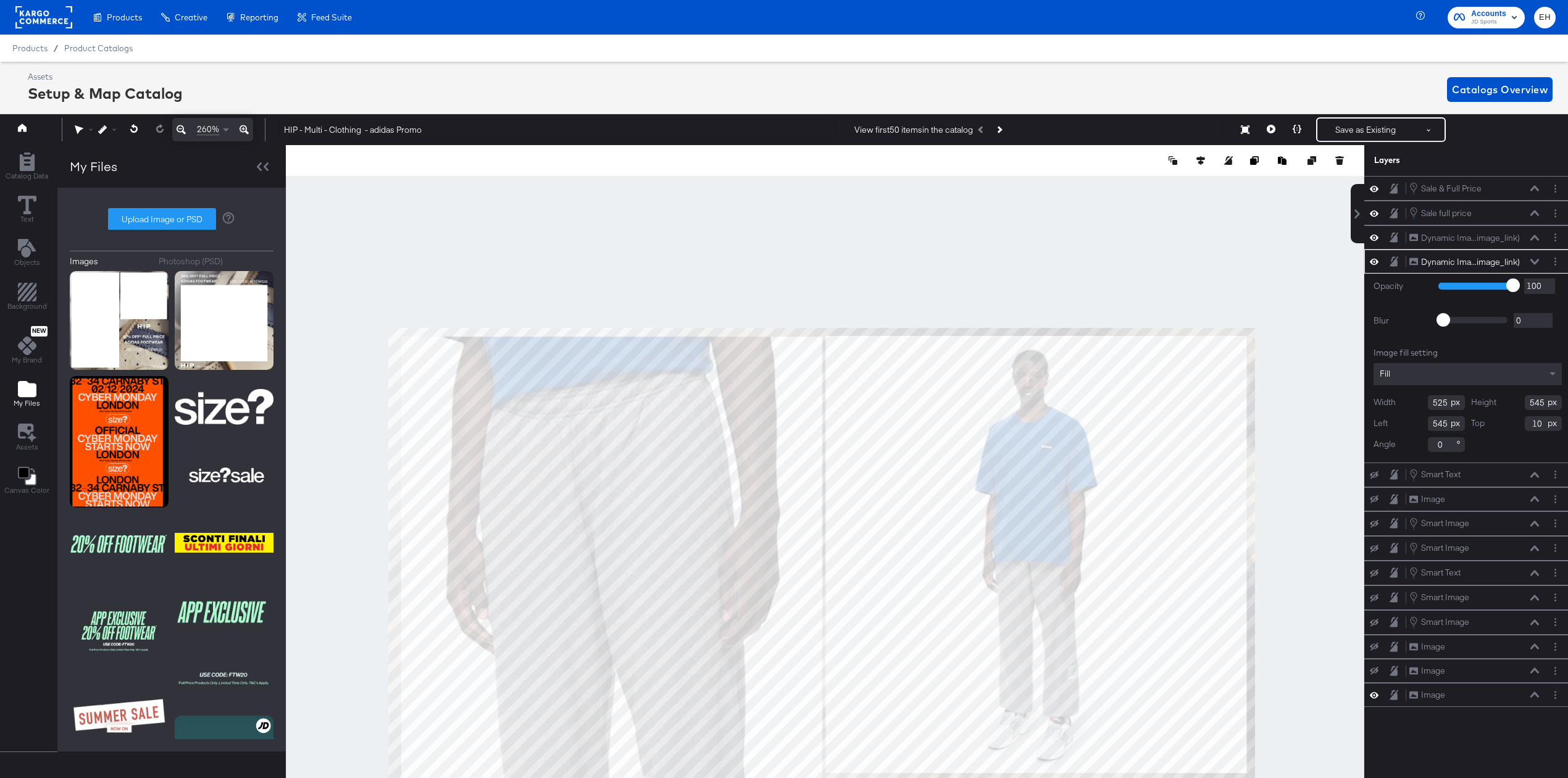
scroll to position [29, 3]
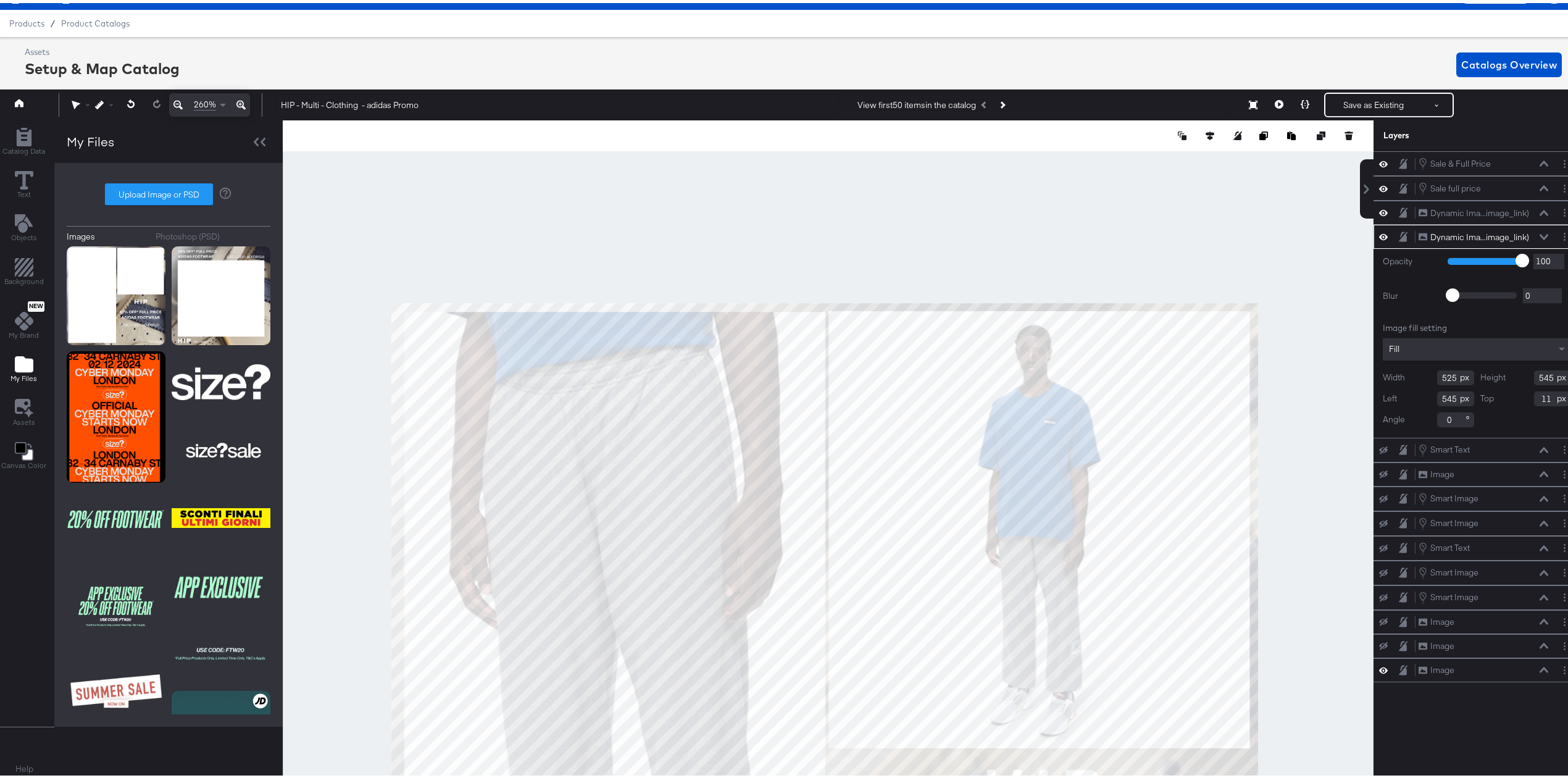
type input "11"
click at [917, 255] on div at bounding box center [828, 448] width 1091 height 661
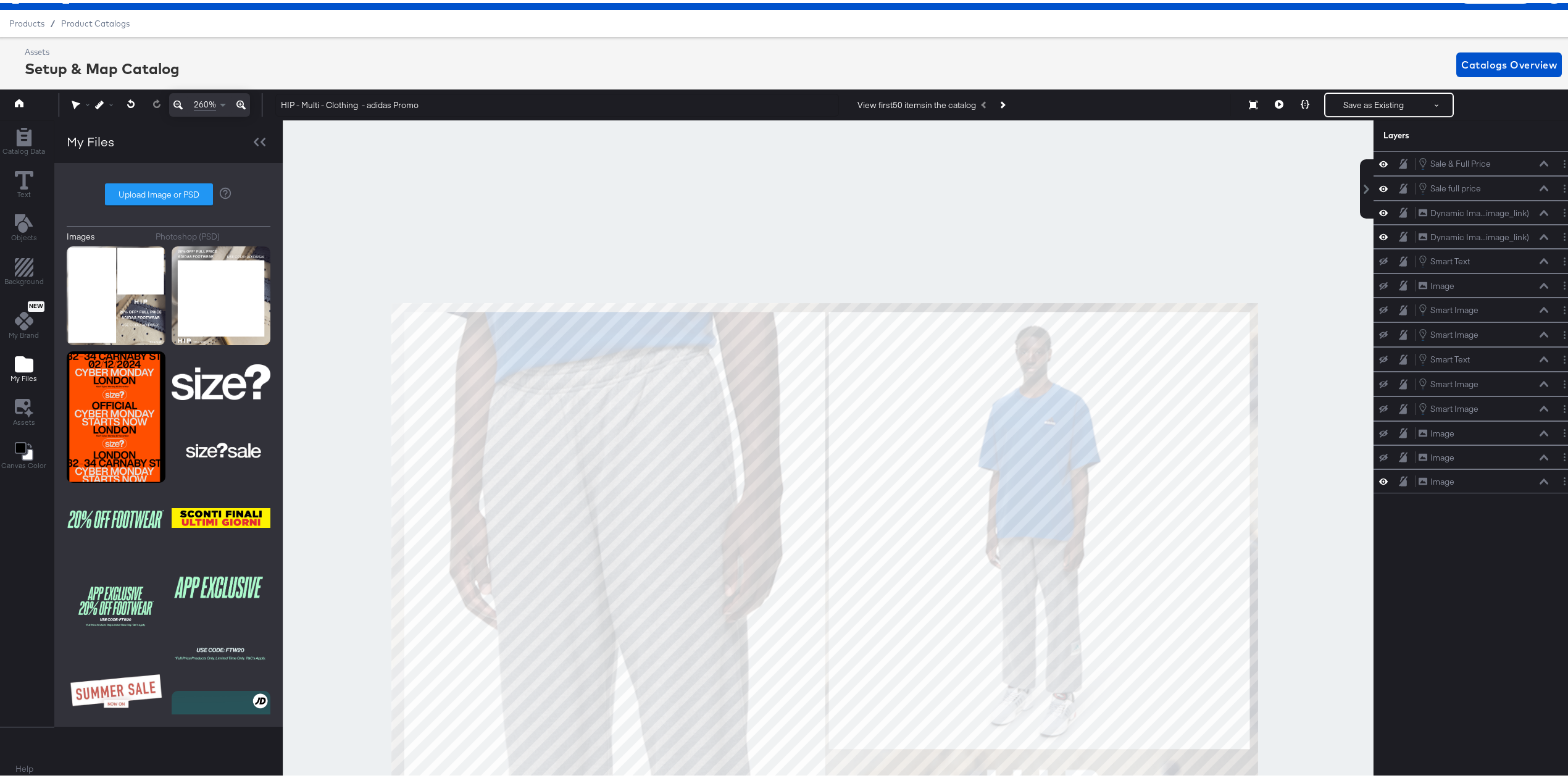
click at [175, 99] on icon at bounding box center [178, 102] width 9 height 15
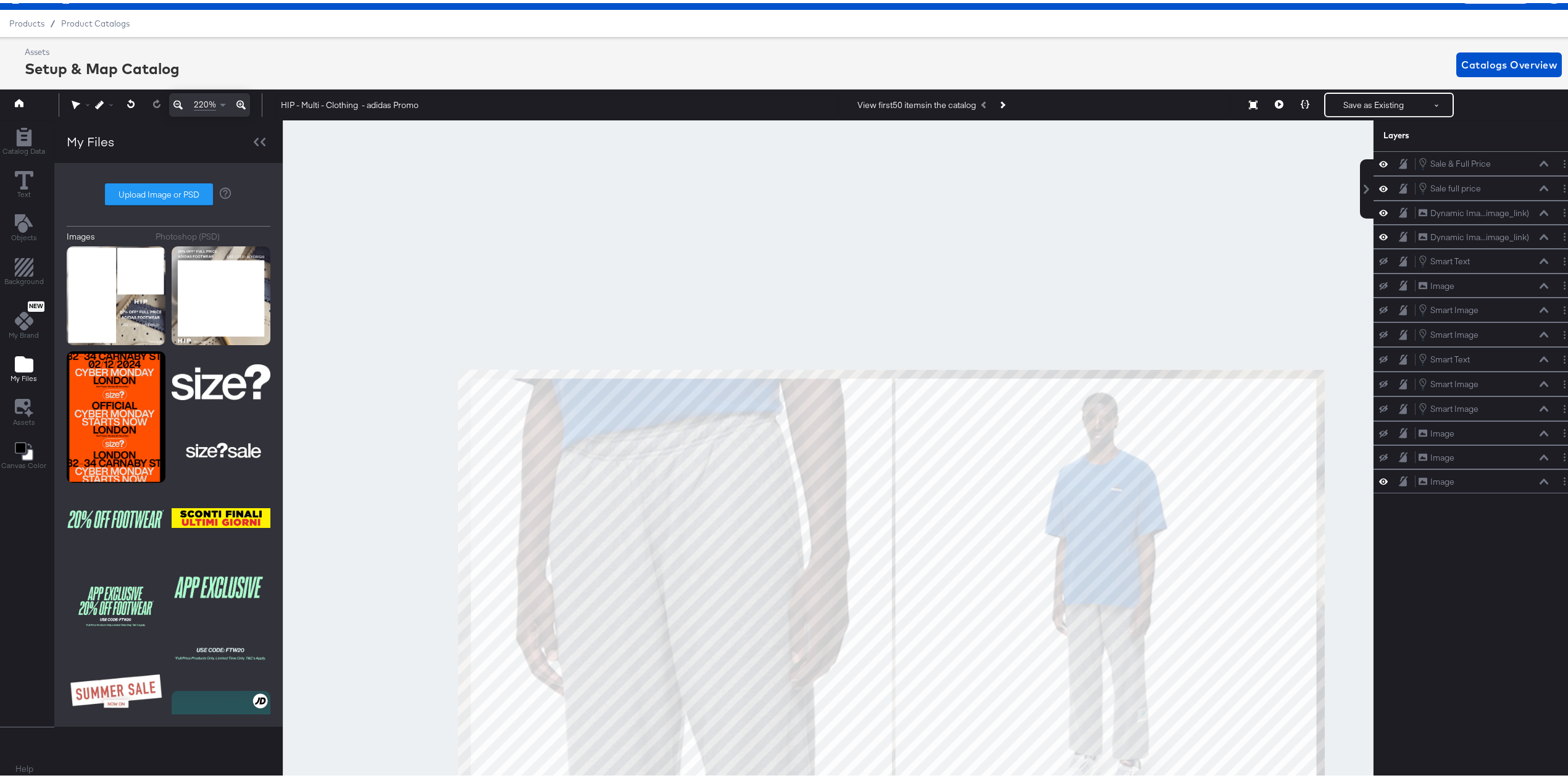
click at [175, 99] on icon at bounding box center [178, 102] width 9 height 15
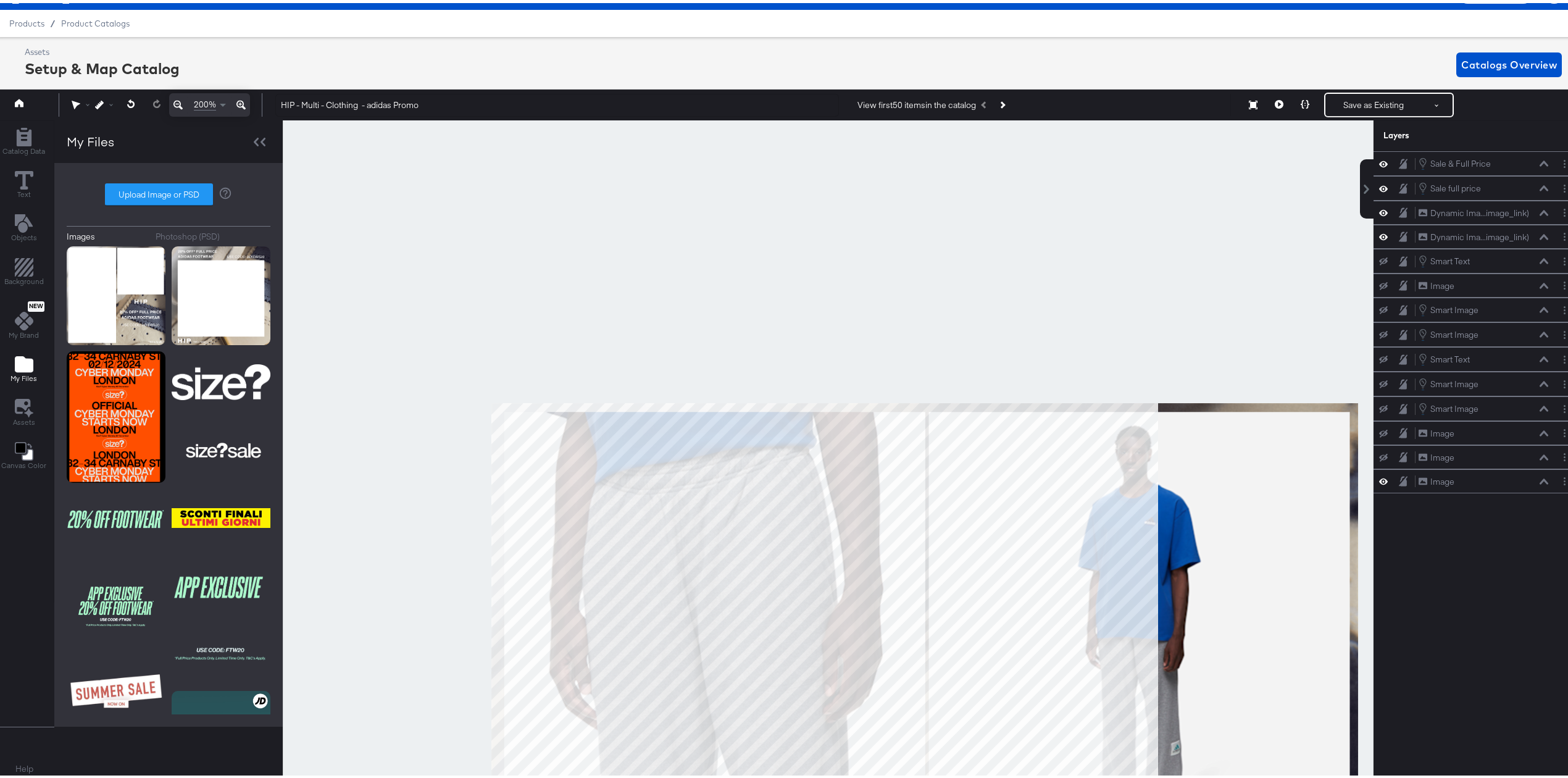
click at [175, 99] on icon at bounding box center [178, 102] width 9 height 15
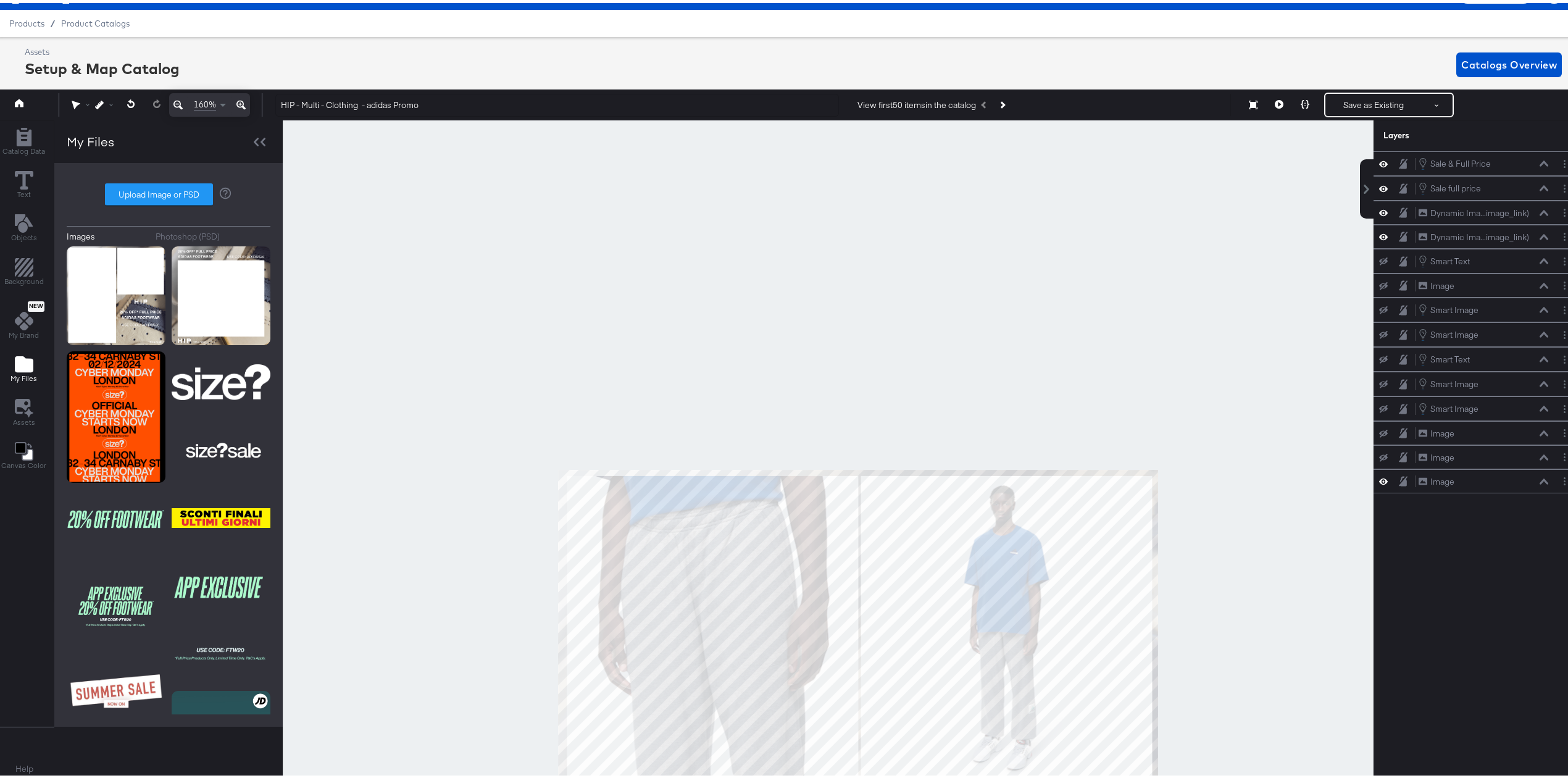
click at [175, 99] on icon at bounding box center [178, 102] width 9 height 15
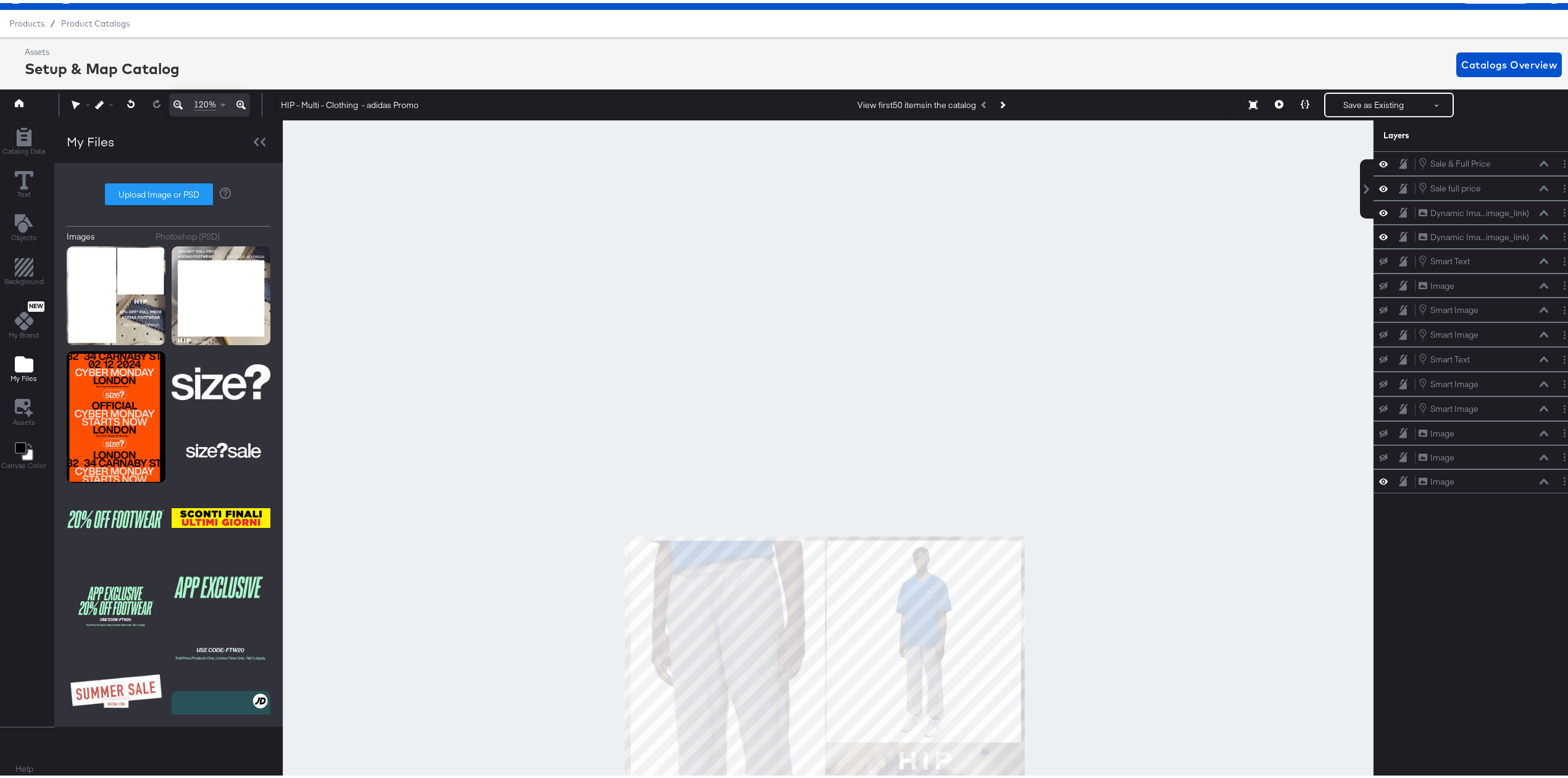
click at [175, 99] on icon at bounding box center [178, 102] width 9 height 15
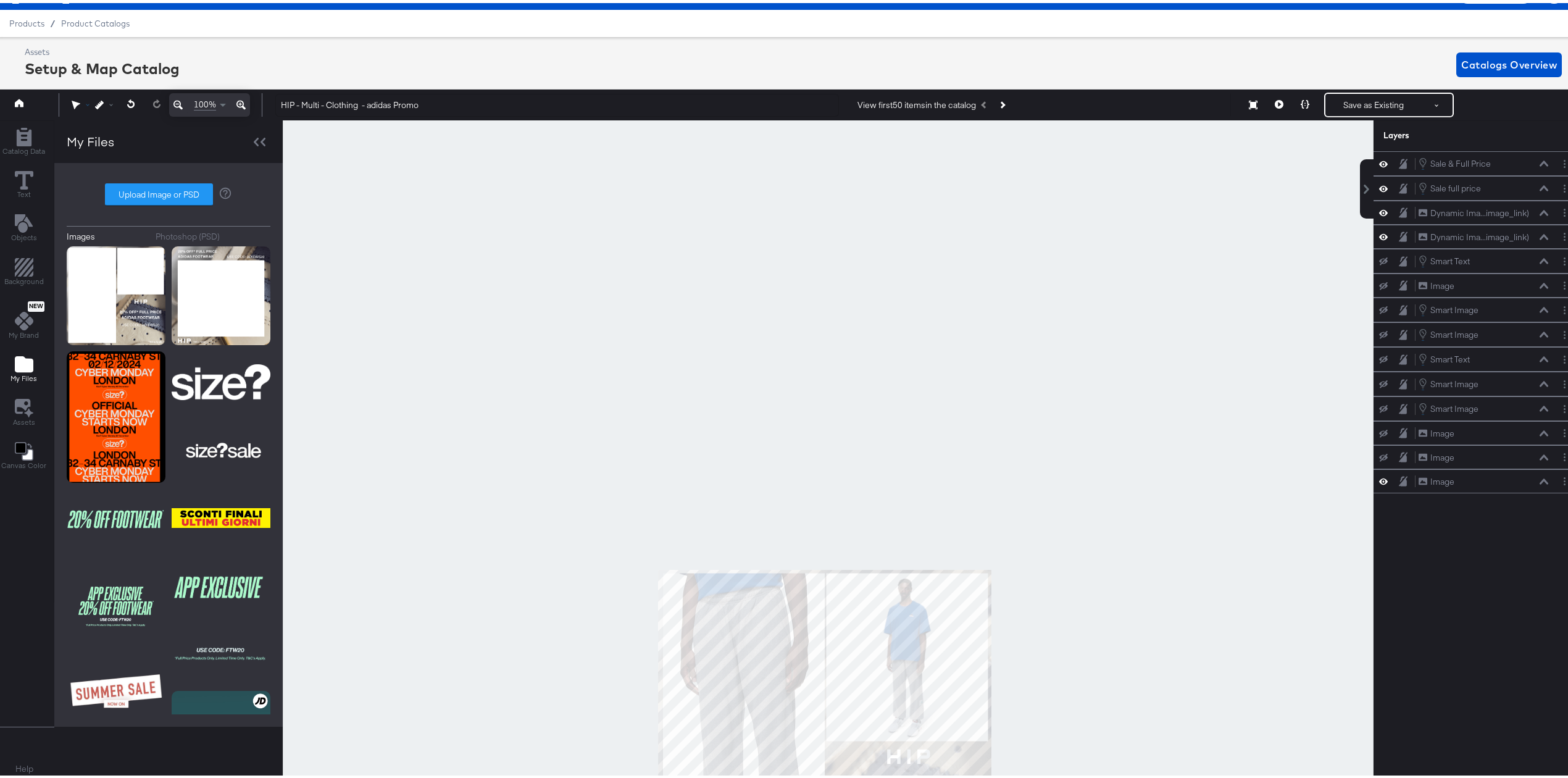
click at [90, 100] on div at bounding box center [83, 102] width 23 height 9
click at [77, 126] on icon at bounding box center [77, 126] width 9 height 9
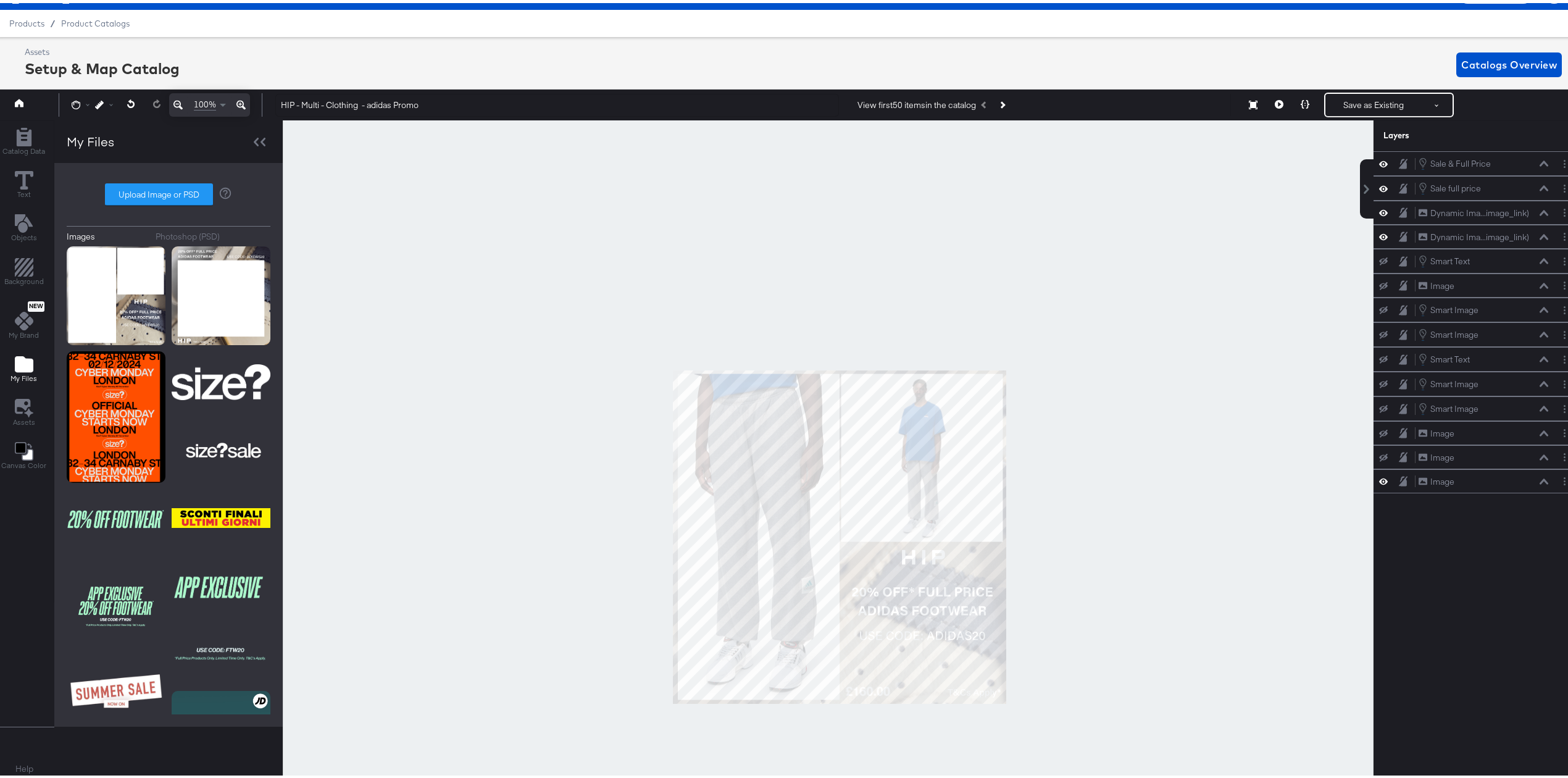
drag, startPoint x: 433, startPoint y: 390, endPoint x: 450, endPoint y: 156, distance: 234.6
click at [450, 156] on div at bounding box center [828, 448] width 1090 height 661
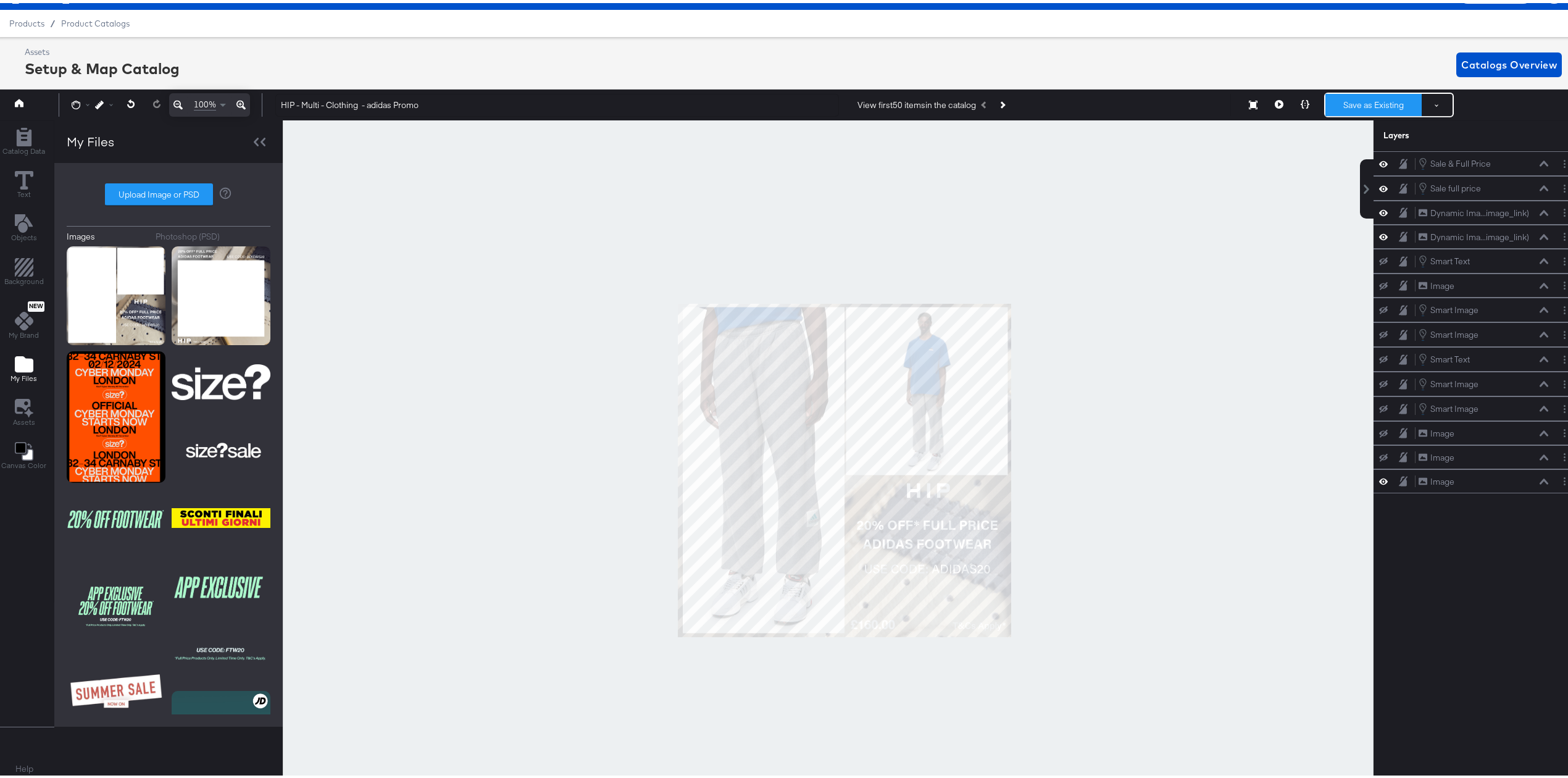
click at [1352, 102] on button "Save as Existing" at bounding box center [1374, 102] width 96 height 22
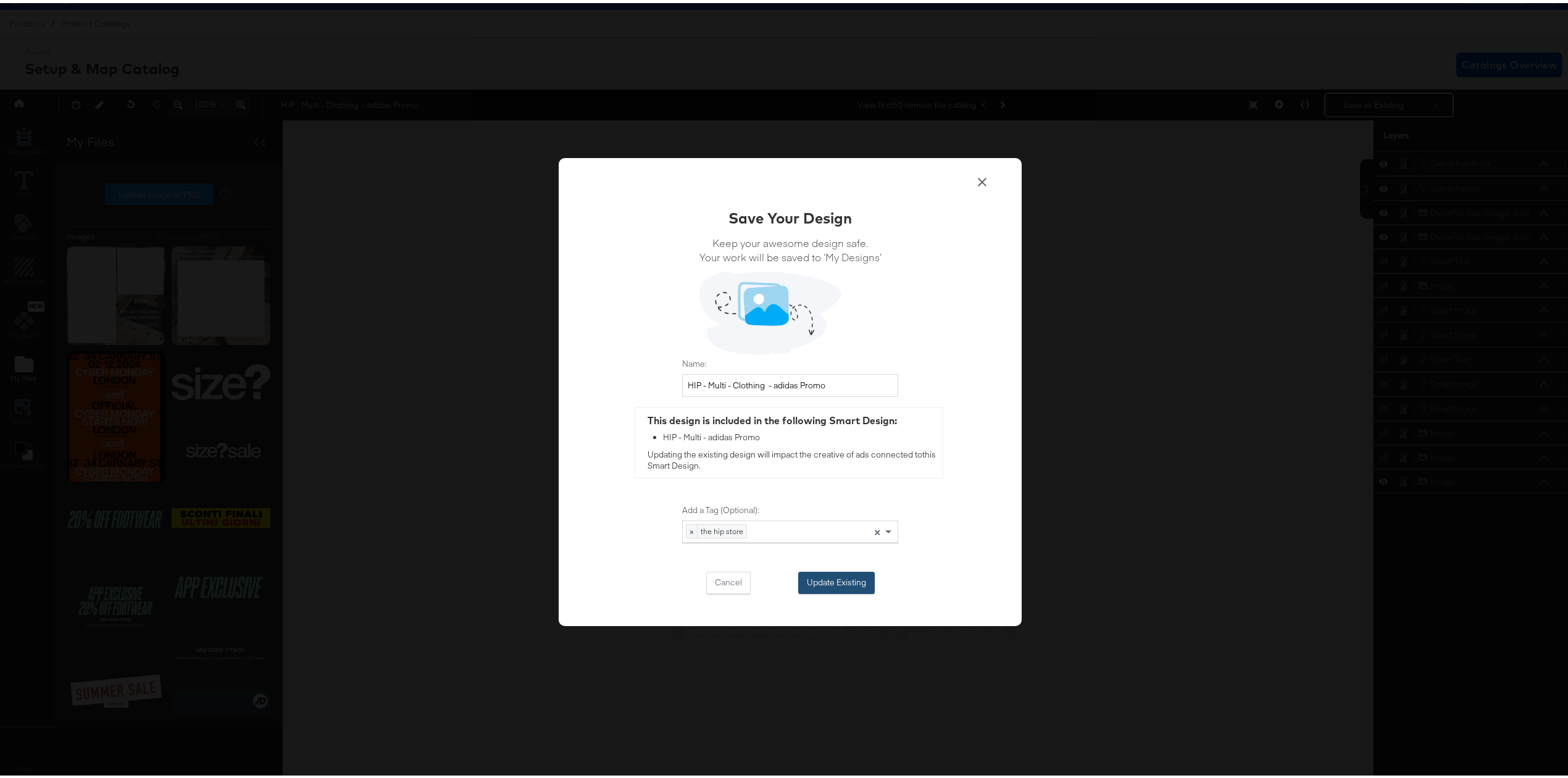
click at [816, 586] on button "Update Existing" at bounding box center [836, 579] width 77 height 22
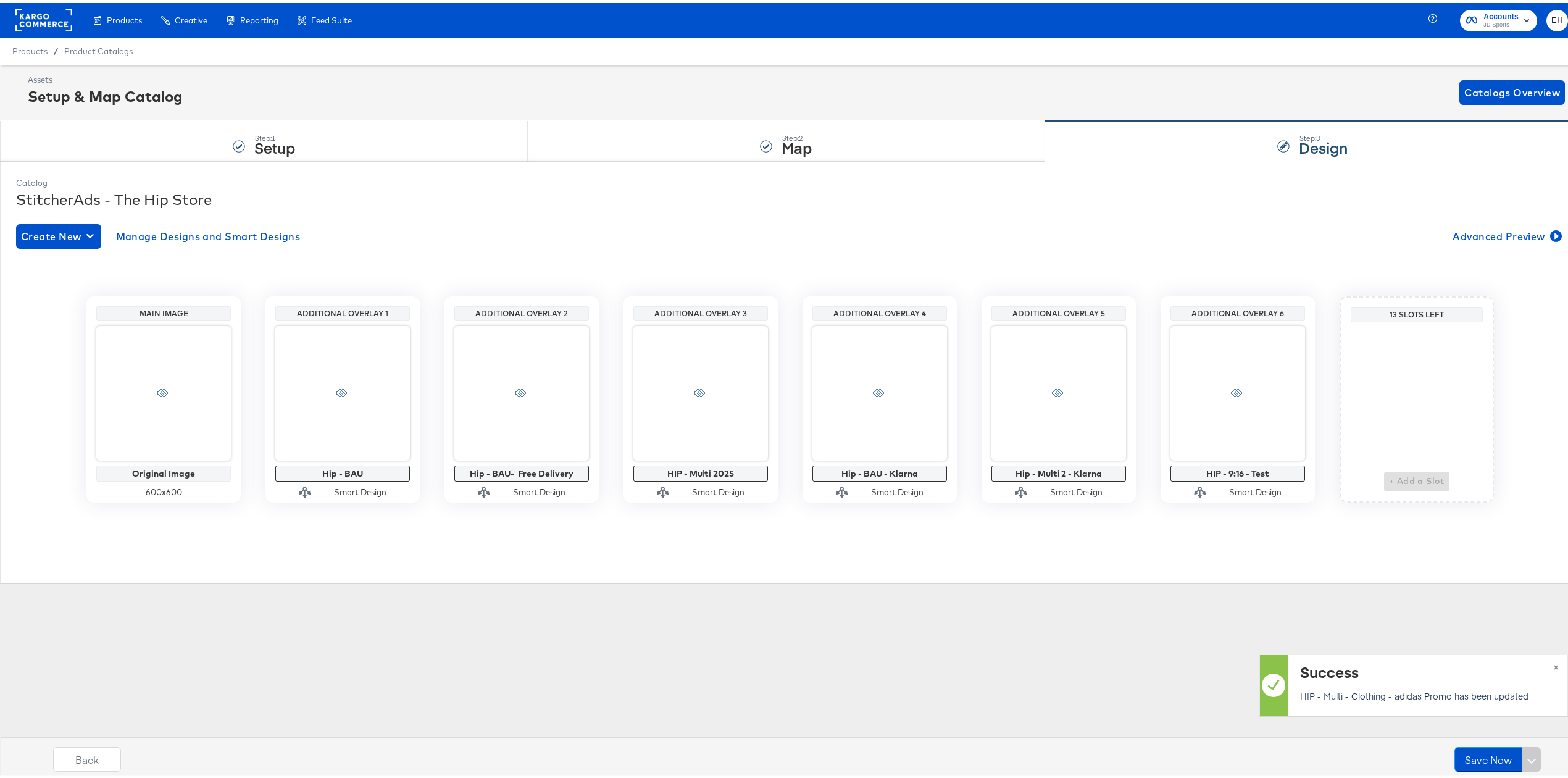
scroll to position [0, 0]
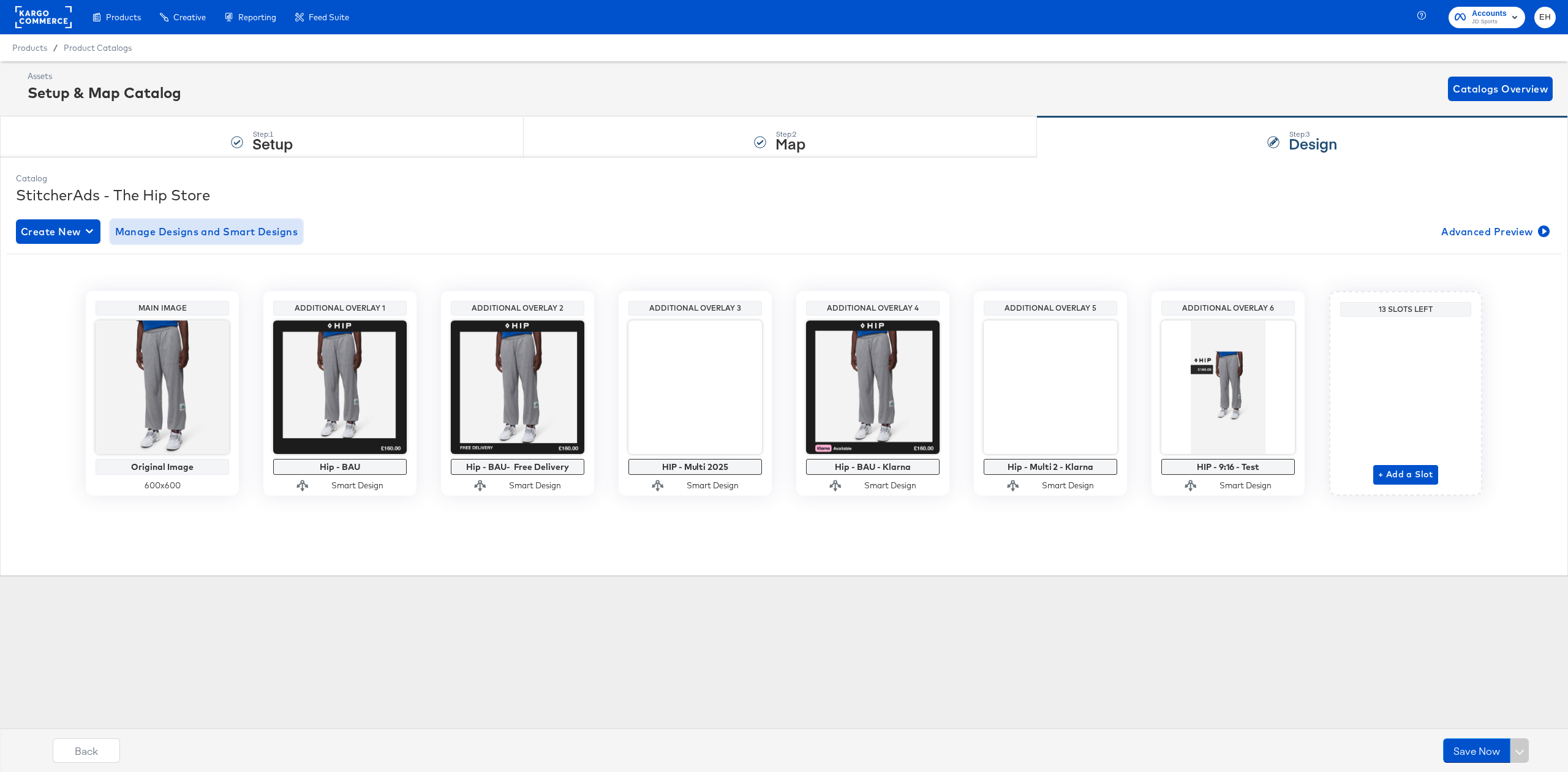
click at [223, 233] on span "Manage Designs and Smart Designs" at bounding box center [207, 231] width 183 height 17
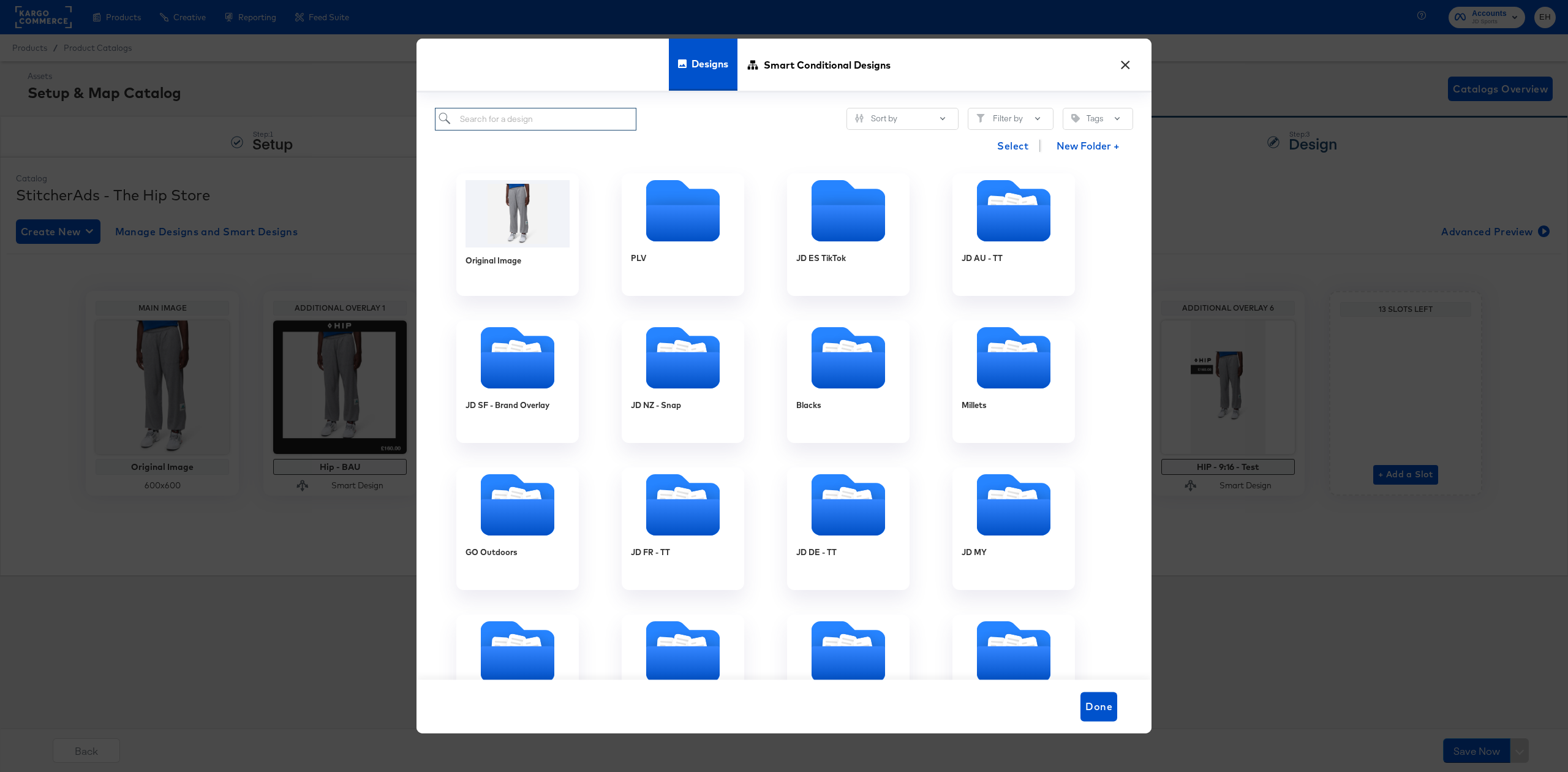
click at [535, 121] on input "search" at bounding box center [536, 119] width 202 height 23
type input "adidas"
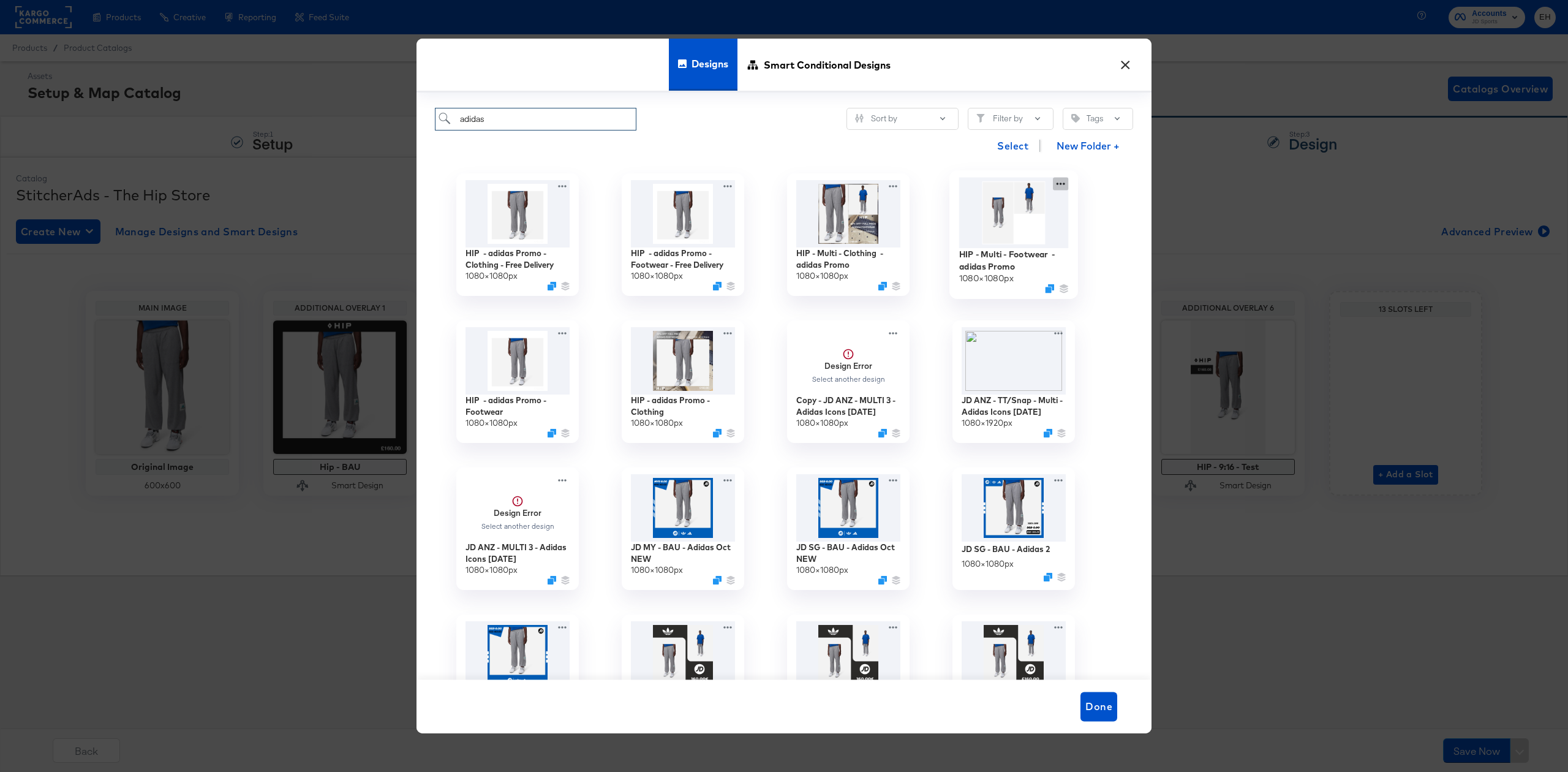
click at [1061, 184] on div "HIP - Multi - Footwear - adidas Promo 1080 × 1080 px" at bounding box center [1013, 235] width 165 height 147
click at [935, 234] on div "Edit Design Edit Design" at bounding box center [935, 234] width 0 height 0
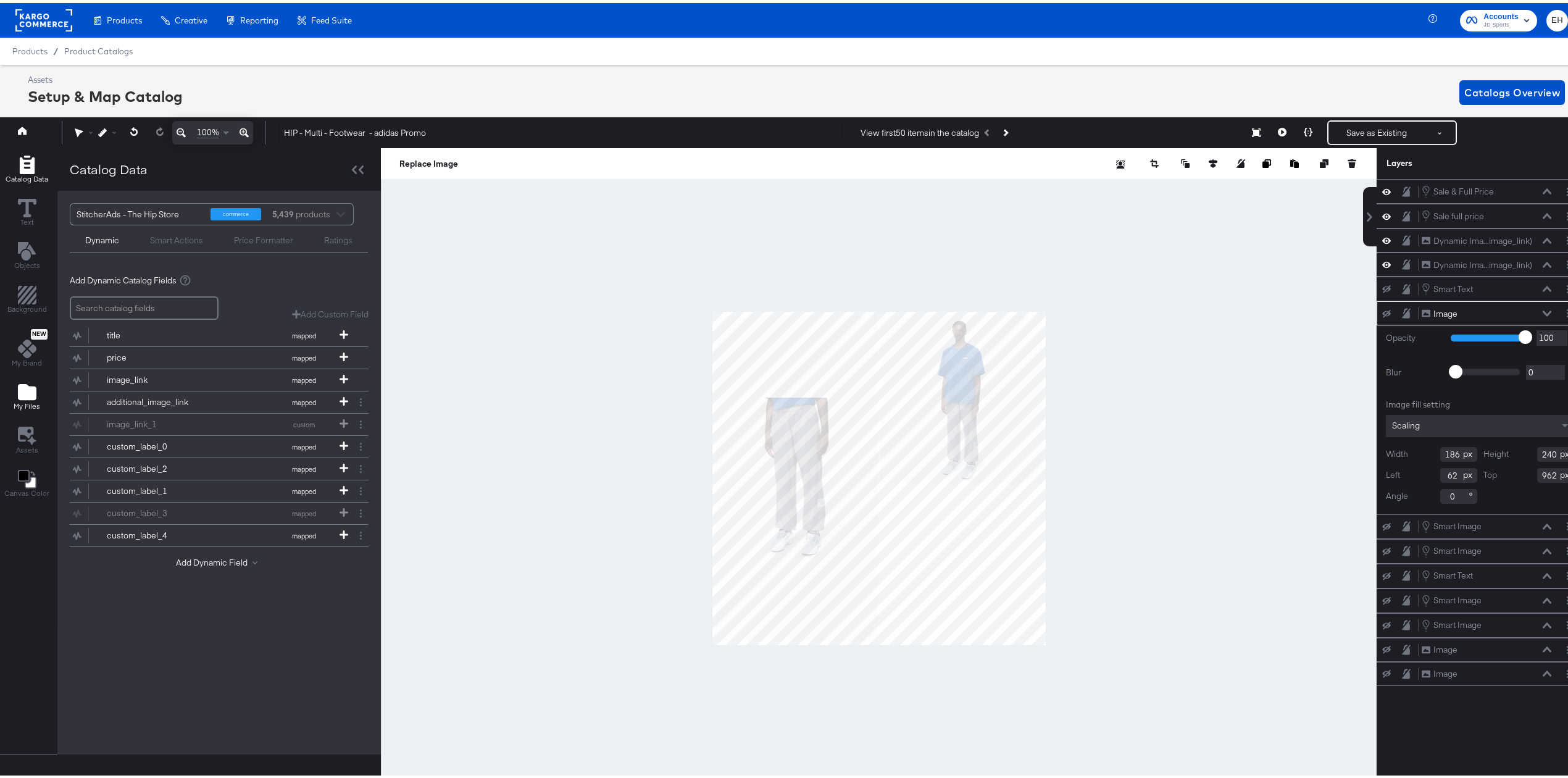
click at [30, 383] on icon "Add Files" at bounding box center [27, 389] width 19 height 19
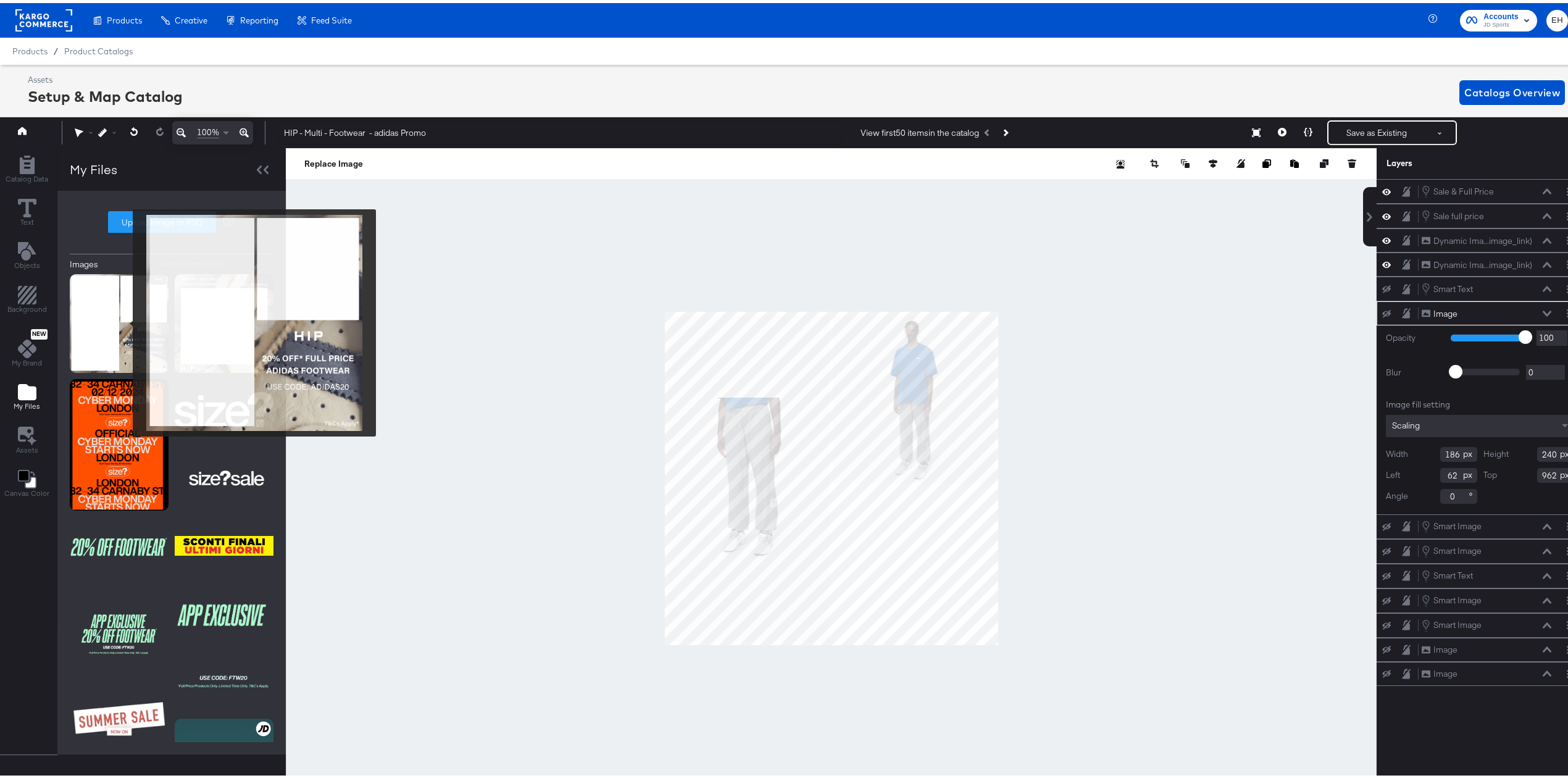
click at [125, 320] on img at bounding box center [119, 321] width 99 height 99
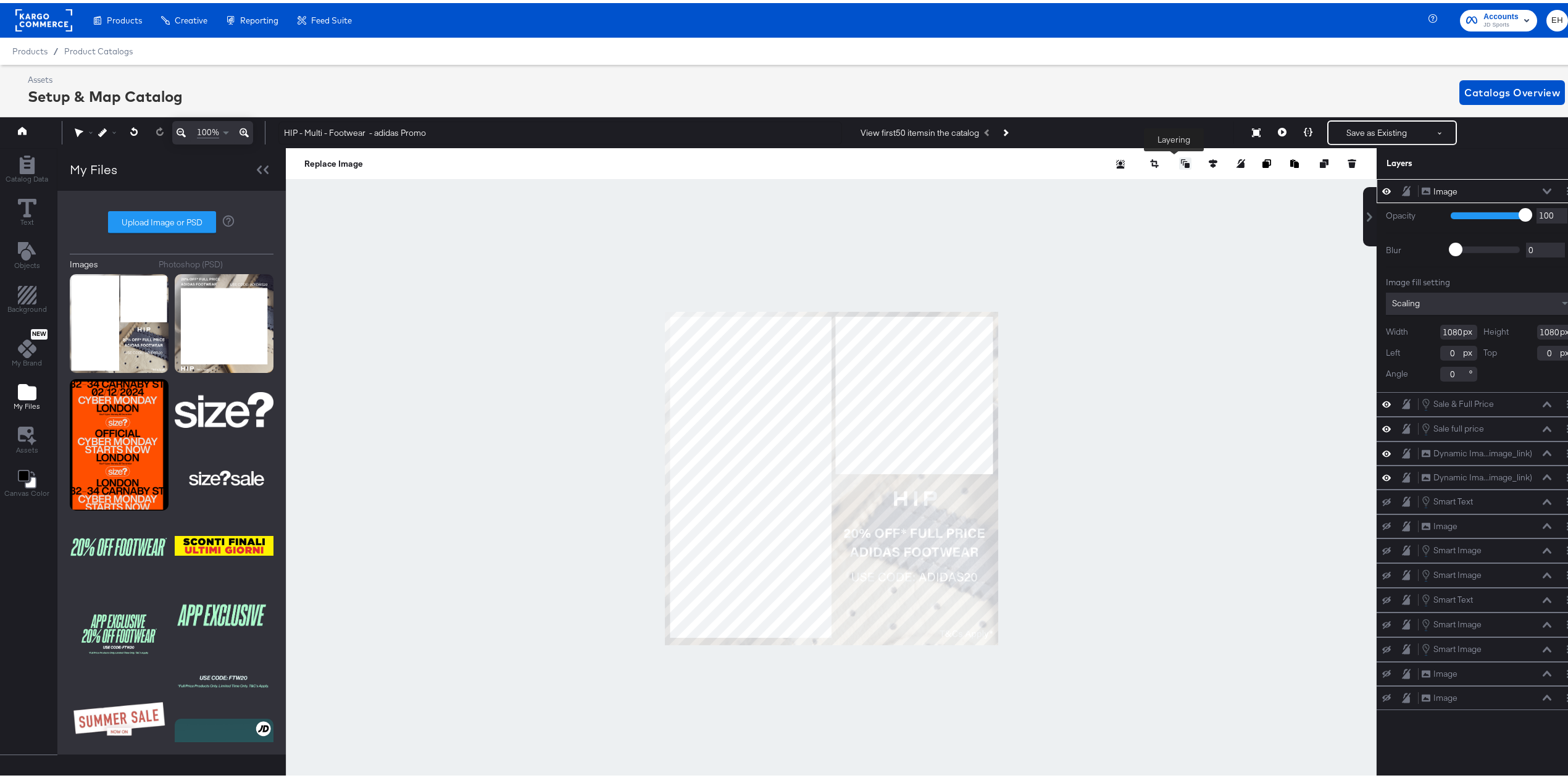
click at [1181, 160] on icon at bounding box center [1185, 160] width 9 height 9
click at [1165, 255] on button "Send to Back" at bounding box center [1153, 259] width 95 height 24
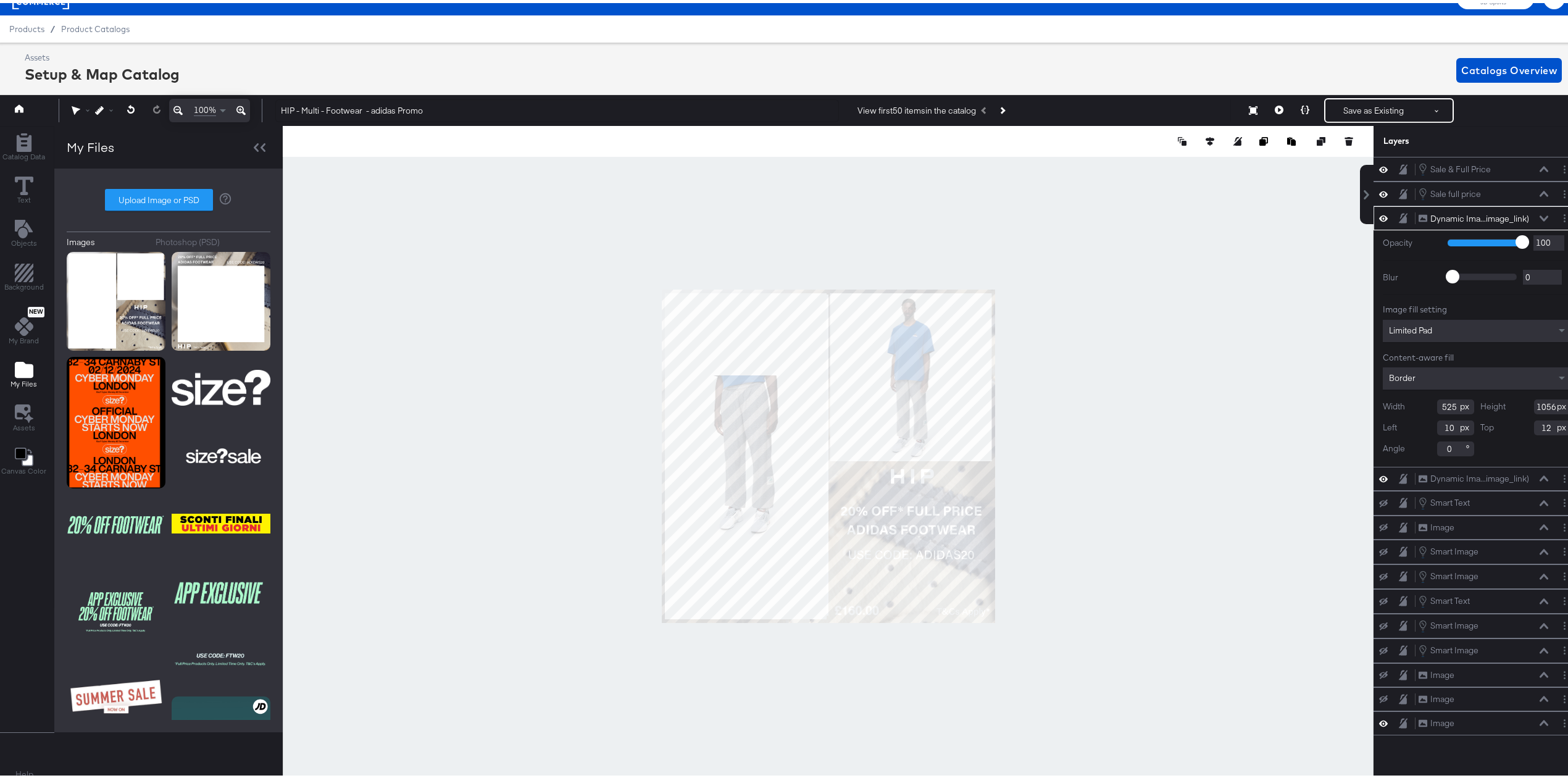
scroll to position [29, 3]
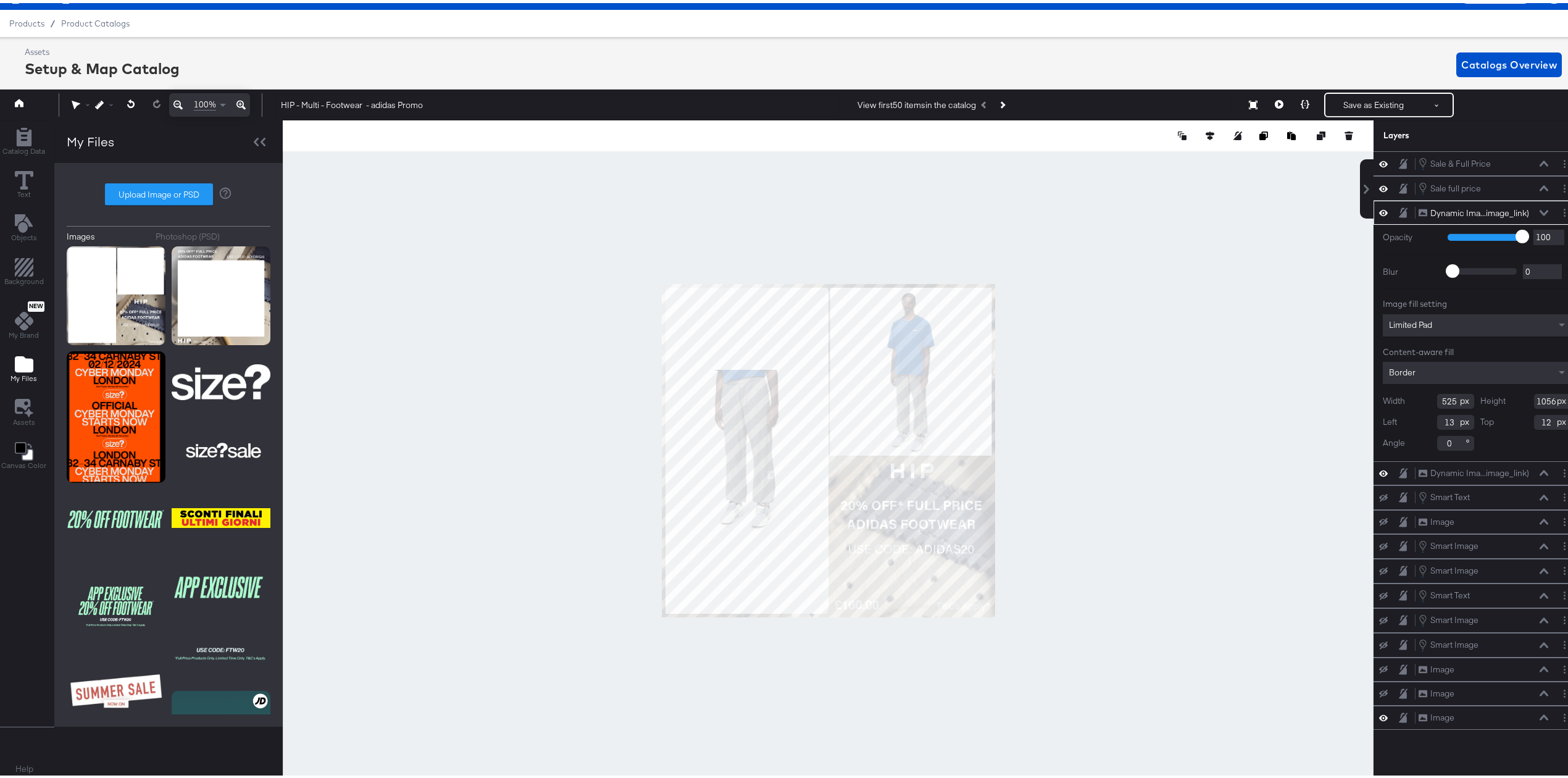
type input "14"
type input "10"
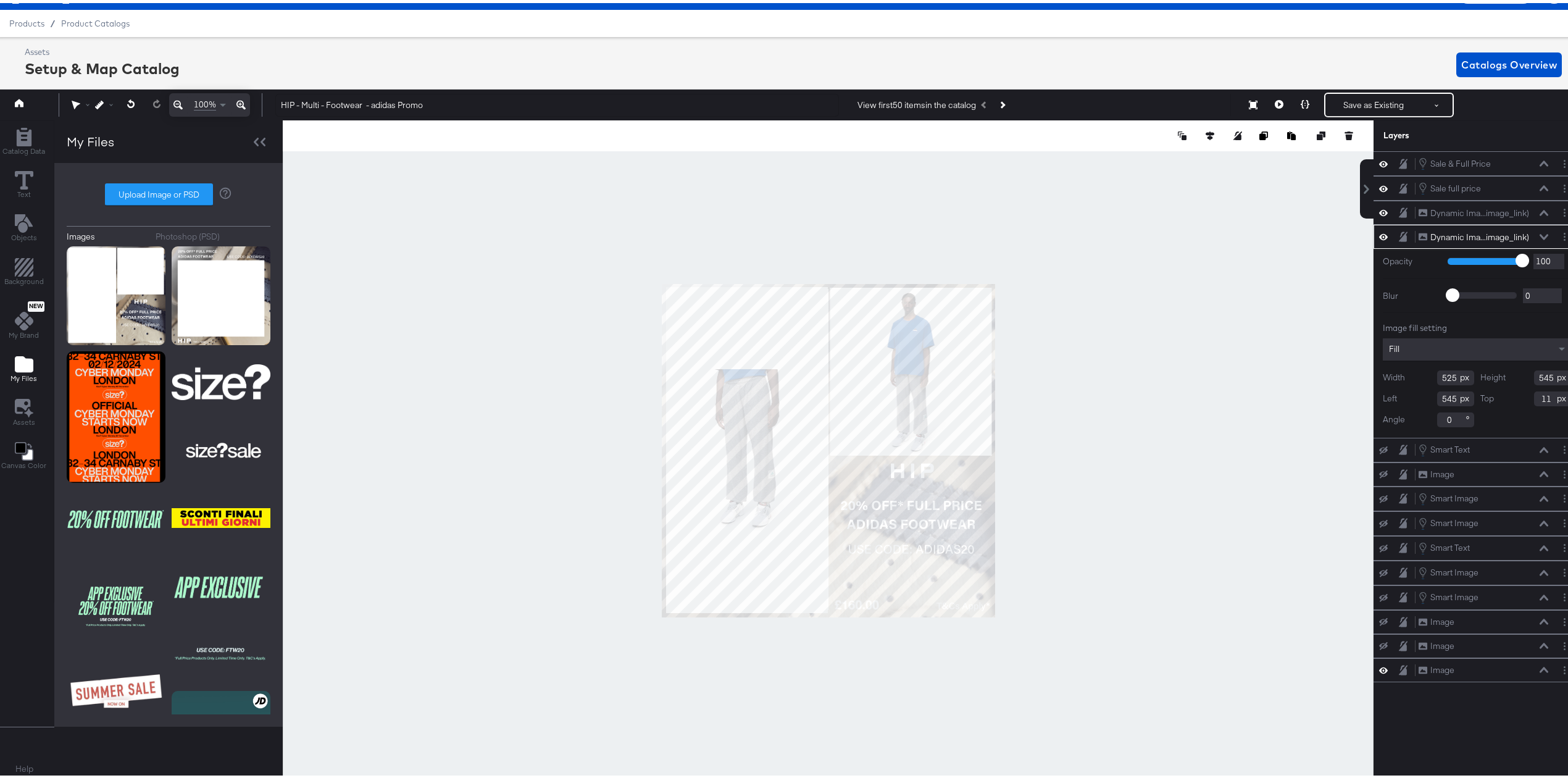
type input "10"
click at [1092, 392] on div at bounding box center [828, 448] width 1091 height 661
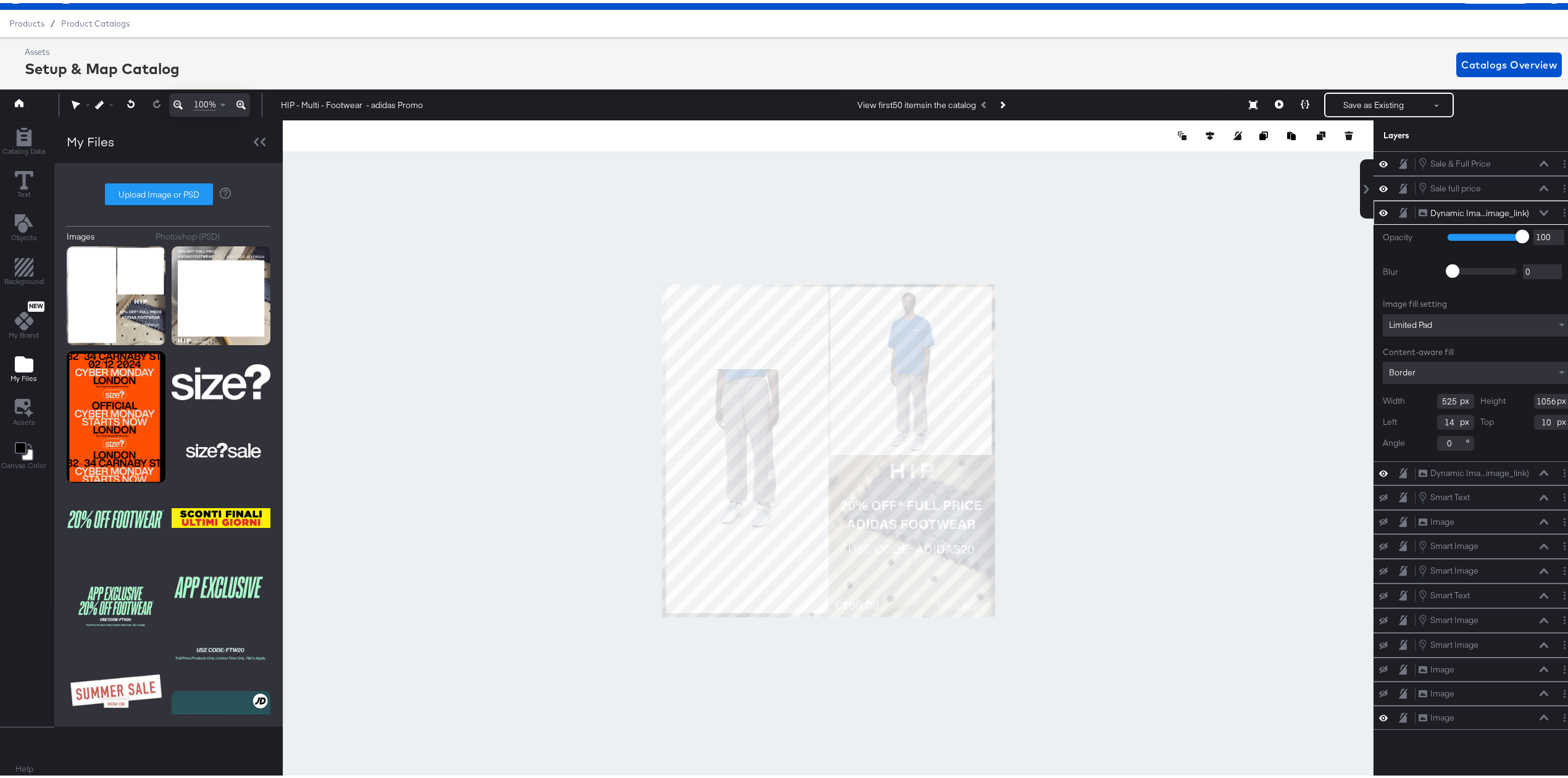
type input "15"
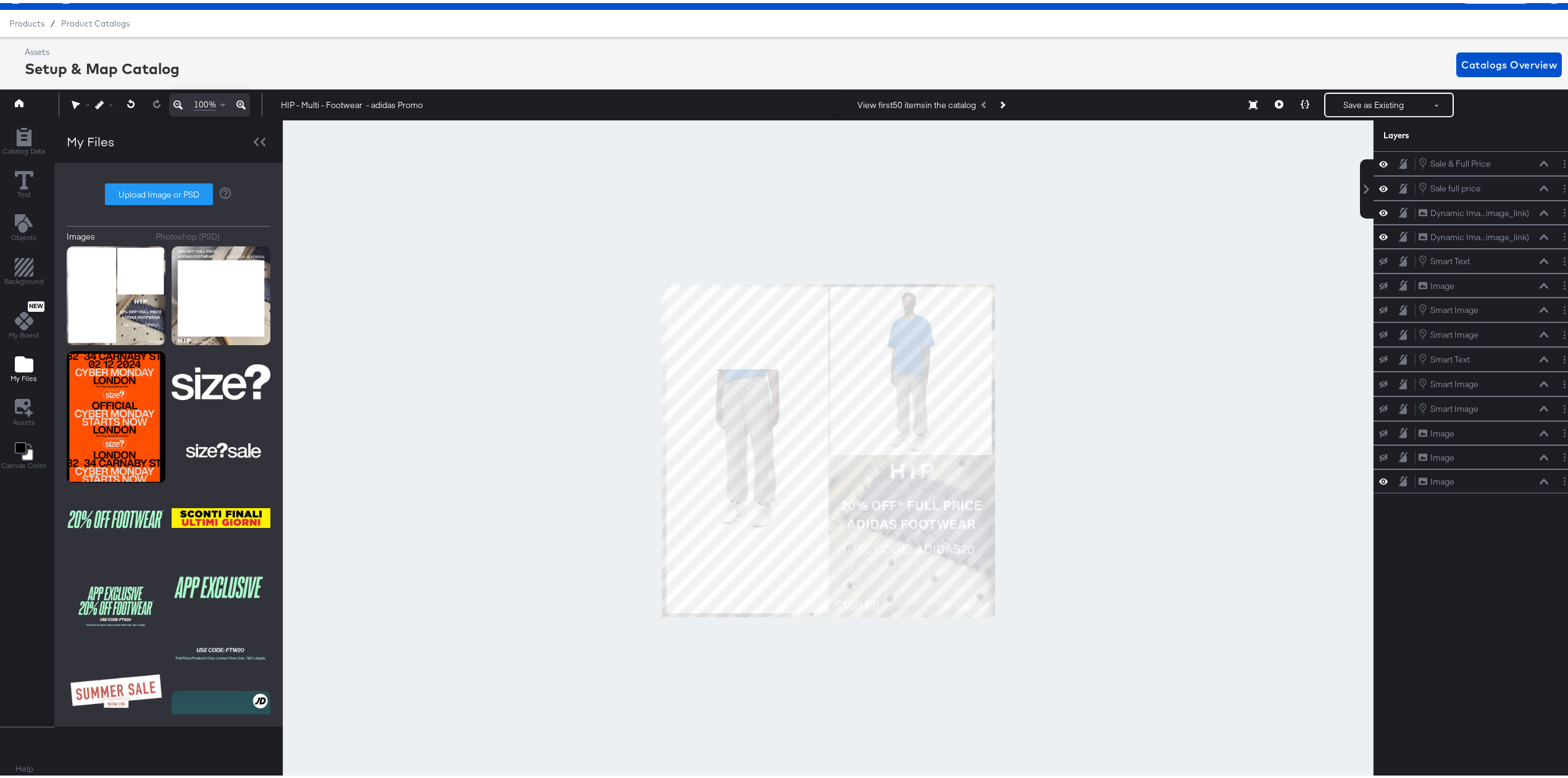
click at [1137, 416] on div at bounding box center [828, 448] width 1091 height 661
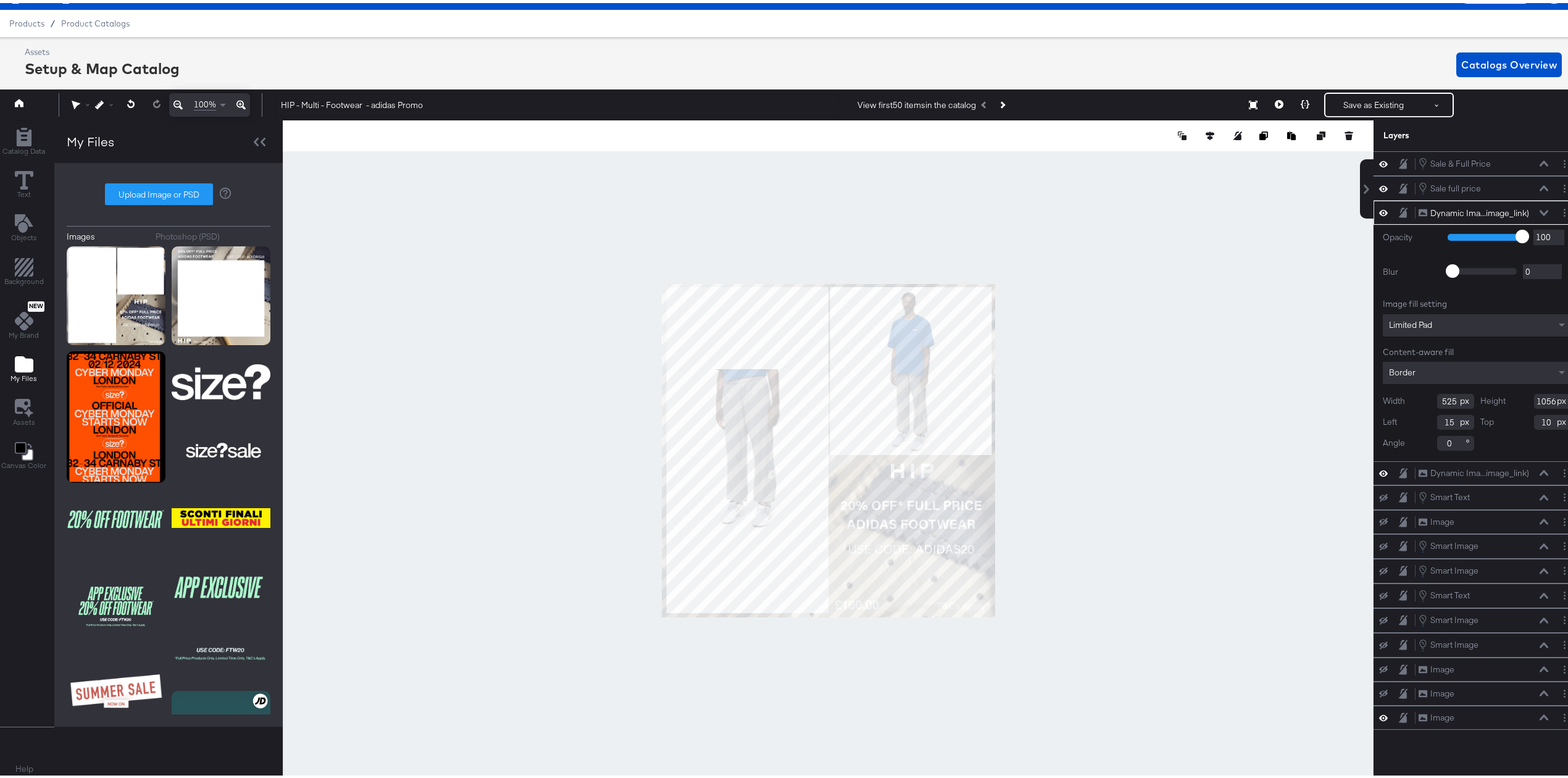
type input "16"
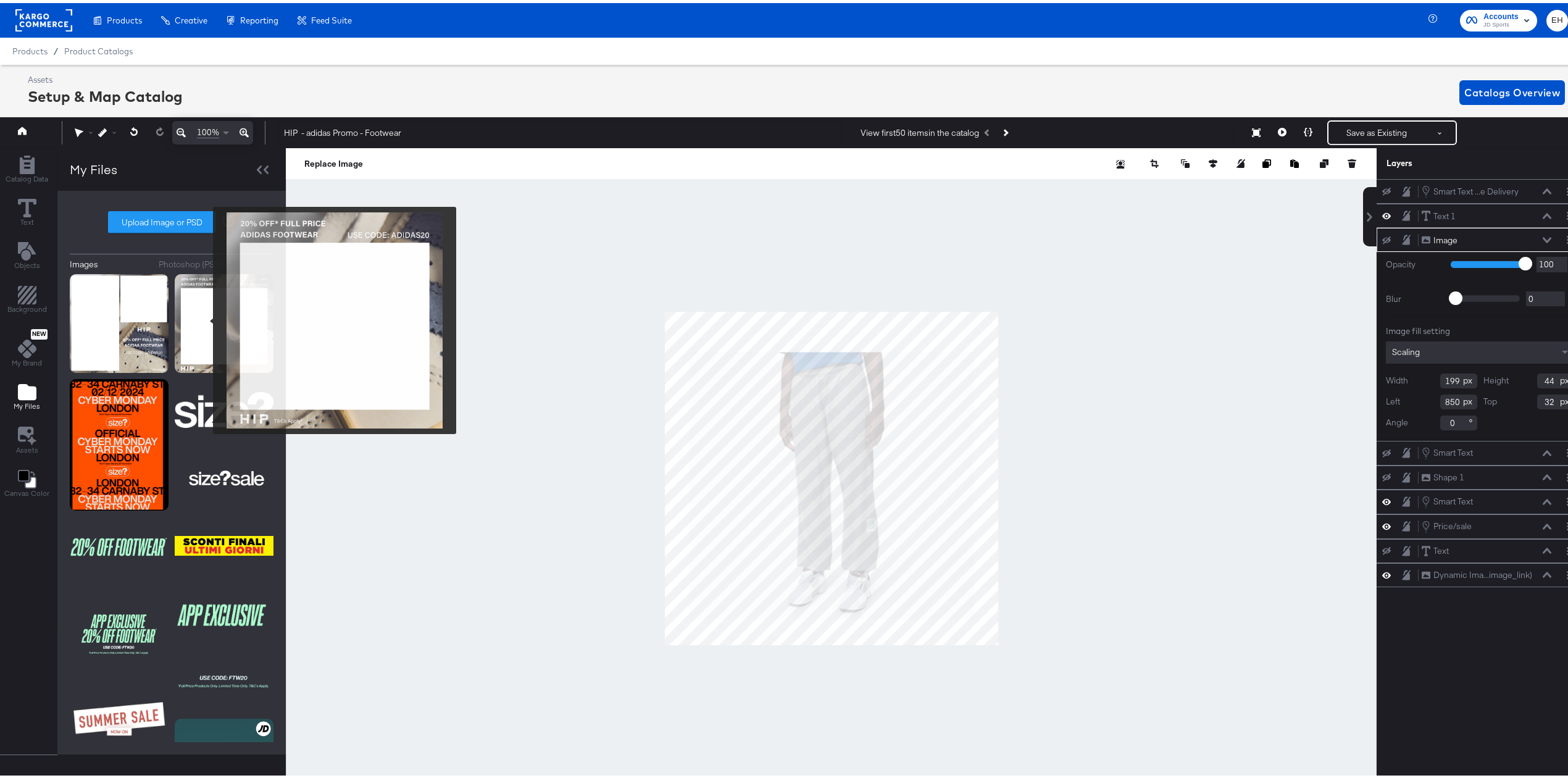
click at [205, 317] on img at bounding box center [224, 321] width 99 height 99
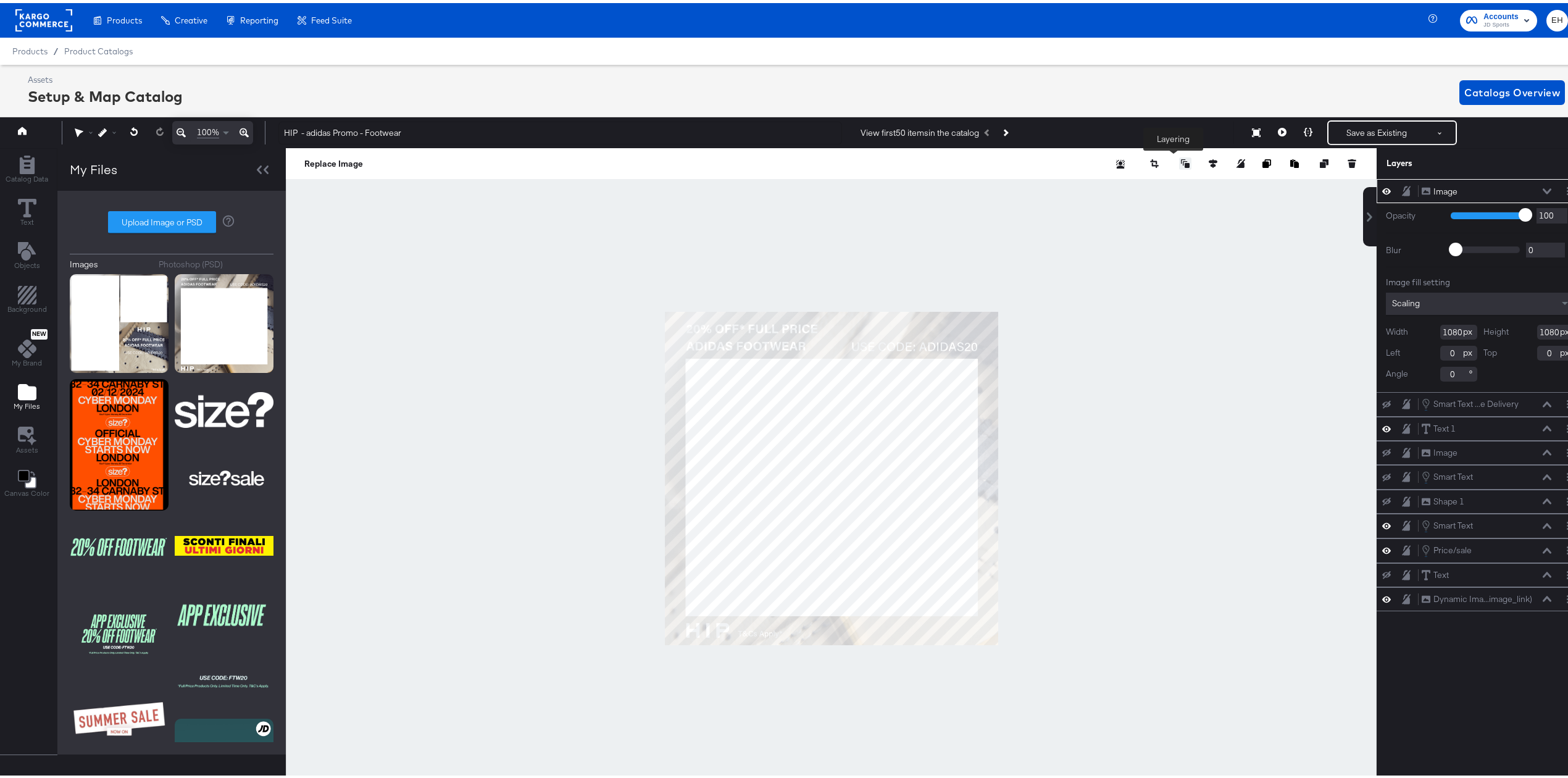
click at [1181, 163] on icon at bounding box center [1185, 160] width 9 height 9
click at [1162, 260] on button "Send to Back" at bounding box center [1153, 259] width 95 height 24
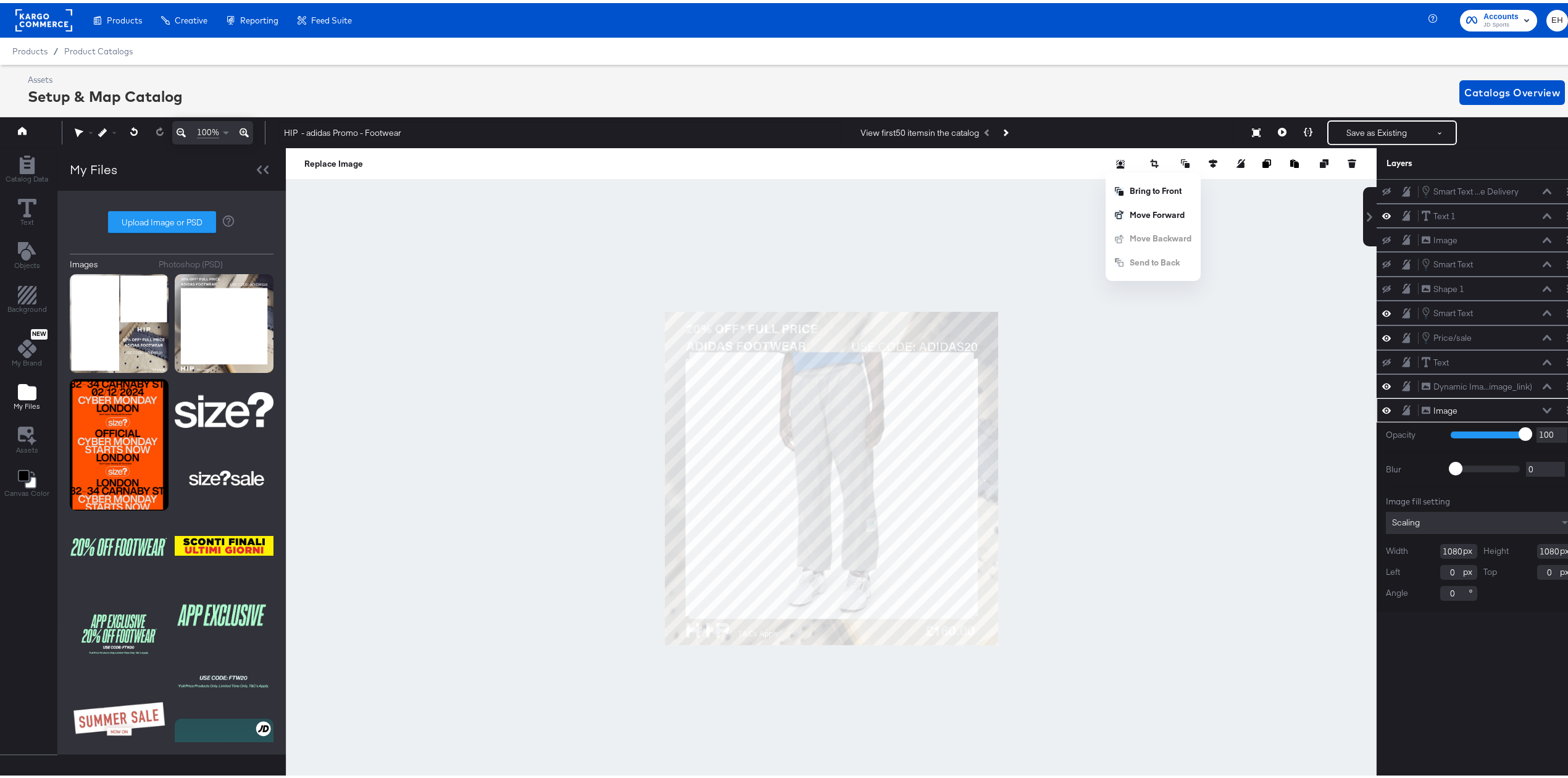
scroll to position [0, 3]
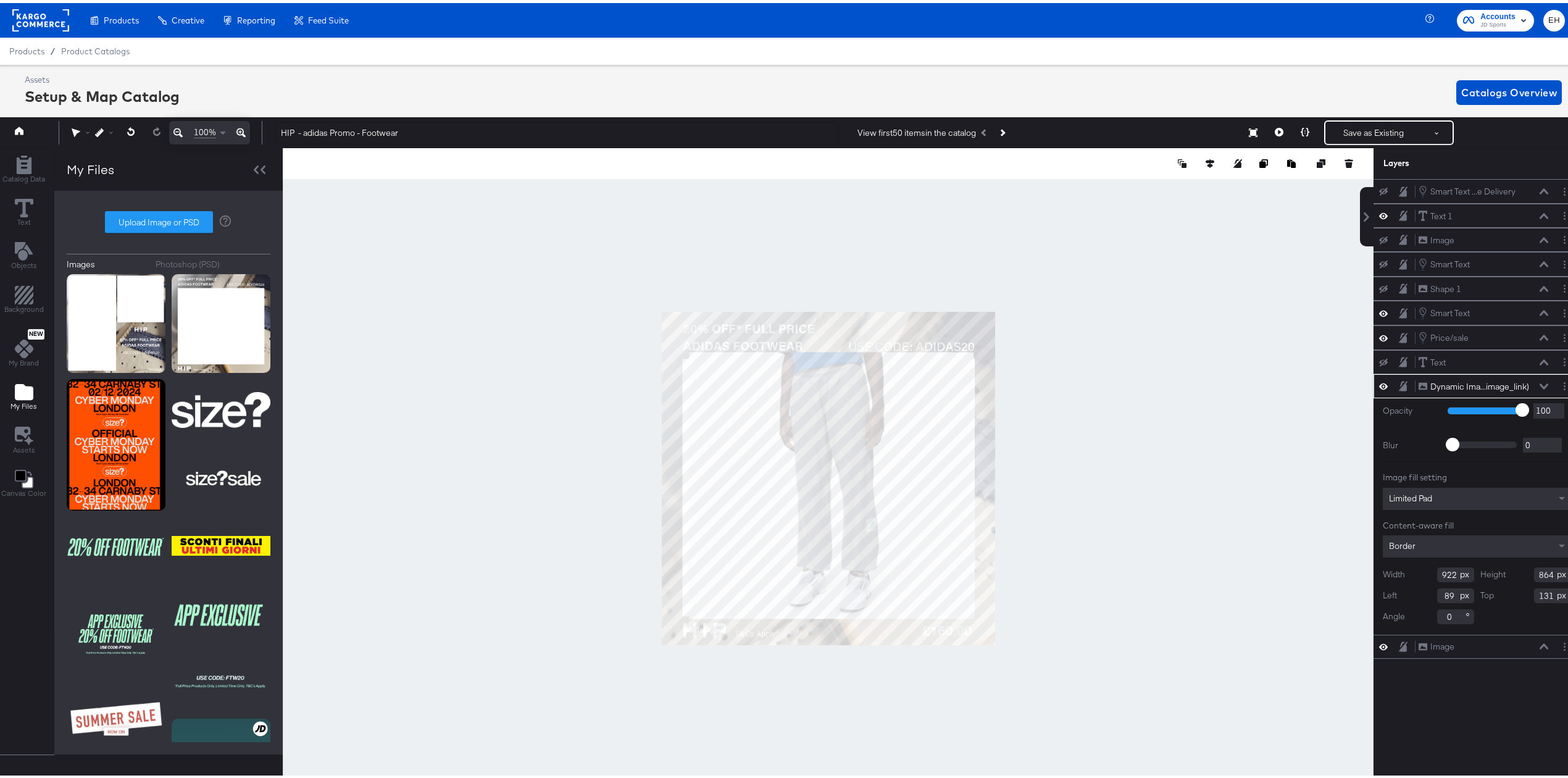
type input "88"
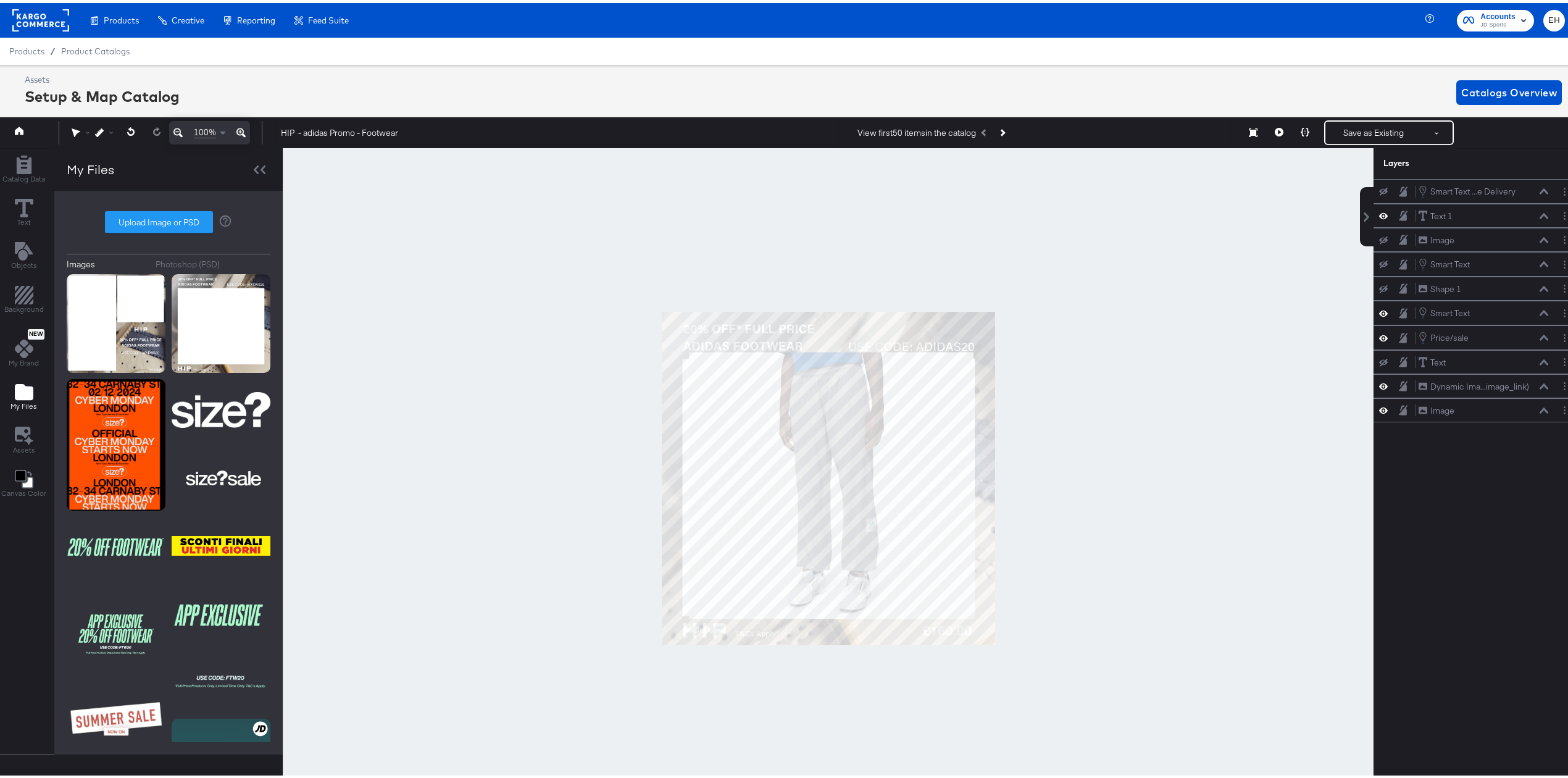
click at [1086, 589] on div at bounding box center [828, 475] width 1091 height 661
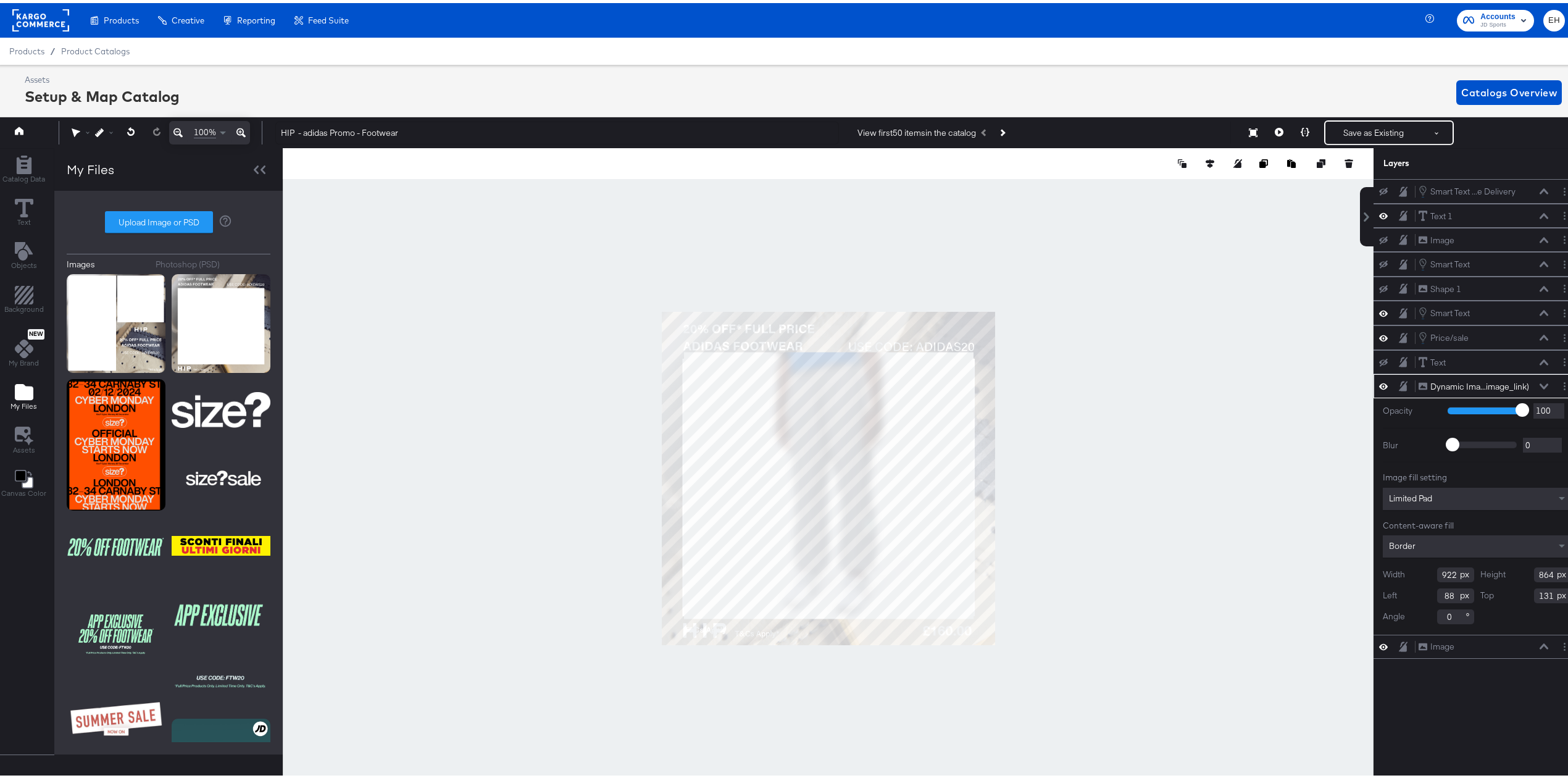
type input "938"
type input "72"
type input "955"
click at [1104, 522] on div at bounding box center [828, 475] width 1091 height 661
type input "970"
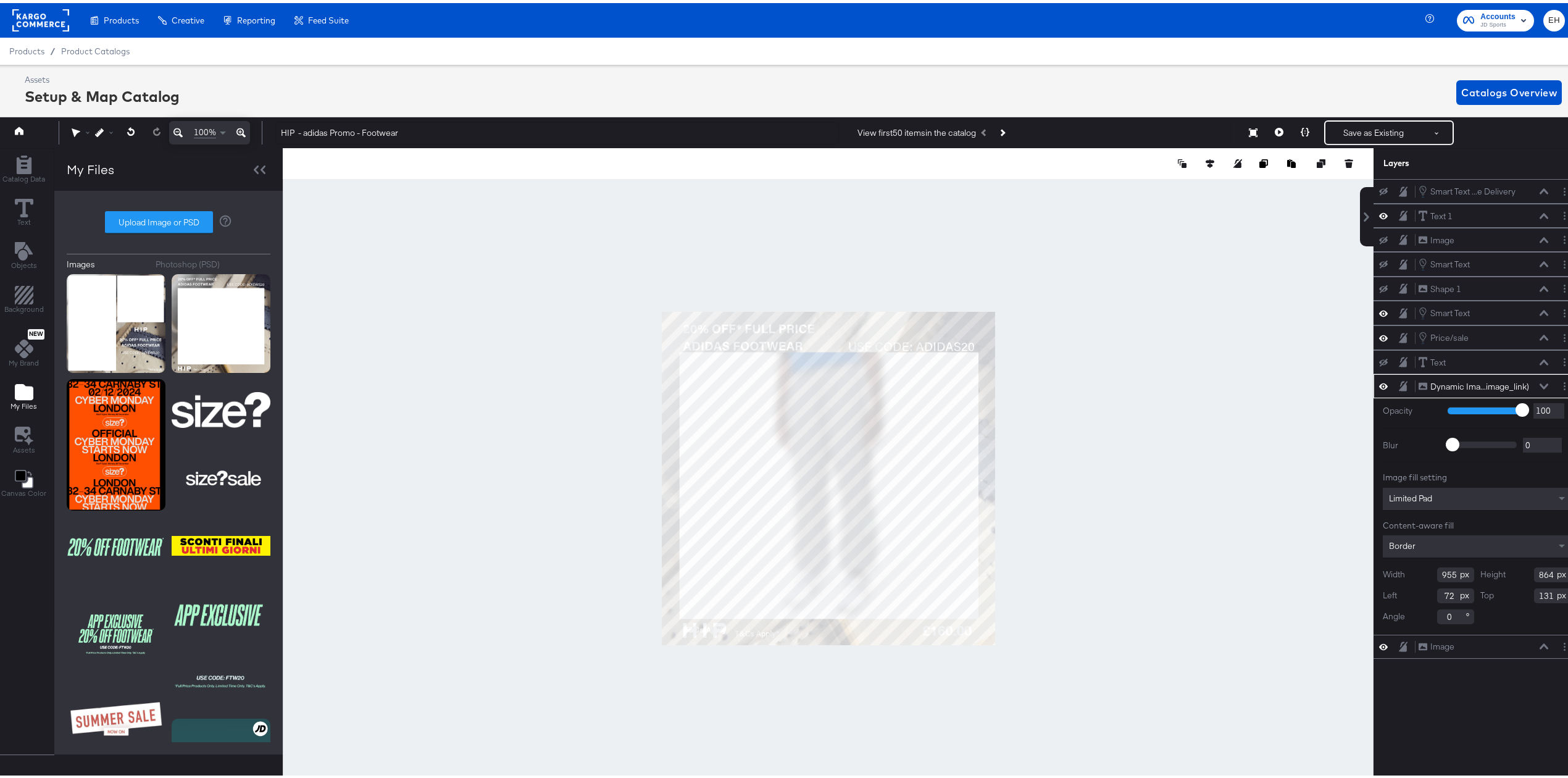
type input "57"
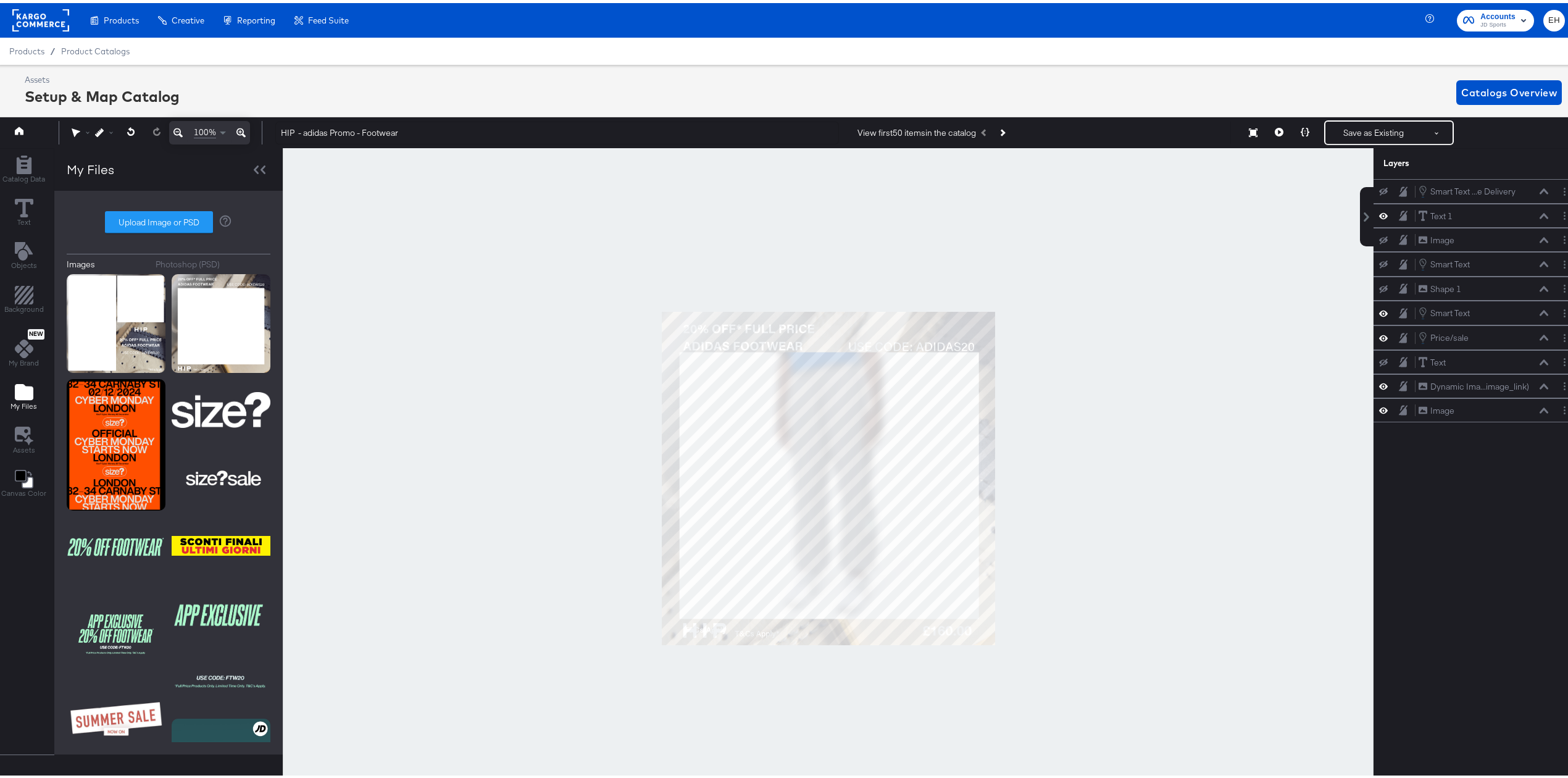
click at [1127, 491] on div at bounding box center [828, 475] width 1091 height 661
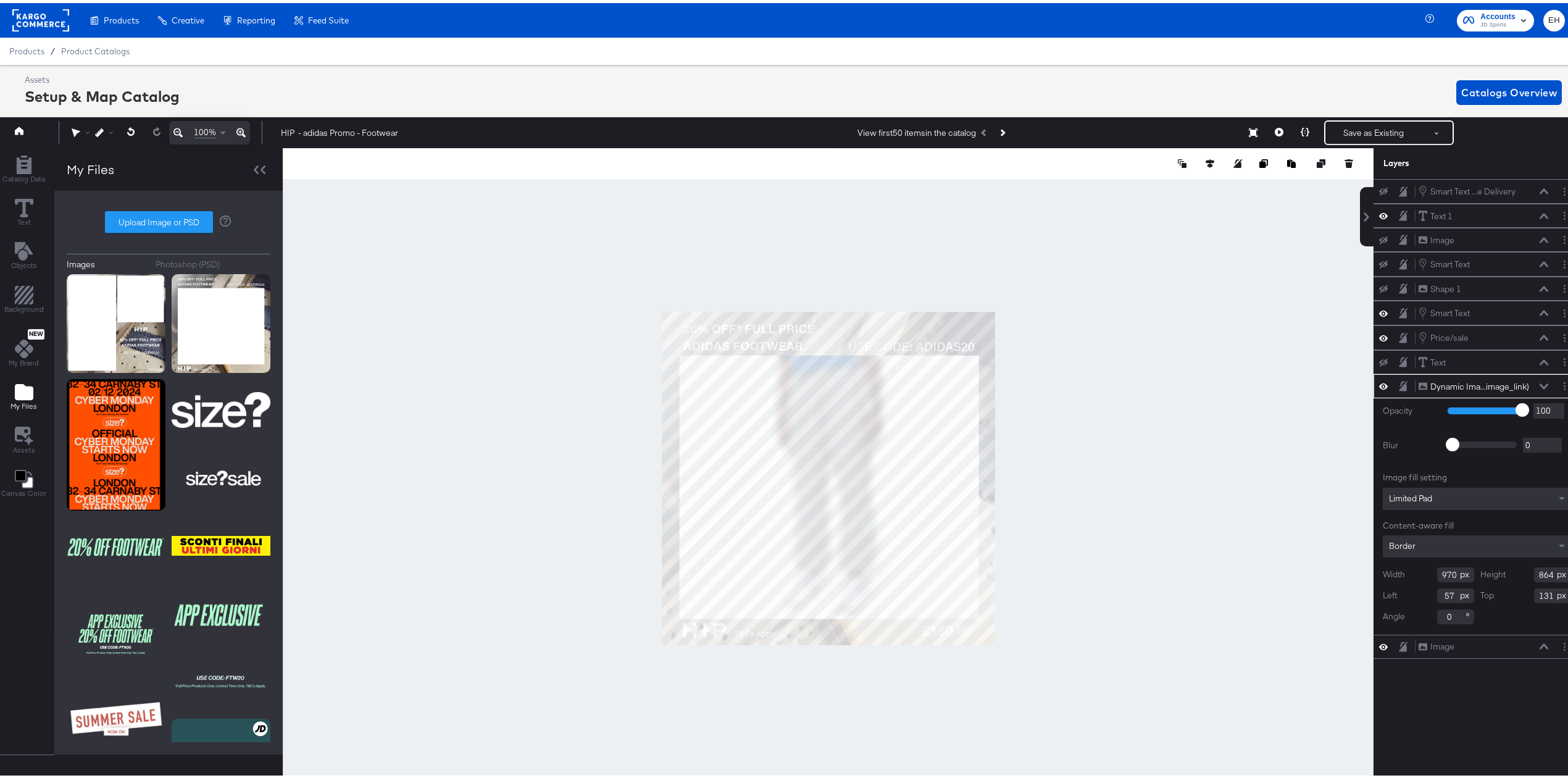
type input "853"
type input "142"
click at [1099, 386] on div at bounding box center [828, 475] width 1091 height 661
type input "842"
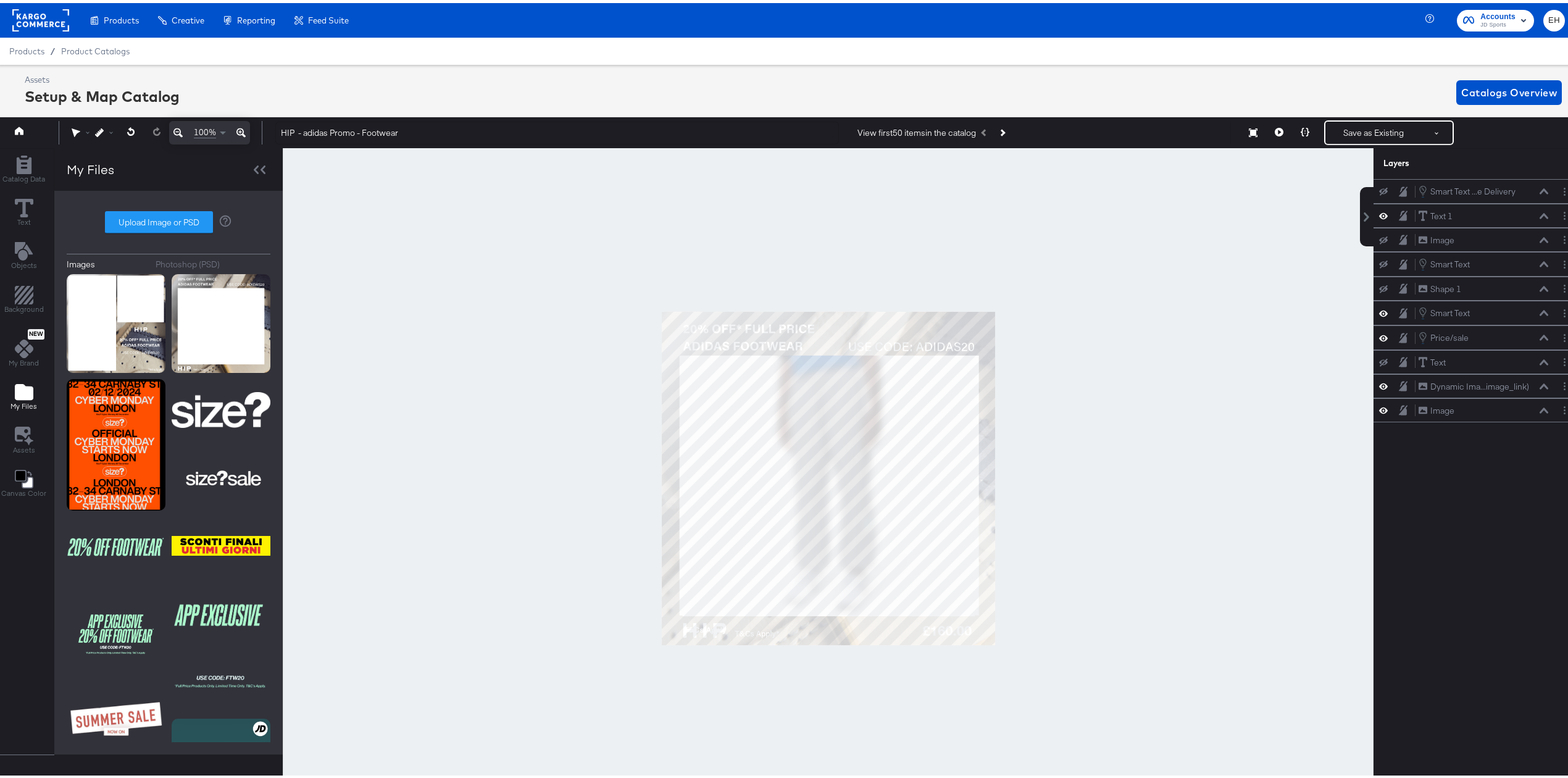
click at [1132, 596] on div at bounding box center [828, 475] width 1091 height 661
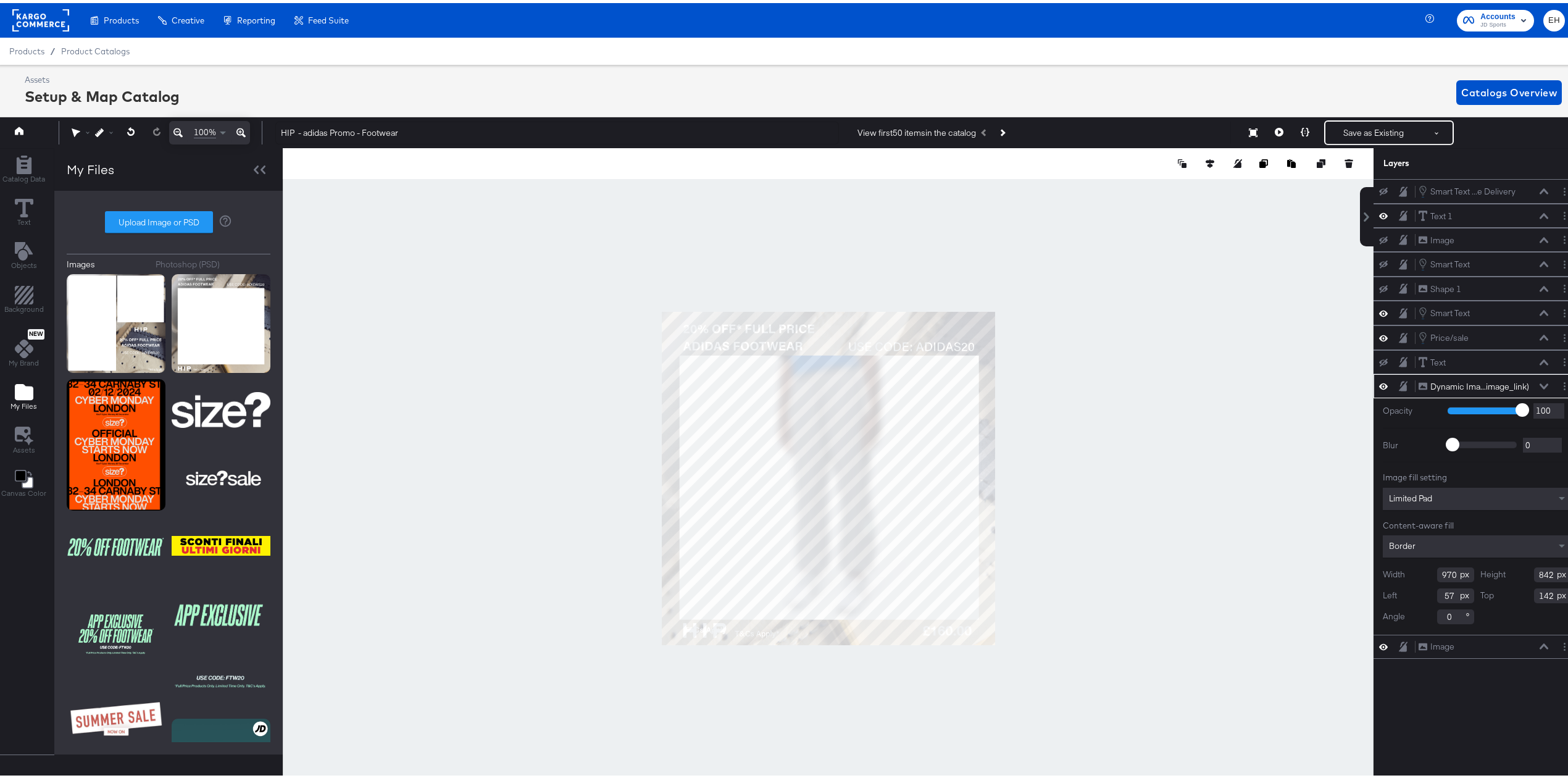
type input "856"
click at [1156, 568] on div at bounding box center [828, 475] width 1091 height 661
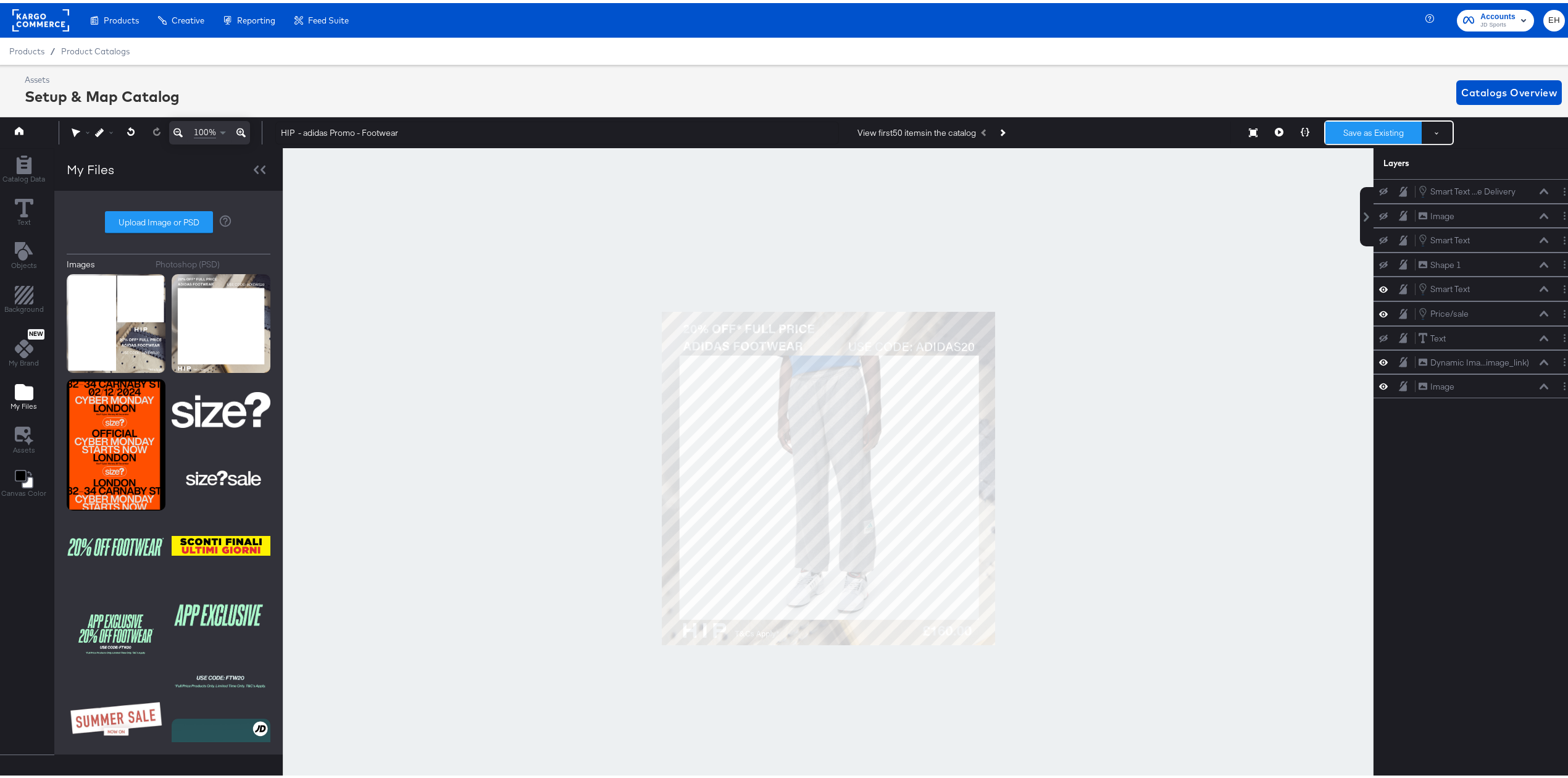
click at [1353, 127] on button "Save as Existing" at bounding box center [1374, 129] width 96 height 22
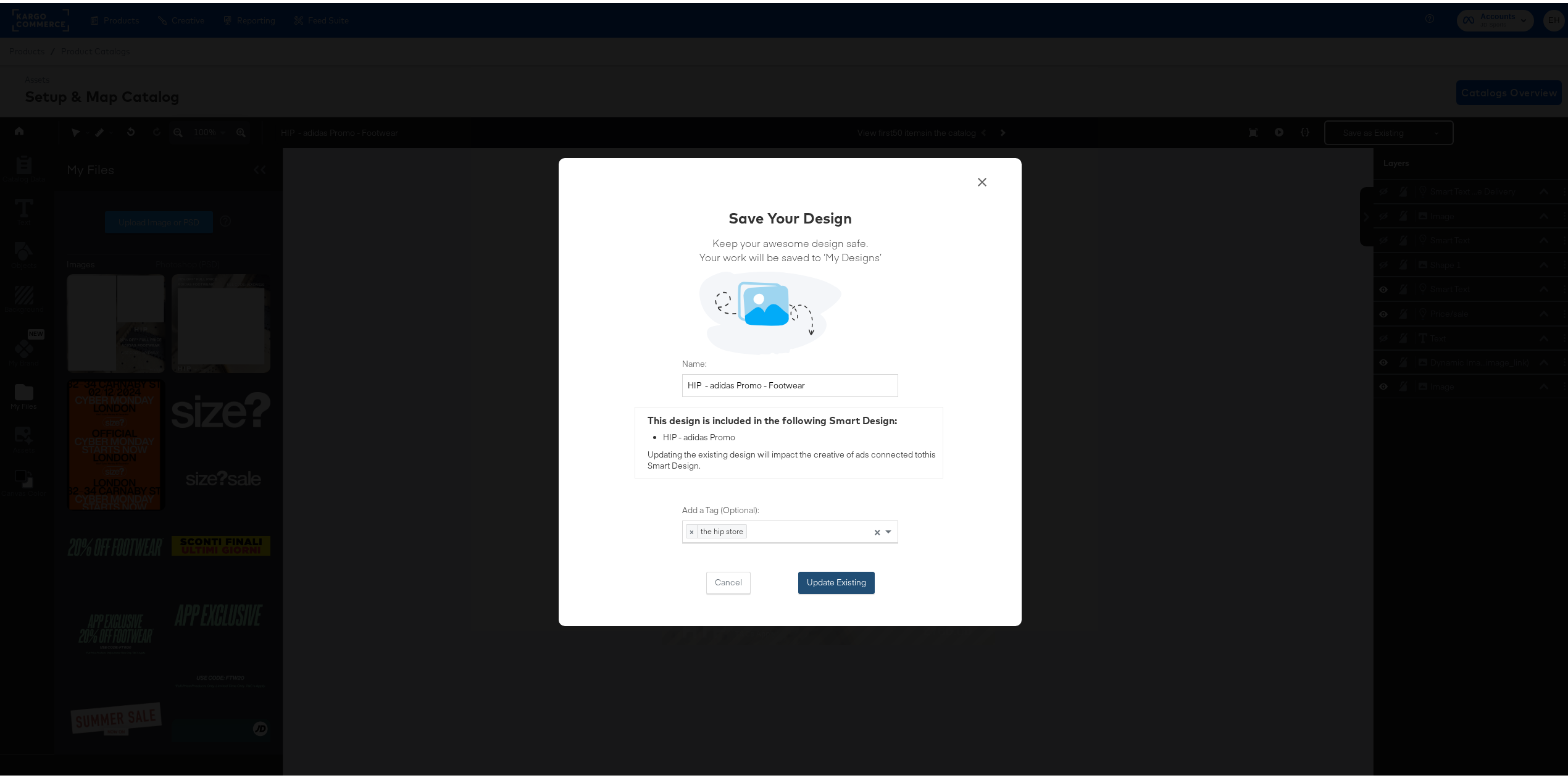
click at [818, 583] on button "Update Existing" at bounding box center [836, 579] width 77 height 22
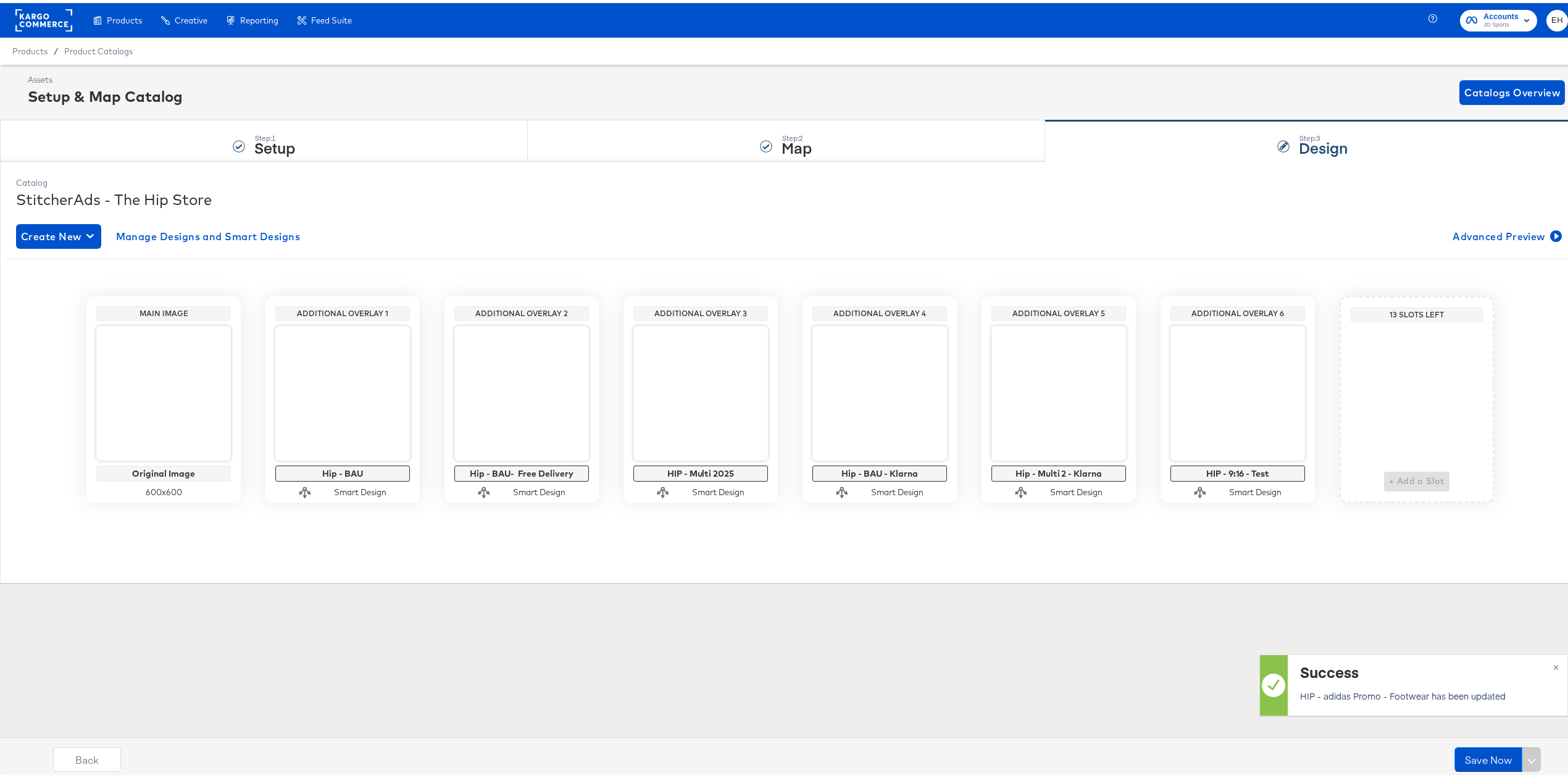
scroll to position [0, 0]
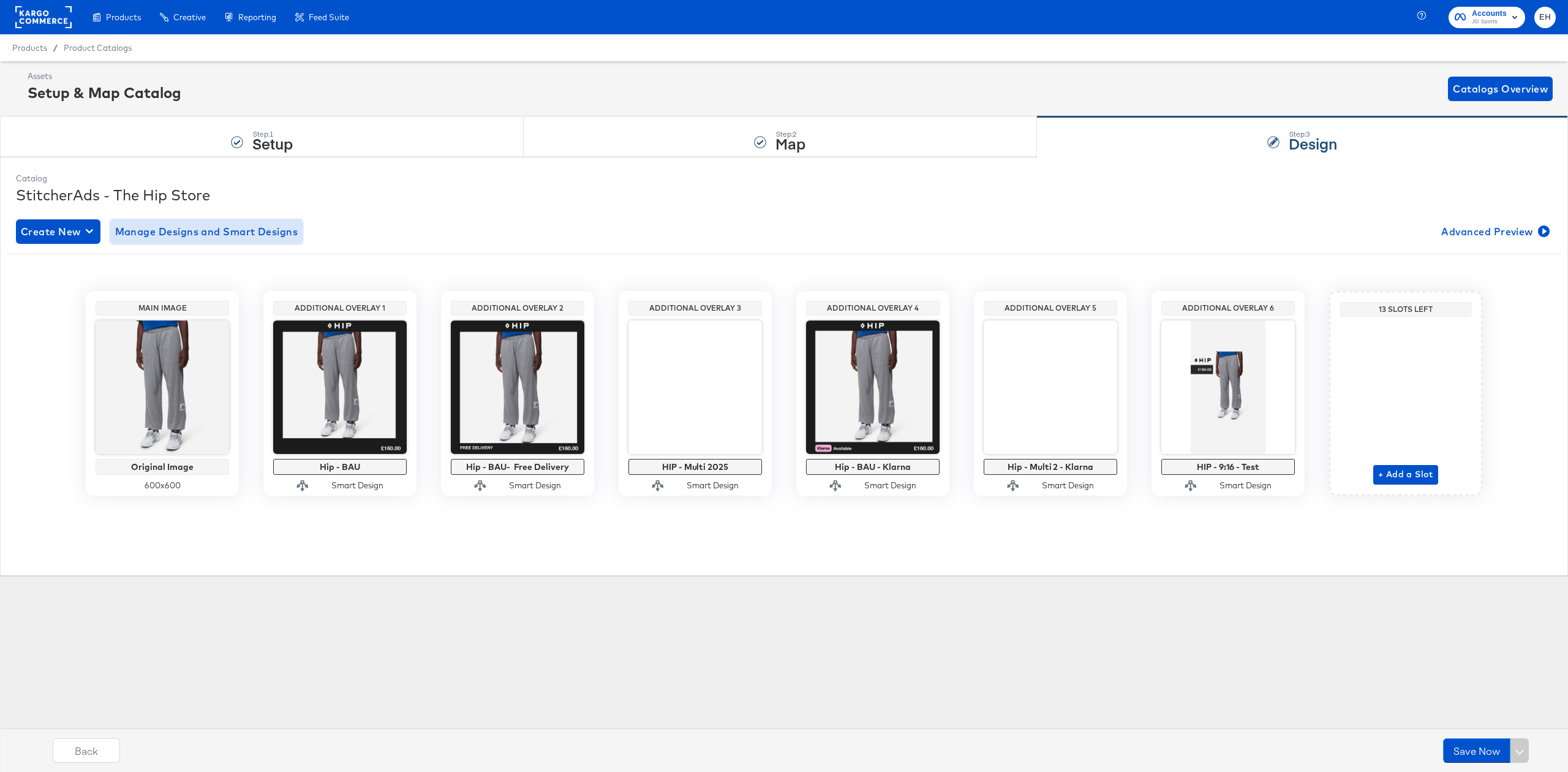
click at [263, 235] on span "Manage Designs and Smart Designs" at bounding box center [207, 231] width 183 height 17
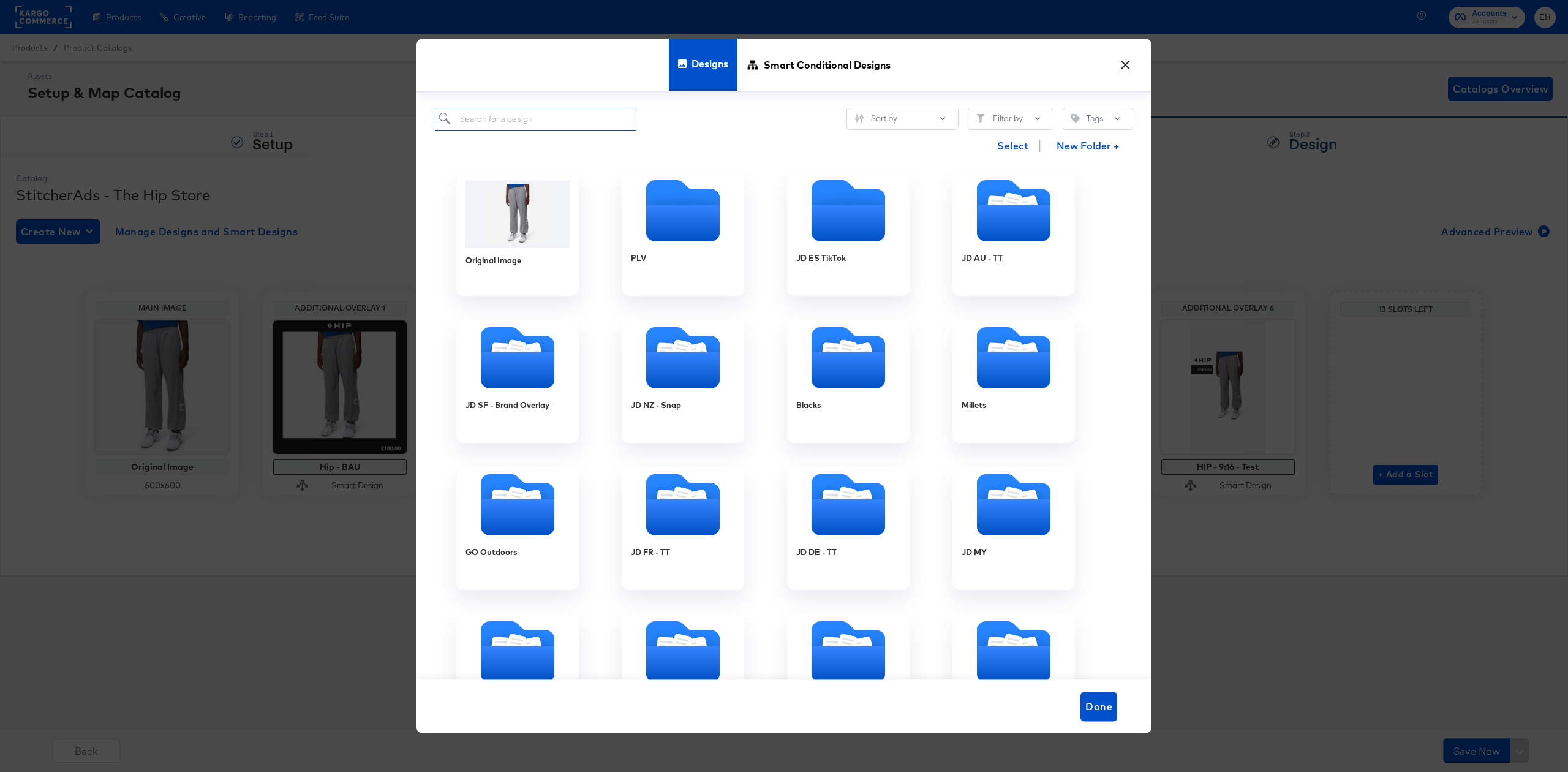
click at [546, 119] on input "search" at bounding box center [536, 119] width 202 height 23
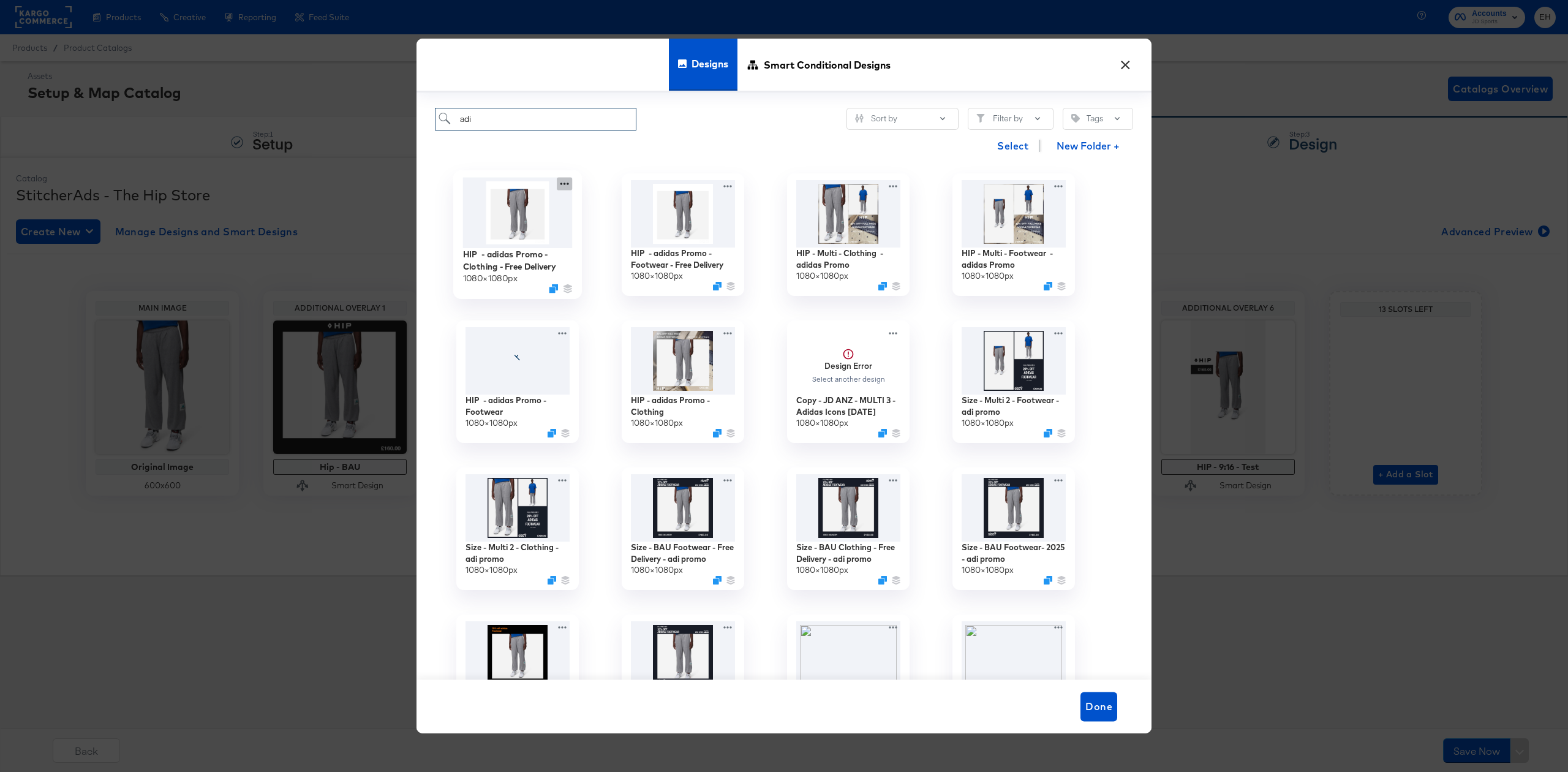
click at [567, 180] on icon at bounding box center [564, 184] width 15 height 13
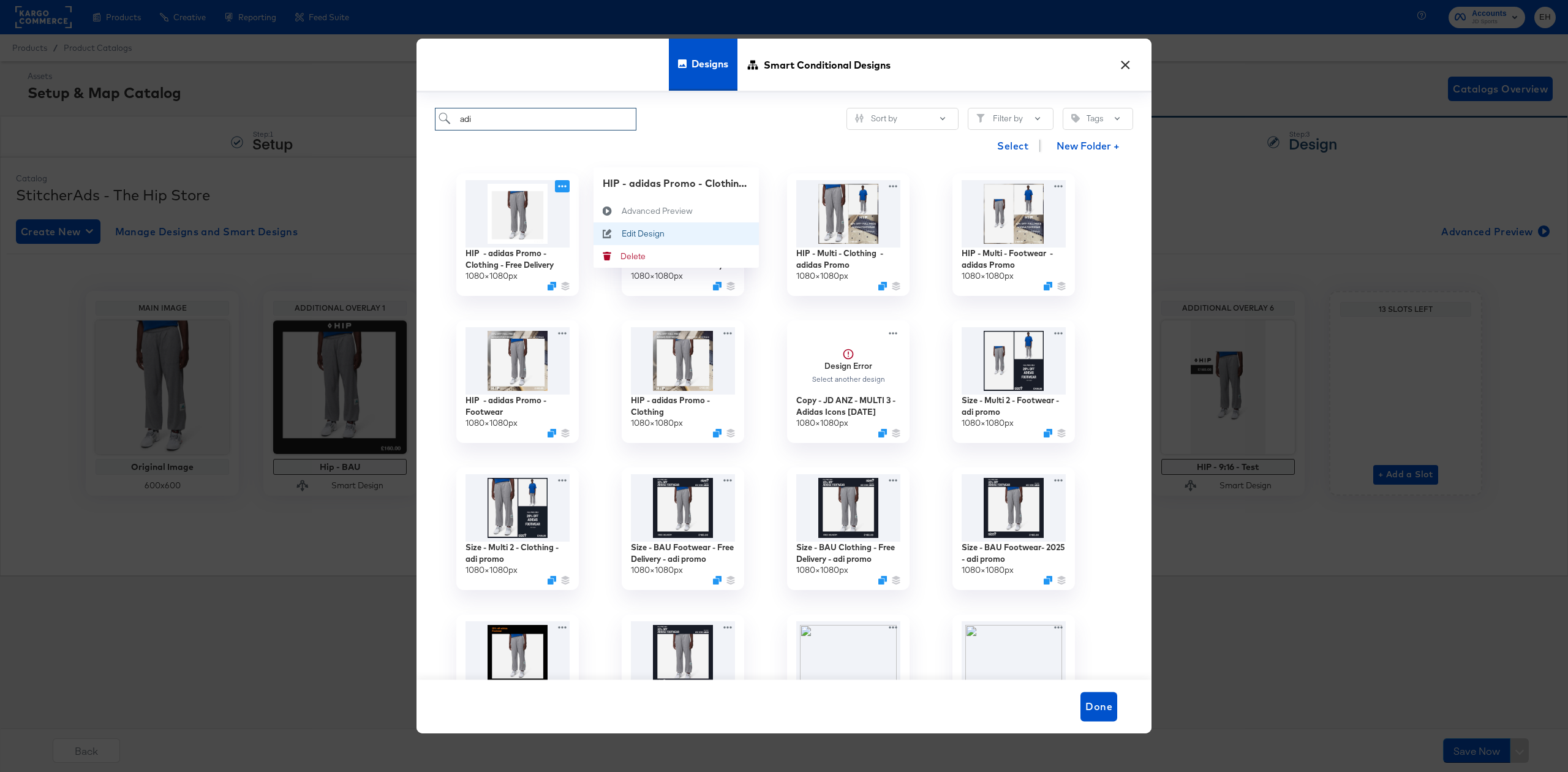
type input "adi"
click at [622, 234] on div "Edit Design Edit Design" at bounding box center [622, 234] width 0 height 0
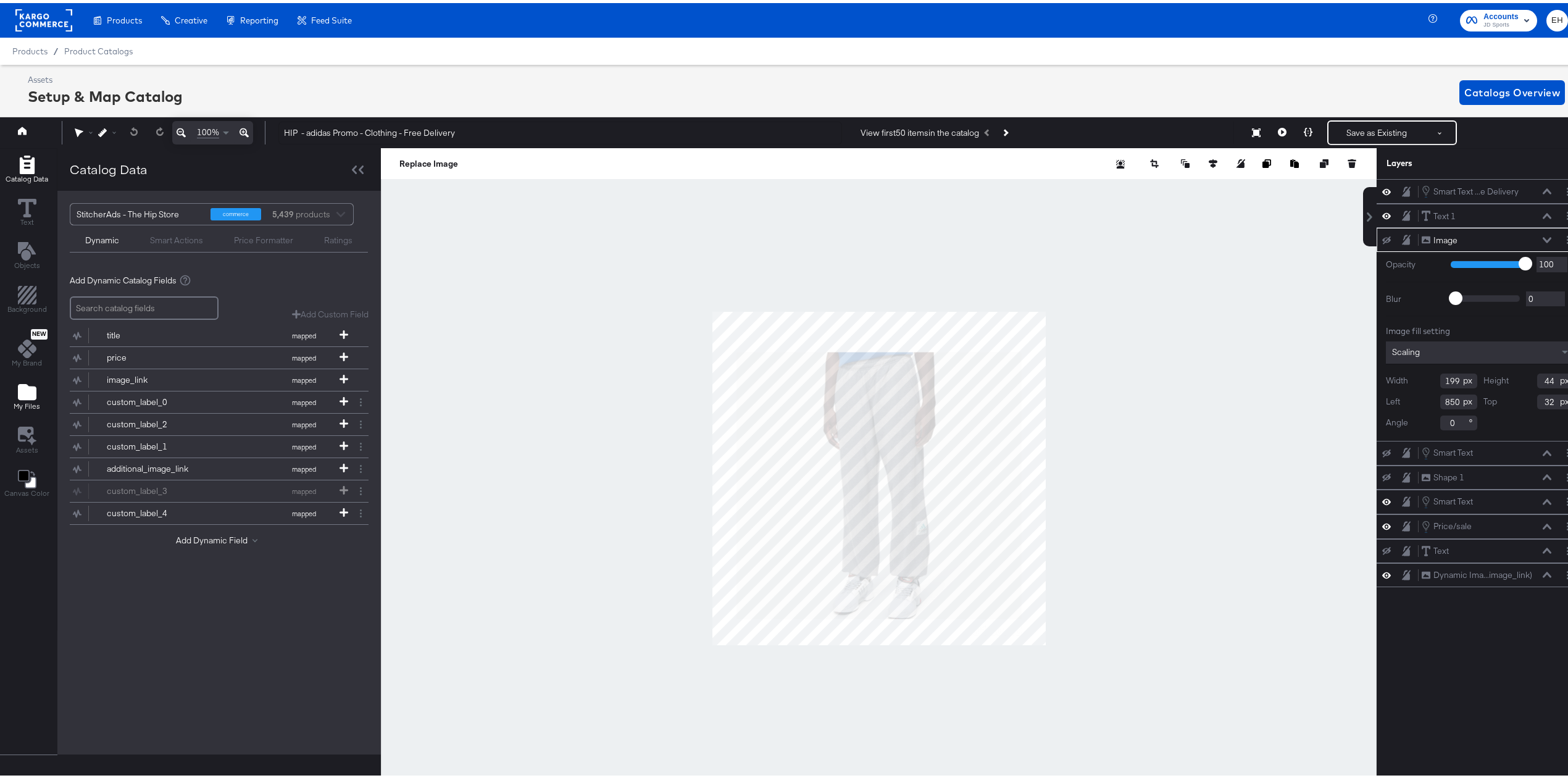
click at [32, 406] on span "My Files" at bounding box center [27, 403] width 27 height 10
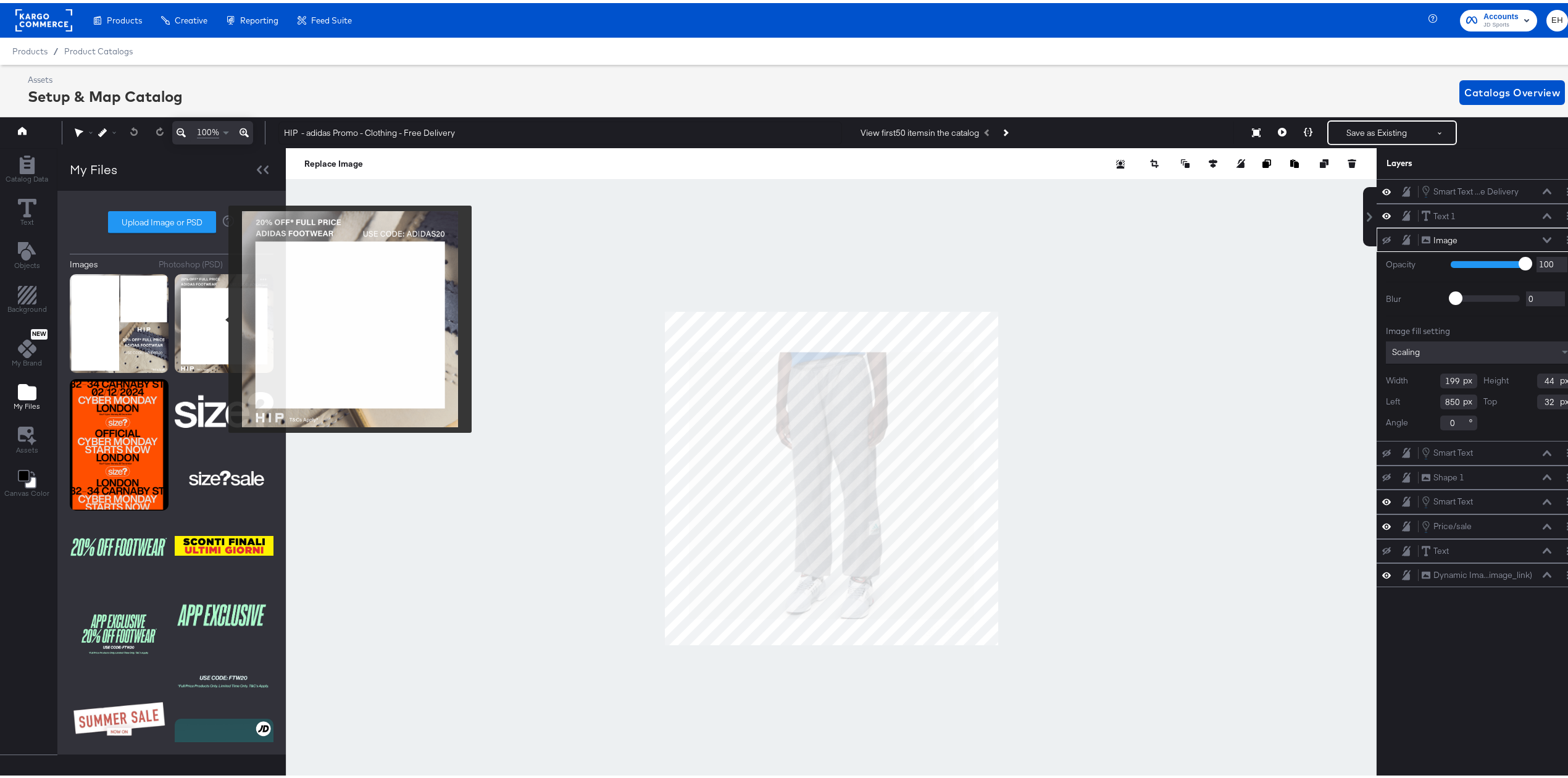
click at [220, 316] on img at bounding box center [224, 321] width 99 height 99
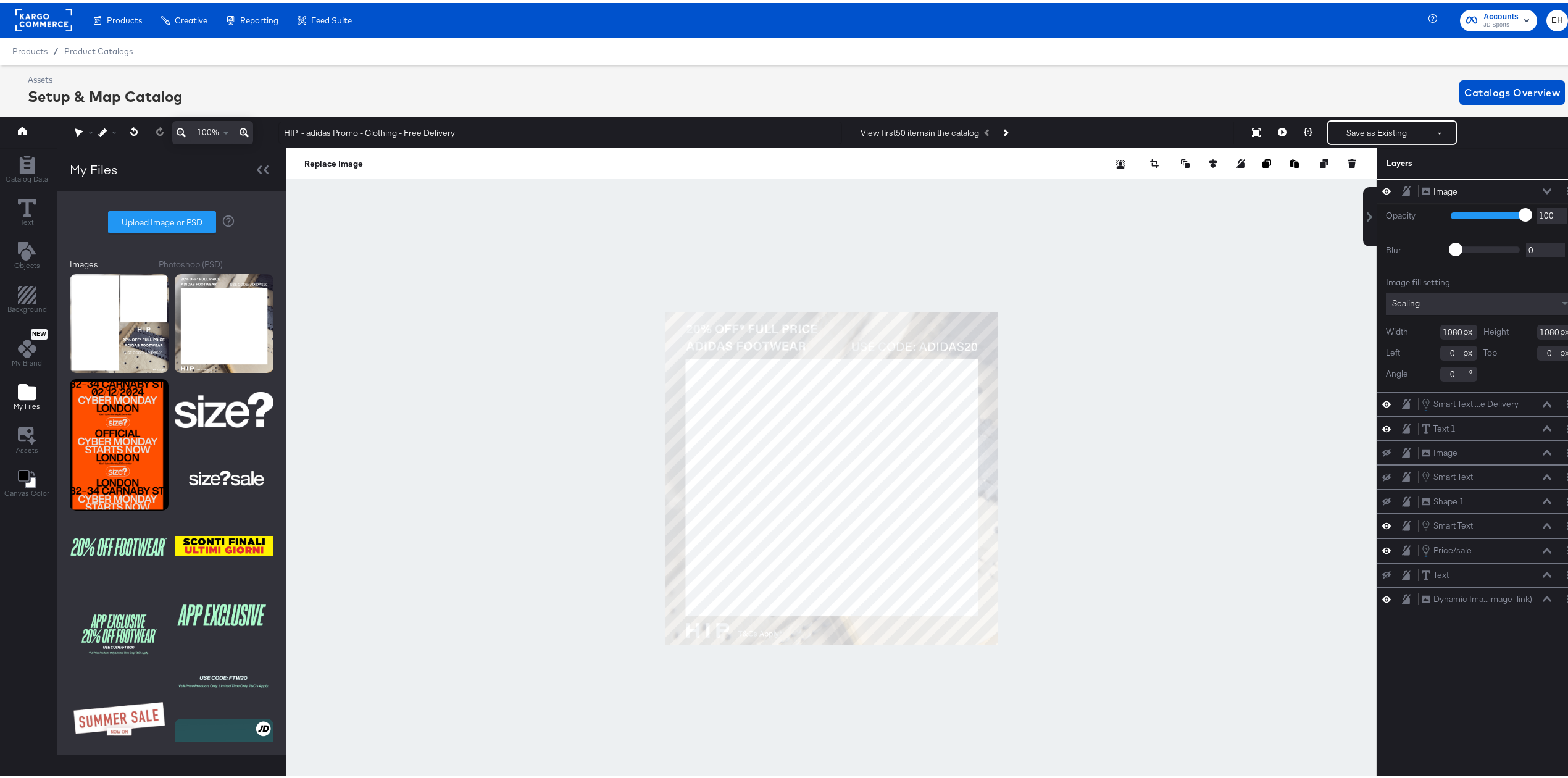
click at [1181, 157] on div "Crop Image" at bounding box center [1235, 160] width 247 height 12
click at [1181, 158] on icon at bounding box center [1185, 160] width 9 height 9
click at [1166, 257] on button "Send to Back" at bounding box center [1153, 259] width 95 height 24
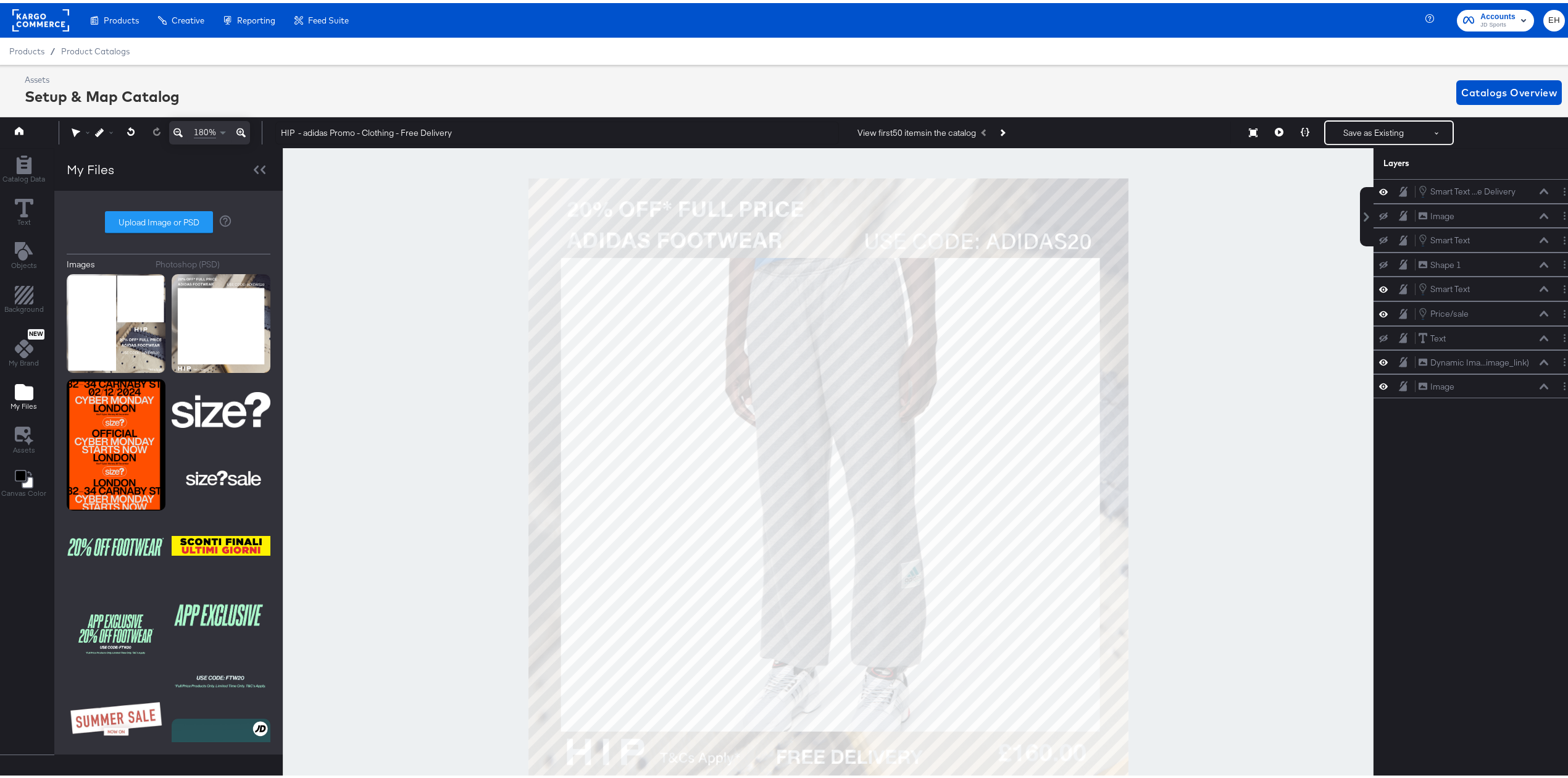
click at [1359, 131] on button "Save as Existing" at bounding box center [1374, 129] width 96 height 22
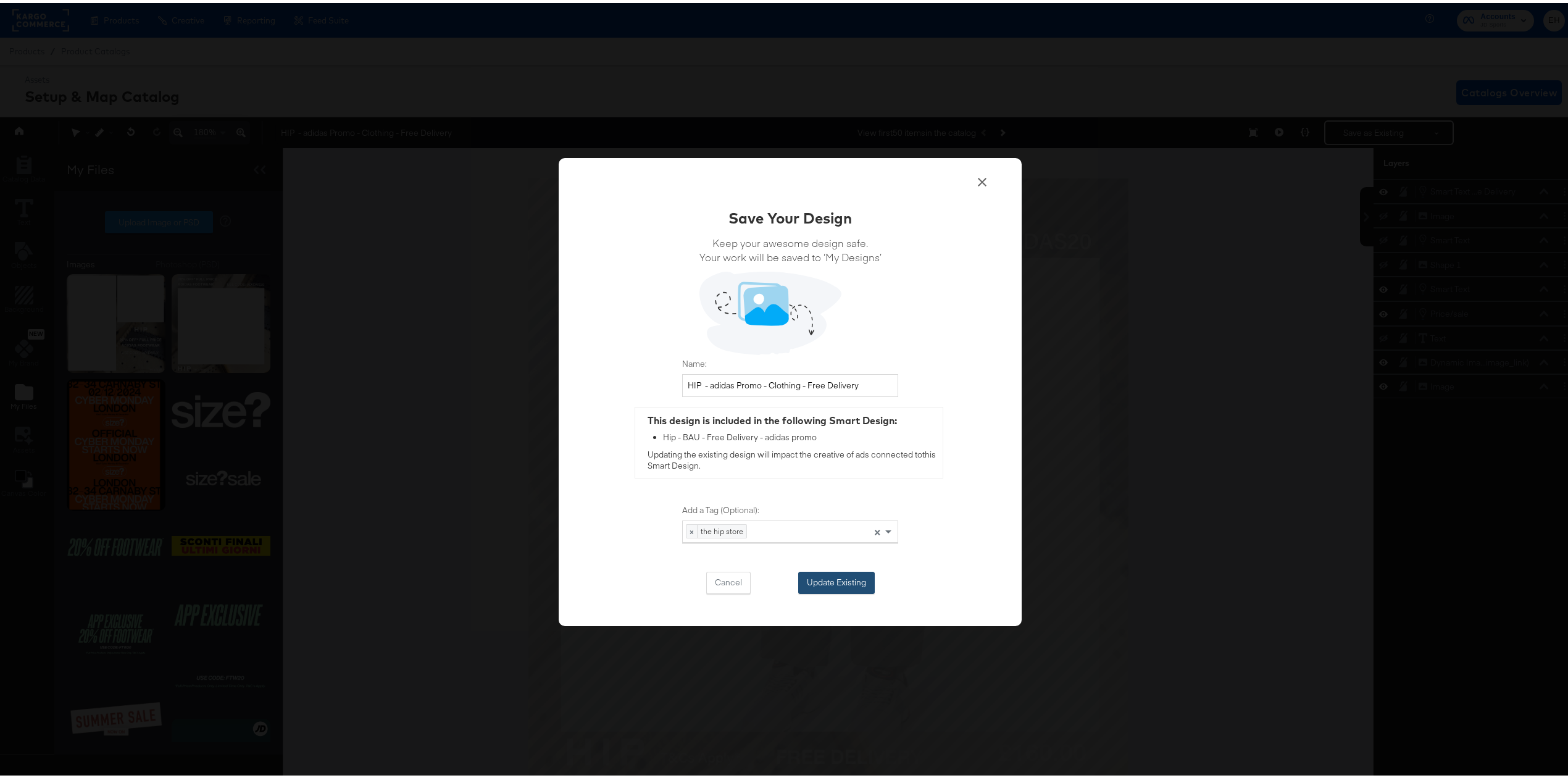
click at [816, 579] on button "Update Existing" at bounding box center [836, 579] width 77 height 22
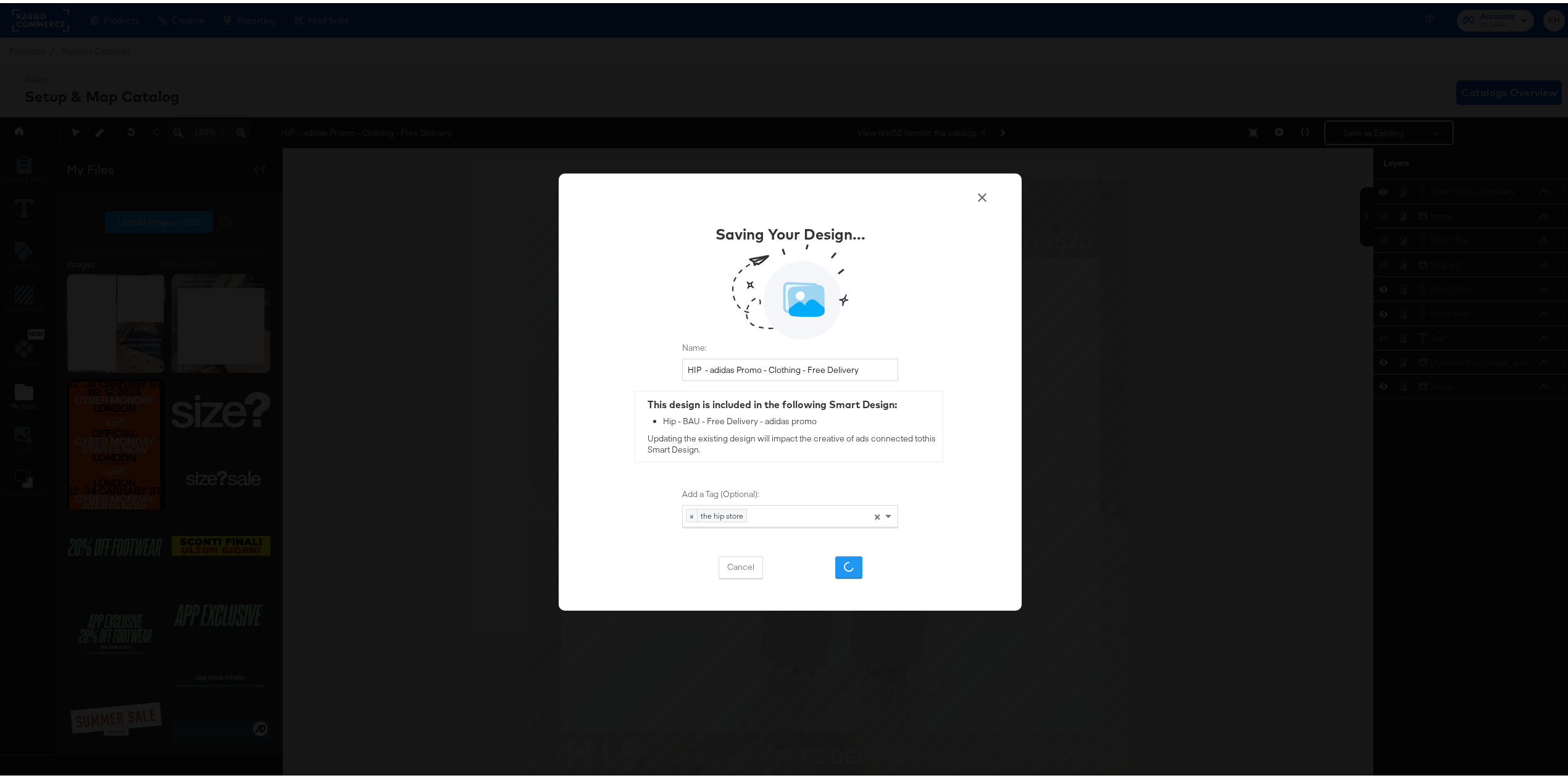
scroll to position [0, 0]
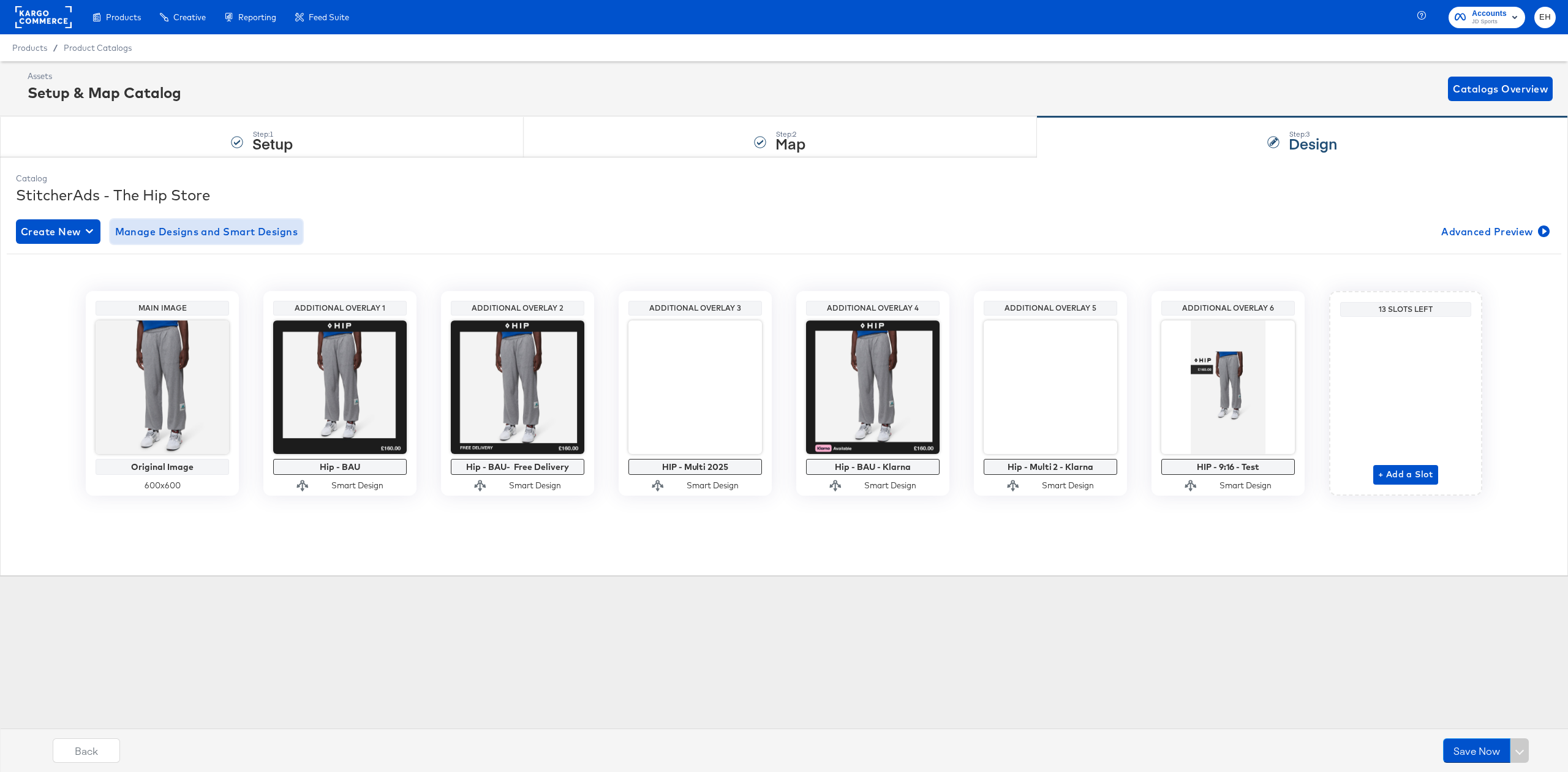
click at [267, 241] on button "Manage Designs and Smart Designs" at bounding box center [206, 231] width 193 height 25
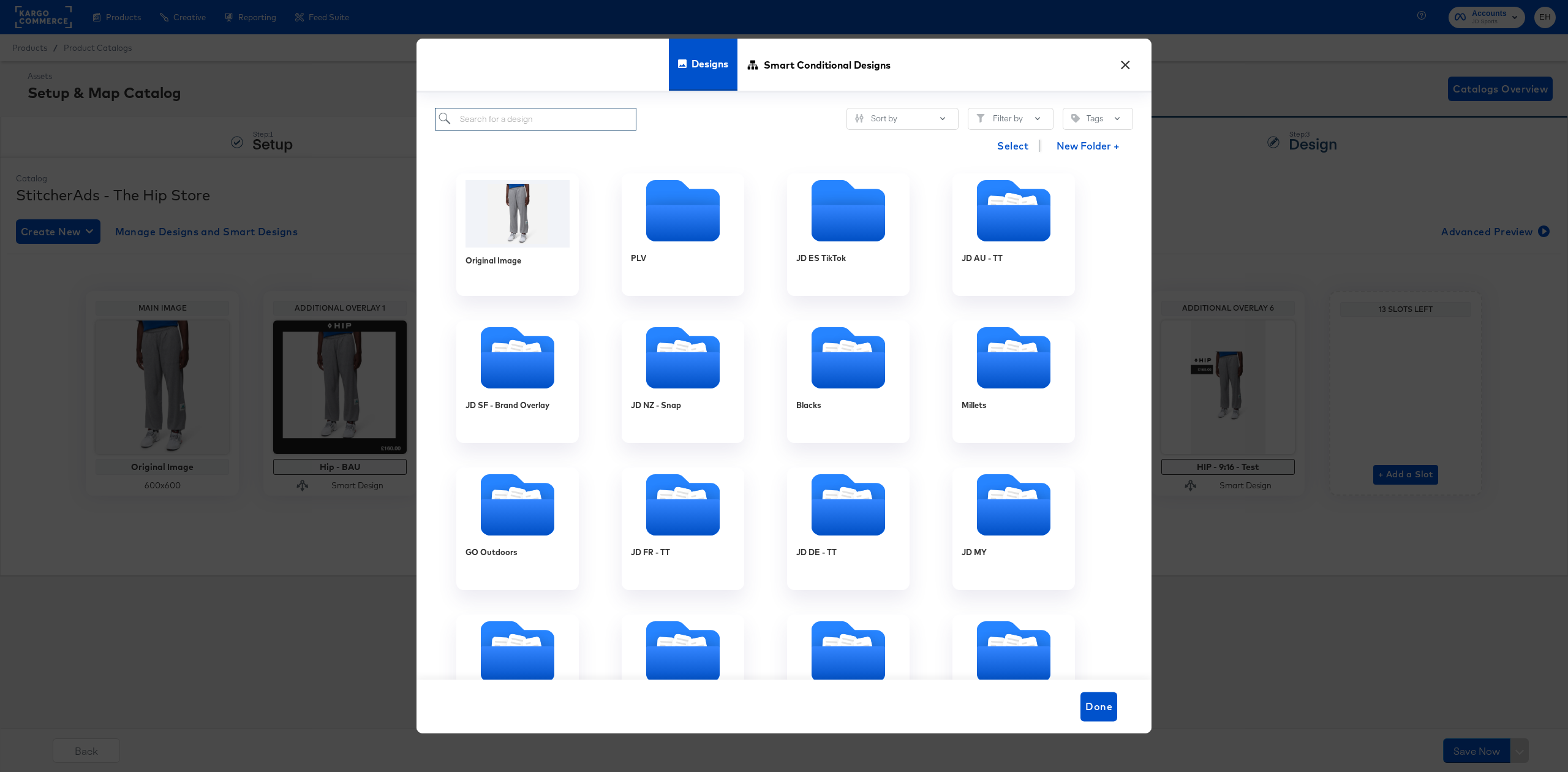
click at [508, 123] on input "search" at bounding box center [536, 119] width 202 height 23
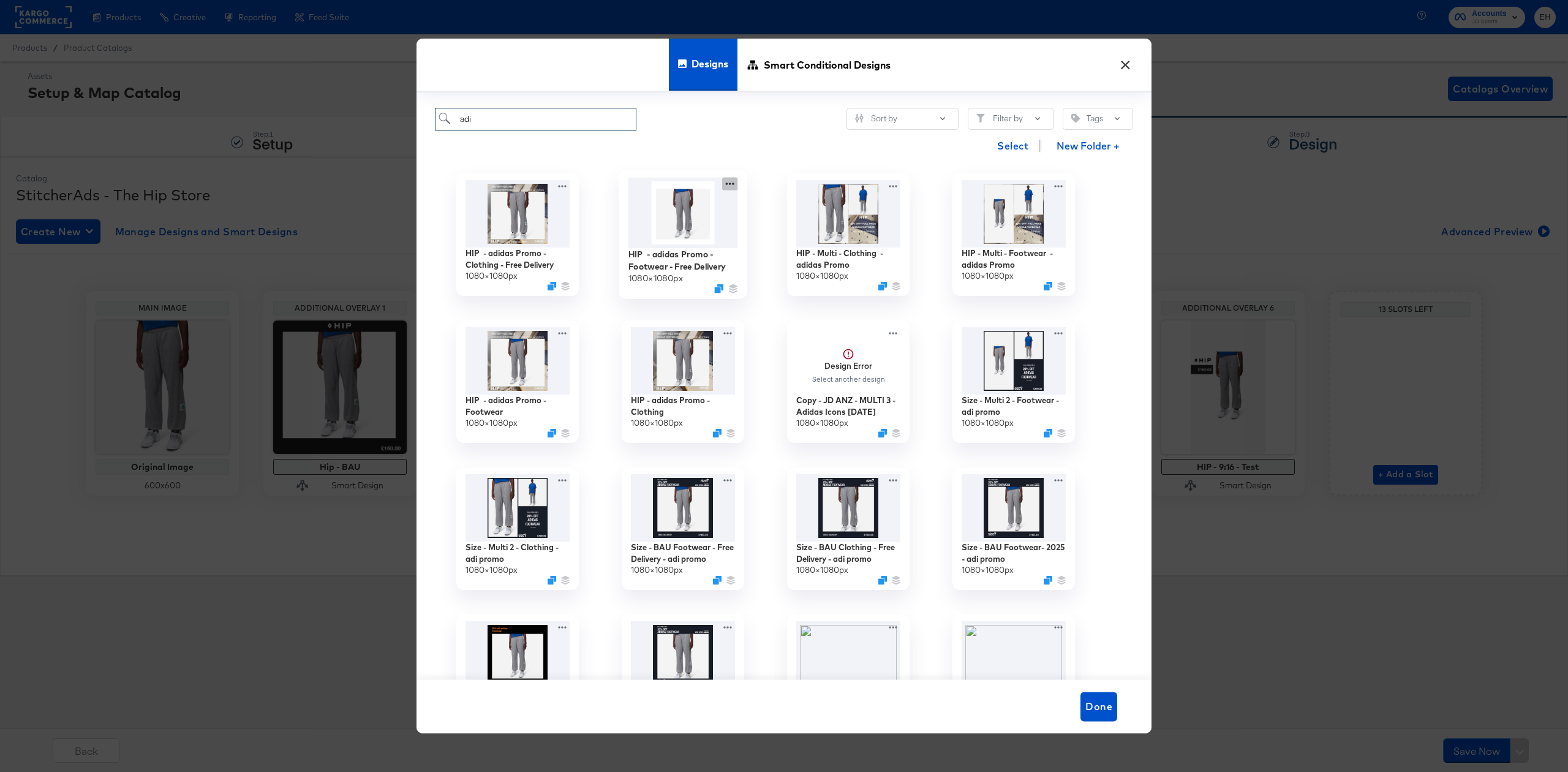
click at [733, 180] on icon at bounding box center [729, 184] width 15 height 13
type input "adi"
click at [787, 234] on div "Edit Design Edit Design" at bounding box center [787, 234] width 0 height 0
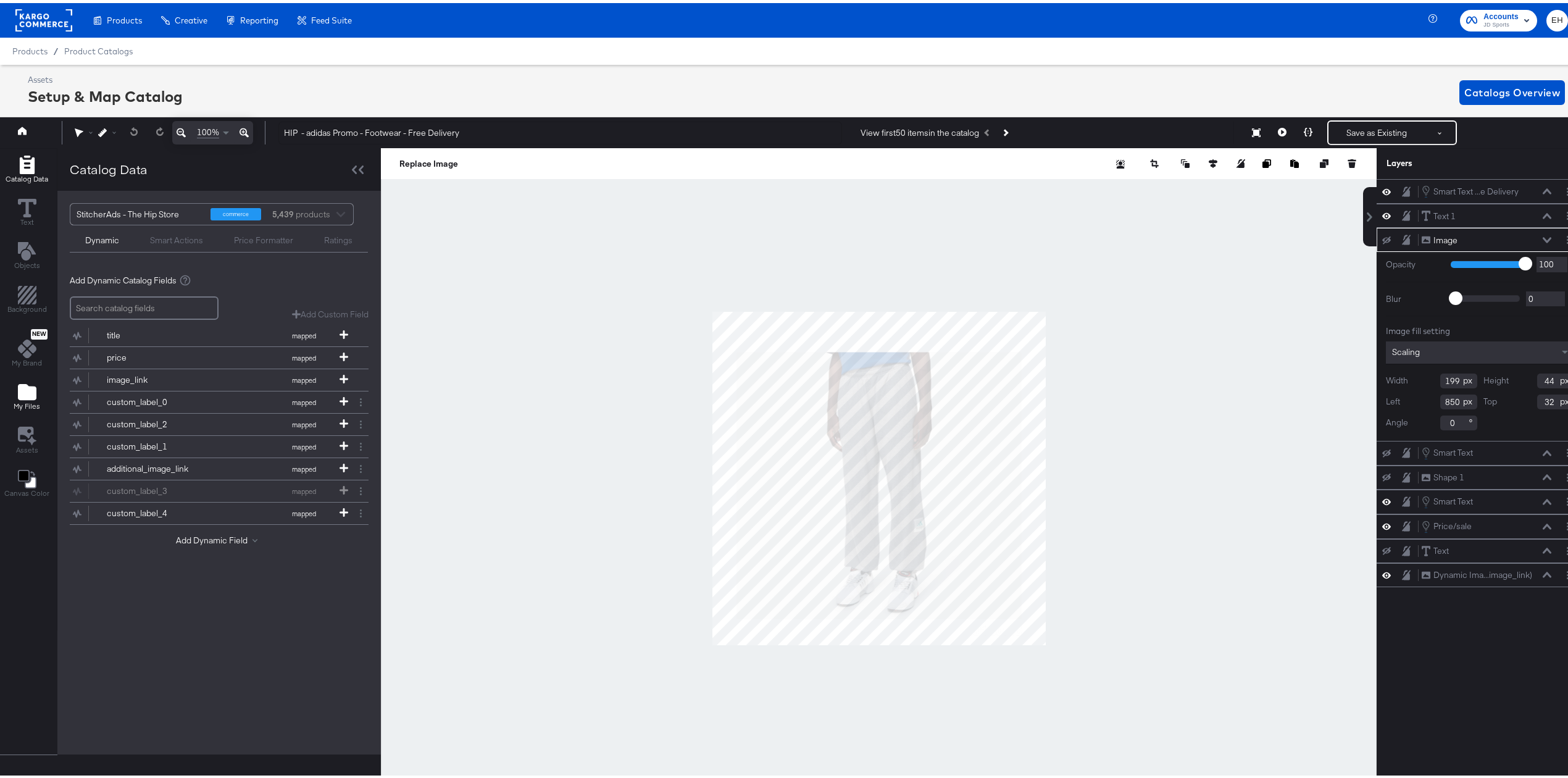
click at [33, 391] on icon "Add Files" at bounding box center [27, 389] width 19 height 16
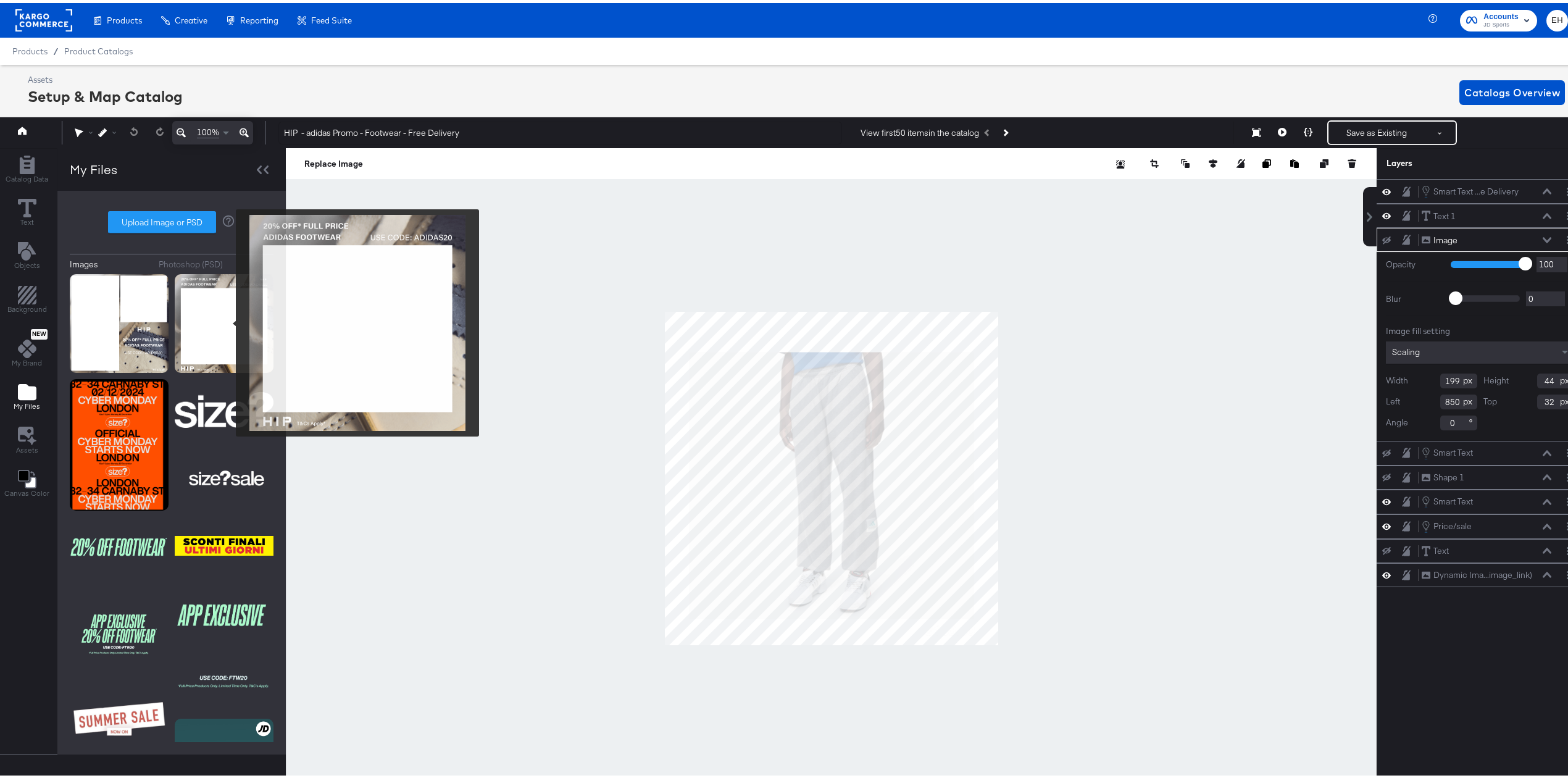
click at [228, 320] on img at bounding box center [224, 321] width 99 height 99
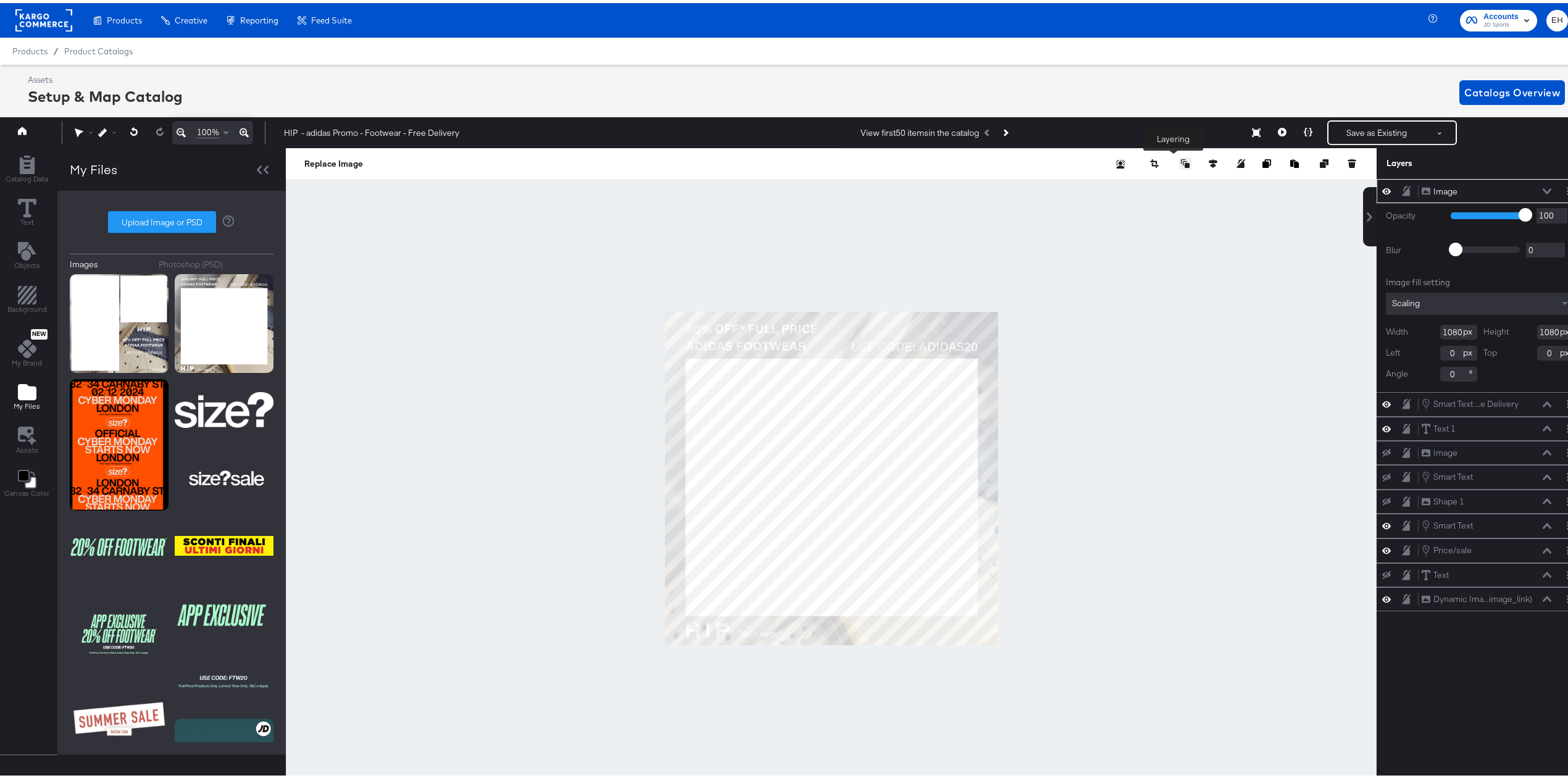
click at [1181, 158] on icon at bounding box center [1185, 160] width 9 height 9
click at [1152, 265] on button "Send to Back" at bounding box center [1153, 259] width 95 height 24
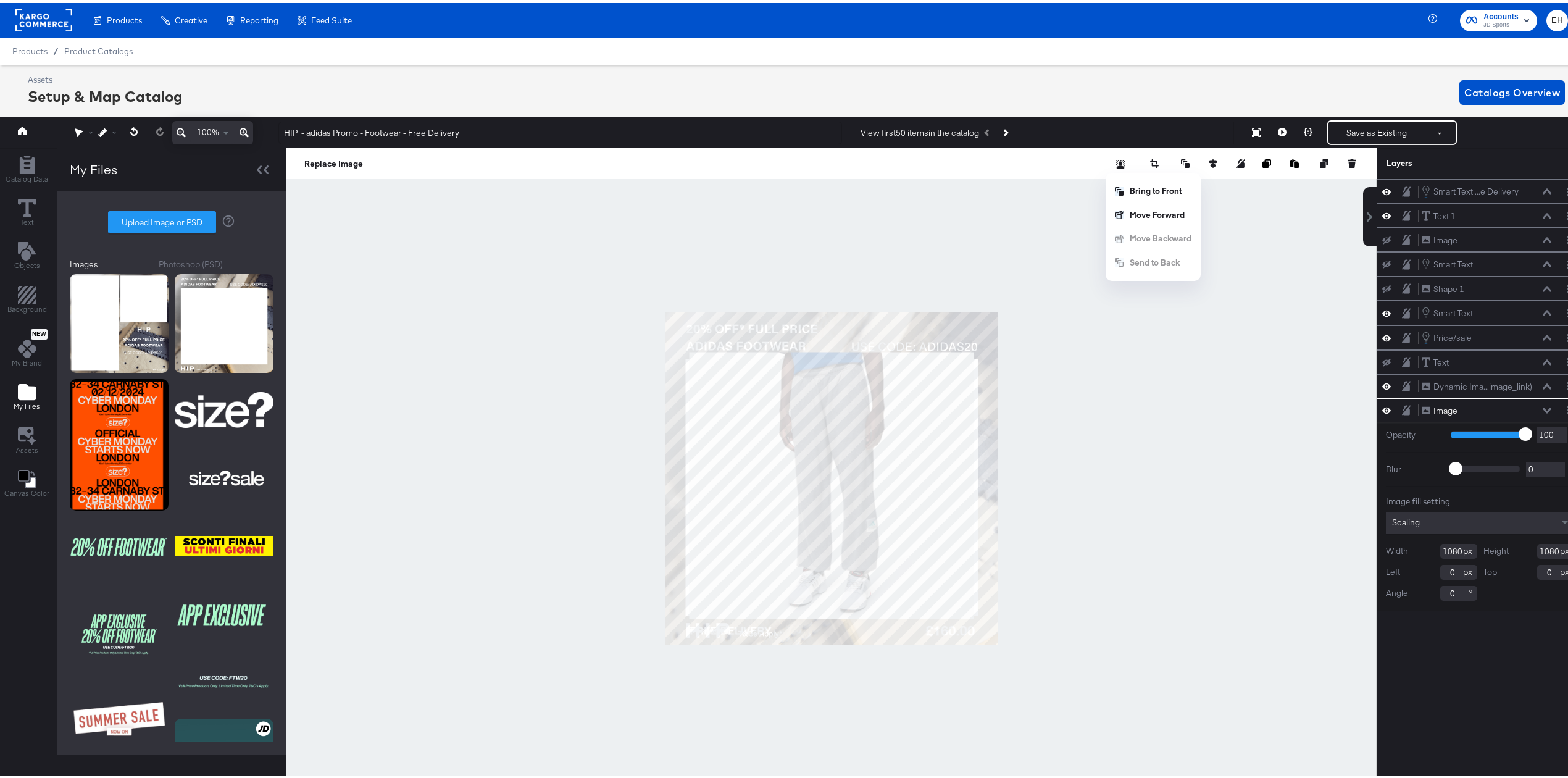
scroll to position [0, 3]
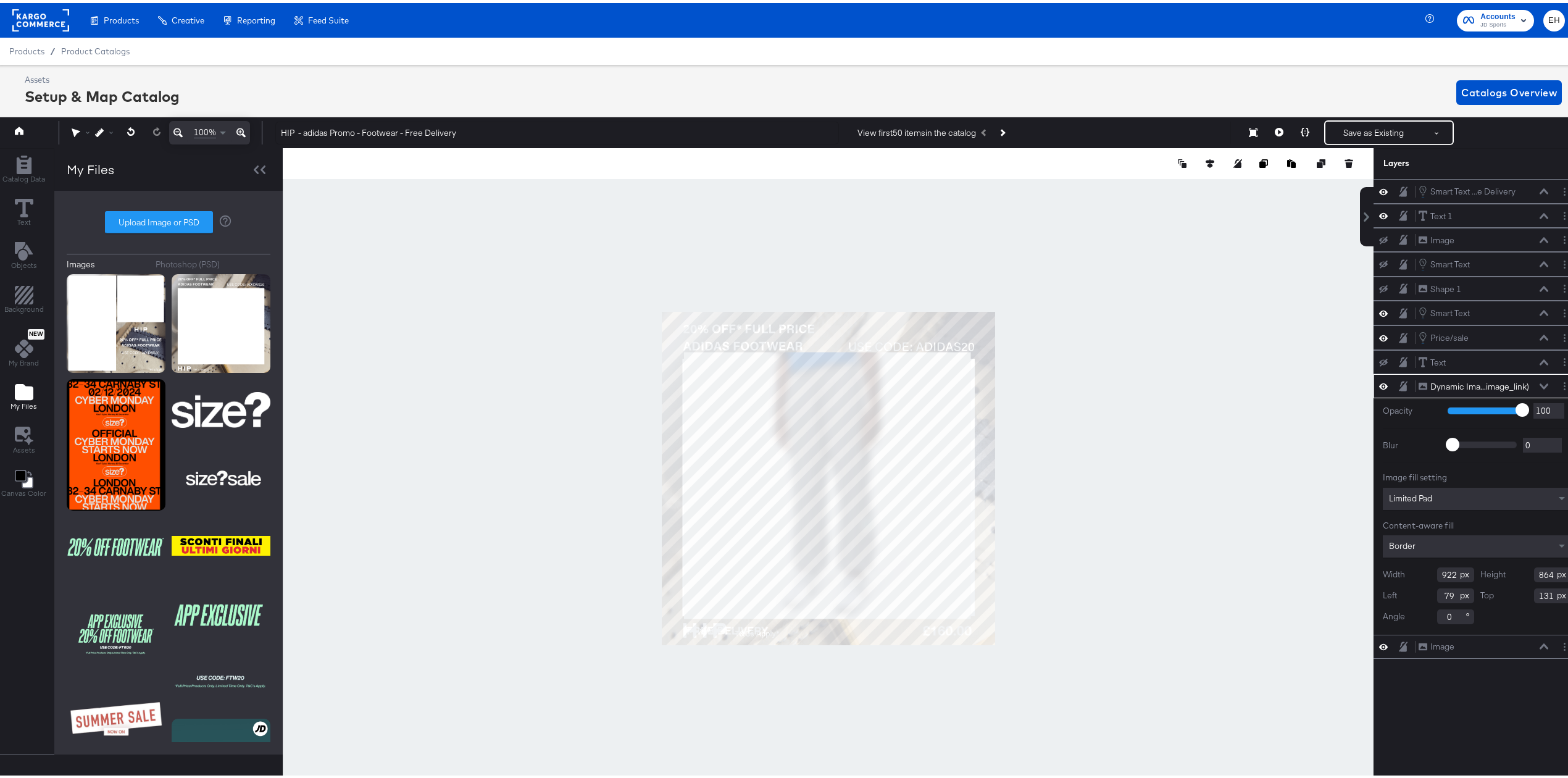
type input "929"
type input "72"
type input "937"
click at [243, 127] on icon at bounding box center [241, 130] width 9 height 15
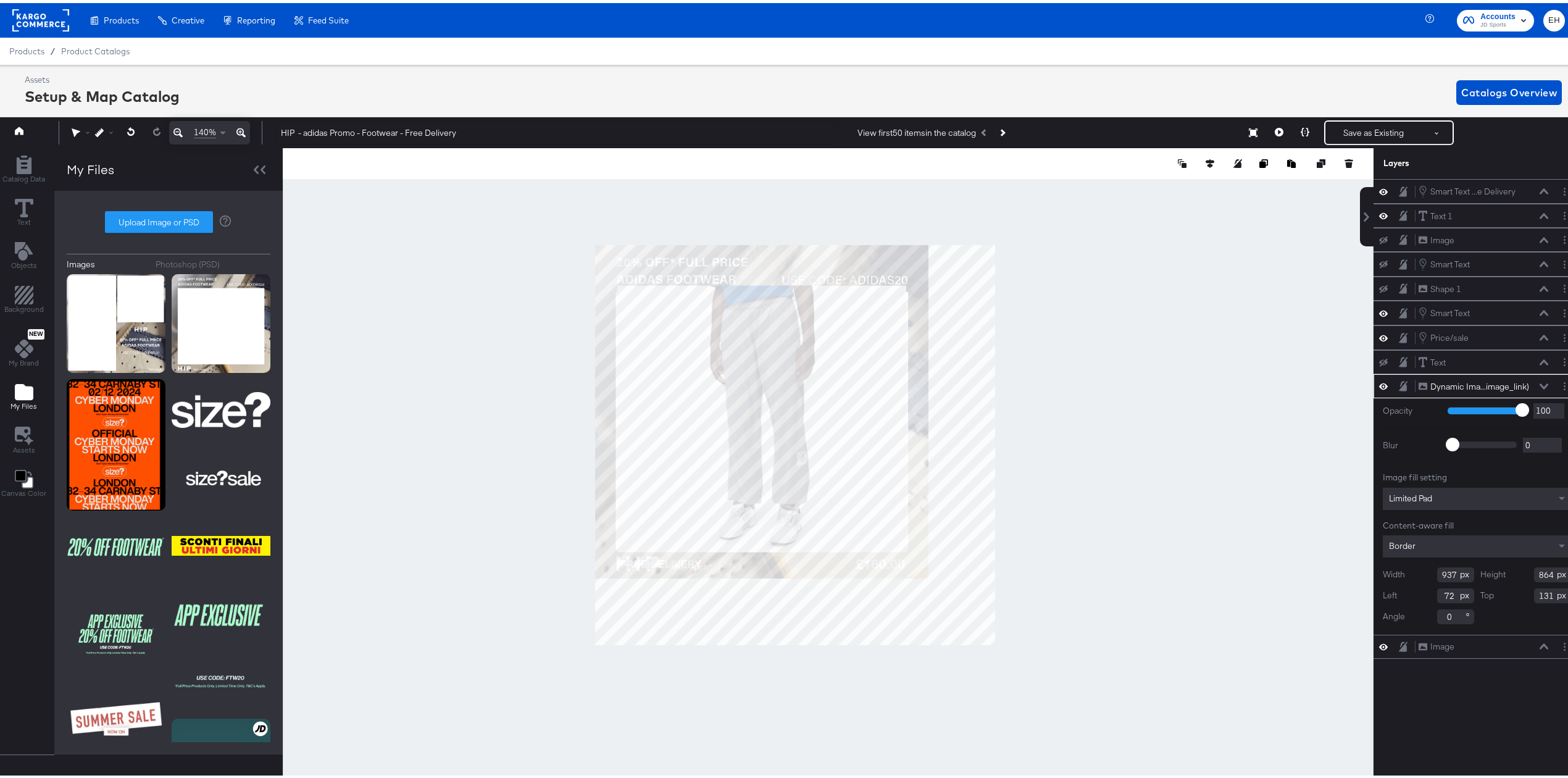
click at [243, 127] on icon at bounding box center [241, 130] width 9 height 15
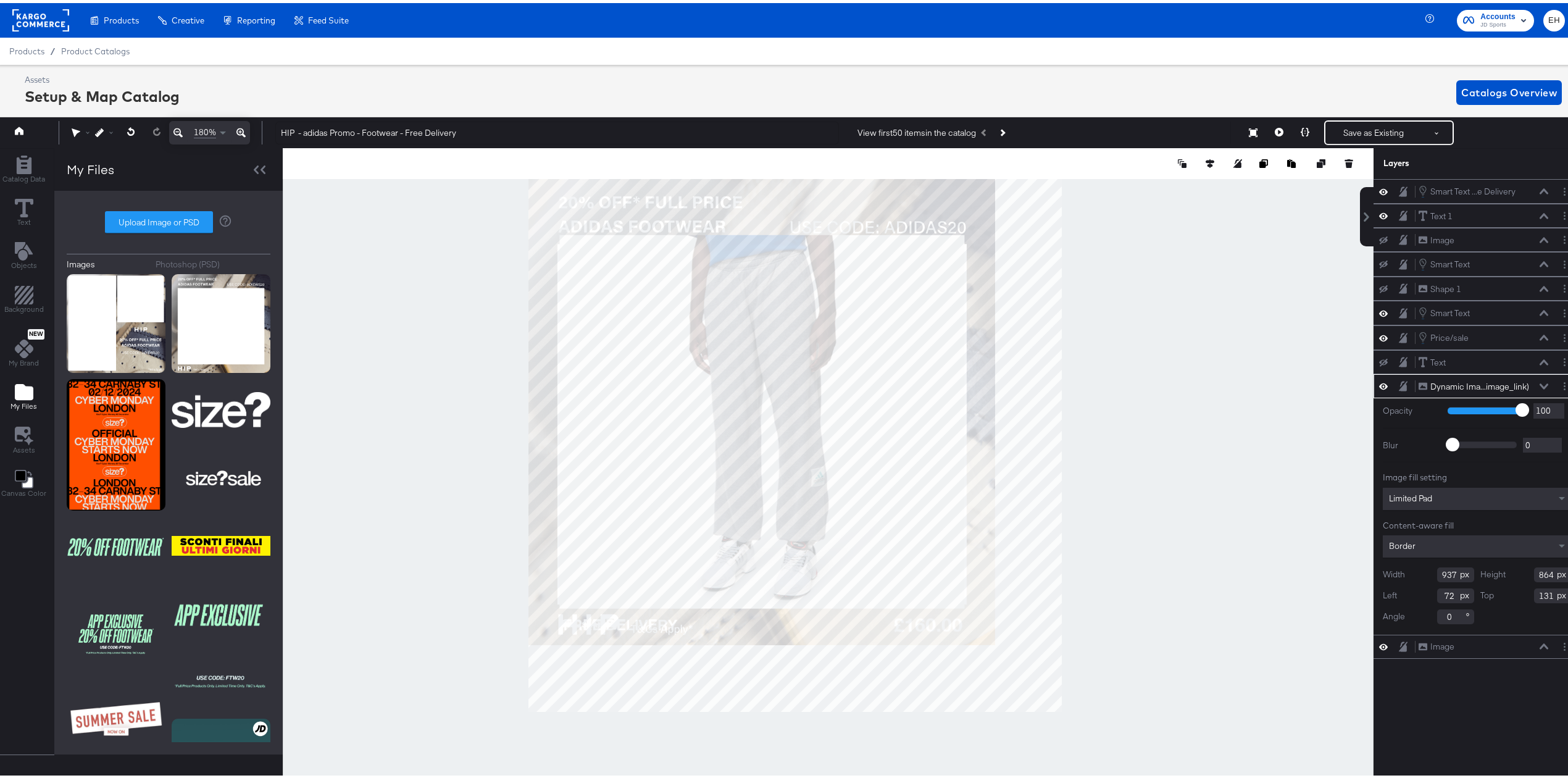
click at [243, 127] on icon at bounding box center [241, 130] width 9 height 15
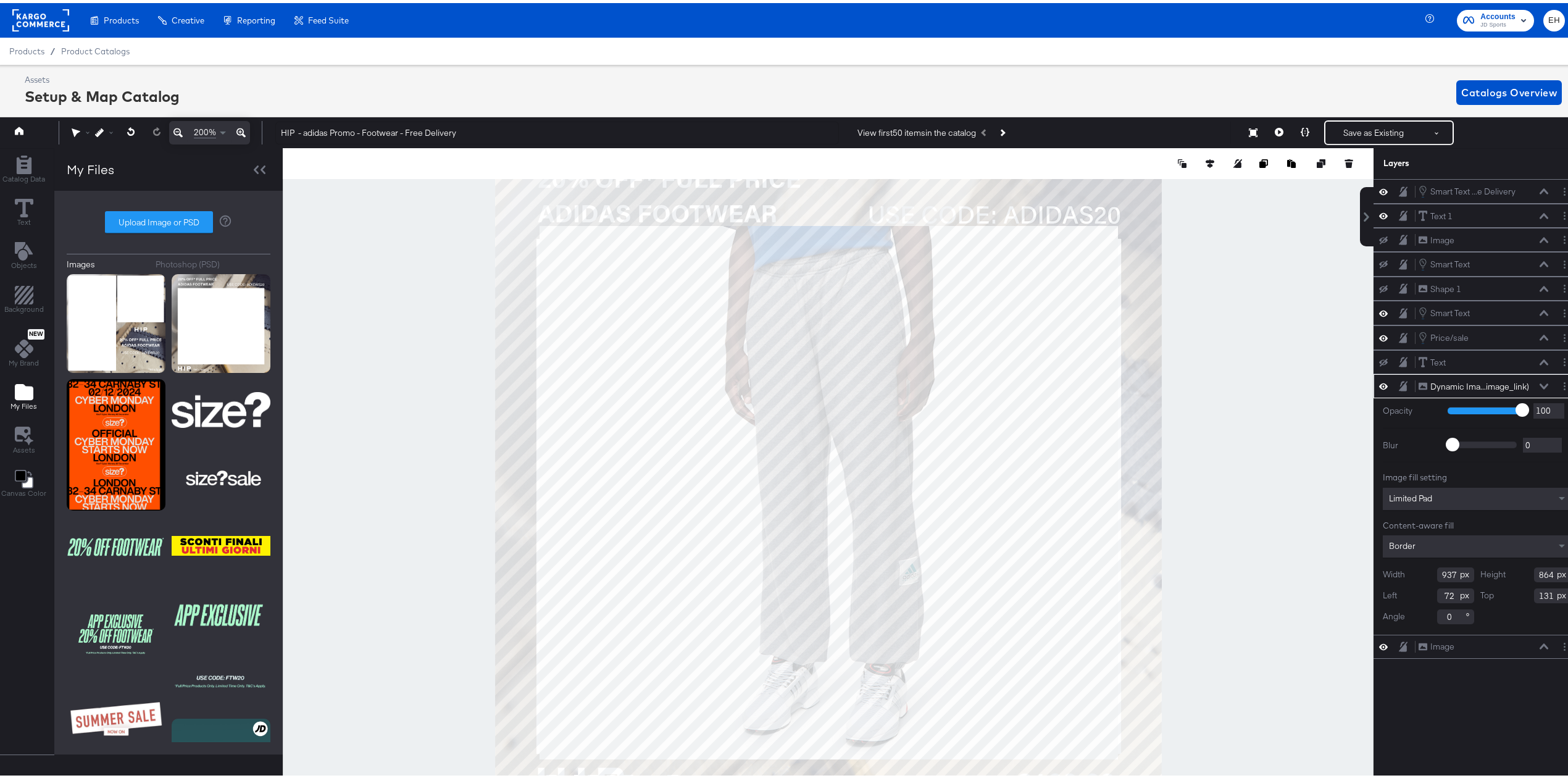
click at [385, 475] on div at bounding box center [828, 475] width 1091 height 661
